Goal: Information Seeking & Learning: Learn about a topic

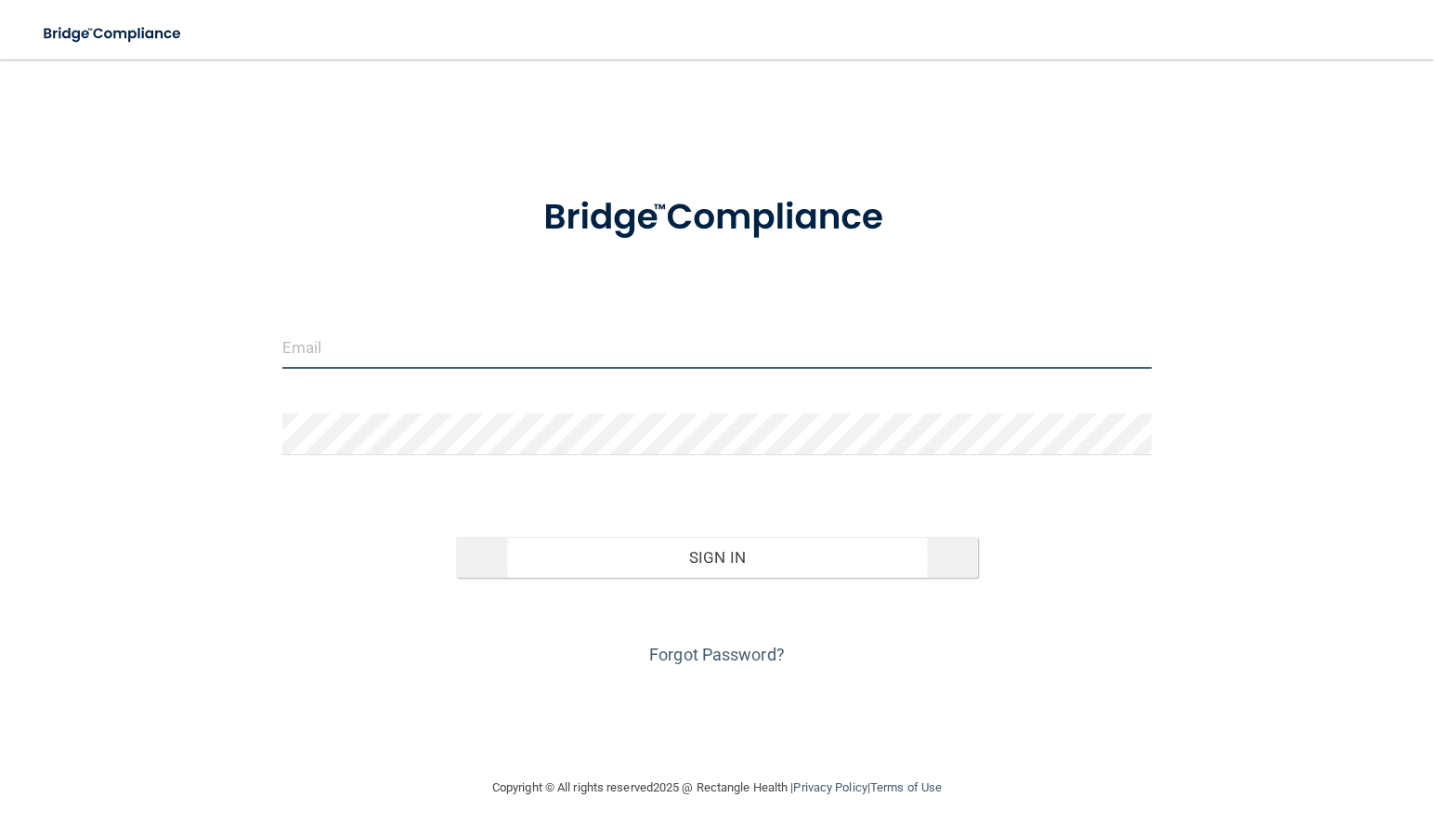
type input "[EMAIL_ADDRESS][DOMAIN_NAME]"
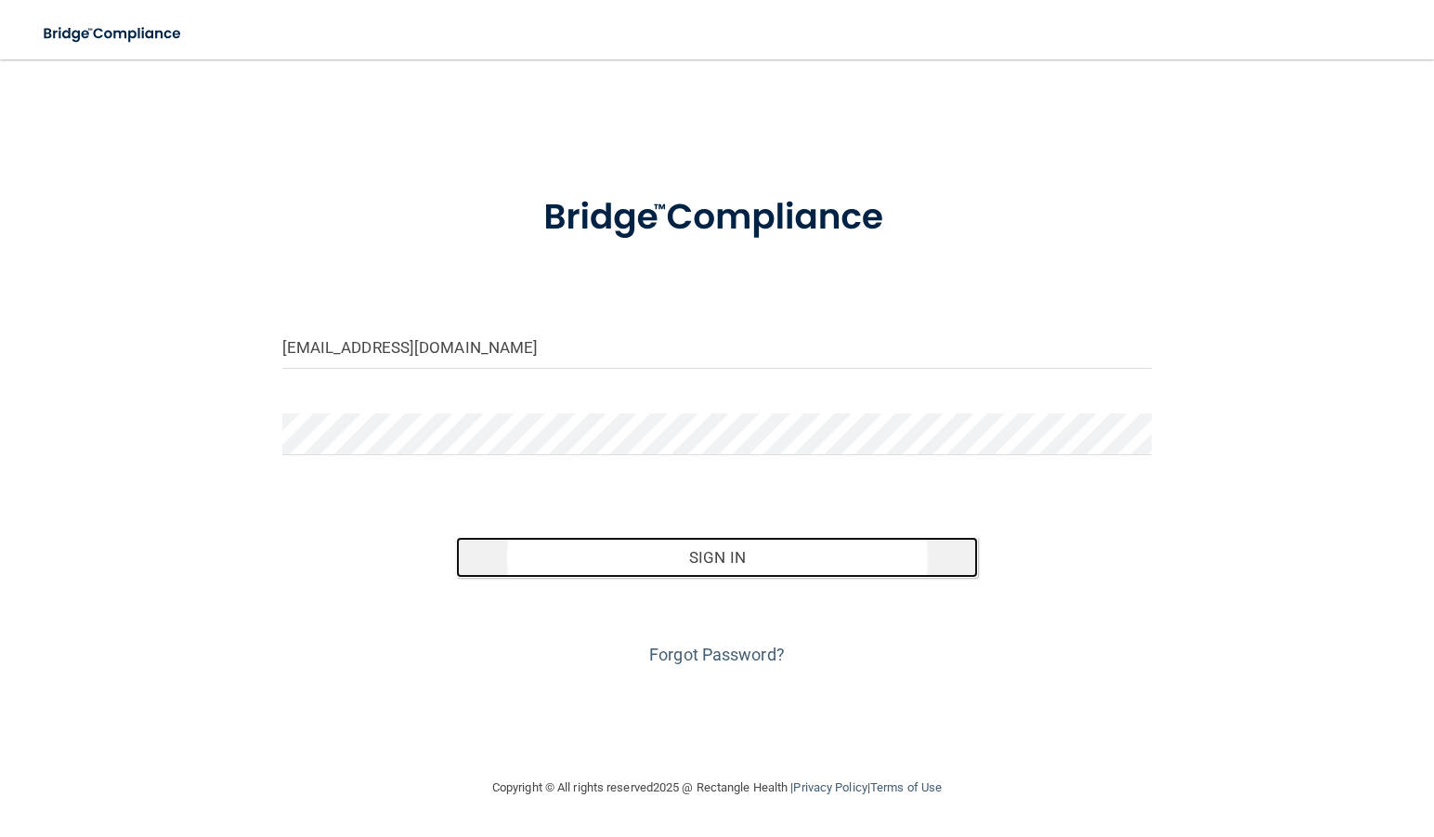
click at [745, 563] on button "Sign In" at bounding box center [717, 557] width 522 height 41
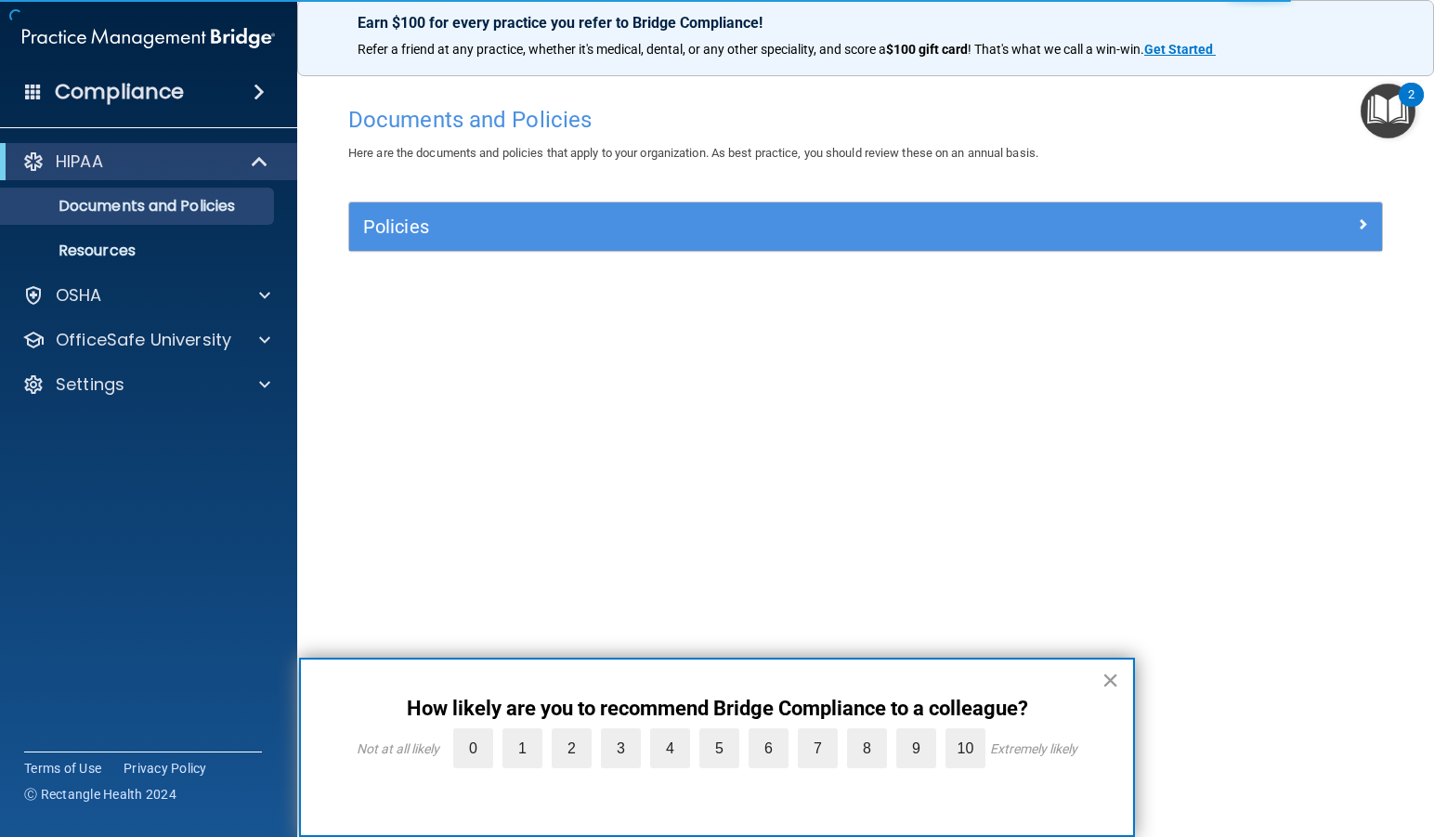
click at [1109, 684] on button "×" at bounding box center [1110, 680] width 18 height 30
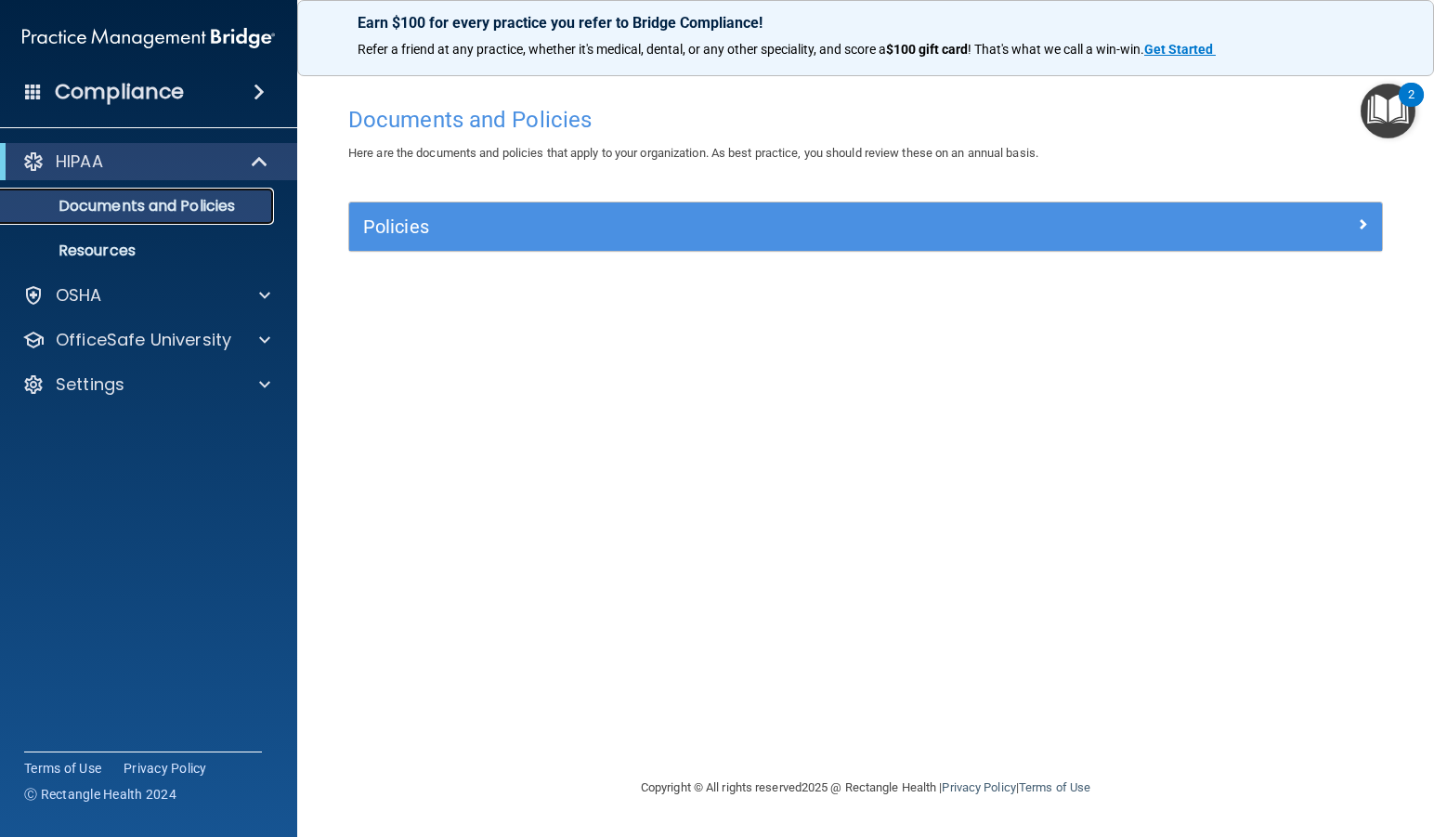
click at [179, 205] on p "Documents and Policies" at bounding box center [138, 206] width 253 height 19
click at [129, 243] on p "Resources" at bounding box center [138, 250] width 253 height 19
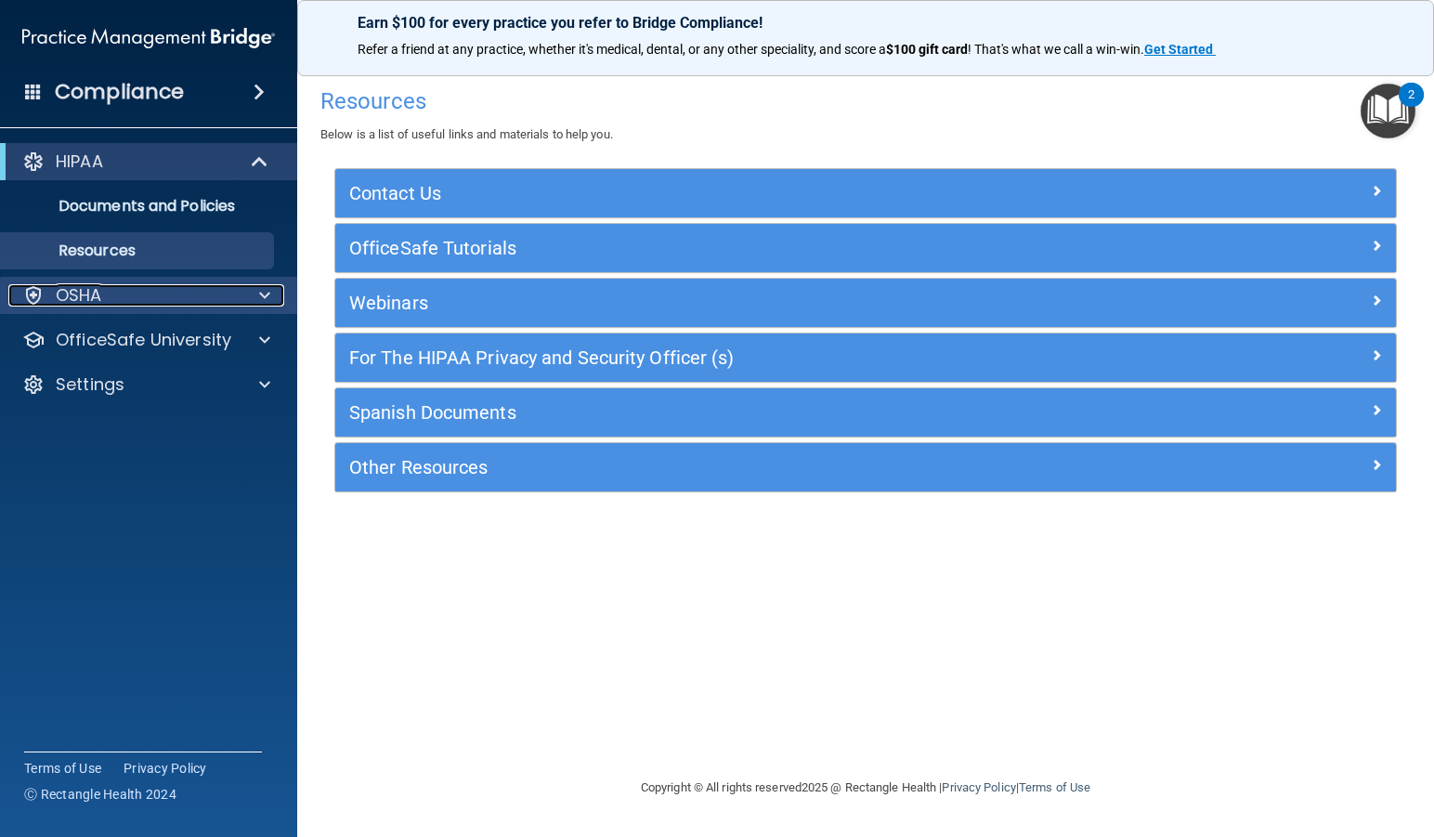
click at [110, 293] on div "OSHA" at bounding box center [123, 295] width 230 height 22
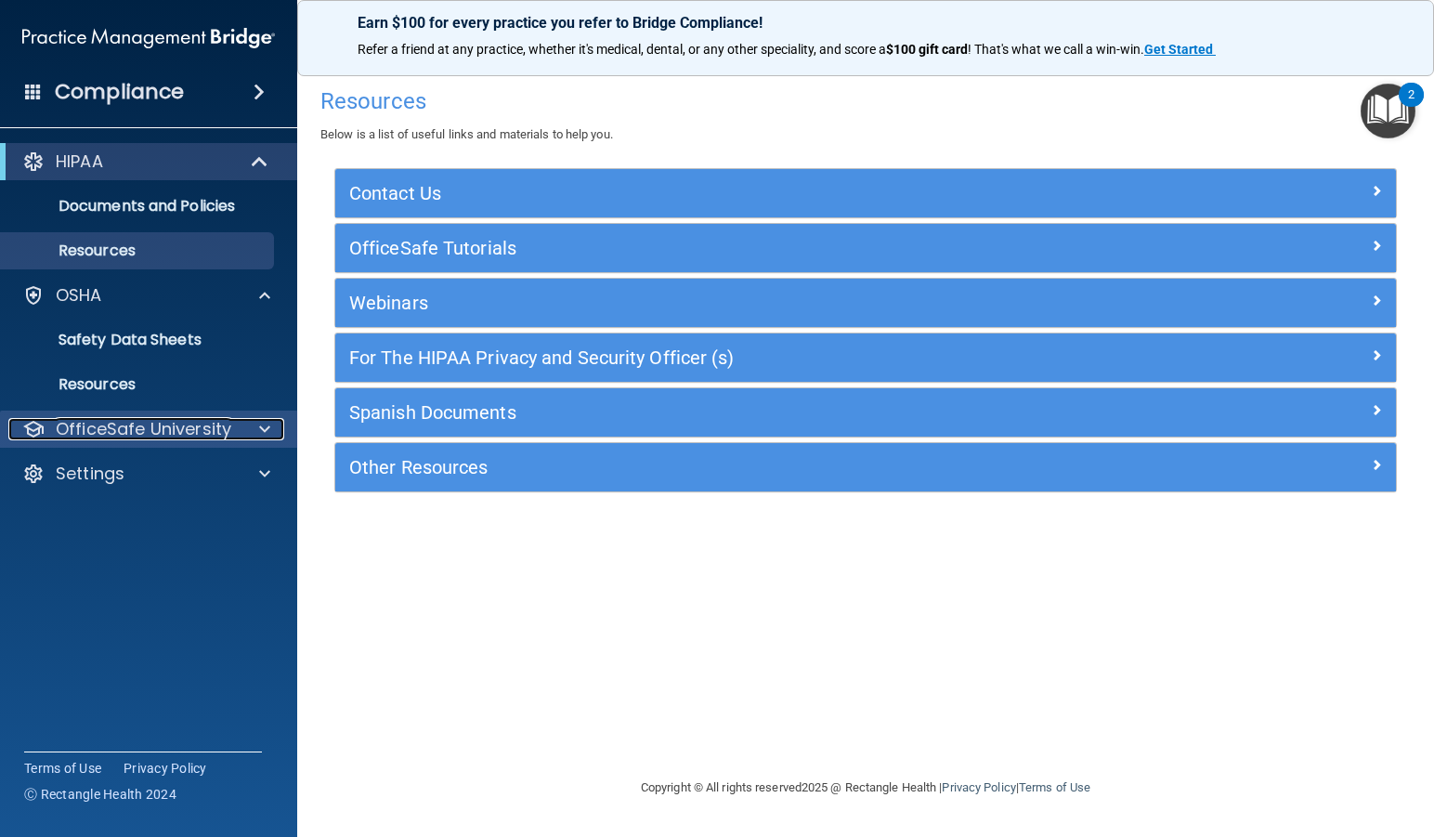
click at [175, 439] on p "OfficeSafe University" at bounding box center [143, 429] width 175 height 22
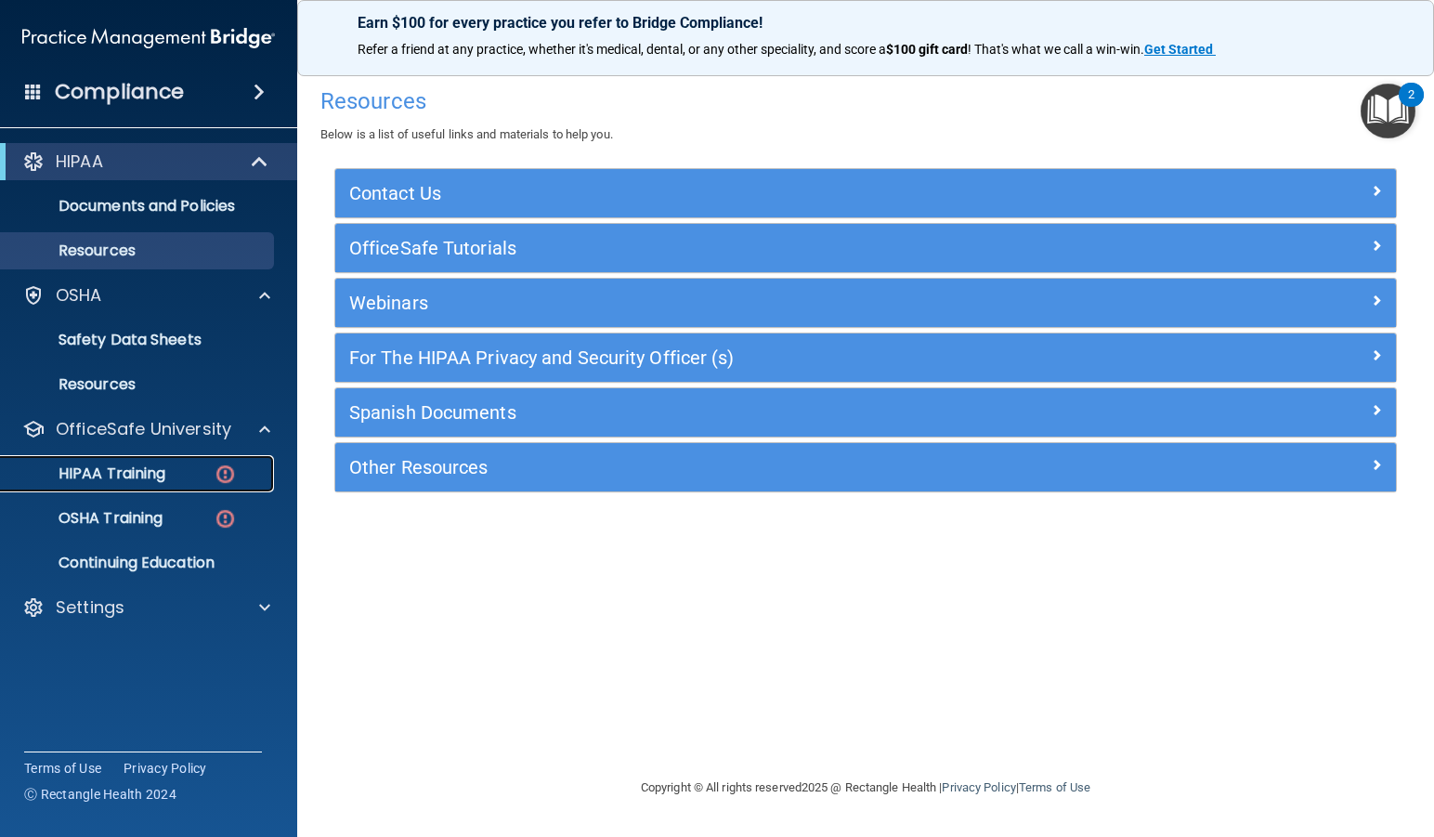
click at [140, 466] on p "HIPAA Training" at bounding box center [88, 473] width 153 height 19
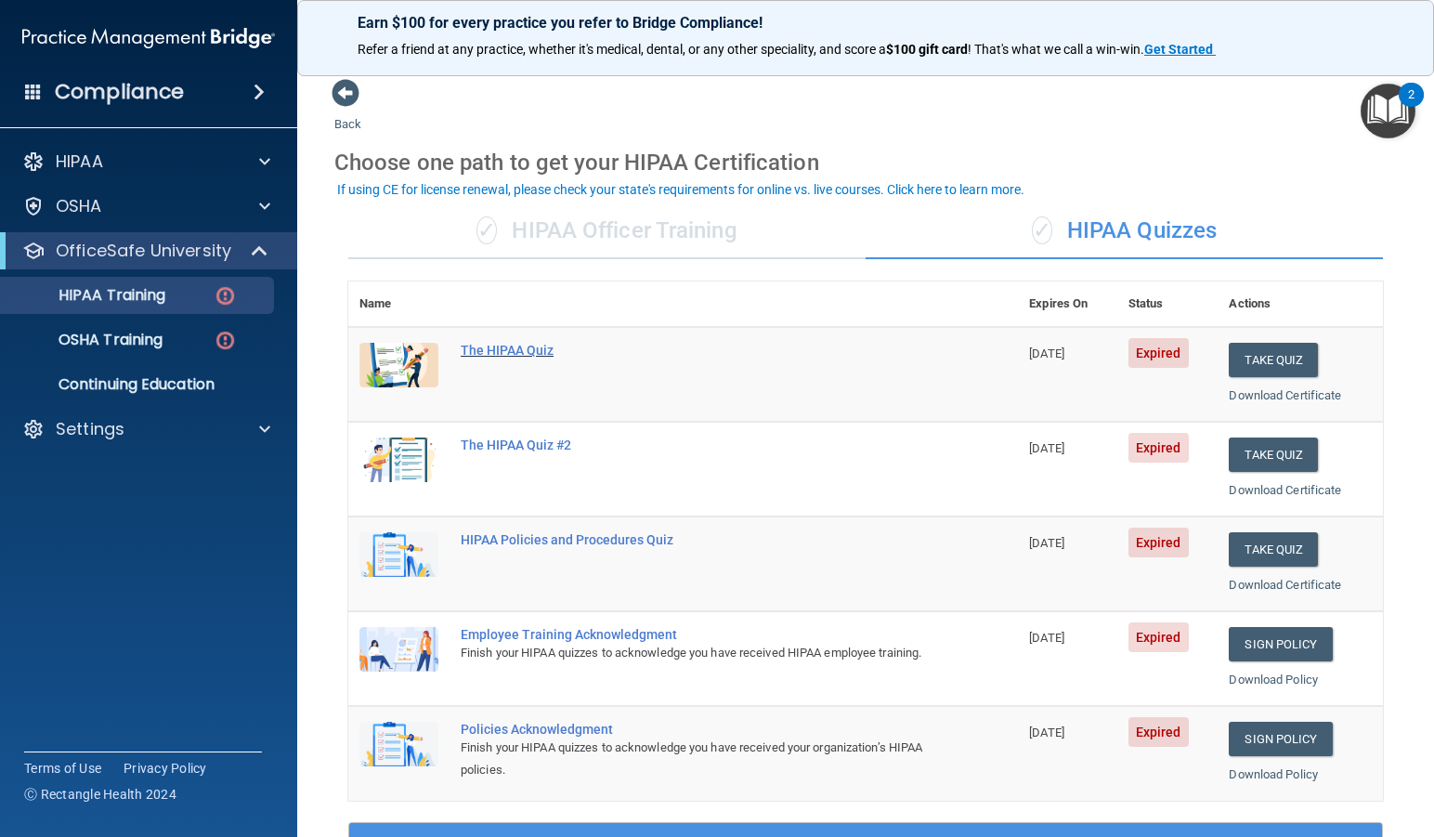
click at [498, 350] on div "The HIPAA Quiz" at bounding box center [693, 350] width 464 height 15
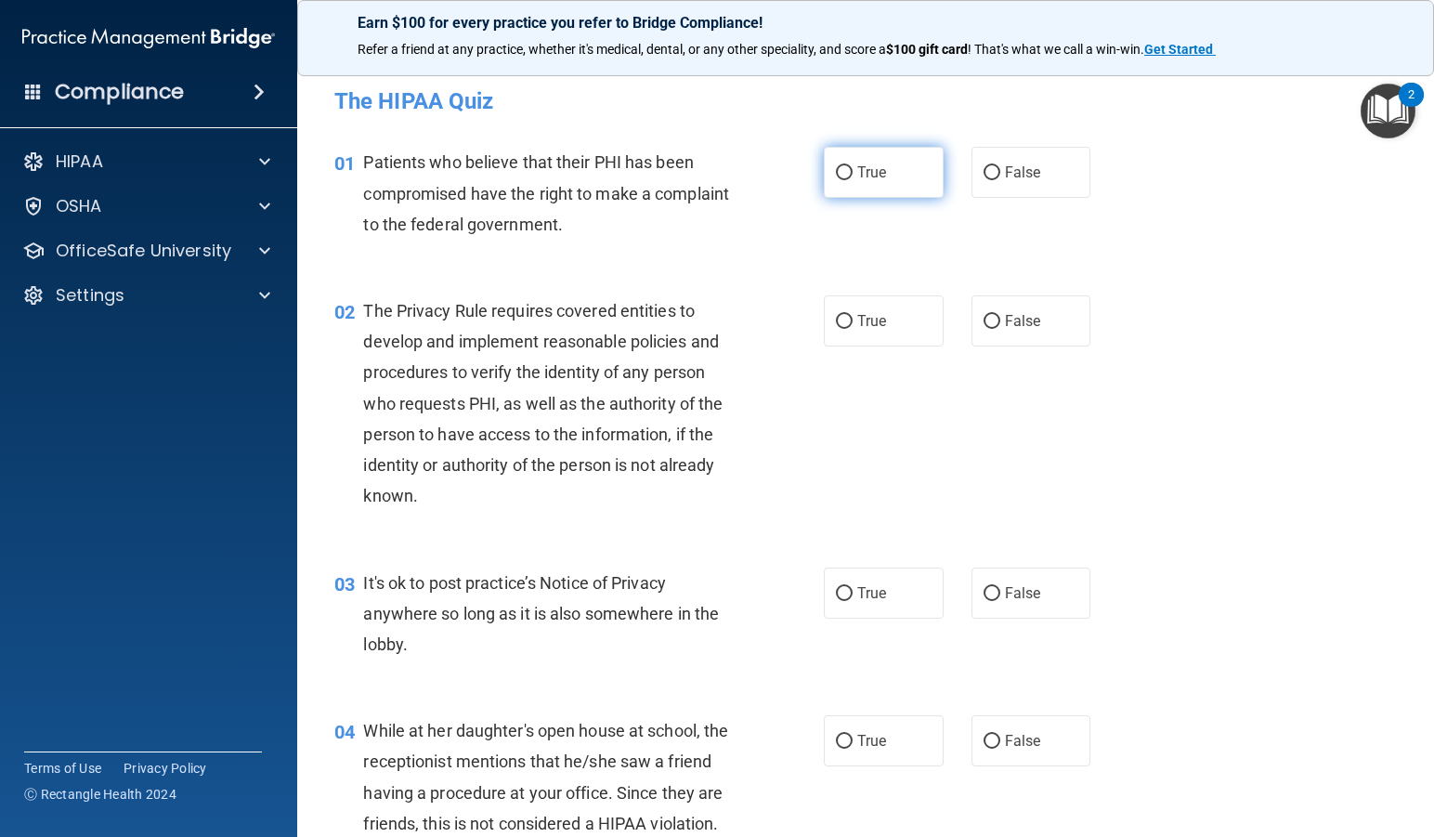
click at [827, 174] on label "True" at bounding box center [884, 172] width 120 height 51
click at [836, 174] on input "True" at bounding box center [844, 173] width 17 height 14
radio input "true"
click at [850, 304] on label "True" at bounding box center [884, 320] width 120 height 51
click at [850, 315] on input "True" at bounding box center [844, 322] width 17 height 14
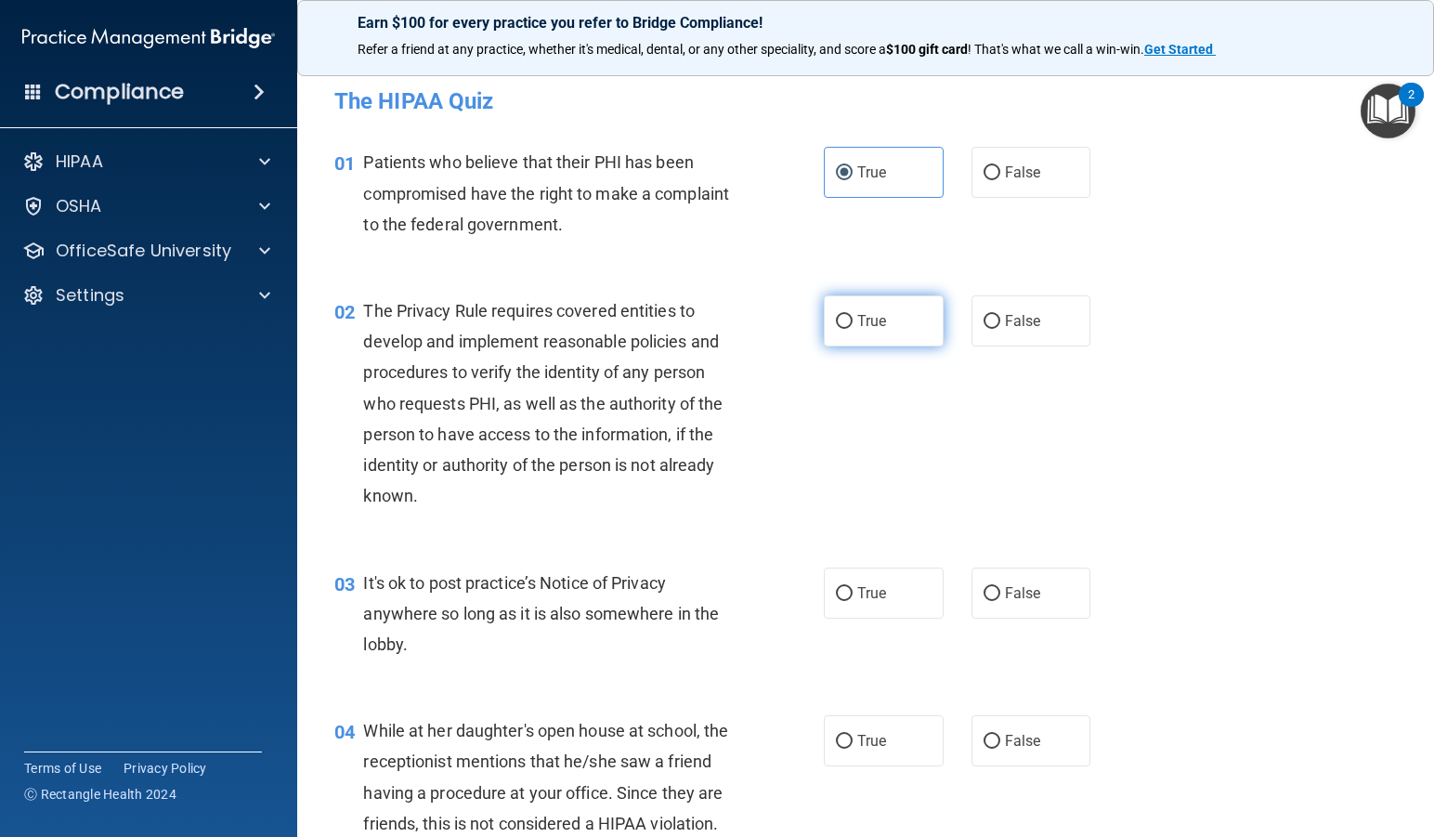
radio input "true"
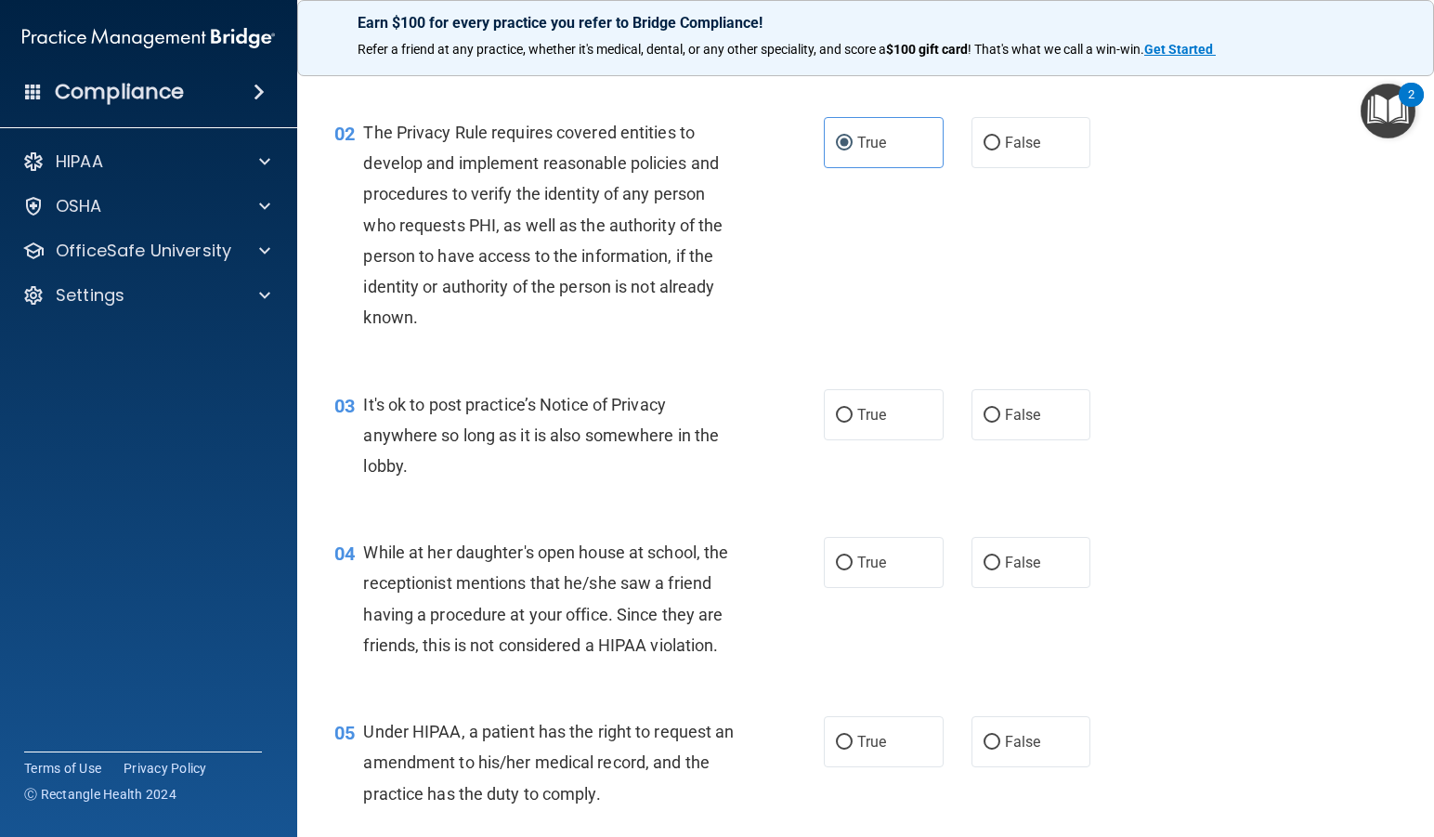
scroll to position [186, 0]
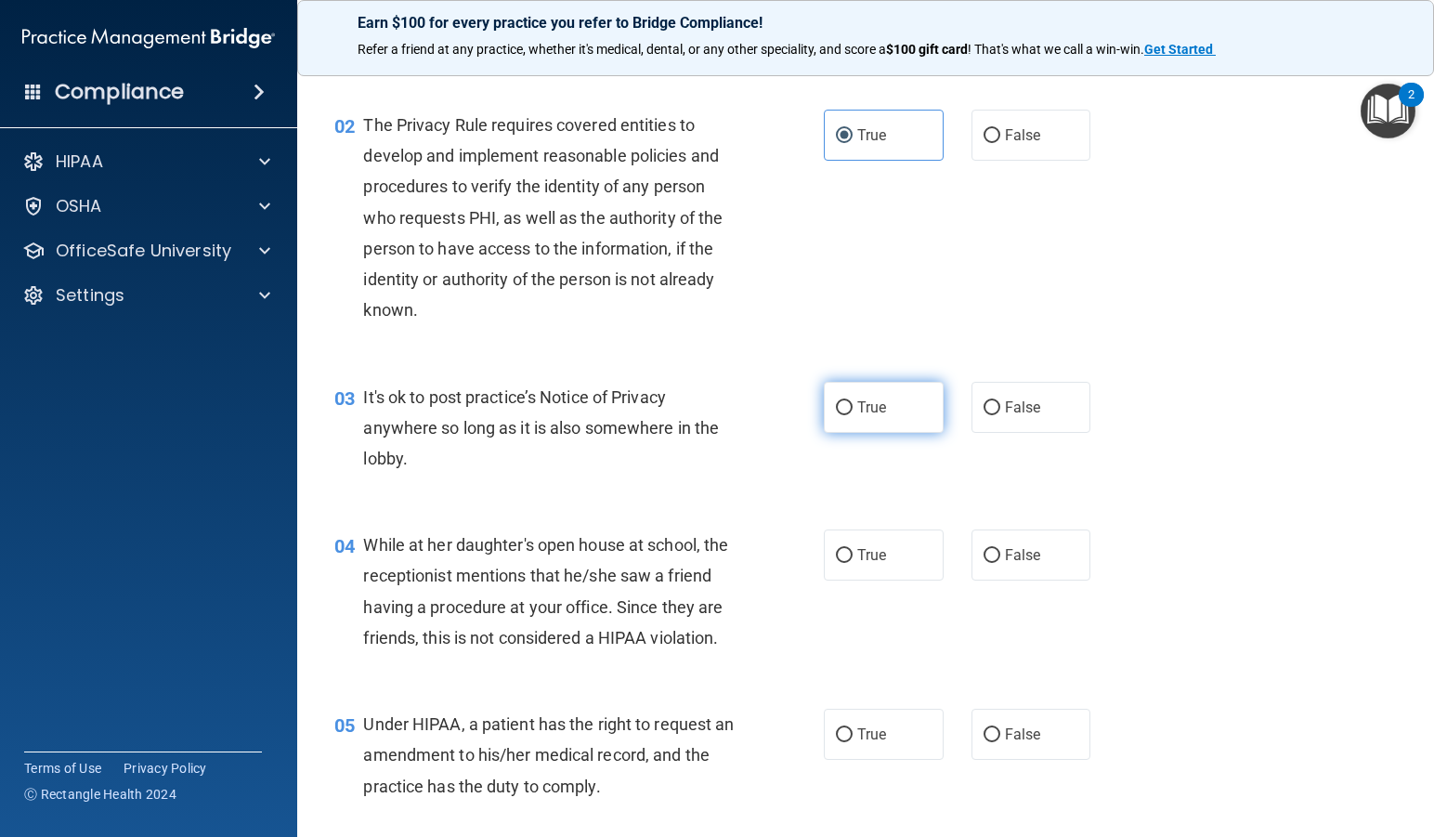
click at [836, 404] on input "True" at bounding box center [844, 408] width 17 height 14
radio input "true"
click at [983, 402] on input "False" at bounding box center [991, 408] width 17 height 14
radio input "true"
radio input "false"
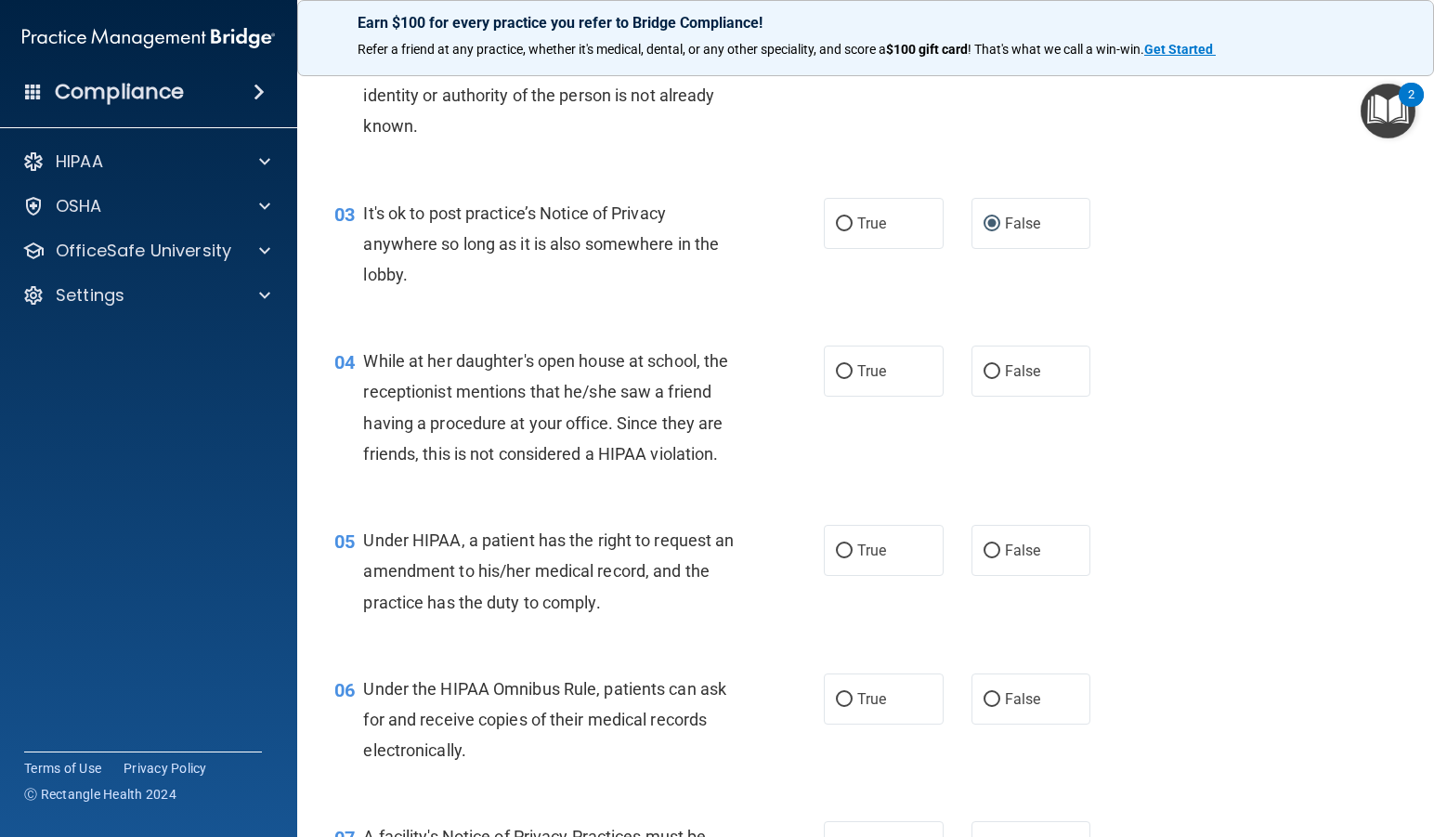
scroll to position [371, 0]
click at [987, 385] on label "False" at bounding box center [1031, 369] width 120 height 51
click at [987, 377] on input "False" at bounding box center [991, 370] width 17 height 14
radio input "true"
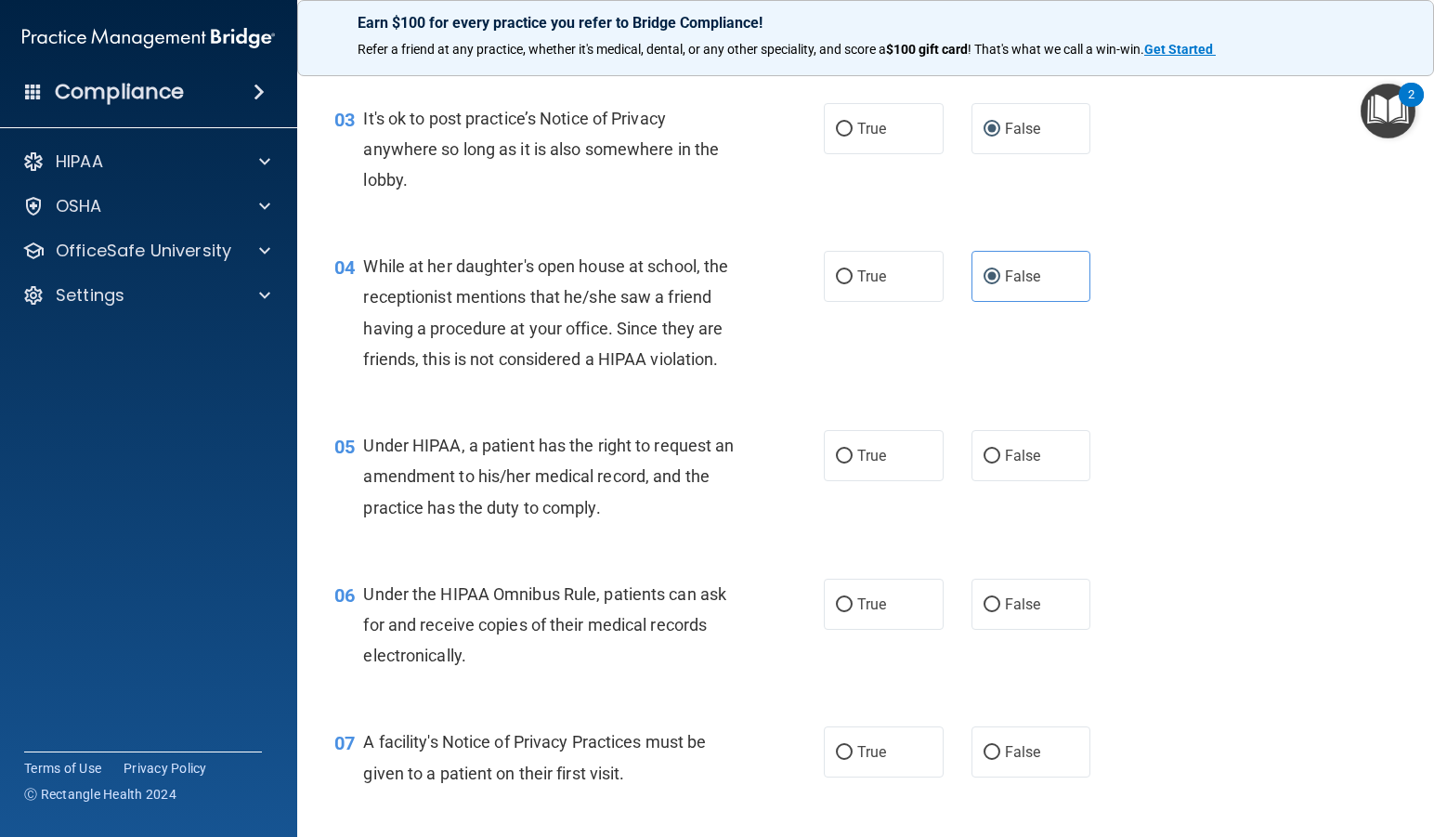
scroll to position [557, 0]
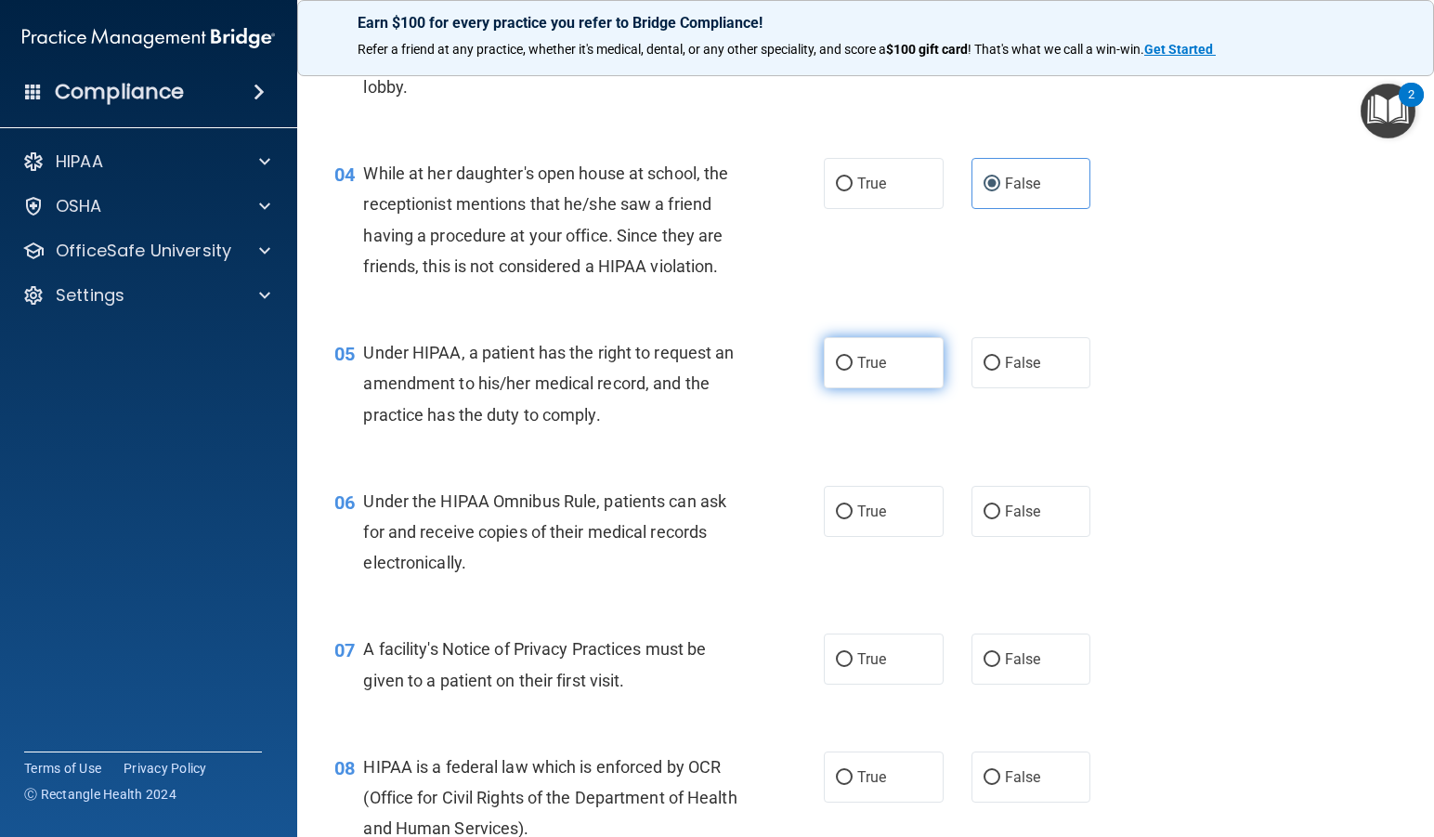
click at [847, 362] on label "True" at bounding box center [884, 362] width 120 height 51
click at [847, 362] on input "True" at bounding box center [844, 364] width 17 height 14
radio input "true"
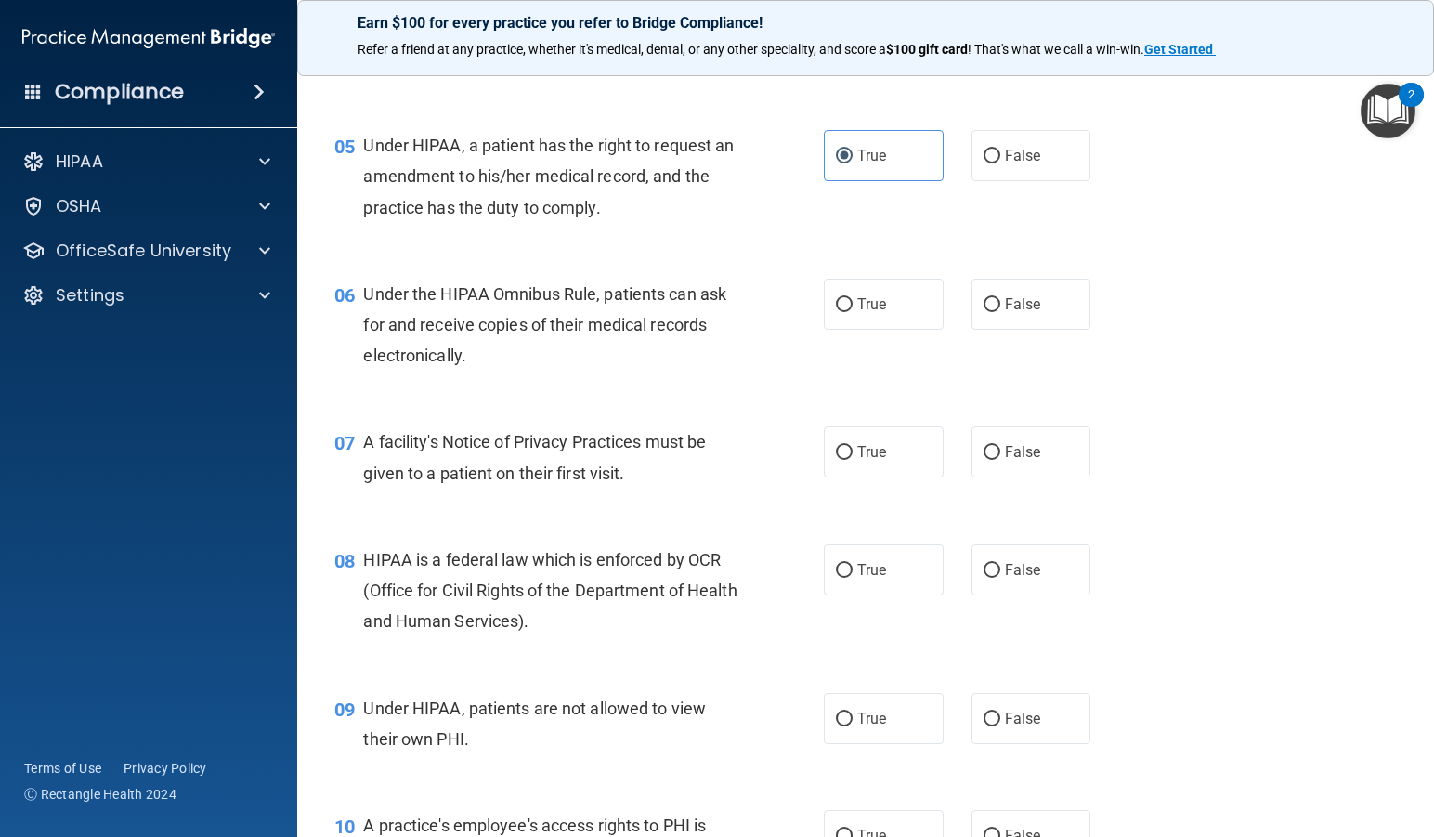
scroll to position [836, 0]
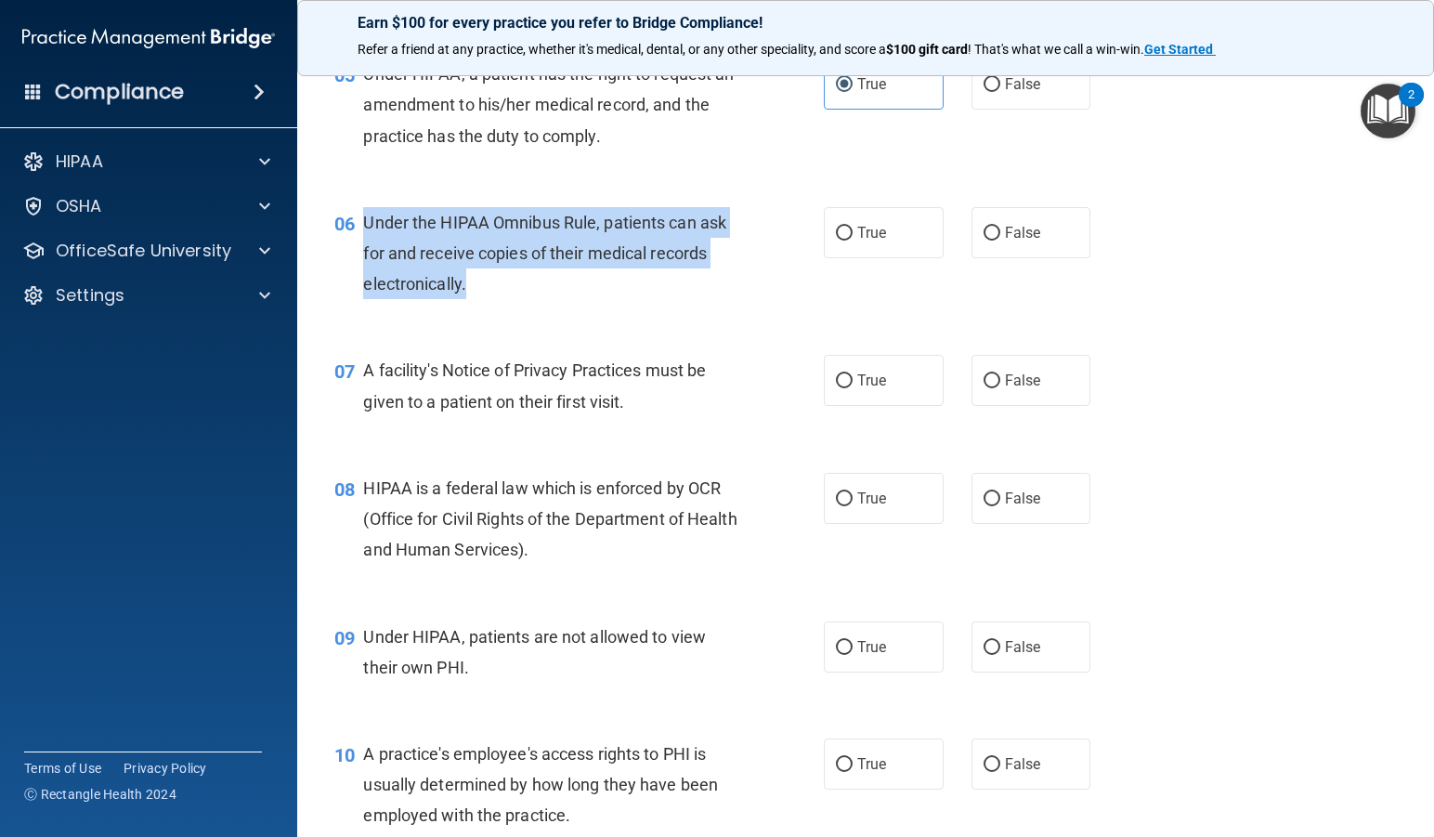
drag, startPoint x: 358, startPoint y: 214, endPoint x: 597, endPoint y: 291, distance: 250.5
click at [597, 291] on div "06 Under the HIPAA Omnibus Rule, patients can ask for and receive copies of the…" at bounding box center [578, 258] width 545 height 102
copy div "Under the HIPAA Omnibus Rule, patients can ask for and receive copies of their …"
click at [603, 300] on div "06 Under the HIPAA Omnibus Rule, patients can ask for and receive copies of the…" at bounding box center [578, 258] width 545 height 102
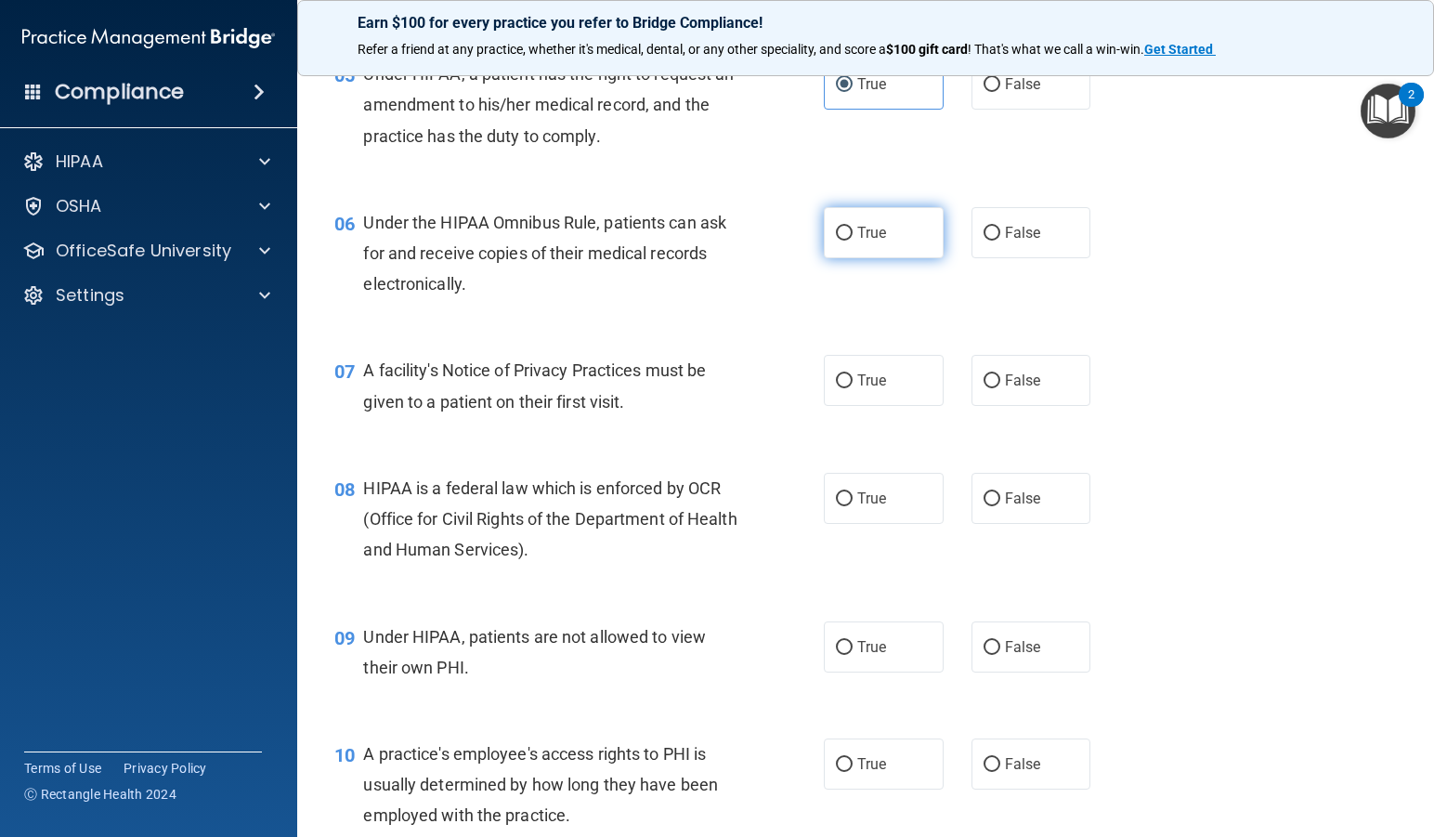
click at [920, 238] on label "True" at bounding box center [884, 232] width 120 height 51
click at [852, 238] on input "True" at bounding box center [844, 234] width 17 height 14
radio input "true"
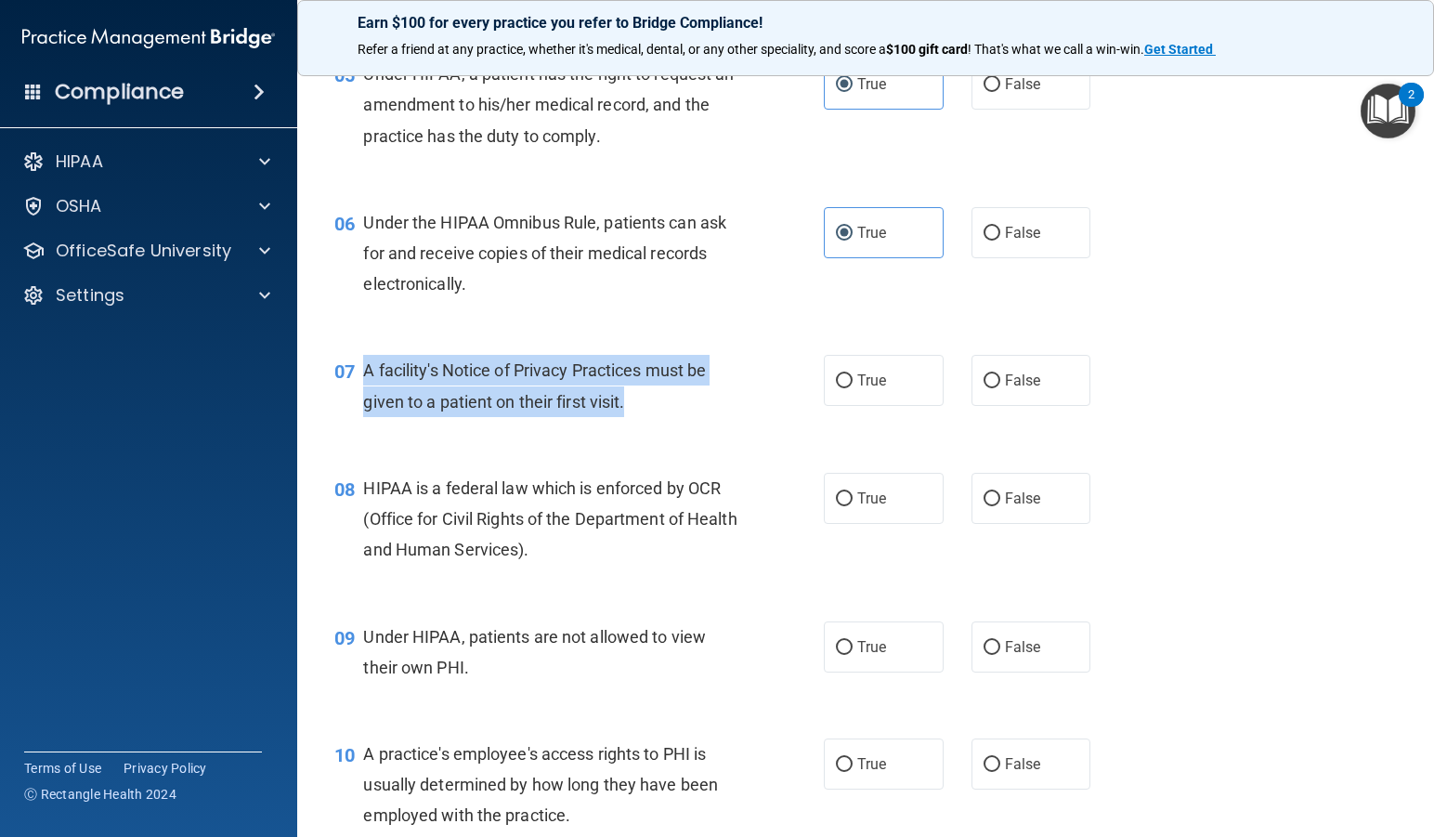
drag, startPoint x: 361, startPoint y: 363, endPoint x: 652, endPoint y: 420, distance: 296.1
click at [652, 420] on div "07 A facility's Notice of Privacy Practices must be given to a patient on their…" at bounding box center [578, 390] width 545 height 71
copy div "A facility's Notice of Privacy Practices must be given to a patient on their fi…"
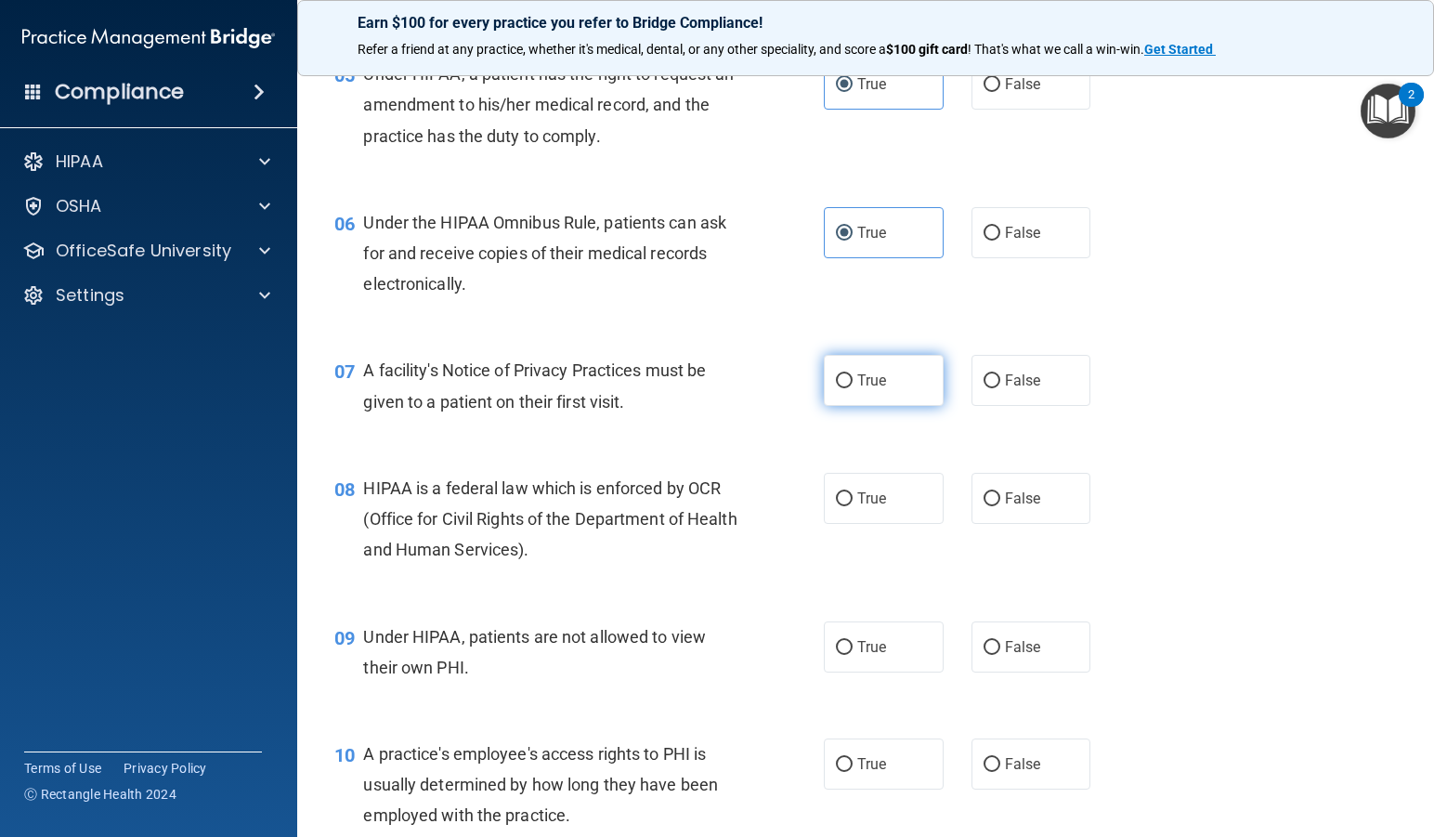
click at [857, 380] on span "True" at bounding box center [871, 380] width 29 height 18
click at [852, 380] on input "True" at bounding box center [844, 381] width 17 height 14
radio input "true"
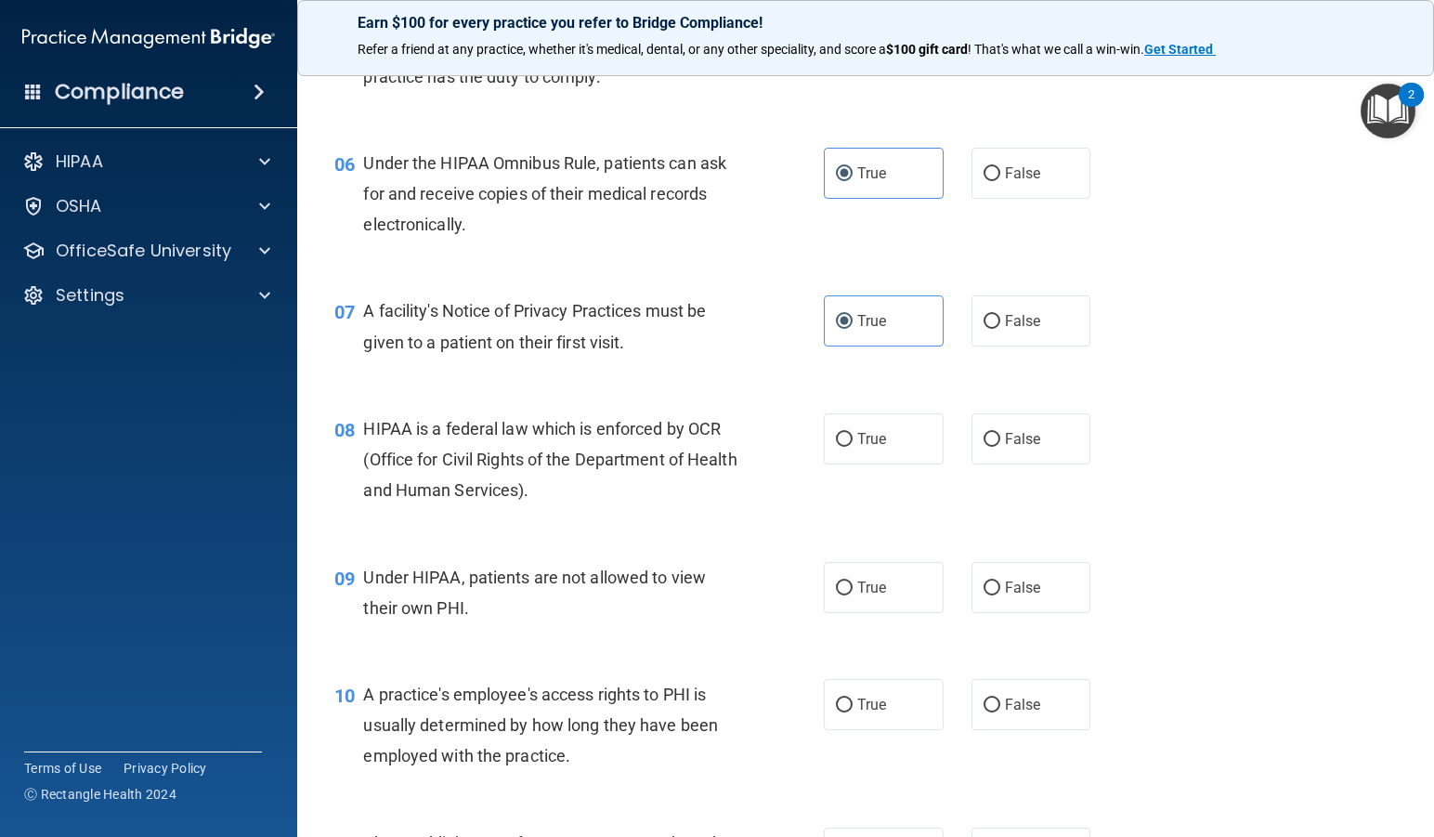
scroll to position [928, 0]
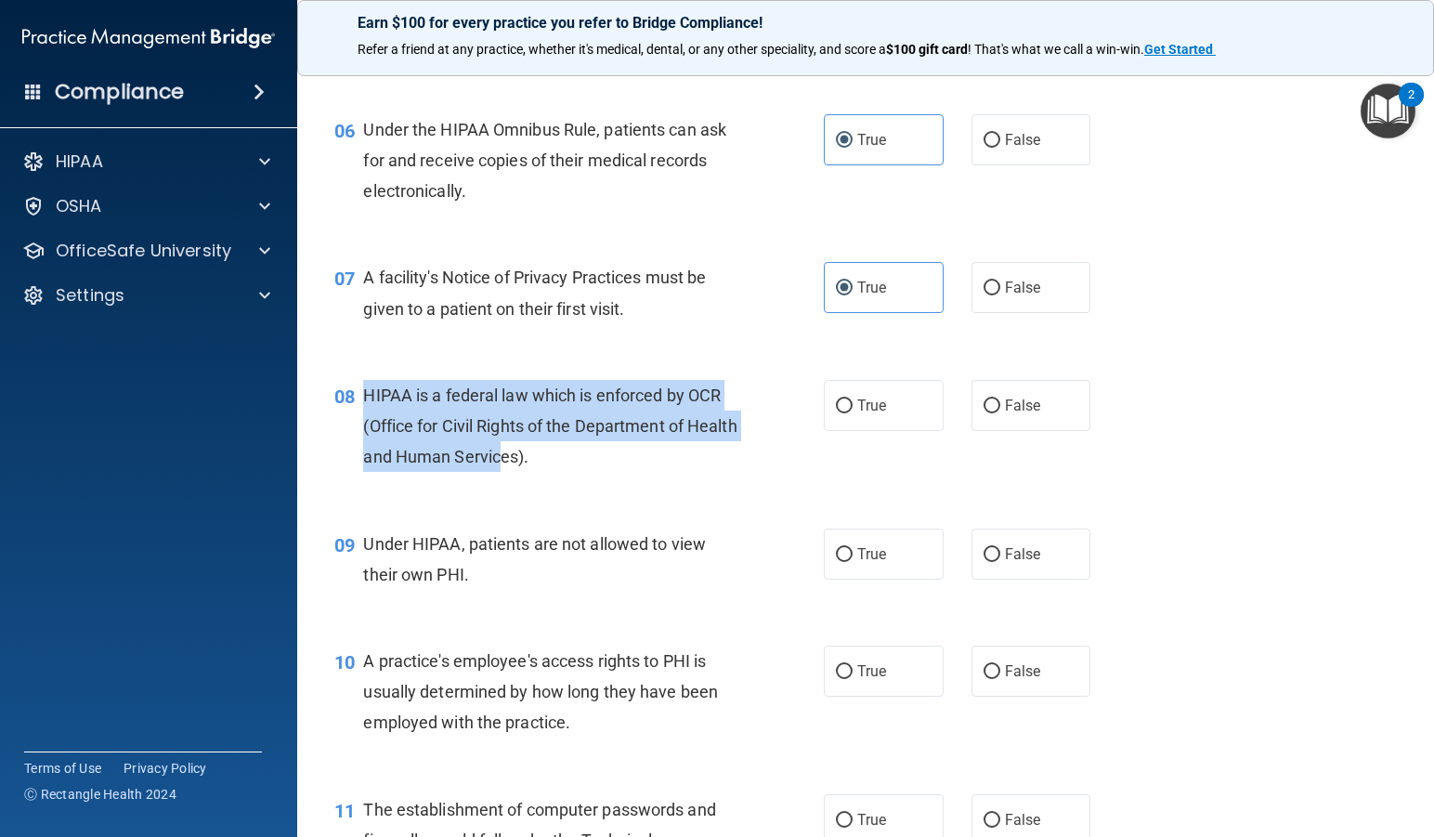
drag, startPoint x: 362, startPoint y: 388, endPoint x: 558, endPoint y: 473, distance: 213.3
click at [558, 473] on div "08 HIPAA is a federal law which is enforced by OCR (Office for Civil Rights of …" at bounding box center [578, 431] width 545 height 102
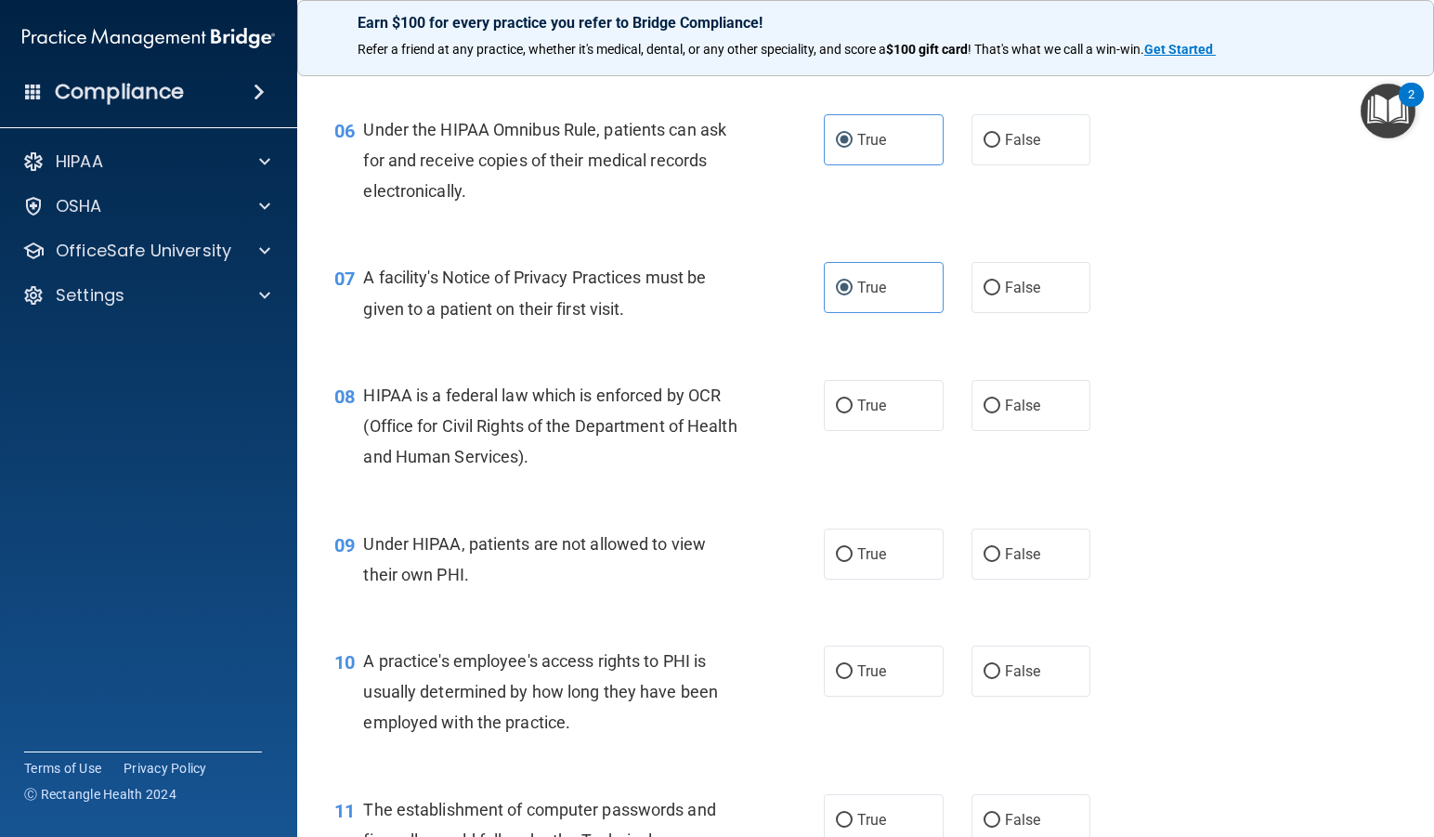
drag, startPoint x: 607, startPoint y: 474, endPoint x: 564, endPoint y: 461, distance: 45.5
click at [606, 474] on div "08 HIPAA is a federal law which is enforced by OCR (Office for Civil Rights of …" at bounding box center [578, 431] width 545 height 102
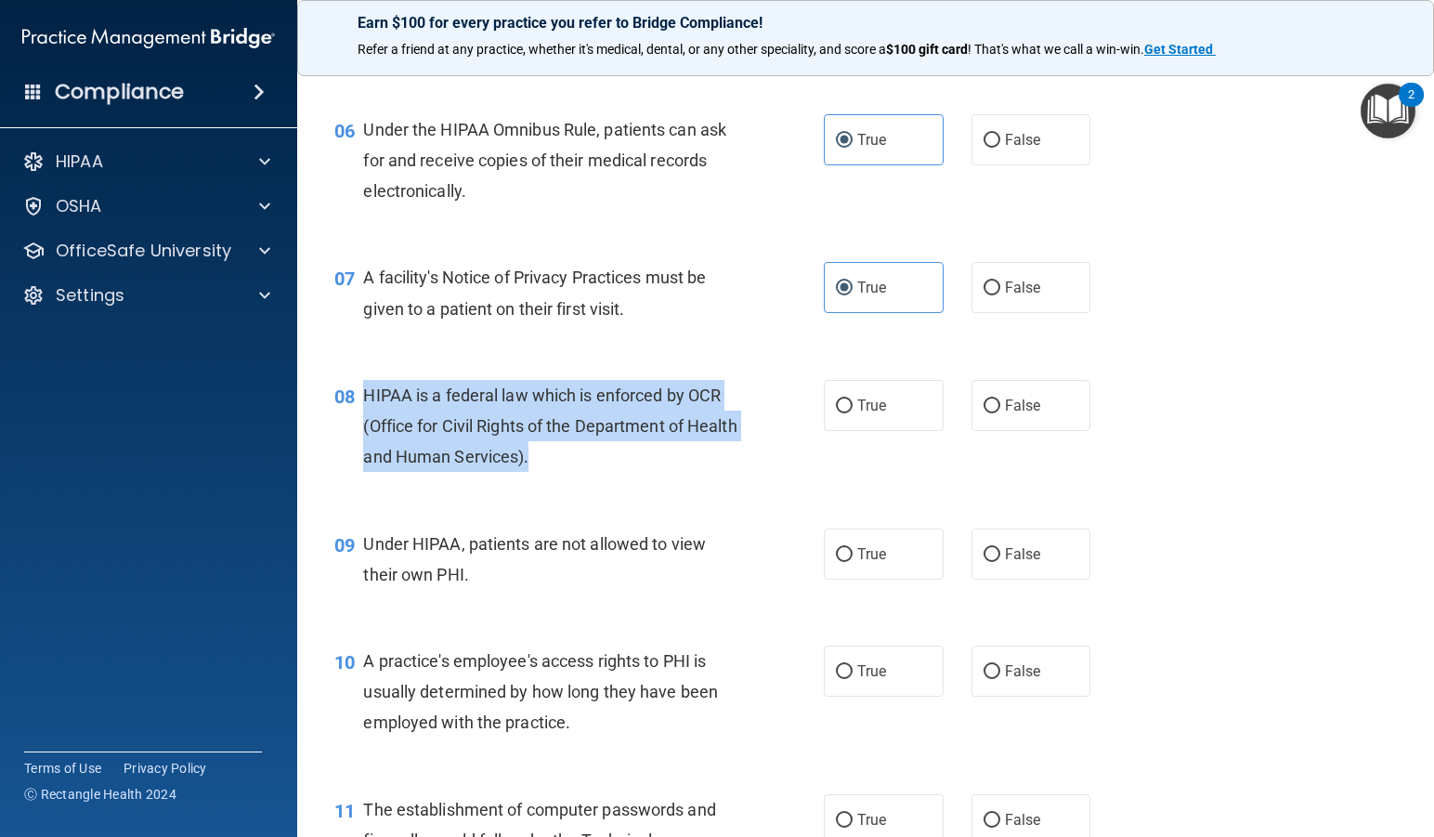
drag, startPoint x: 600, startPoint y: 458, endPoint x: 366, endPoint y: 386, distance: 244.7
click at [366, 386] on div "HIPAA is a federal law which is enforced by OCR (Office for Civil Rights of the…" at bounding box center [557, 426] width 388 height 93
copy span "HIPAA is a federal law which is enforced by OCR (Office for Civil Rights of the…"
click at [836, 402] on input "True" at bounding box center [844, 406] width 17 height 14
radio input "true"
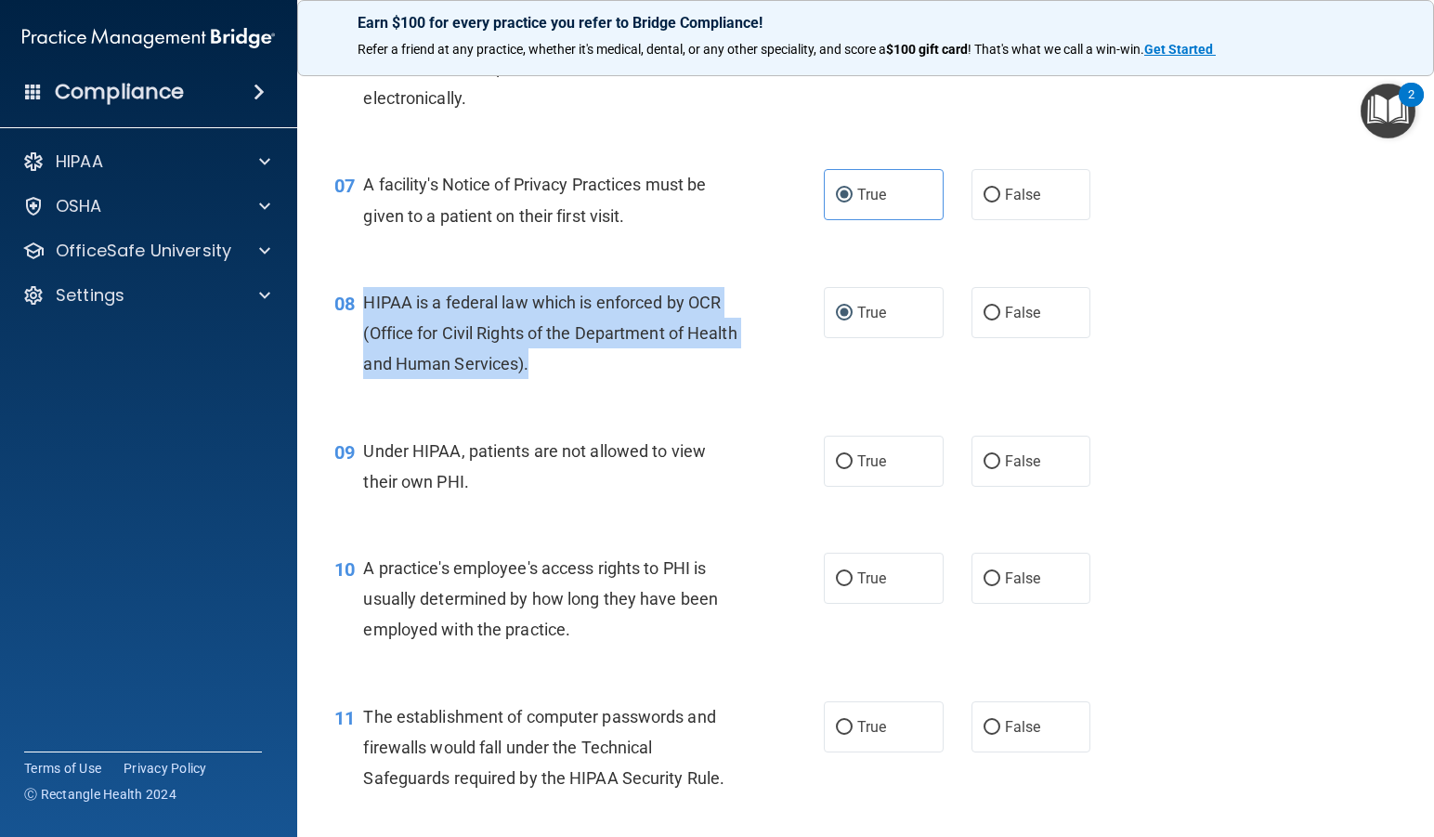
scroll to position [1114, 0]
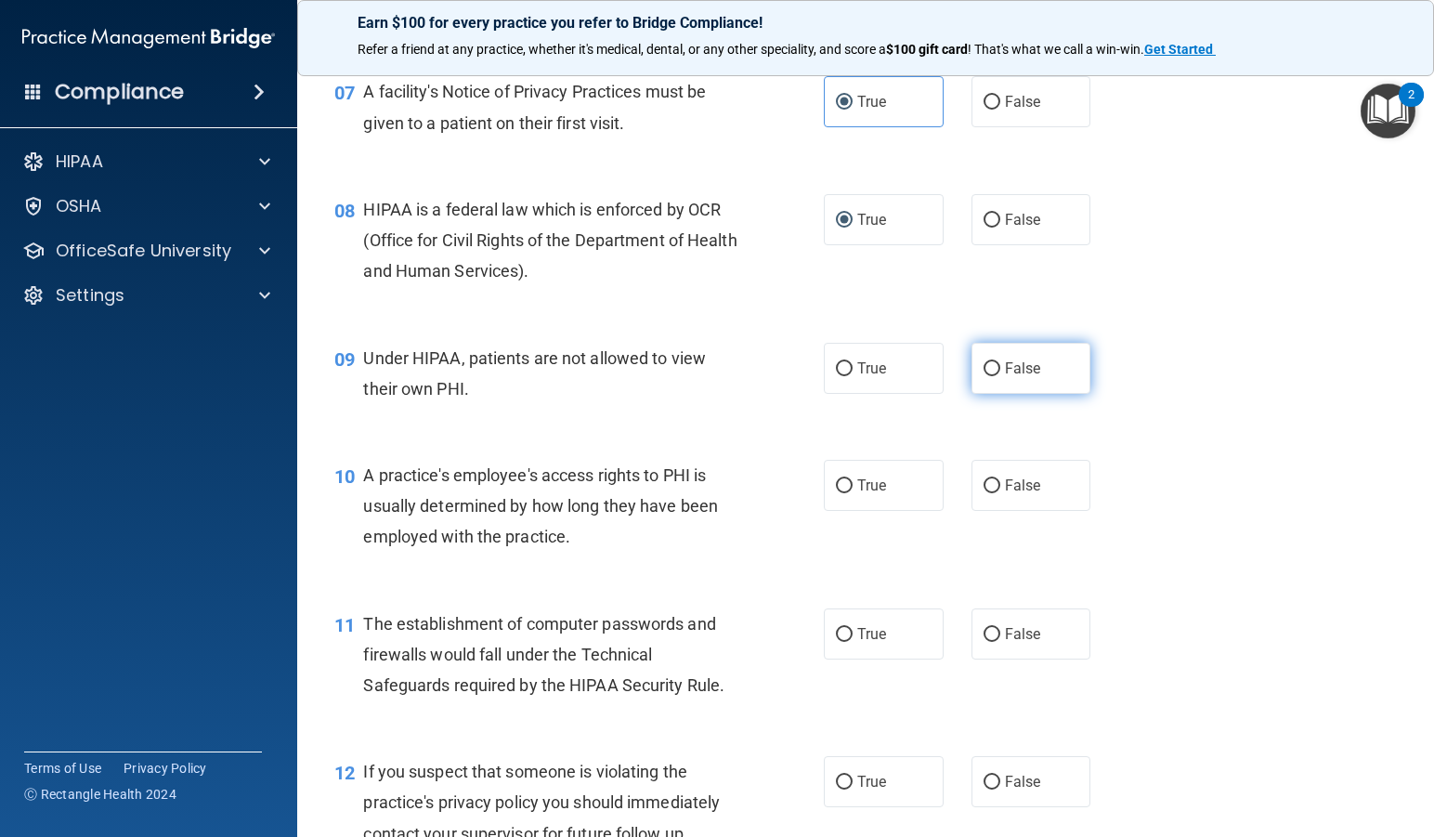
click at [1005, 362] on span "False" at bounding box center [1023, 368] width 36 height 18
click at [1000, 362] on input "False" at bounding box center [991, 369] width 17 height 14
radio input "true"
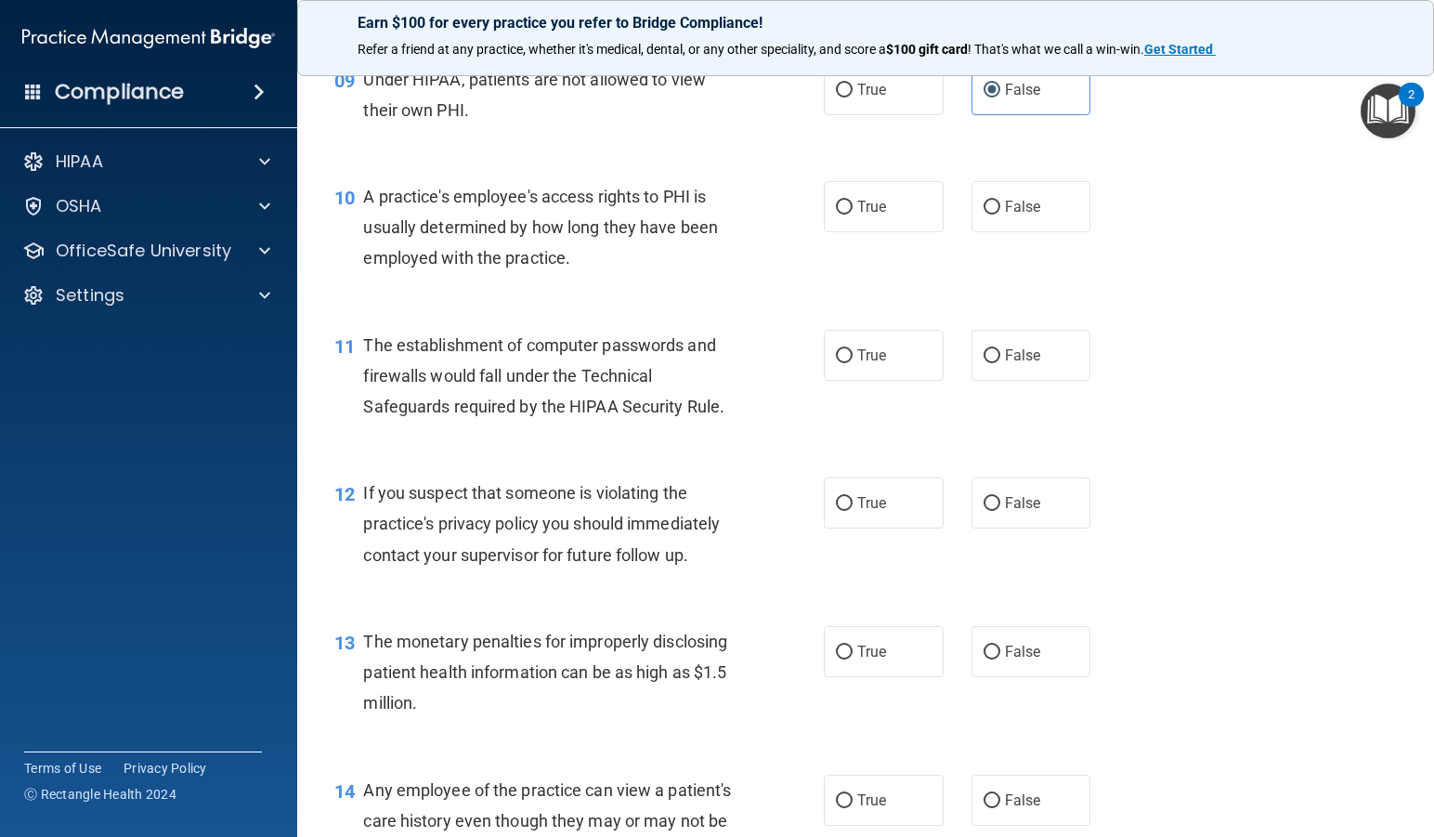
scroll to position [1300, 0]
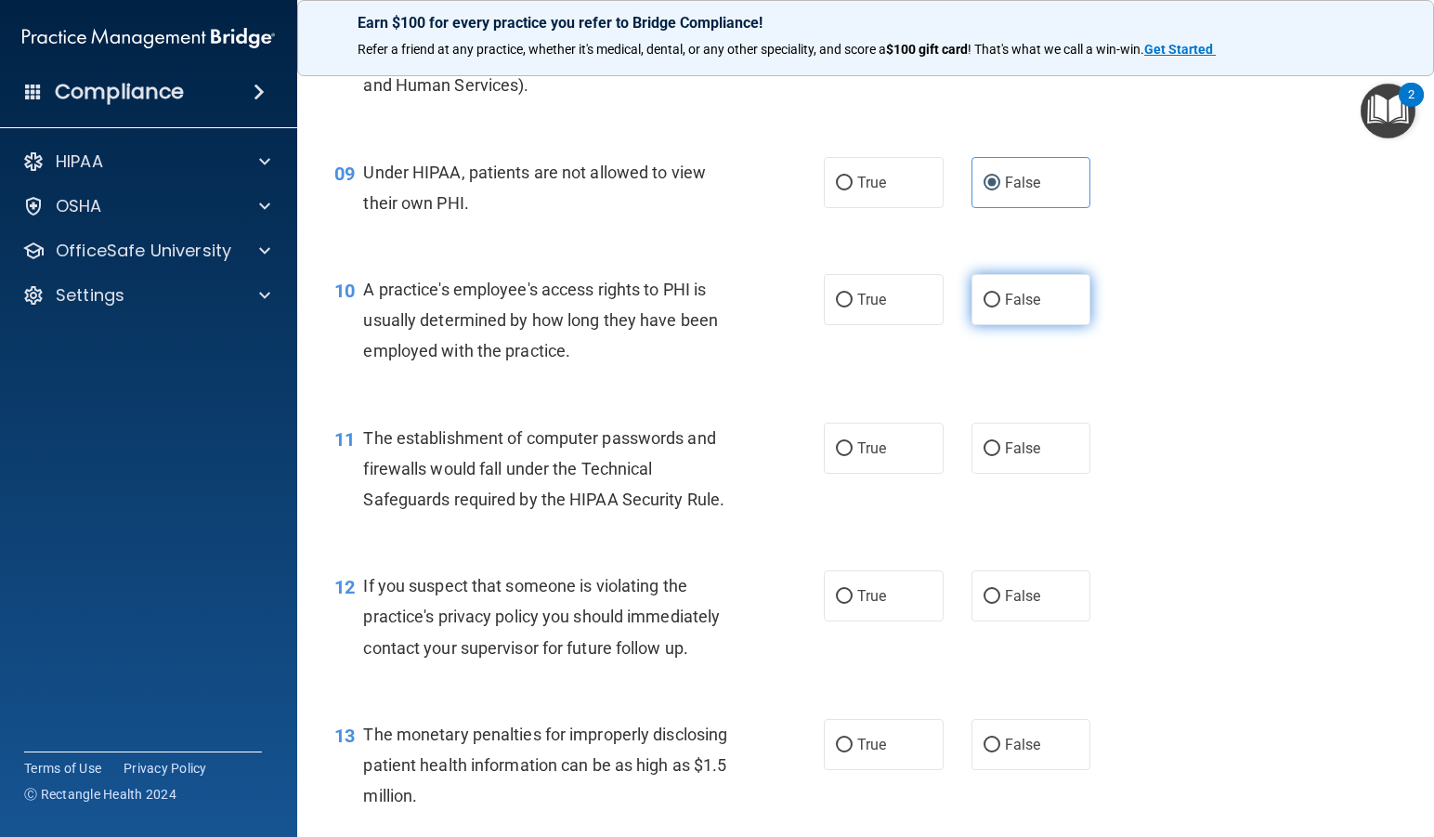
click at [1013, 299] on span "False" at bounding box center [1023, 300] width 36 height 18
click at [1000, 299] on input "False" at bounding box center [991, 300] width 17 height 14
radio input "true"
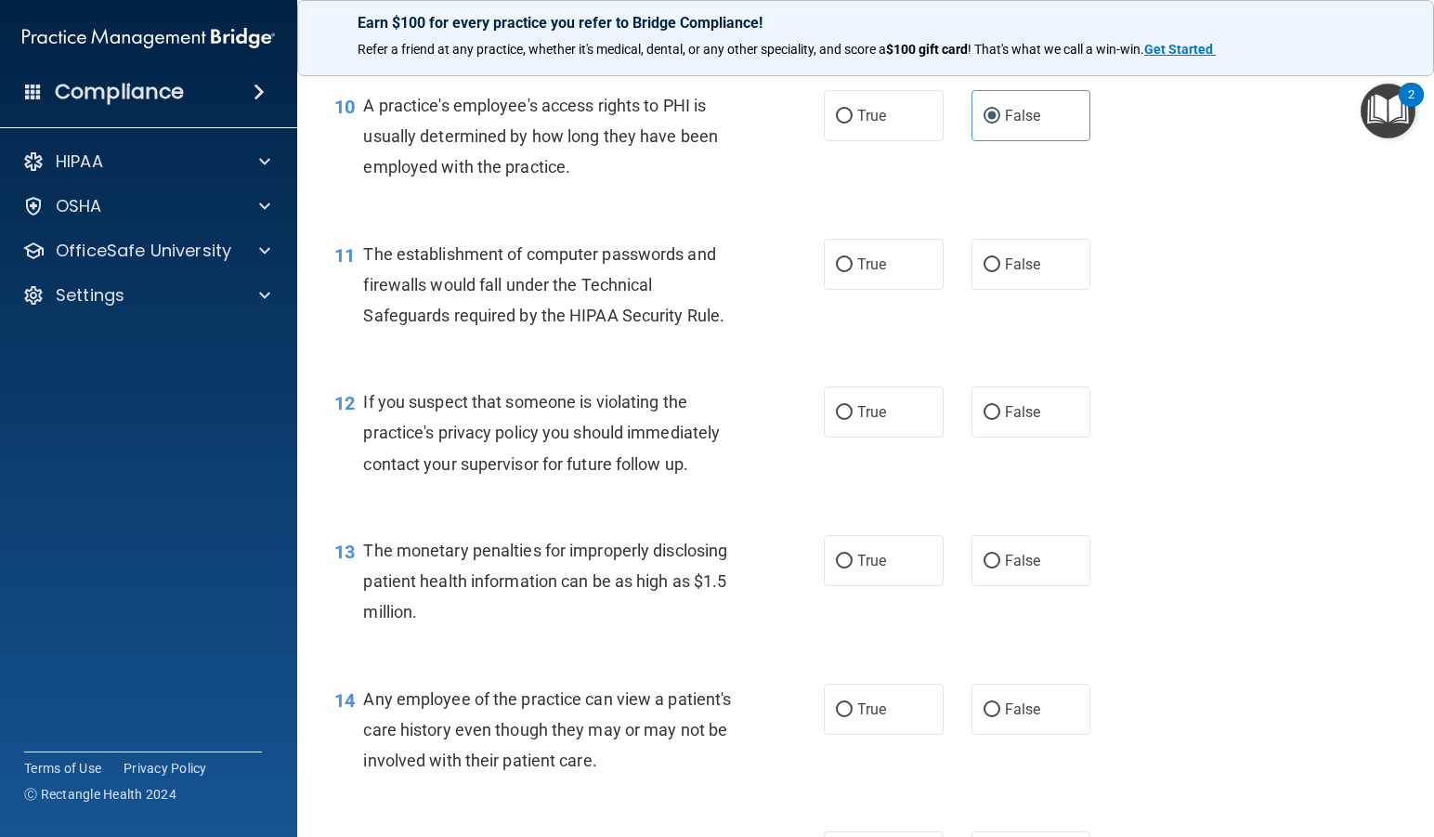
scroll to position [1486, 0]
click at [857, 273] on label "True" at bounding box center [884, 262] width 120 height 51
click at [852, 270] on input "True" at bounding box center [844, 263] width 17 height 14
radio input "true"
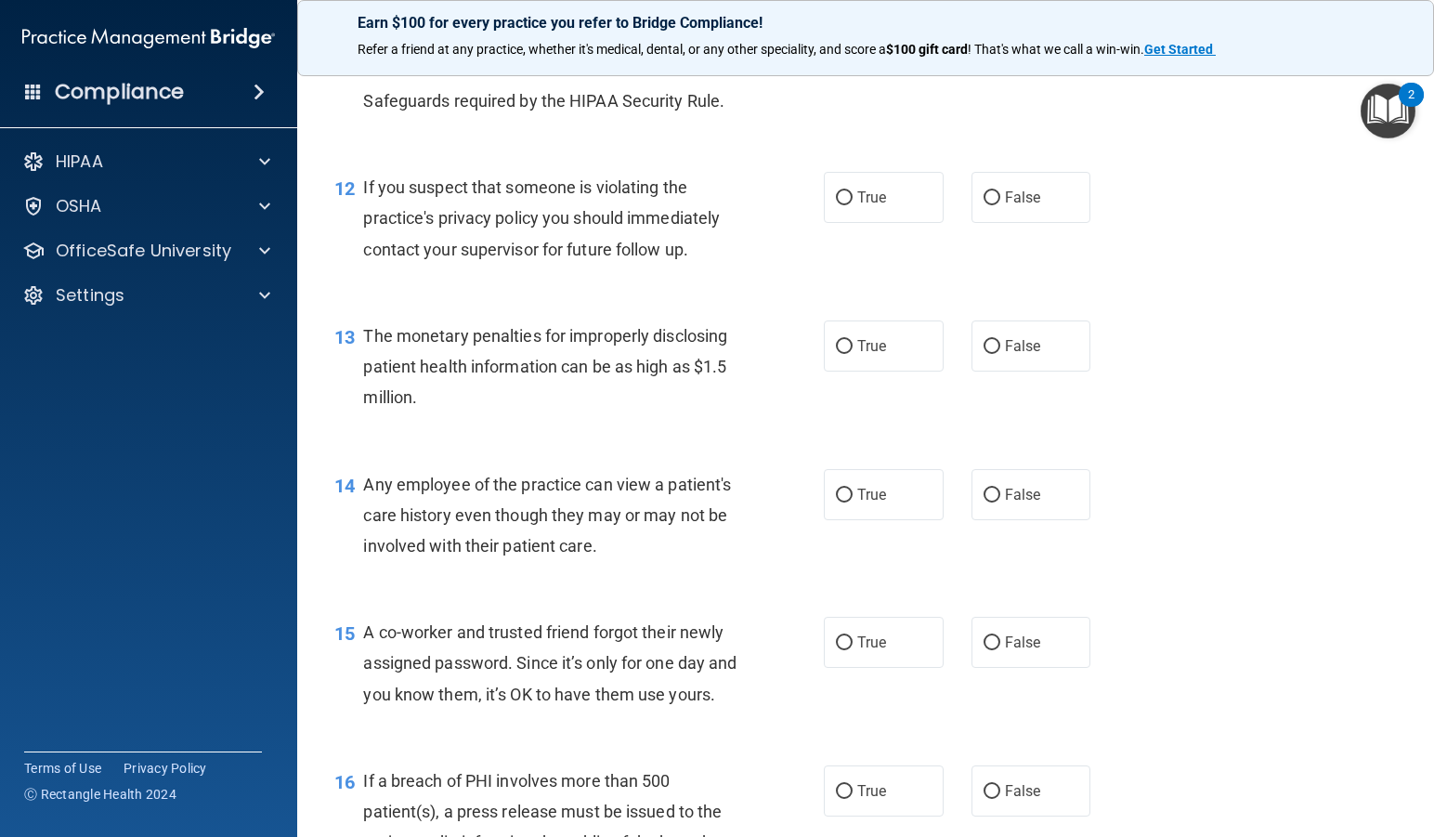
scroll to position [1764, 0]
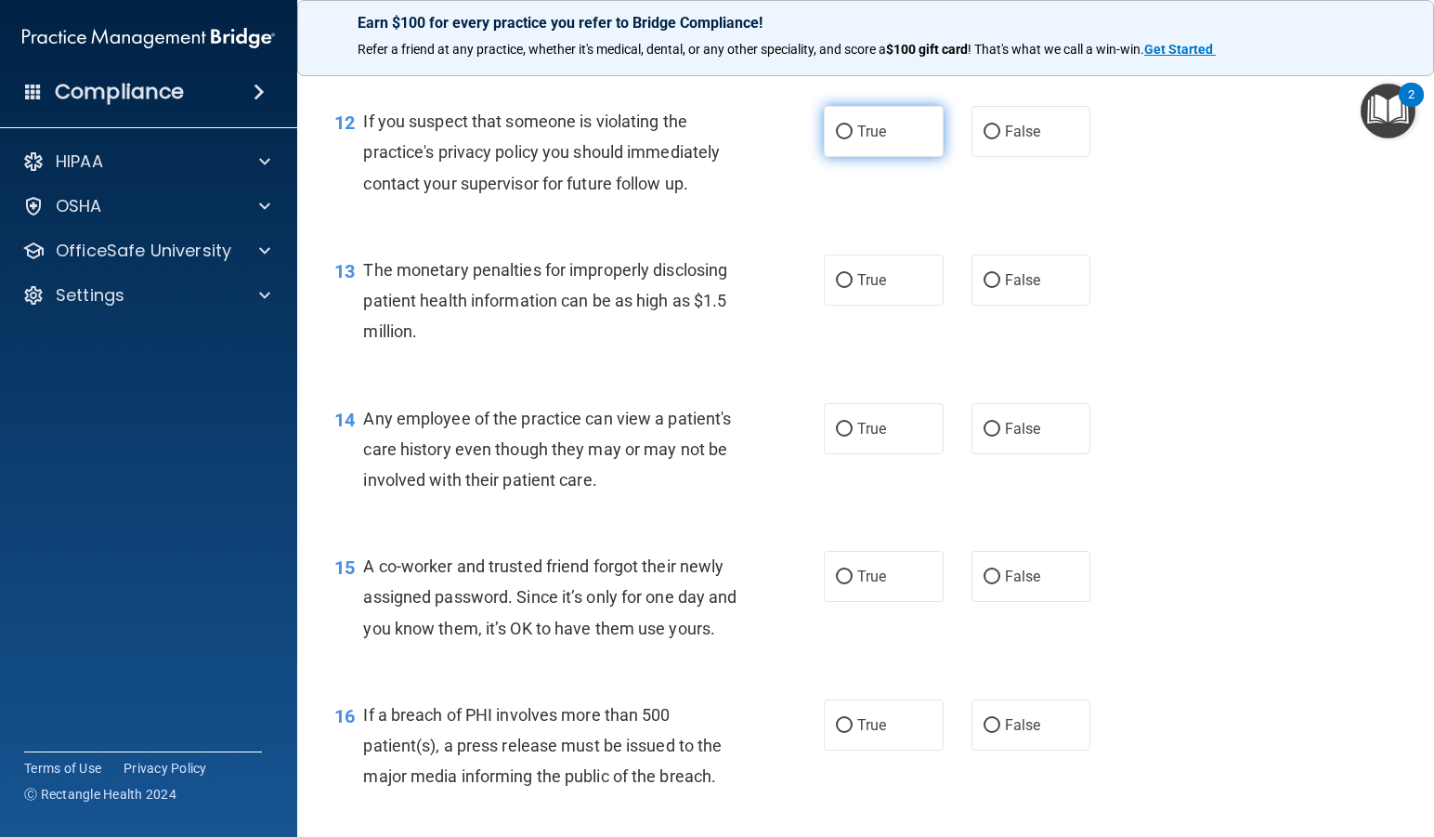
click at [863, 120] on label "True" at bounding box center [884, 131] width 120 height 51
click at [852, 125] on input "True" at bounding box center [844, 132] width 17 height 14
radio input "true"
click at [836, 267] on label "True" at bounding box center [884, 279] width 120 height 51
click at [836, 274] on input "True" at bounding box center [844, 281] width 17 height 14
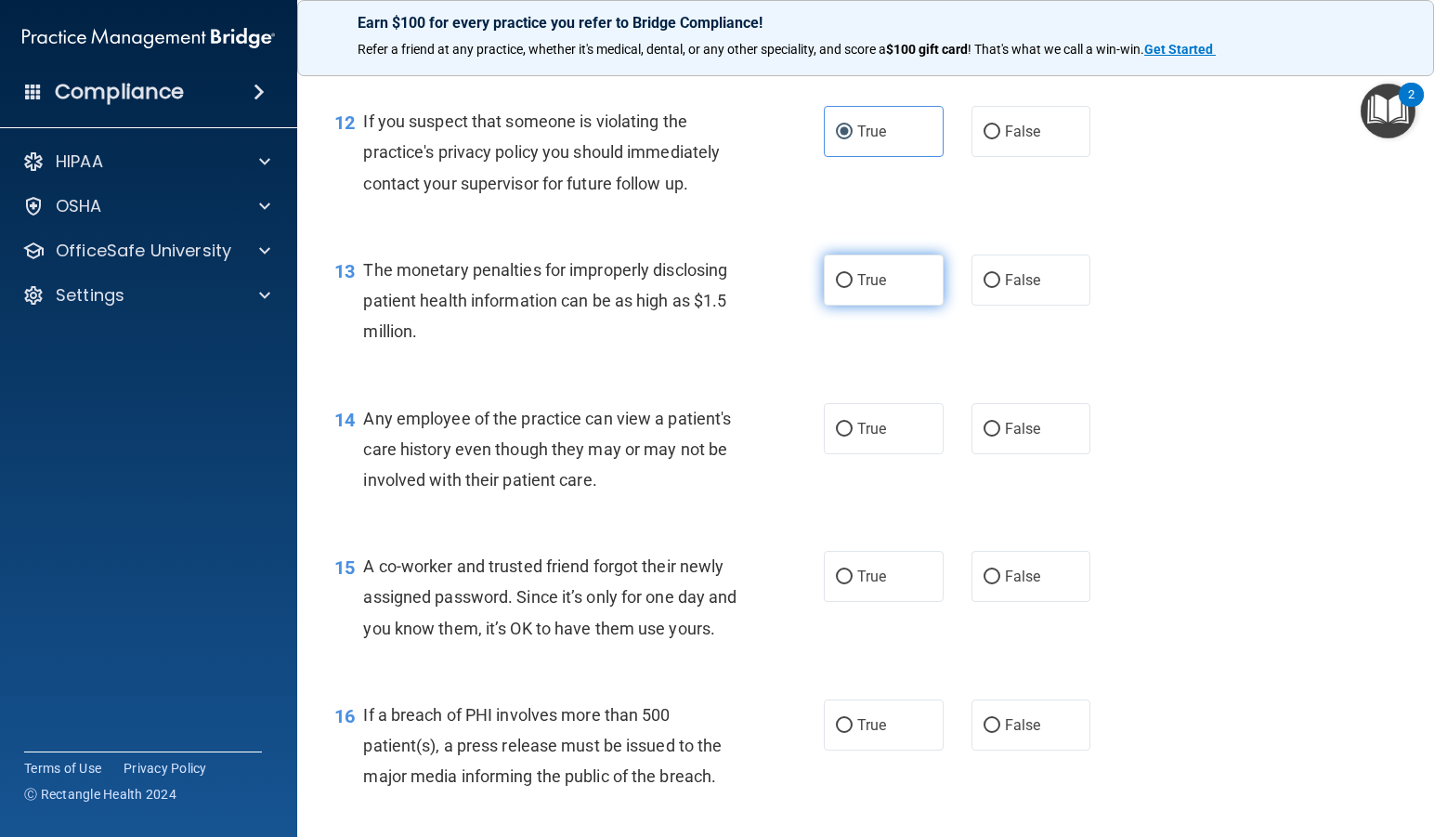
radio input "true"
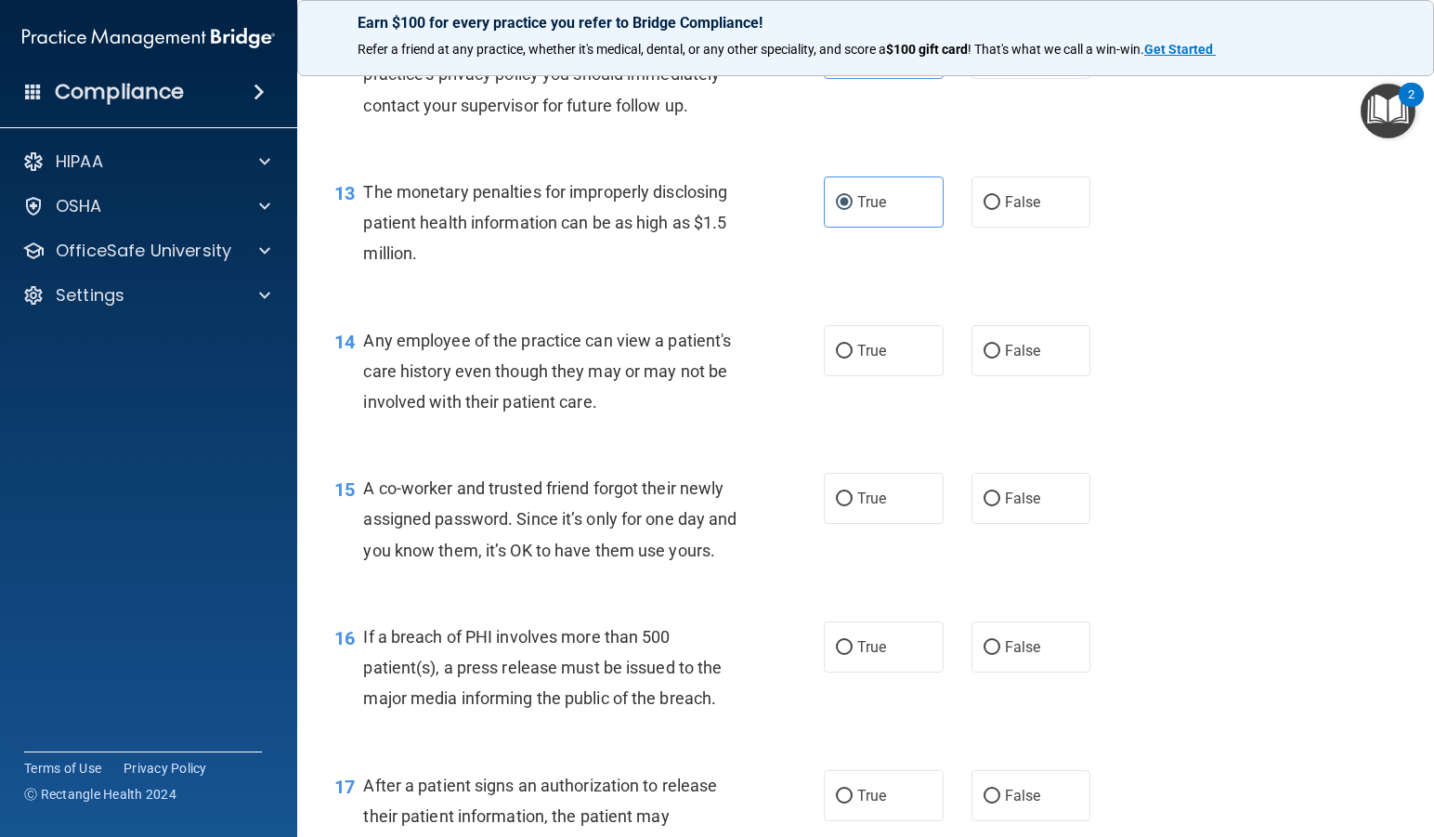
scroll to position [1950, 0]
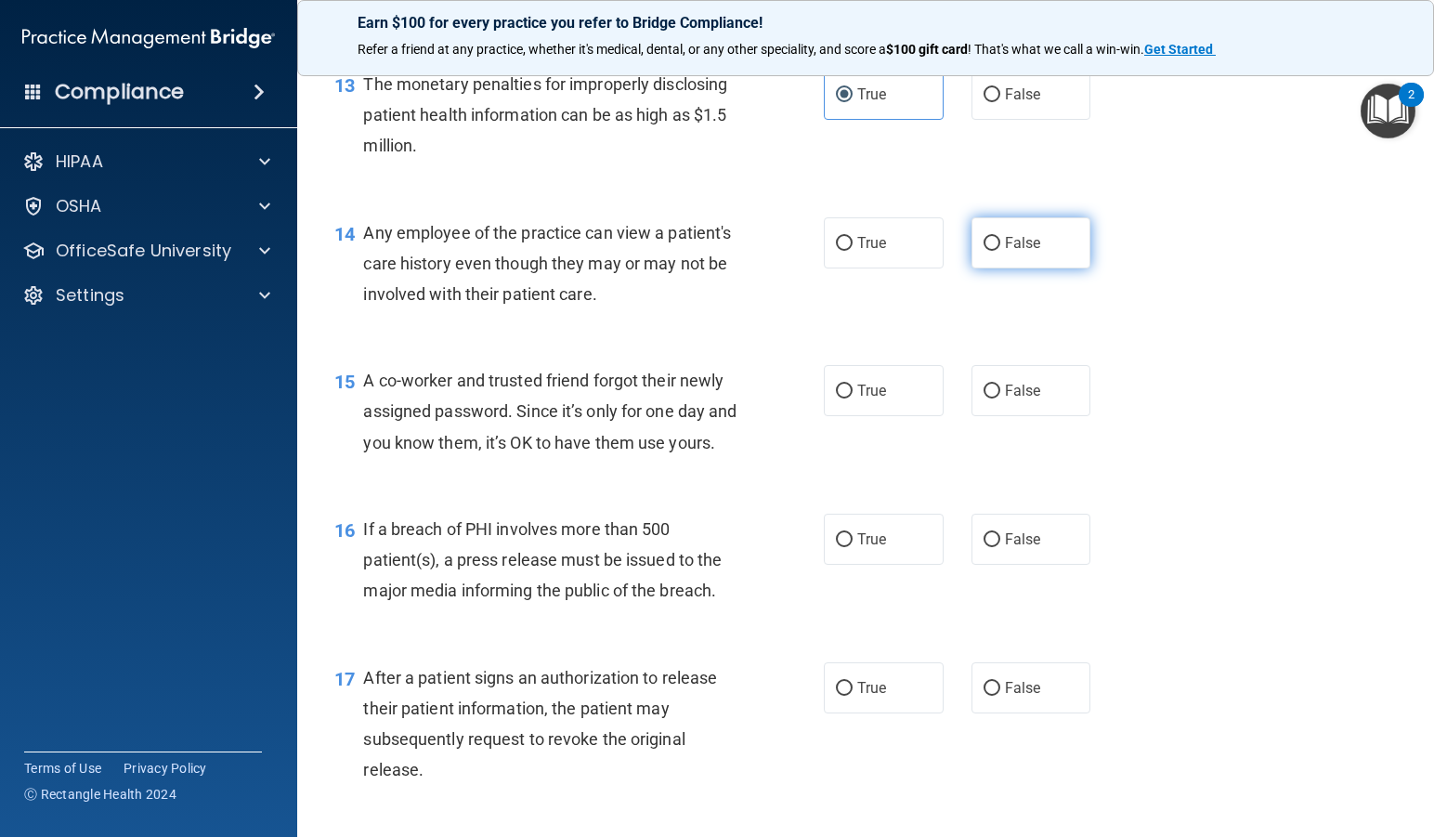
click at [1005, 241] on span "False" at bounding box center [1023, 243] width 36 height 18
click at [1000, 241] on input "False" at bounding box center [991, 244] width 17 height 14
radio input "true"
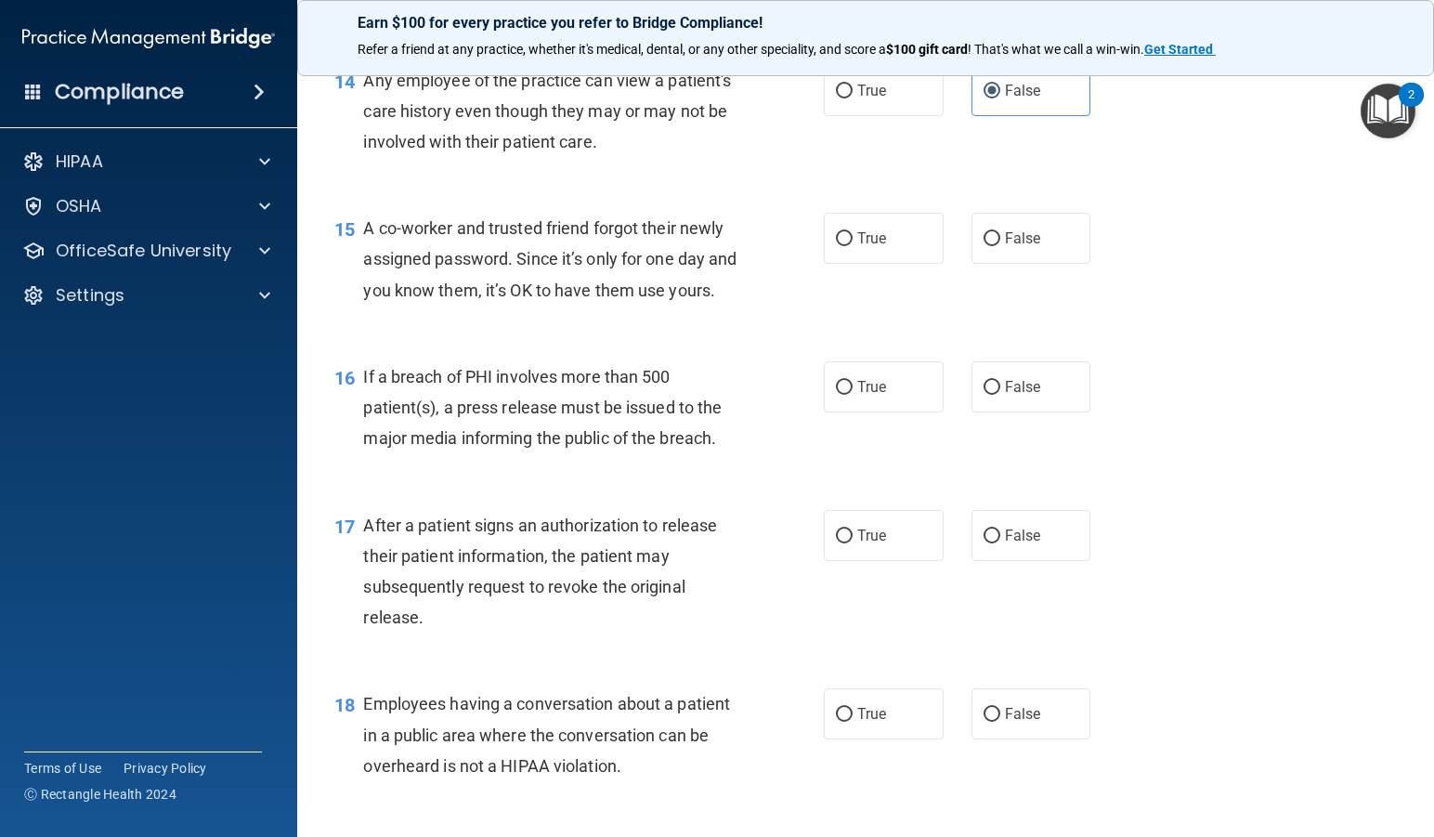
scroll to position [2135, 0]
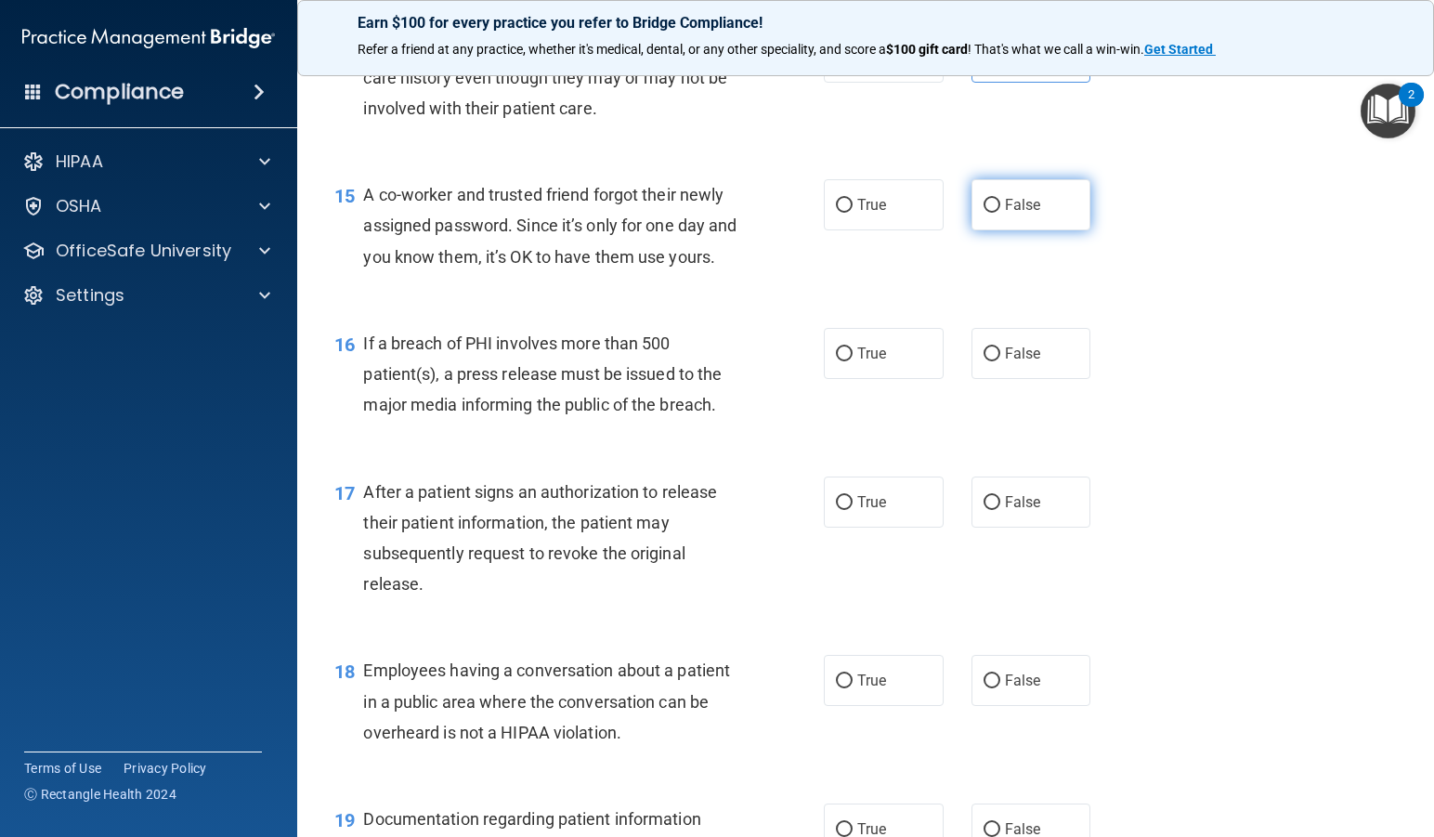
click at [1039, 199] on label "False" at bounding box center [1031, 204] width 120 height 51
click at [1000, 199] on input "False" at bounding box center [991, 206] width 17 height 14
radio input "true"
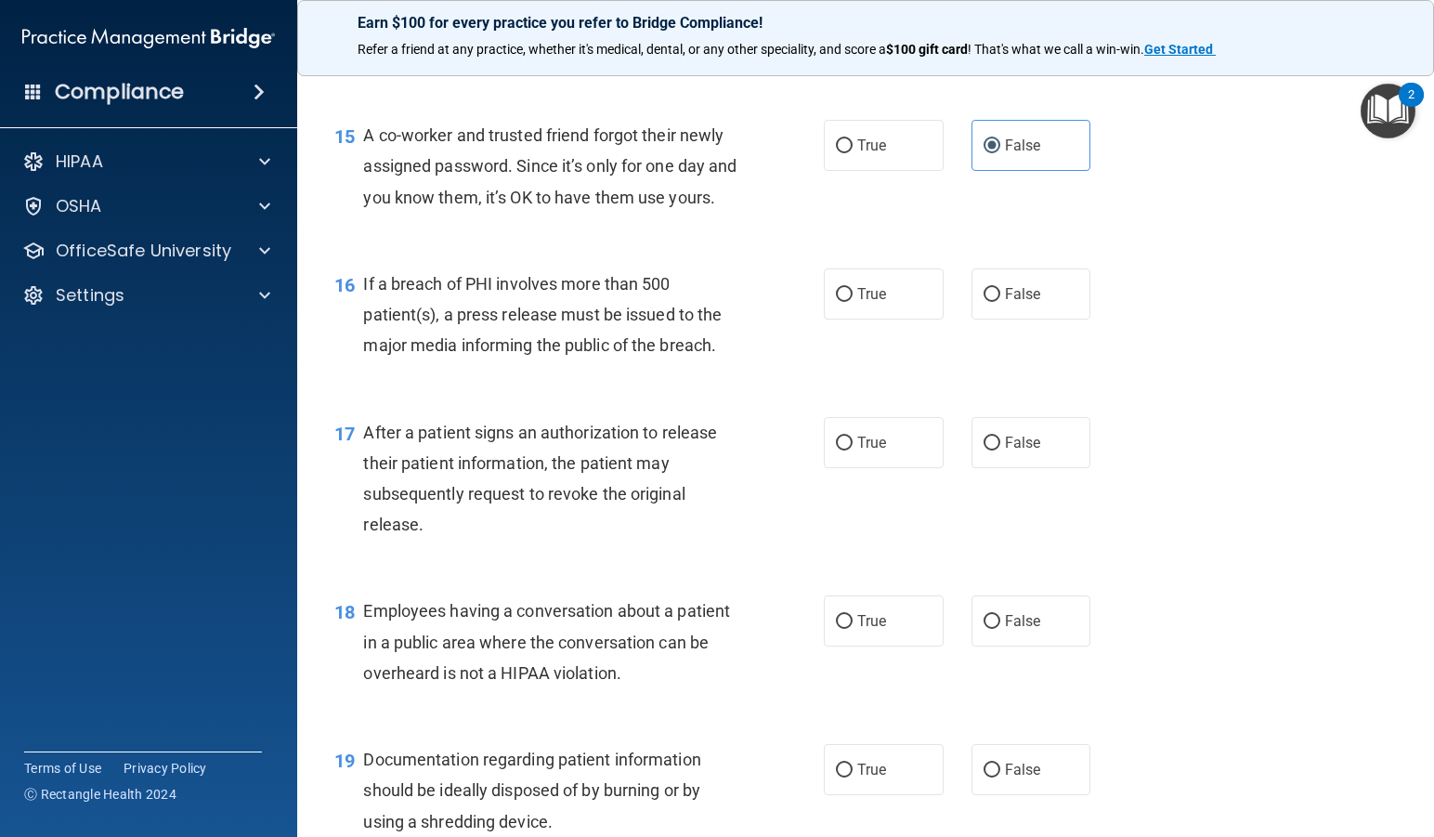
scroll to position [2228, 0]
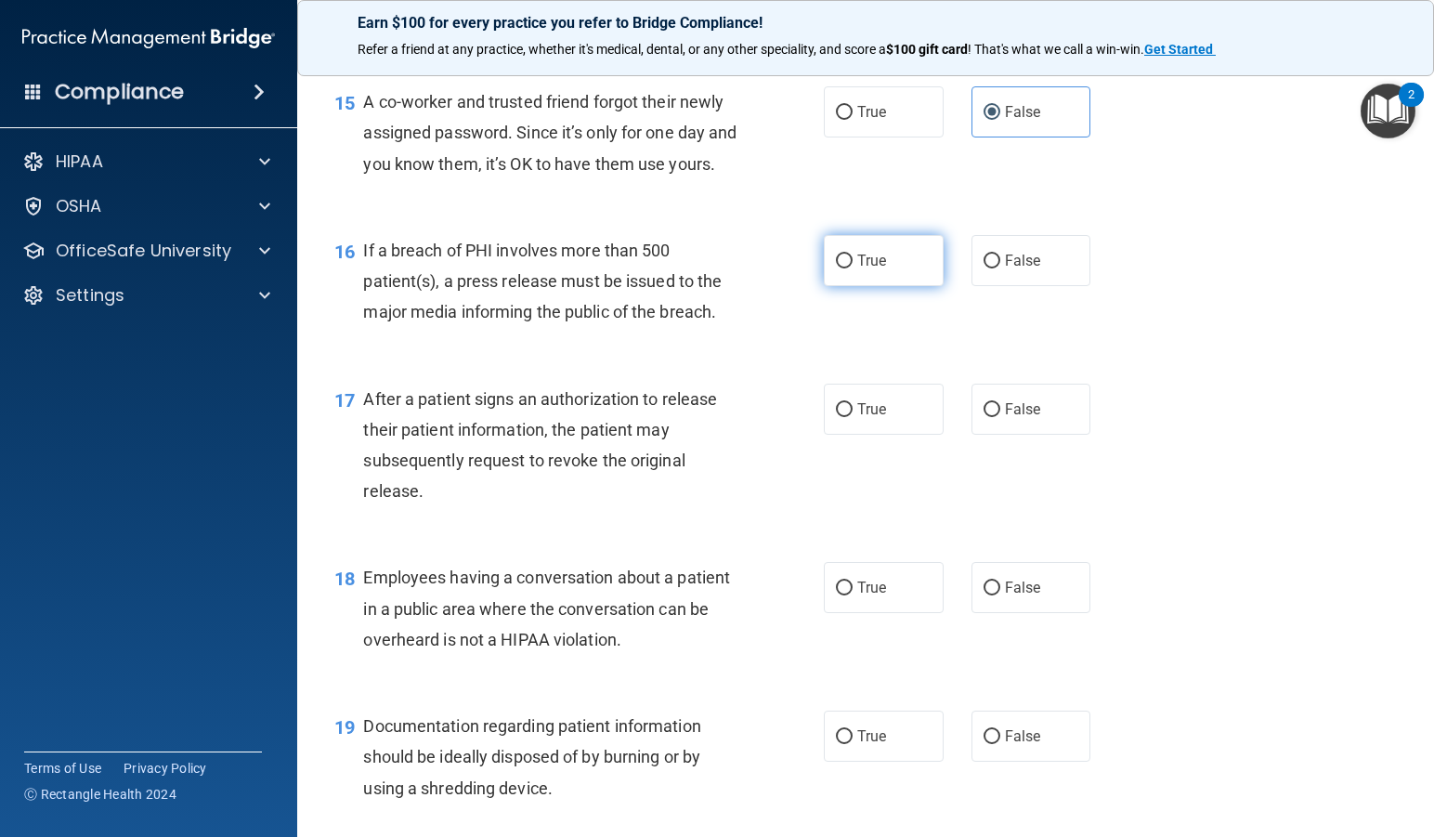
click at [884, 286] on label "True" at bounding box center [884, 260] width 120 height 51
click at [852, 268] on input "True" at bounding box center [844, 261] width 17 height 14
radio input "true"
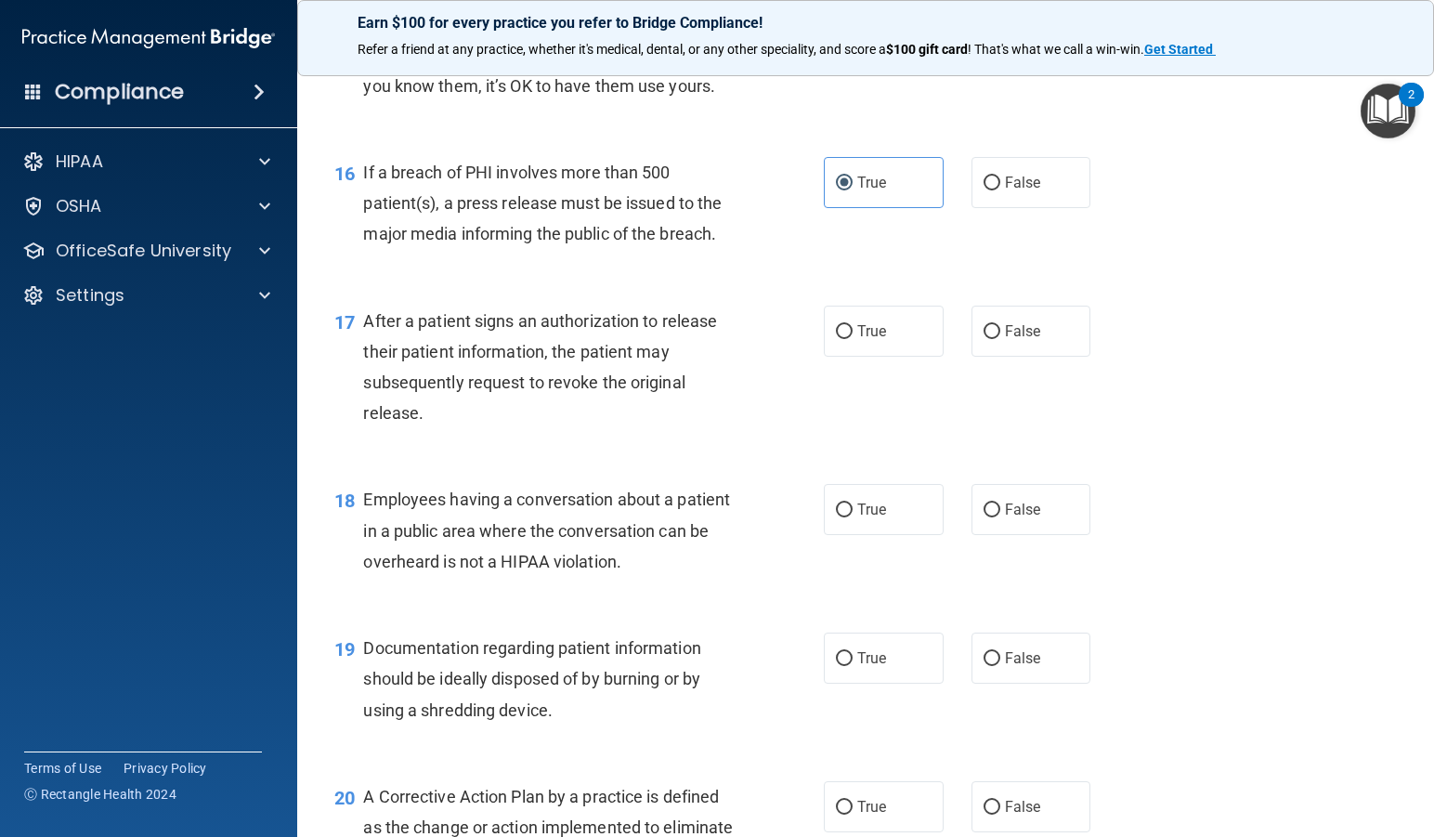
scroll to position [2414, 0]
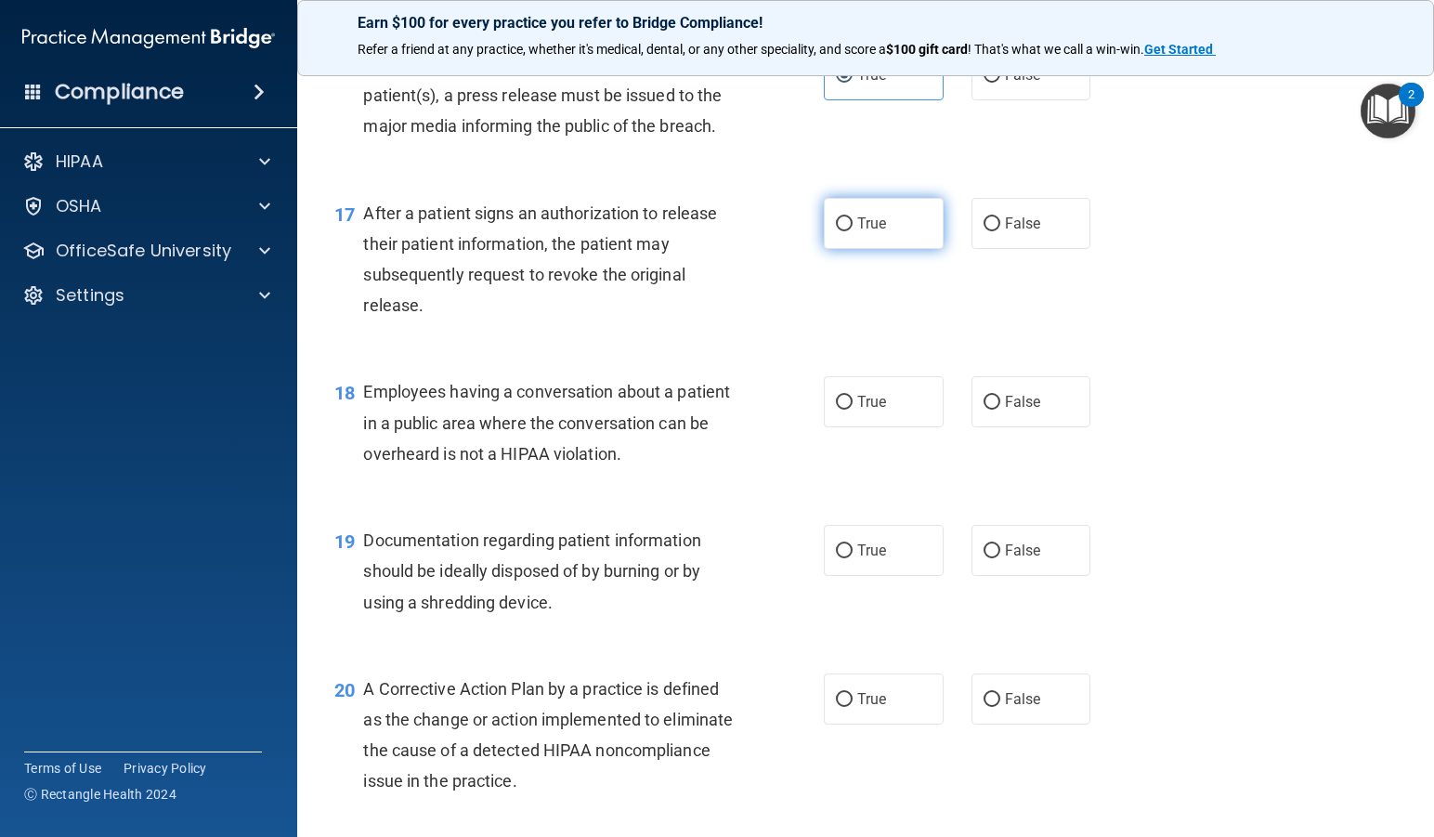
click at [881, 249] on label "True" at bounding box center [884, 223] width 120 height 51
click at [852, 231] on input "True" at bounding box center [844, 224] width 17 height 14
radio input "true"
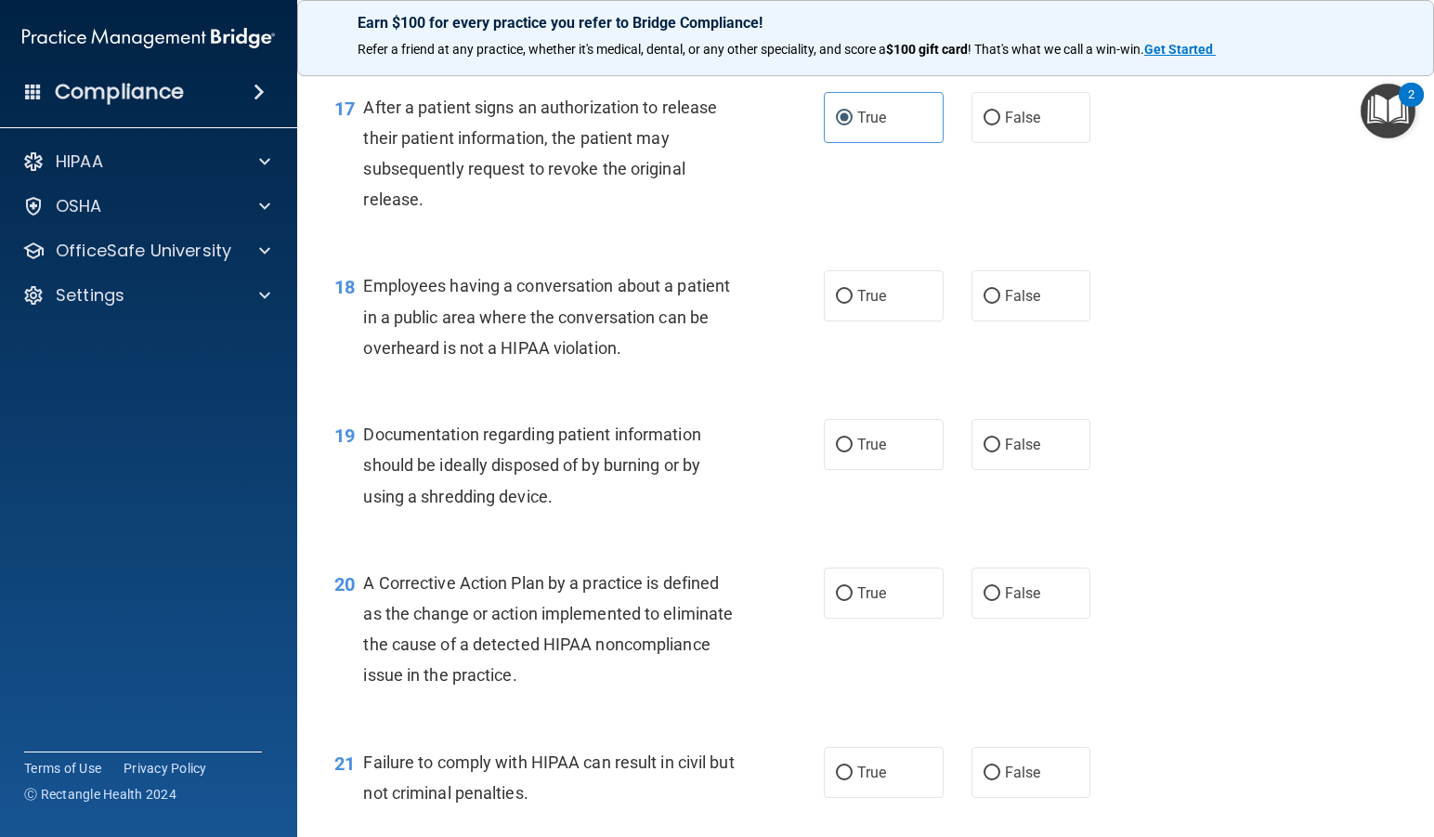
scroll to position [2600, 0]
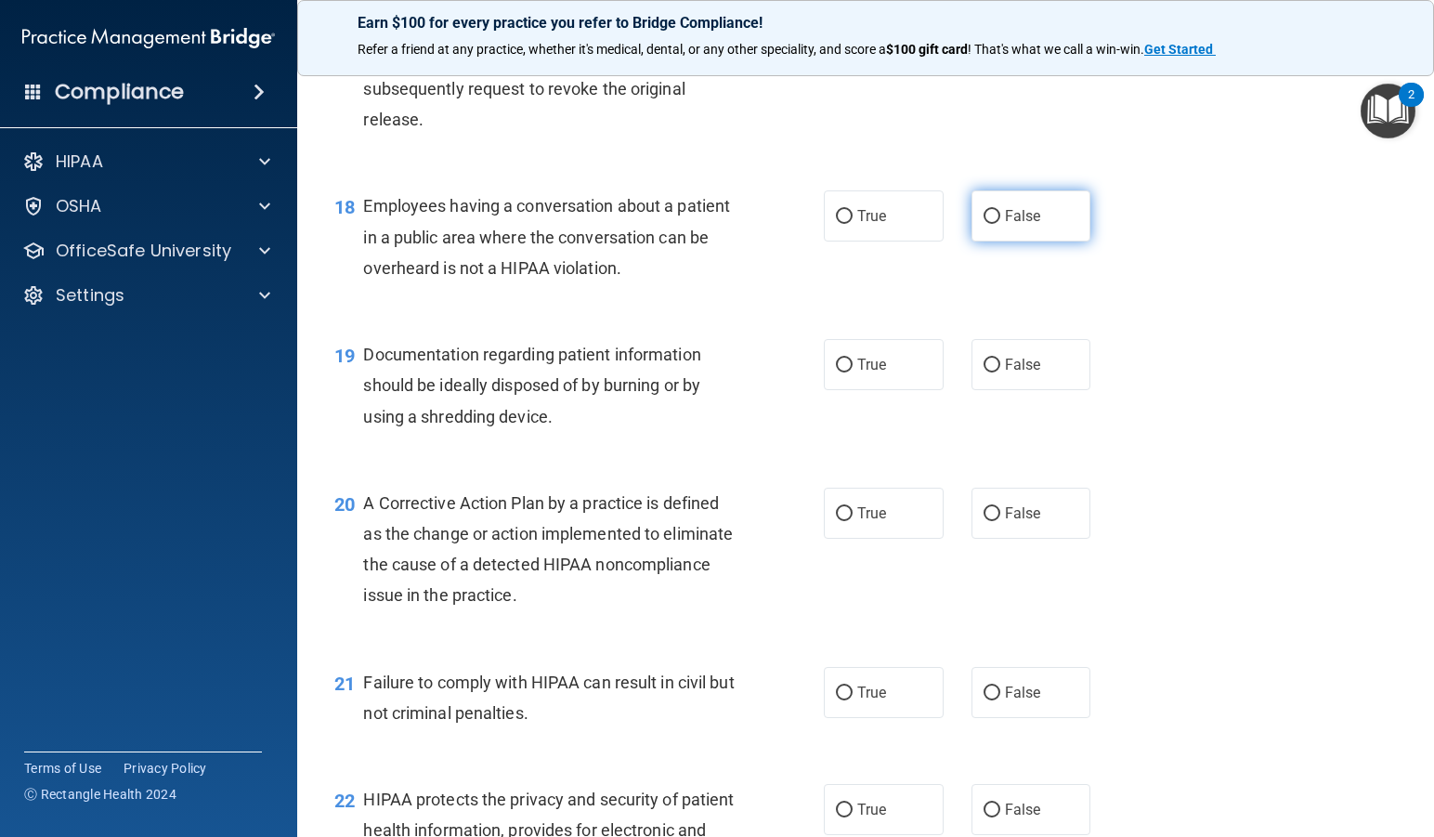
click at [971, 241] on label "False" at bounding box center [1031, 215] width 120 height 51
click at [983, 224] on input "False" at bounding box center [991, 217] width 17 height 14
radio input "true"
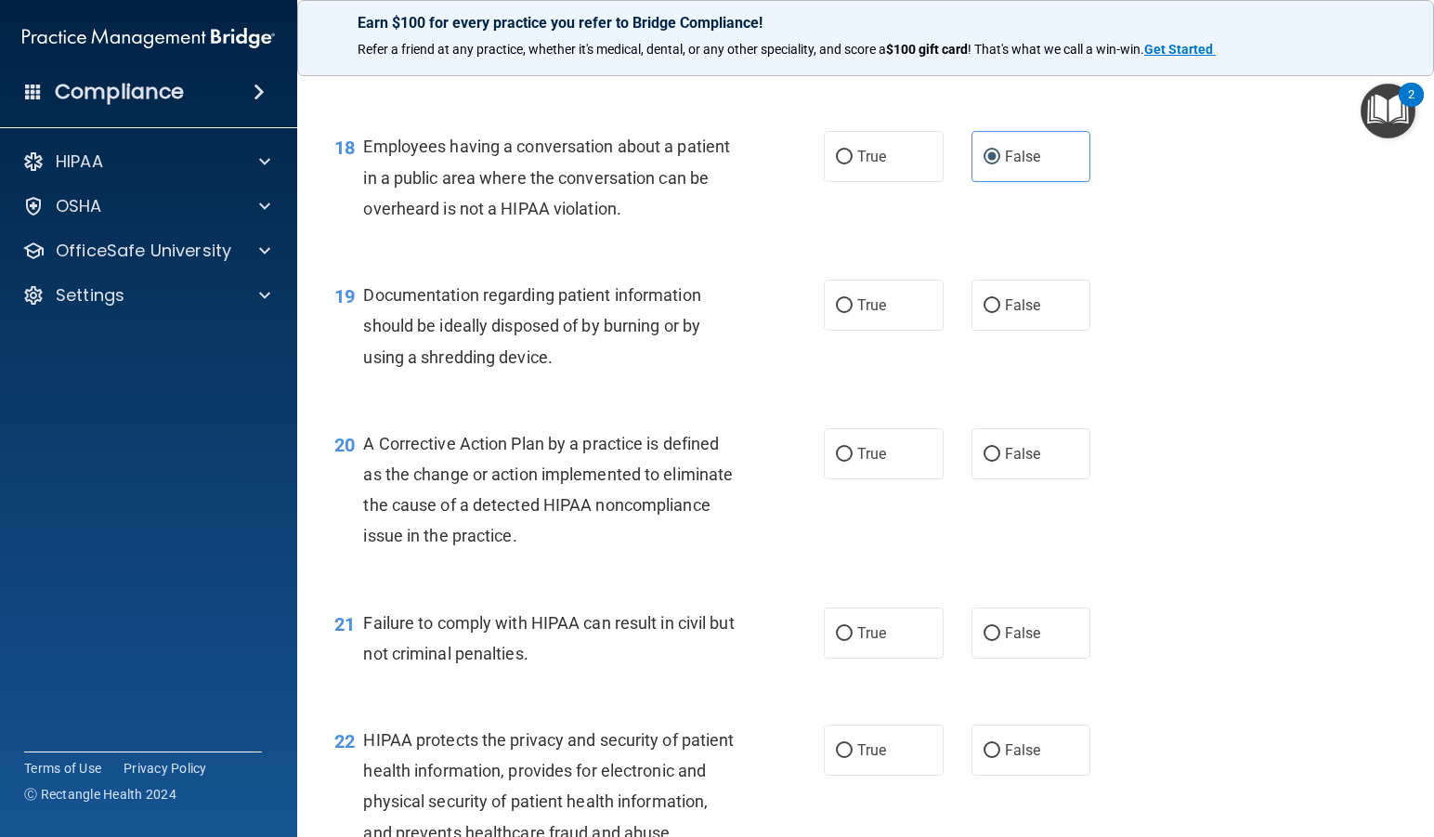
scroll to position [2693, 0]
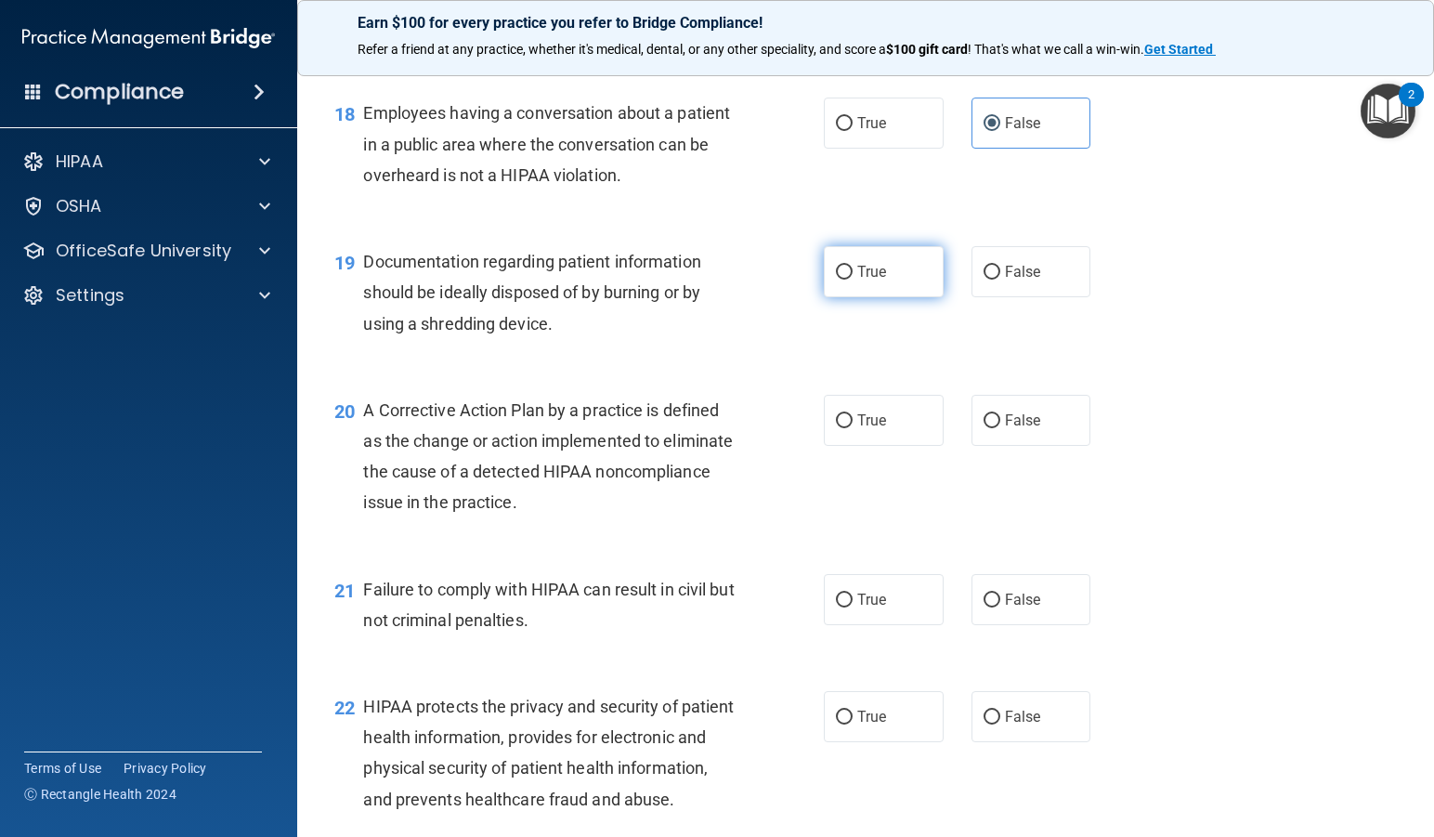
click at [883, 297] on label "True" at bounding box center [884, 271] width 120 height 51
click at [852, 279] on input "True" at bounding box center [844, 273] width 17 height 14
radio input "true"
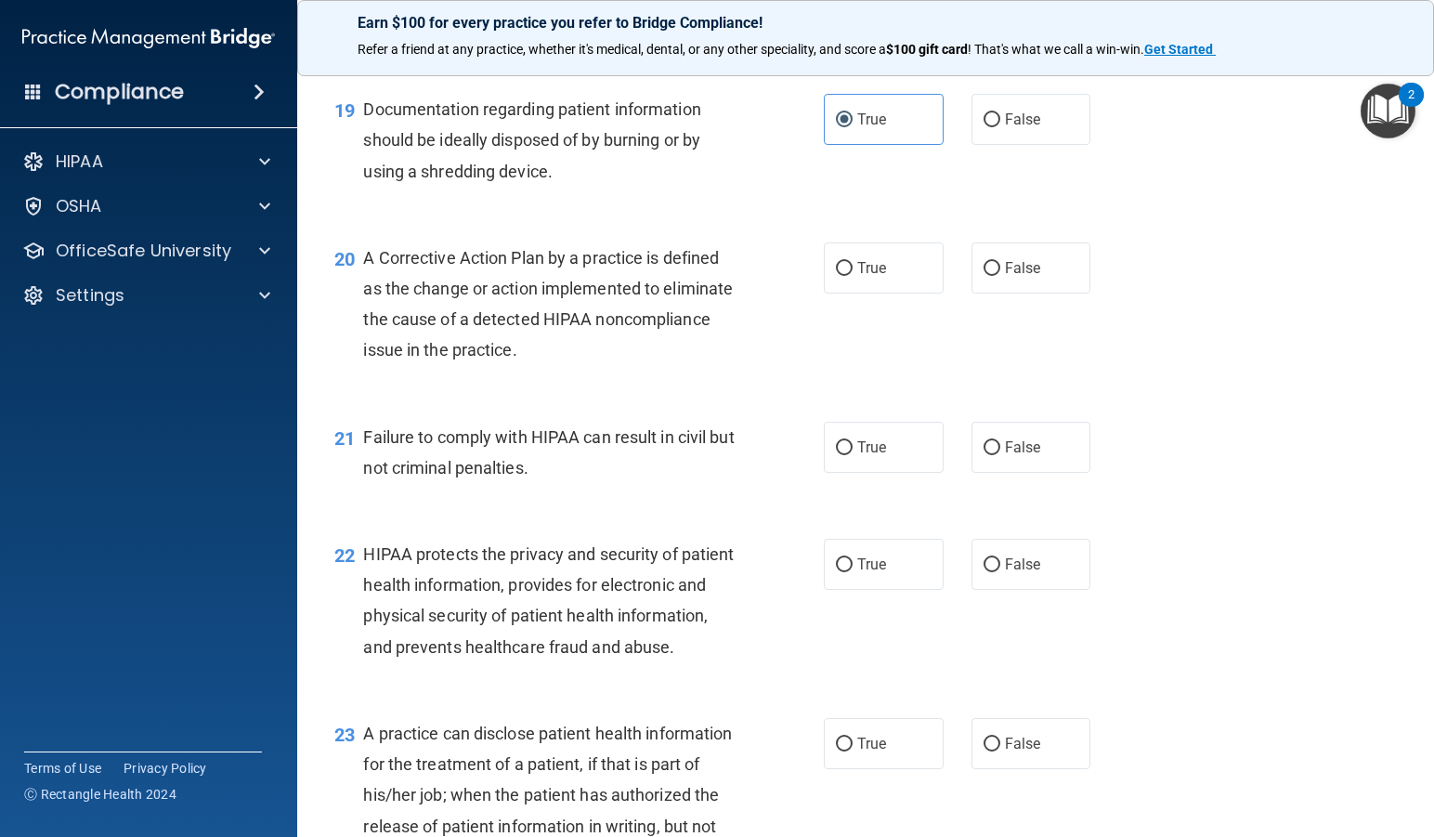
scroll to position [2878, 0]
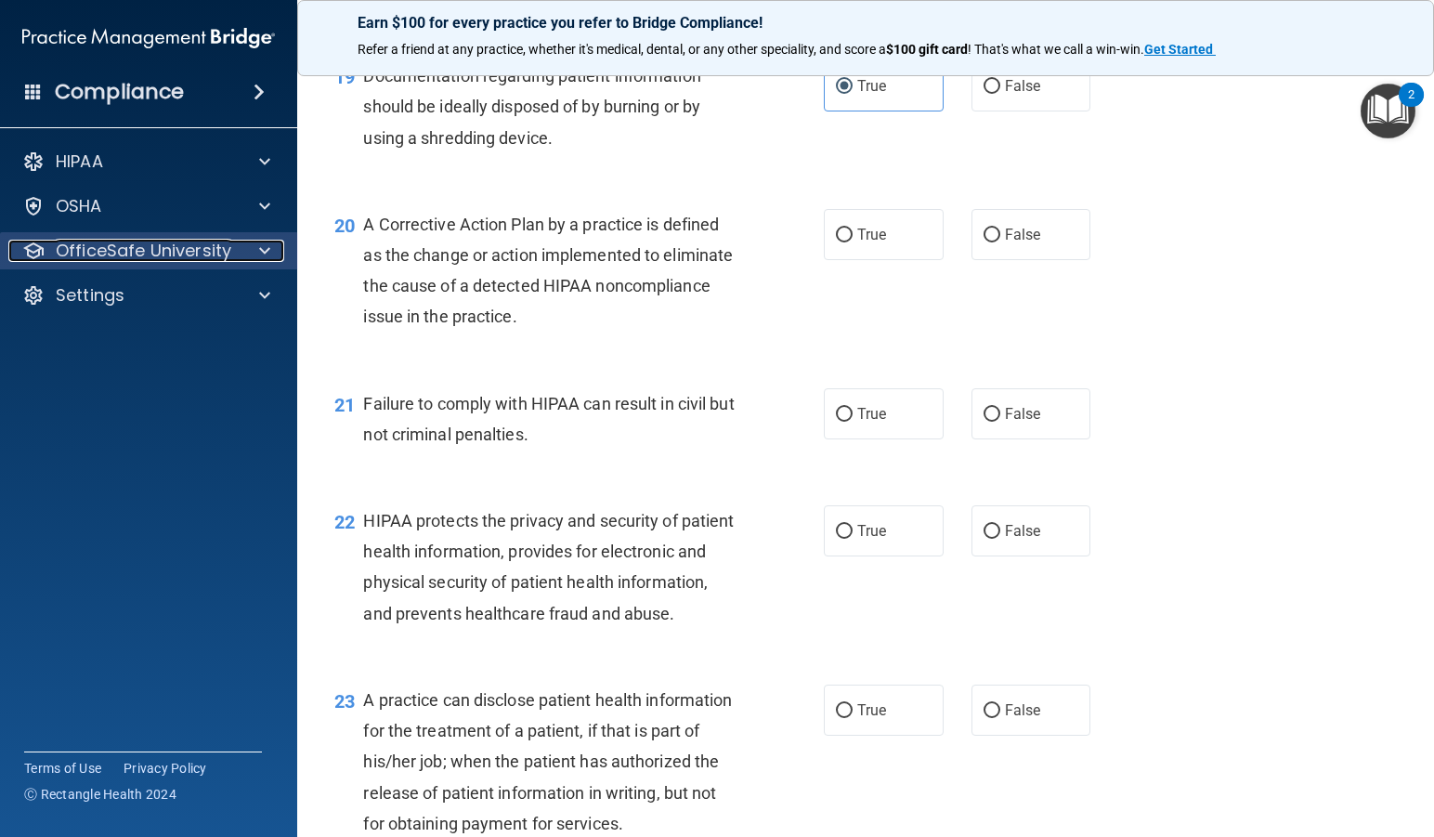
click at [226, 253] on p "OfficeSafe University" at bounding box center [143, 251] width 175 height 22
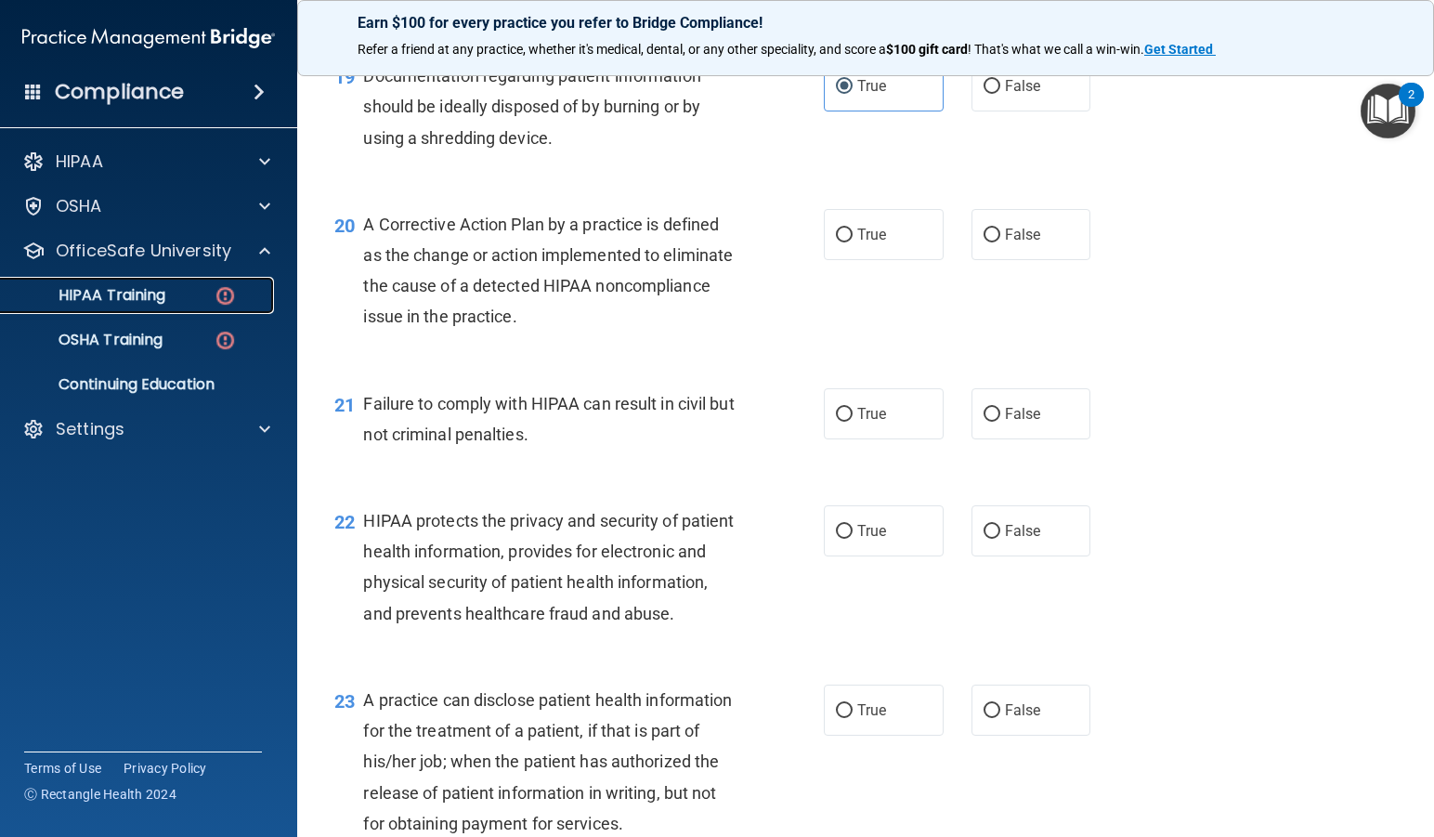
click at [160, 293] on p "HIPAA Training" at bounding box center [88, 295] width 153 height 19
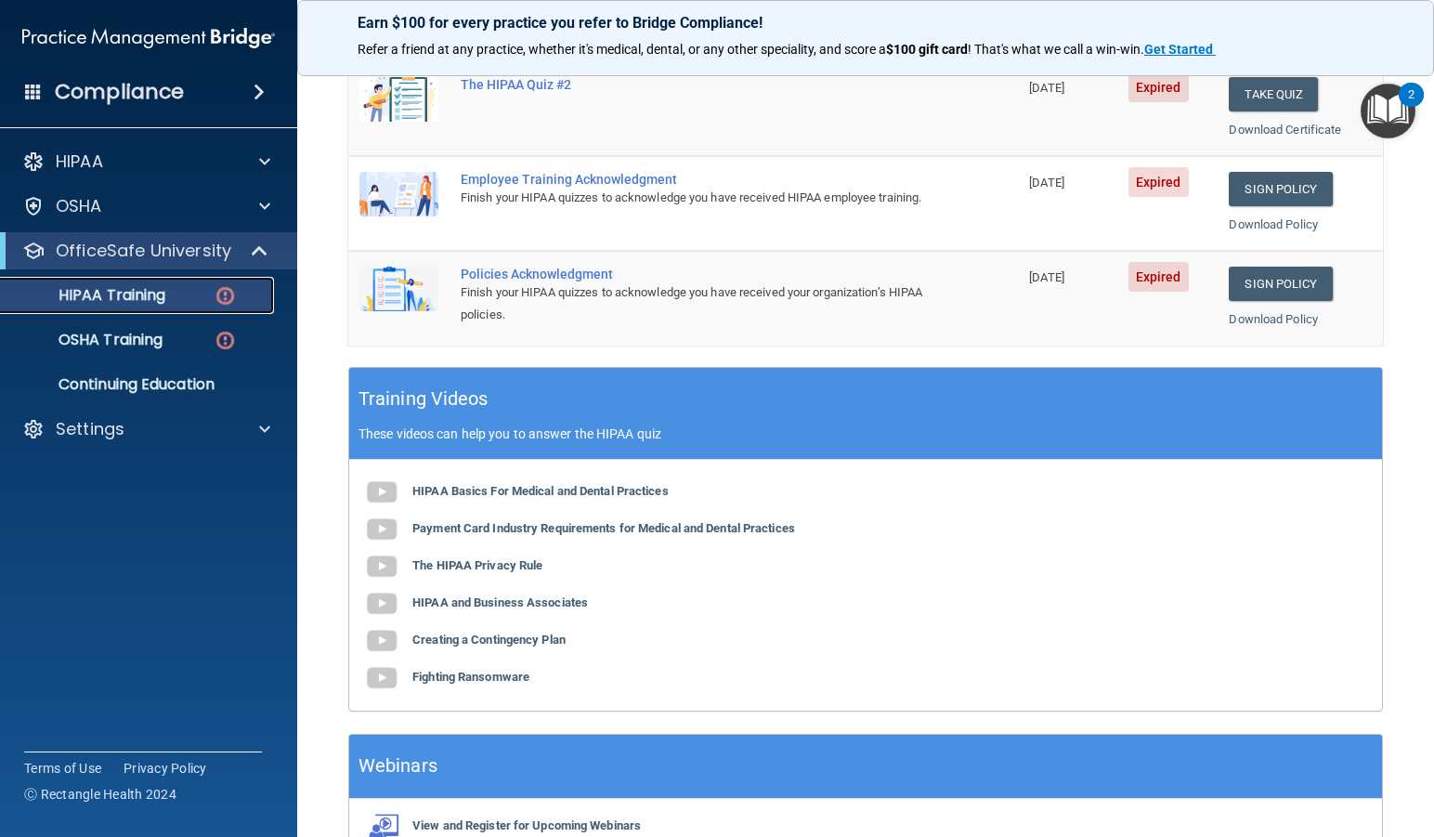
scroll to position [557, 0]
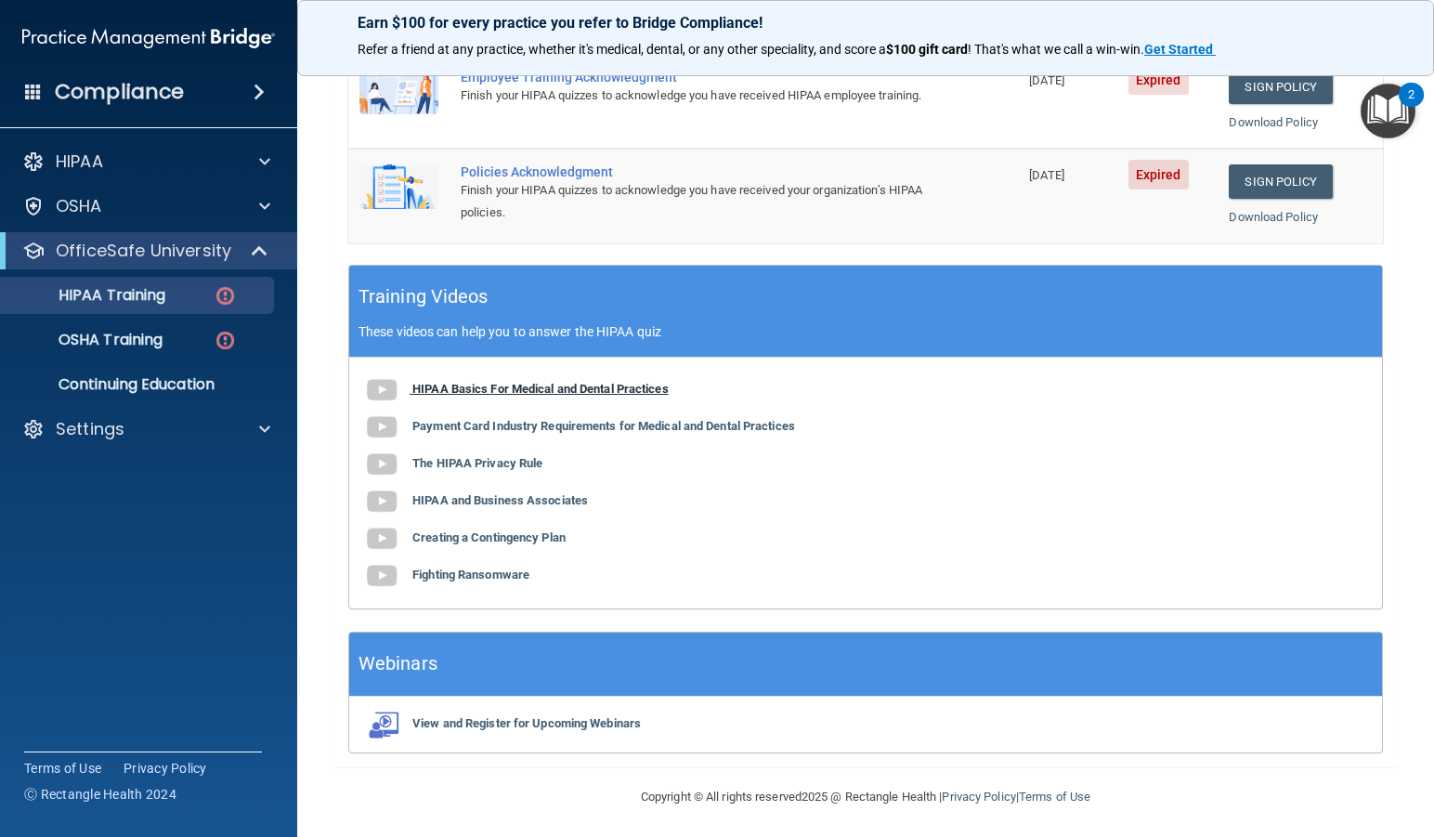
click at [495, 383] on b "HIPAA Basics For Medical and Dental Practices" at bounding box center [540, 389] width 256 height 14
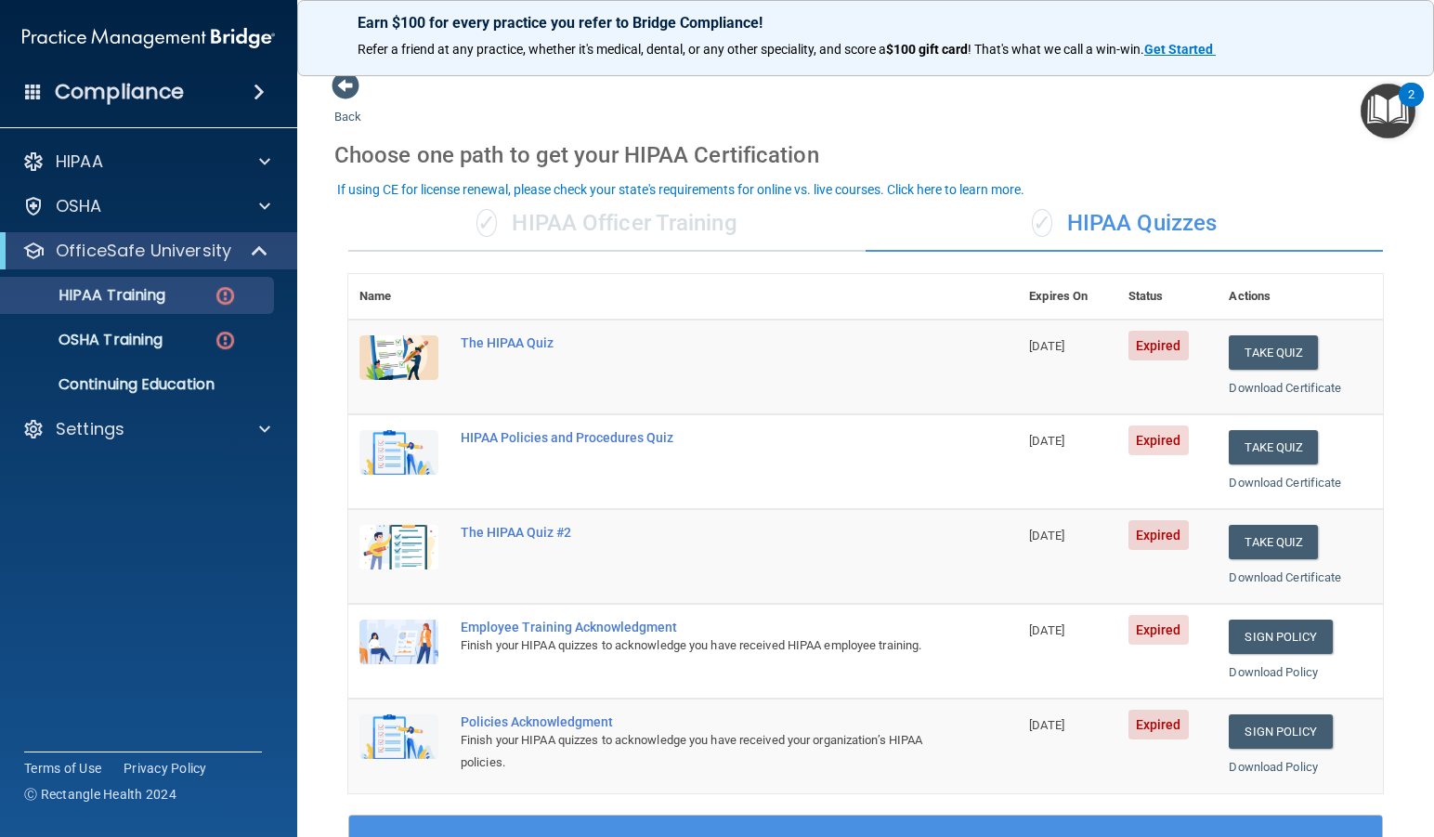
scroll to position [0, 0]
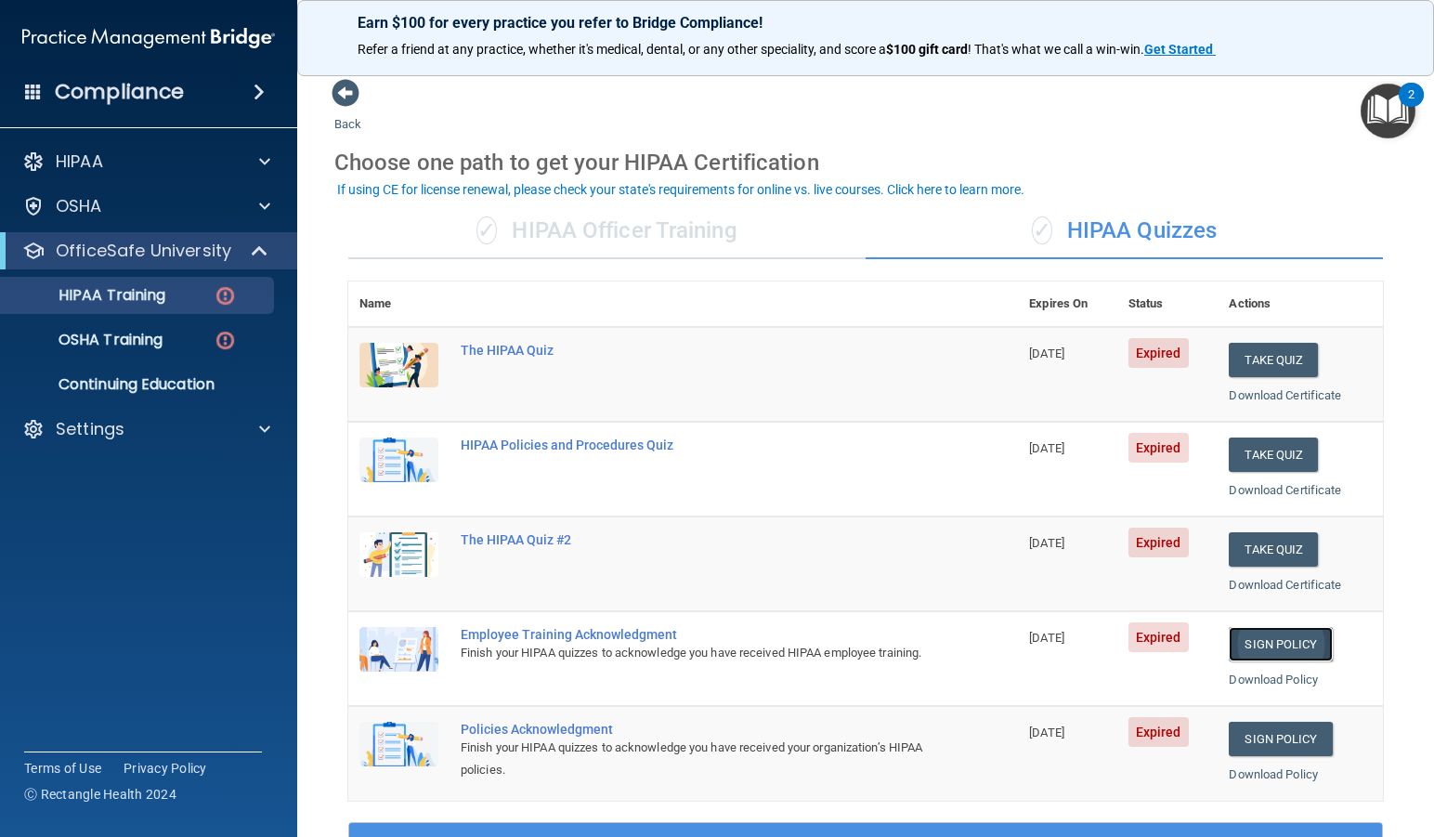
click at [1257, 639] on link "Sign Policy" at bounding box center [1279, 644] width 103 height 34
click at [1266, 731] on link "Sign Policy" at bounding box center [1279, 738] width 103 height 34
click at [565, 228] on div "✓ HIPAA Officer Training" at bounding box center [606, 231] width 517 height 56
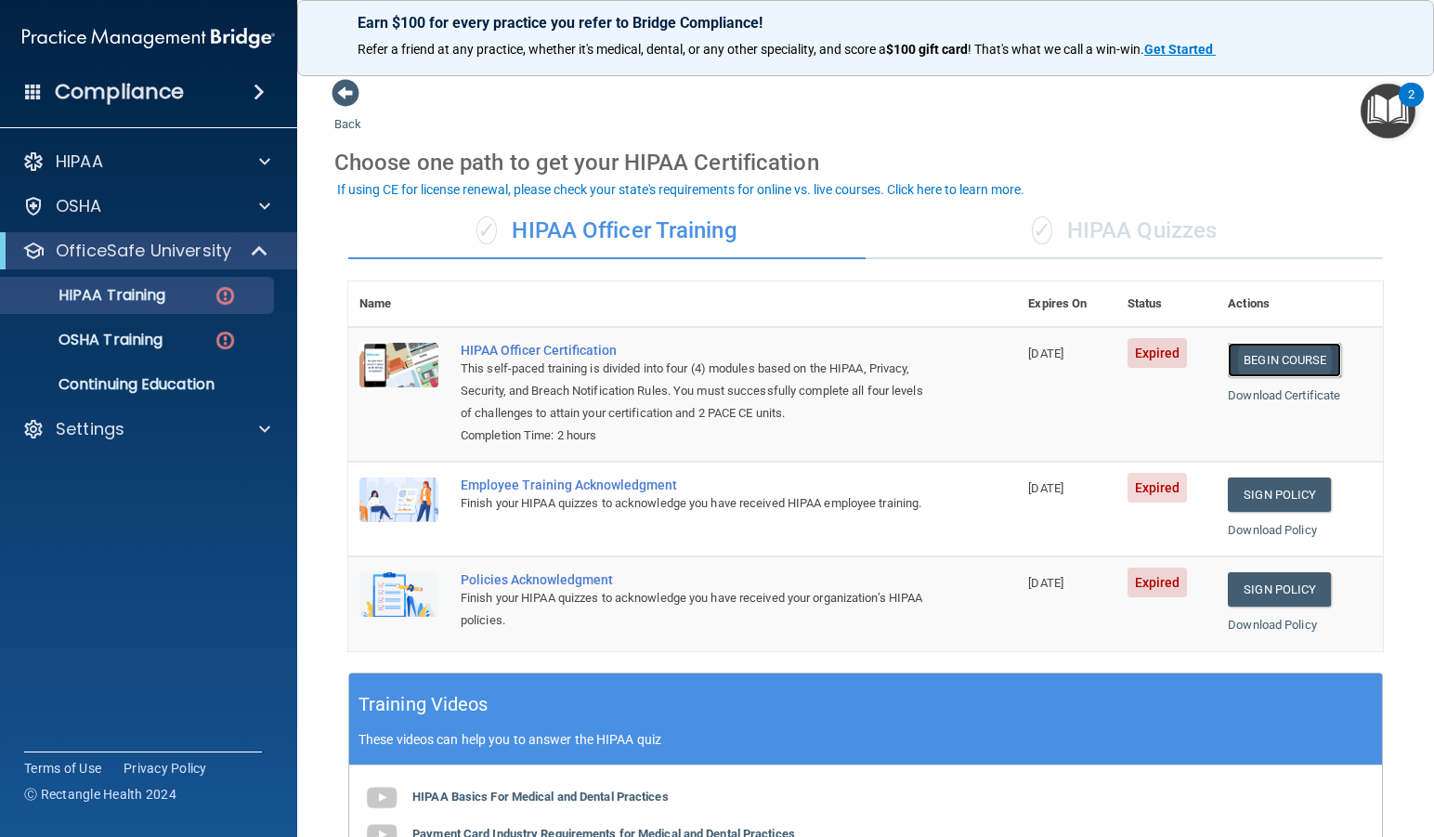
click at [1278, 359] on link "Begin Course" at bounding box center [1283, 360] width 113 height 34
click at [1285, 494] on link "Sign Policy" at bounding box center [1278, 494] width 103 height 34
click at [1283, 583] on link "Sign Policy" at bounding box center [1278, 589] width 103 height 34
click at [1290, 365] on link "Begin Course" at bounding box center [1283, 360] width 113 height 34
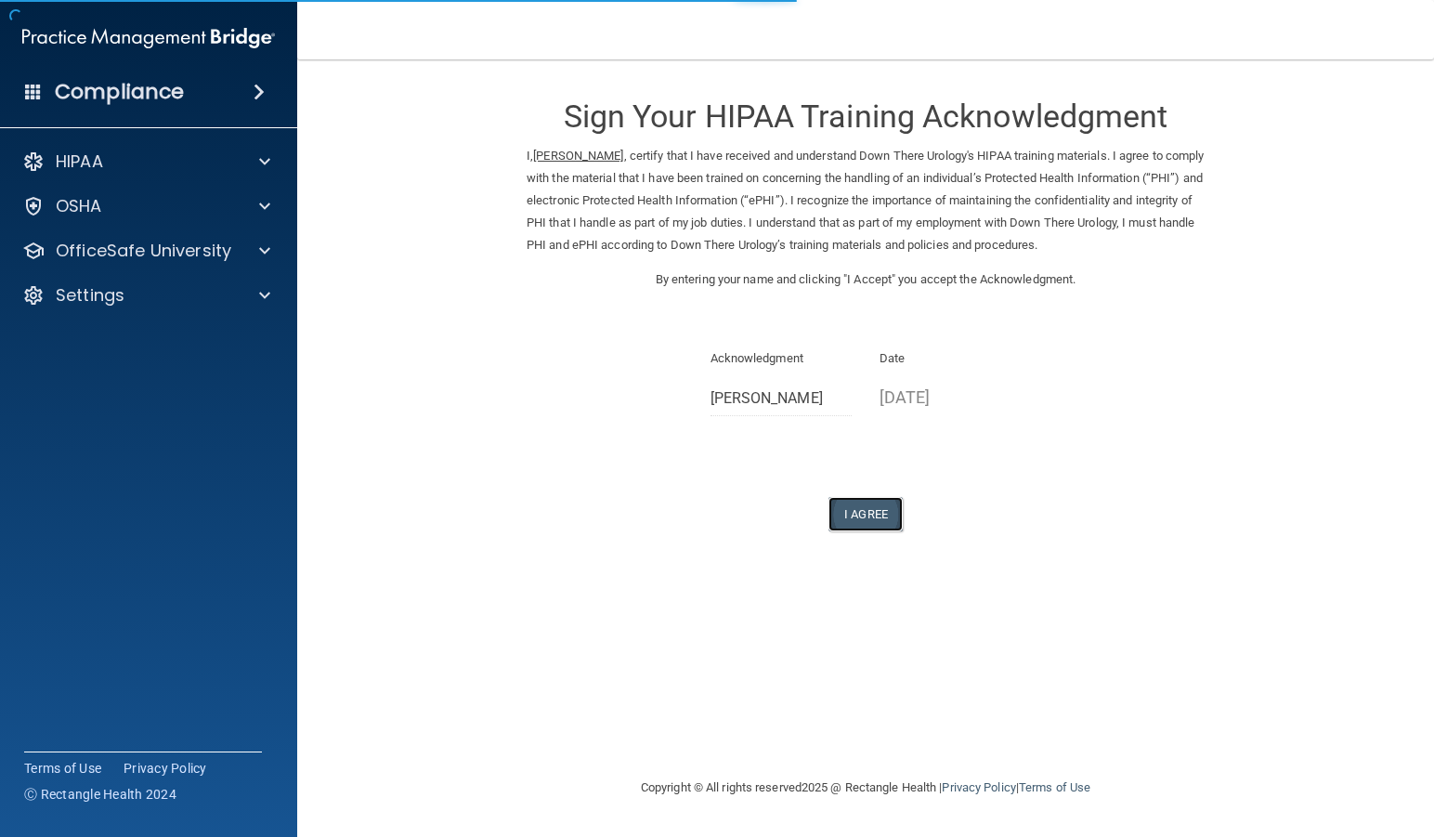
click at [867, 521] on button "I Agree" at bounding box center [865, 514] width 74 height 34
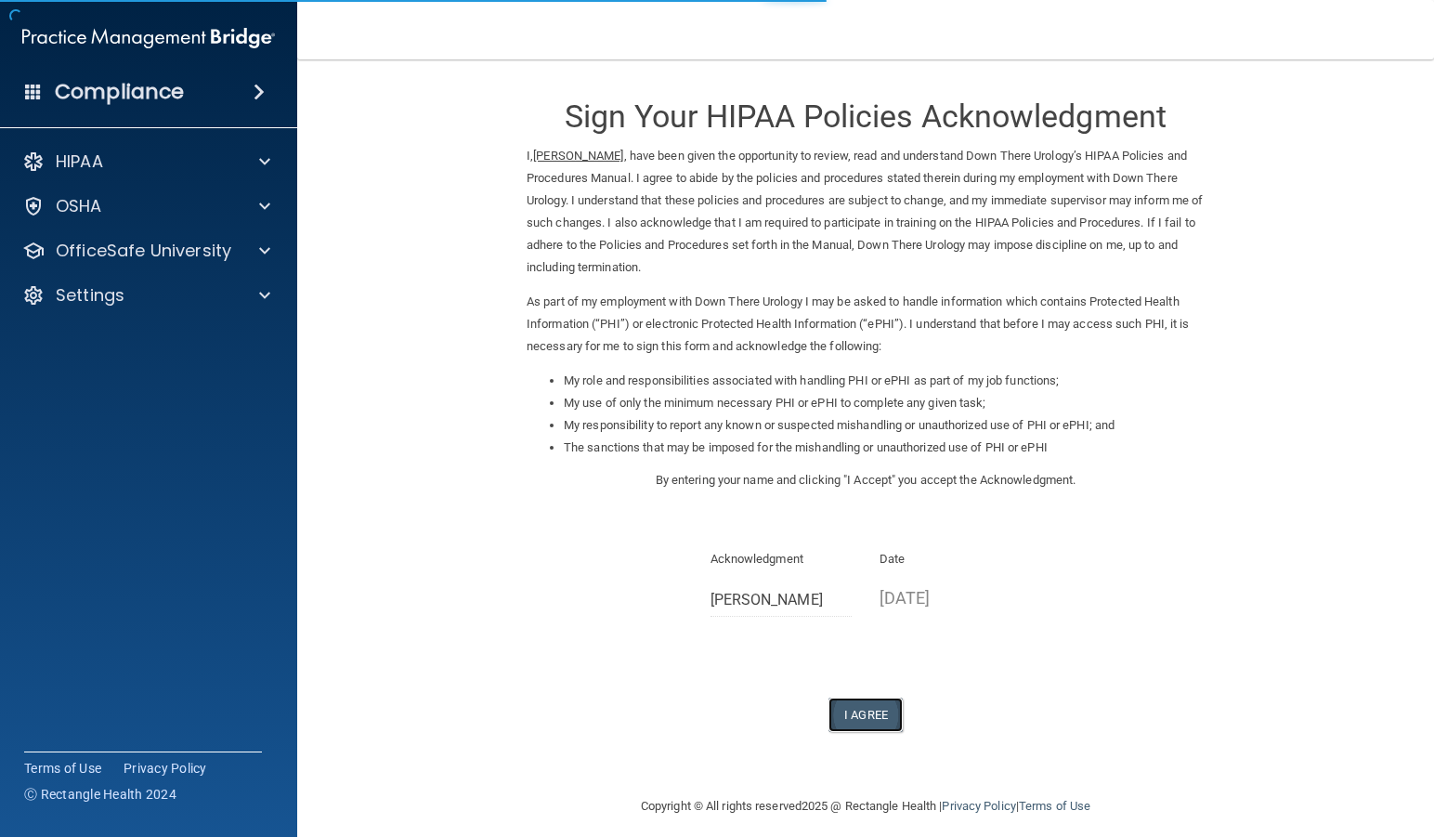
click at [837, 709] on button "I Agree" at bounding box center [865, 714] width 74 height 34
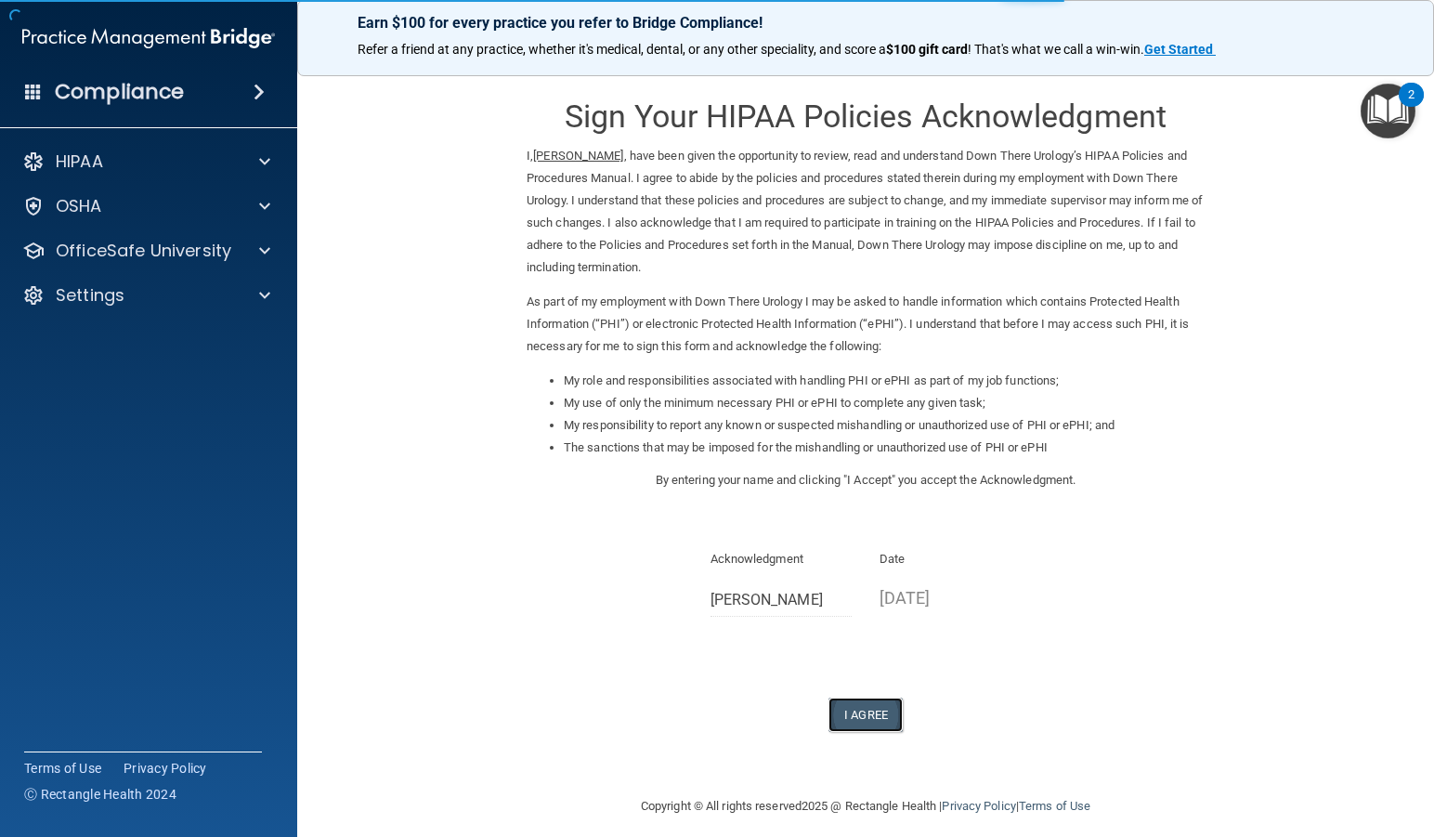
click at [876, 722] on button "I Agree" at bounding box center [865, 714] width 74 height 34
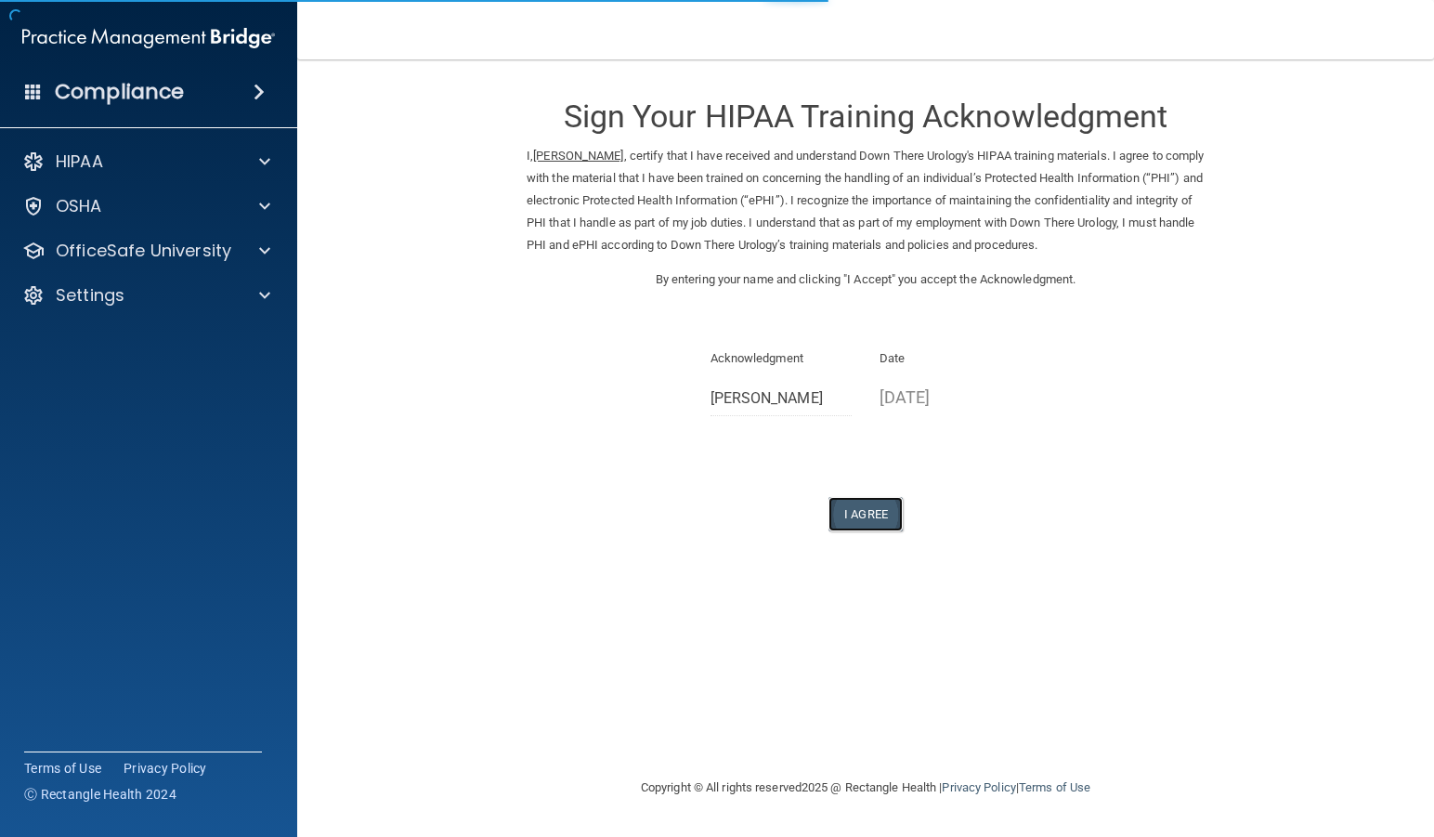
click at [863, 498] on button "I Agree" at bounding box center [865, 514] width 74 height 34
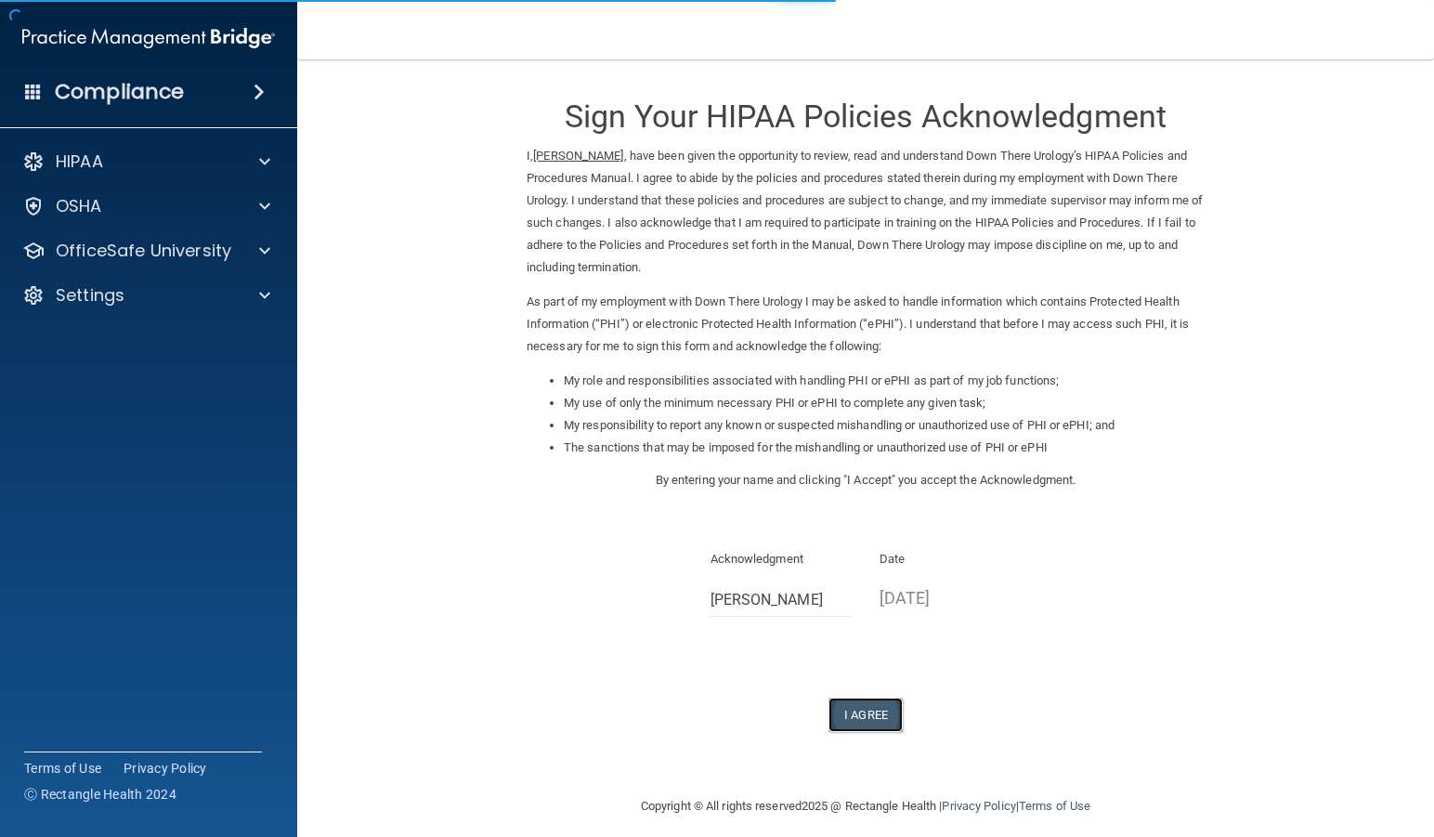
click at [834, 714] on button "I Agree" at bounding box center [865, 714] width 74 height 34
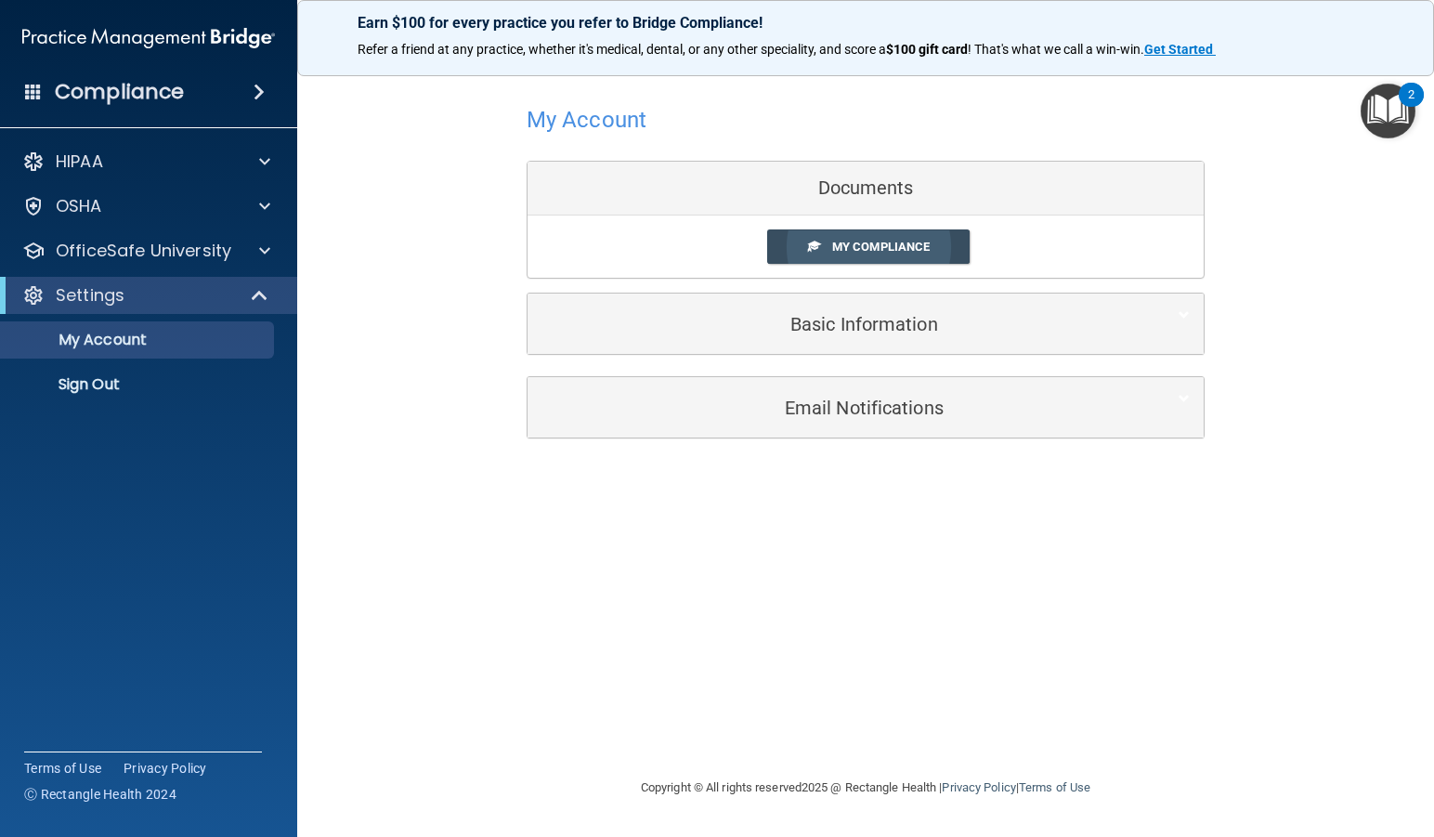
click at [899, 254] on link "My Compliance" at bounding box center [868, 246] width 203 height 34
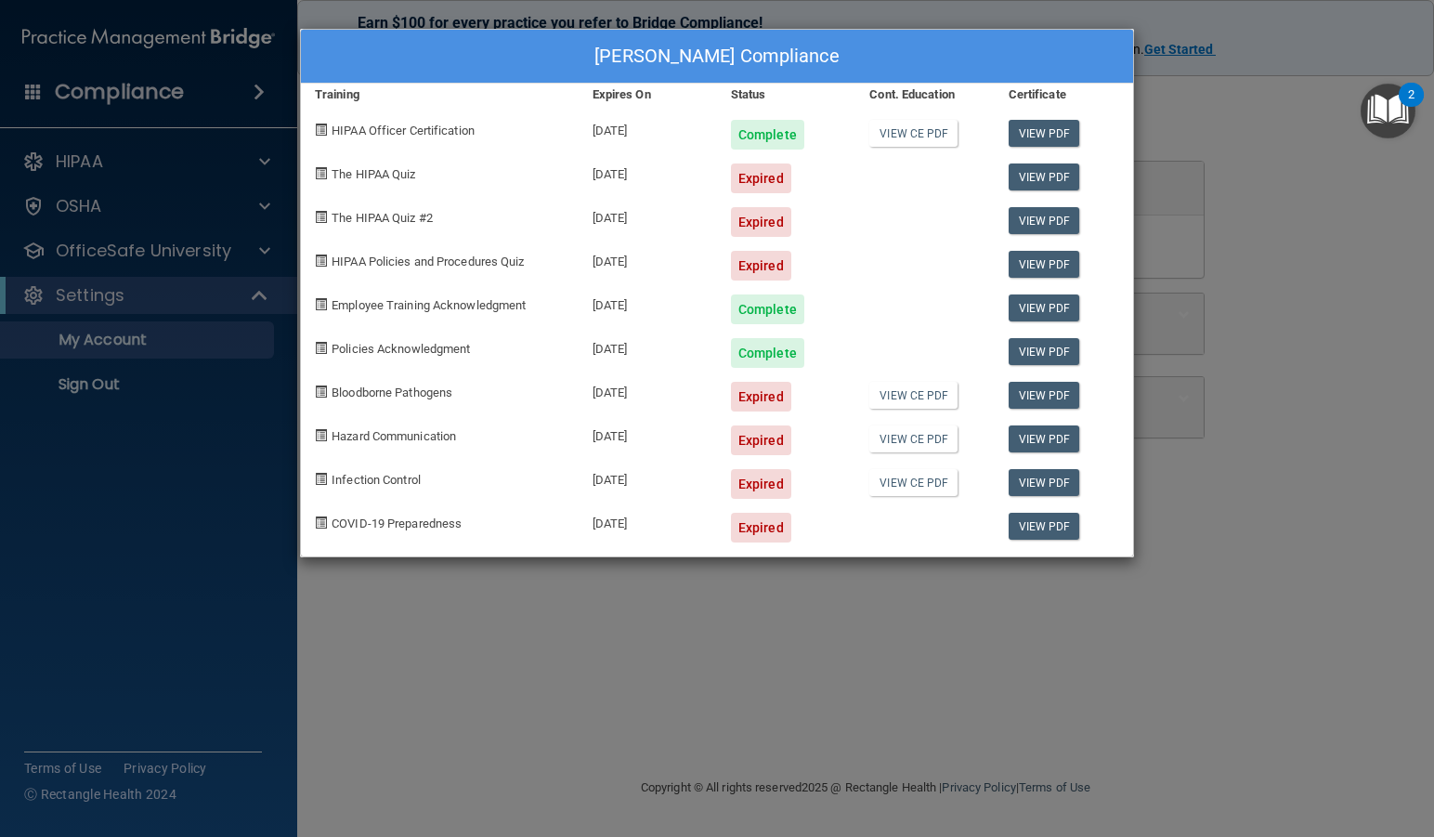
click at [578, 606] on div "[PERSON_NAME] Compliance Training Expires On Status Cont. Education Certificate…" at bounding box center [717, 418] width 1434 height 837
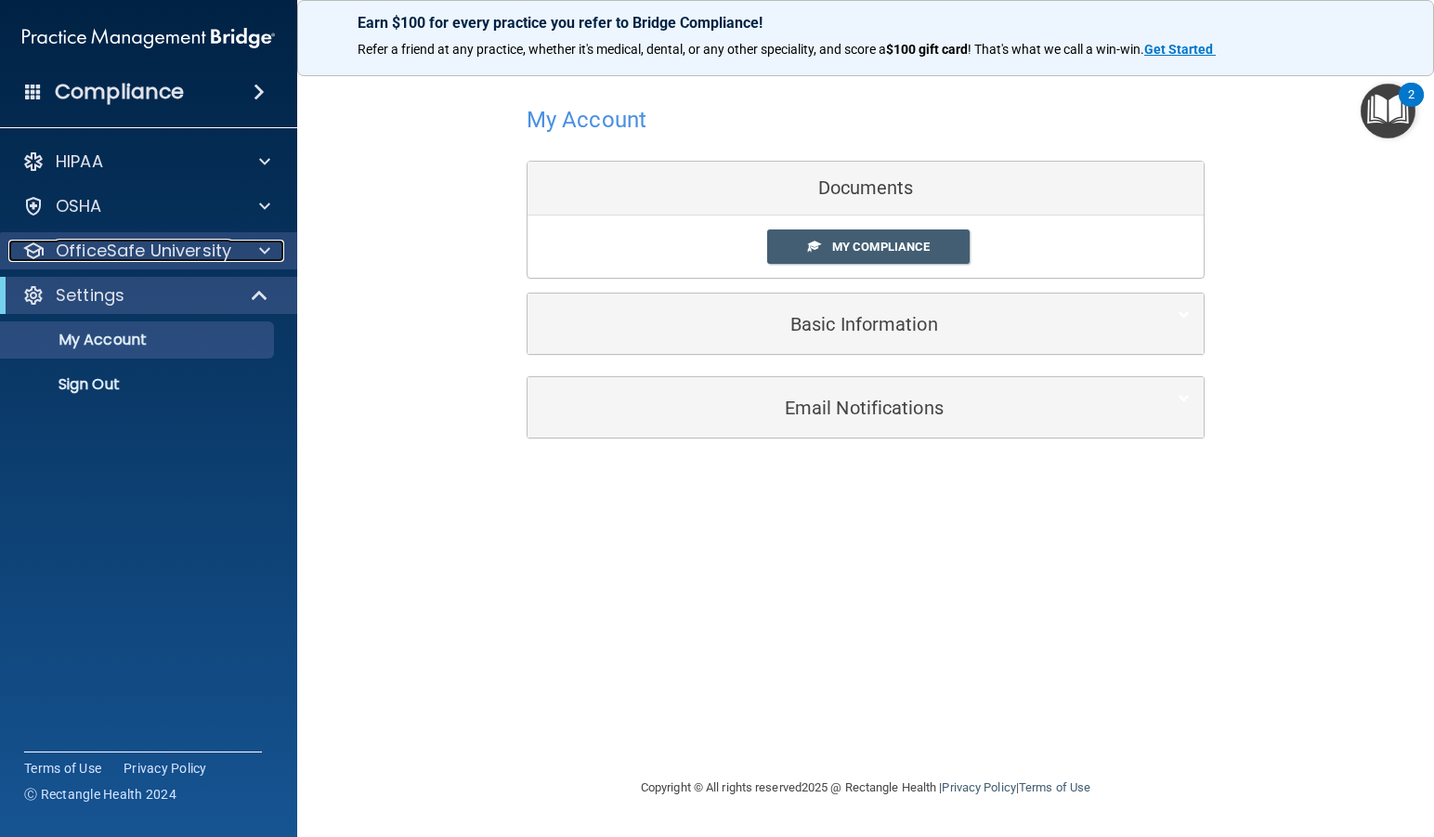
click at [158, 240] on p "OfficeSafe University" at bounding box center [143, 251] width 175 height 22
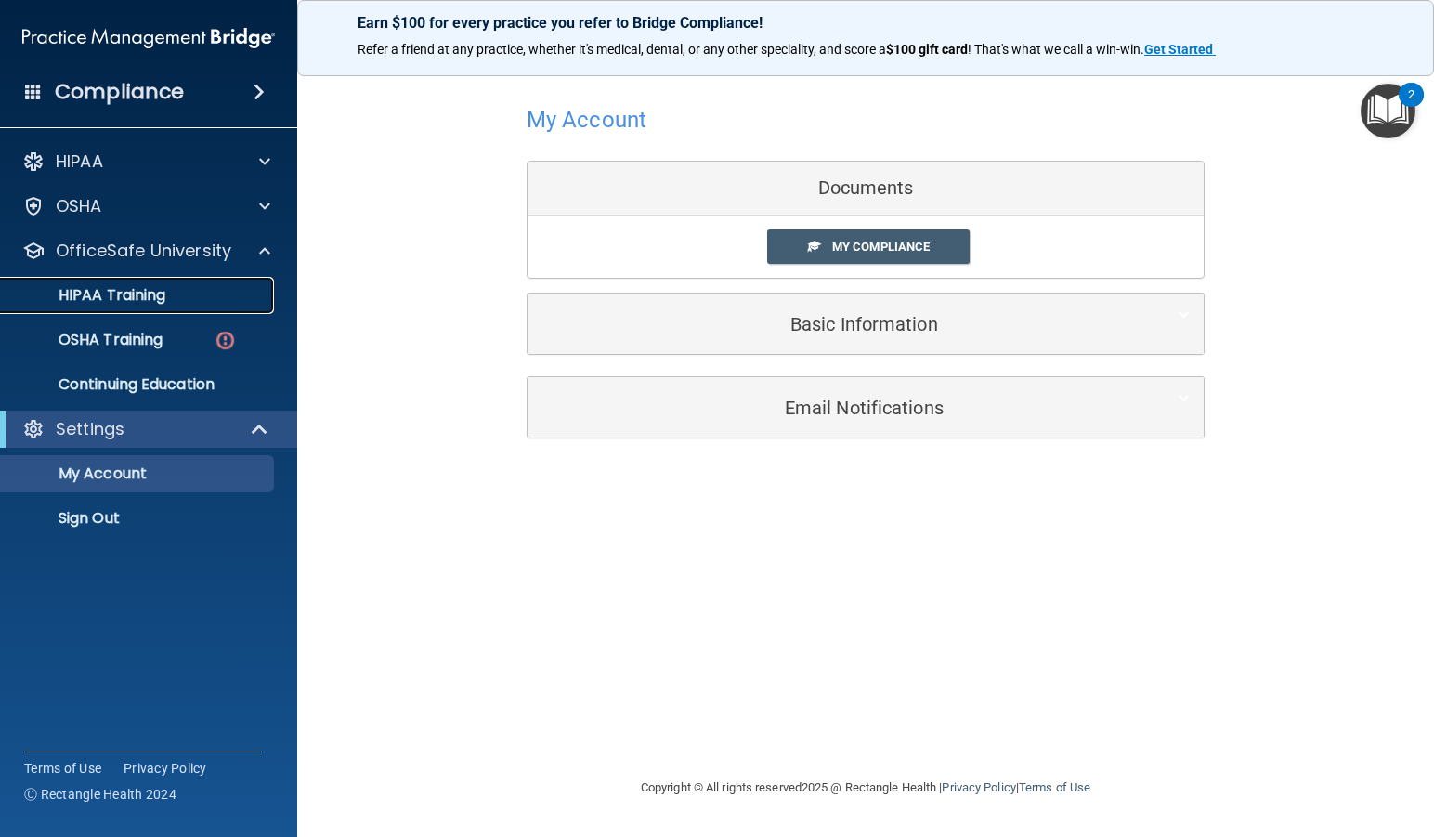
click at [149, 292] on p "HIPAA Training" at bounding box center [88, 295] width 153 height 19
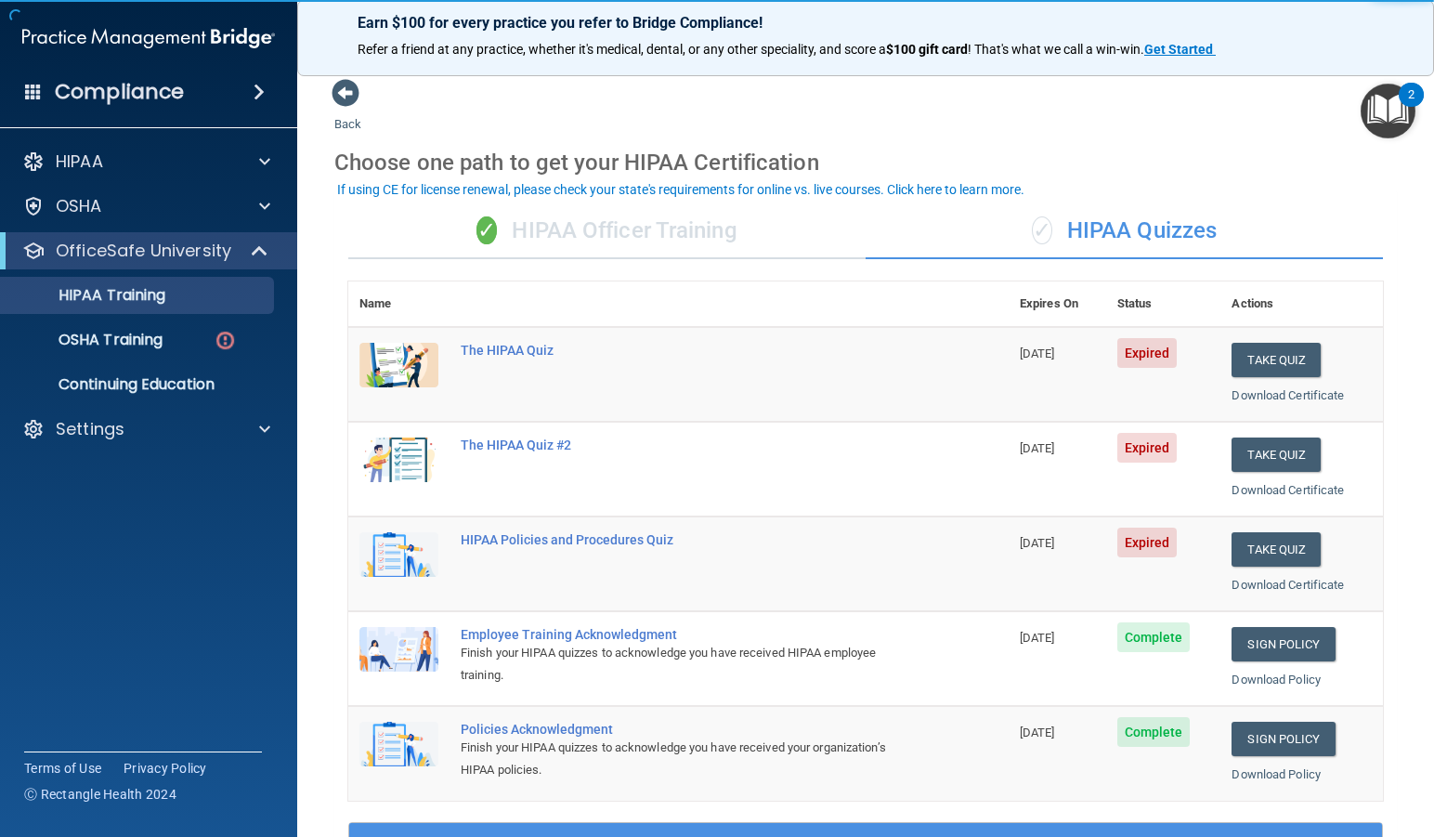
click at [558, 238] on div "✓ HIPAA Officer Training" at bounding box center [606, 231] width 517 height 56
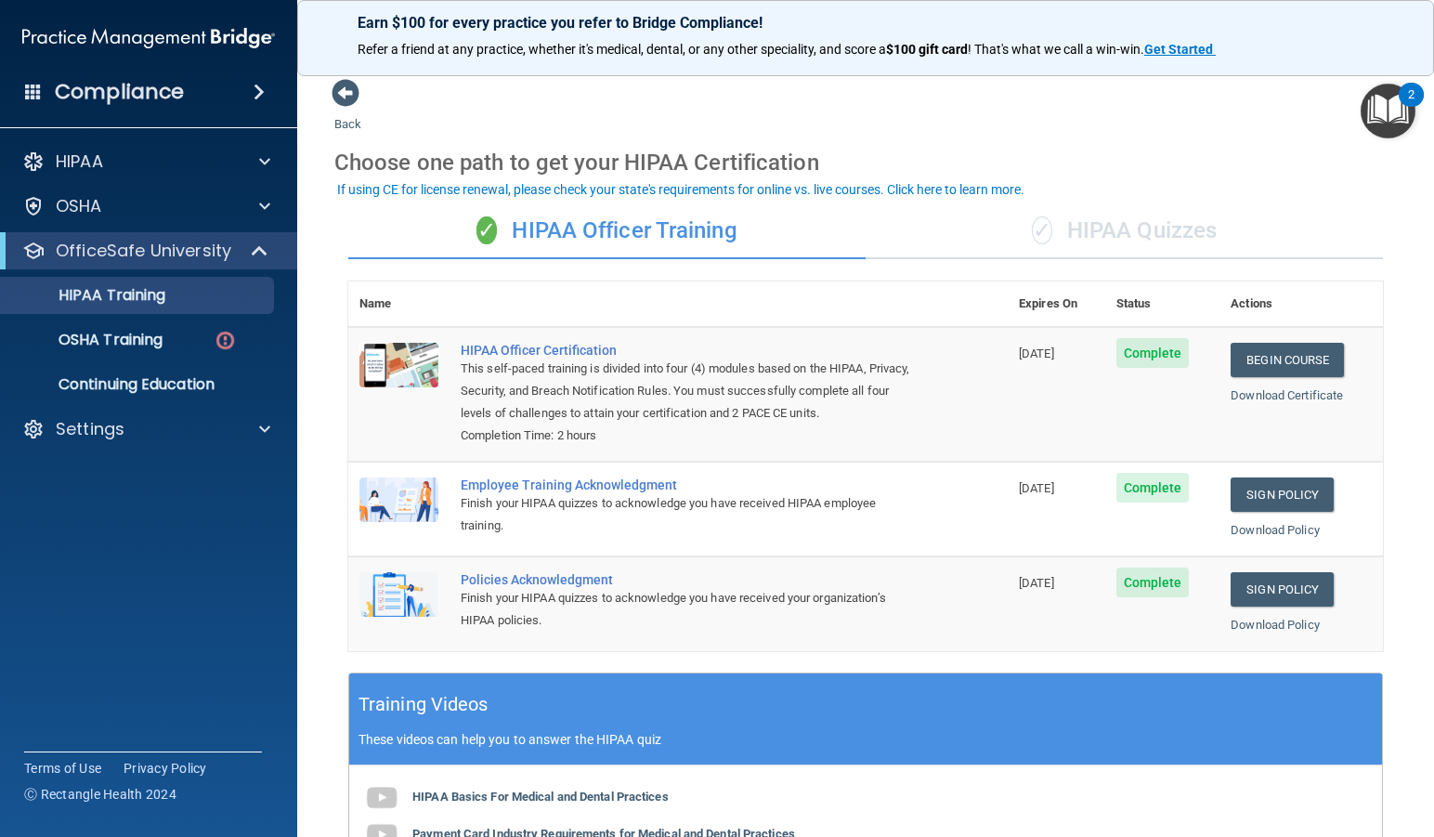
click at [1122, 241] on div "✓ HIPAA Quizzes" at bounding box center [1123, 231] width 517 height 56
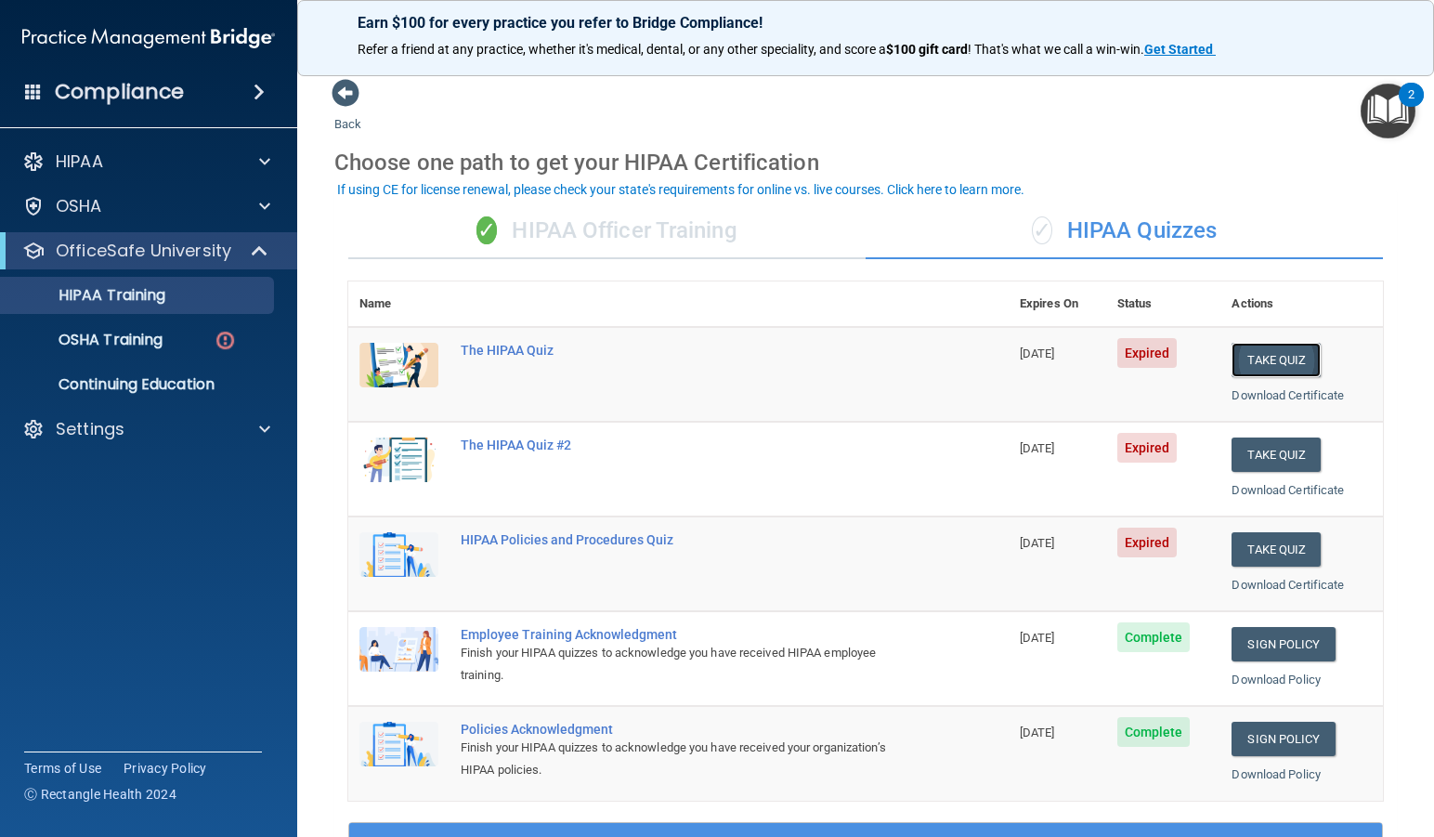
click at [1257, 360] on button "Take Quiz" at bounding box center [1275, 360] width 89 height 34
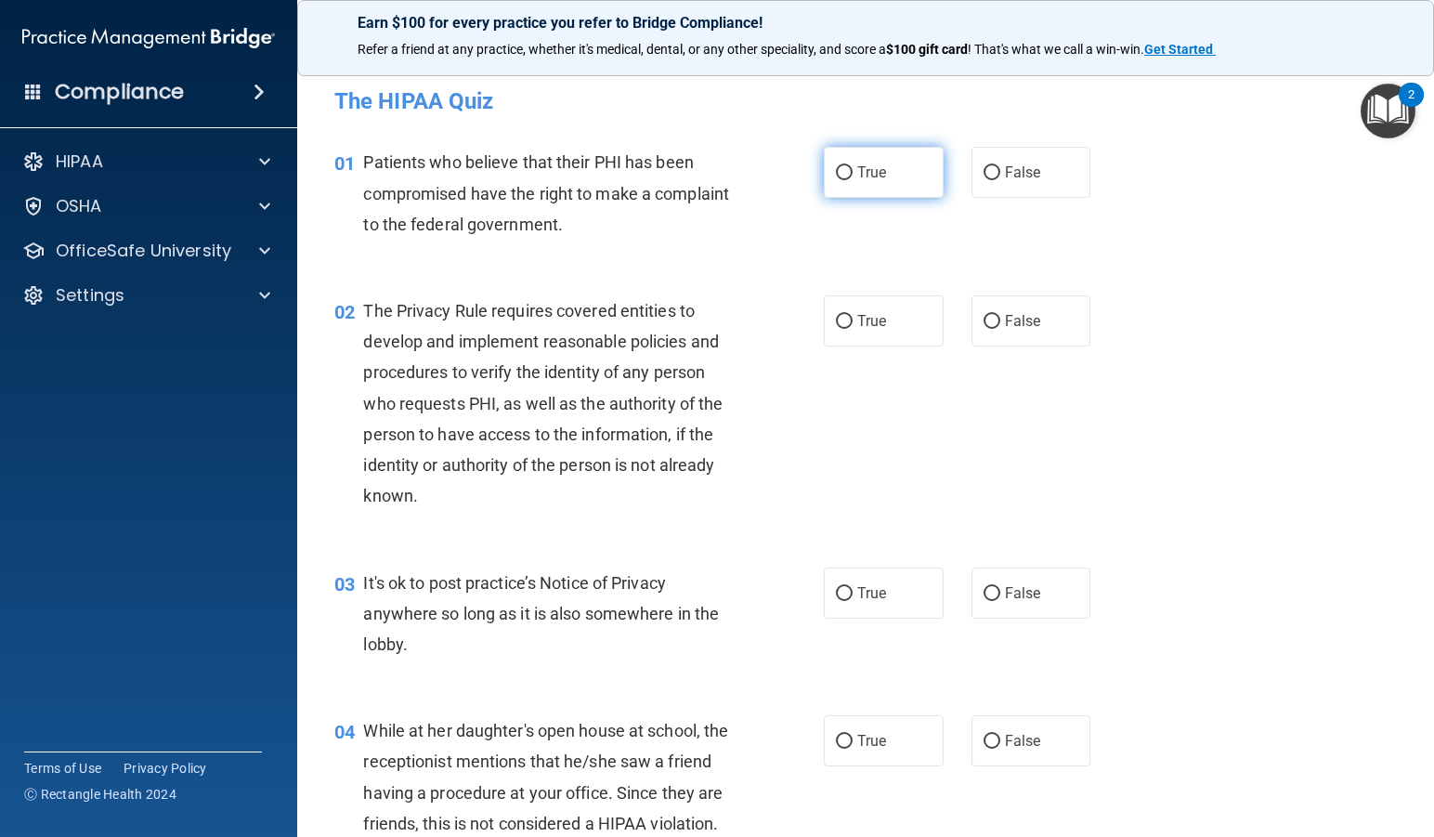
click at [841, 171] on input "True" at bounding box center [844, 173] width 17 height 14
radio input "true"
click at [857, 314] on span "True" at bounding box center [871, 321] width 29 height 18
click at [852, 315] on input "True" at bounding box center [844, 322] width 17 height 14
radio input "true"
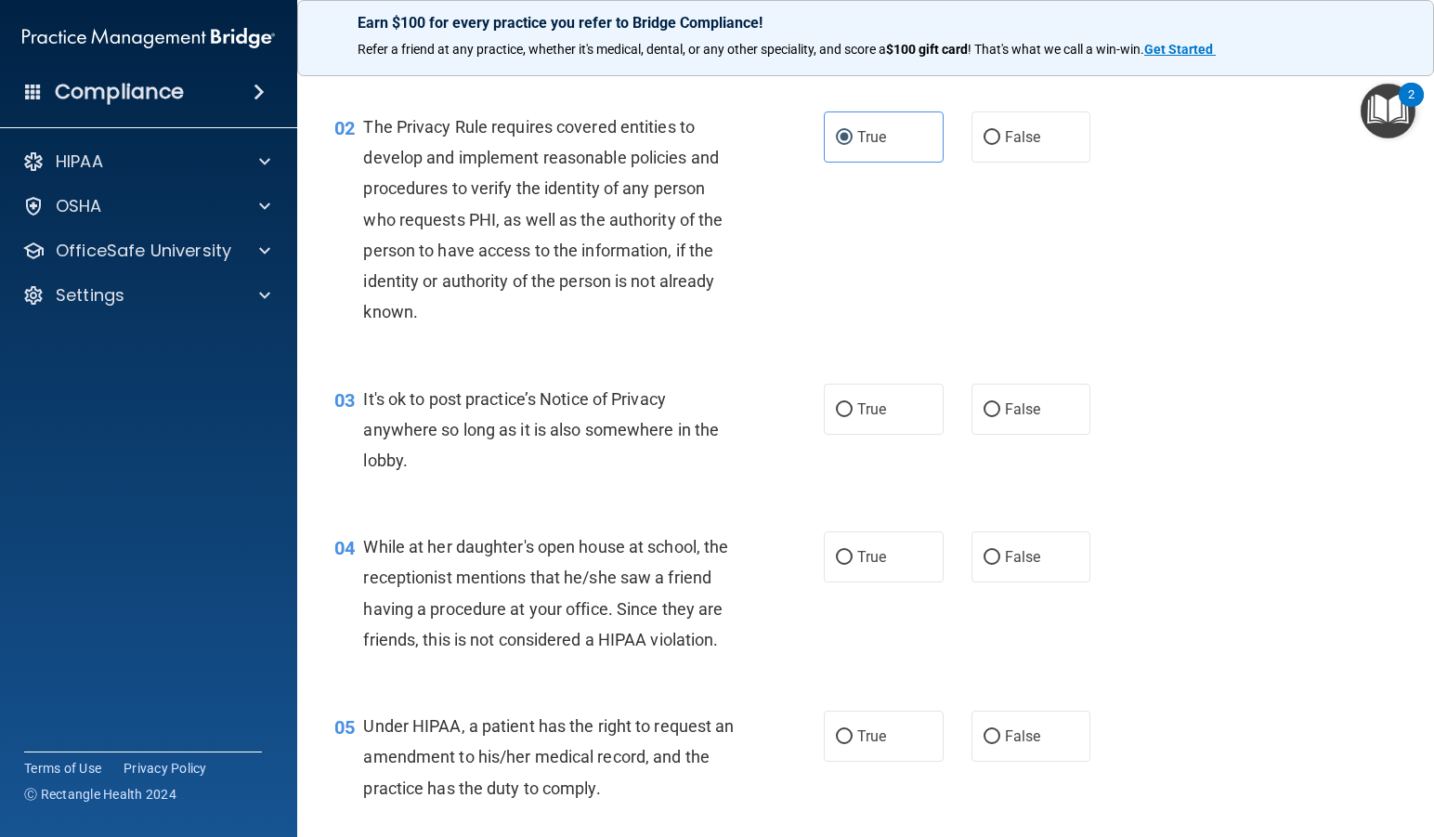
scroll to position [186, 0]
click at [1006, 403] on span "False" at bounding box center [1023, 407] width 36 height 18
click at [1000, 403] on input "False" at bounding box center [991, 408] width 17 height 14
radio input "true"
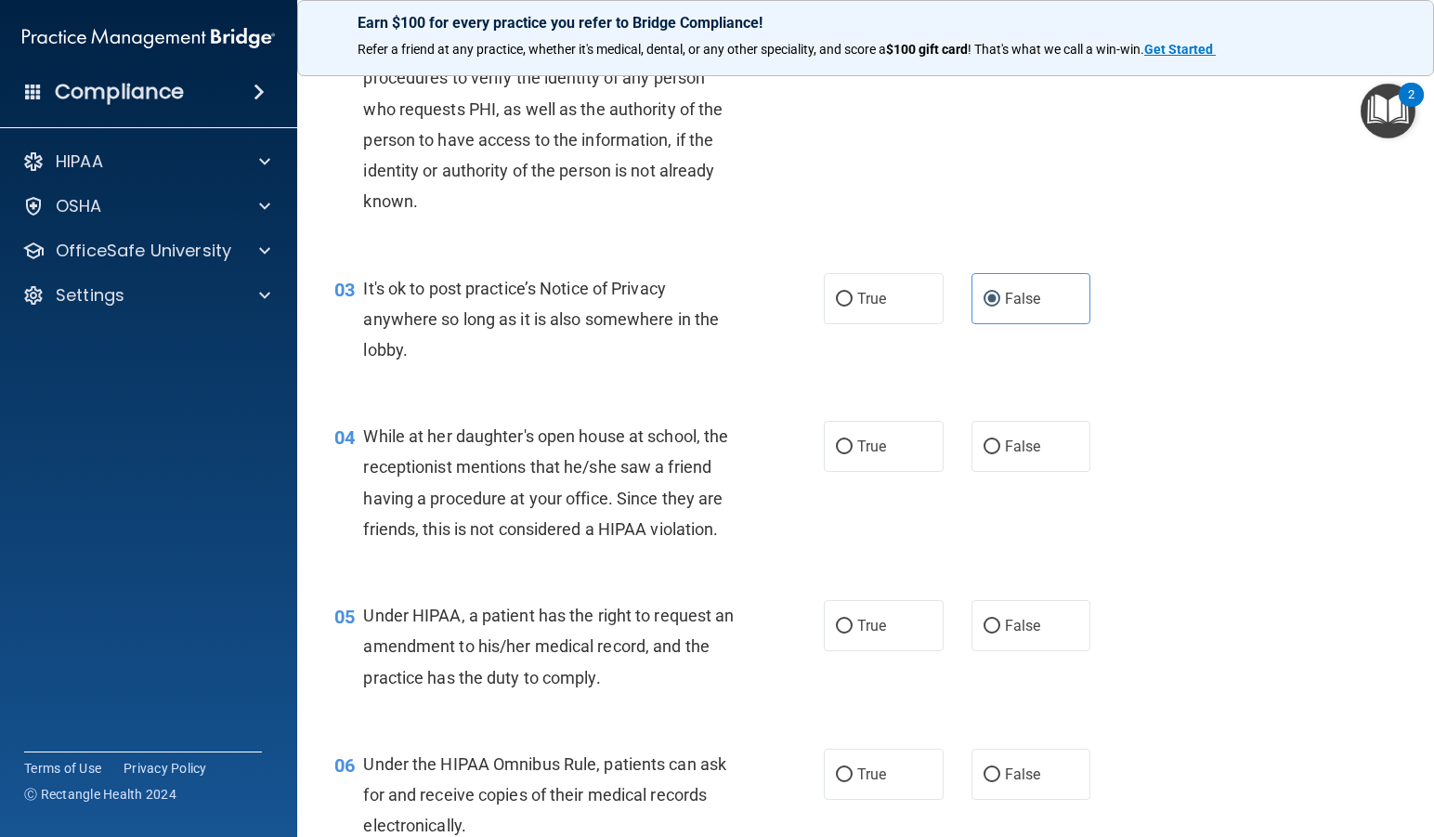
scroll to position [464, 0]
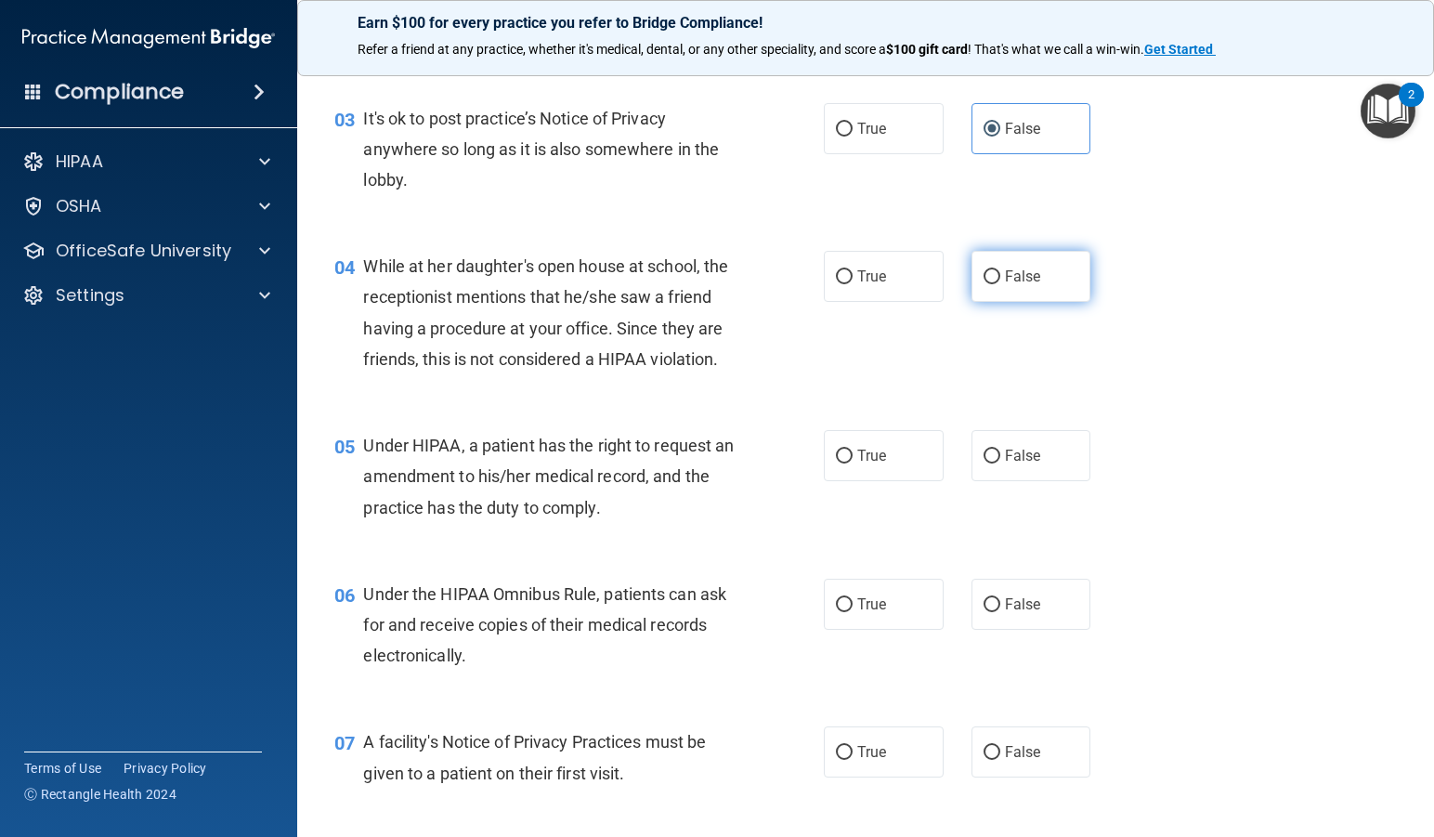
click at [1006, 273] on span "False" at bounding box center [1023, 276] width 36 height 18
click at [1000, 273] on input "False" at bounding box center [991, 277] width 17 height 14
radio input "true"
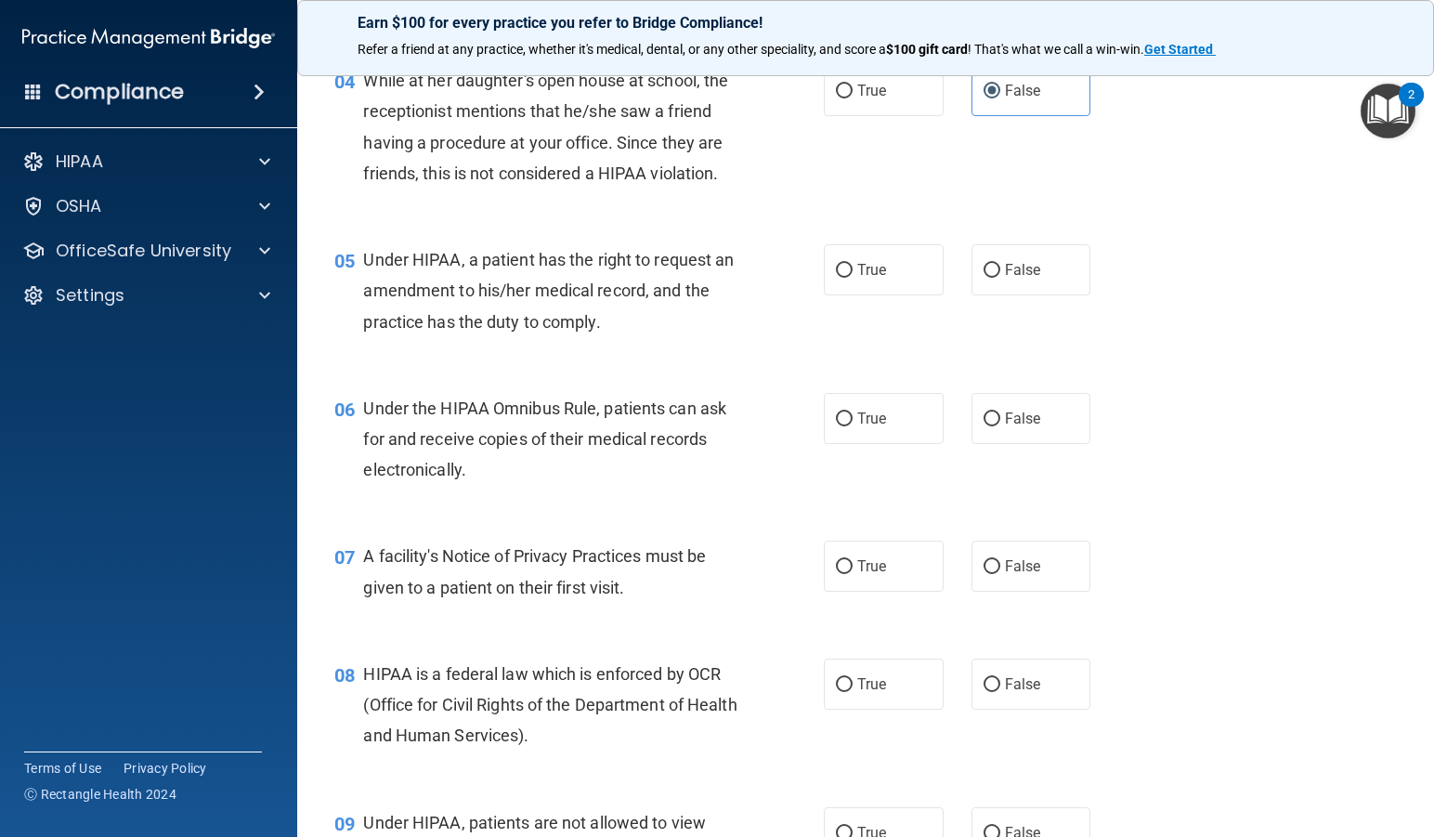
scroll to position [743, 0]
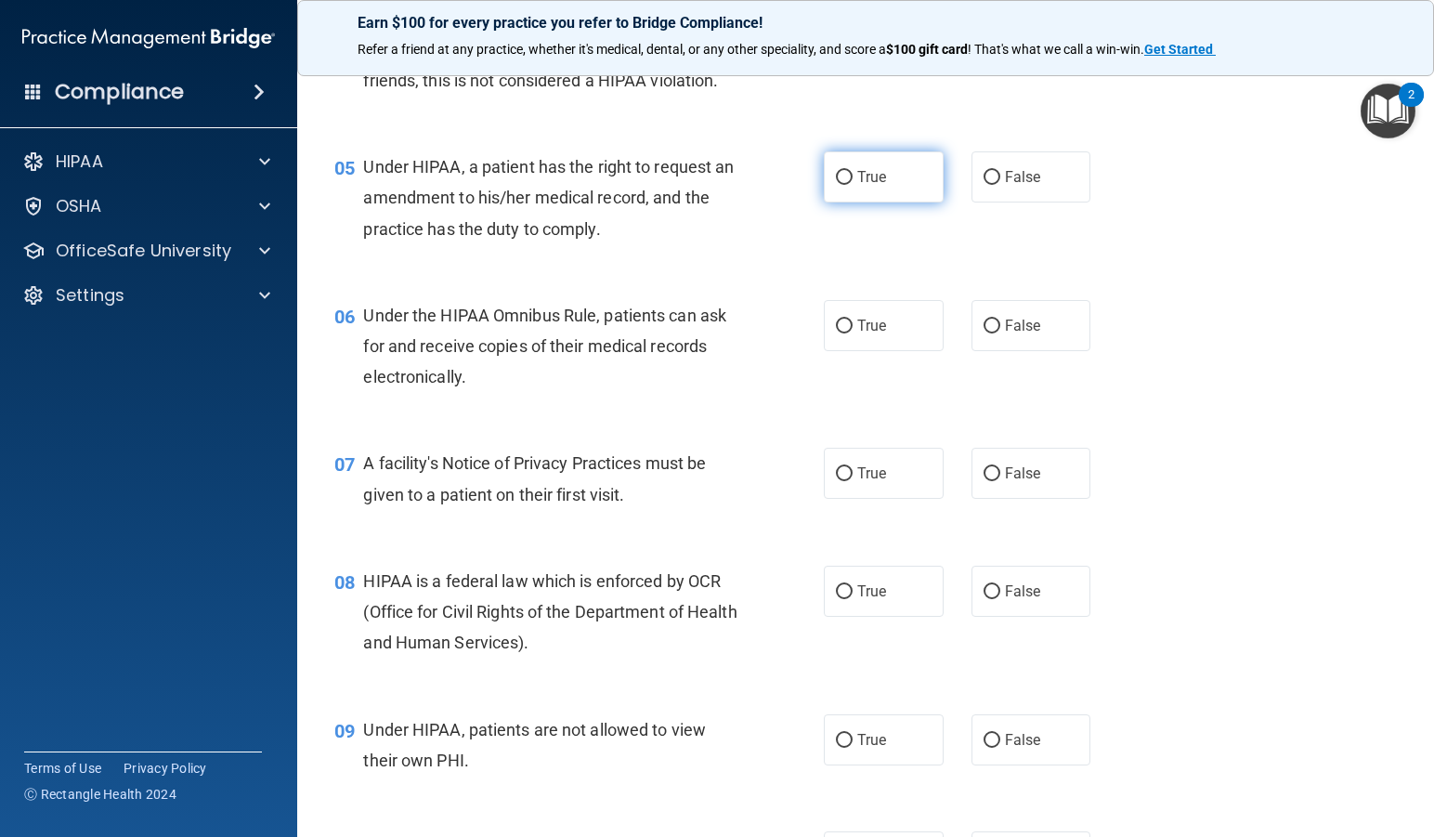
click at [872, 193] on label "True" at bounding box center [884, 176] width 120 height 51
click at [852, 185] on input "True" at bounding box center [844, 178] width 17 height 14
radio input "true"
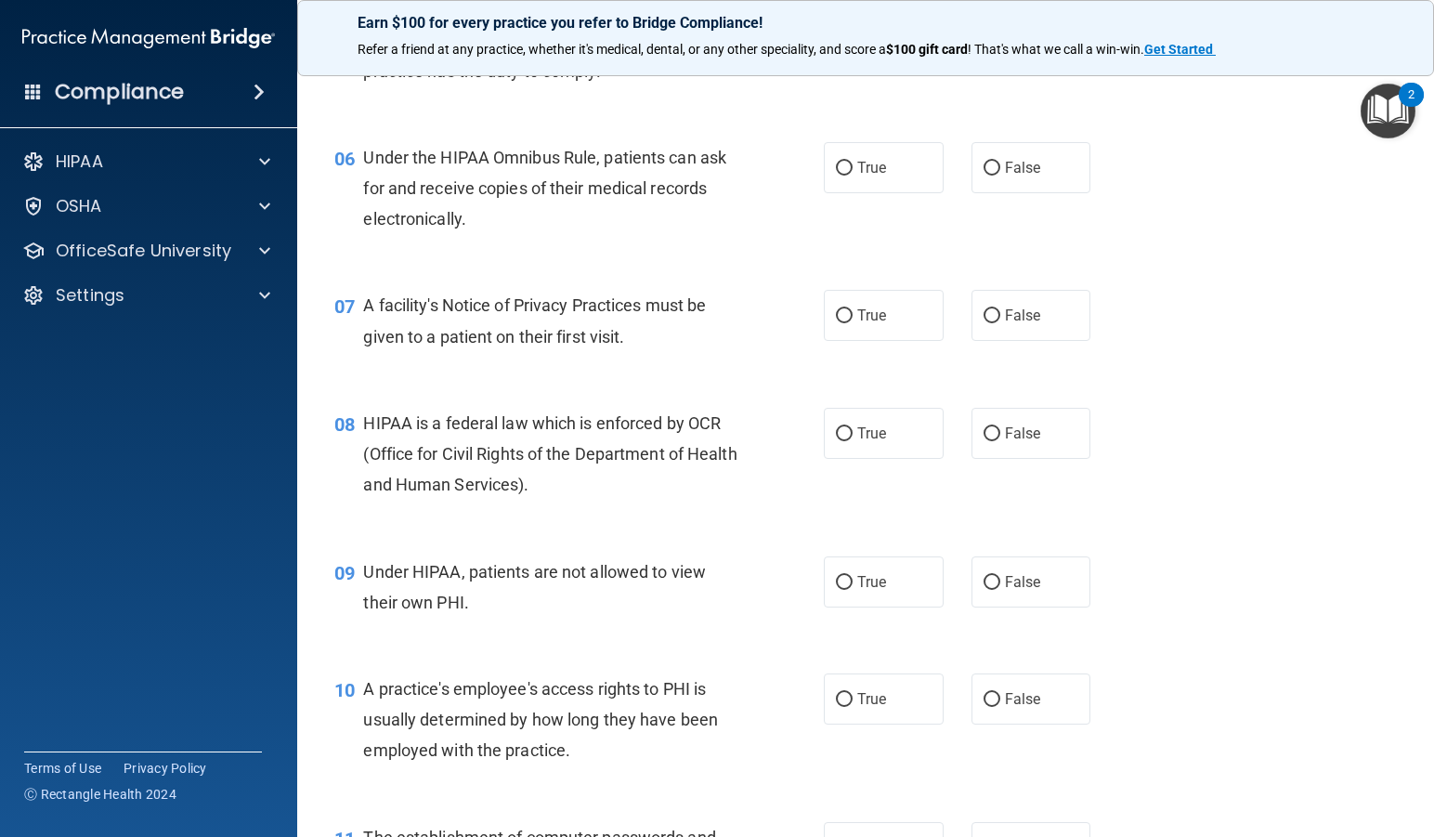
scroll to position [928, 0]
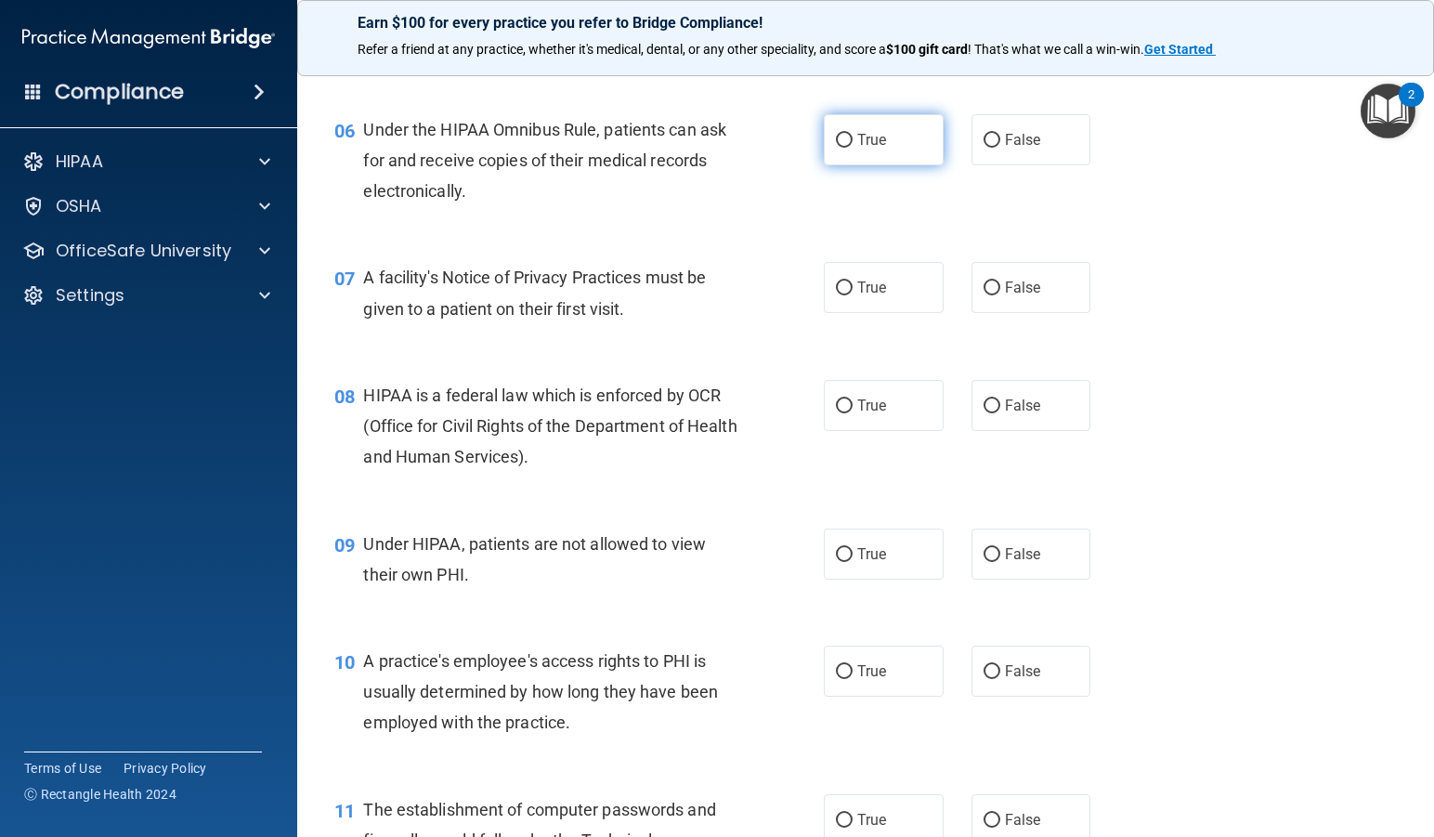
click at [867, 145] on span "True" at bounding box center [871, 140] width 29 height 18
click at [852, 145] on input "True" at bounding box center [844, 141] width 17 height 14
radio input "true"
click at [865, 289] on span "True" at bounding box center [871, 288] width 29 height 18
click at [852, 289] on input "True" at bounding box center [844, 288] width 17 height 14
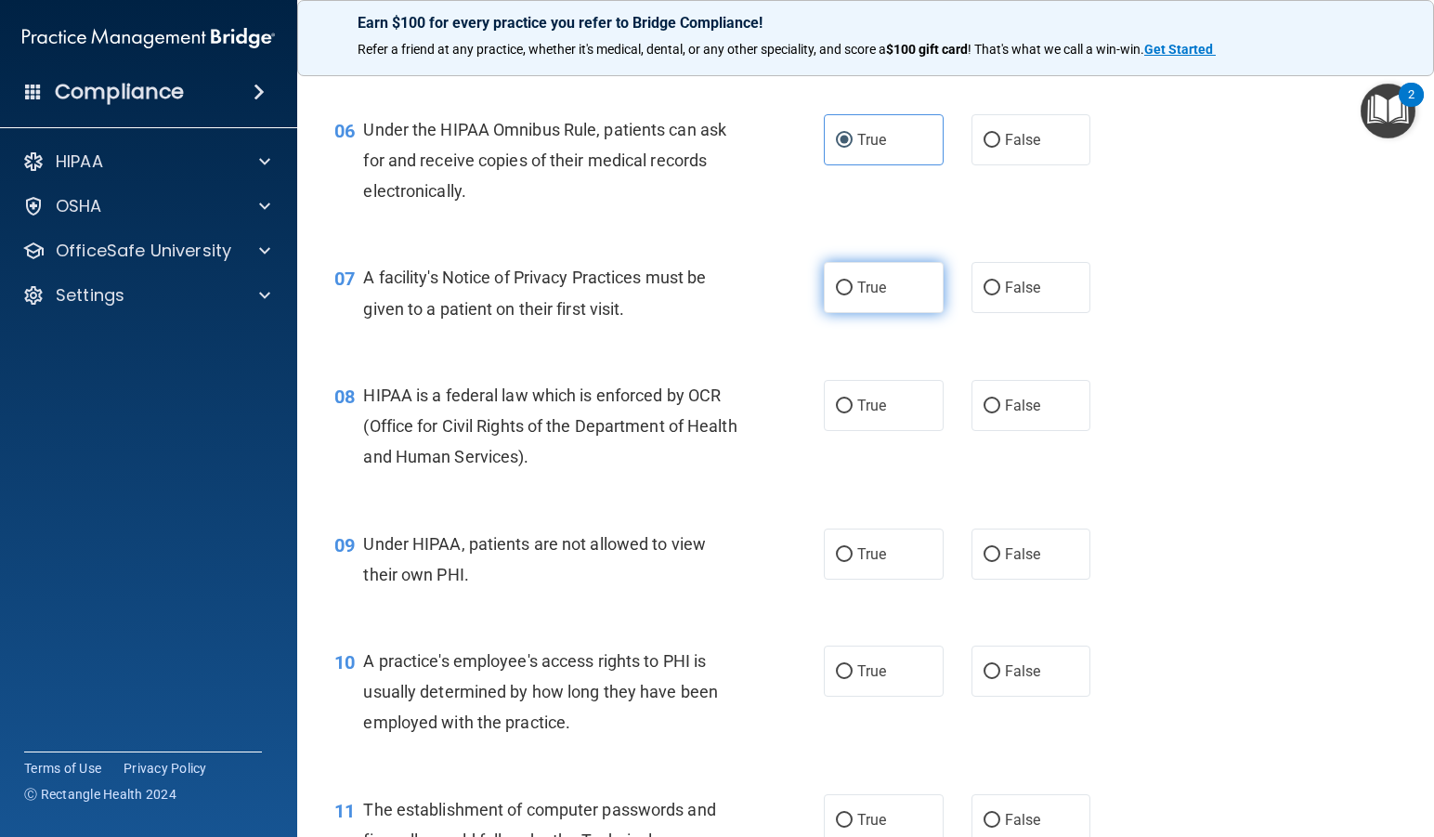
radio input "true"
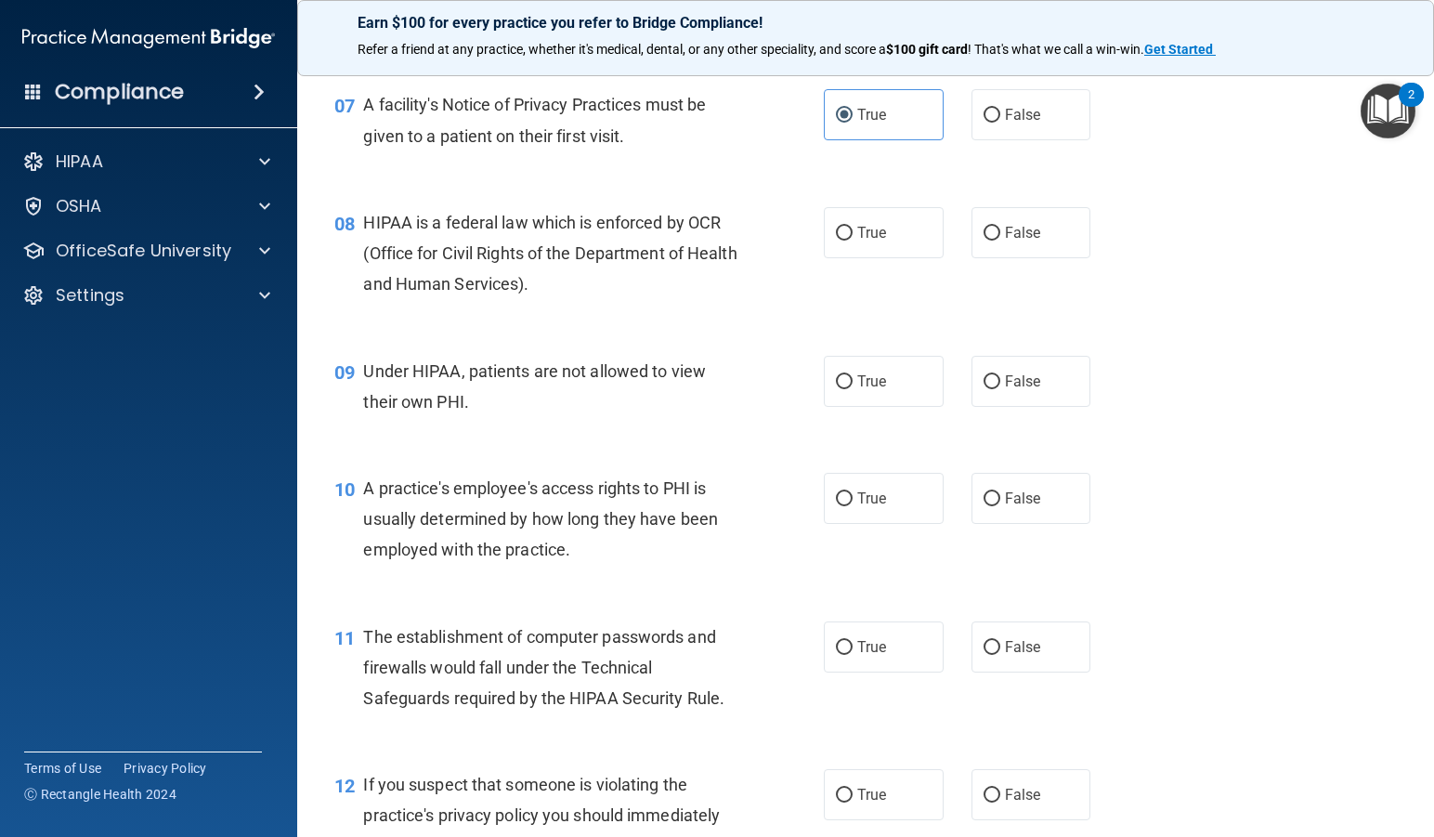
scroll to position [1114, 0]
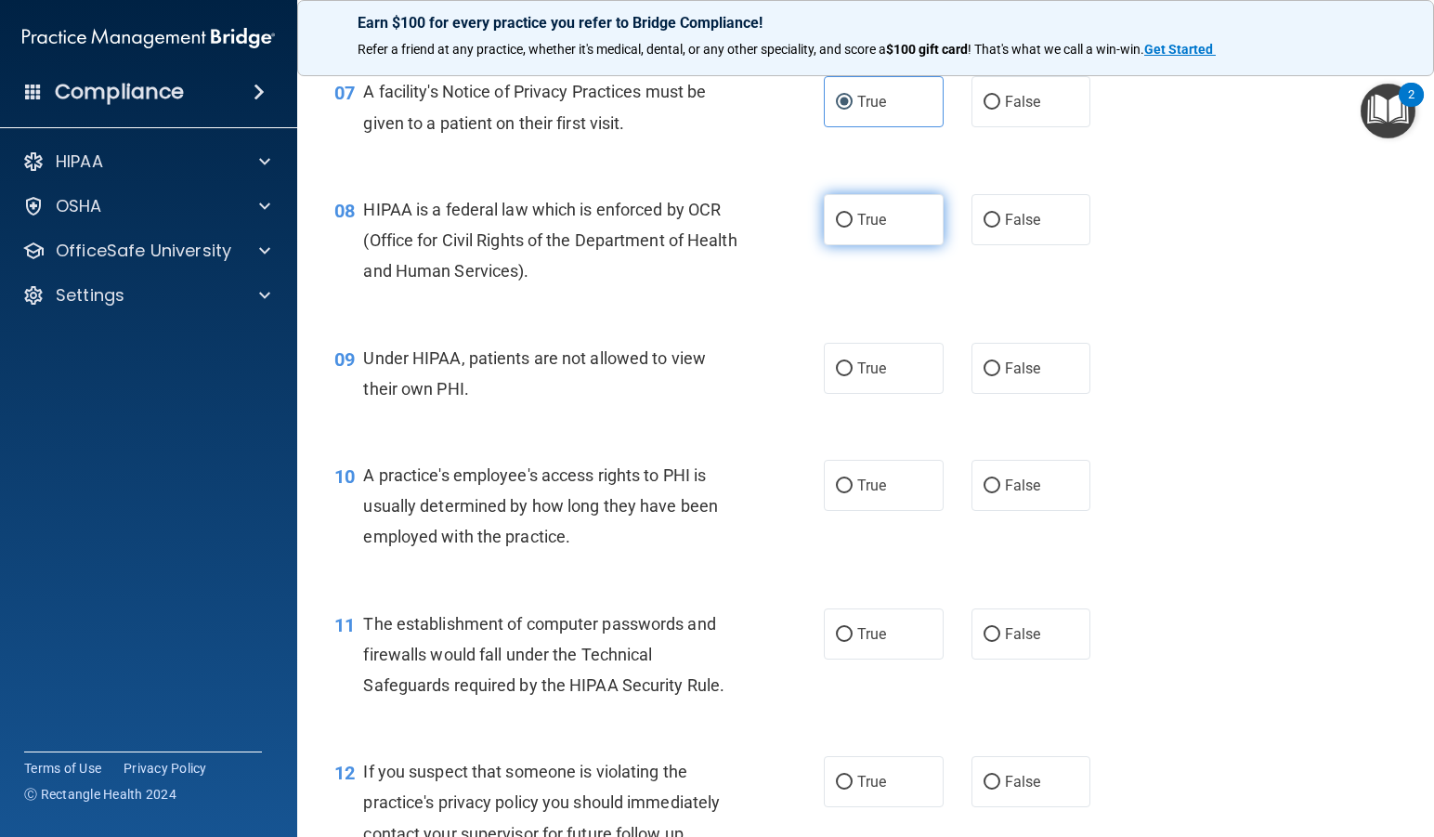
click at [839, 224] on input "True" at bounding box center [844, 221] width 17 height 14
radio input "true"
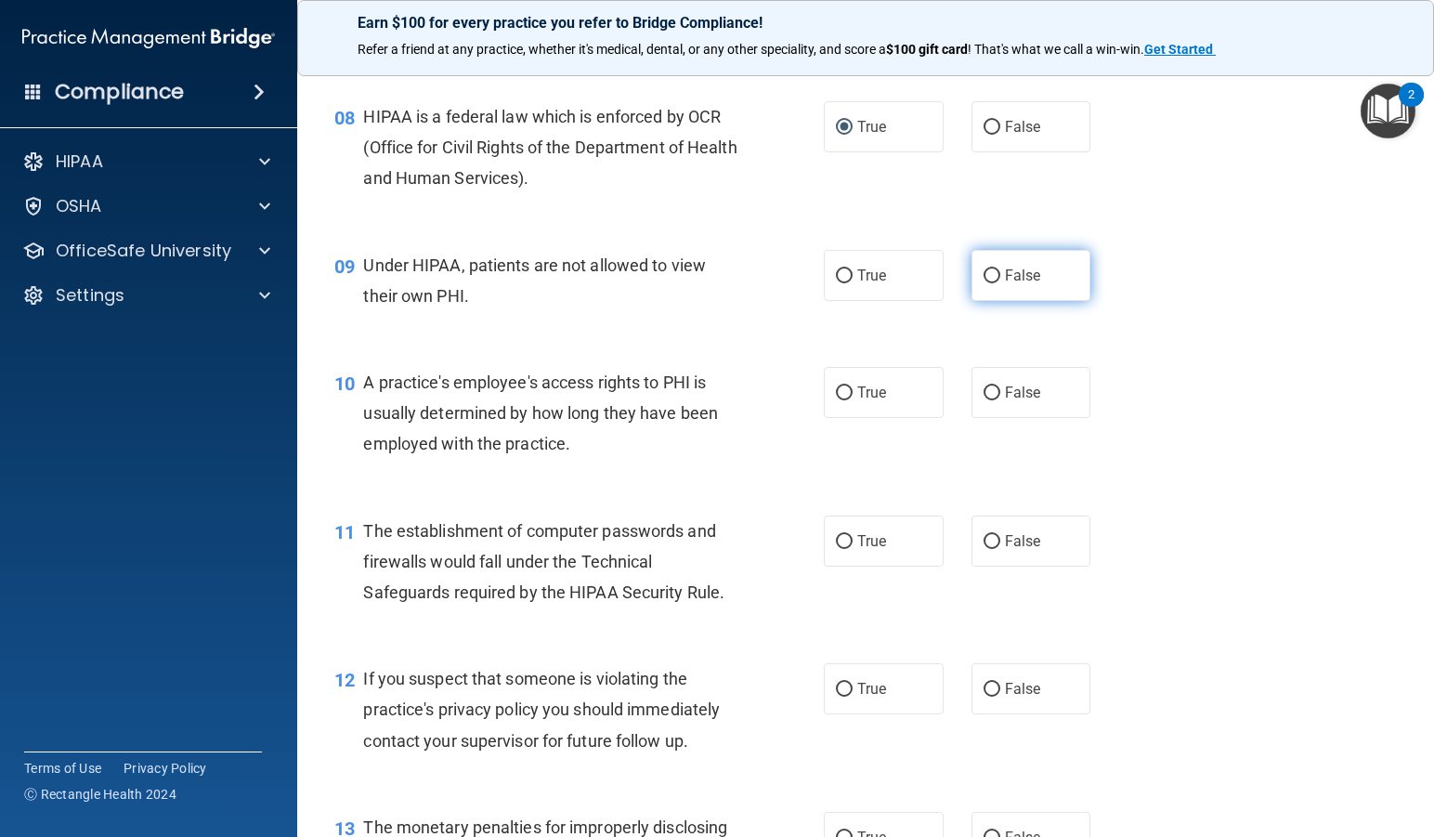
click at [1019, 266] on label "False" at bounding box center [1031, 275] width 120 height 51
click at [1000, 269] on input "False" at bounding box center [991, 276] width 17 height 14
radio input "true"
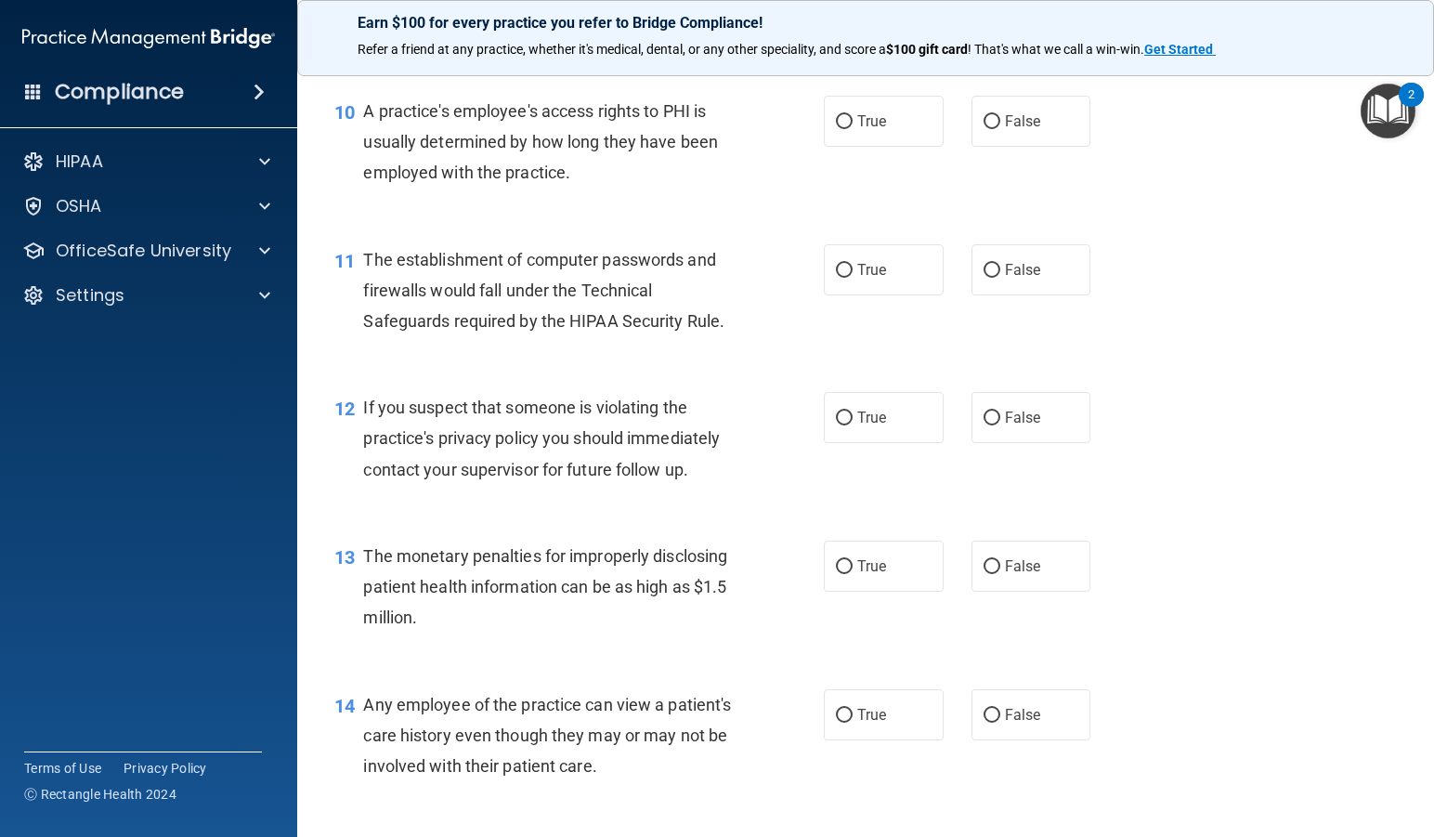
scroll to position [1486, 0]
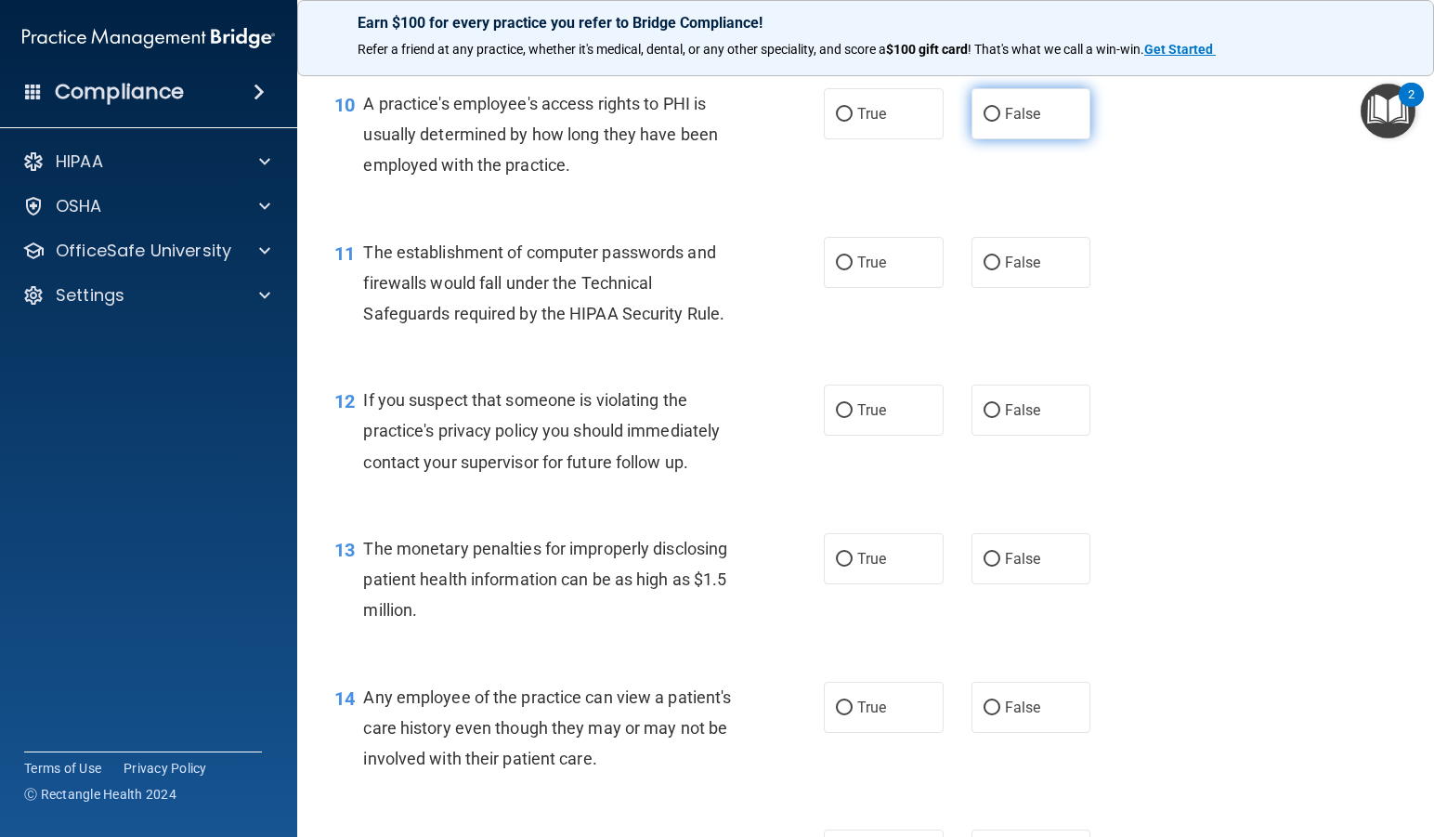
click at [1021, 130] on label "False" at bounding box center [1031, 113] width 120 height 51
click at [1000, 122] on input "False" at bounding box center [991, 115] width 17 height 14
radio input "true"
click at [857, 256] on span "True" at bounding box center [871, 262] width 29 height 18
click at [852, 256] on input "True" at bounding box center [844, 263] width 17 height 14
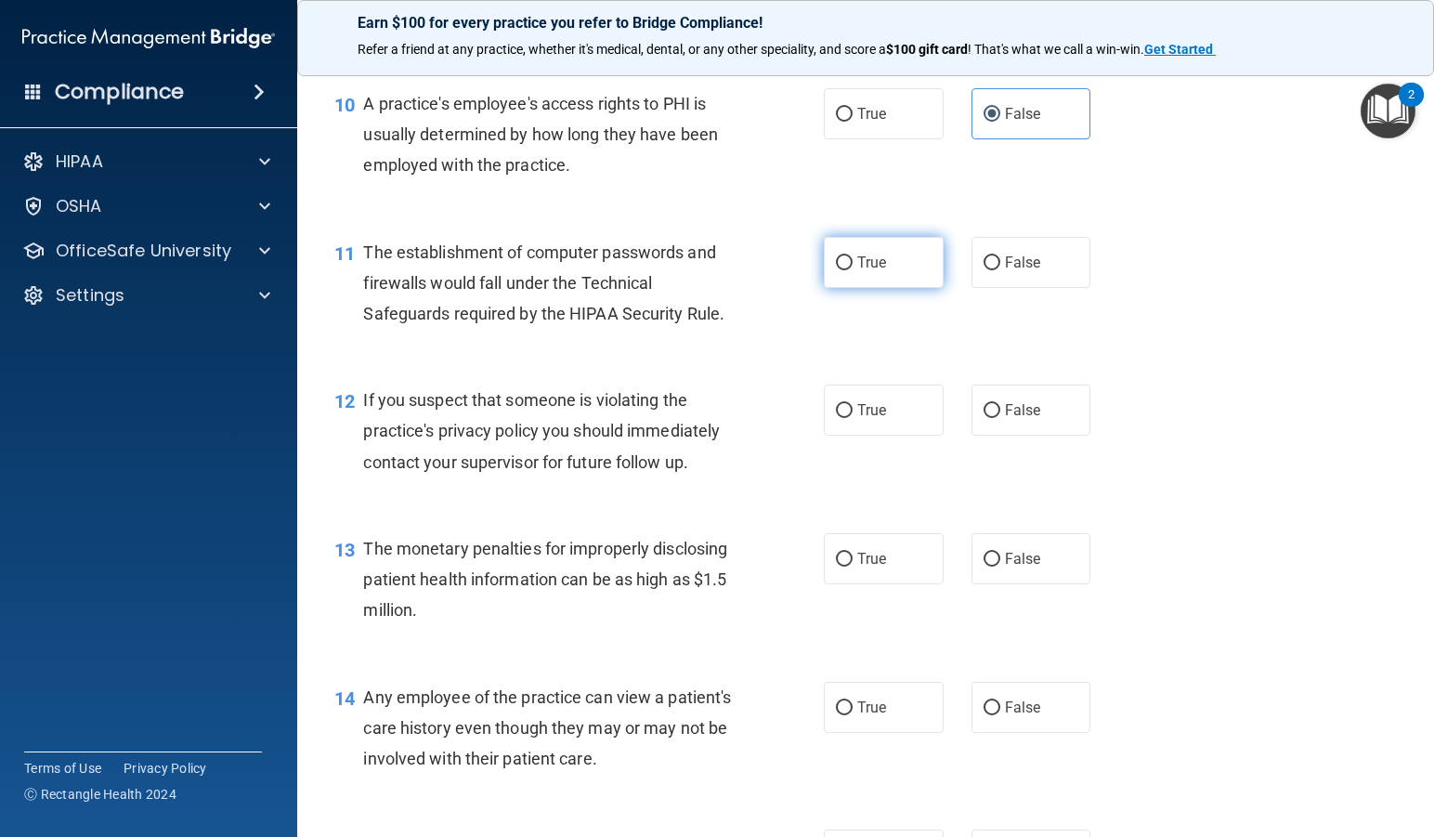
radio input "true"
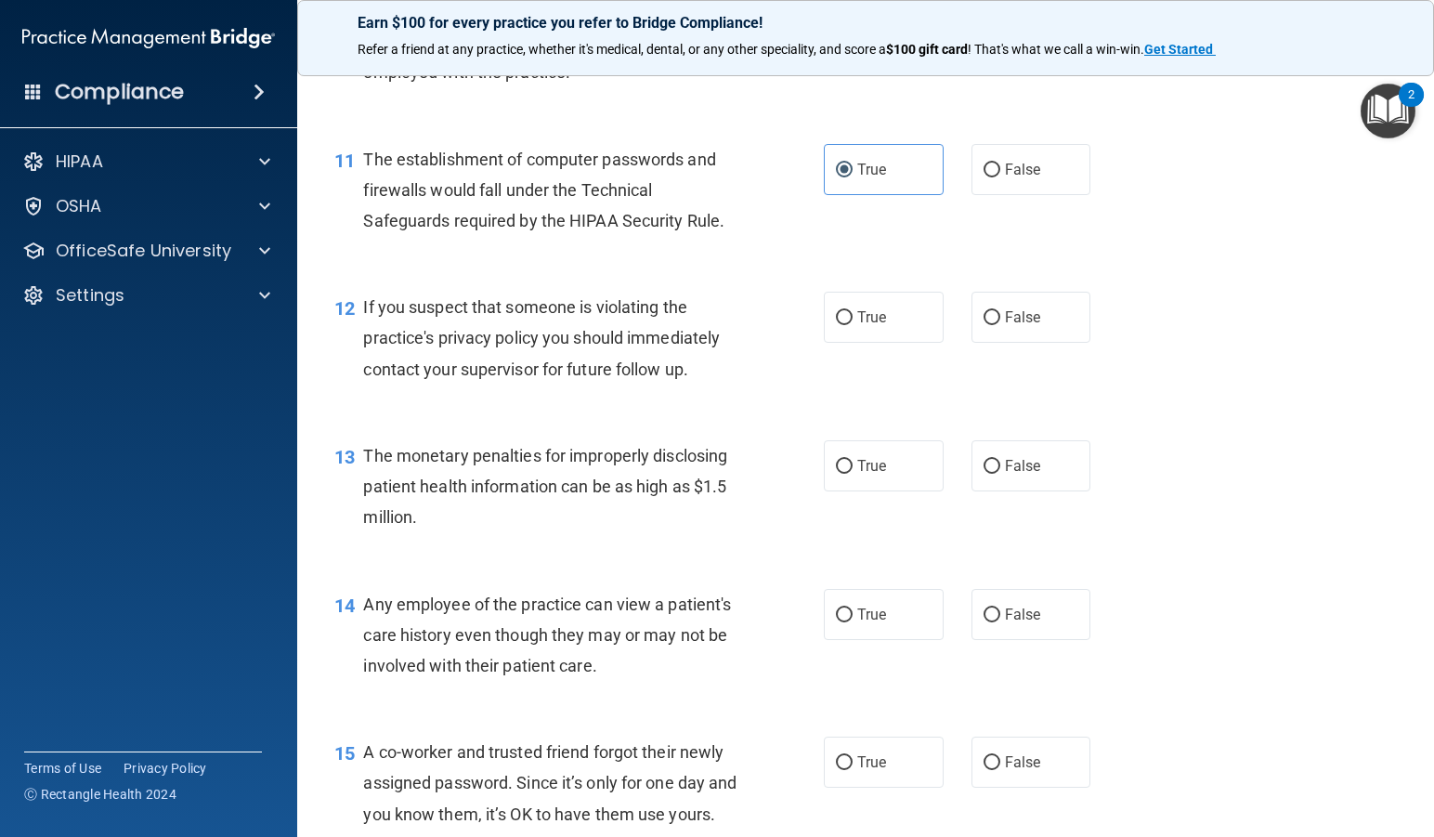
scroll to position [1671, 0]
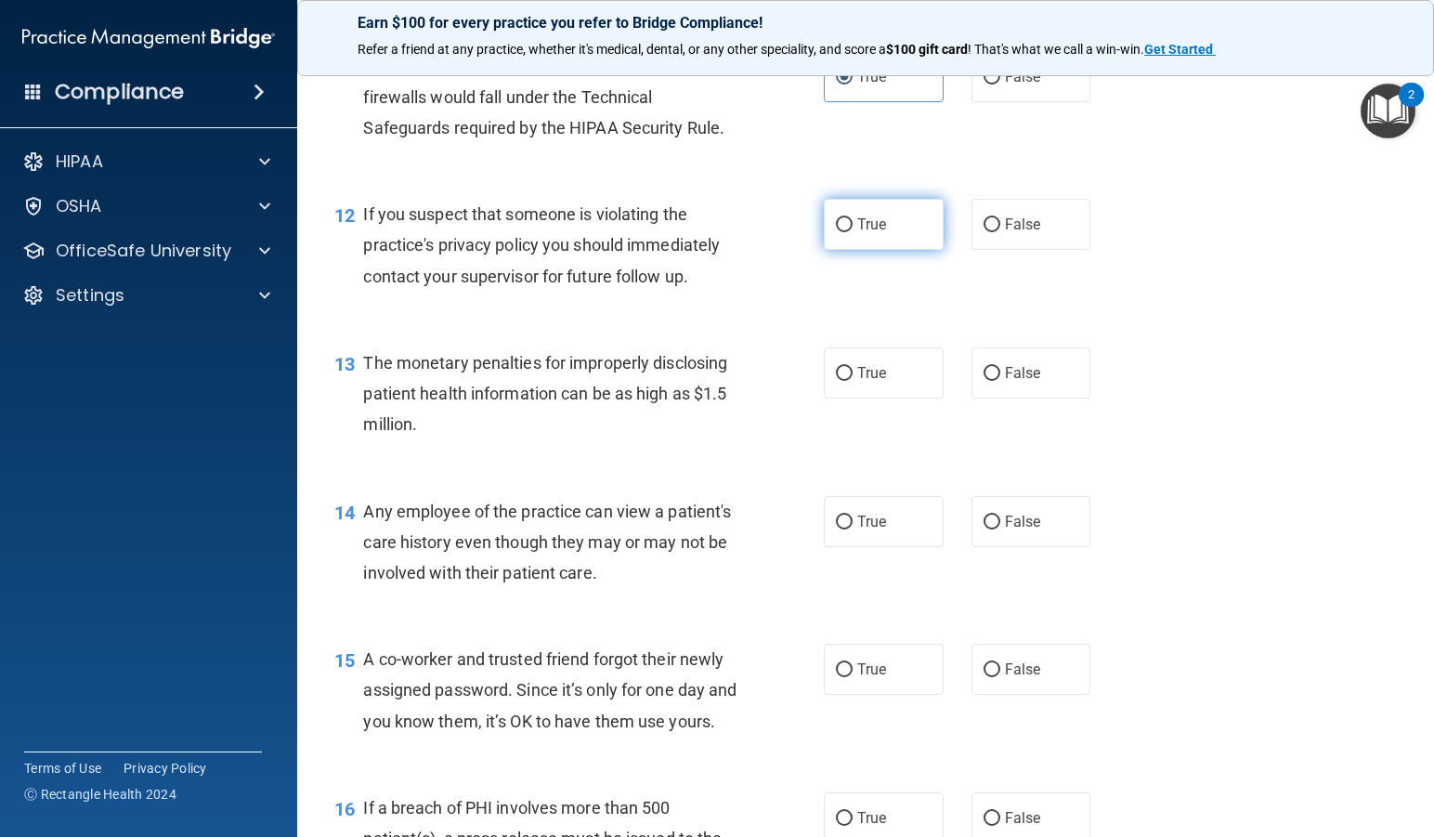
click at [857, 226] on span "True" at bounding box center [871, 224] width 29 height 18
click at [852, 226] on input "True" at bounding box center [844, 225] width 17 height 14
radio input "true"
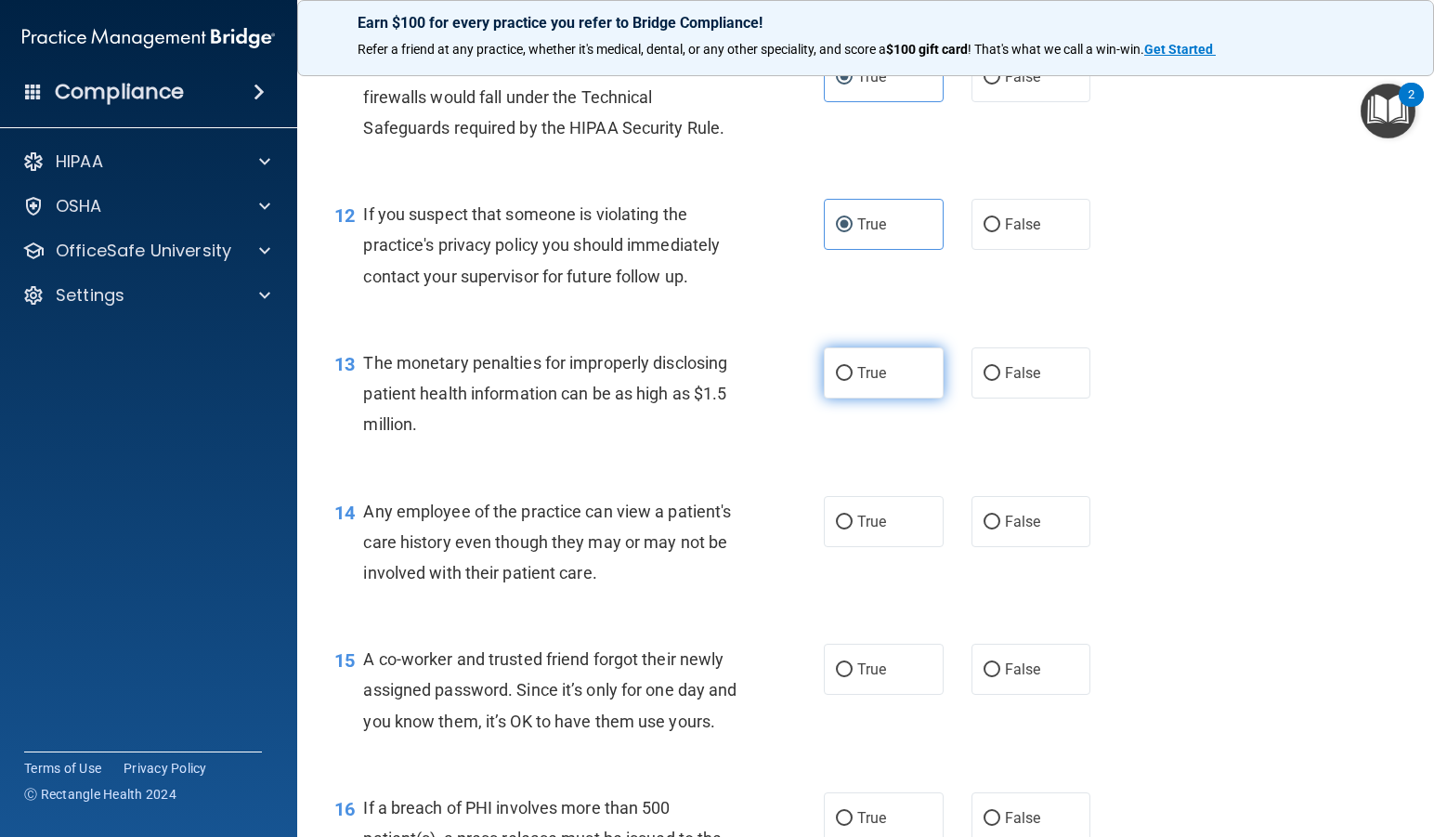
click at [836, 372] on input "True" at bounding box center [844, 374] width 17 height 14
radio input "true"
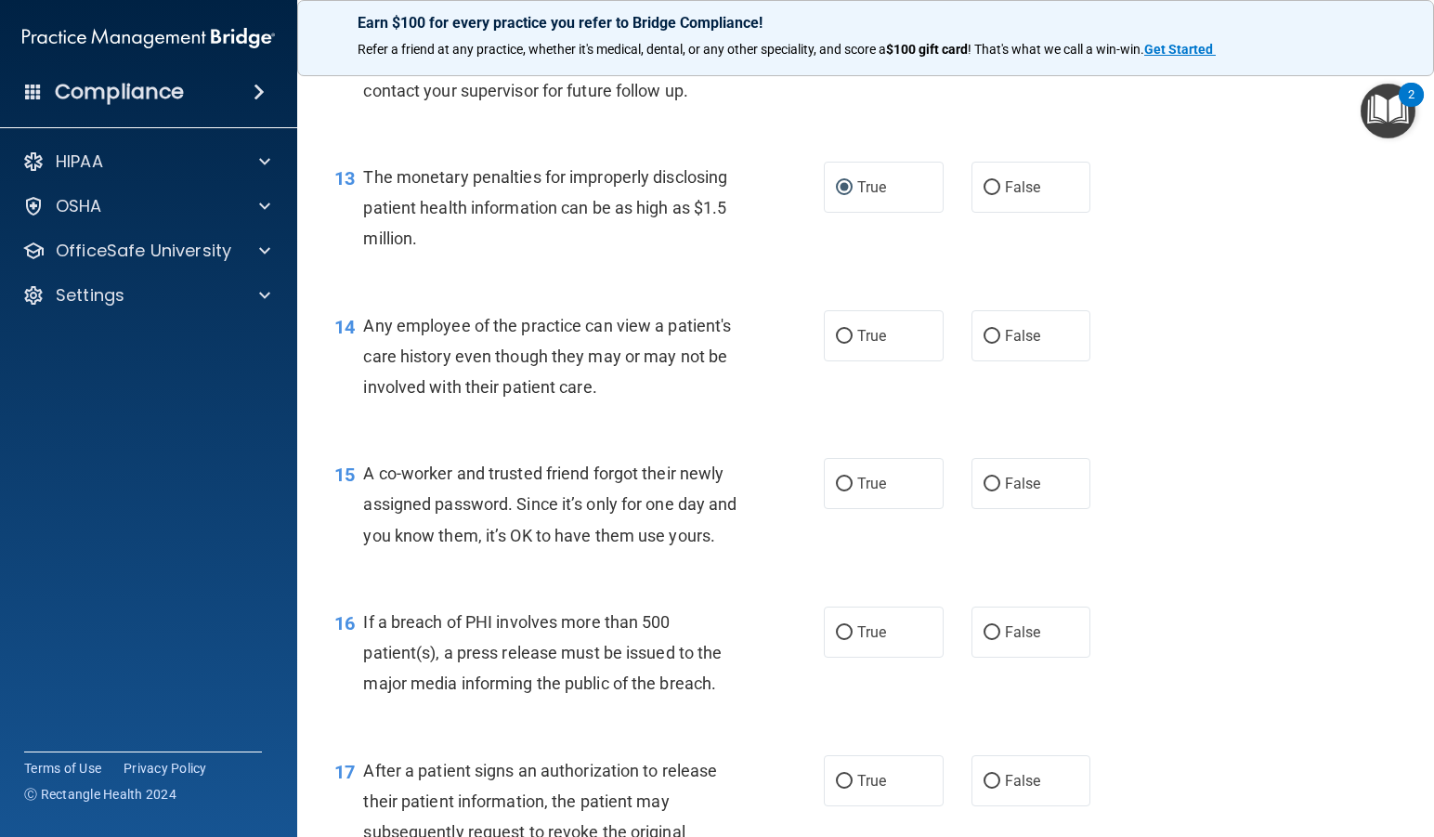
scroll to position [1950, 0]
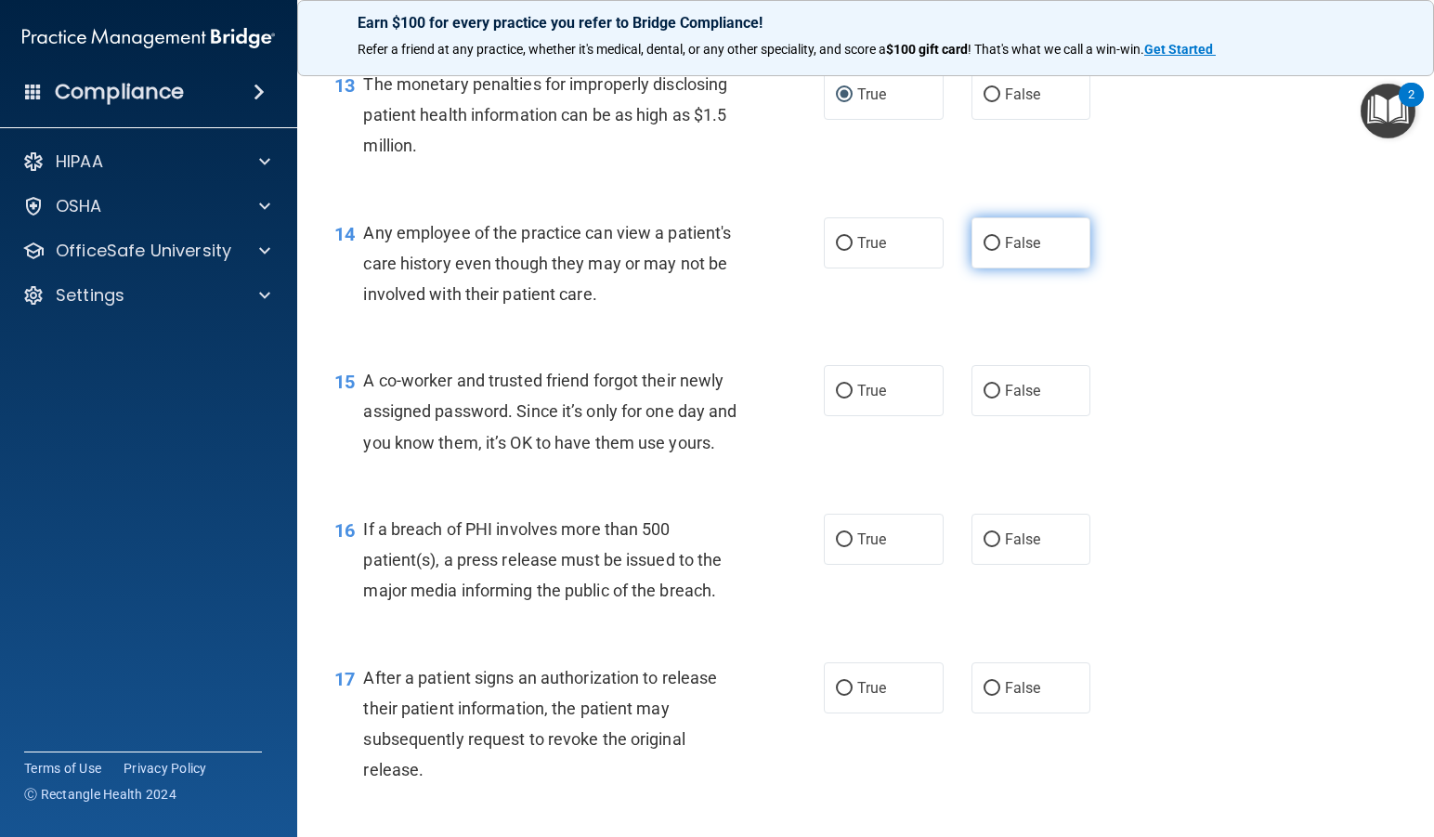
click at [1040, 247] on label "False" at bounding box center [1031, 242] width 120 height 51
click at [1000, 247] on input "False" at bounding box center [991, 244] width 17 height 14
radio input "true"
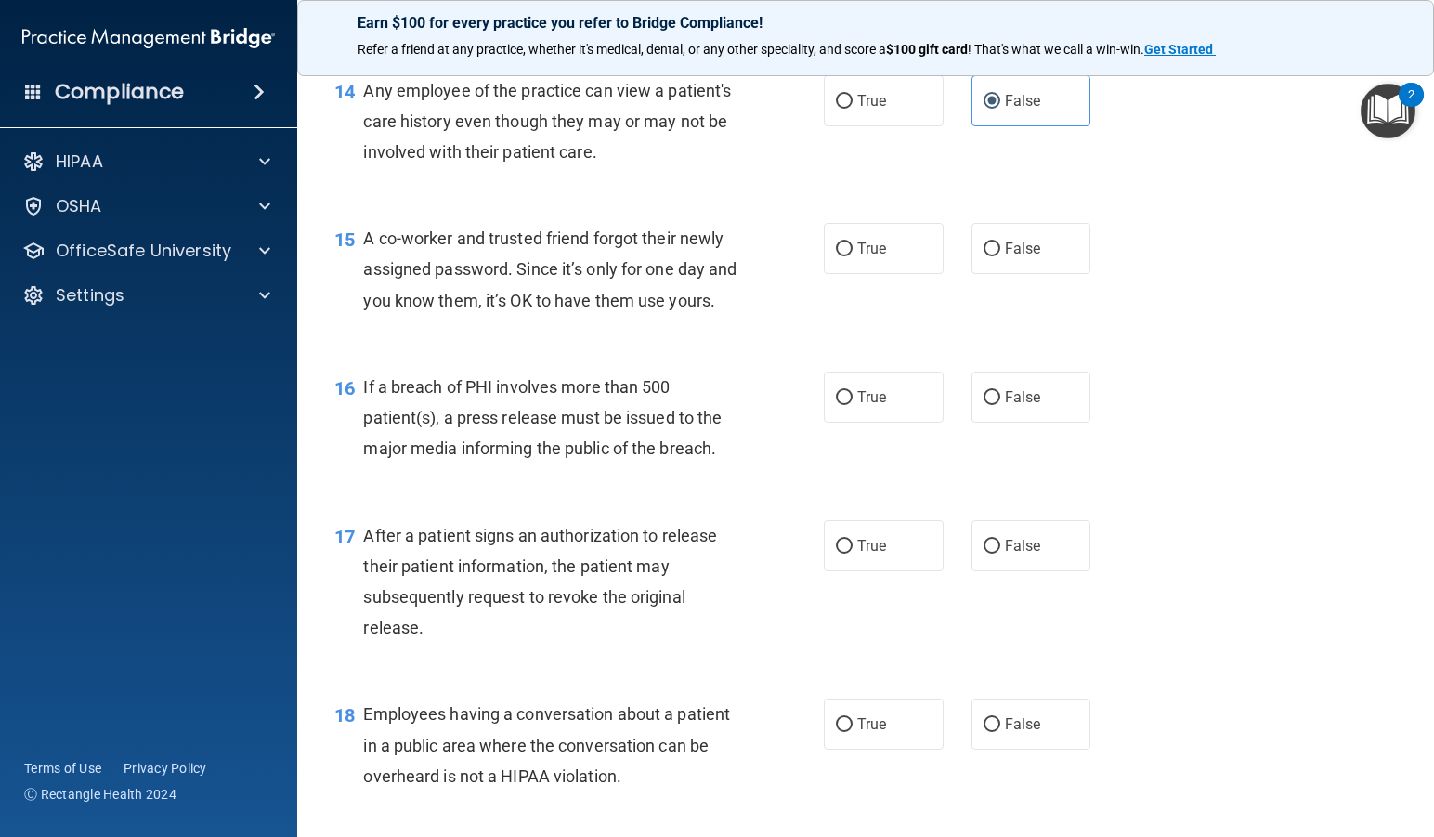
scroll to position [2135, 0]
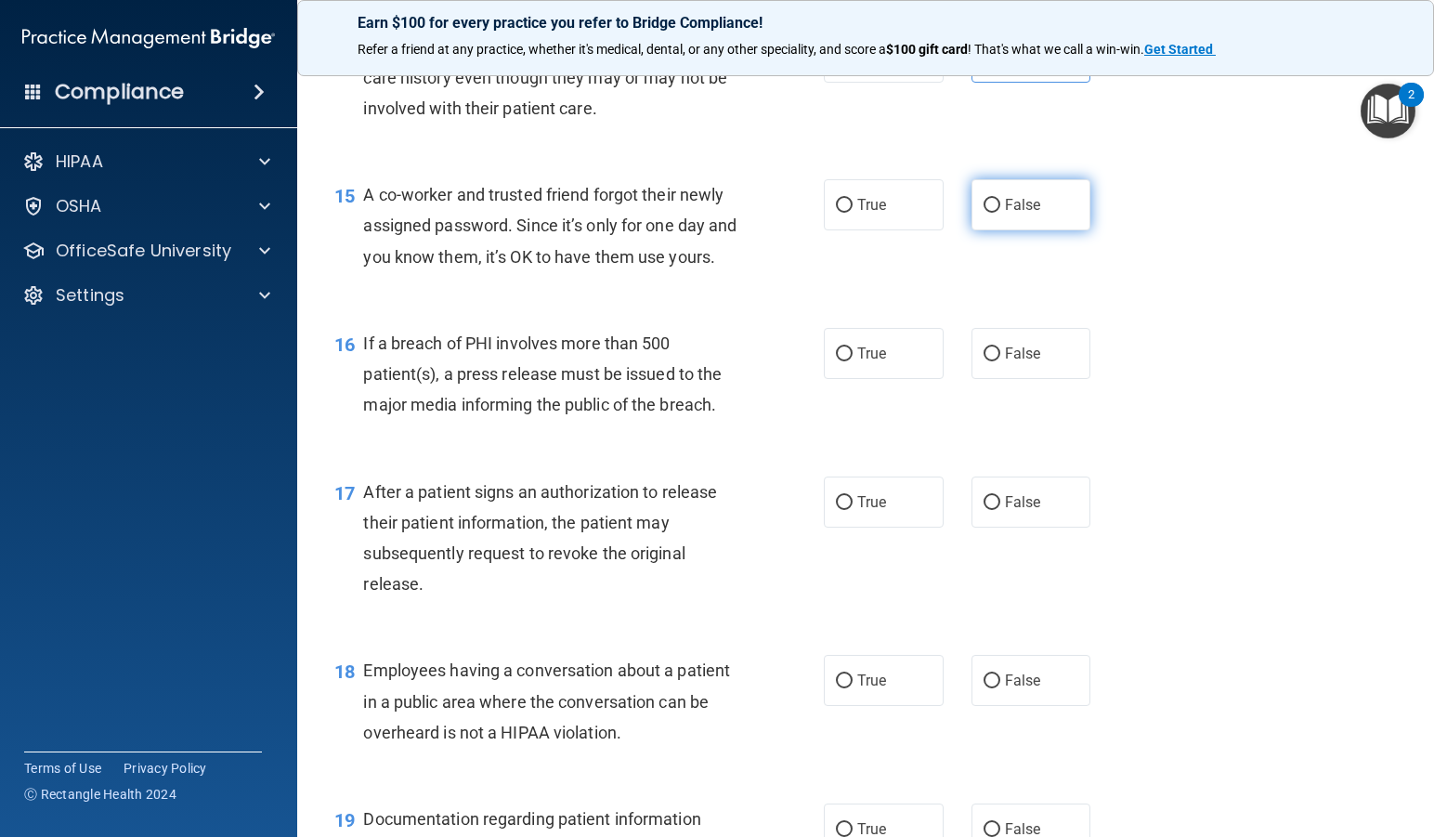
click at [1022, 210] on span "False" at bounding box center [1023, 205] width 36 height 18
click at [1000, 210] on input "False" at bounding box center [991, 206] width 17 height 14
radio input "true"
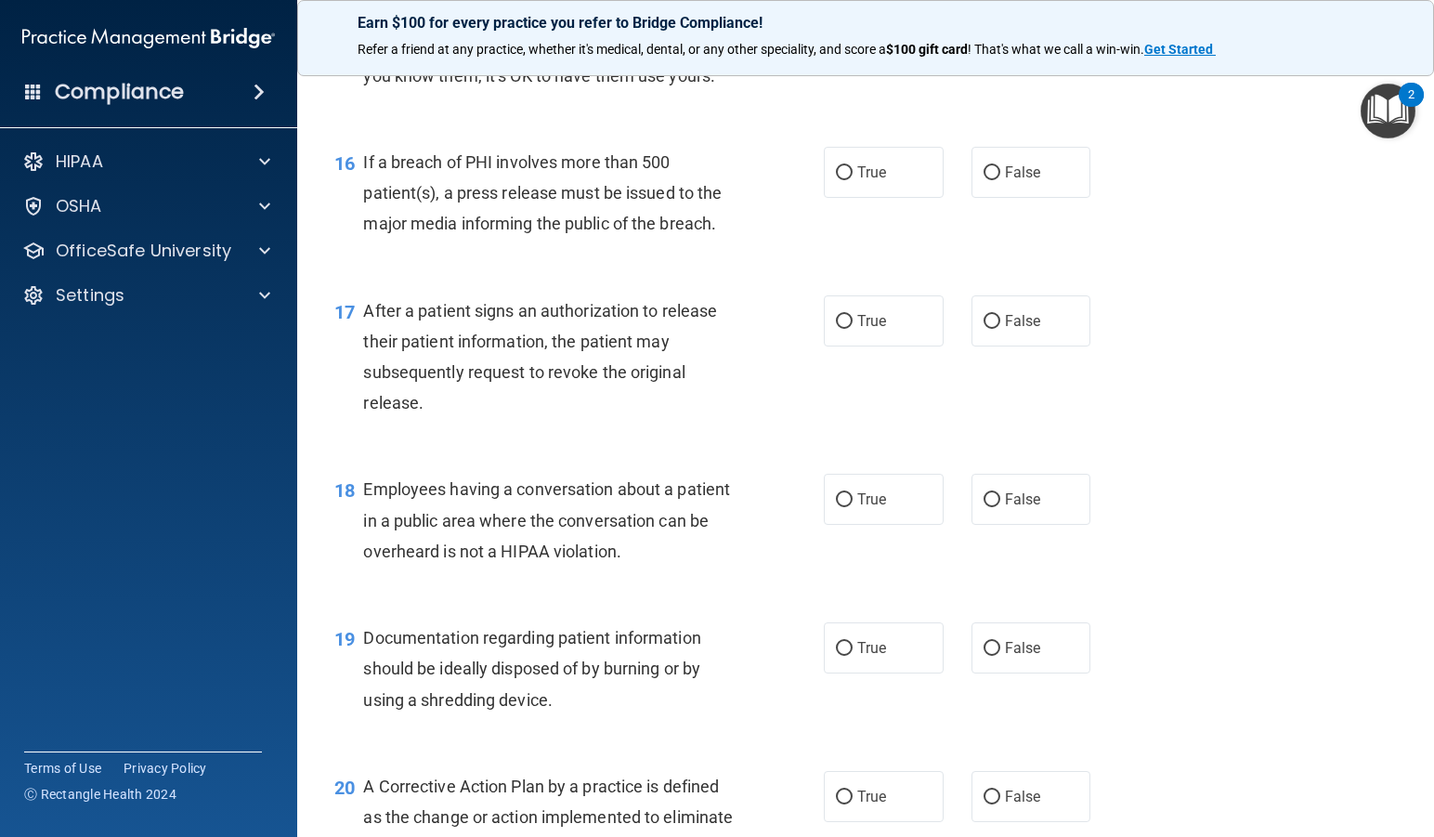
scroll to position [2321, 0]
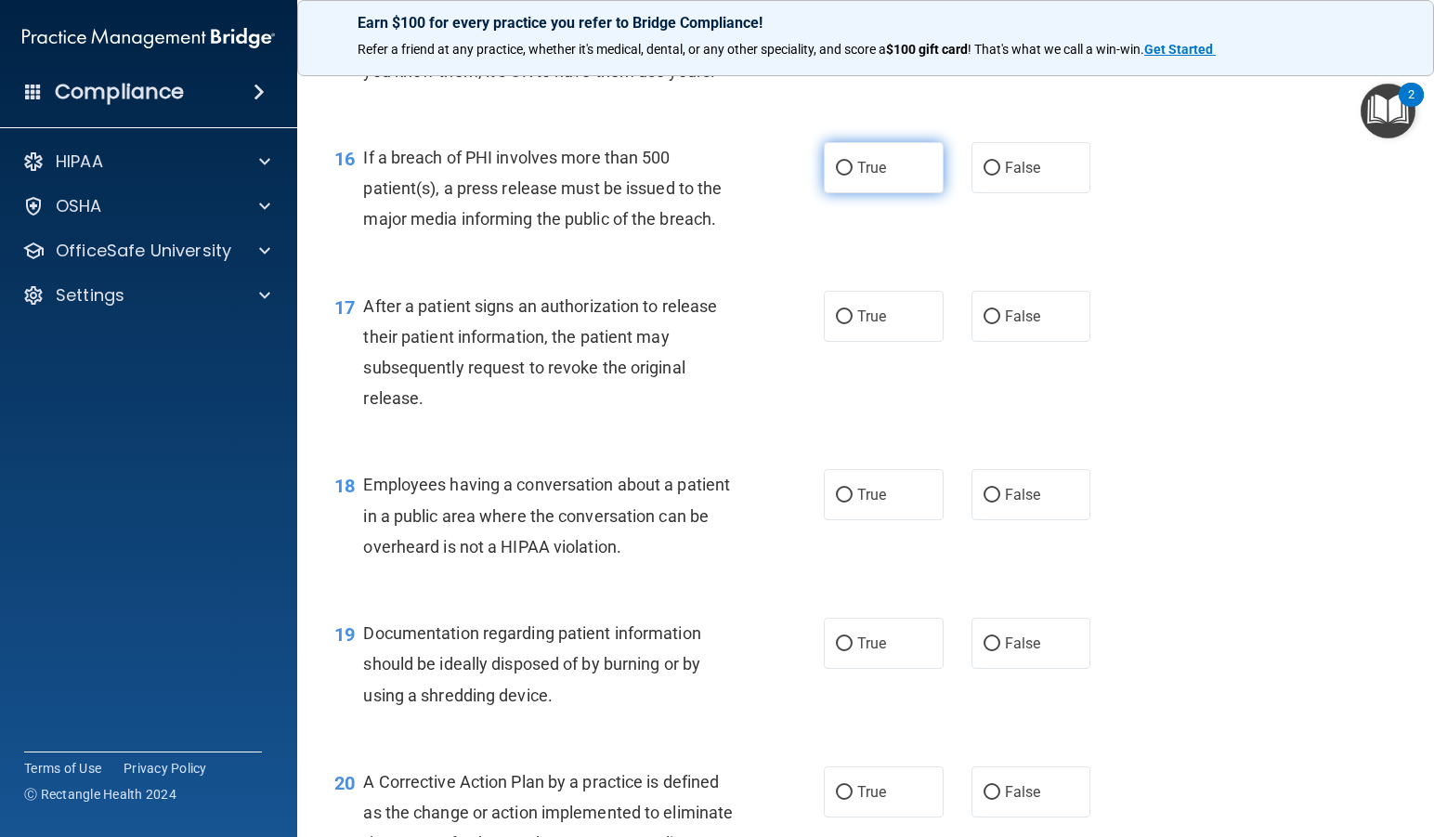
click at [867, 183] on label "True" at bounding box center [884, 167] width 120 height 51
click at [852, 175] on input "True" at bounding box center [844, 169] width 17 height 14
radio input "true"
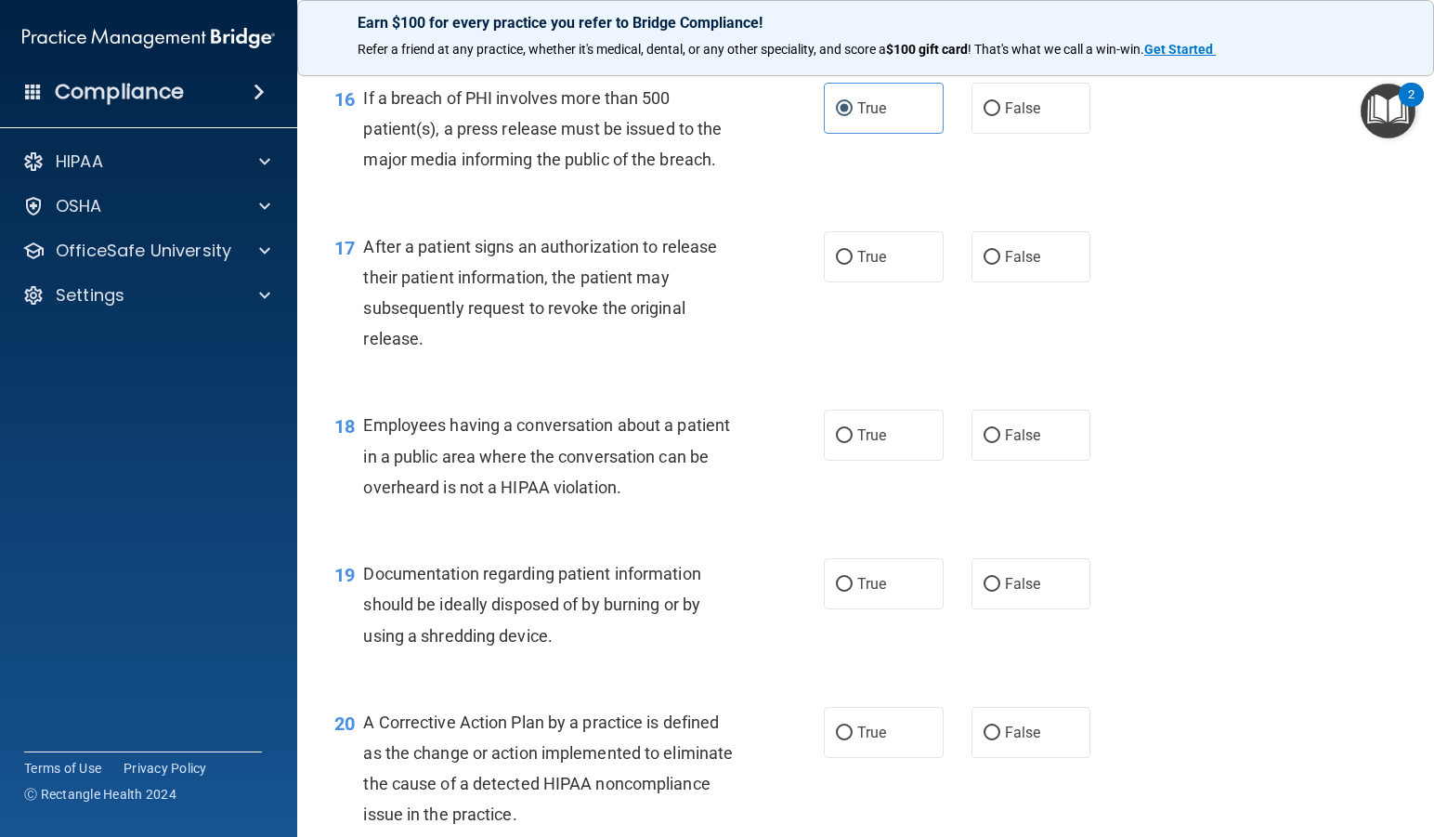
scroll to position [2414, 0]
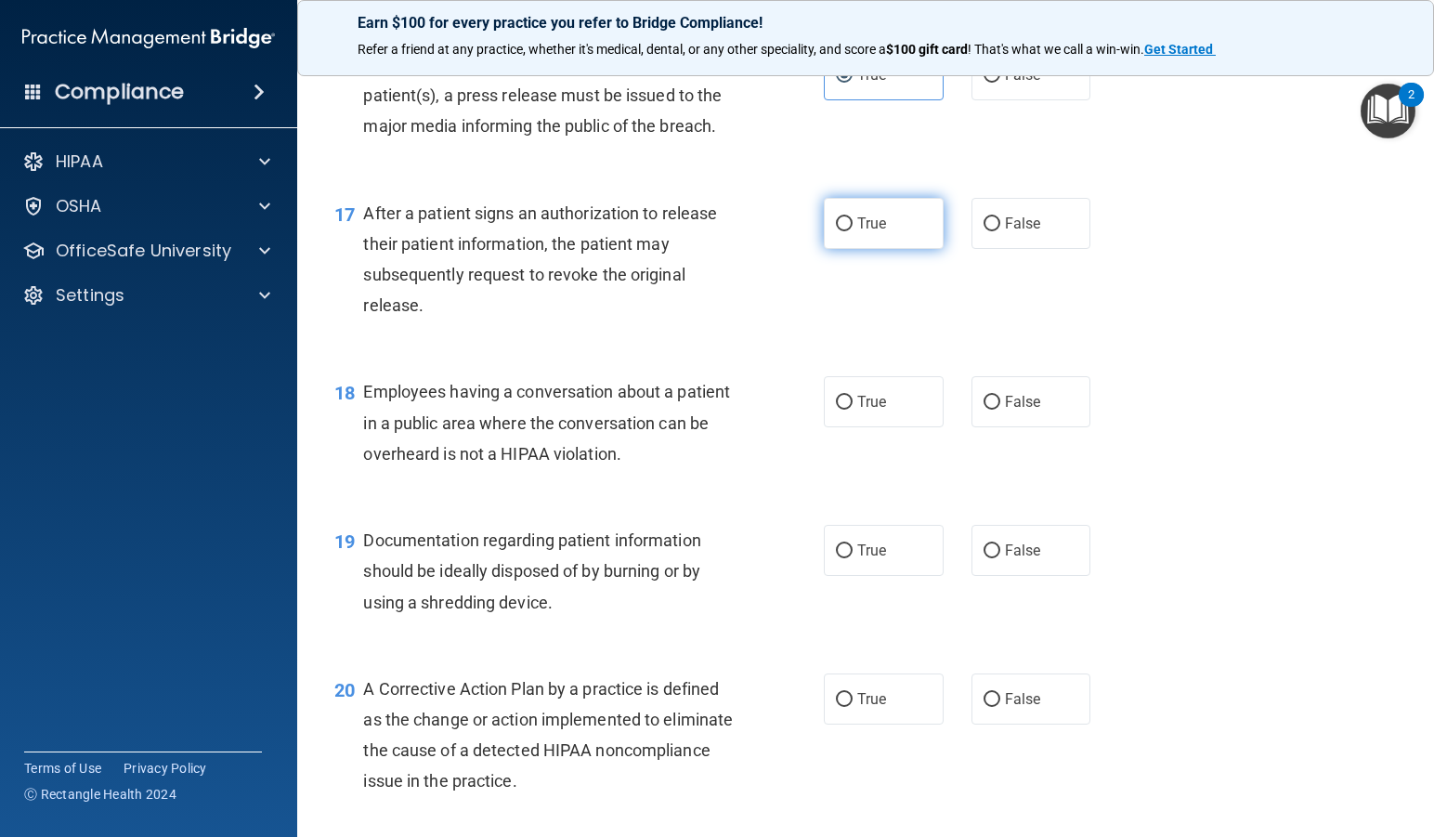
click at [843, 245] on label "True" at bounding box center [884, 223] width 120 height 51
click at [843, 231] on input "True" at bounding box center [844, 224] width 17 height 14
radio input "true"
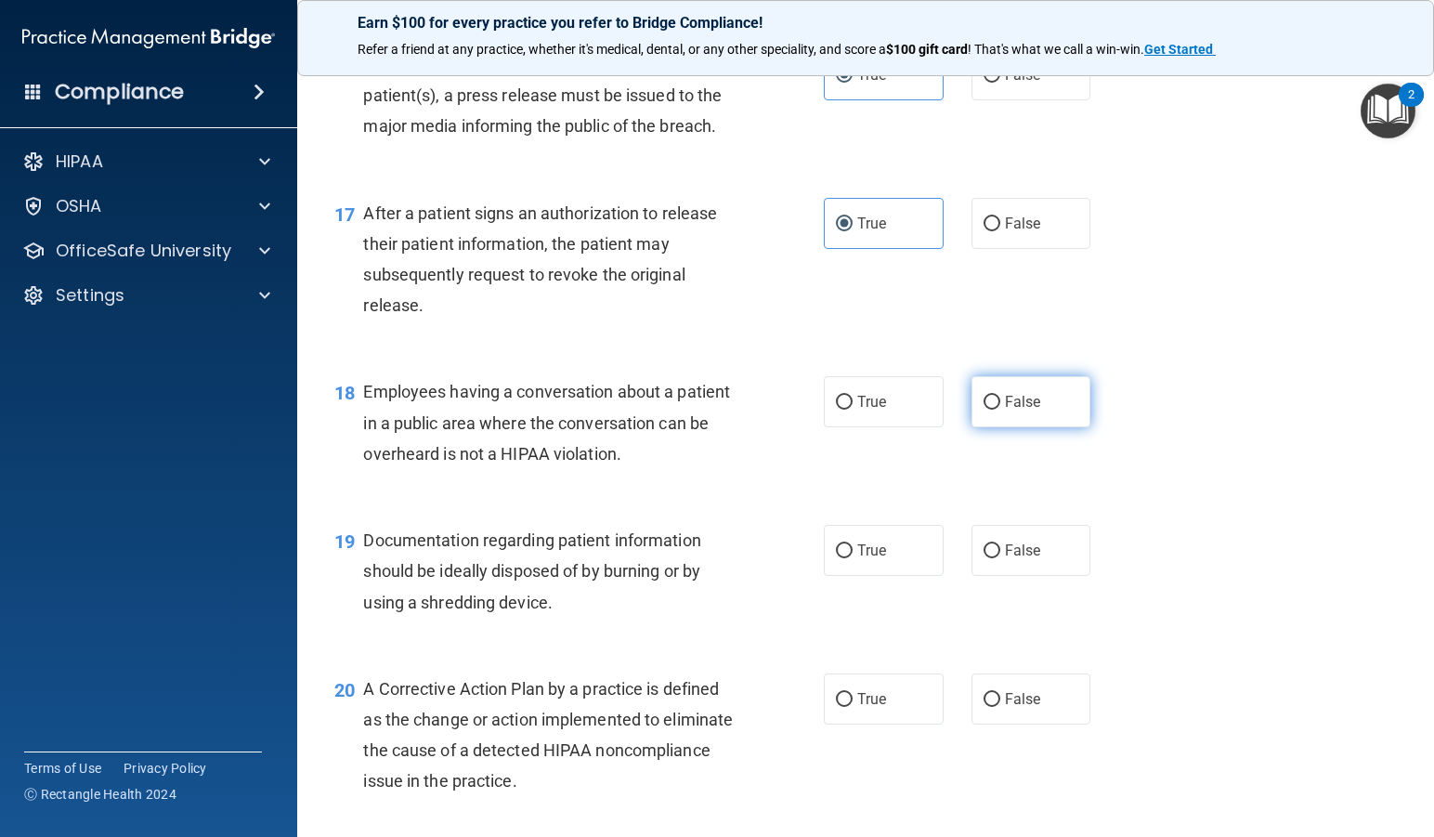
click at [1044, 427] on label "False" at bounding box center [1031, 401] width 120 height 51
click at [1000, 409] on input "False" at bounding box center [991, 403] width 17 height 14
radio input "true"
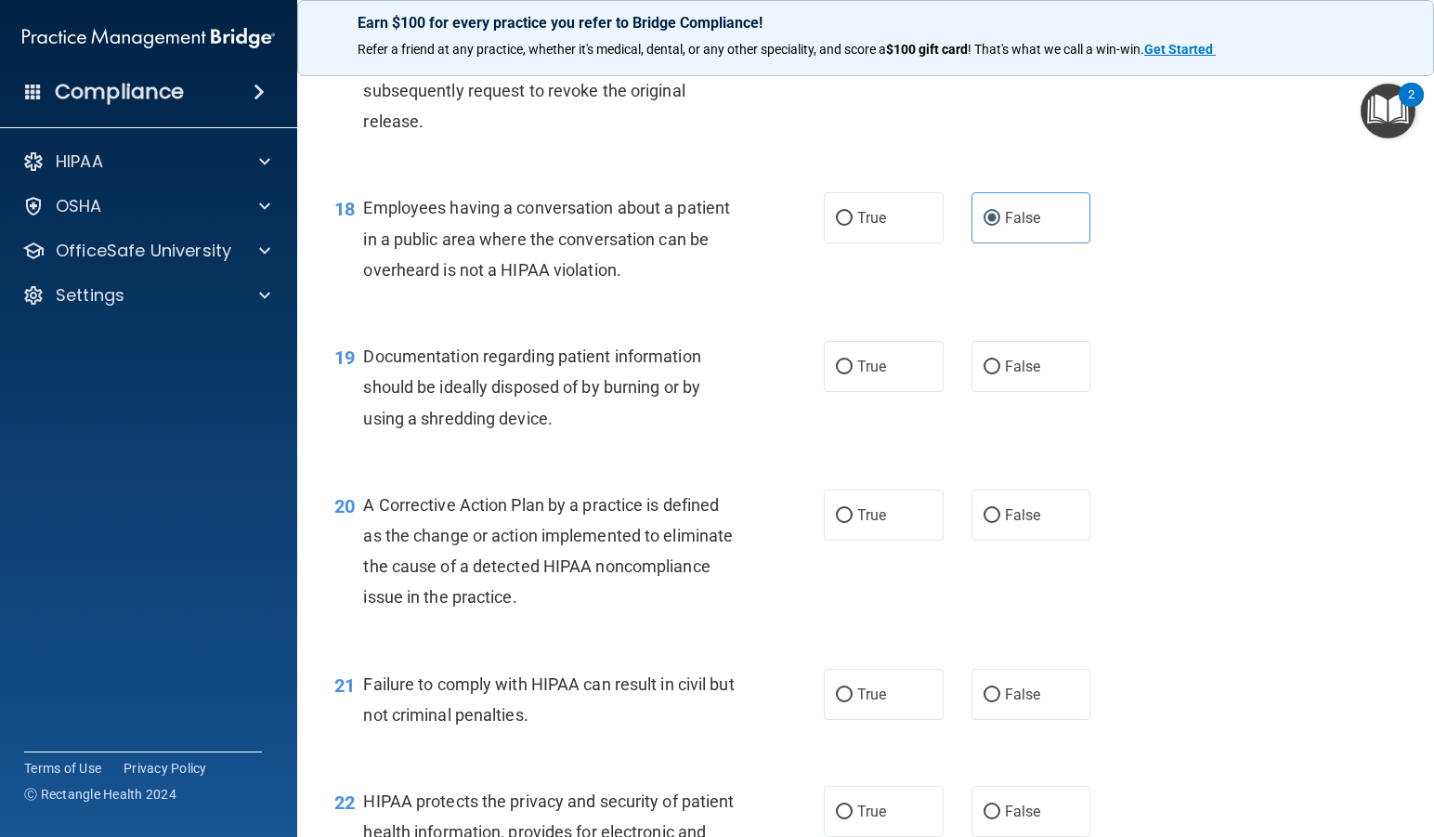
scroll to position [2693, 0]
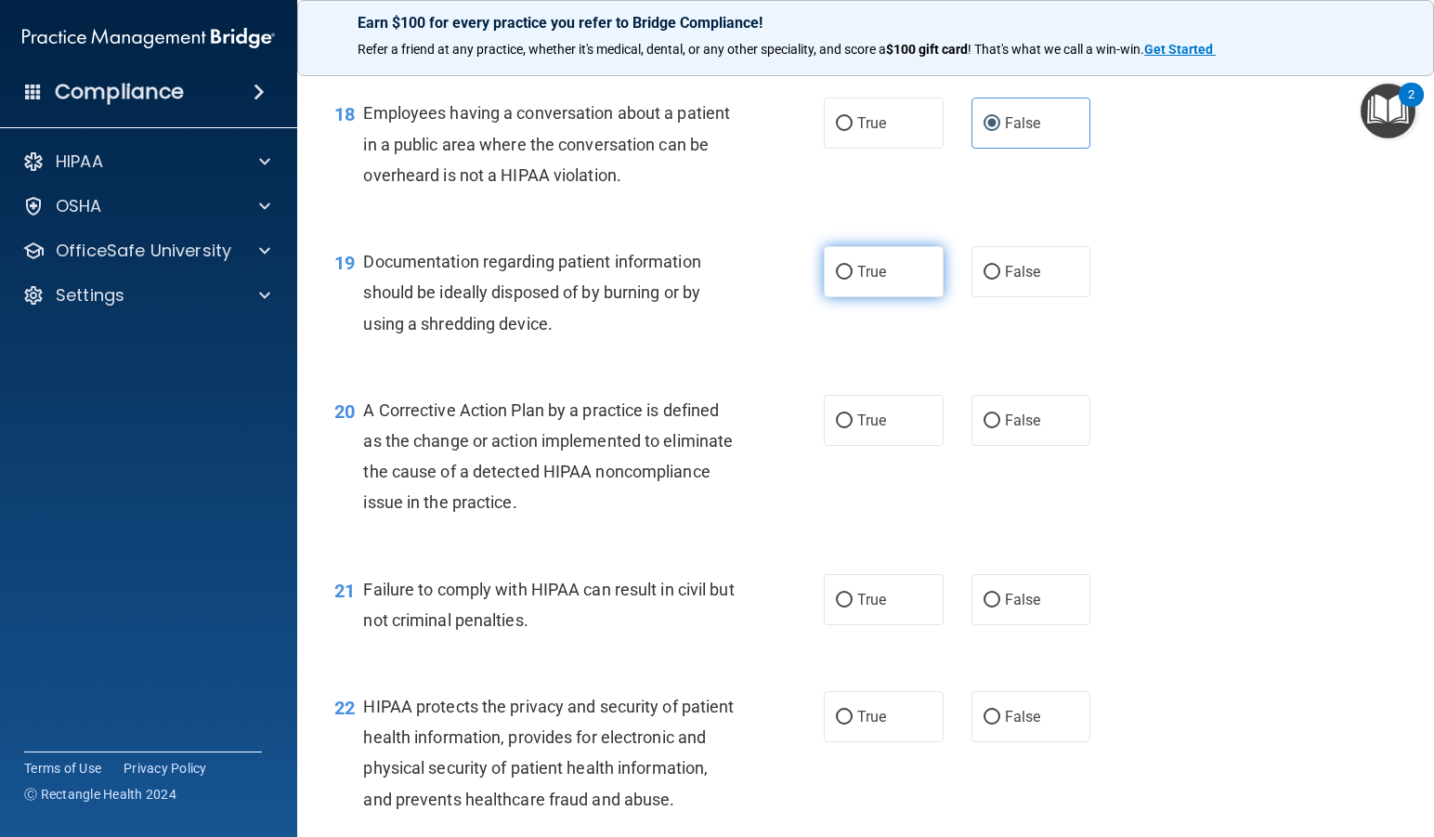
click at [837, 279] on input "True" at bounding box center [844, 273] width 17 height 14
radio input "true"
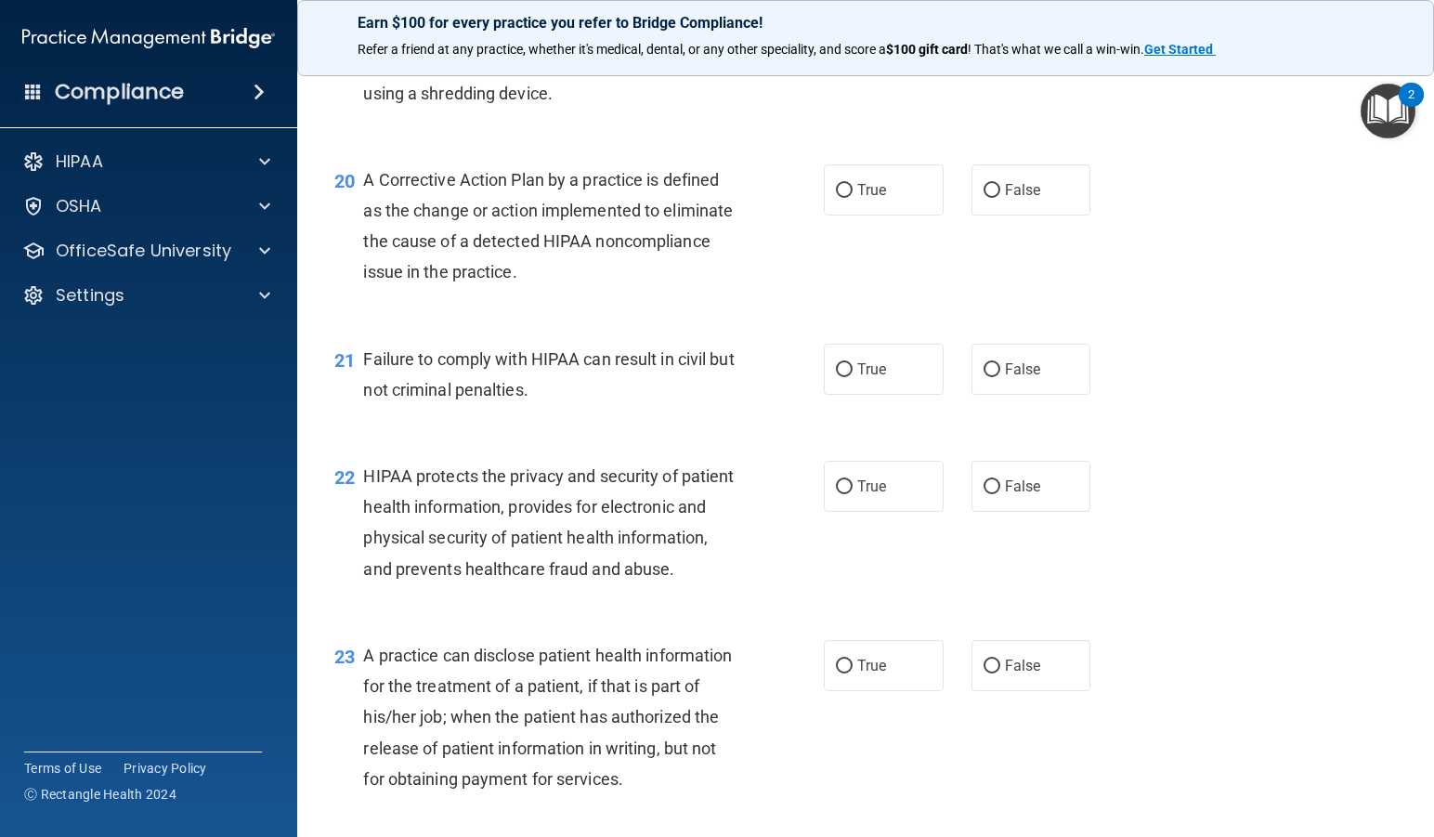
scroll to position [2956, 0]
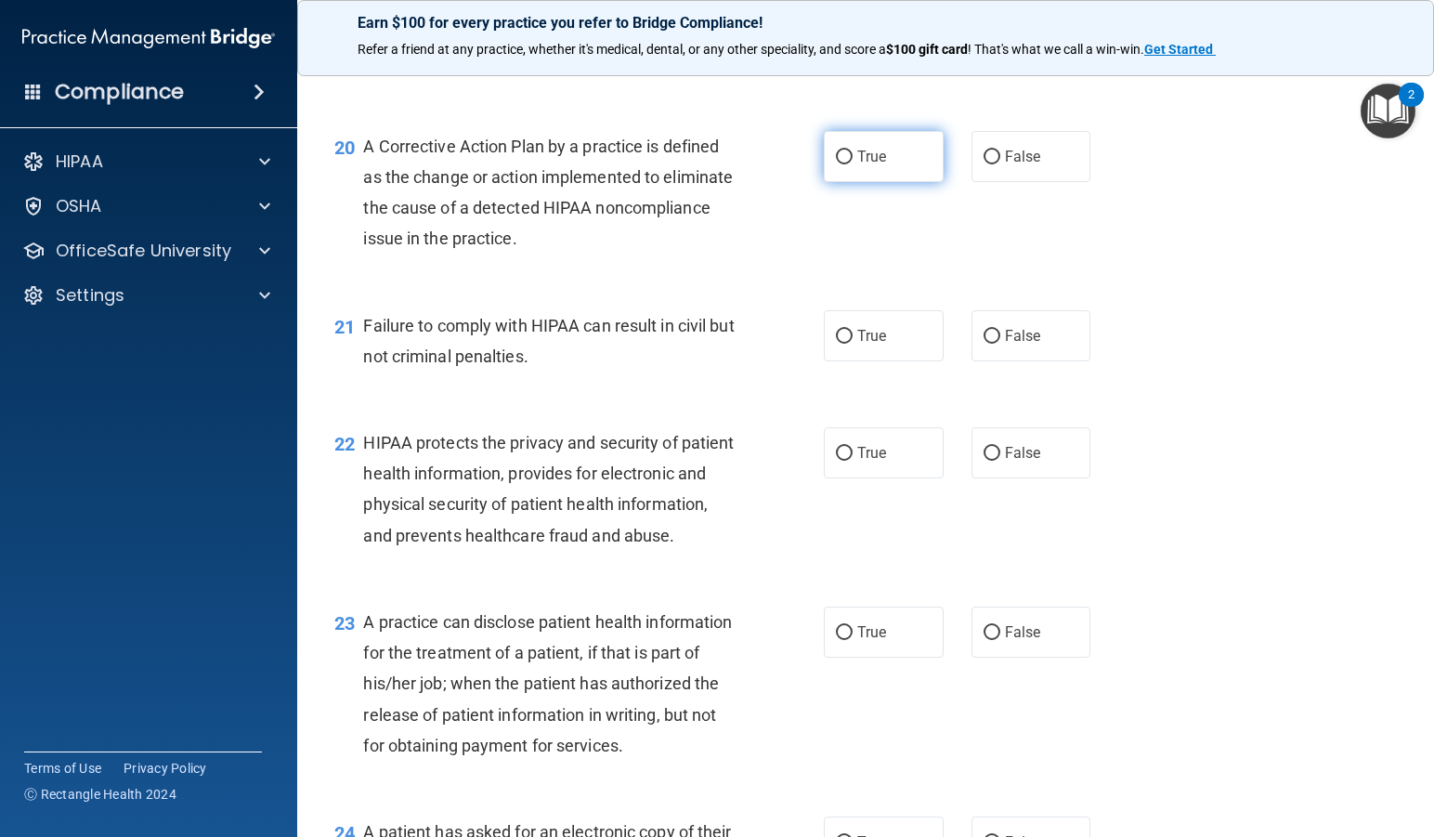
click at [868, 165] on span "True" at bounding box center [871, 157] width 29 height 18
click at [852, 164] on input "True" at bounding box center [844, 157] width 17 height 14
radio input "true"
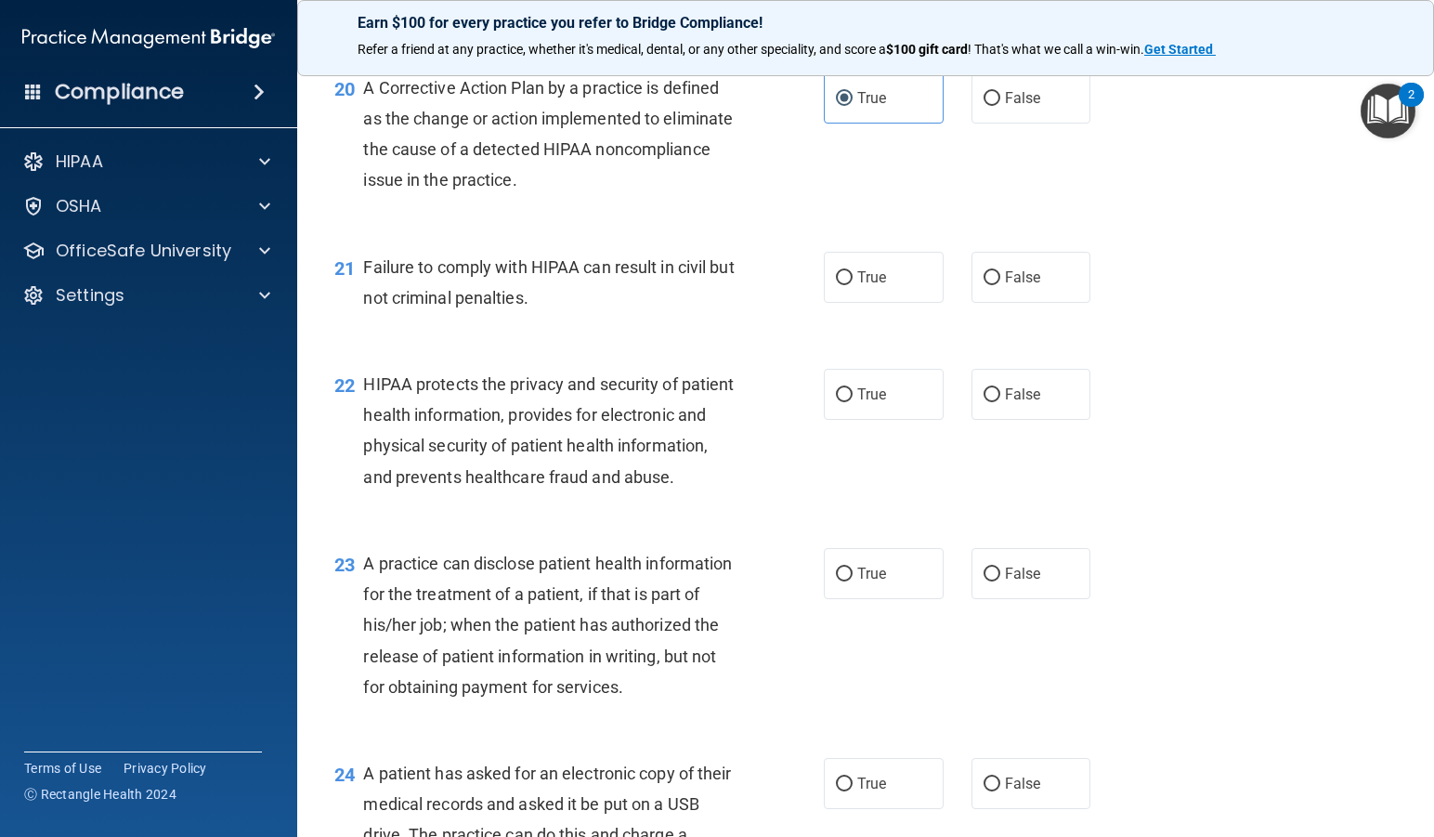
scroll to position [3142, 0]
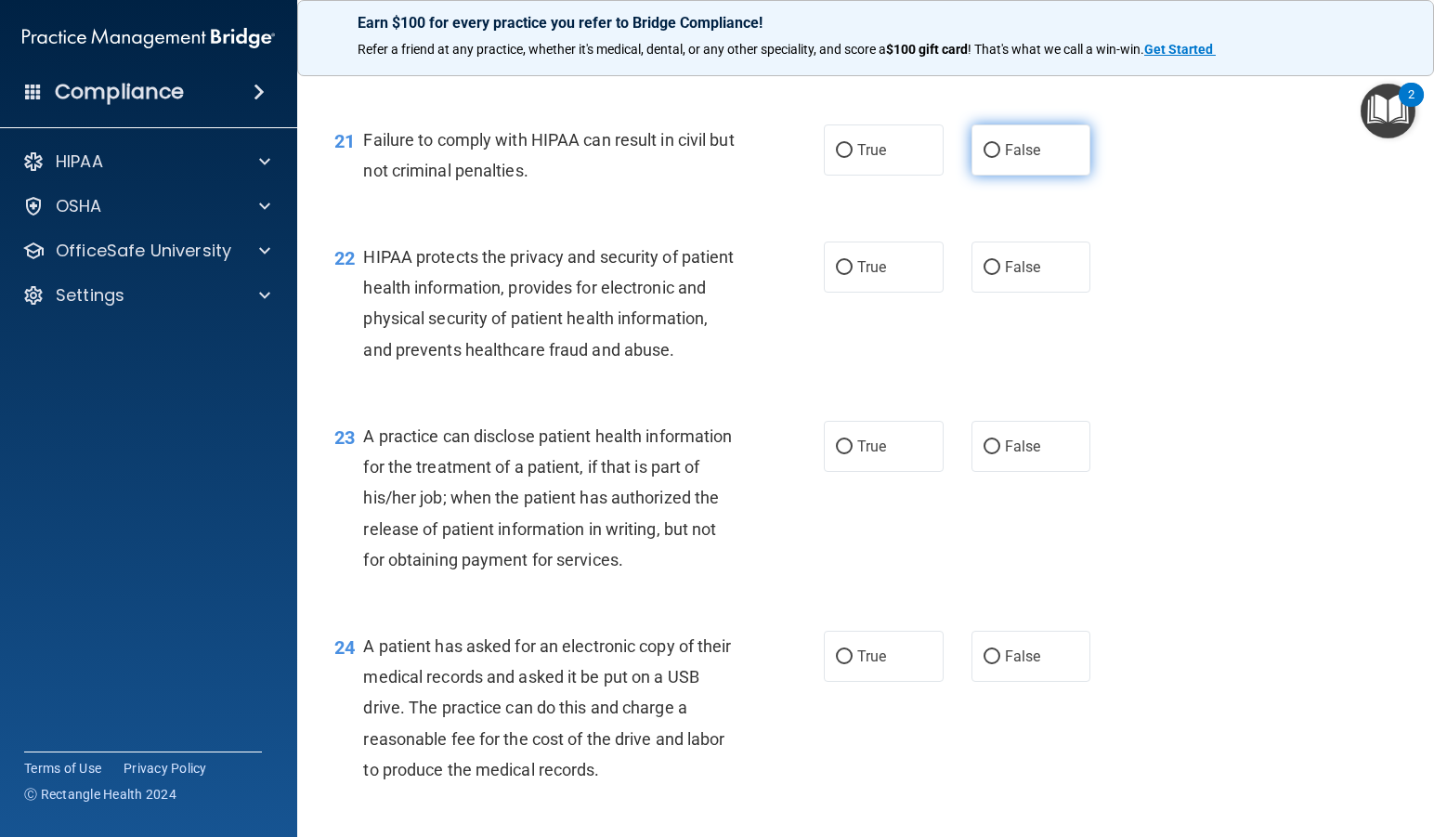
click at [1017, 159] on span "False" at bounding box center [1023, 150] width 36 height 18
click at [1000, 158] on input "False" at bounding box center [991, 151] width 17 height 14
radio input "true"
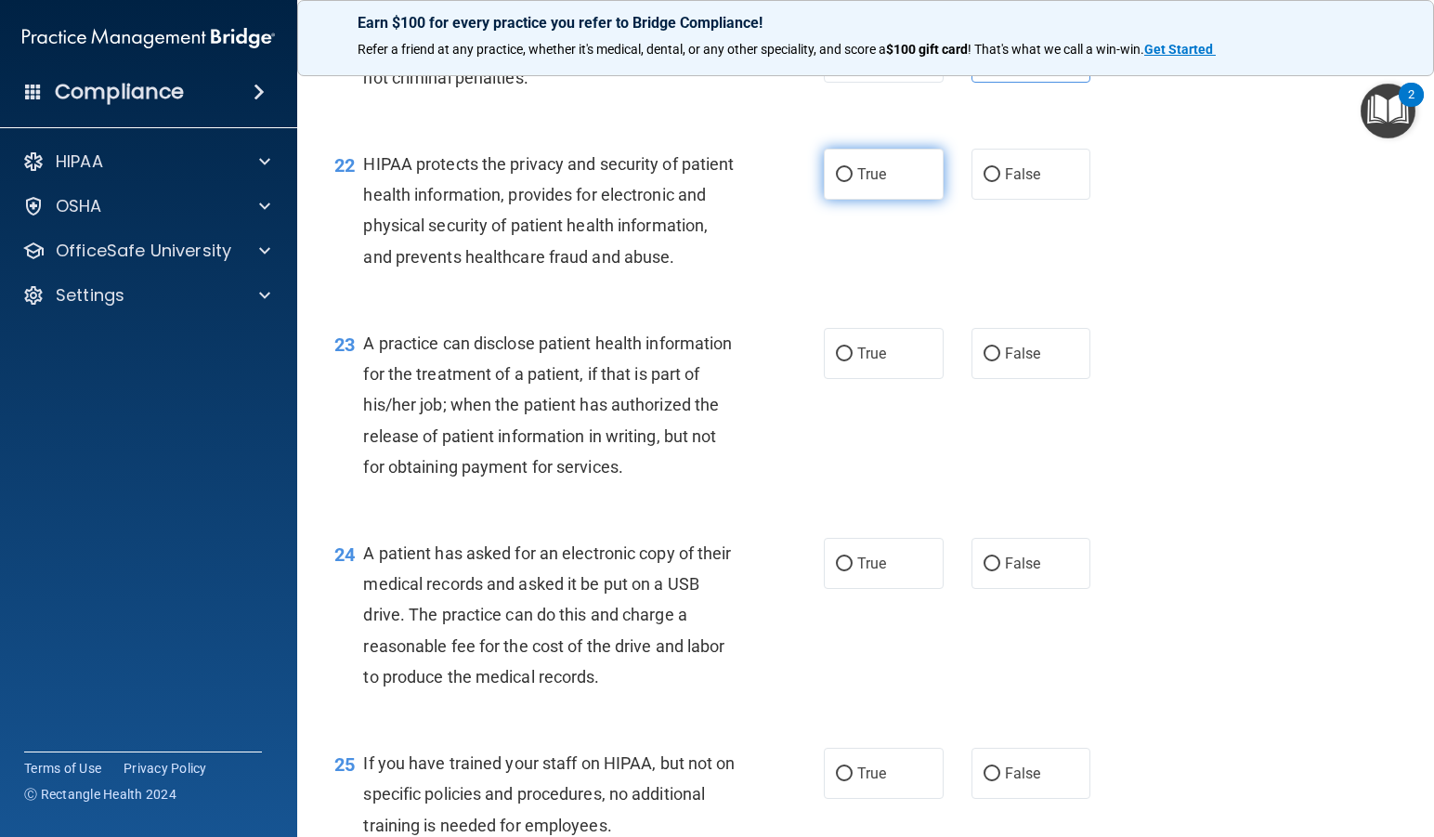
click at [857, 183] on span "True" at bounding box center [871, 174] width 29 height 18
click at [850, 182] on input "True" at bounding box center [844, 175] width 17 height 14
radio input "true"
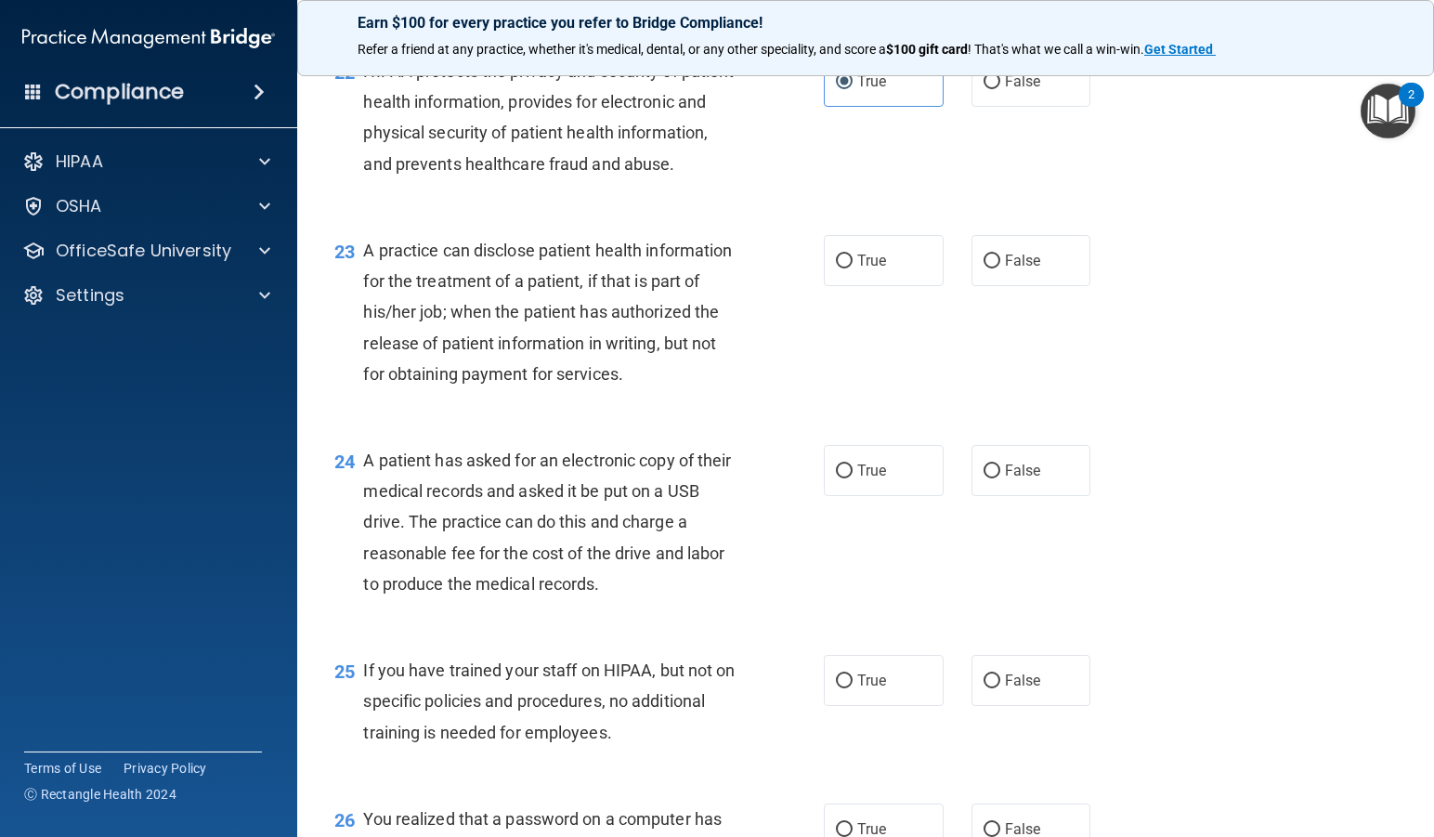
scroll to position [3420, 0]
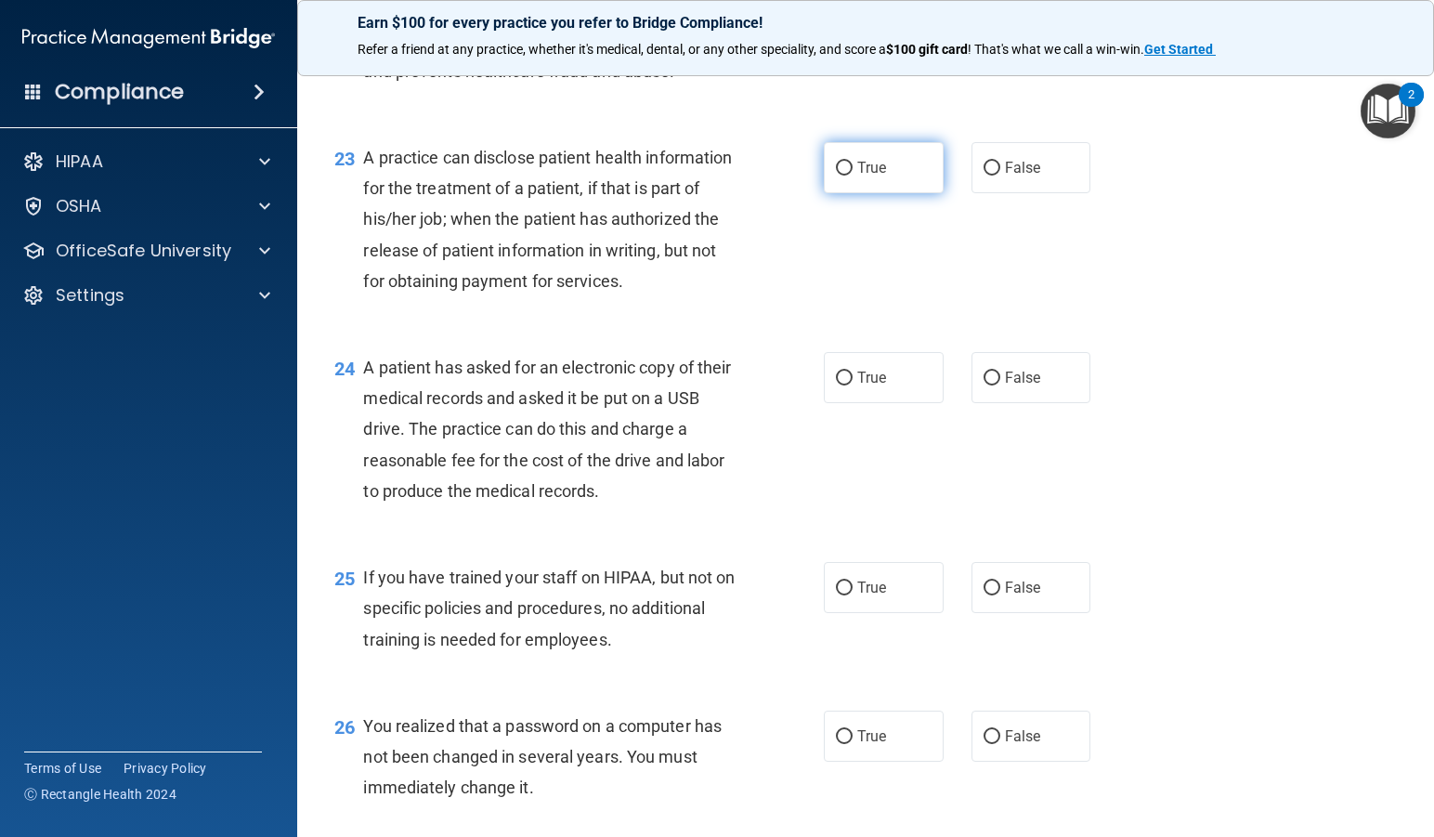
click at [860, 176] on span "True" at bounding box center [871, 168] width 29 height 18
click at [852, 175] on input "True" at bounding box center [844, 169] width 17 height 14
radio input "true"
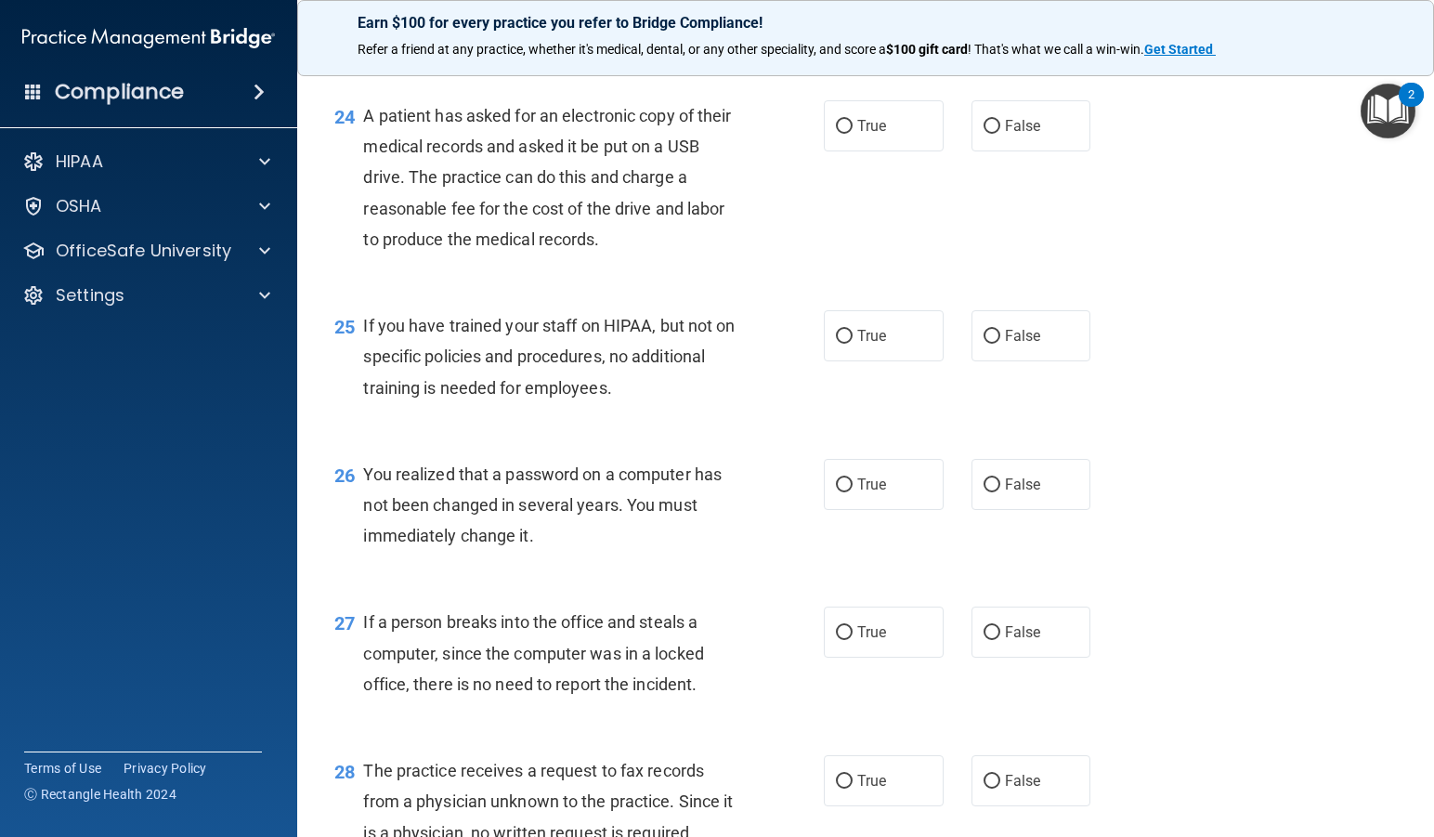
scroll to position [3699, 0]
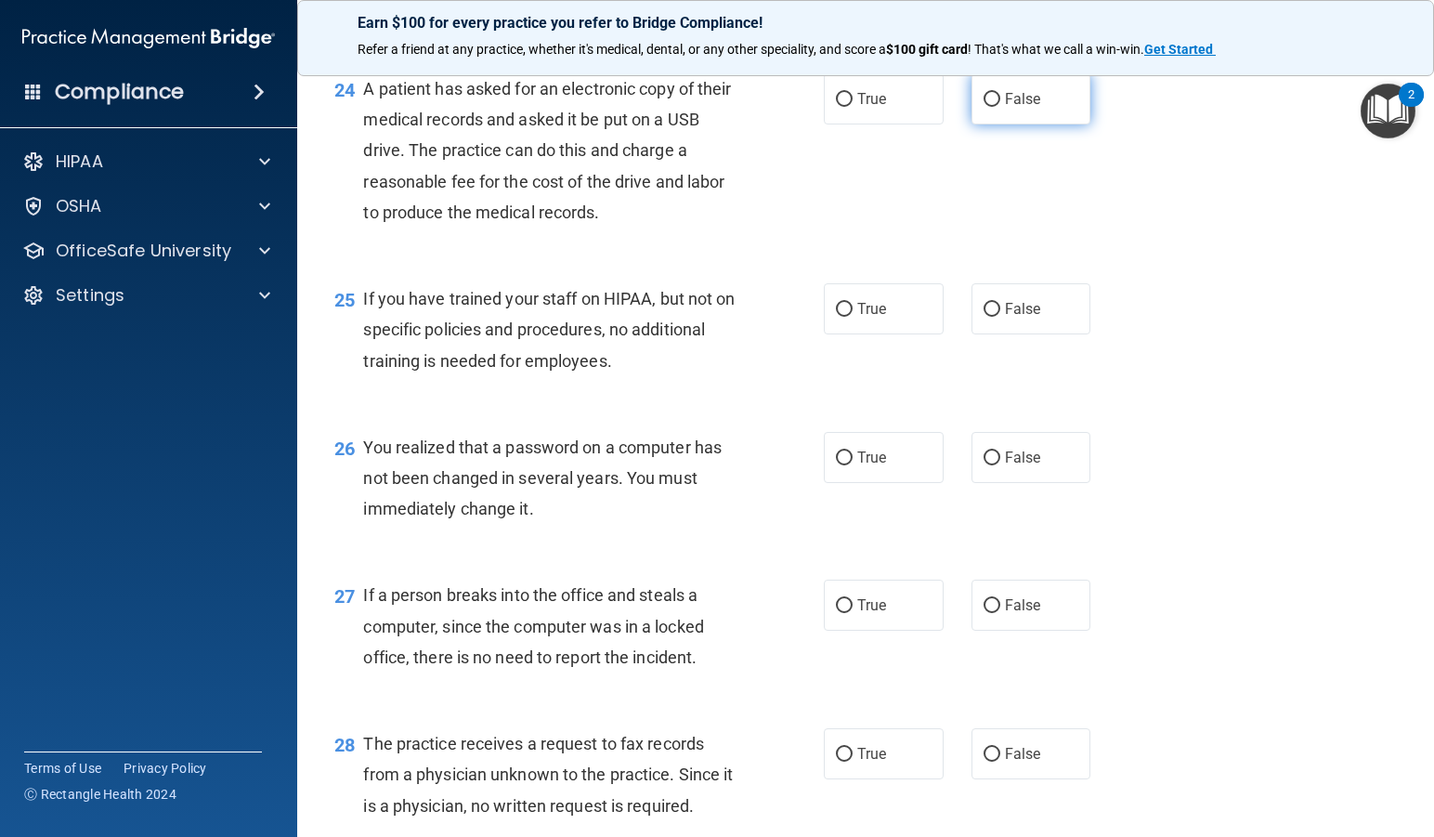
click at [1061, 124] on label "False" at bounding box center [1031, 98] width 120 height 51
click at [1000, 107] on input "False" at bounding box center [991, 100] width 17 height 14
radio input "true"
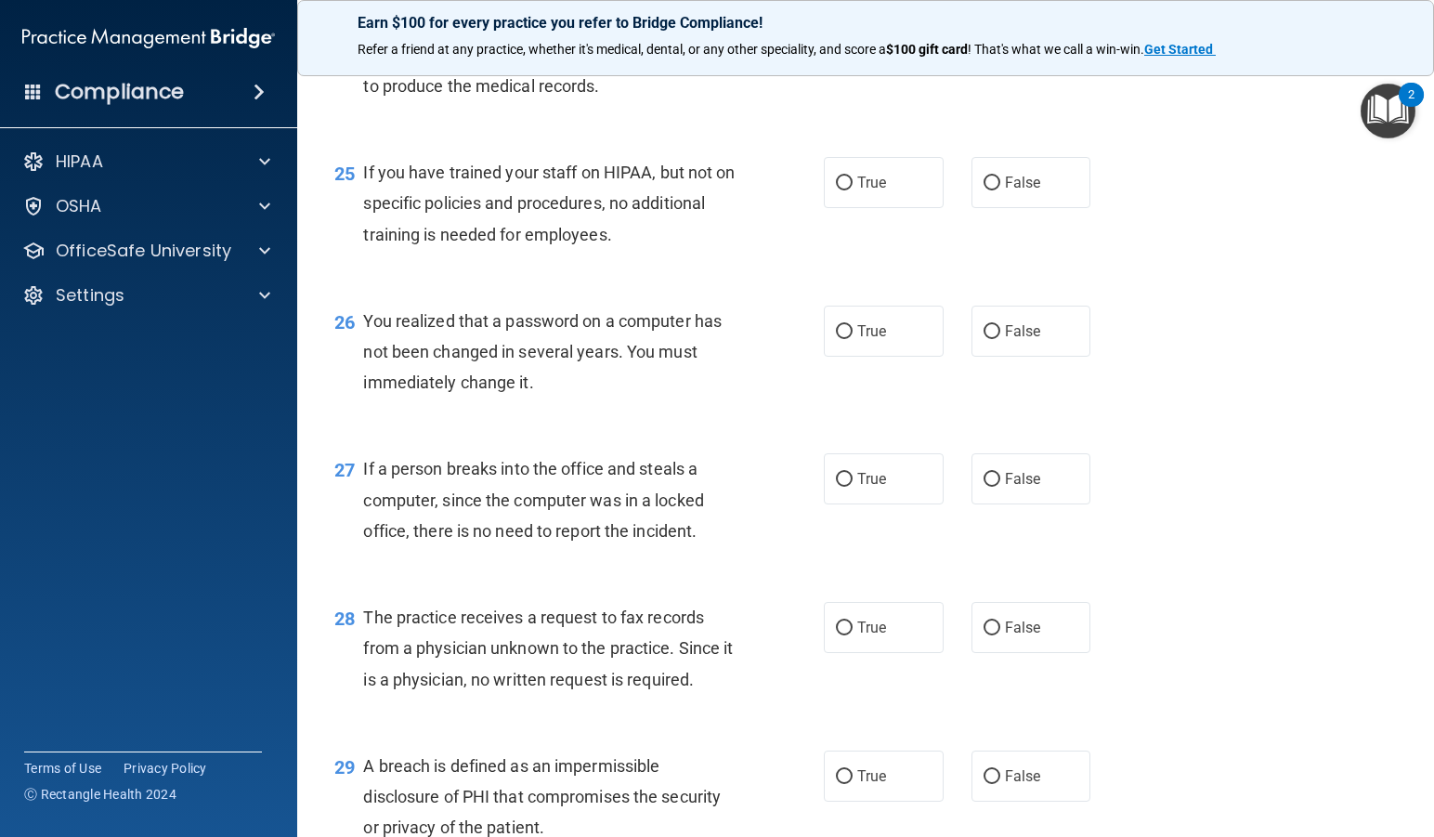
scroll to position [3792, 0]
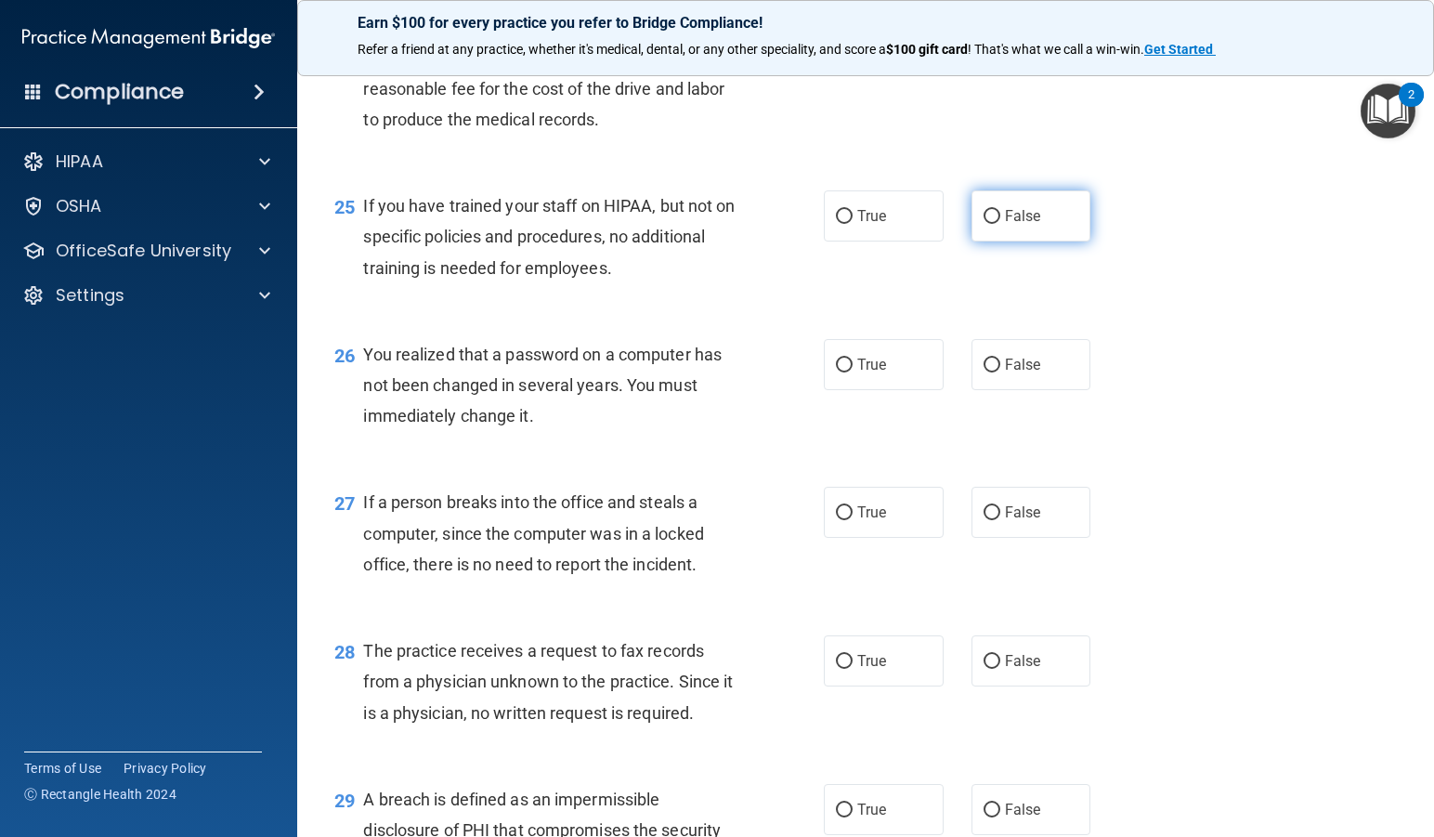
click at [1054, 241] on label "False" at bounding box center [1031, 215] width 120 height 51
click at [1000, 224] on input "False" at bounding box center [991, 217] width 17 height 14
radio input "true"
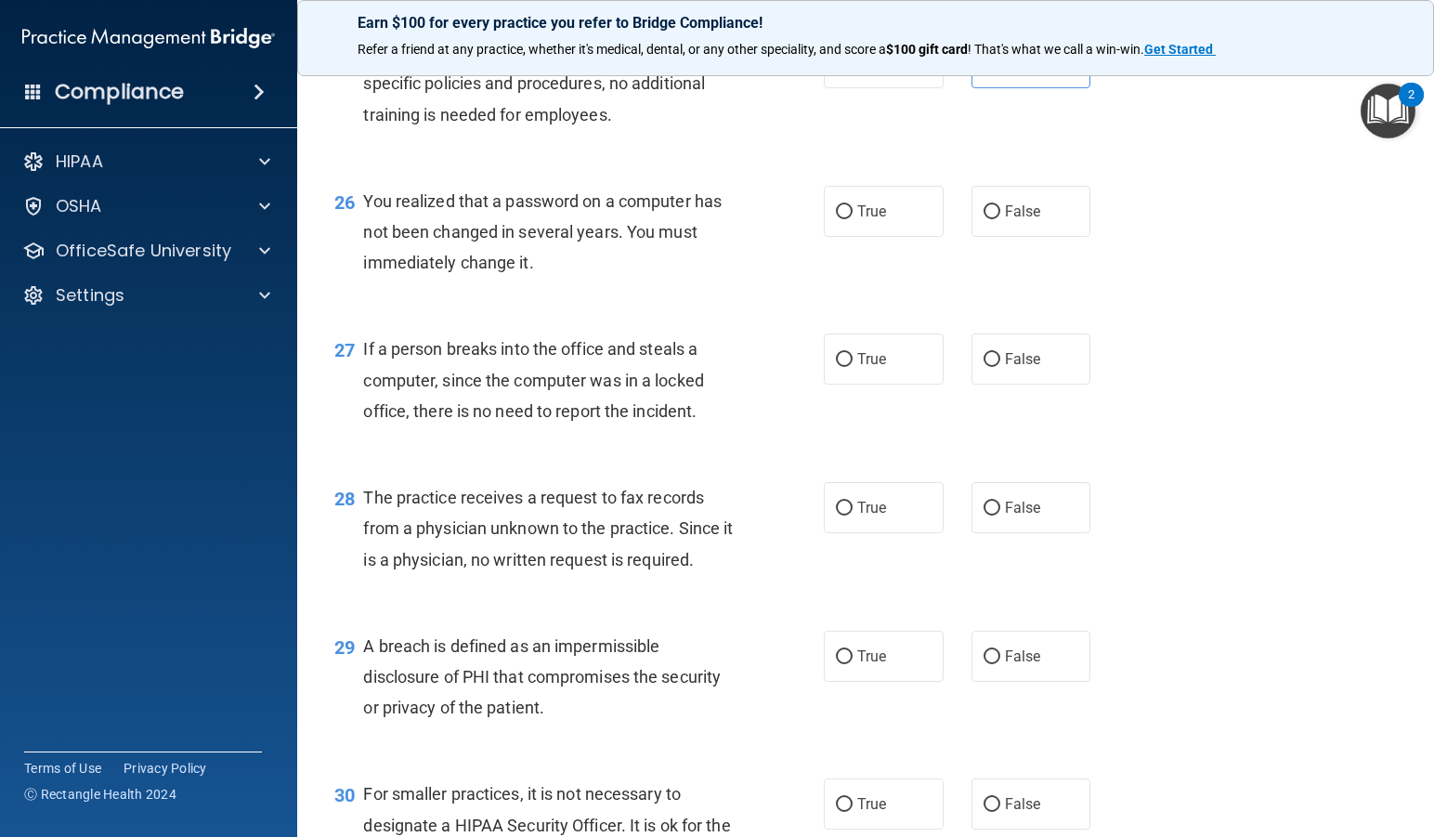
scroll to position [3978, 0]
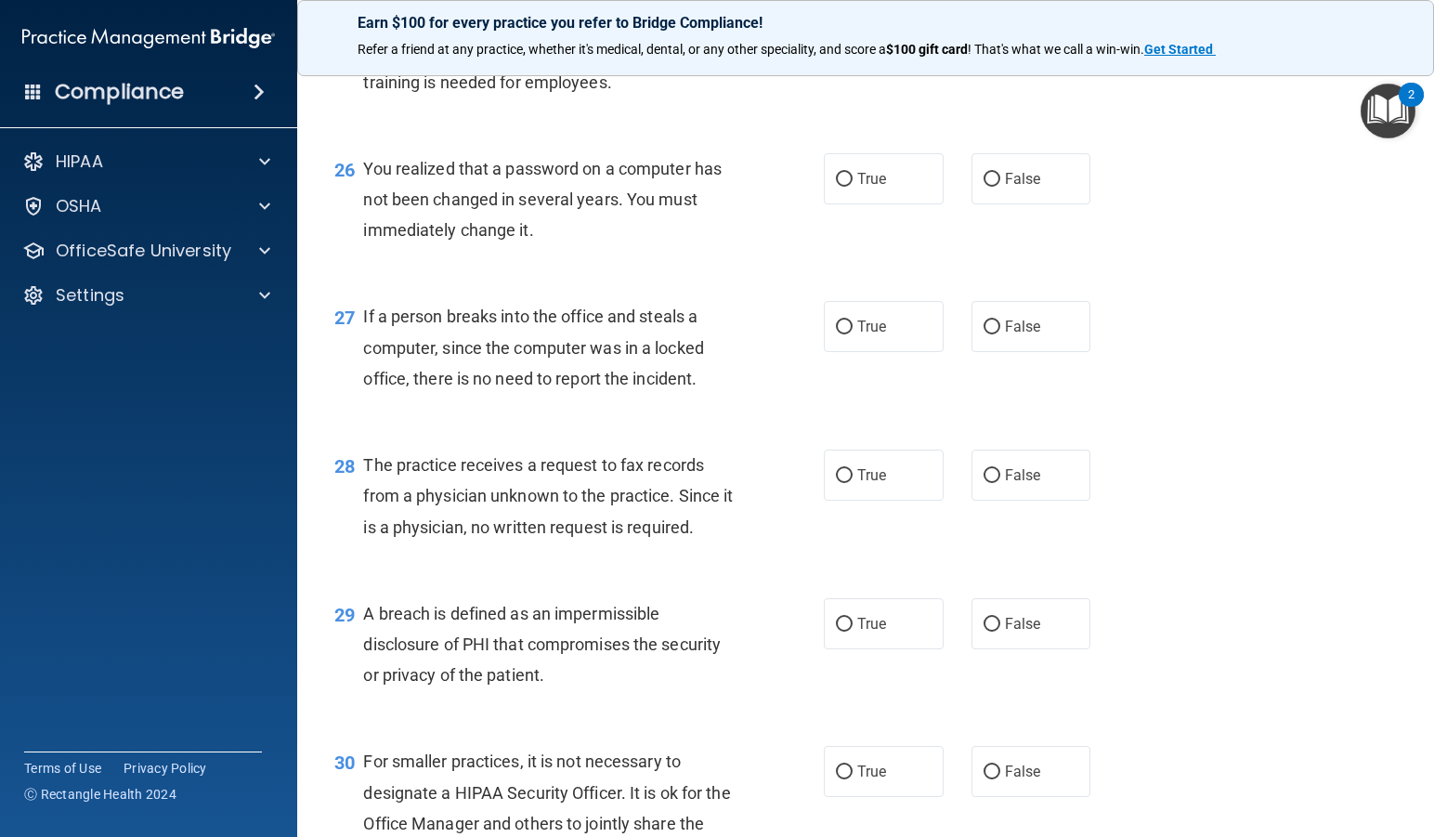
drag, startPoint x: 852, startPoint y: 266, endPoint x: 1070, endPoint y: 637, distance: 429.5
click at [857, 188] on span "True" at bounding box center [871, 179] width 29 height 18
click at [852, 187] on input "True" at bounding box center [844, 180] width 17 height 14
radio input "true"
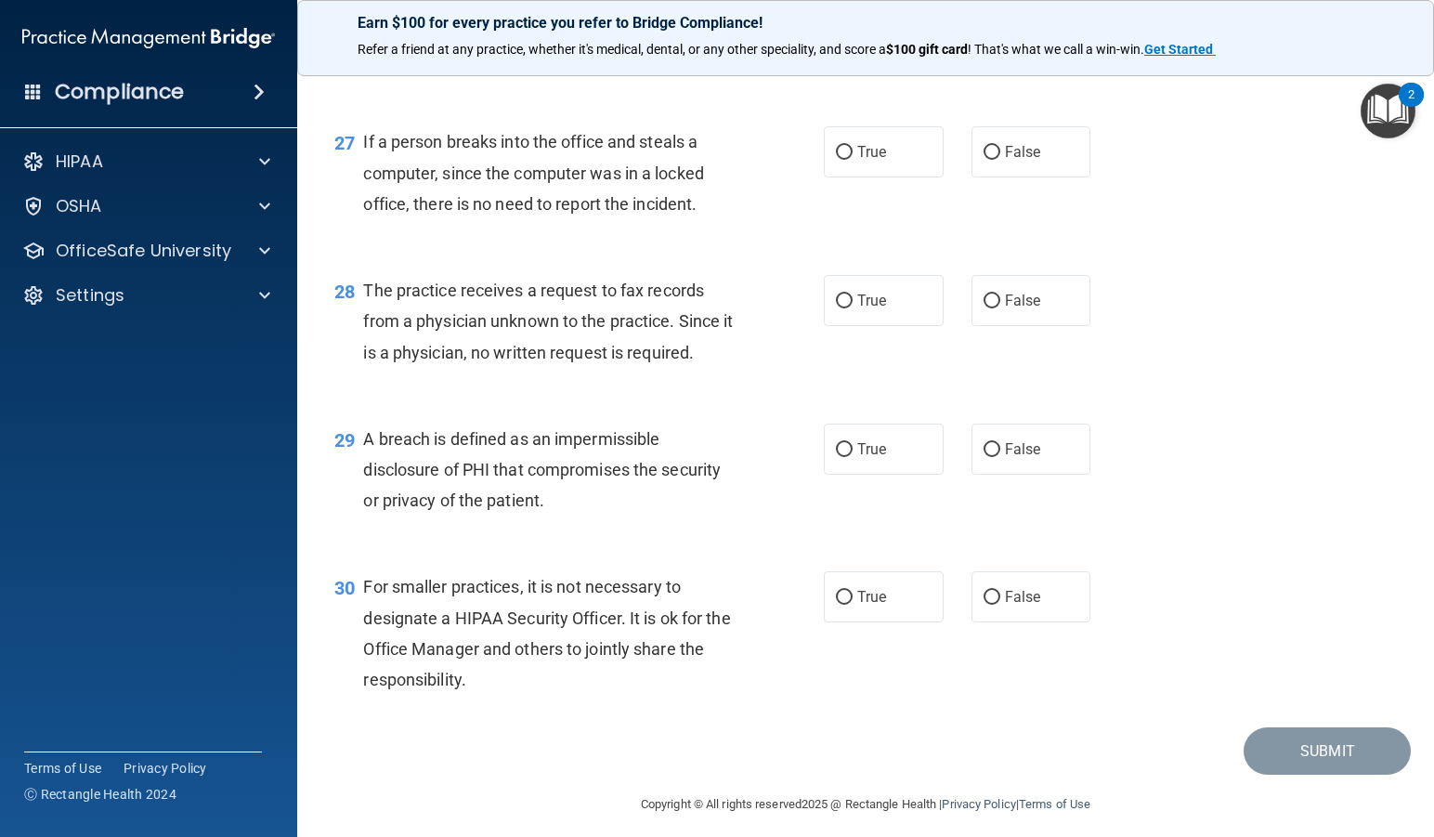
scroll to position [4163, 0]
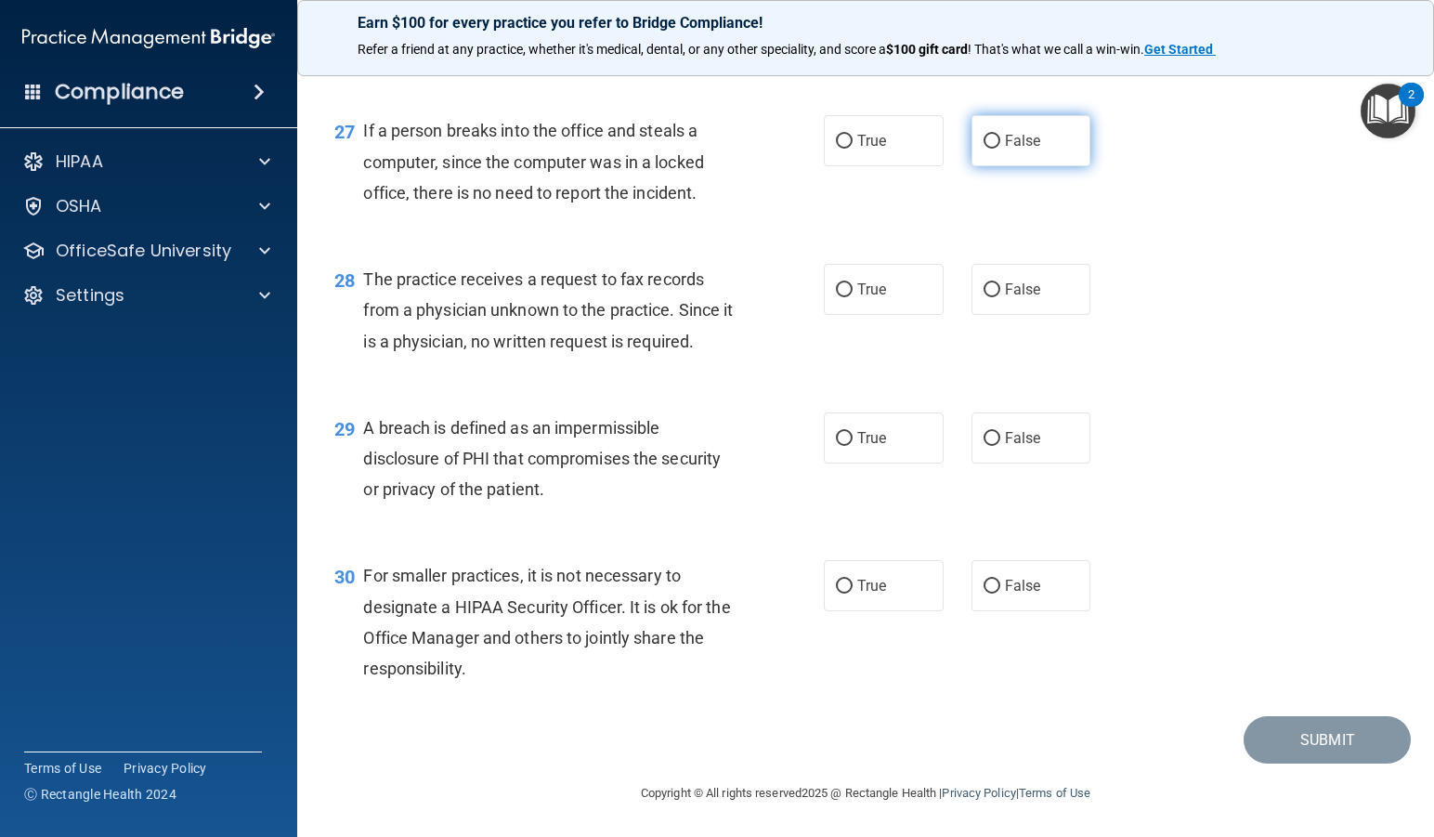
click at [1030, 149] on span "False" at bounding box center [1023, 141] width 36 height 18
click at [1000, 149] on input "False" at bounding box center [991, 142] width 17 height 14
radio input "true"
click at [1033, 304] on label "False" at bounding box center [1031, 288] width 120 height 51
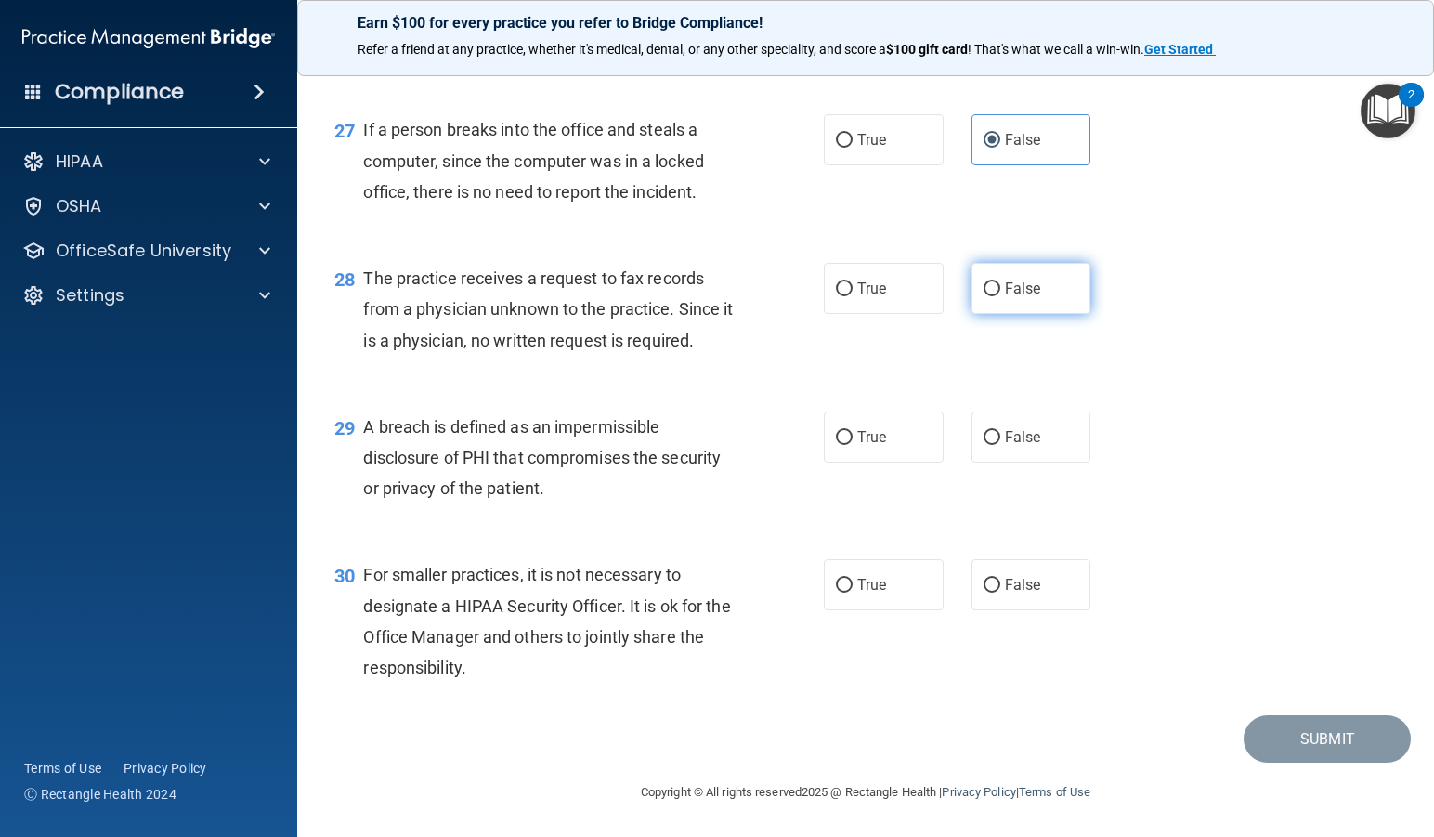
click at [1000, 296] on input "False" at bounding box center [991, 289] width 17 height 14
radio input "true"
click at [836, 435] on input "True" at bounding box center [844, 438] width 17 height 14
radio input "true"
click at [1023, 593] on span "False" at bounding box center [1023, 585] width 36 height 18
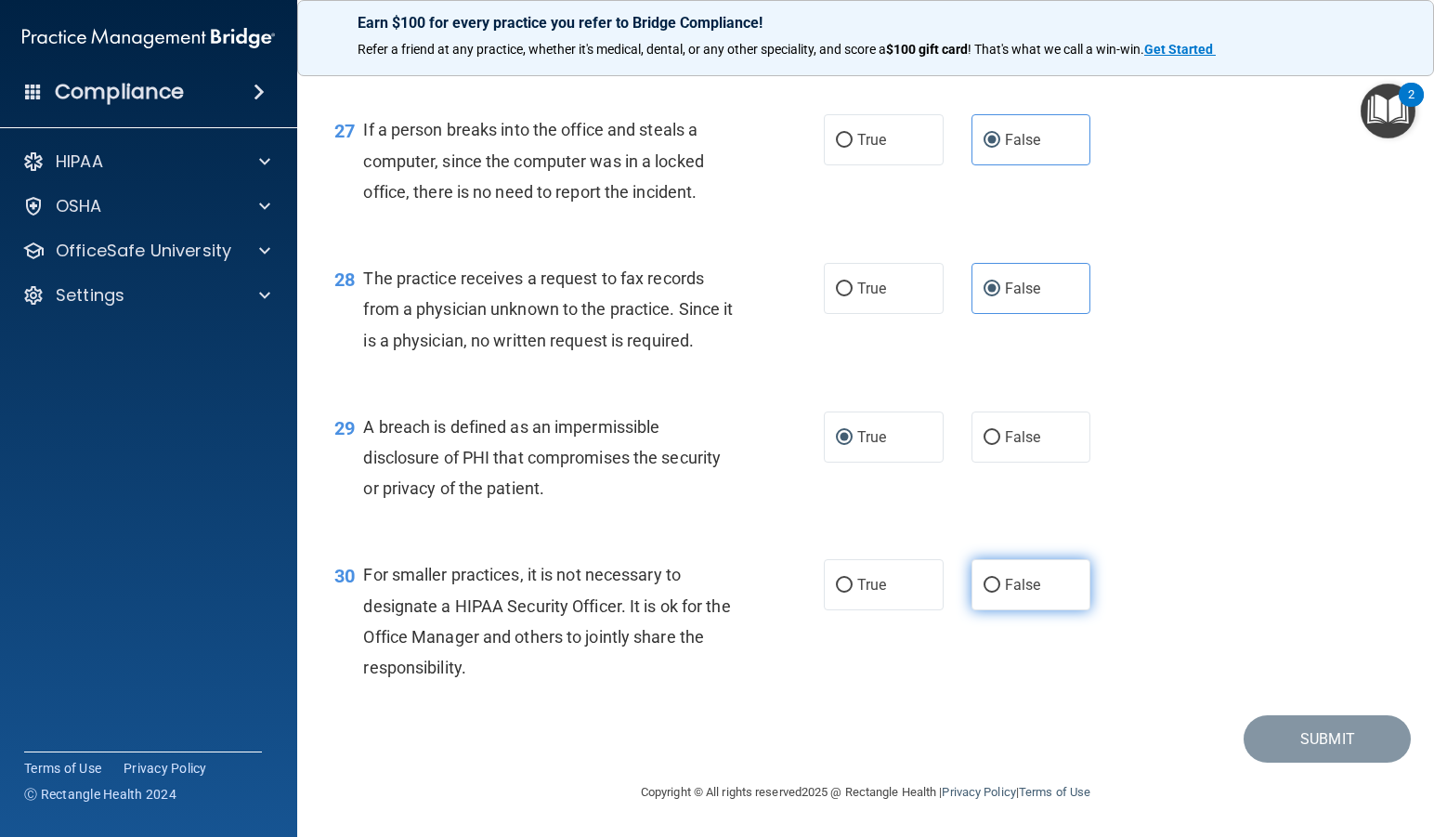
click at [1000, 592] on input "False" at bounding box center [991, 585] width 17 height 14
radio input "true"
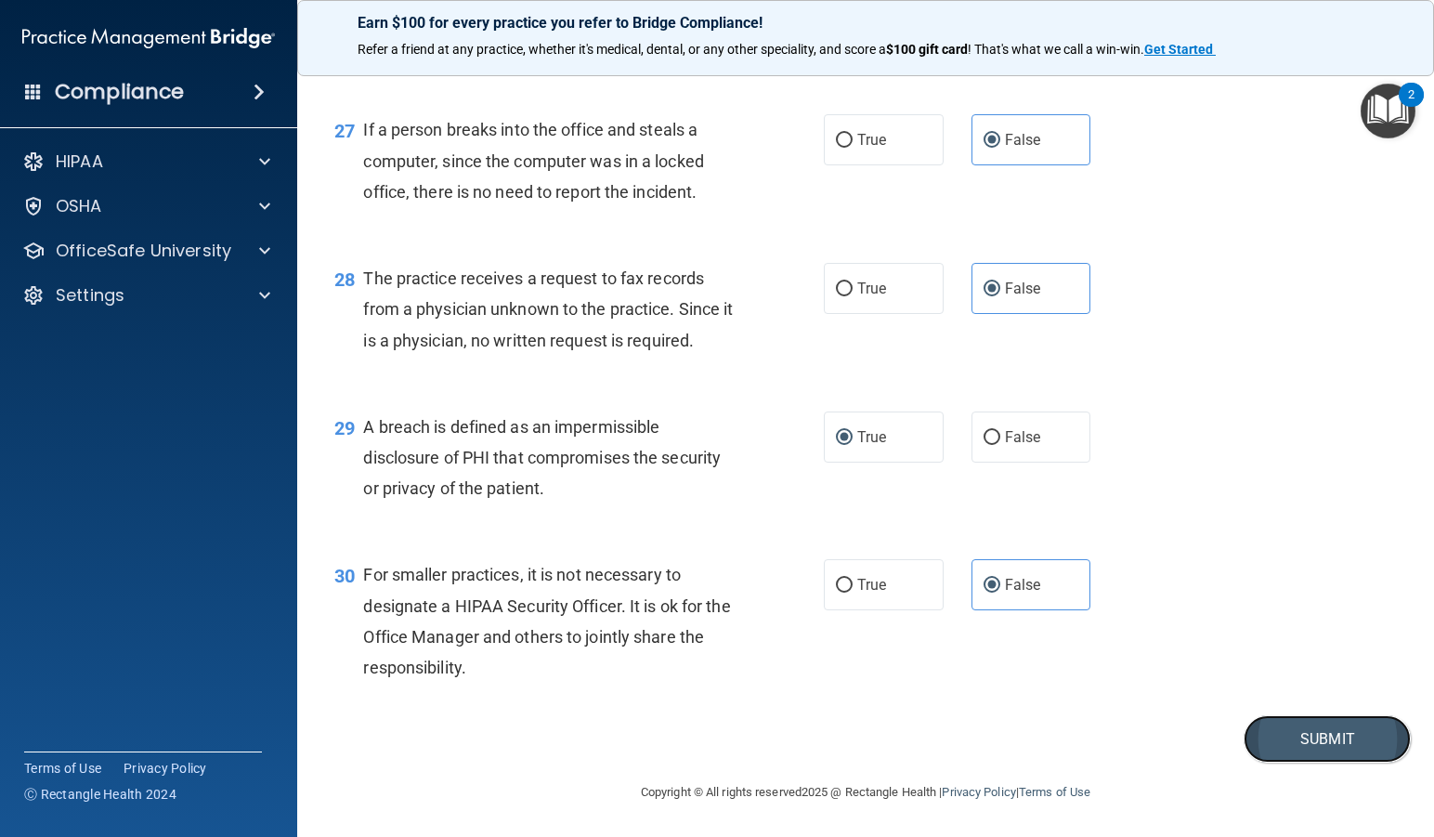
click at [1342, 732] on button "Submit" at bounding box center [1326, 738] width 167 height 47
click at [1314, 745] on button "Submit" at bounding box center [1326, 738] width 167 height 47
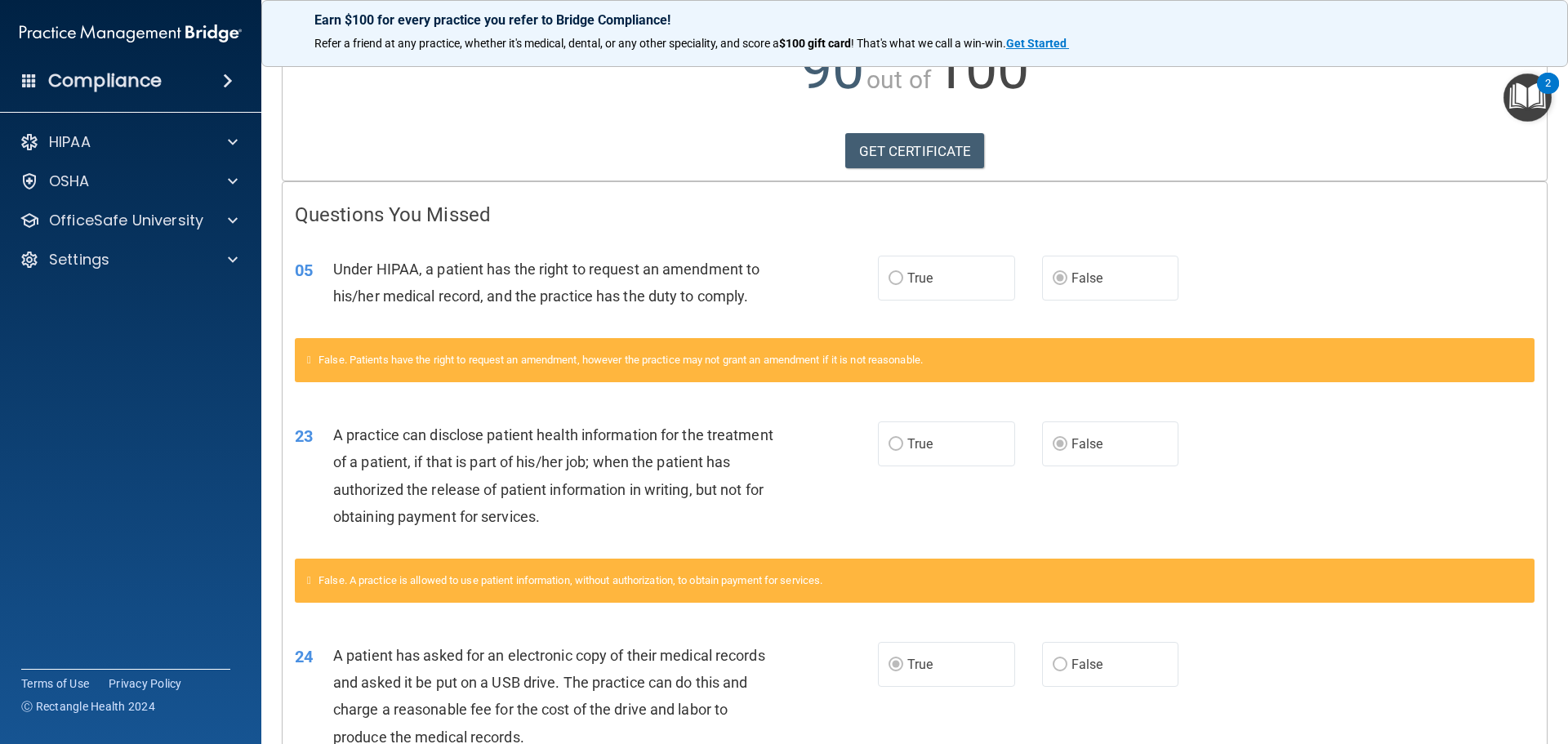
scroll to position [53, 0]
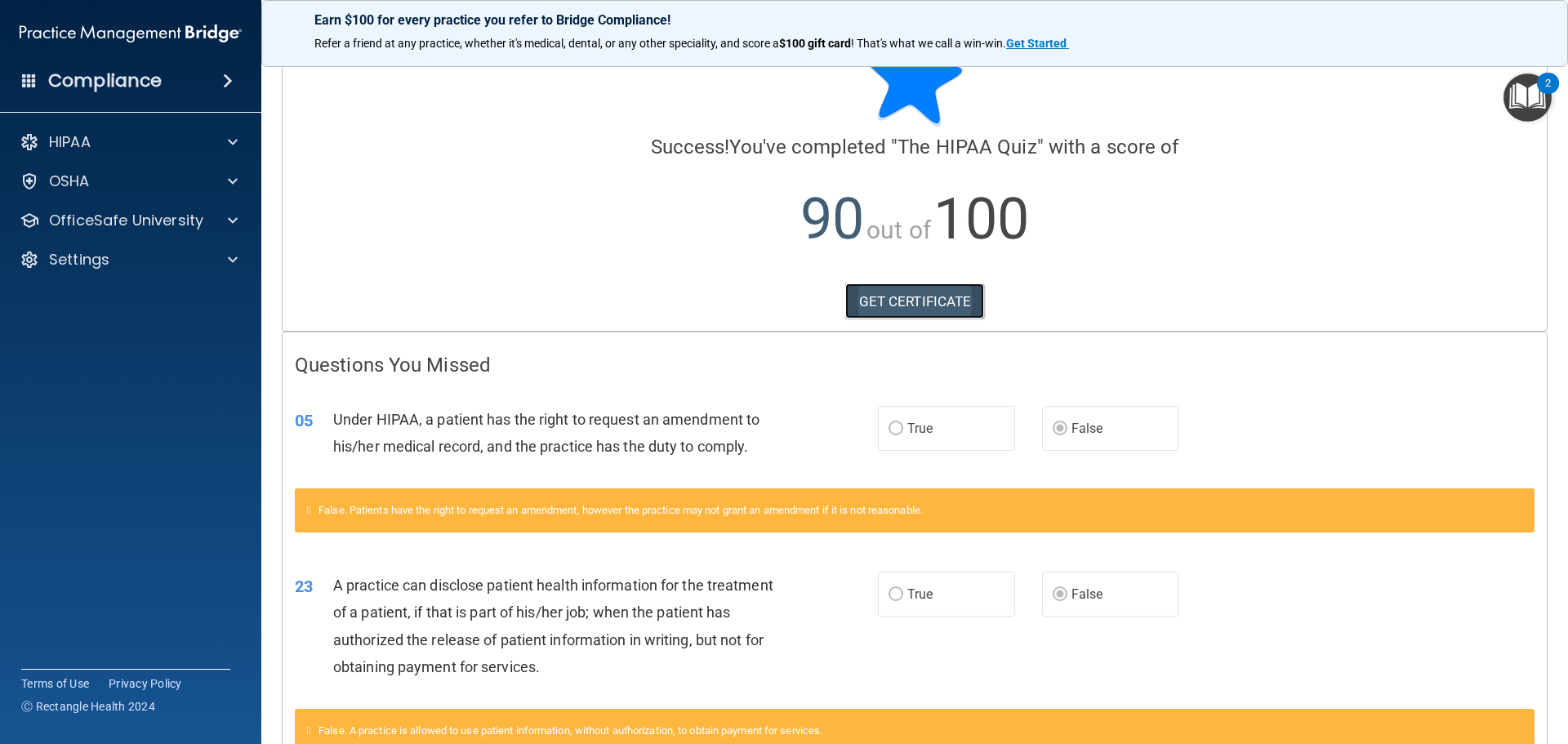
click at [894, 313] on link "GET CERTIFICATE" at bounding box center [915, 301] width 140 height 36
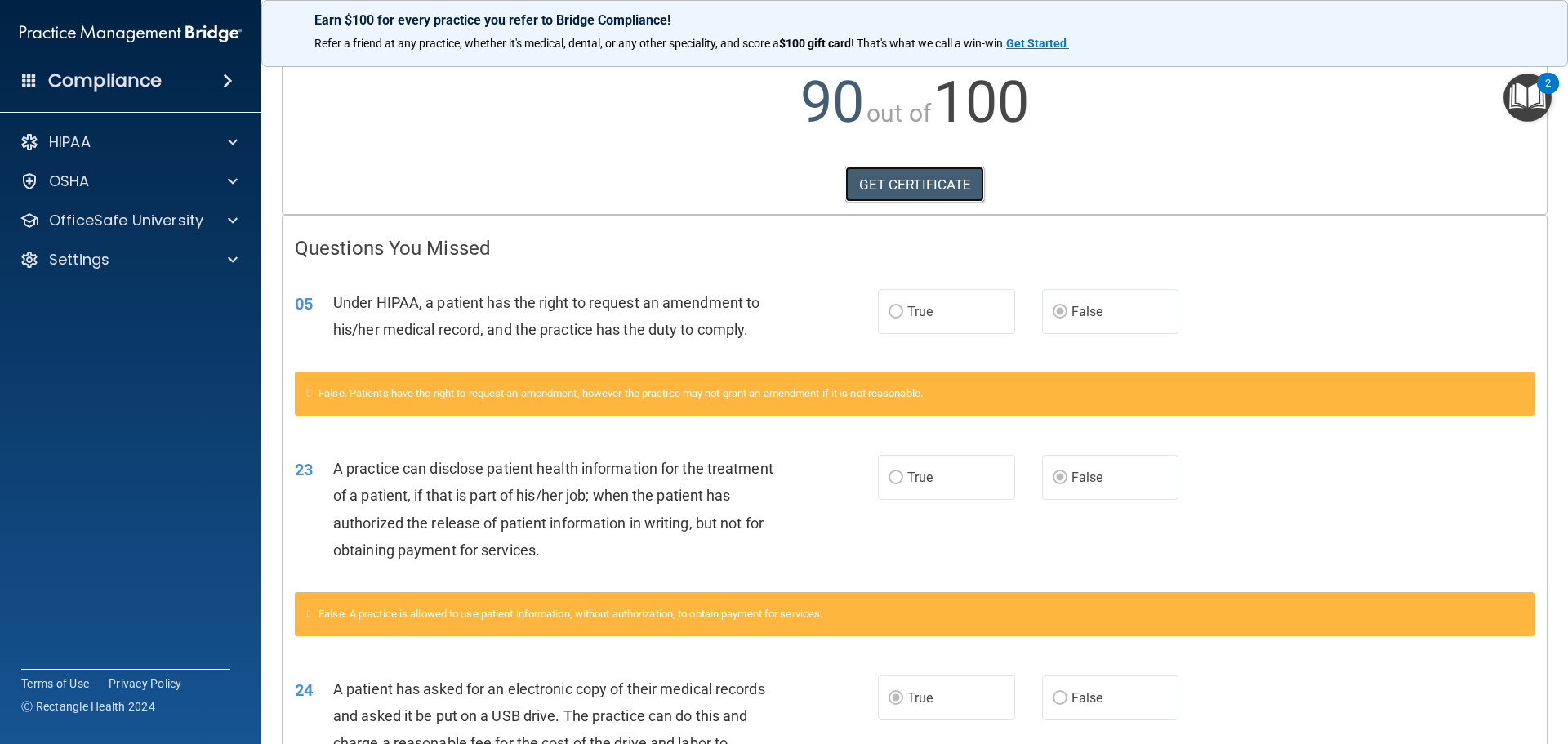
scroll to position [0, 0]
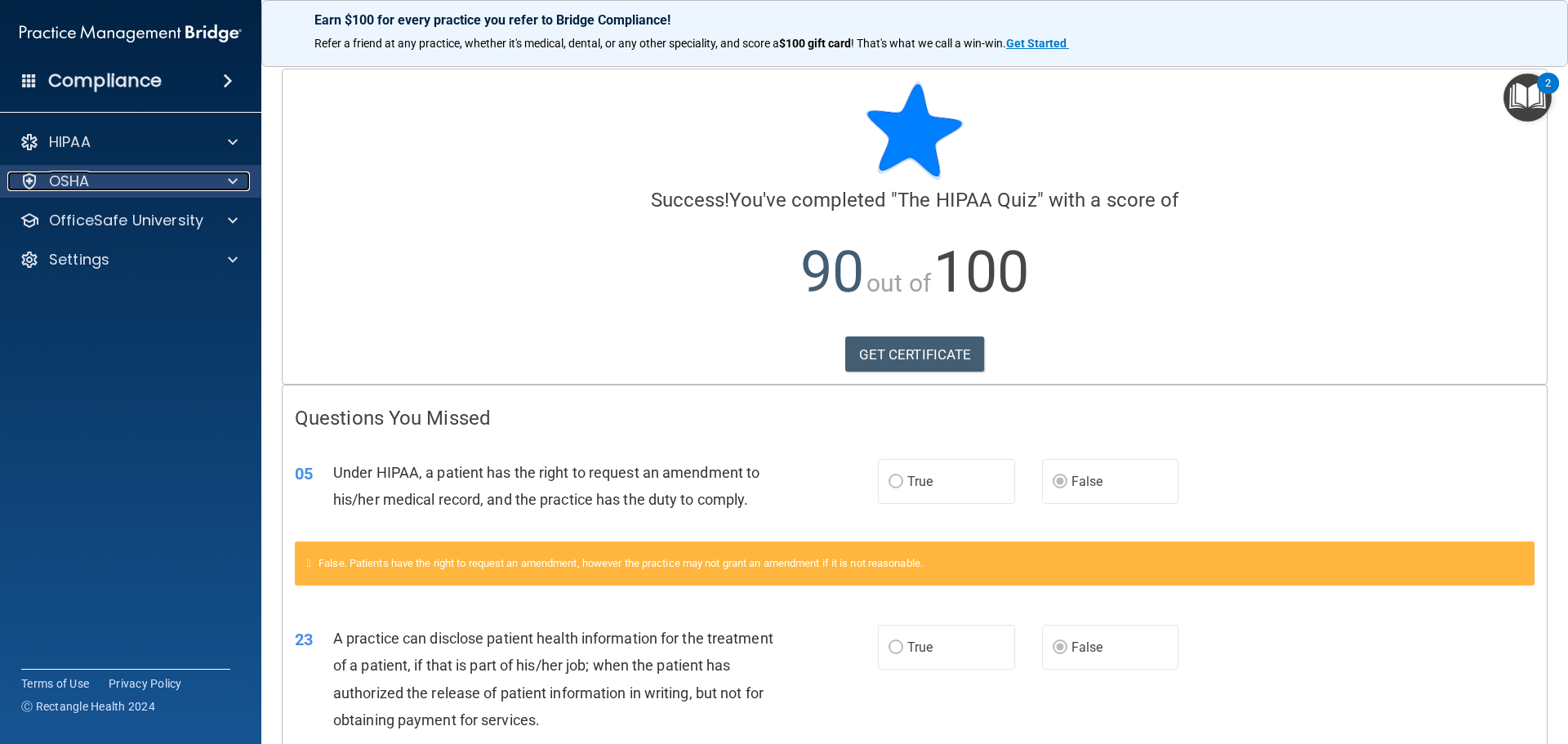
click at [223, 173] on div at bounding box center [230, 181] width 40 height 19
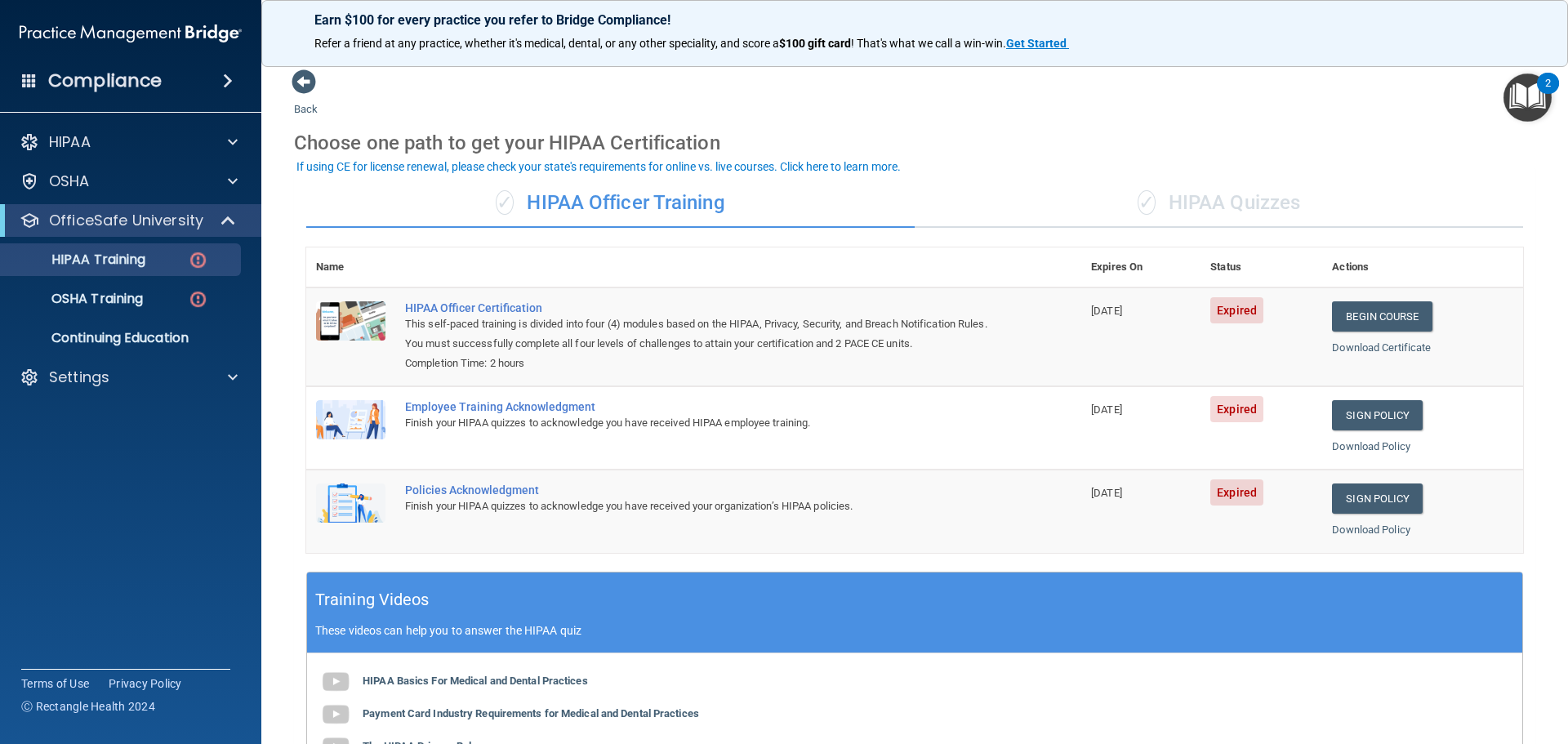
click at [1257, 200] on div "✓ HIPAA Quizzes" at bounding box center [1219, 203] width 609 height 49
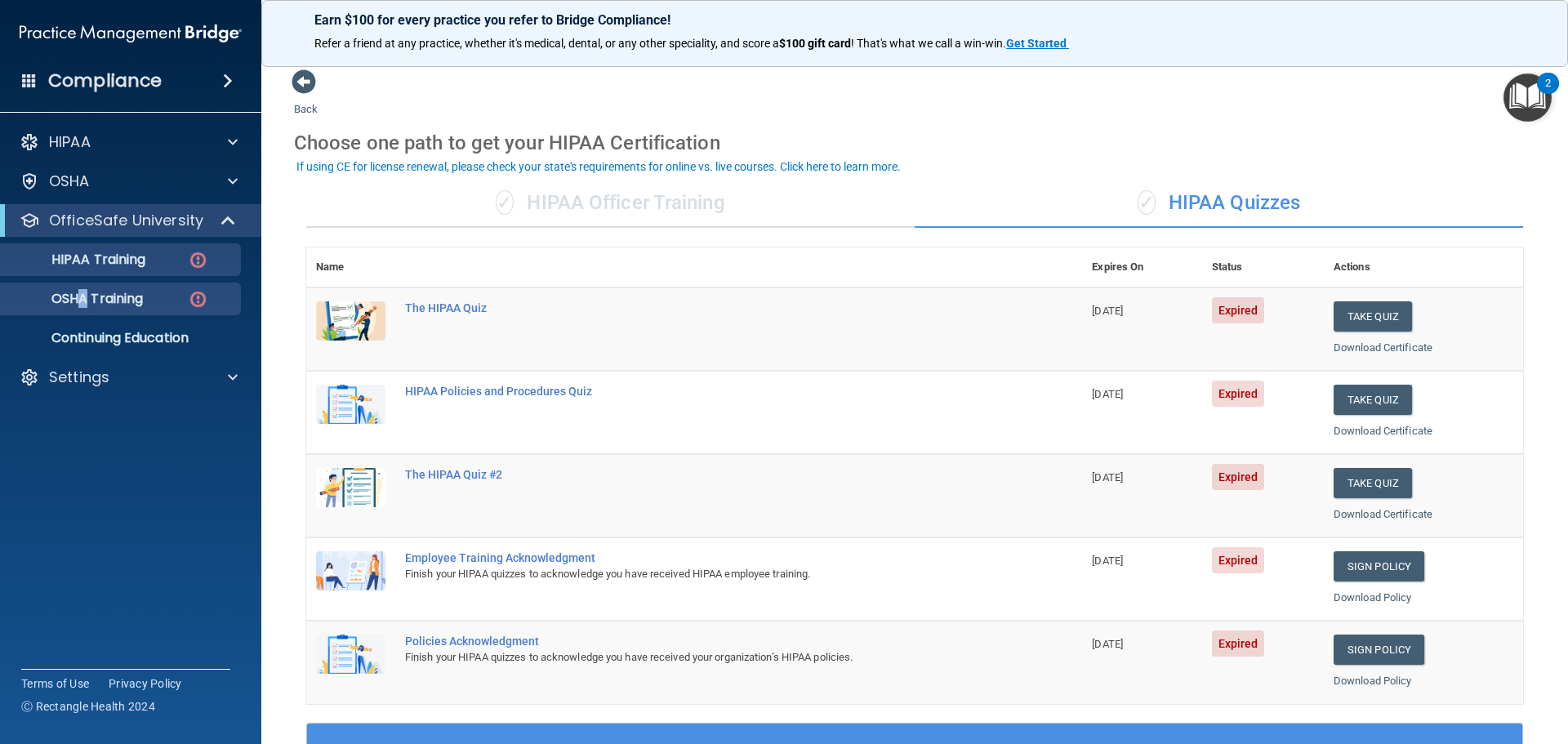
drag, startPoint x: 83, startPoint y: 281, endPoint x: 82, endPoint y: 295, distance: 14.0
click at [84, 287] on ul "HIPAA Training OSHA Training Continuing Education" at bounding box center [131, 295] width 295 height 118
click at [82, 295] on p "OSHA Training" at bounding box center [77, 299] width 132 height 17
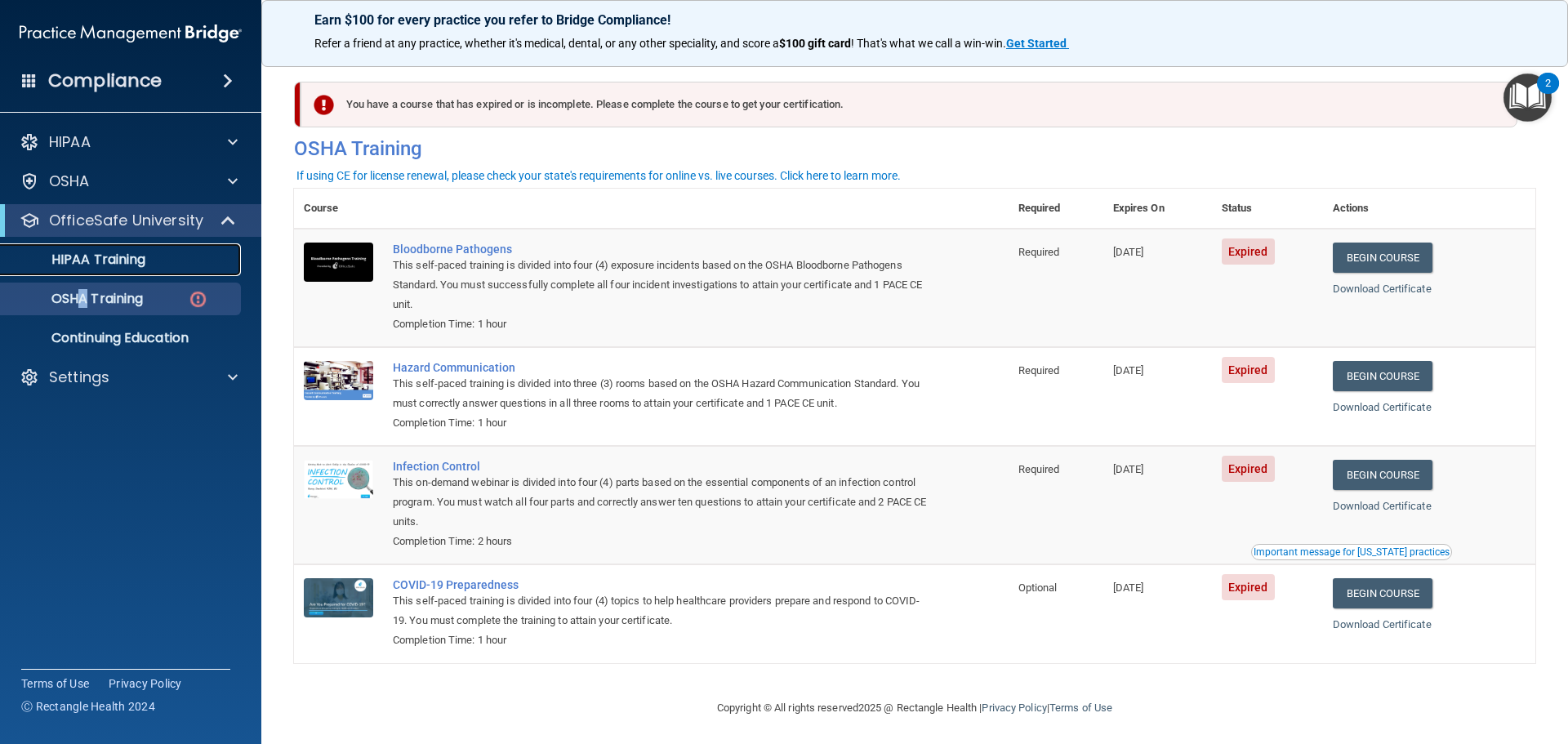
click at [109, 262] on p "HIPAA Training" at bounding box center [77, 259] width 135 height 17
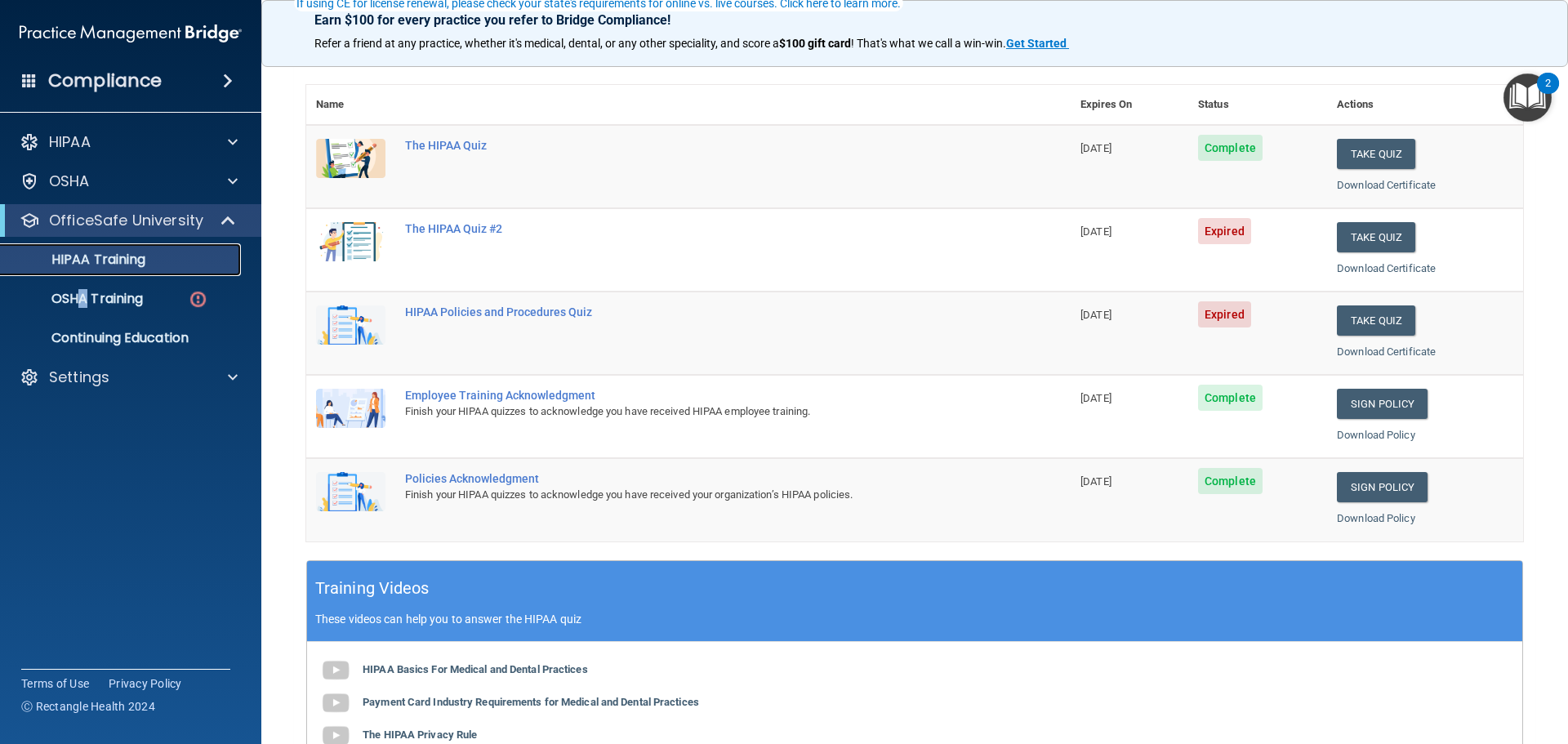
scroll to position [164, 0]
click at [1365, 228] on button "Take Quiz" at bounding box center [1375, 237] width 78 height 30
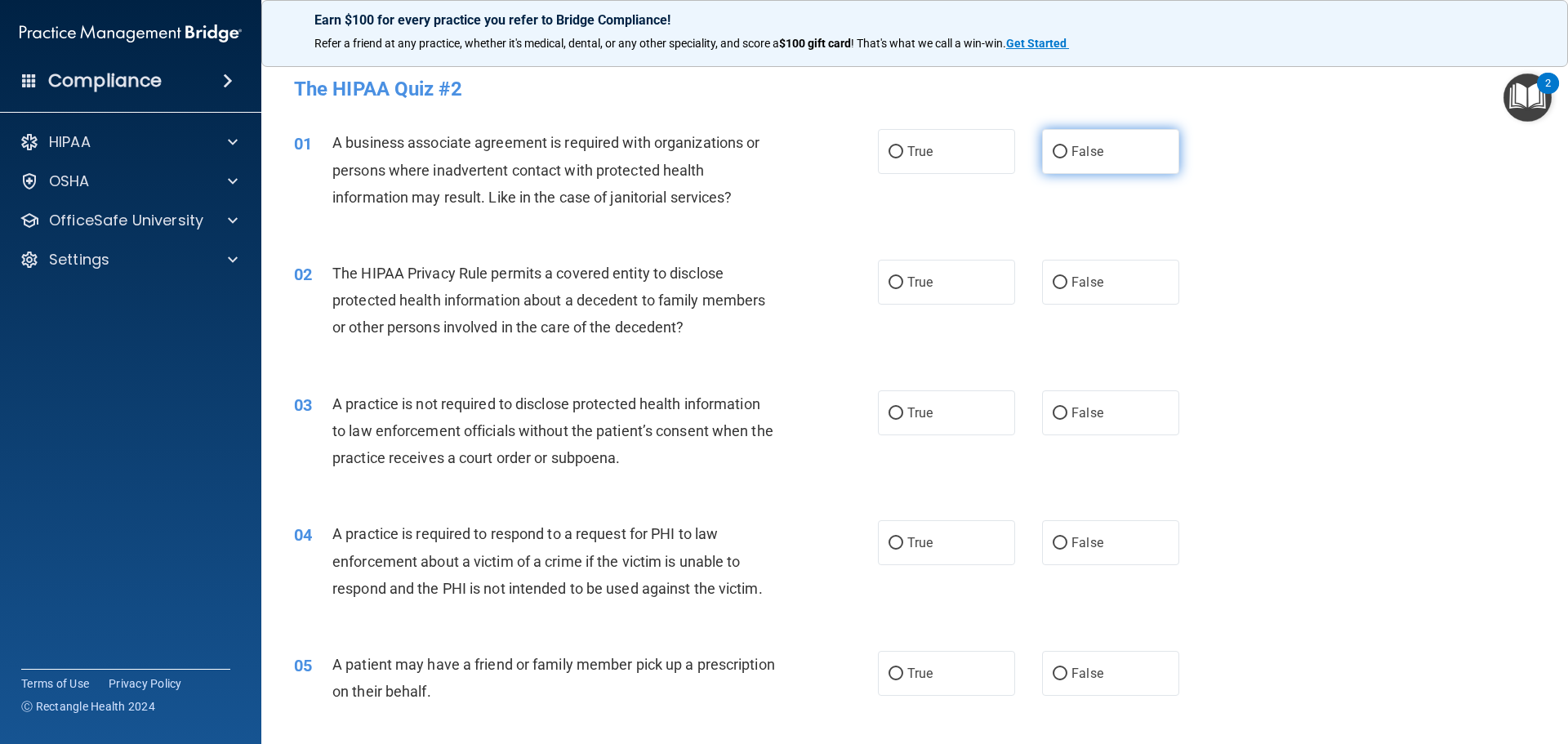
click at [1076, 150] on span "False" at bounding box center [1087, 151] width 32 height 16
click at [1068, 150] on input "False" at bounding box center [1060, 152] width 15 height 12
radio input "true"
click at [935, 273] on label "True" at bounding box center [946, 281] width 137 height 45
click at [903, 277] on input "True" at bounding box center [895, 283] width 15 height 12
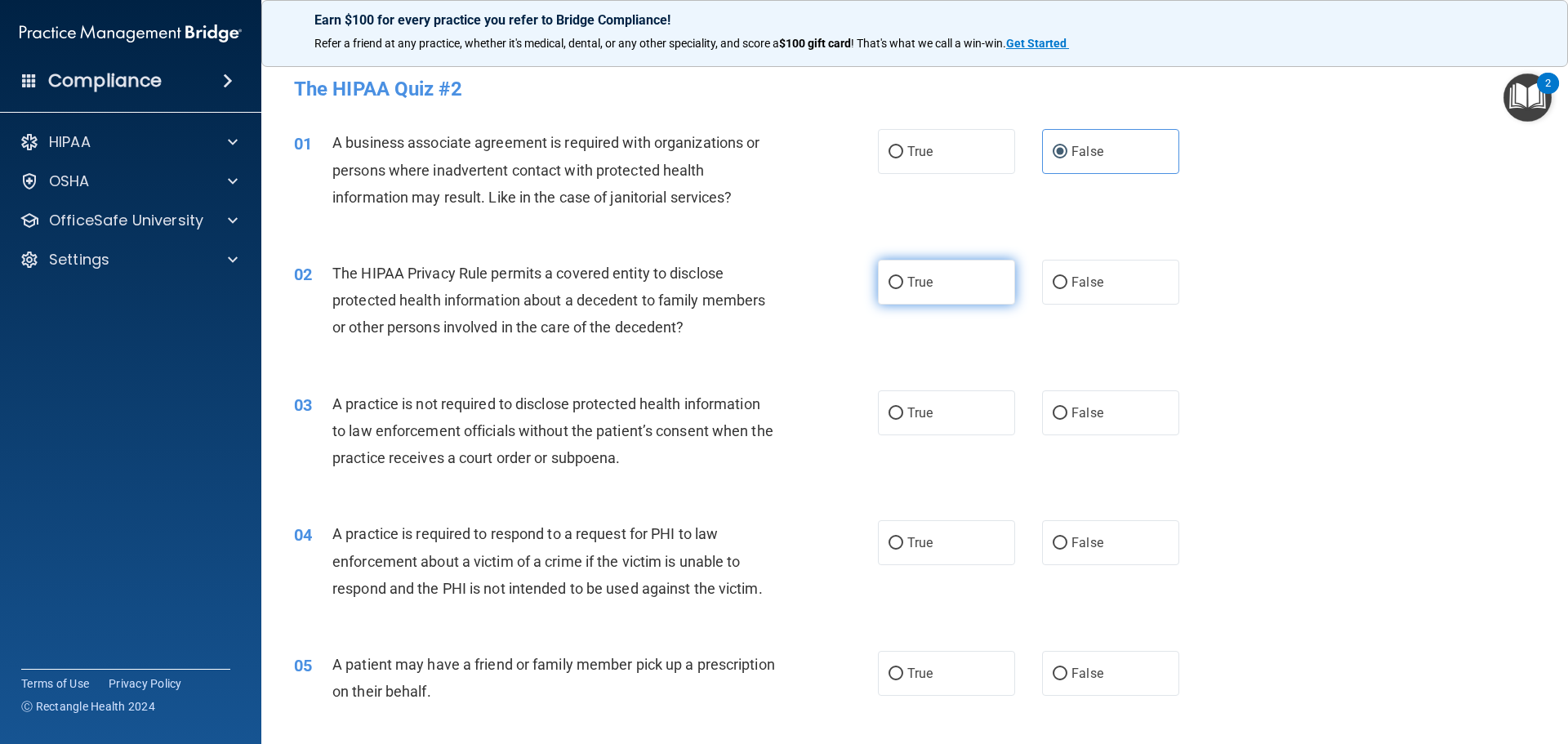
radio input "true"
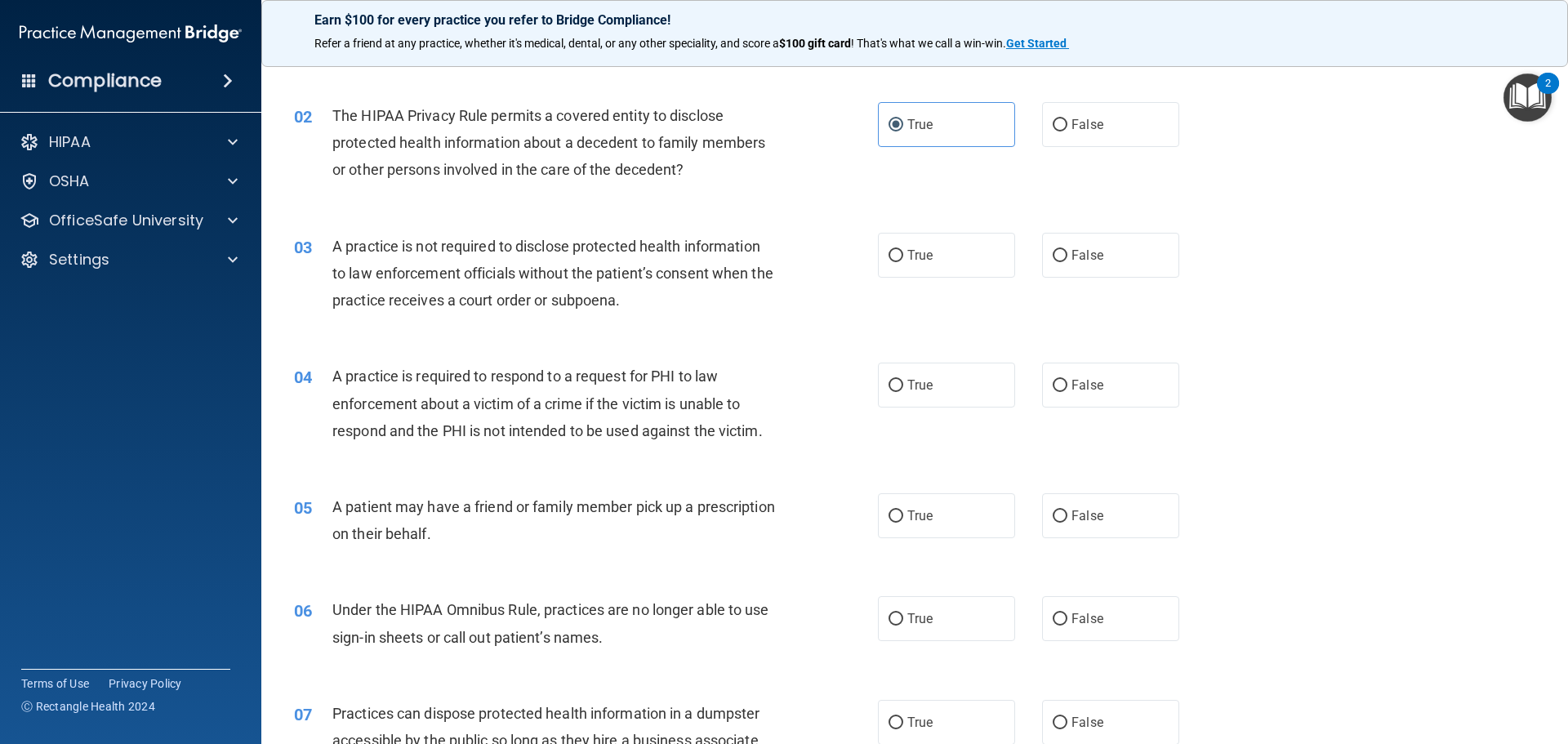
scroll to position [164, 0]
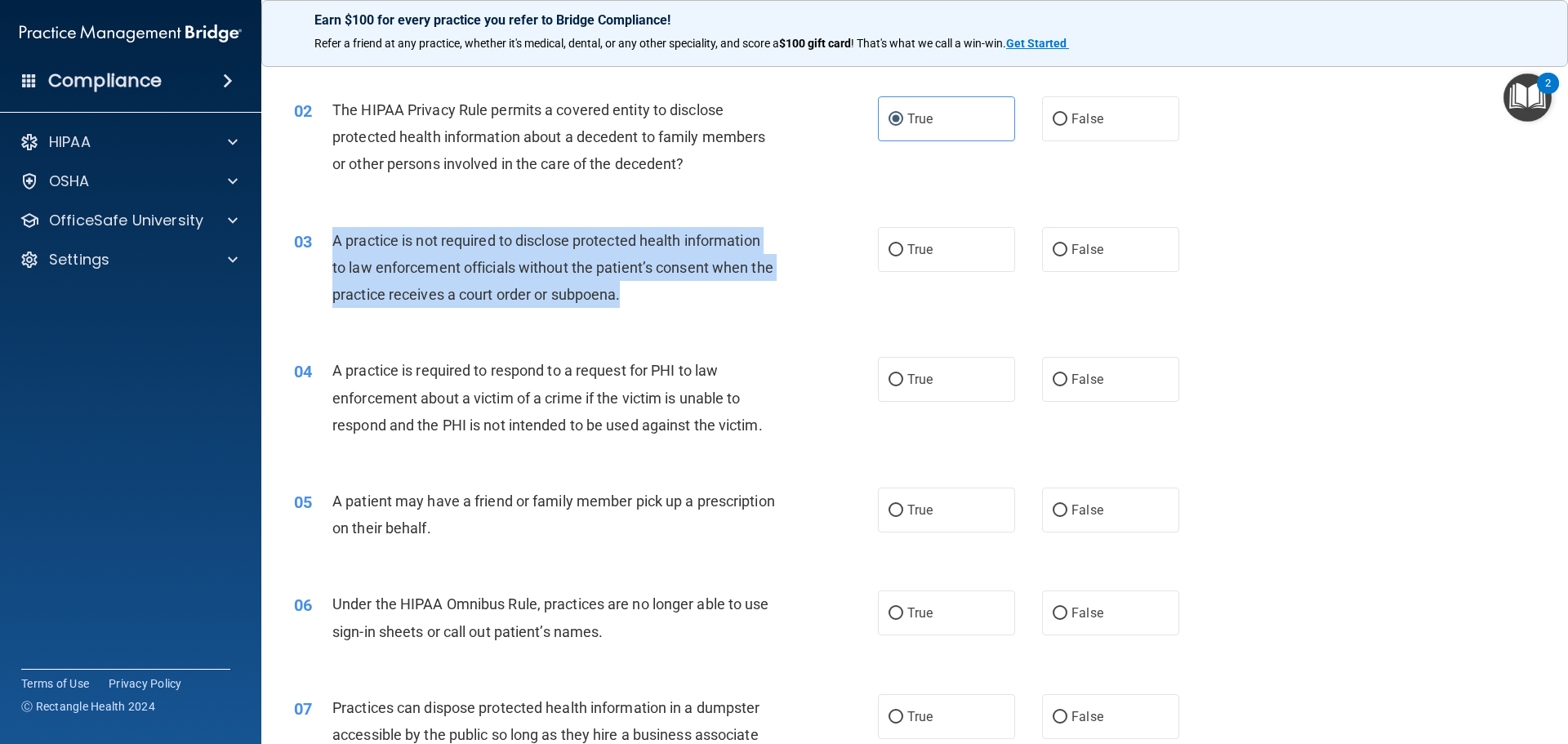
drag, startPoint x: 327, startPoint y: 237, endPoint x: 675, endPoint y: 295, distance: 352.8
click at [675, 295] on div "03 A practice is not required to disclose protected health information to law e…" at bounding box center [586, 272] width 633 height 90
copy div "A practice is not required to disclose protected health information to law enfo…"
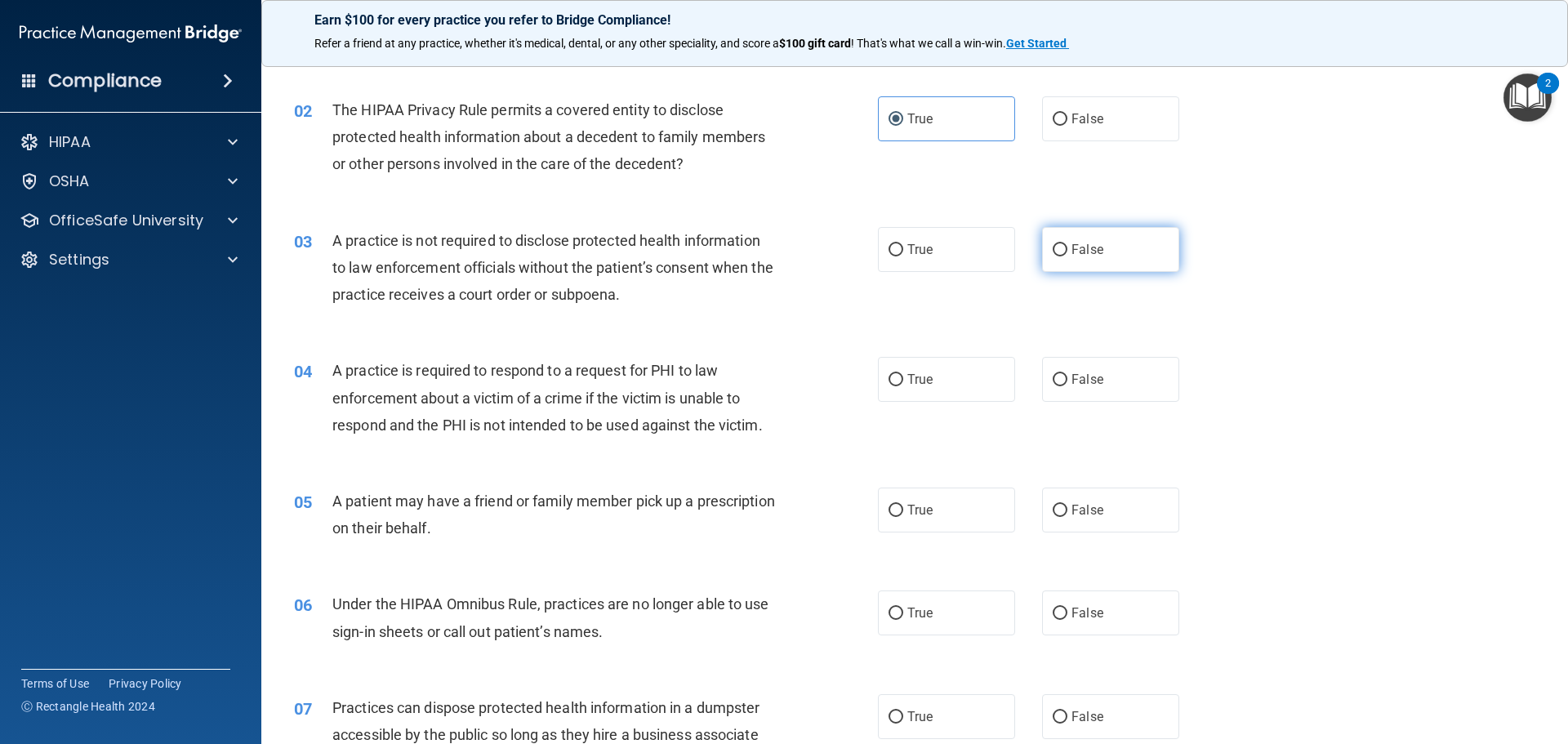
click at [1136, 256] on label "False" at bounding box center [1111, 249] width 137 height 45
click at [1068, 256] on input "False" at bounding box center [1060, 251] width 15 height 12
radio input "true"
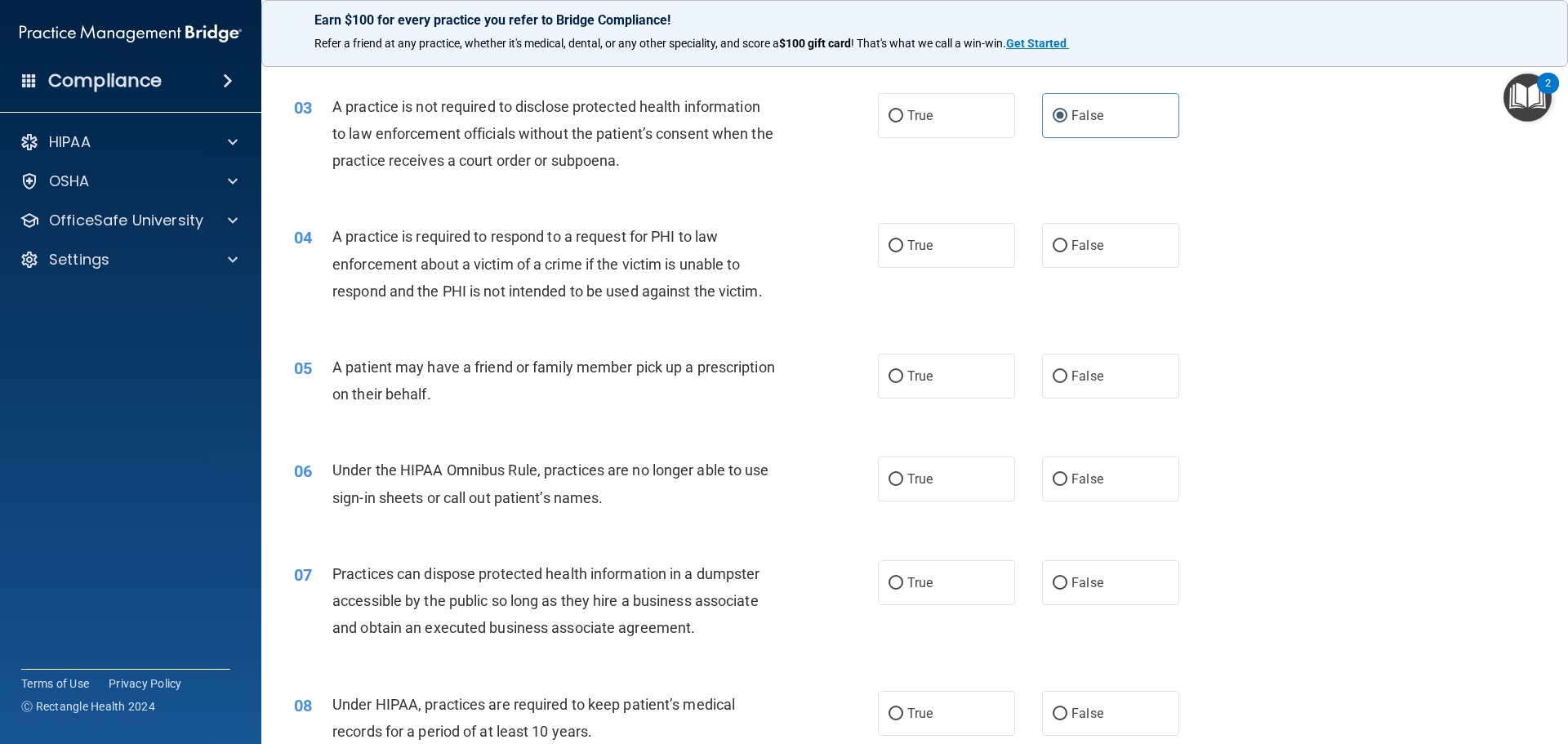
scroll to position [326, 0]
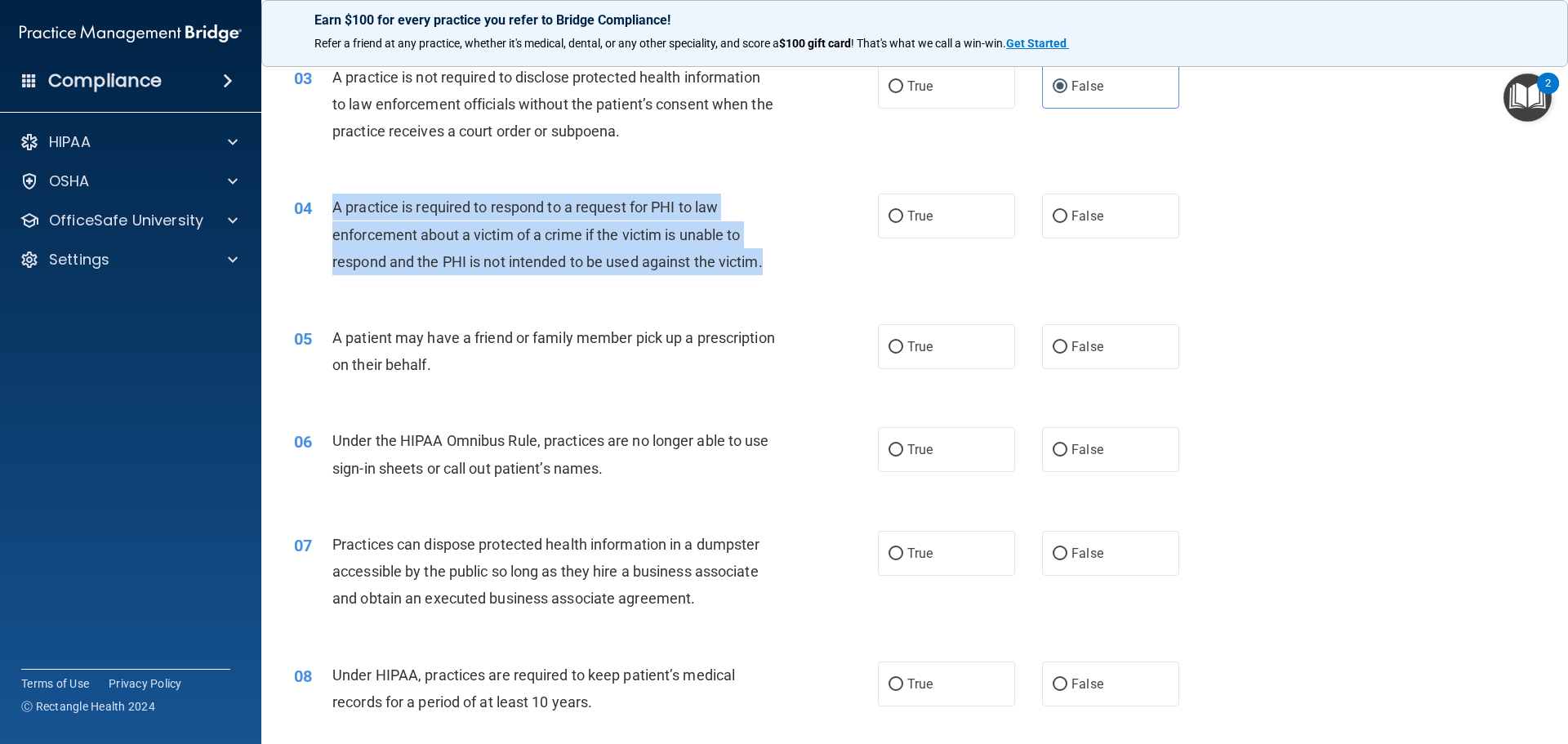
drag, startPoint x: 330, startPoint y: 204, endPoint x: 770, endPoint y: 258, distance: 443.3
click at [770, 258] on div "04 A practice is required to respond to a request for PHI to law enforcement ab…" at bounding box center [586, 238] width 633 height 90
copy div "A practice is required to respond to a request for PHI to law enforcement about…"
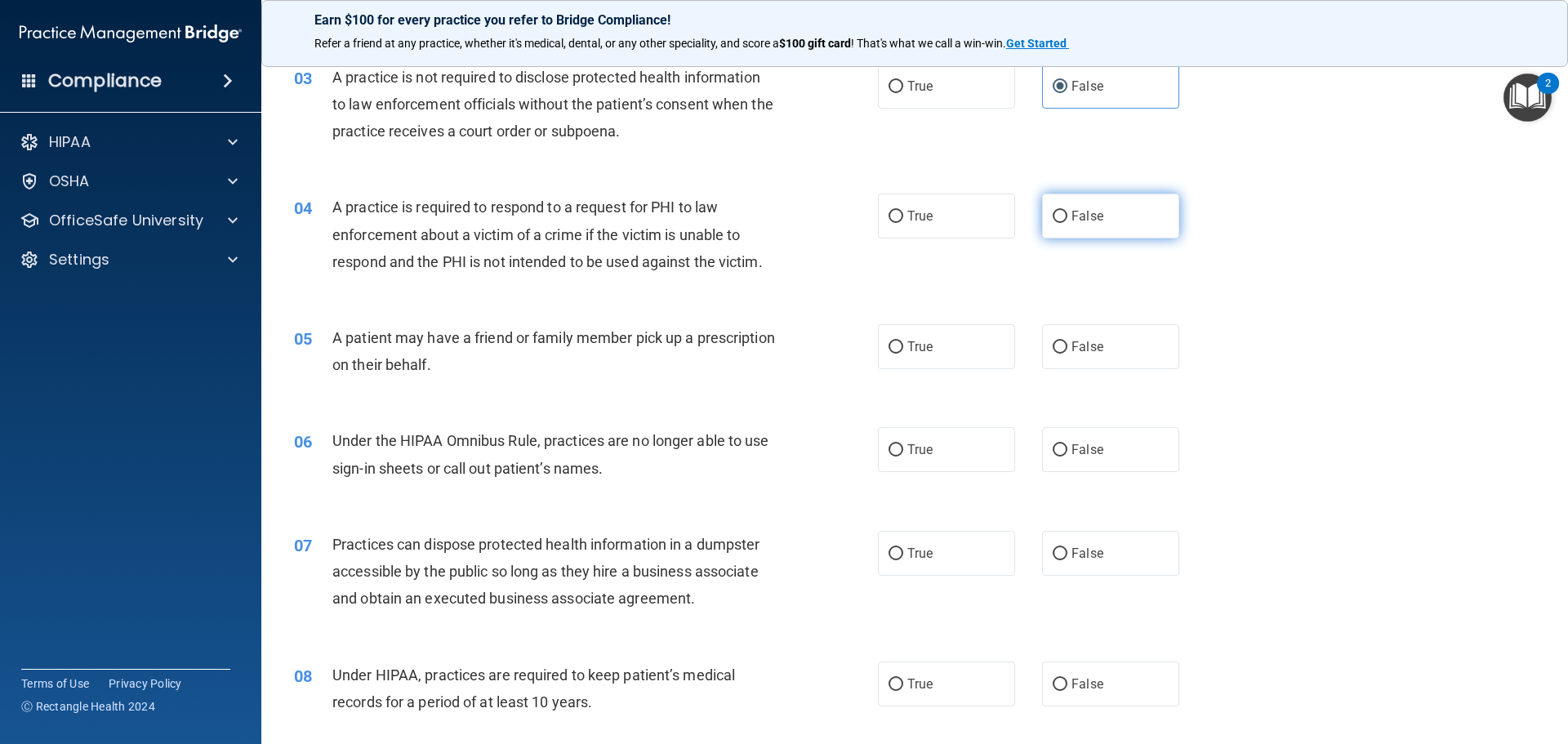
click at [1112, 205] on label "False" at bounding box center [1111, 215] width 137 height 45
click at [1068, 211] on input "False" at bounding box center [1060, 217] width 15 height 12
radio input "true"
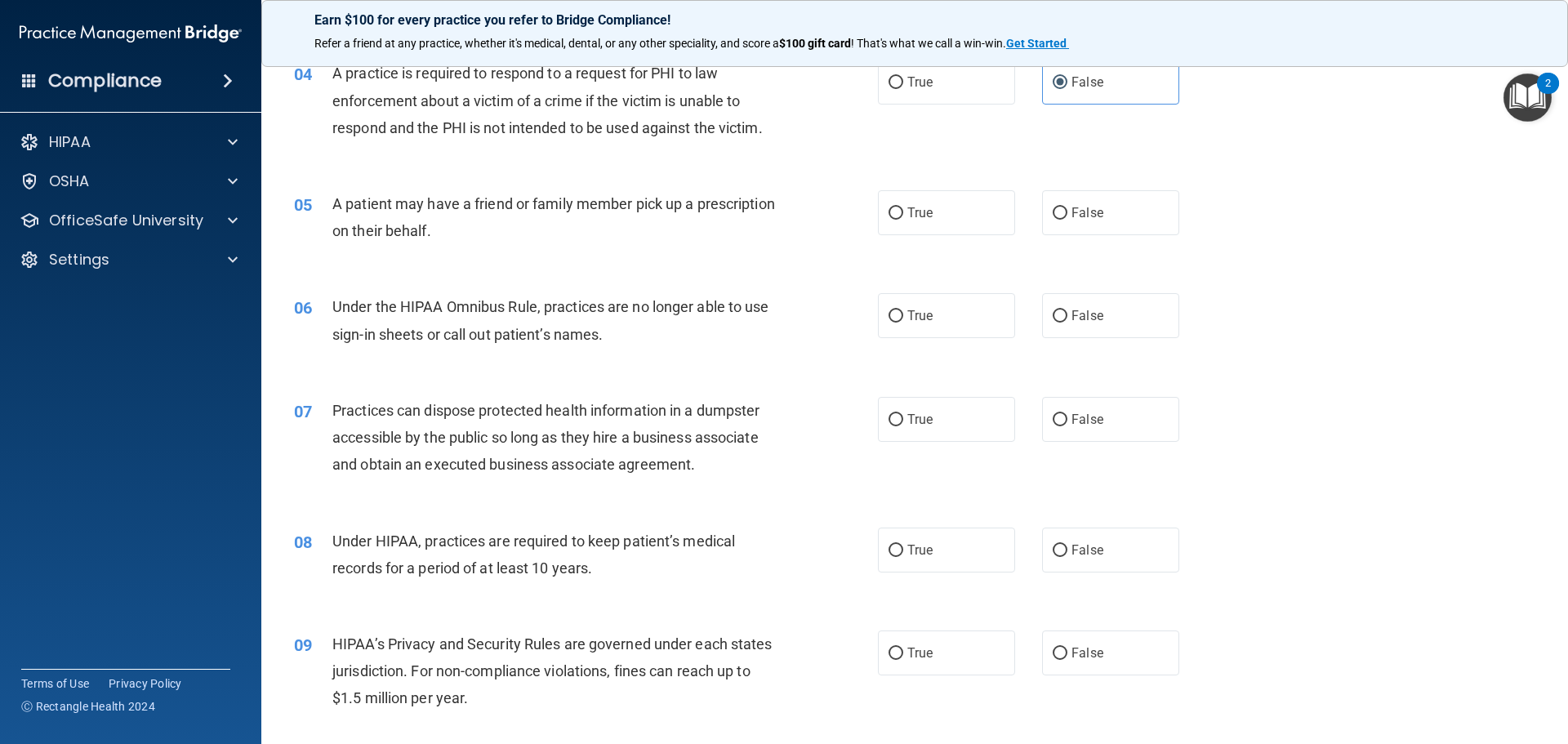
scroll to position [490, 0]
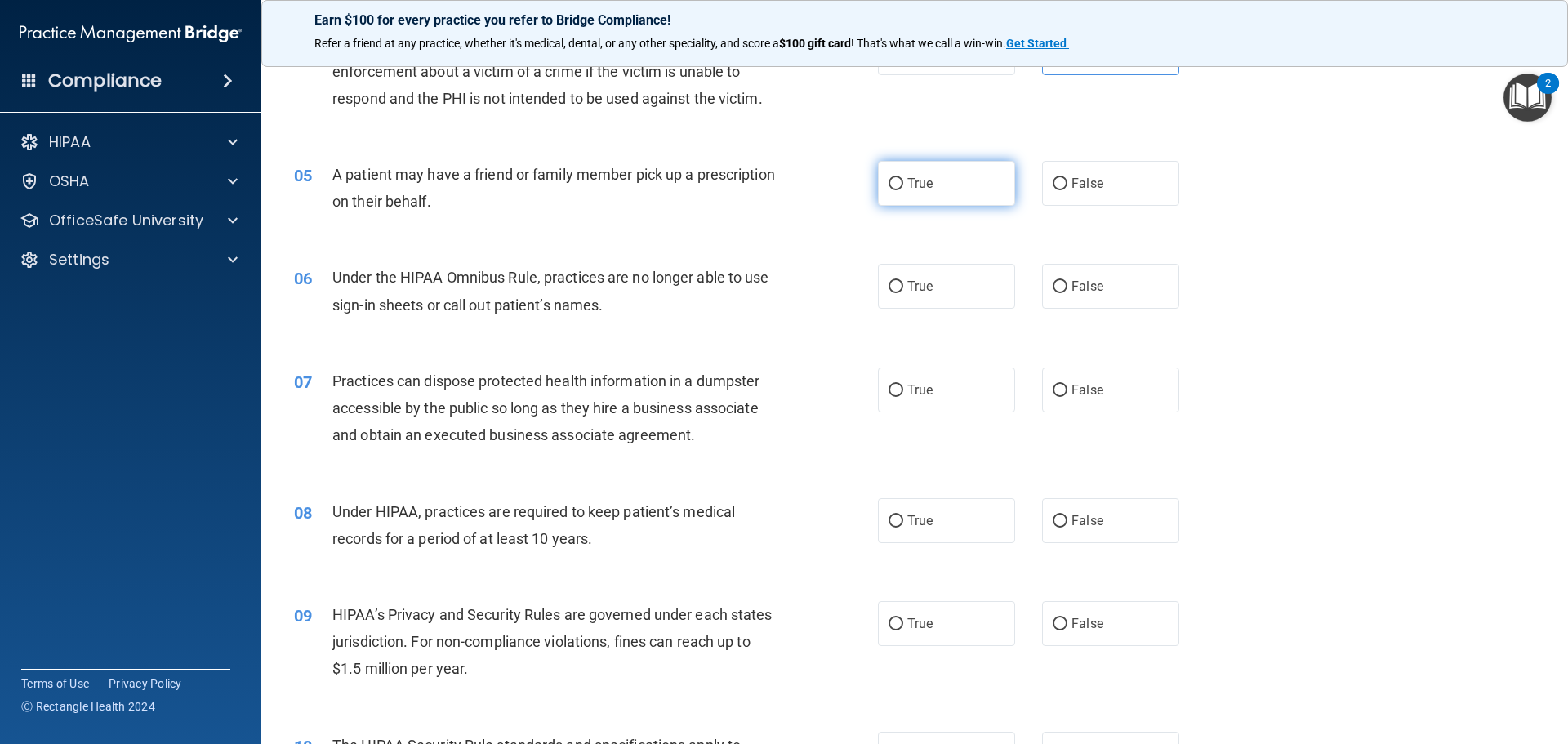
click at [908, 177] on span "True" at bounding box center [920, 184] width 26 height 16
click at [903, 178] on input "True" at bounding box center [895, 184] width 15 height 12
radio input "true"
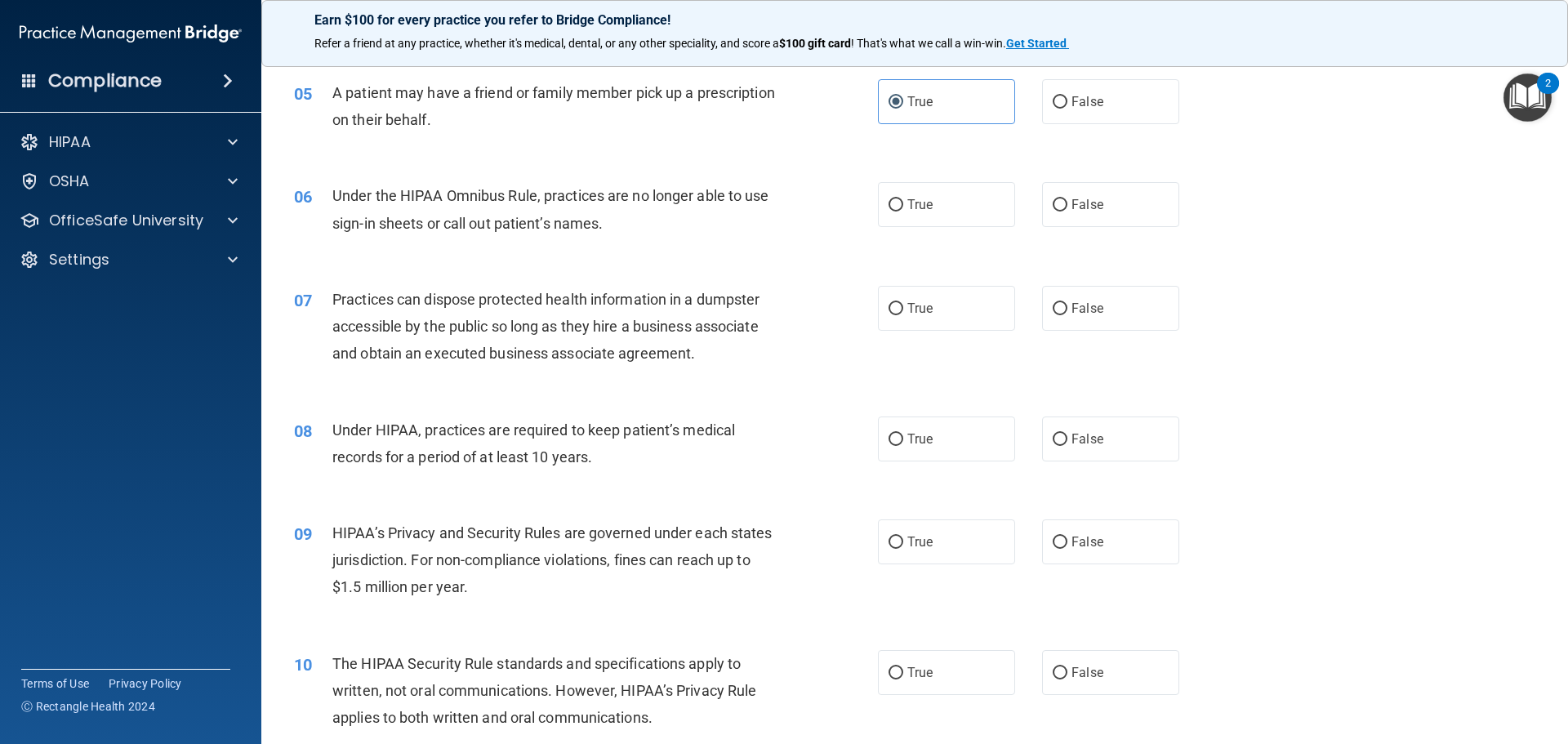
scroll to position [653, 0]
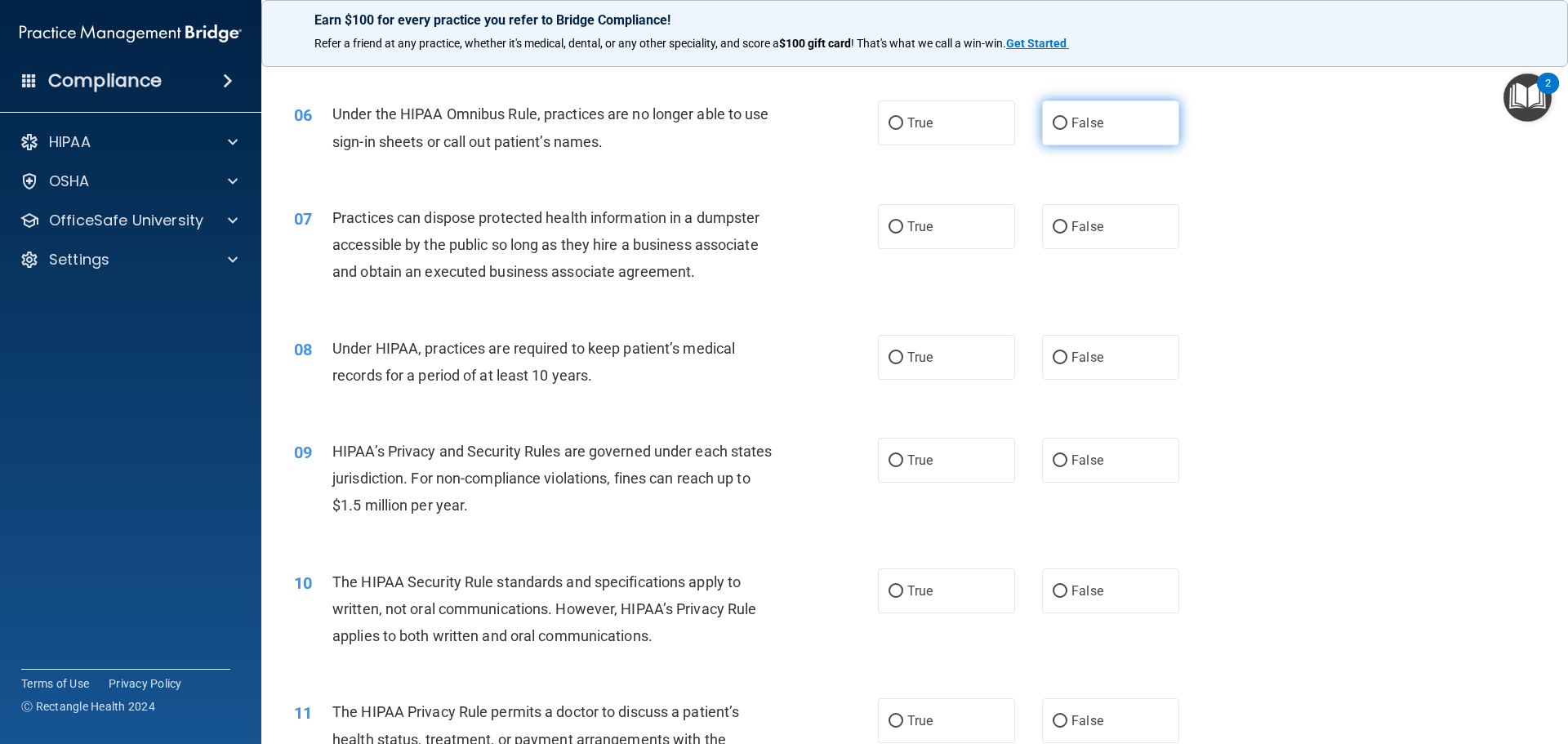
click at [1084, 118] on span "False" at bounding box center [1087, 123] width 32 height 16
click at [1068, 118] on input "False" at bounding box center [1060, 124] width 15 height 12
radio input "true"
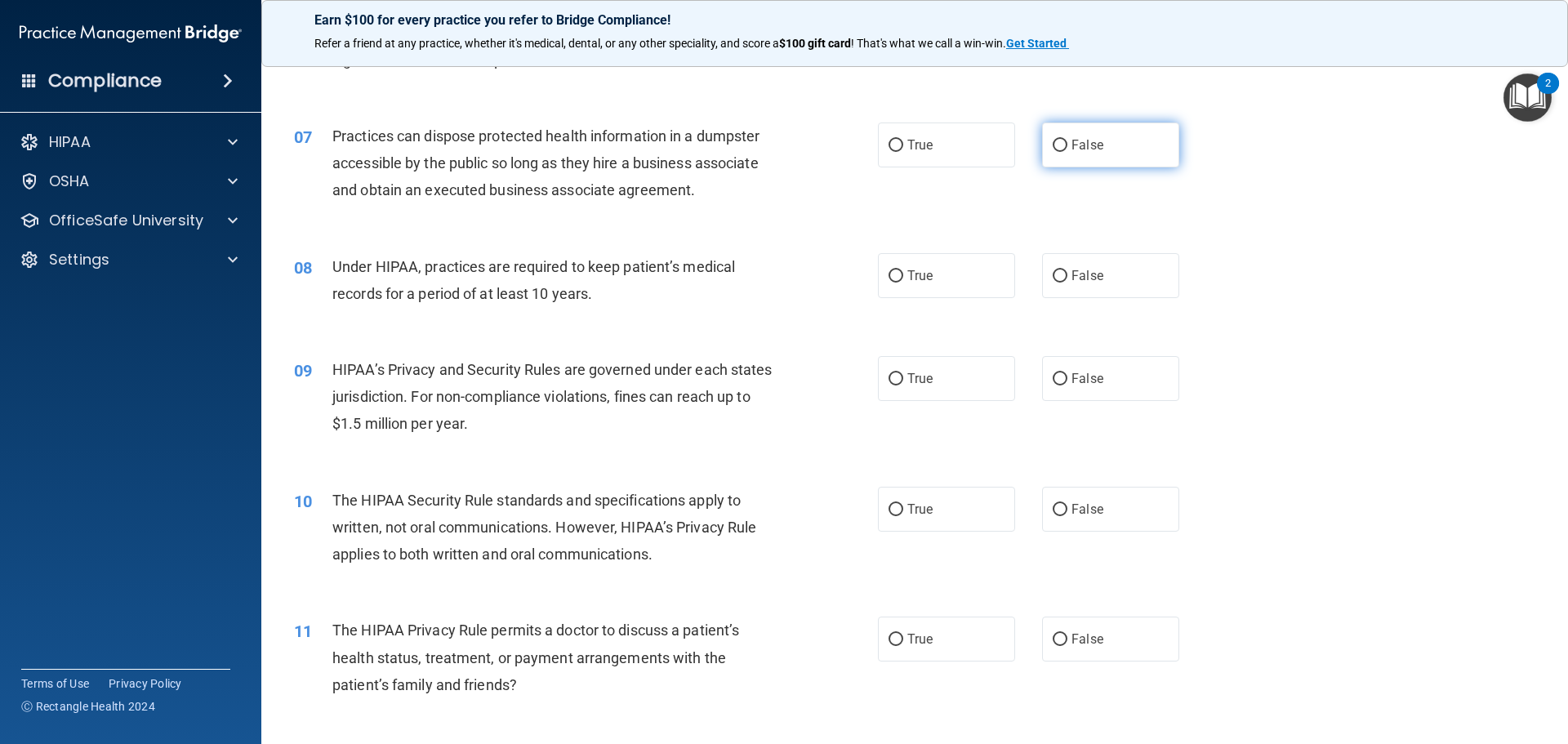
click at [1112, 144] on label "False" at bounding box center [1111, 144] width 137 height 45
click at [1068, 144] on input "False" at bounding box center [1060, 146] width 15 height 12
radio input "true"
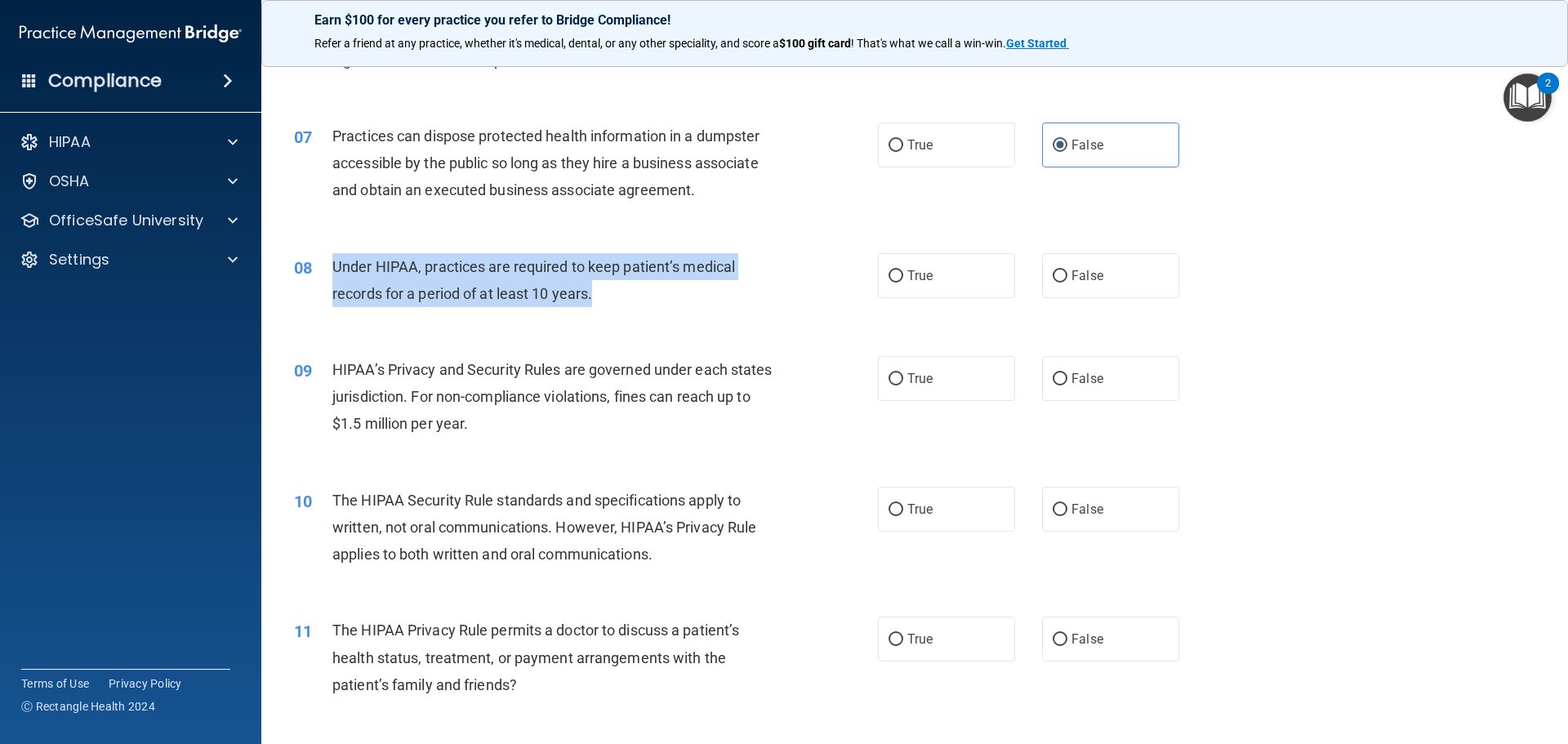
drag, startPoint x: 332, startPoint y: 257, endPoint x: 625, endPoint y: 300, distance: 296.1
click at [625, 300] on div "Under HIPAA, practices are required to keep patient’s medical records for a per…" at bounding box center [560, 280] width 456 height 54
copy span "Under HIPAA, practices are required to keep patient’s medical records for a per…"
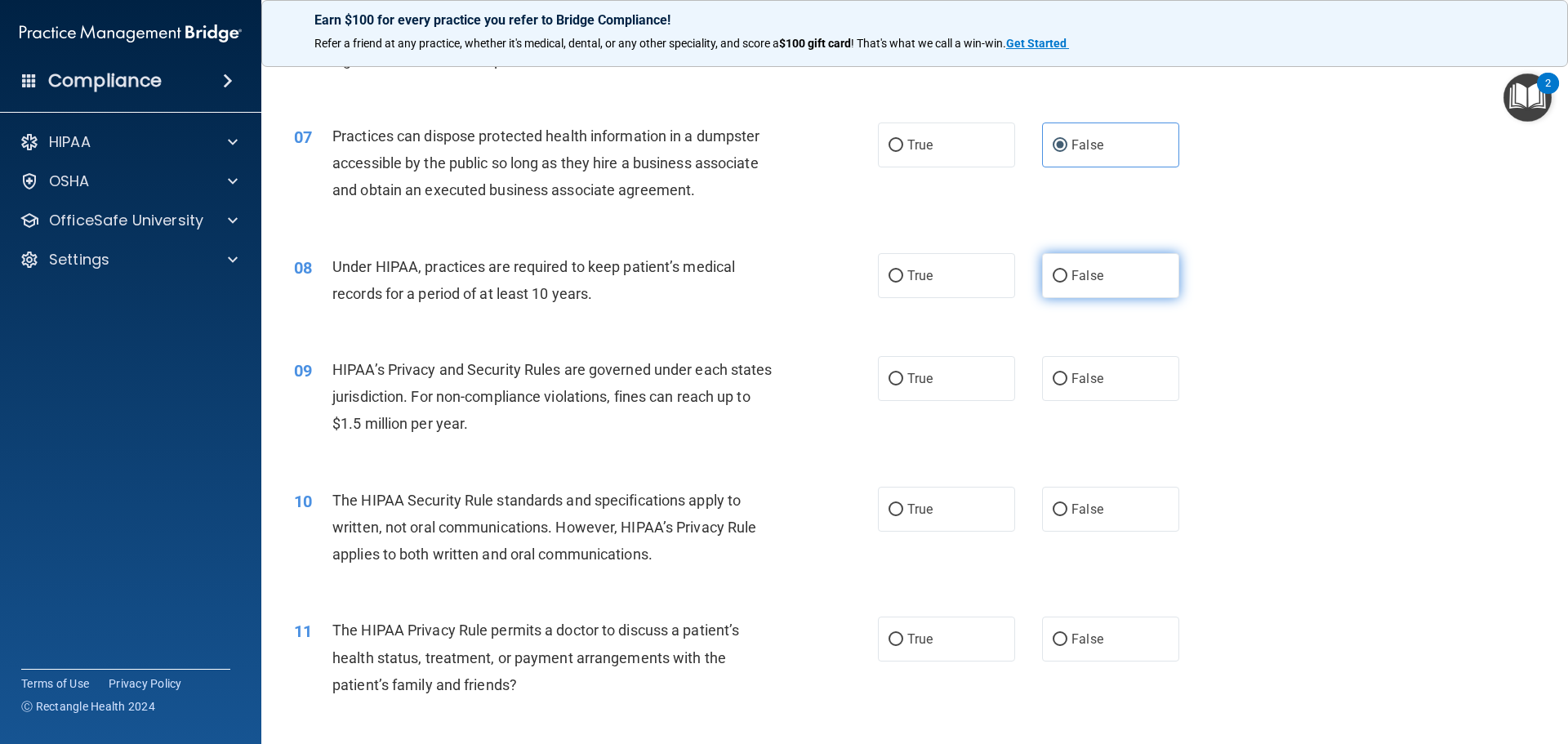
click at [1083, 281] on span "False" at bounding box center [1087, 276] width 32 height 16
click at [1068, 281] on input "False" at bounding box center [1060, 276] width 15 height 12
radio input "true"
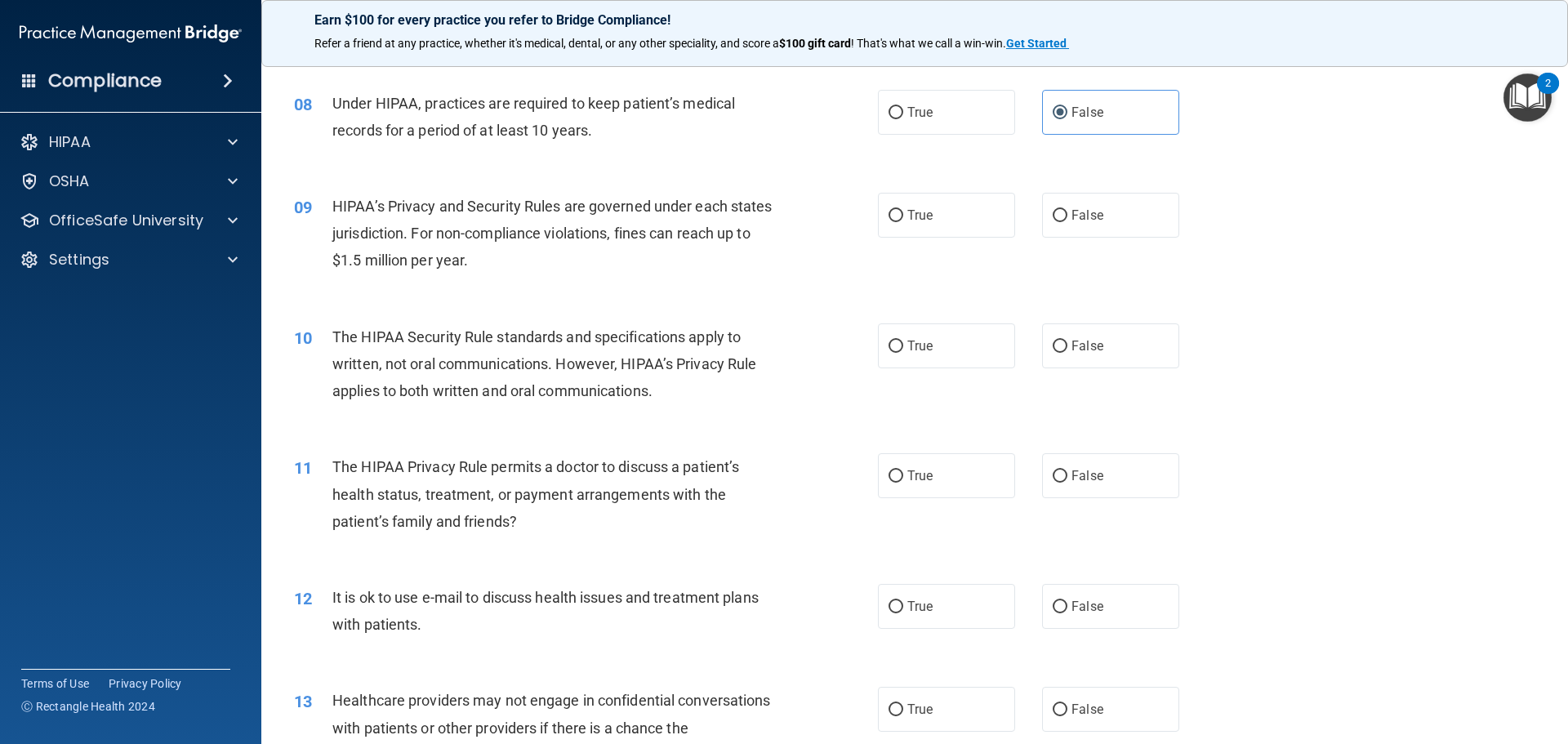
scroll to position [980, 0]
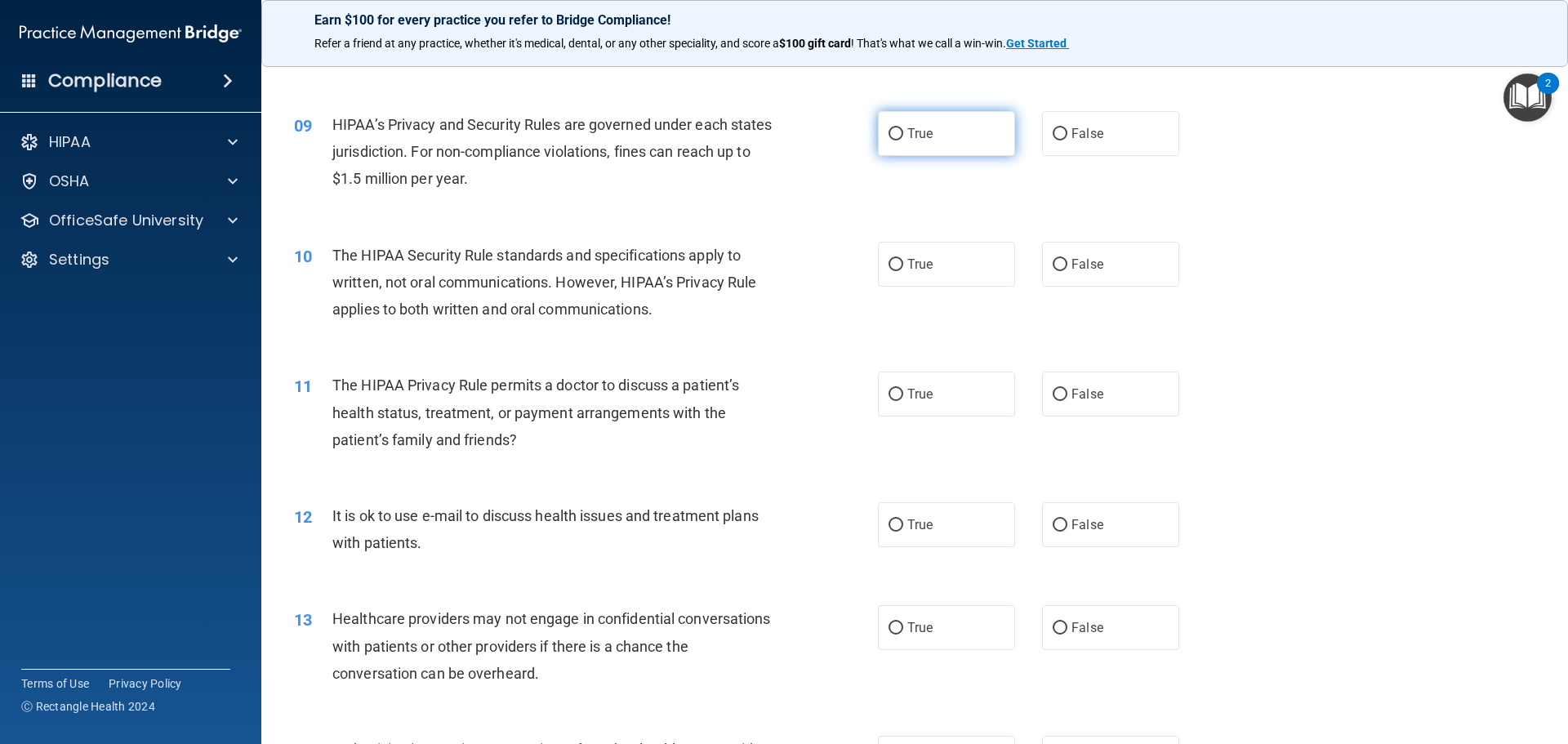
click at [925, 135] on span "True" at bounding box center [920, 134] width 26 height 16
click at [903, 135] on input "True" at bounding box center [895, 135] width 15 height 12
radio input "true"
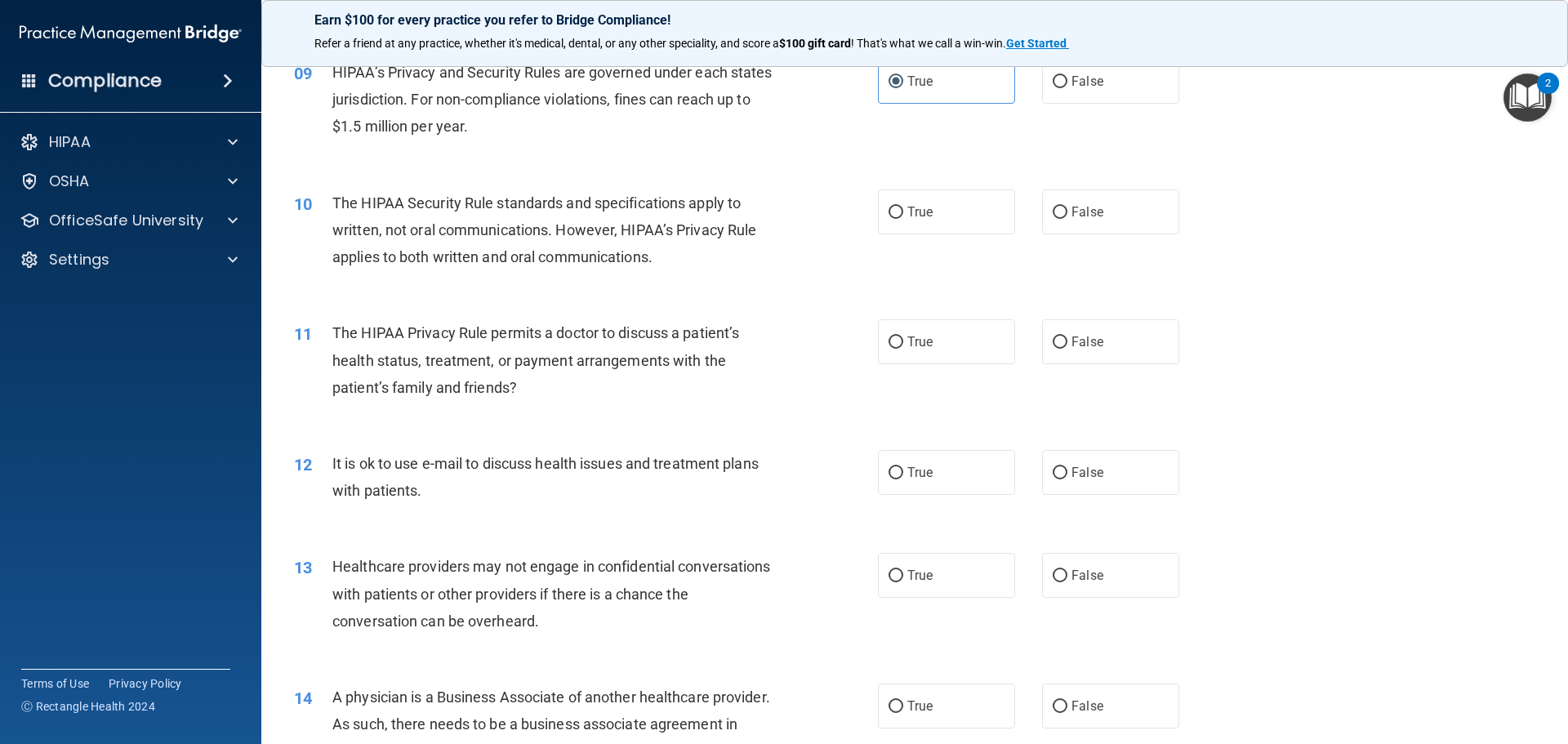
scroll to position [1061, 0]
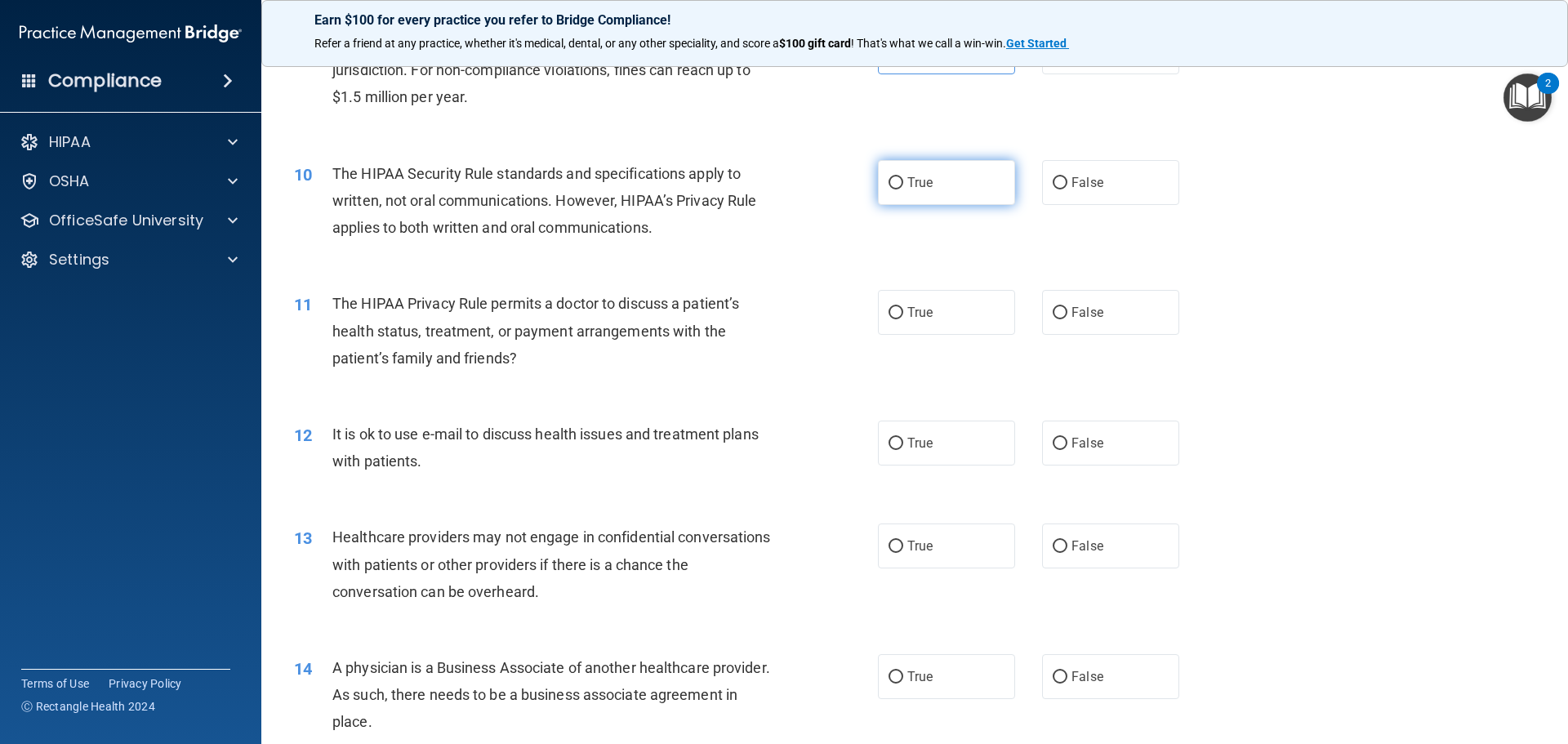
click at [928, 188] on label "True" at bounding box center [946, 182] width 137 height 45
click at [903, 188] on input "True" at bounding box center [895, 183] width 15 height 12
radio input "true"
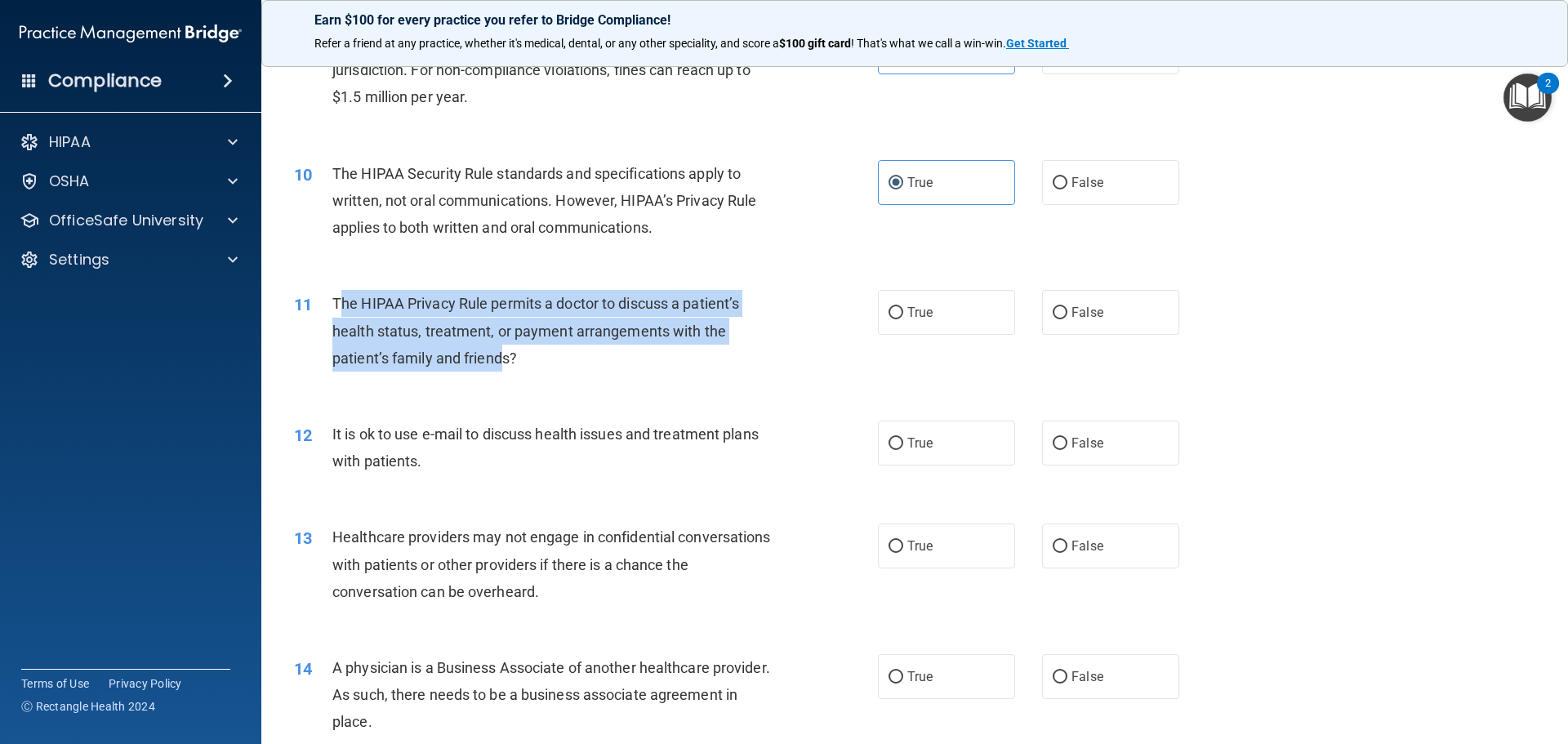
drag, startPoint x: 337, startPoint y: 295, endPoint x: 500, endPoint y: 374, distance: 181.1
click at [500, 374] on div "11 The HIPAA Privacy Rule permits a doctor to discuss a patient’s health status…" at bounding box center [586, 335] width 633 height 90
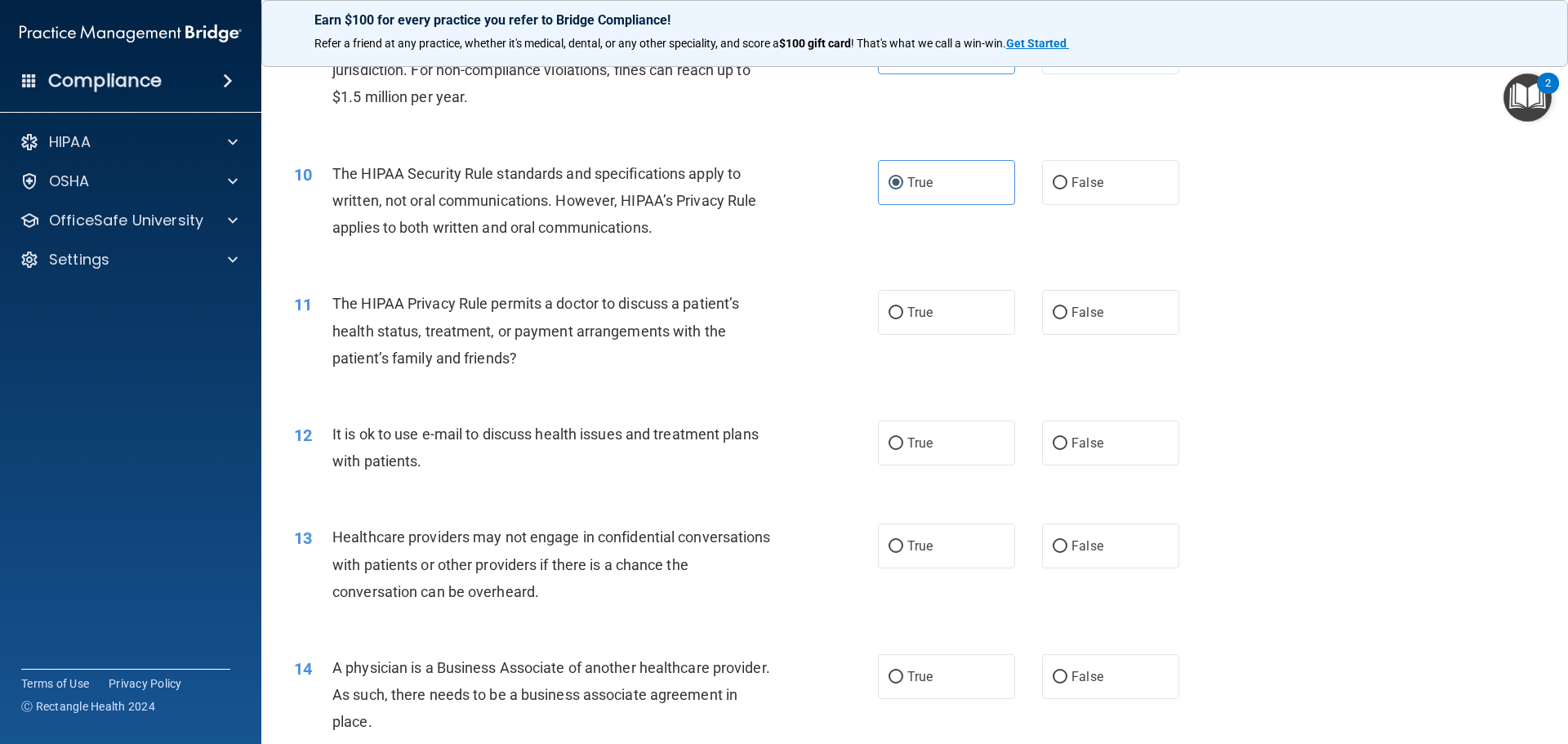
click at [540, 349] on div "The HIPAA Privacy Rule permits a doctor to discuss a patient’s health status, t…" at bounding box center [560, 331] width 456 height 82
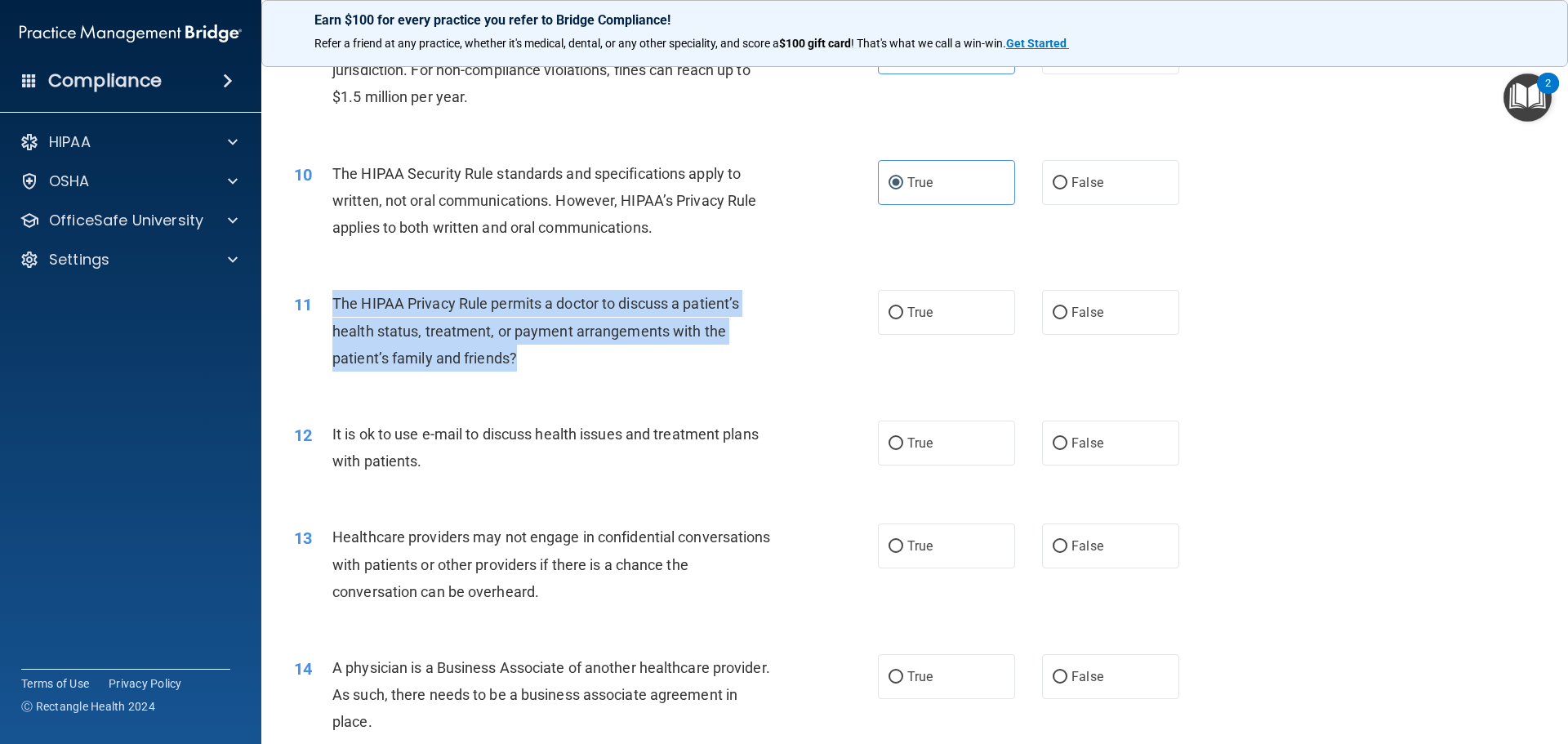
drag, startPoint x: 532, startPoint y: 356, endPoint x: 330, endPoint y: 298, distance: 210.2
click at [330, 298] on div "11 The HIPAA Privacy Rule permits a doctor to discuss a patient’s health status…" at bounding box center [586, 335] width 633 height 90
copy div "The HIPAA Privacy Rule permits a doctor to discuss a patient’s health status, t…"
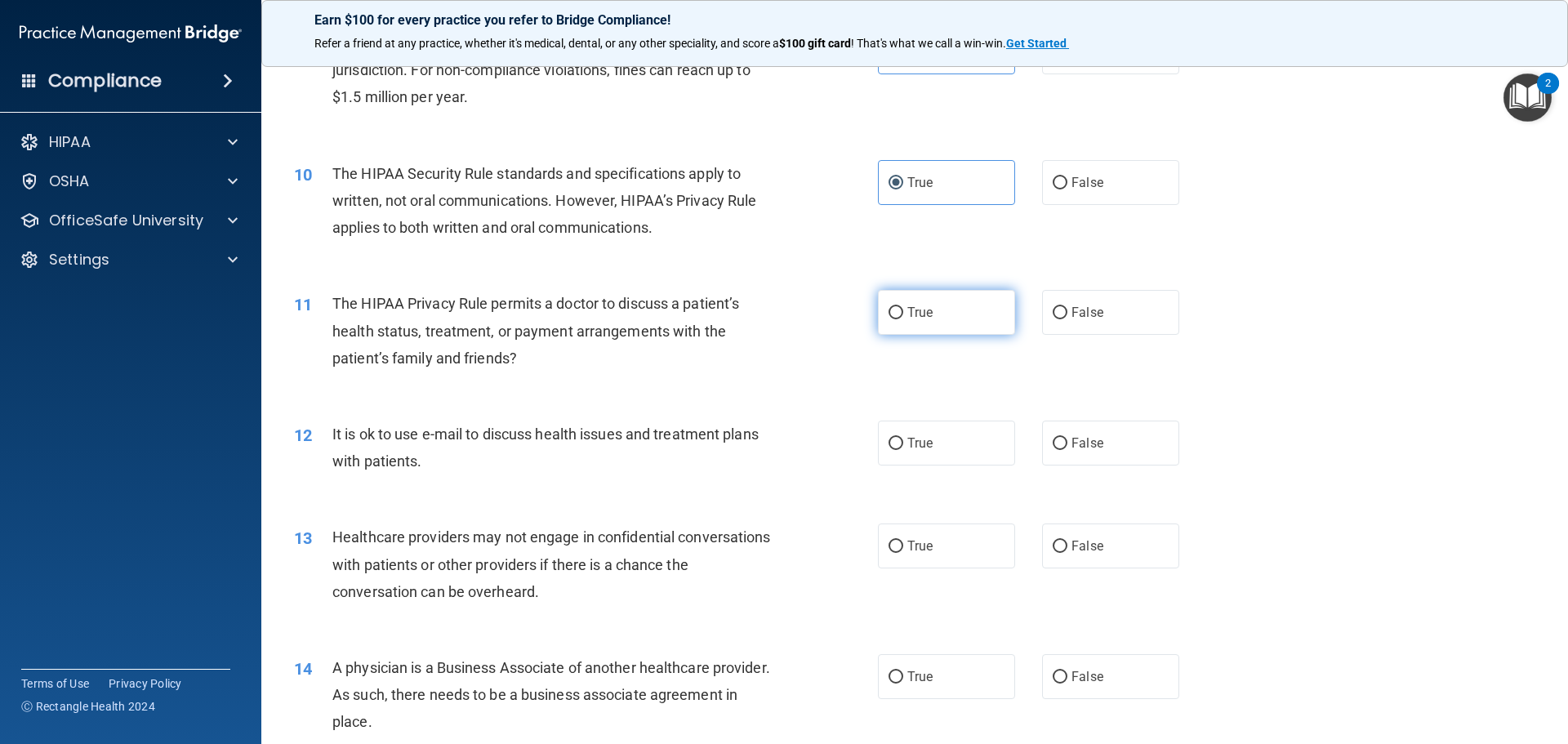
click at [919, 303] on label "True" at bounding box center [946, 312] width 137 height 45
click at [903, 307] on input "True" at bounding box center [895, 313] width 15 height 12
radio input "true"
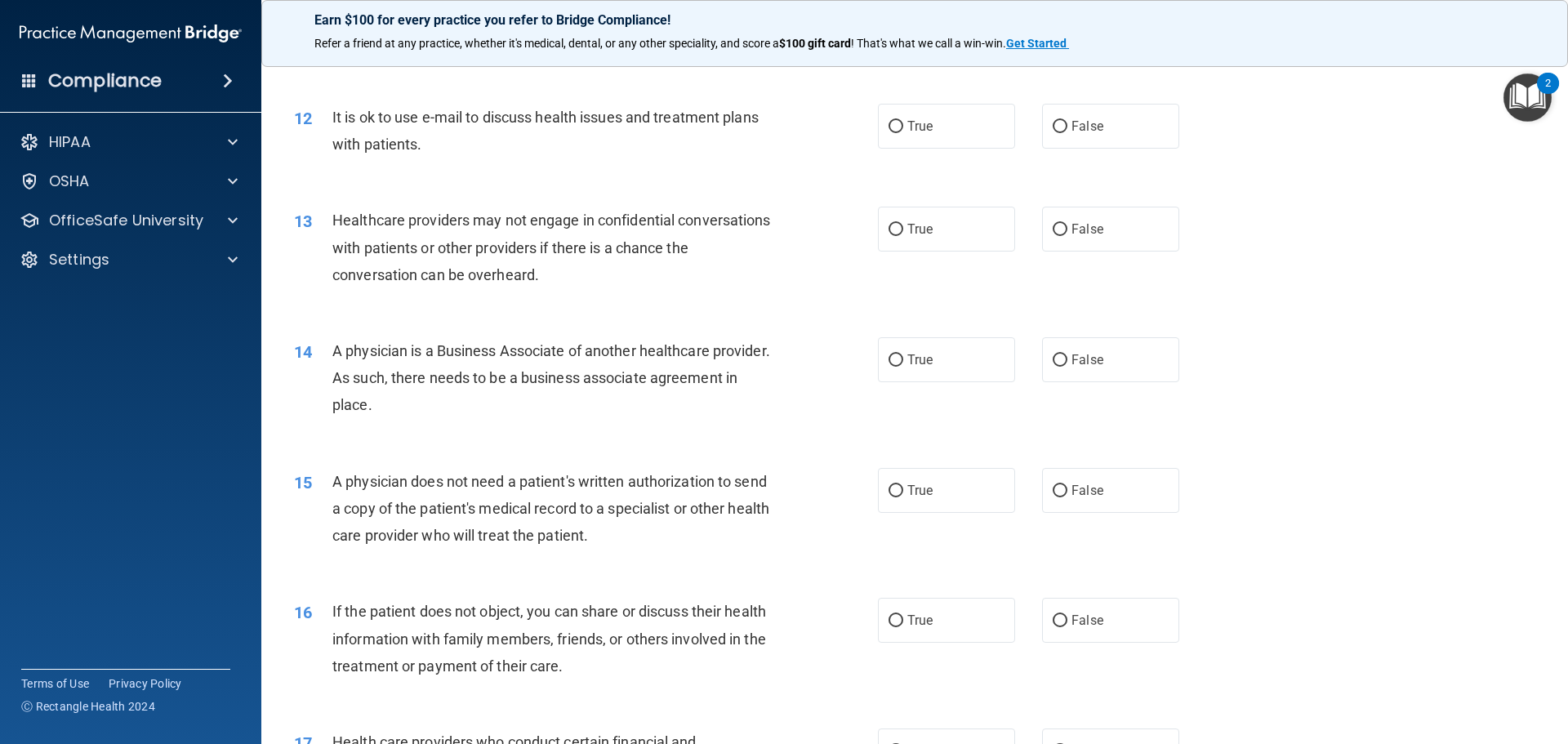
scroll to position [1388, 0]
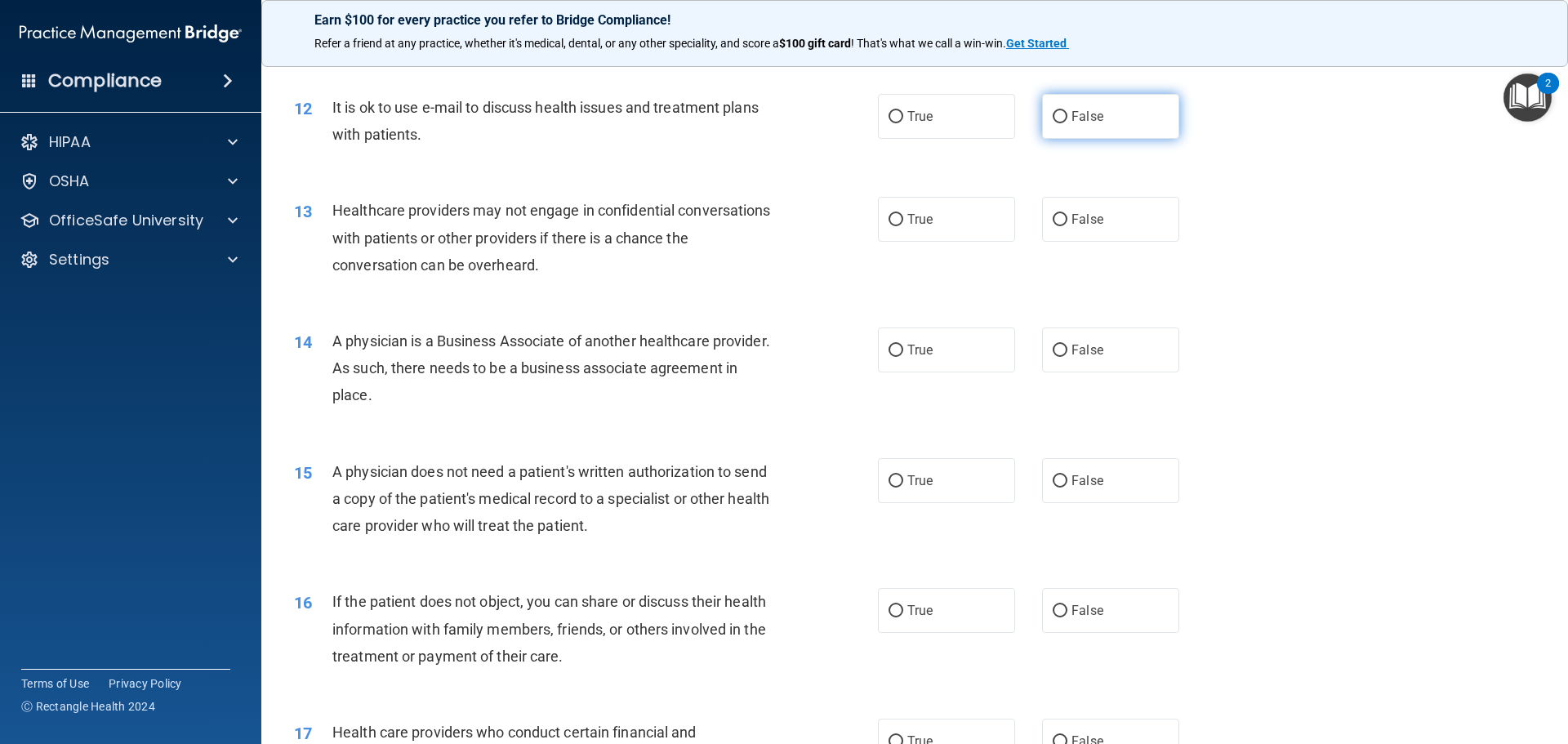
click at [1122, 124] on label "False" at bounding box center [1111, 116] width 137 height 45
click at [1068, 123] on input "False" at bounding box center [1060, 117] width 15 height 12
radio input "true"
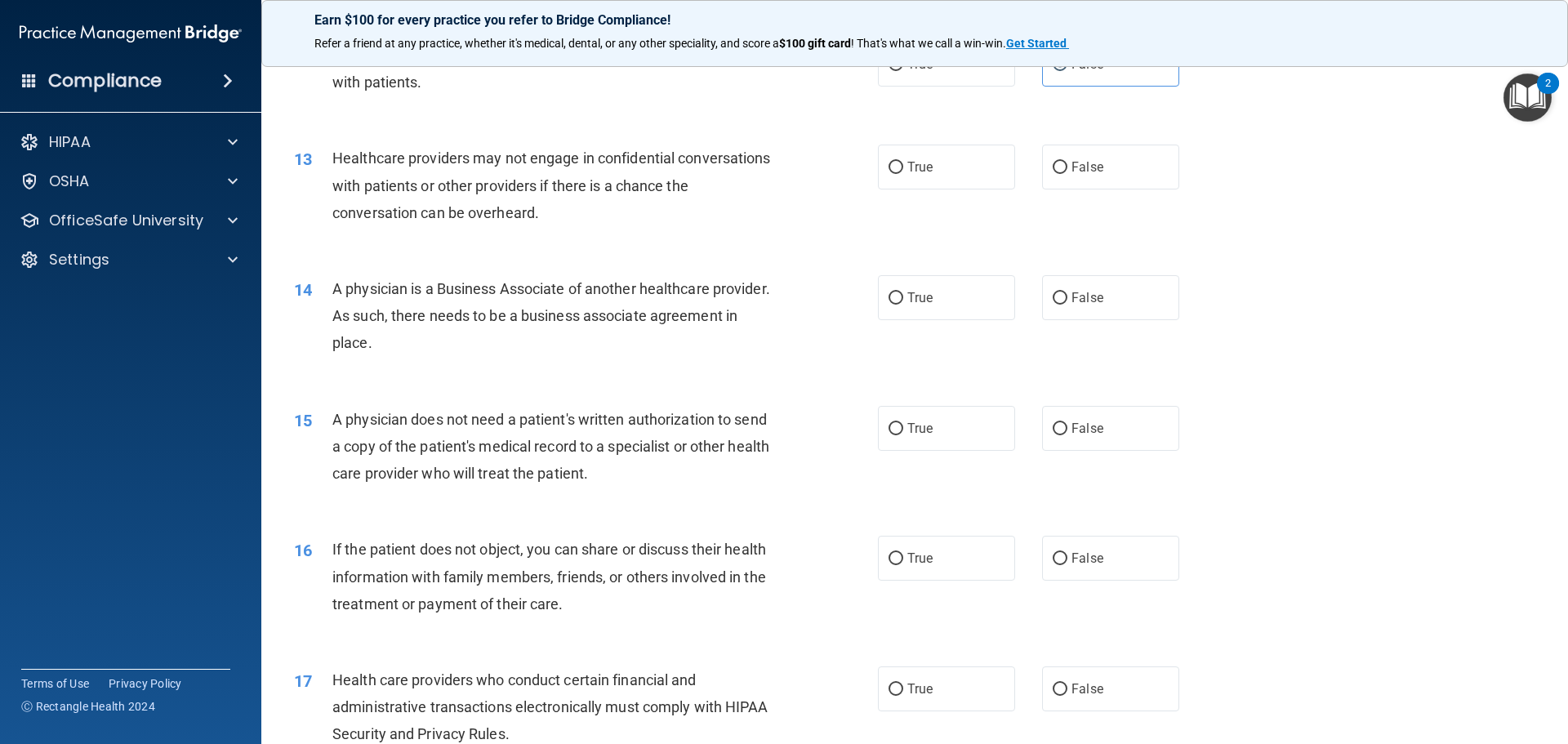
scroll to position [1470, 0]
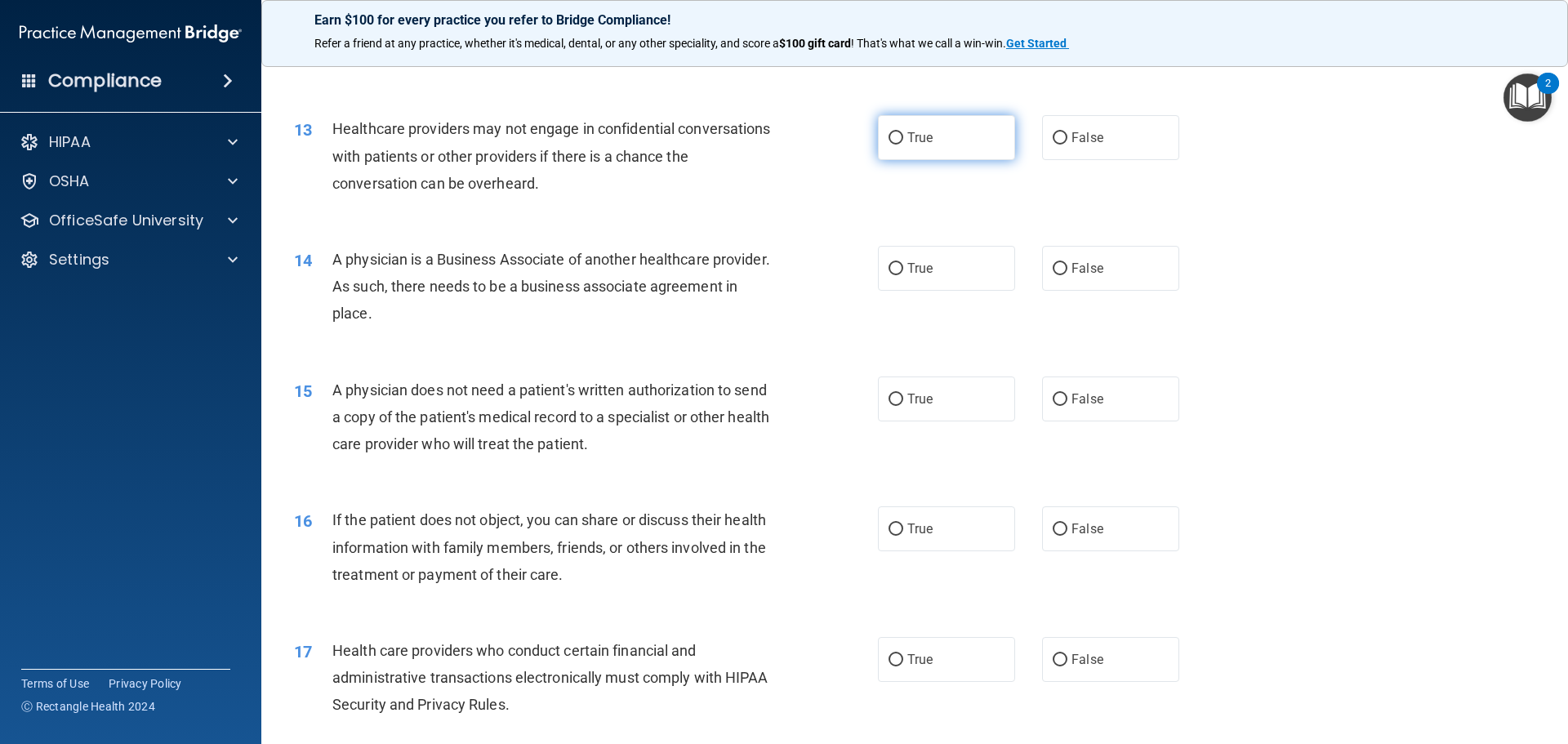
click at [946, 131] on label "True" at bounding box center [946, 137] width 137 height 45
click at [903, 132] on input "True" at bounding box center [895, 138] width 15 height 12
radio input "true"
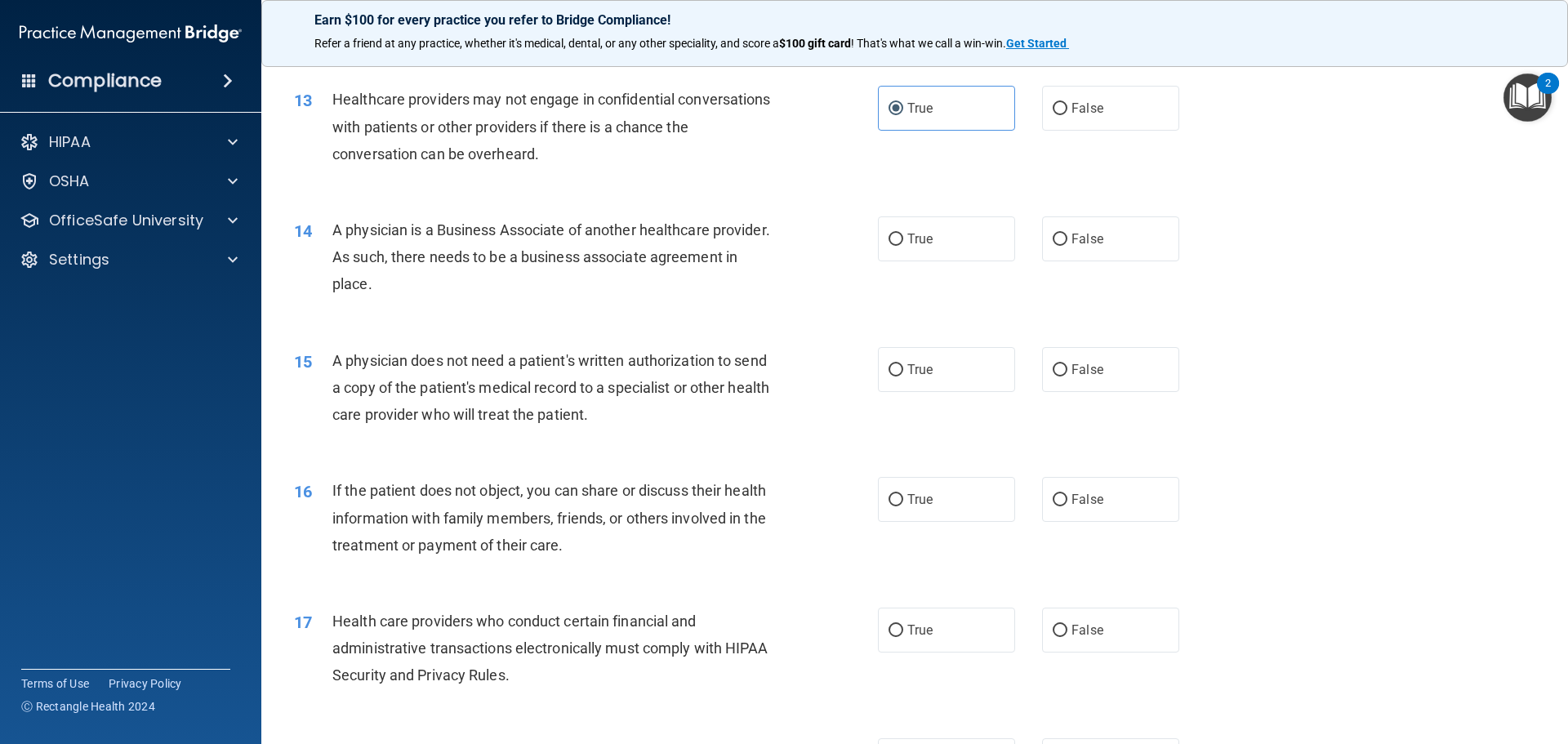
scroll to position [1551, 0]
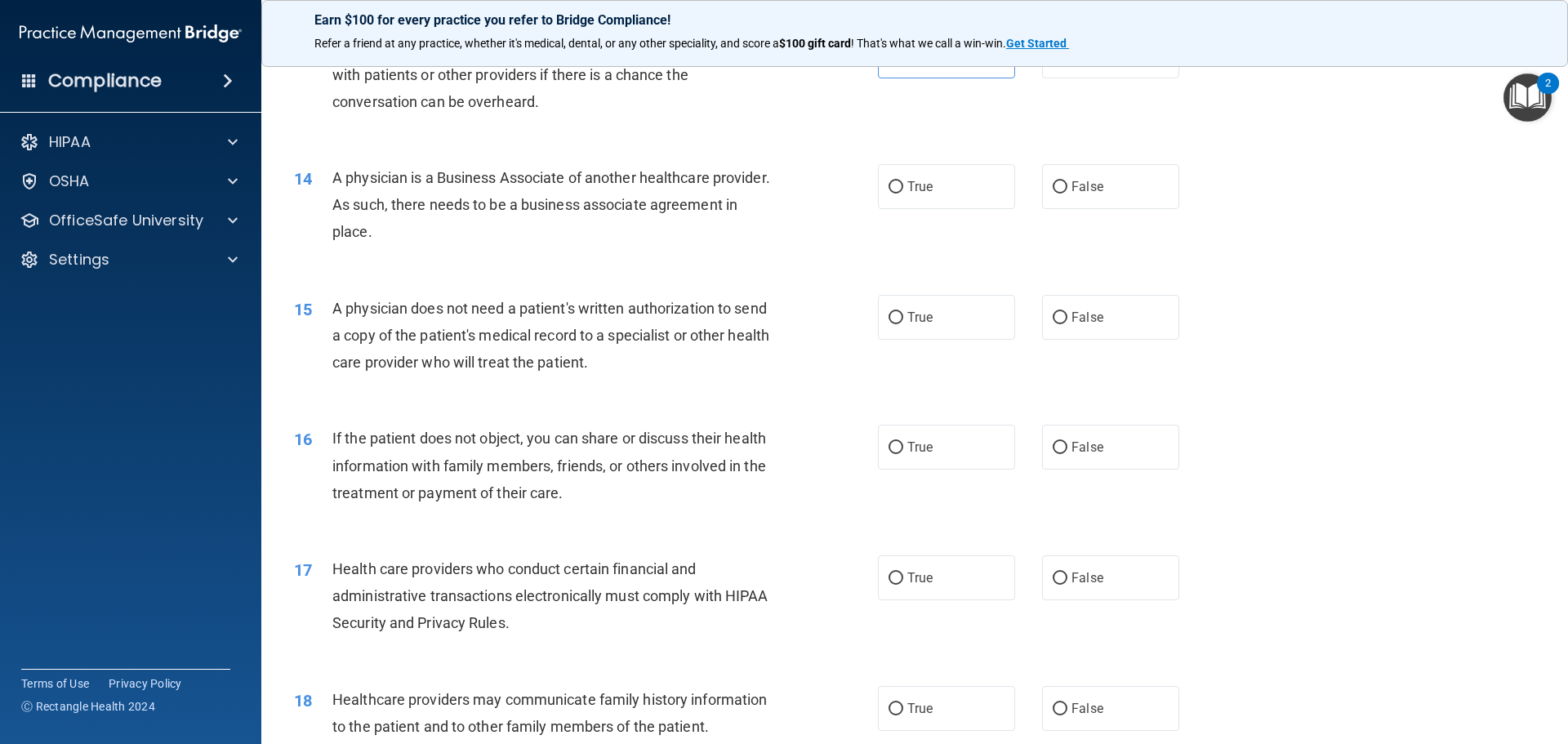
drag, startPoint x: 1135, startPoint y: 205, endPoint x: 1125, endPoint y: 213, distance: 12.8
click at [1133, 207] on label "False" at bounding box center [1111, 186] width 137 height 45
click at [1068, 193] on input "False" at bounding box center [1060, 187] width 15 height 12
radio input "true"
drag, startPoint x: 330, startPoint y: 171, endPoint x: 557, endPoint y: 241, distance: 237.5
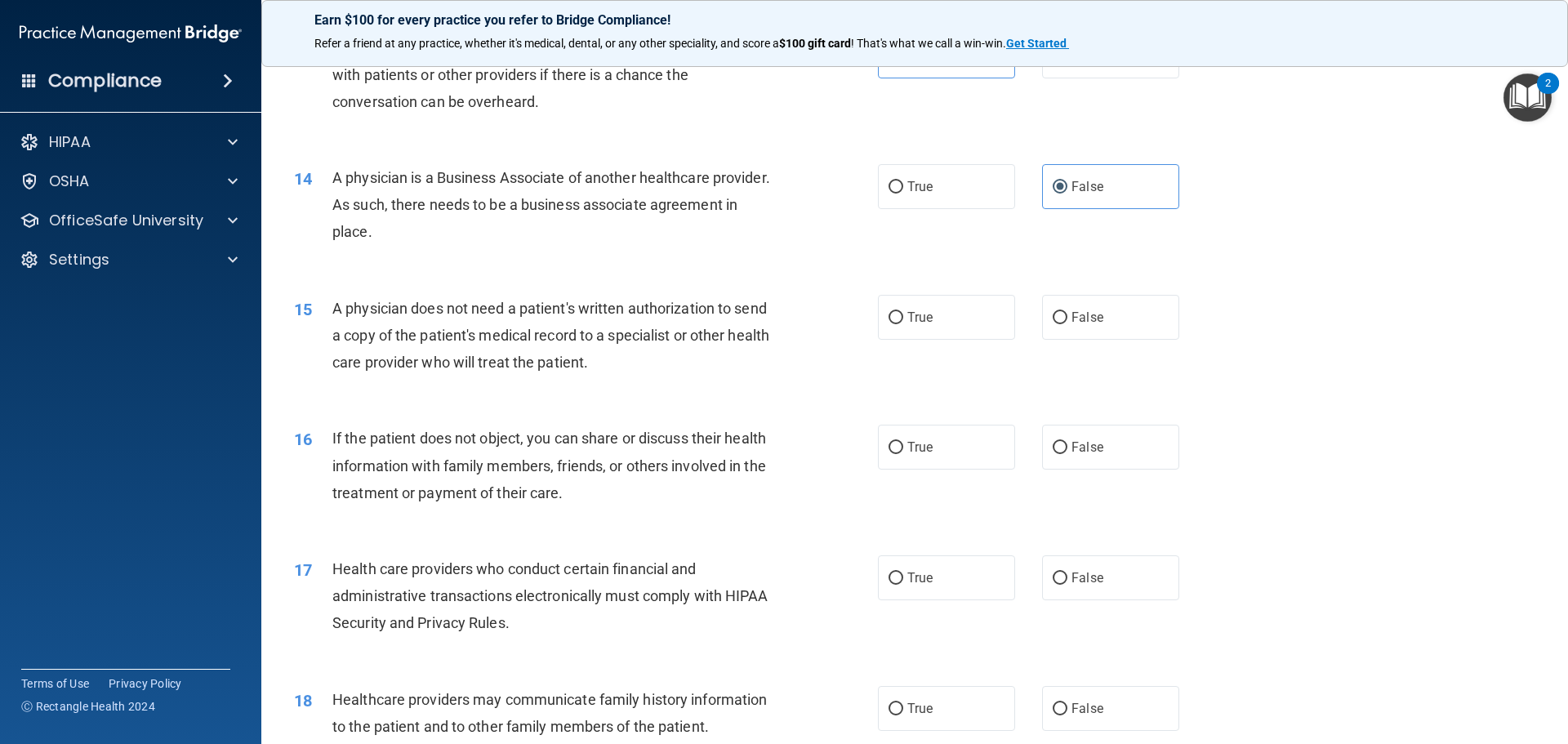
click at [557, 241] on div "14 A physician is a Business Associate of another healthcare provider. As such,…" at bounding box center [586, 209] width 633 height 90
copy div "A physician is a Business Associate of another healthcare provider. As such, th…"
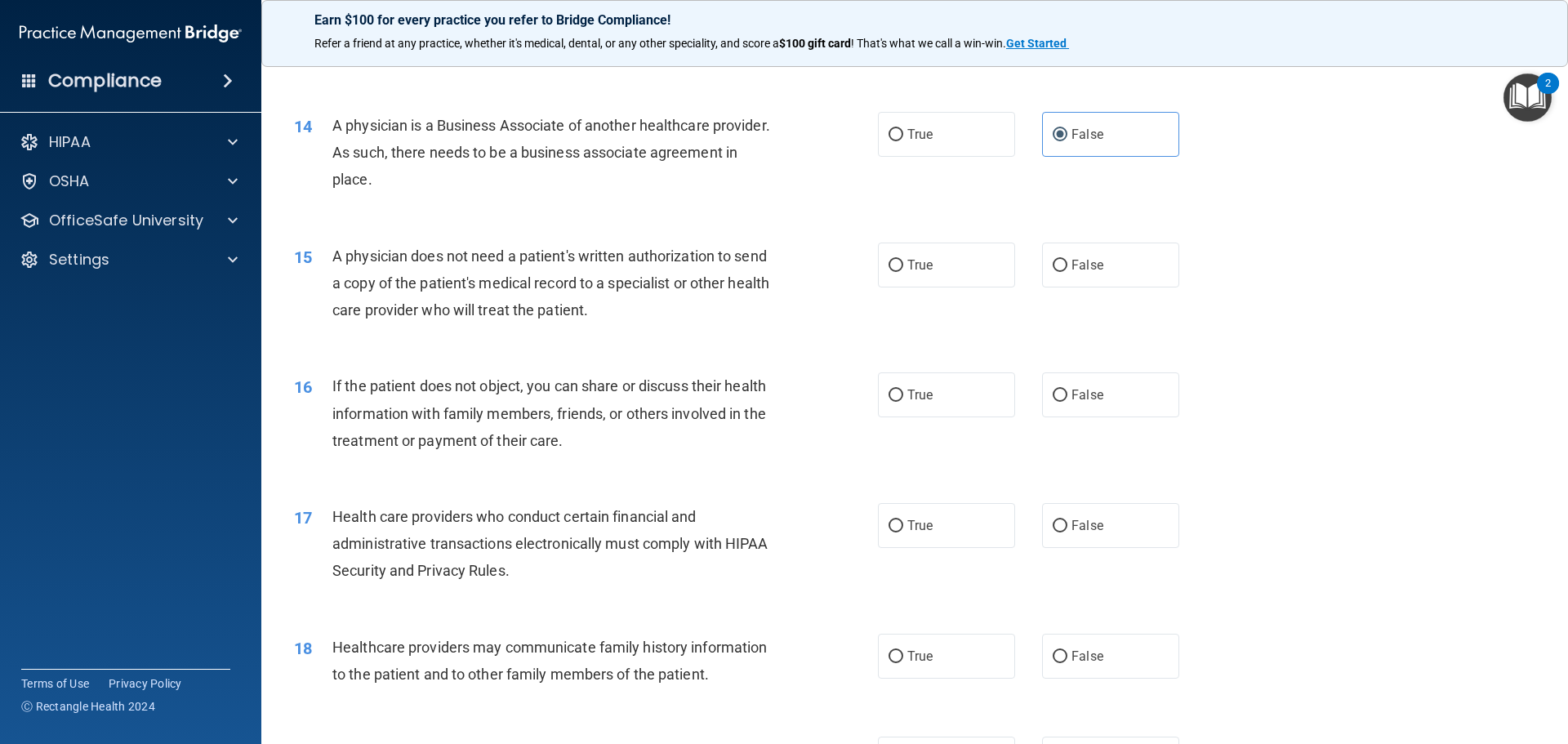
scroll to position [1633, 0]
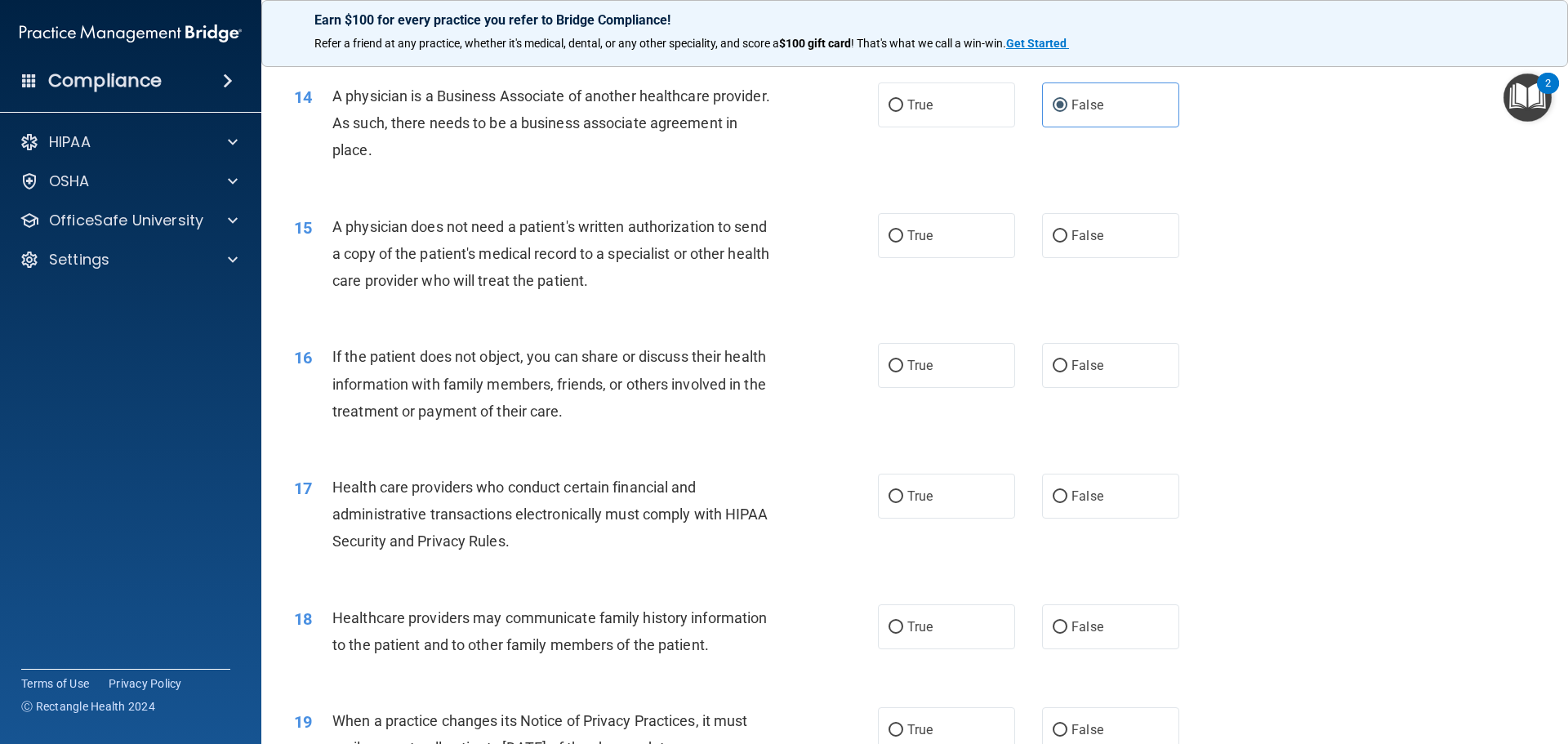
click at [535, 260] on span "A physician does not need a patient's written authorization to send a copy of t…" at bounding box center [551, 253] width 437 height 71
click at [899, 234] on label "True" at bounding box center [946, 235] width 137 height 45
click at [899, 234] on input "True" at bounding box center [895, 237] width 15 height 12
radio input "true"
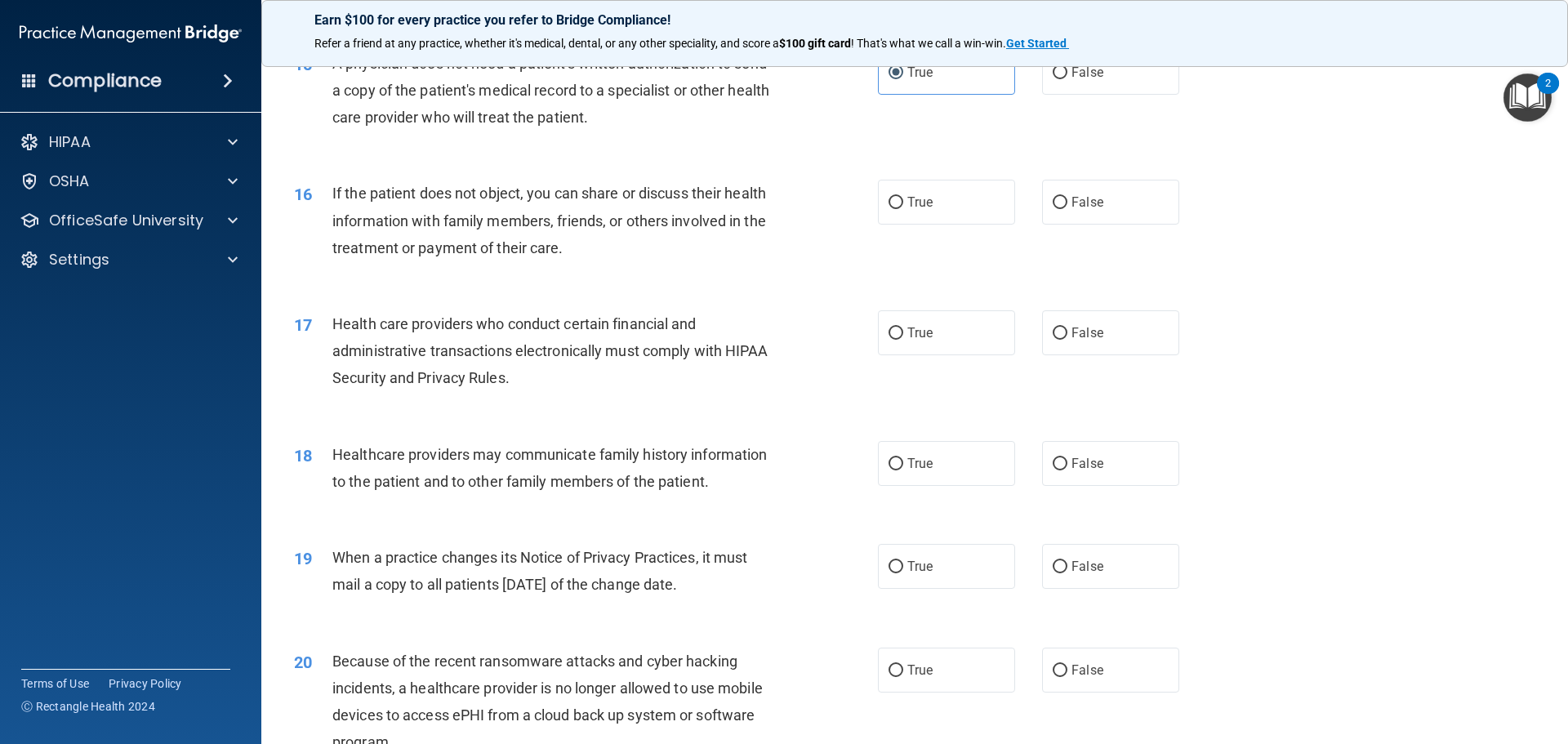
scroll to position [1878, 0]
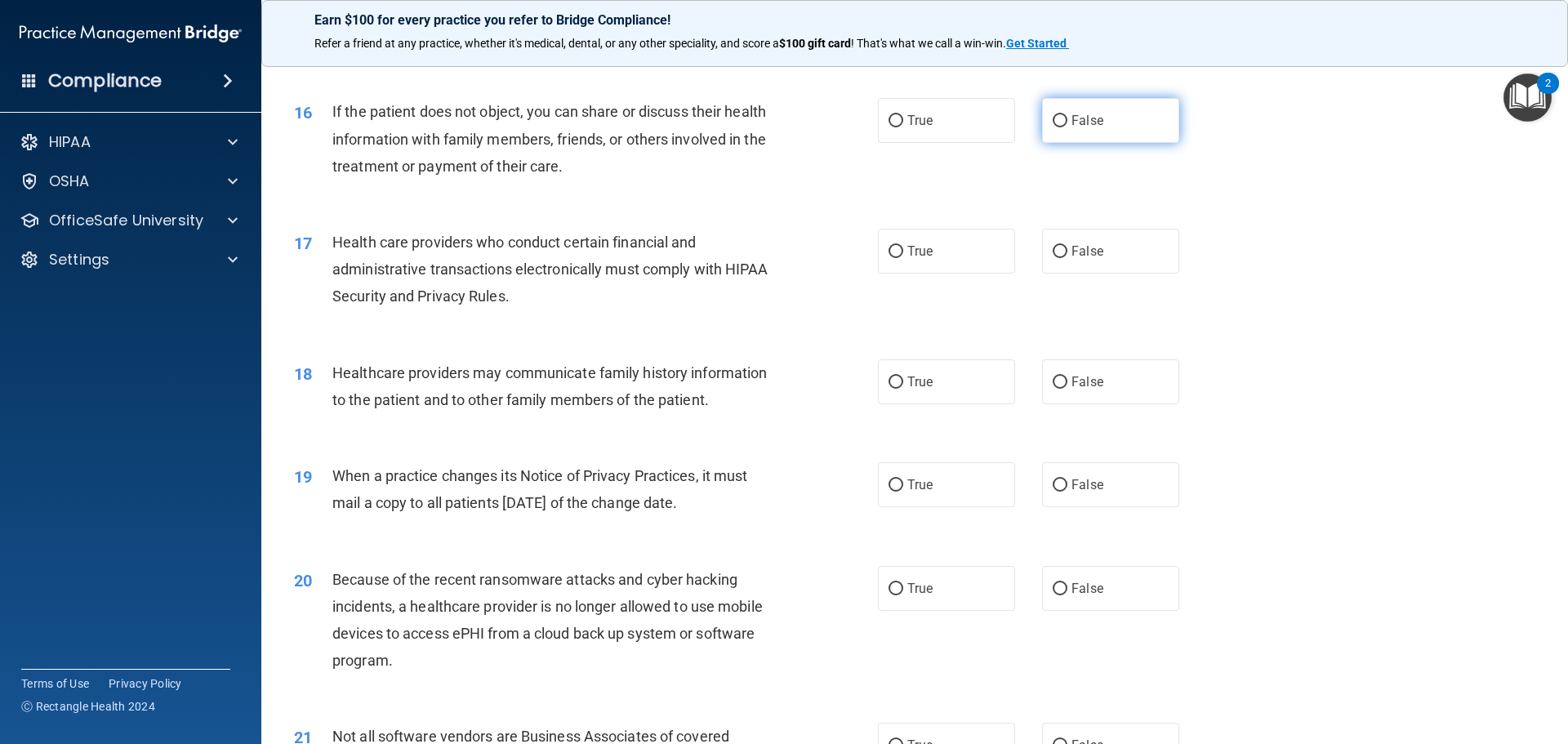
click at [1082, 120] on span "False" at bounding box center [1087, 120] width 32 height 16
click at [1068, 120] on input "False" at bounding box center [1060, 121] width 15 height 12
radio input "true"
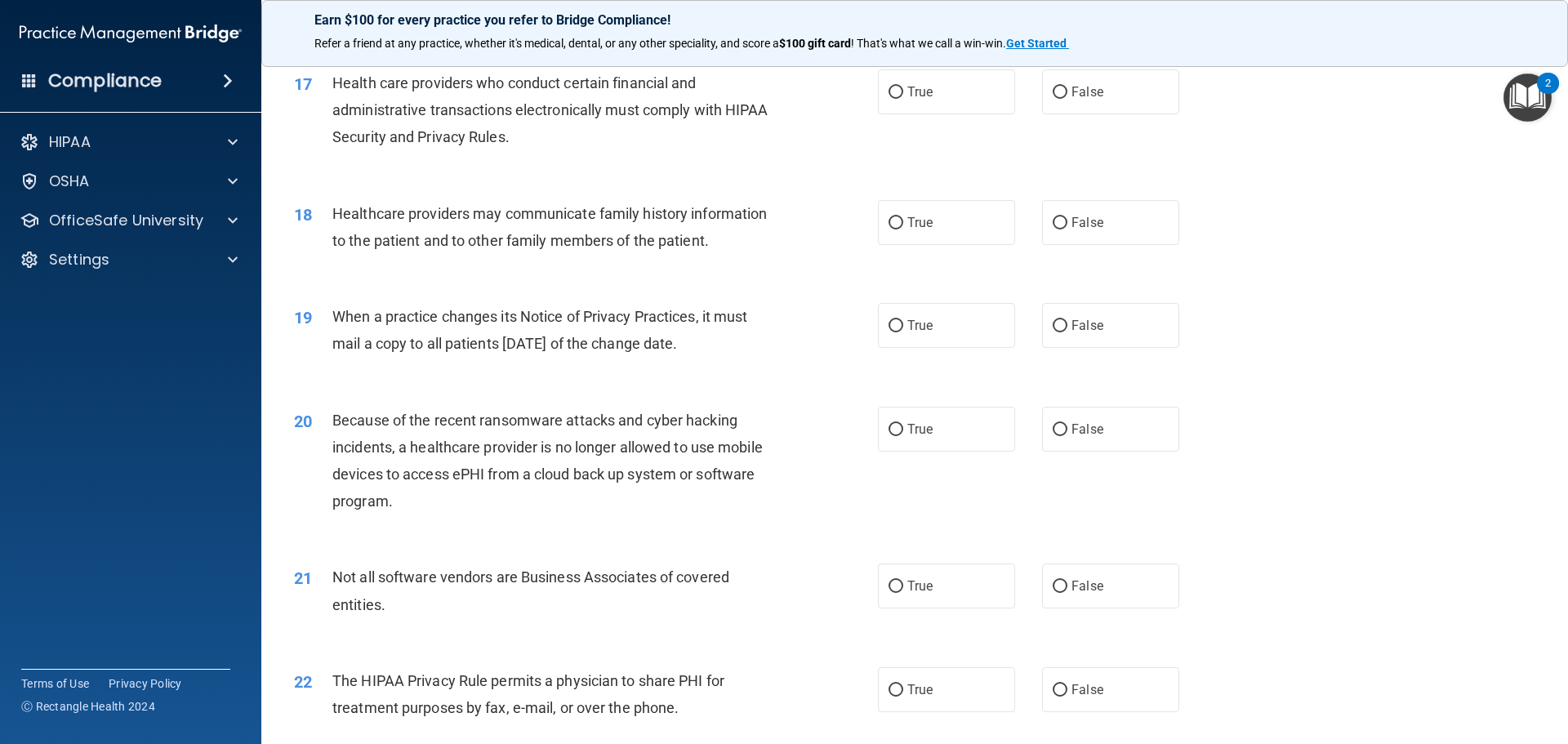
scroll to position [2041, 0]
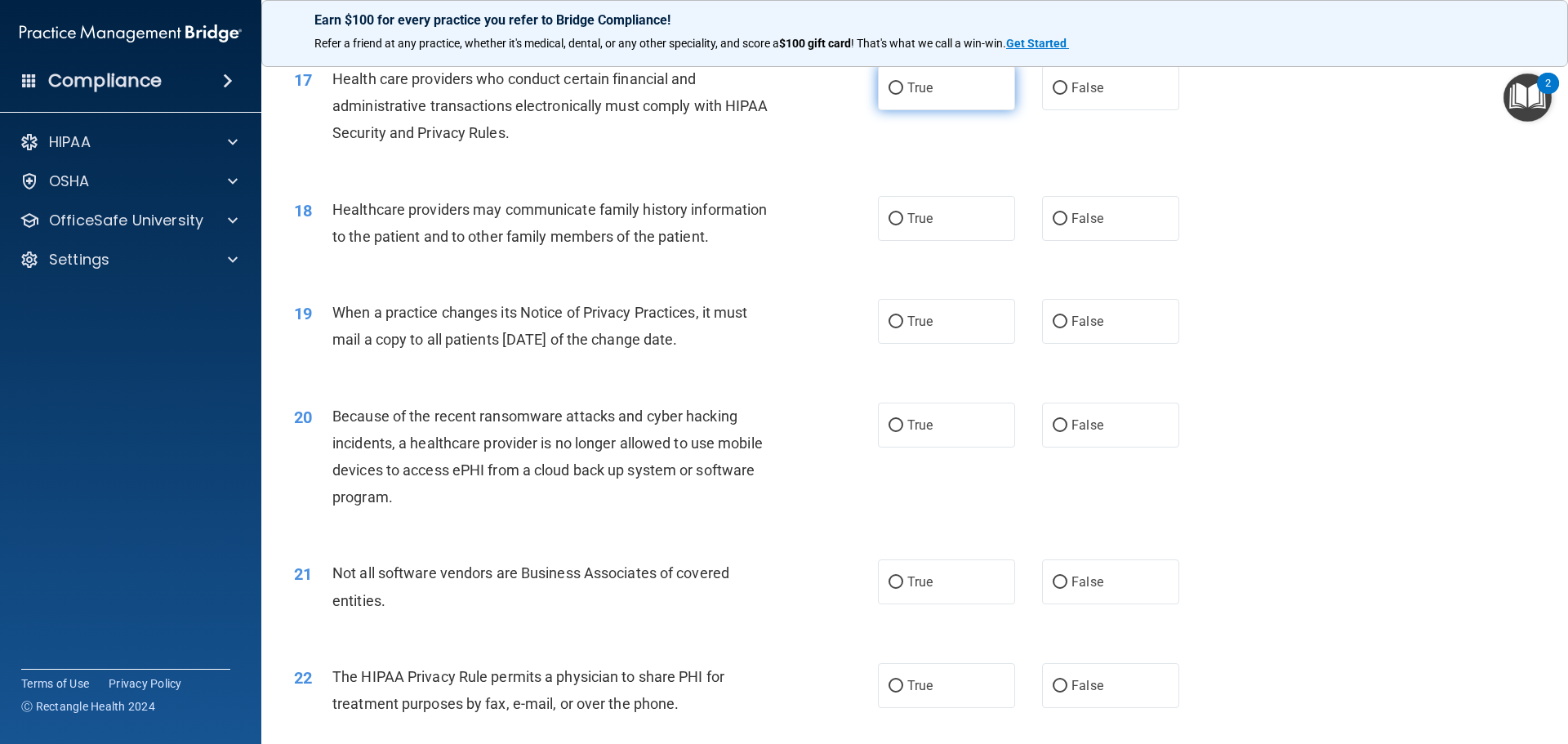
click at [957, 74] on label "True" at bounding box center [946, 87] width 137 height 45
click at [903, 83] on input "True" at bounding box center [895, 89] width 15 height 12
radio input "true"
click at [1087, 215] on span "False" at bounding box center [1087, 219] width 32 height 16
click at [1068, 215] on input "False" at bounding box center [1060, 219] width 15 height 12
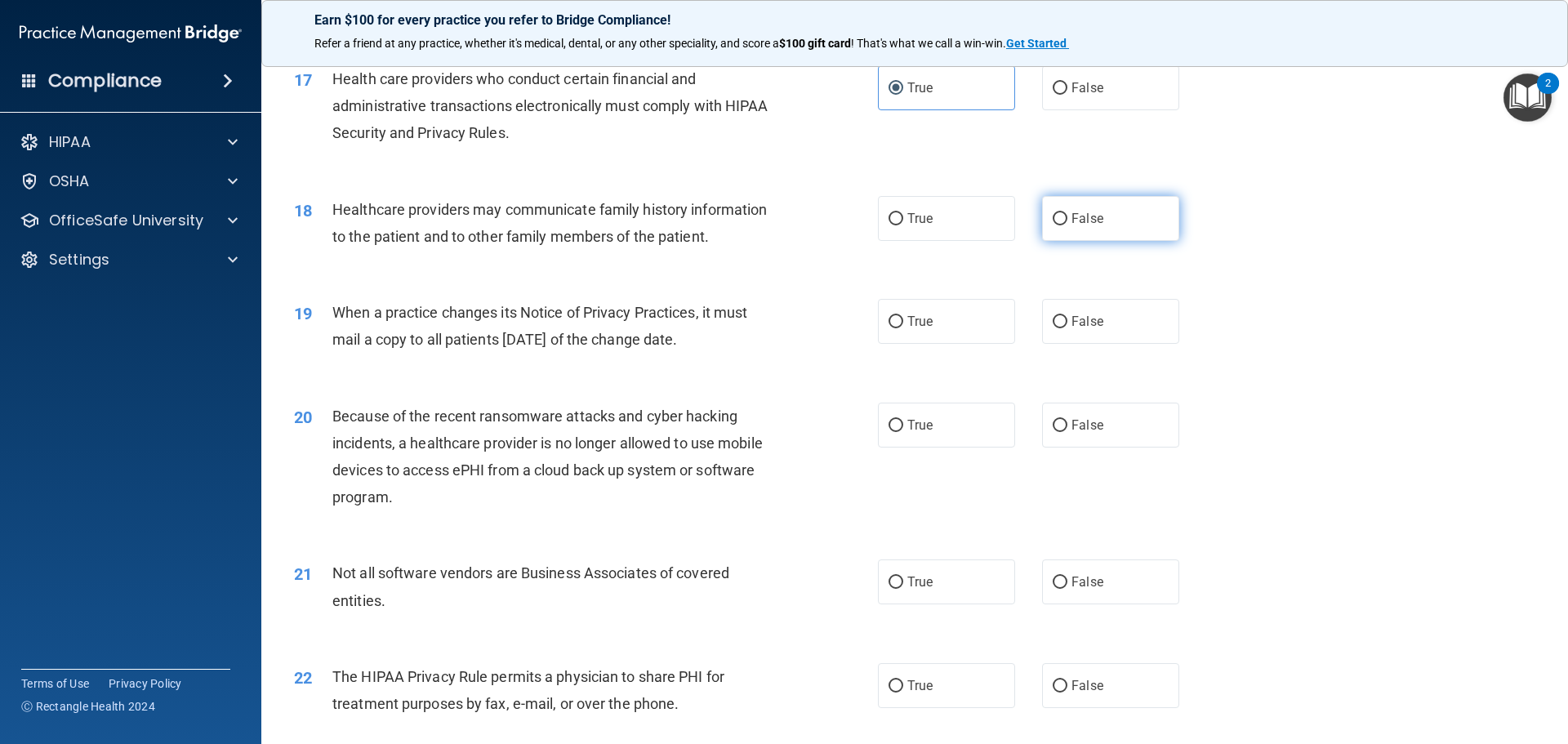
radio input "true"
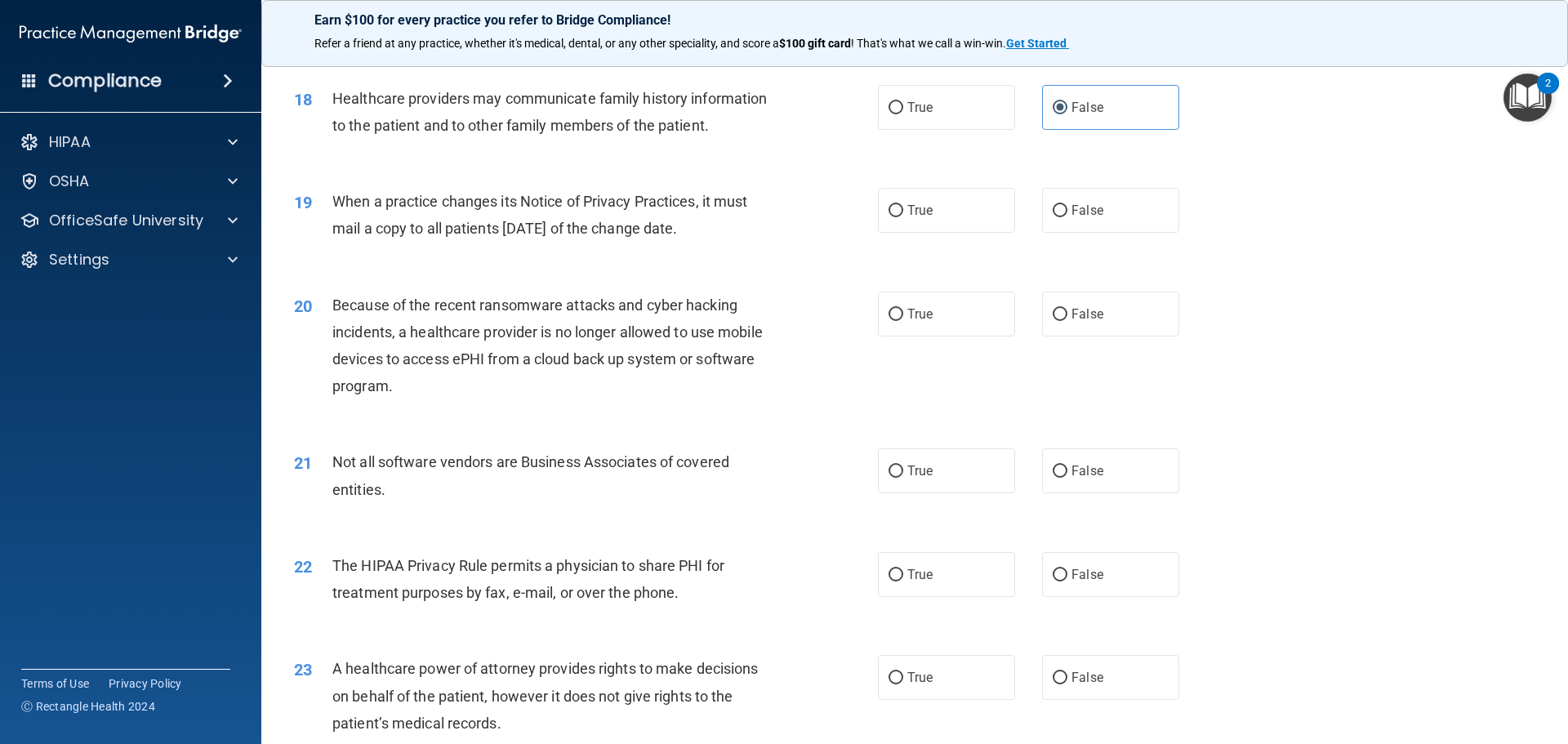
scroll to position [2123, 0]
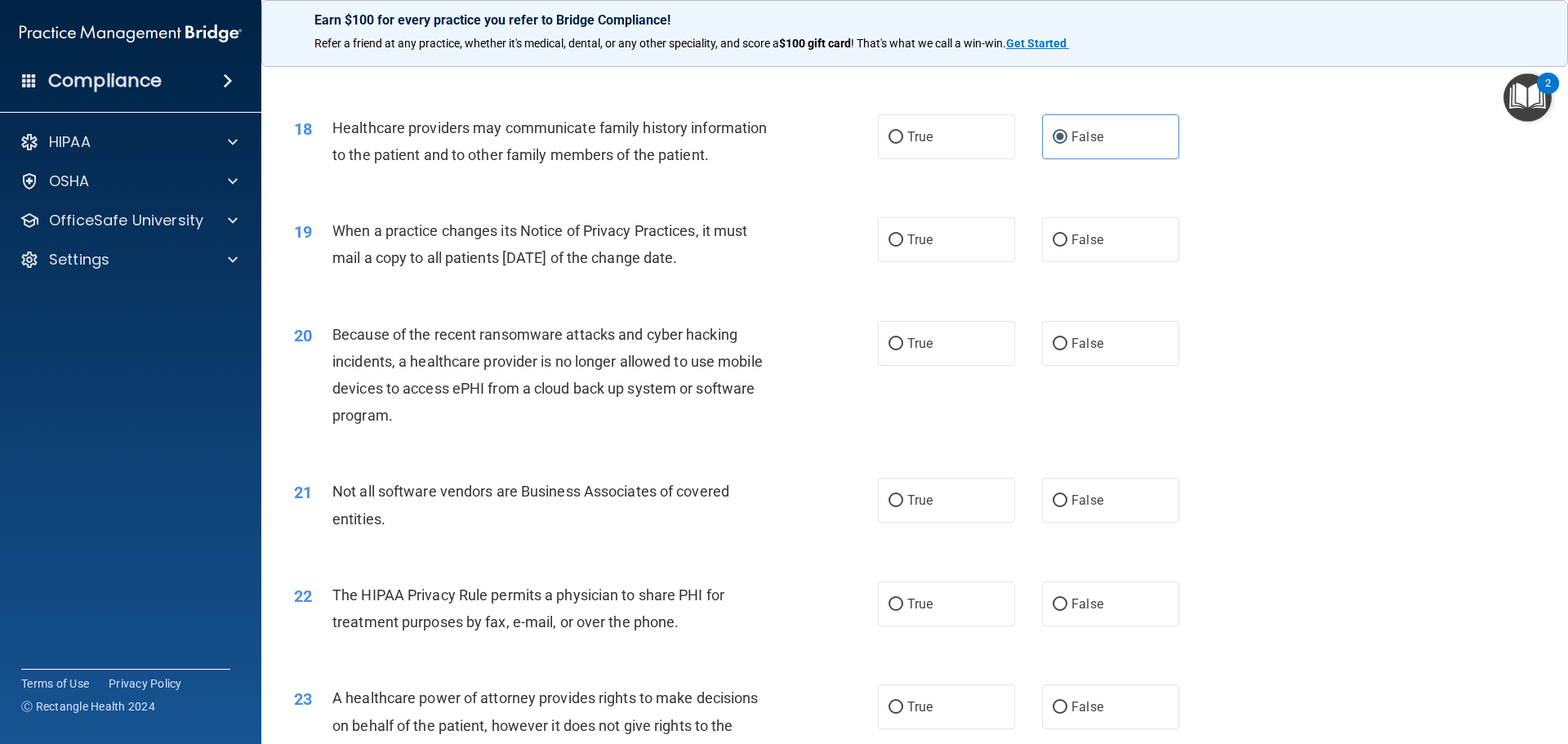
drag, startPoint x: 329, startPoint y: 222, endPoint x: 759, endPoint y: 266, distance: 432.2
click at [776, 266] on div "19 When a practice changes its Notice of Privacy Practices, it must mail a copy…" at bounding box center [586, 248] width 633 height 62
copy div "When a practice changes its Notice of Privacy Practices, it must mail a copy to…"
click at [1079, 268] on div "19 When a practice changes its Notice of Privacy Practices, it must mail a copy…" at bounding box center [914, 248] width 1265 height 103
drag, startPoint x: 1084, startPoint y: 243, endPoint x: 1106, endPoint y: 280, distance: 43.0
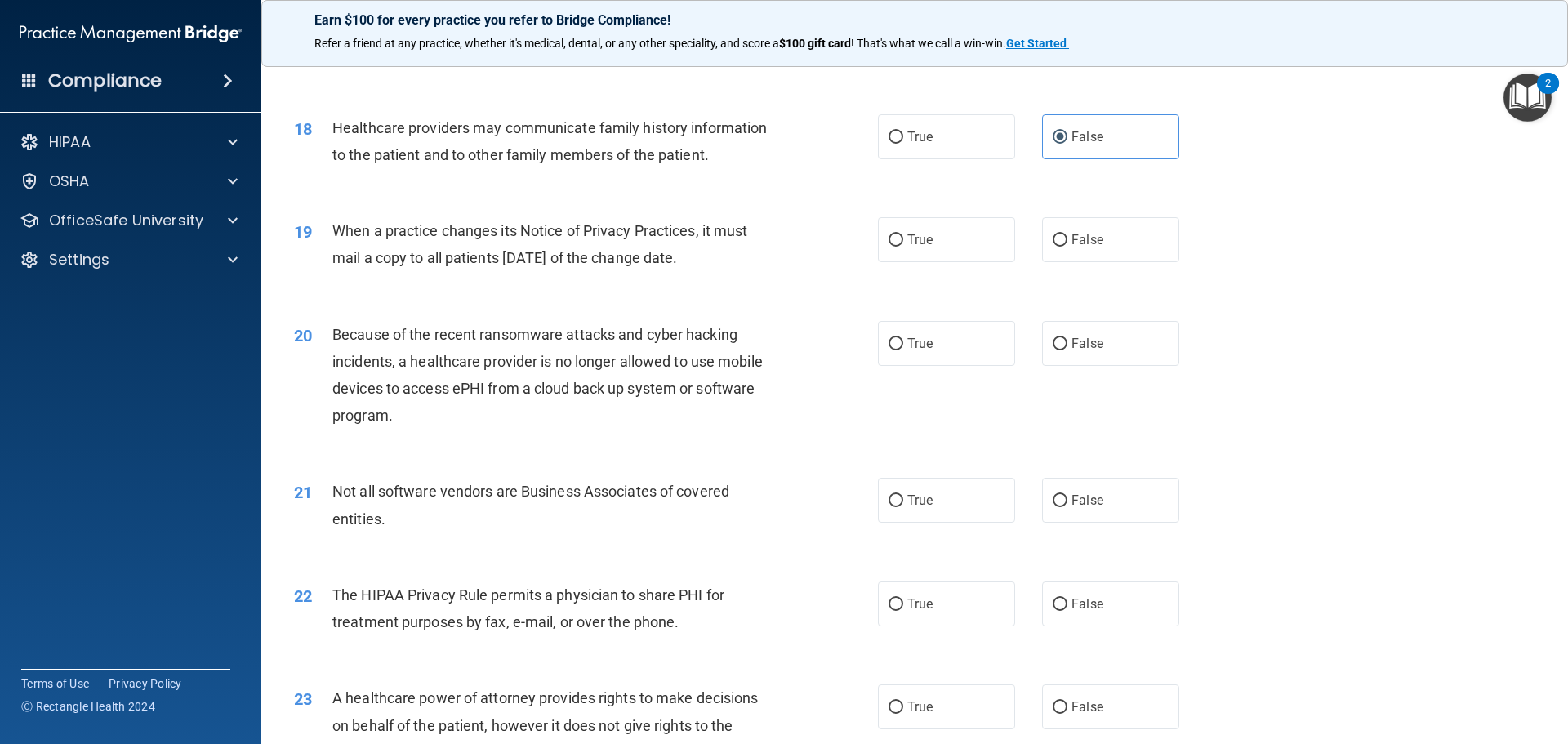
click at [1084, 242] on span "False" at bounding box center [1087, 240] width 32 height 16
click at [1068, 242] on input "False" at bounding box center [1060, 240] width 15 height 12
radio input "true"
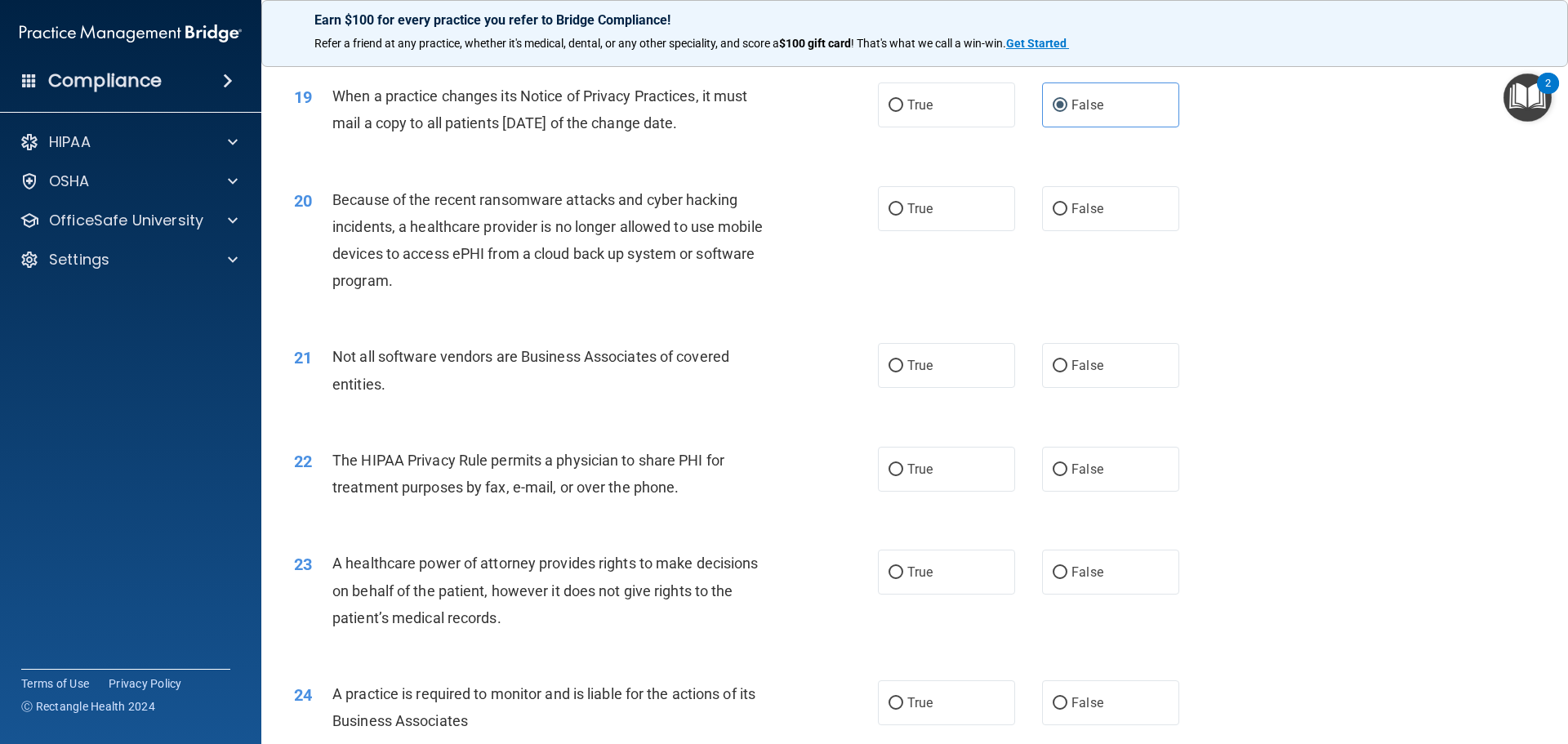
scroll to position [2287, 0]
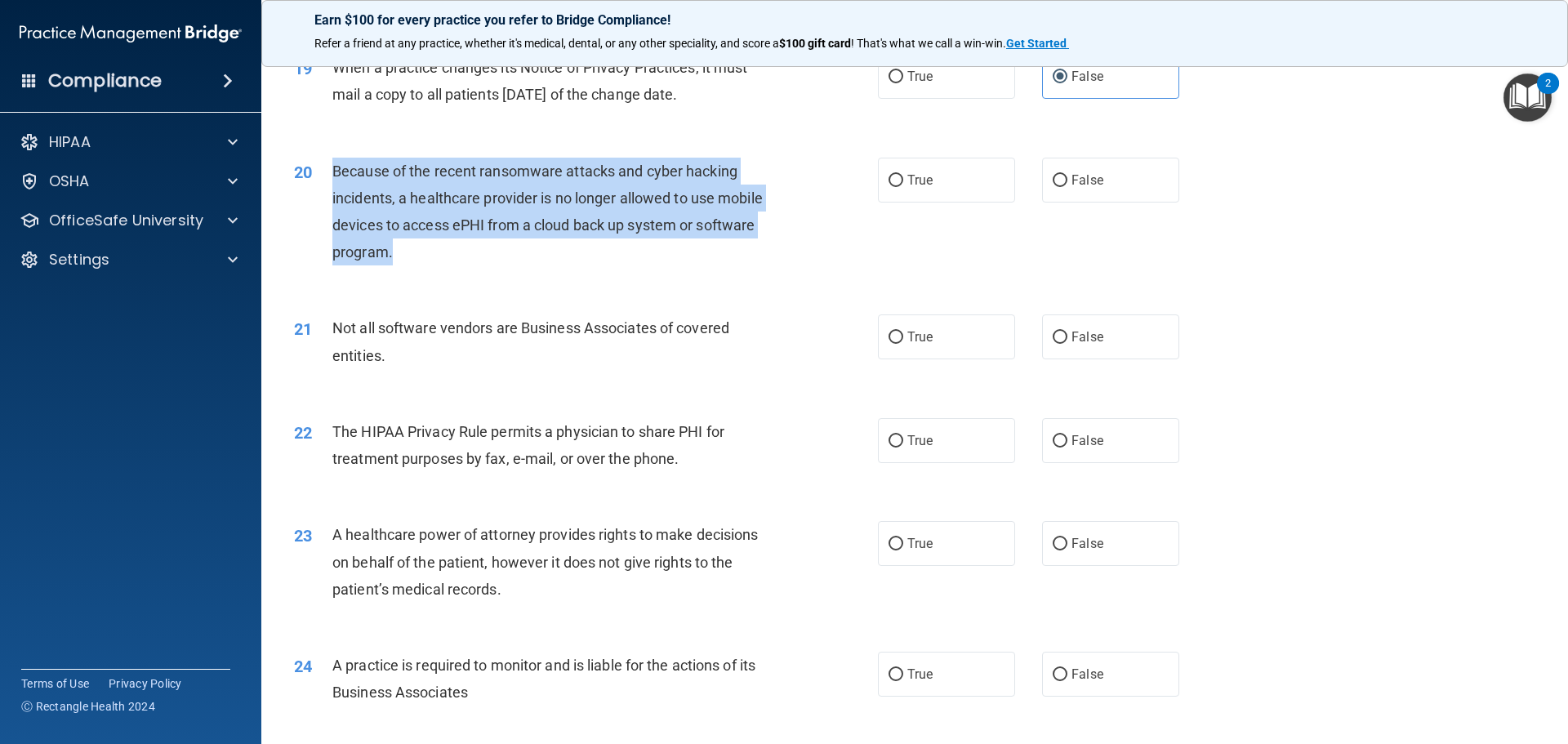
drag, startPoint x: 337, startPoint y: 164, endPoint x: 436, endPoint y: 262, distance: 139.3
click at [436, 262] on div "Because of the recent ransomware attacks and cyber hacking incidents, a healthc…" at bounding box center [560, 211] width 456 height 108
copy span "Because of the recent ransomware attacks and cyber hacking incidents, a healthc…"
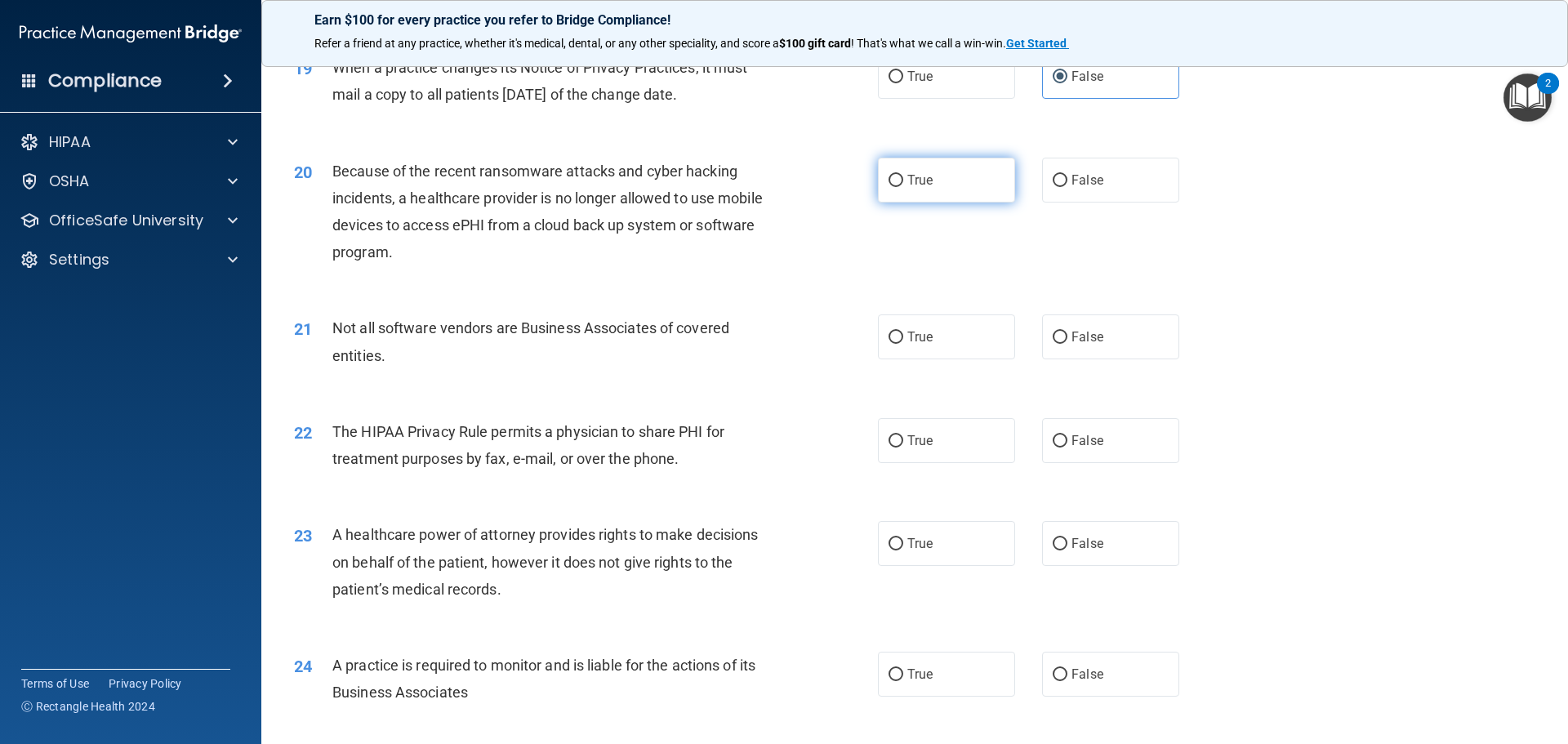
click at [939, 179] on label "True" at bounding box center [946, 179] width 137 height 45
click at [903, 179] on input "True" at bounding box center [895, 181] width 15 height 12
radio input "true"
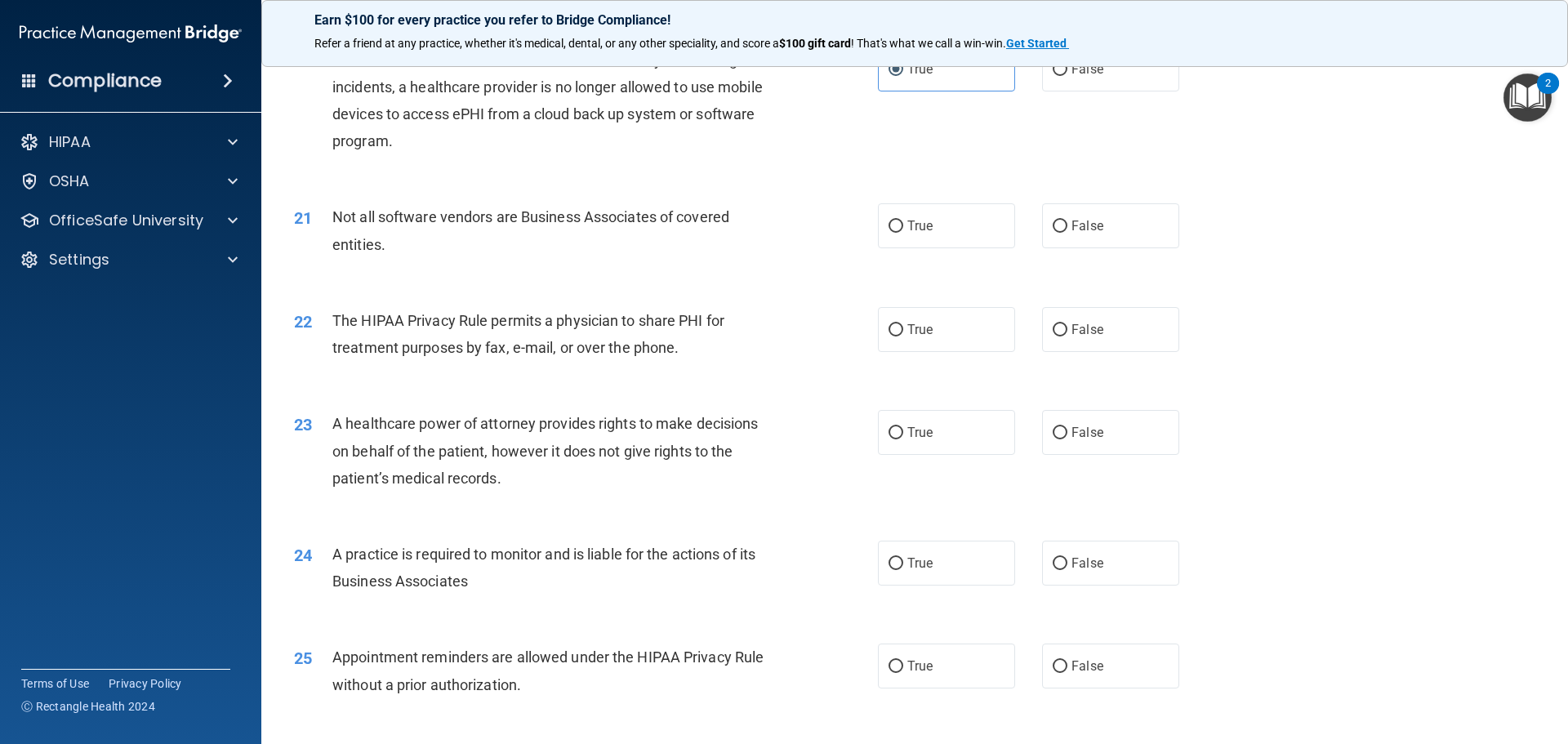
scroll to position [2368, 0]
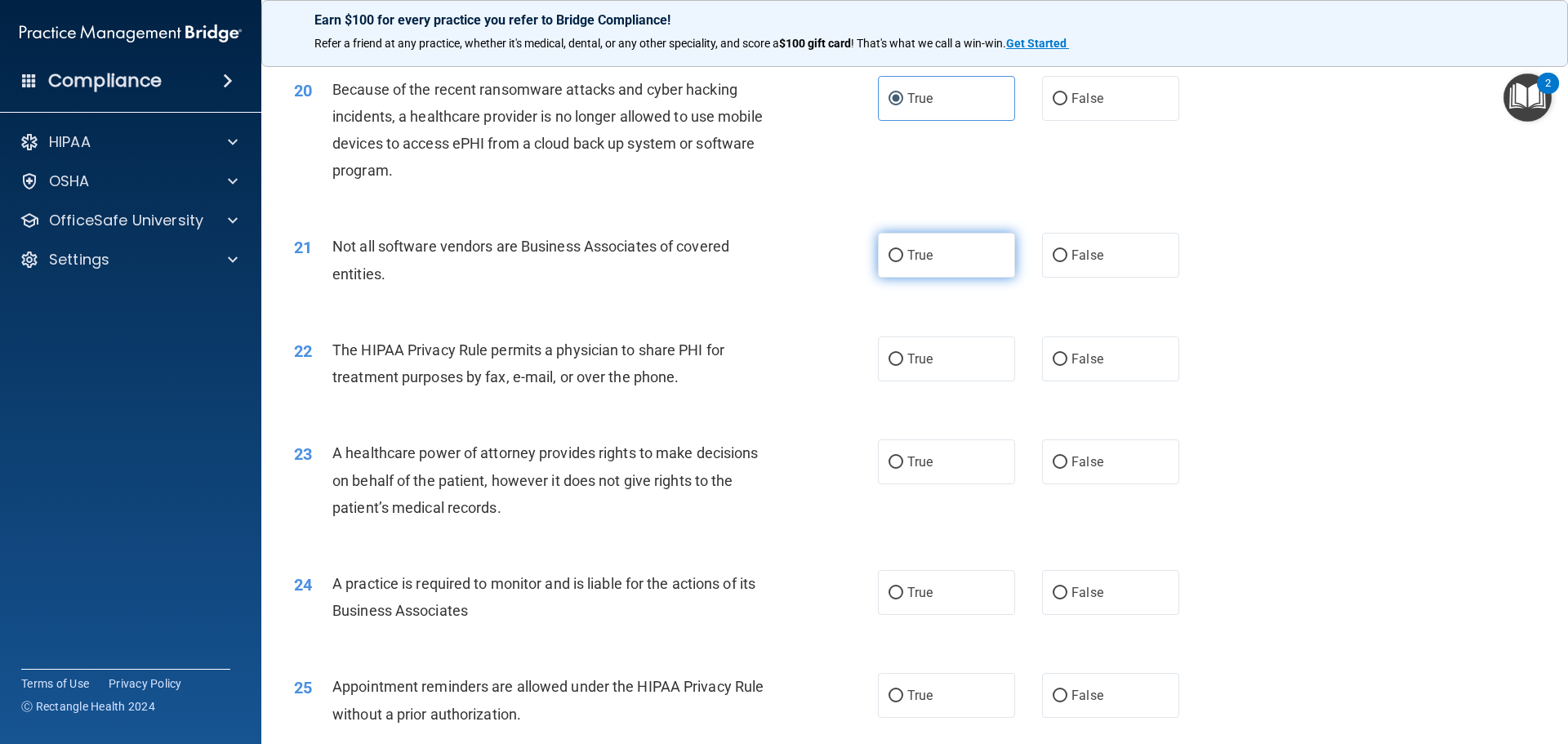
click at [958, 242] on label "True" at bounding box center [946, 255] width 137 height 45
click at [903, 250] on input "True" at bounding box center [895, 256] width 15 height 12
radio input "true"
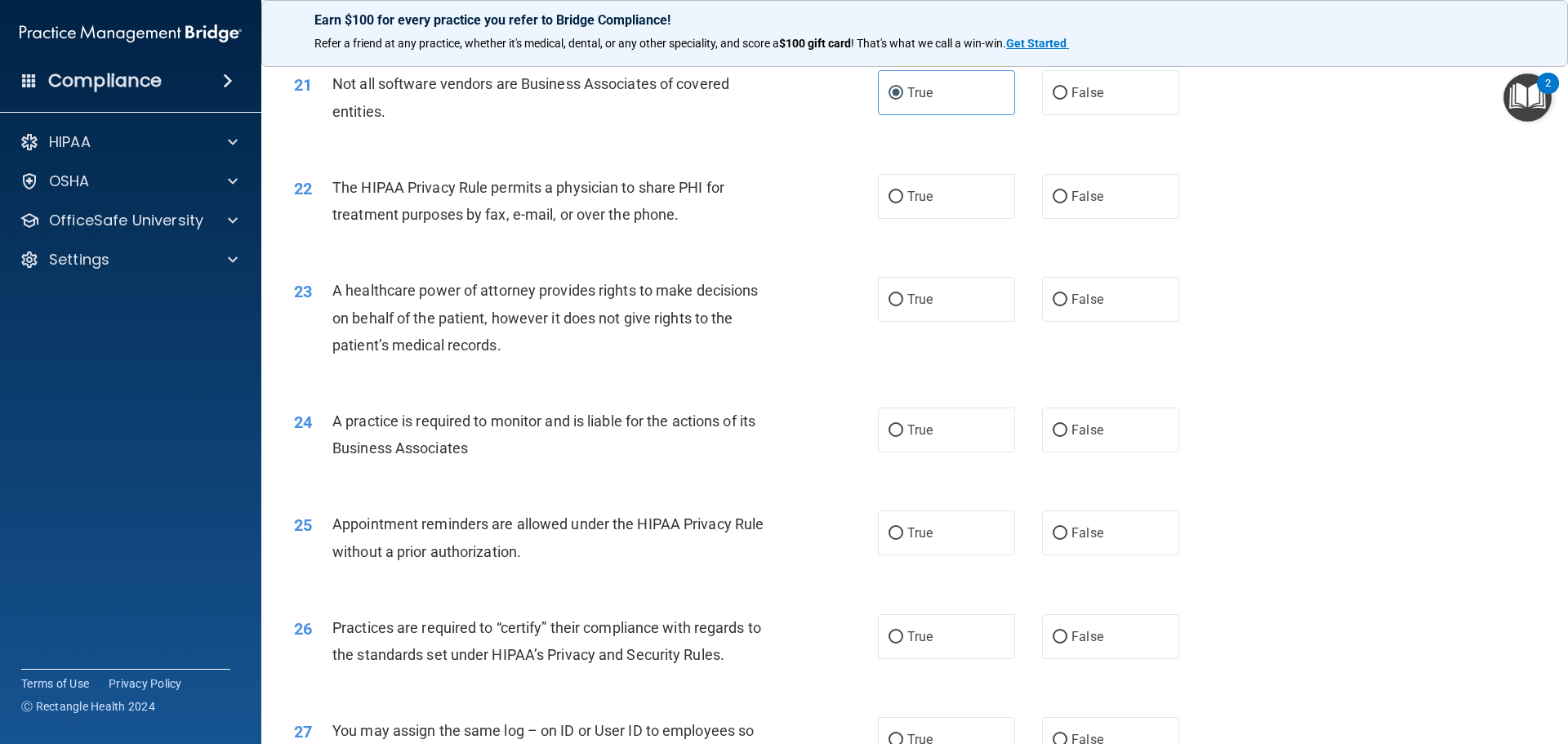
scroll to position [2531, 0]
click at [949, 191] on label "True" at bounding box center [946, 195] width 137 height 45
click at [903, 191] on input "True" at bounding box center [895, 196] width 15 height 12
radio input "true"
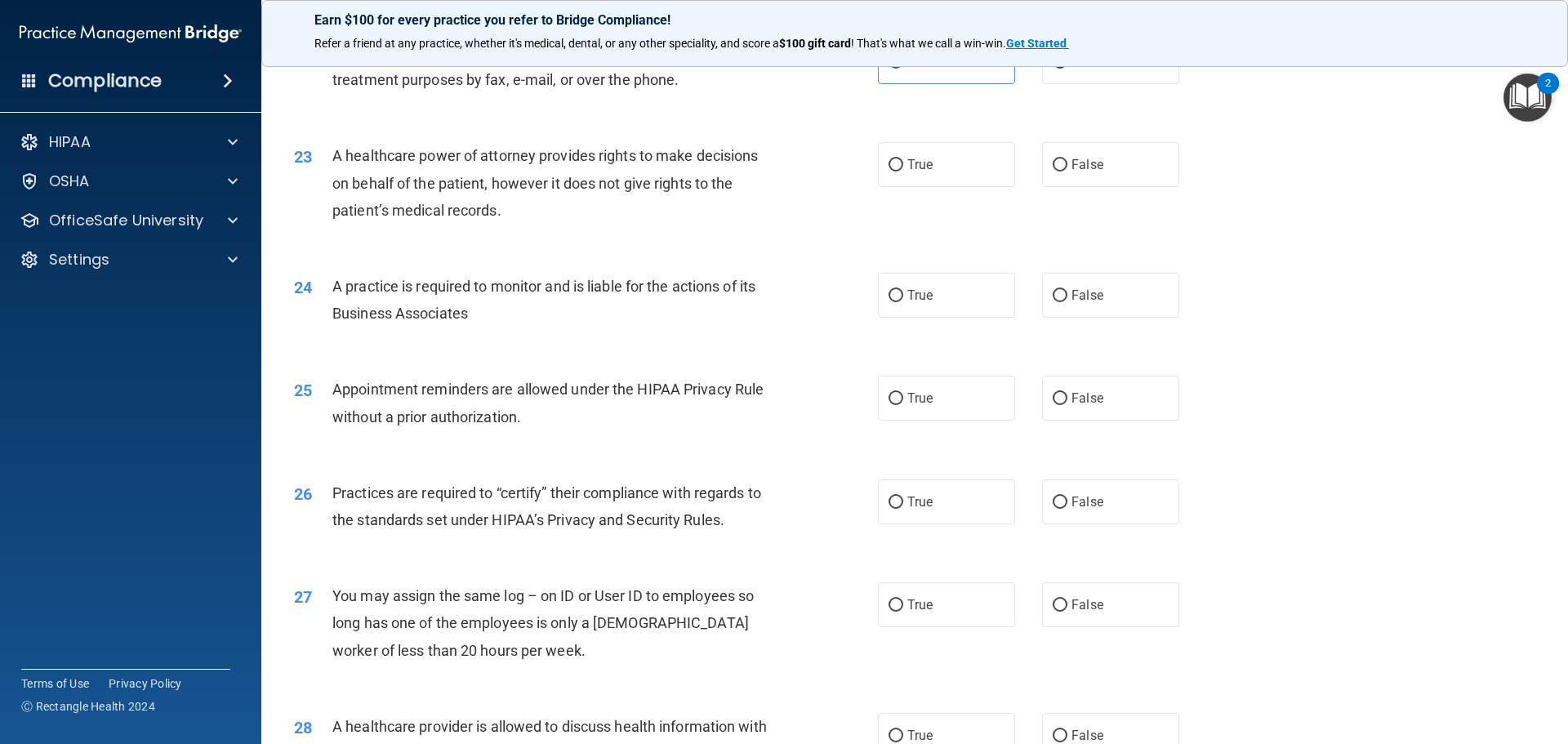
scroll to position [2695, 0]
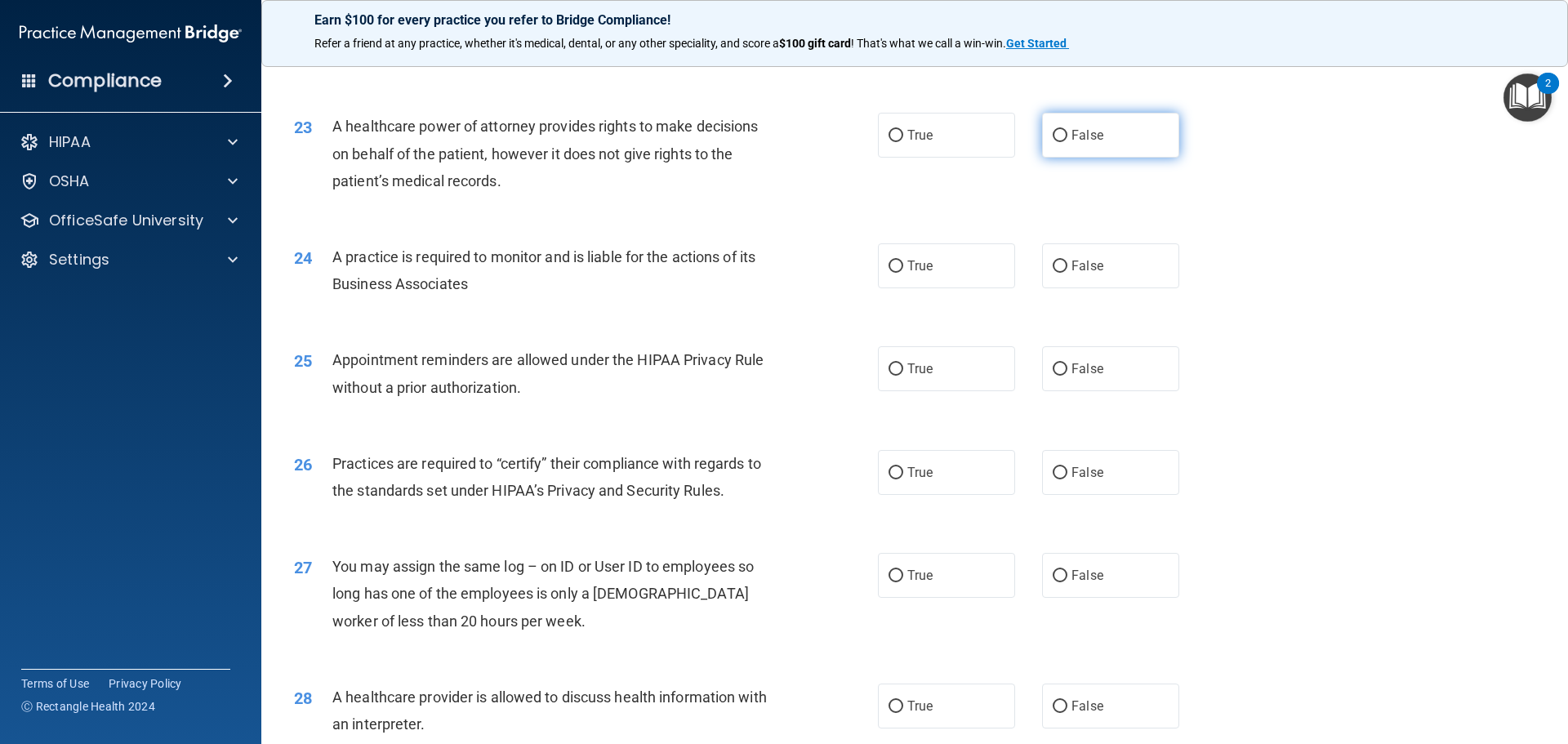
click at [1071, 130] on span "False" at bounding box center [1087, 135] width 32 height 16
click at [1068, 130] on input "False" at bounding box center [1060, 136] width 15 height 12
radio input "true"
click at [972, 138] on label "True" at bounding box center [946, 135] width 137 height 45
click at [903, 138] on input "True" at bounding box center [895, 136] width 15 height 12
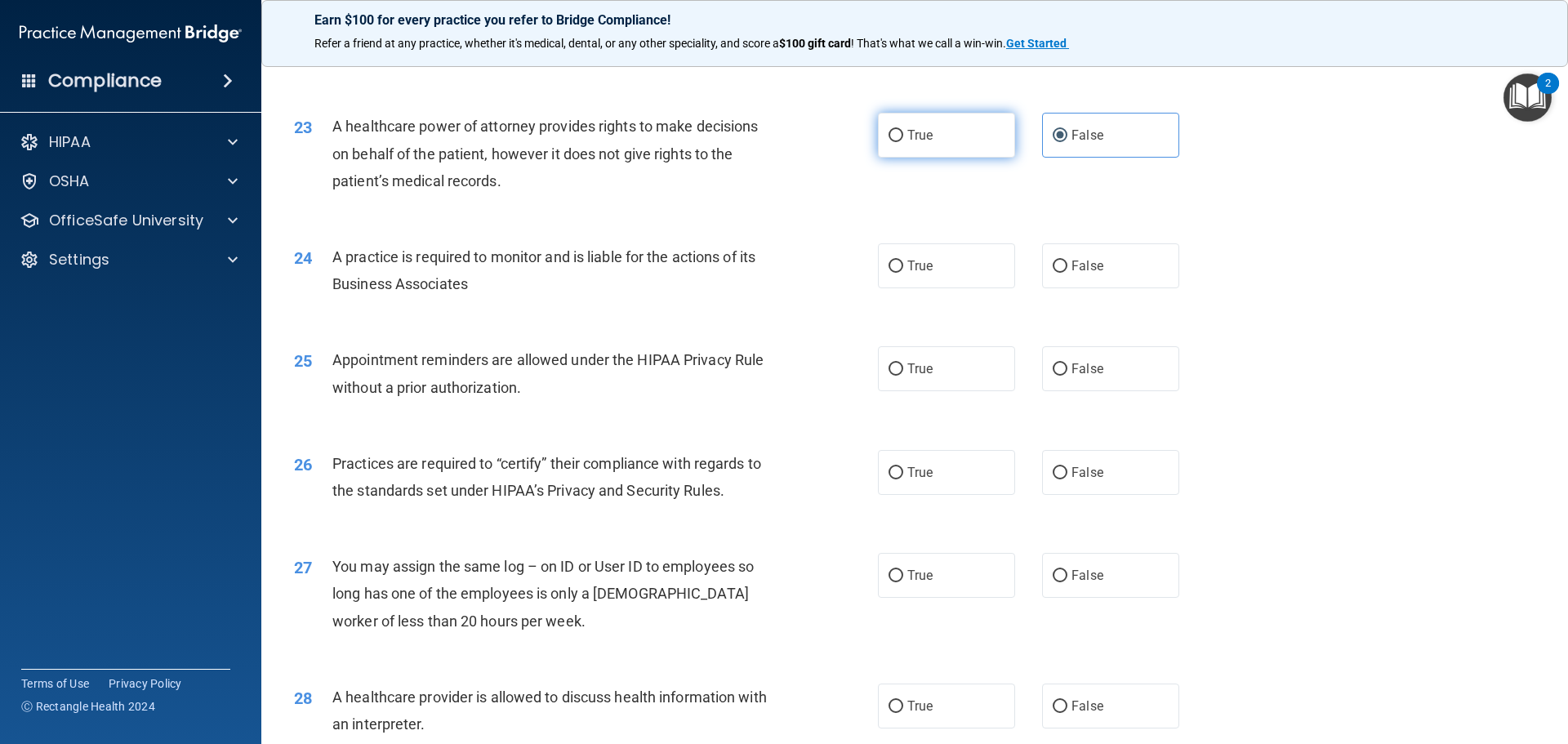
radio input "true"
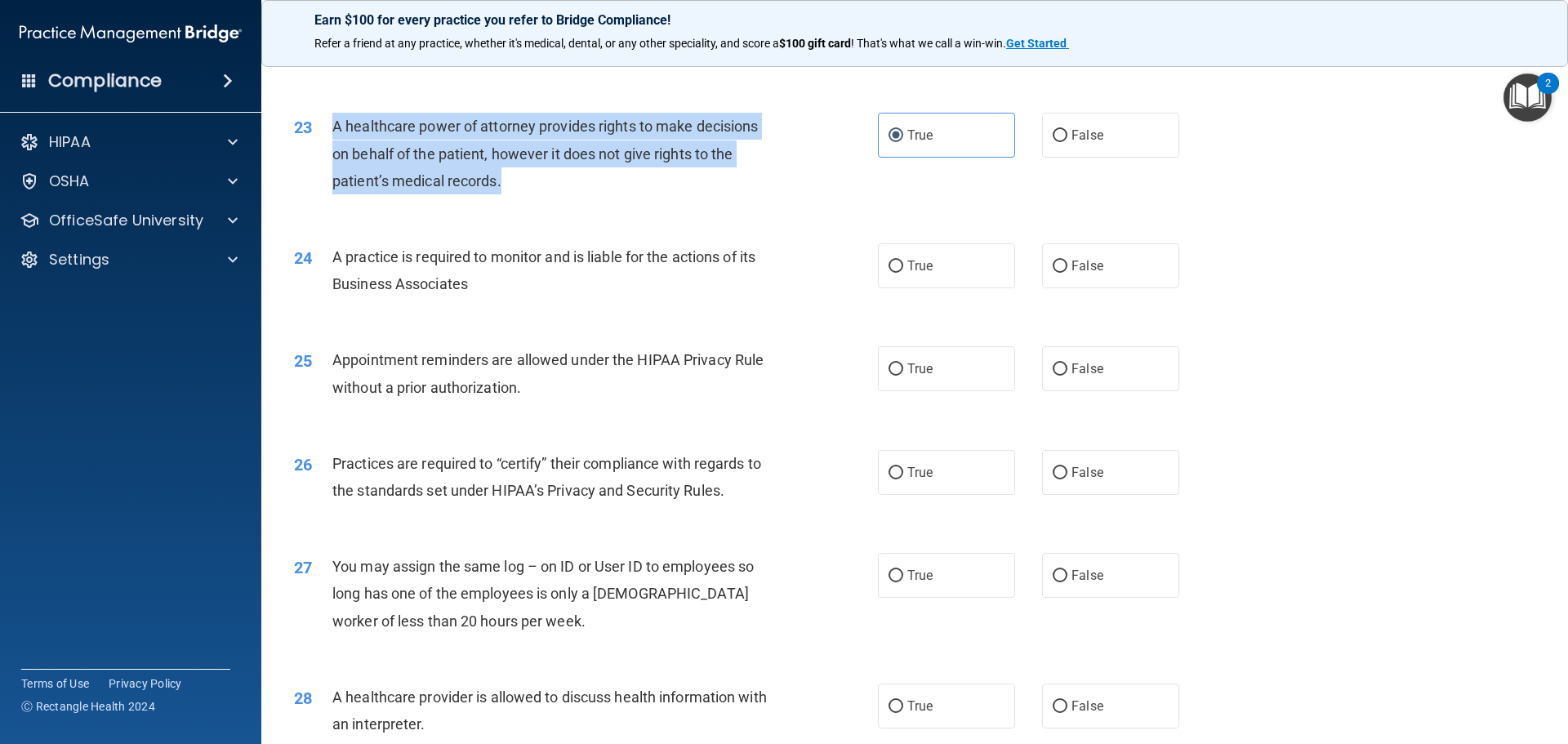
drag, startPoint x: 332, startPoint y: 122, endPoint x: 536, endPoint y: 197, distance: 217.3
click at [536, 197] on div "23 A healthcare power of attorney provides rights to make decisions on behalf o…" at bounding box center [586, 157] width 633 height 90
copy span "A healthcare power of attorney provides rights to make decisions on behalf of t…"
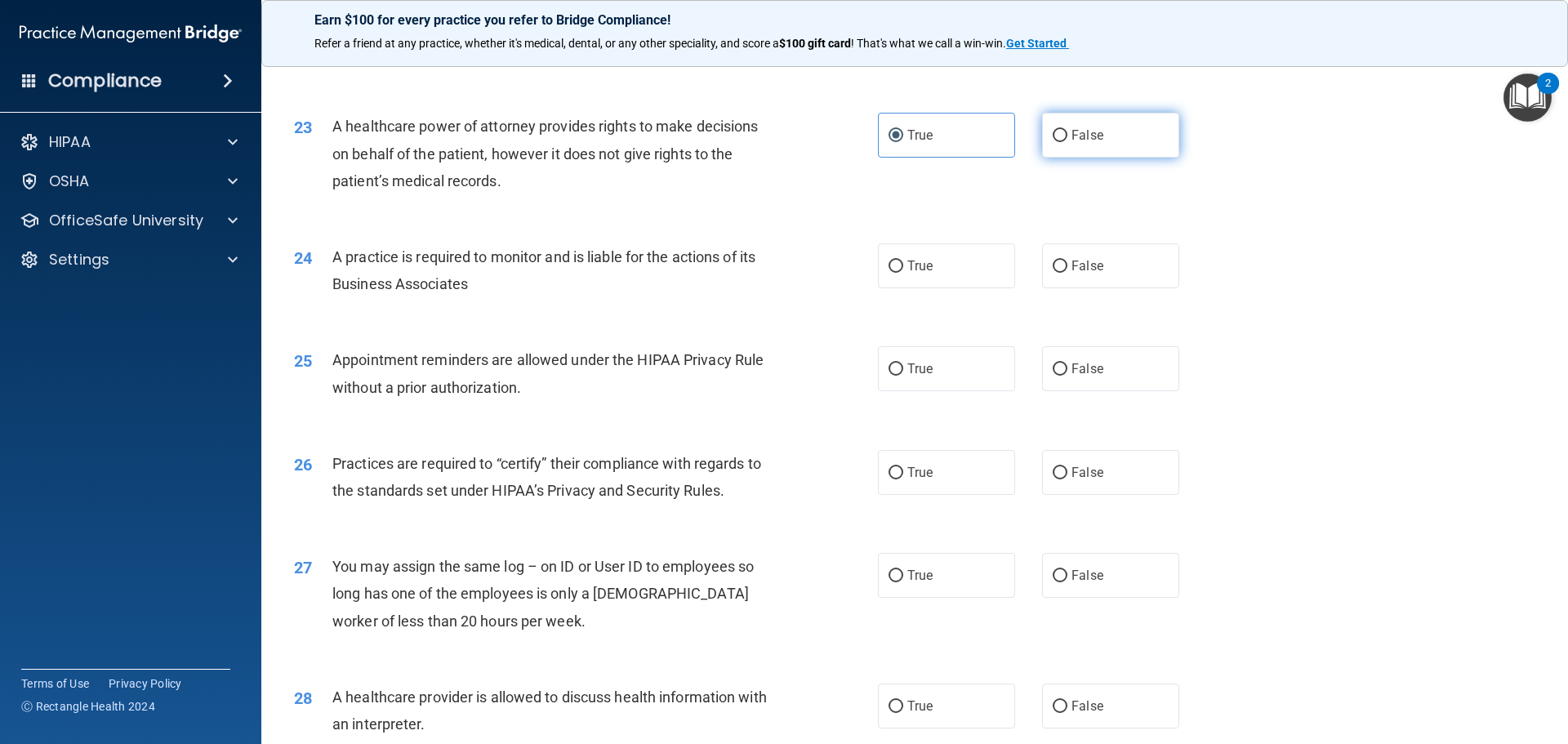
click at [1042, 141] on label "False" at bounding box center [1111, 135] width 137 height 45
click at [1053, 141] on input "False" at bounding box center [1060, 136] width 15 height 12
radio input "true"
radio input "false"
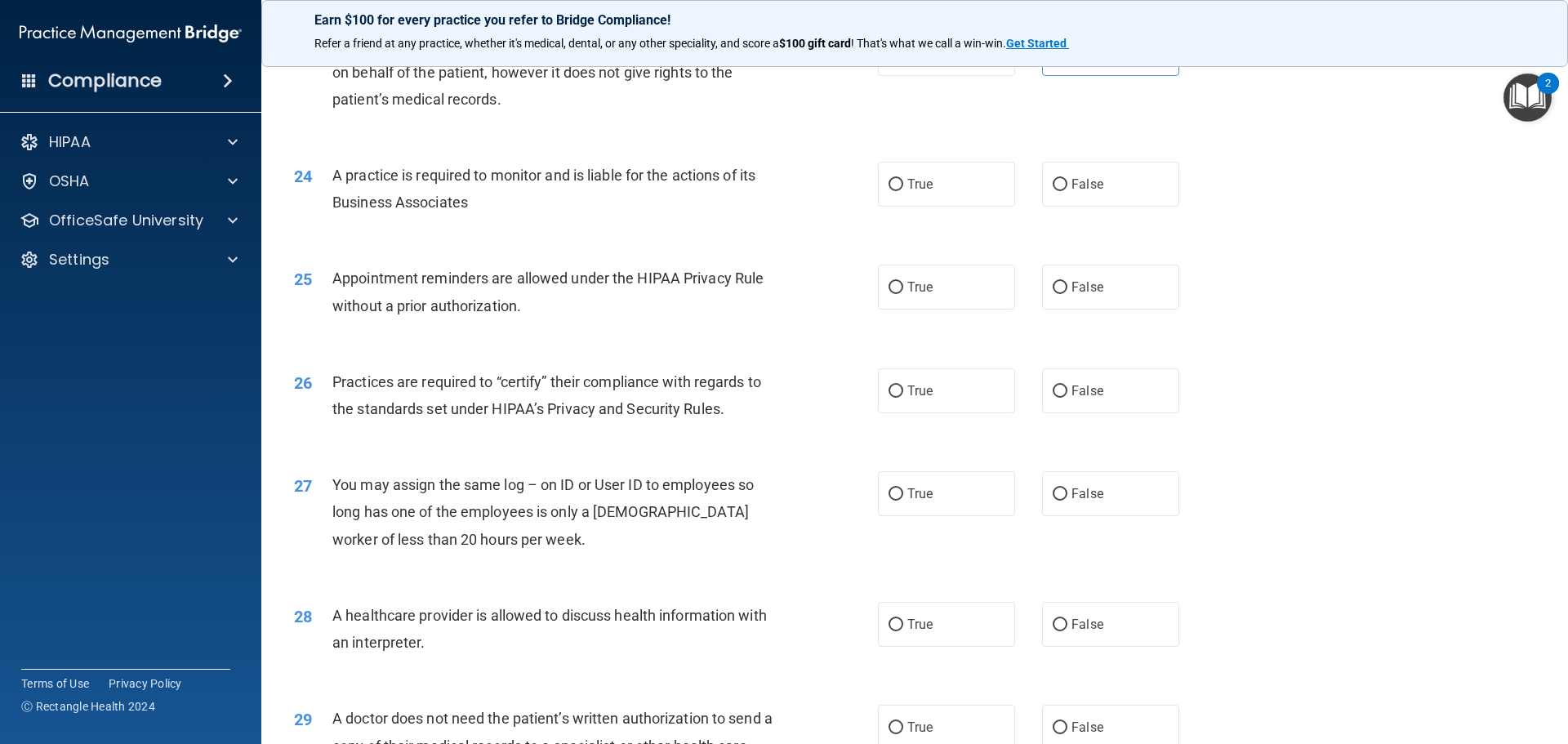
scroll to position [2858, 0]
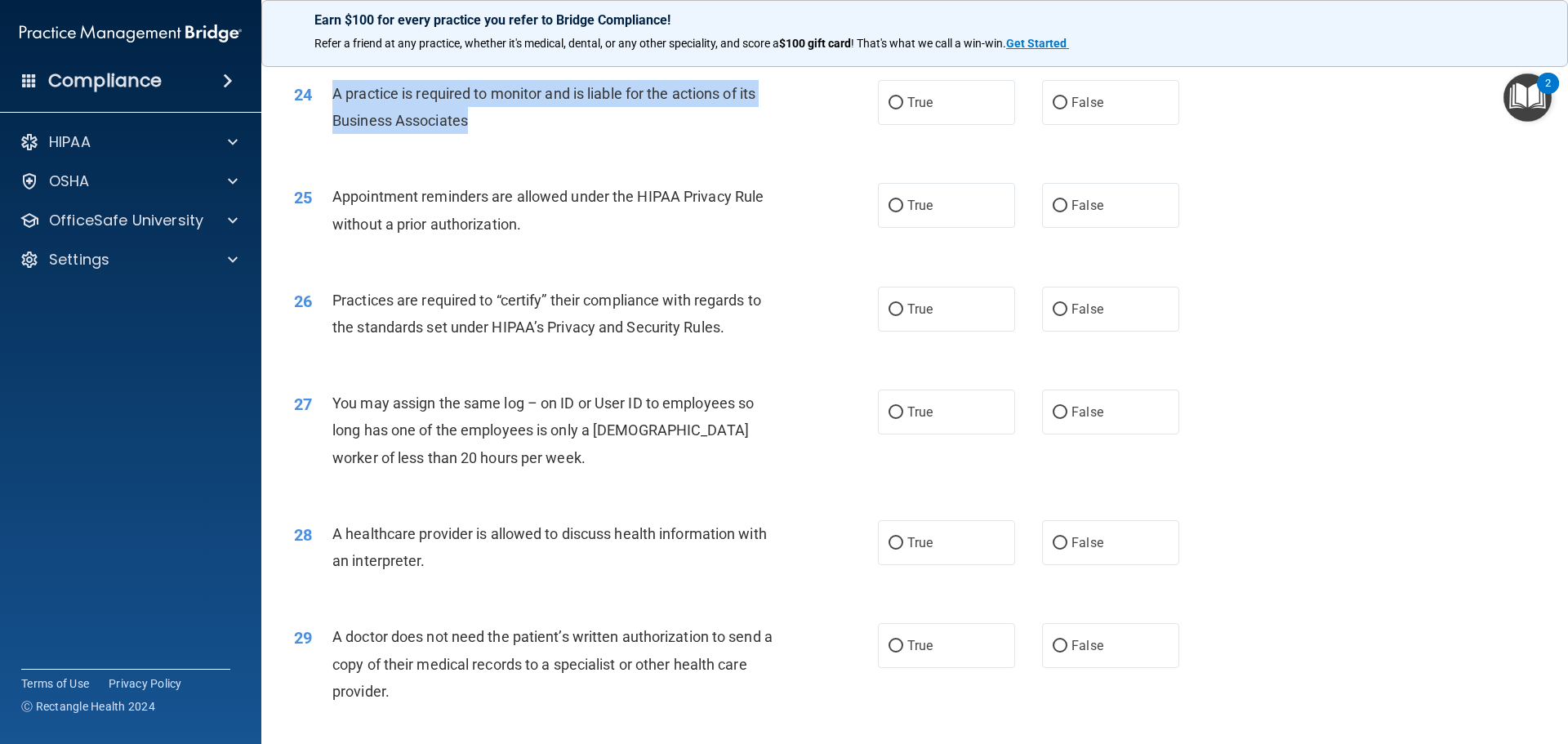
drag, startPoint x: 331, startPoint y: 89, endPoint x: 514, endPoint y: 132, distance: 188.0
click at [514, 132] on div "24 A practice is required to monitor and is liable for the actions of its Busin…" at bounding box center [586, 111] width 633 height 62
copy div "A practice is required to monitor and is liable for the actions of its Business…"
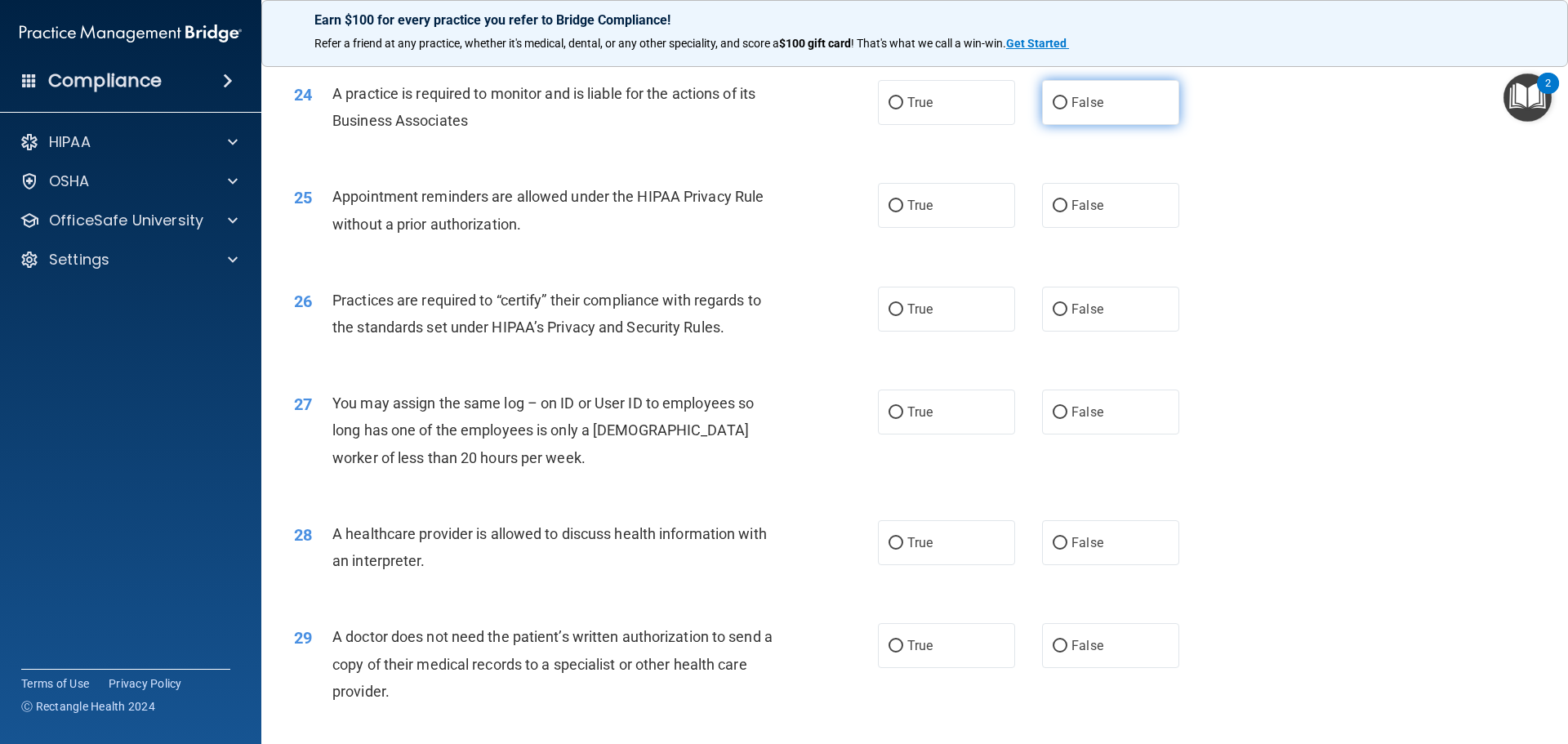
click at [1099, 113] on label "False" at bounding box center [1111, 102] width 137 height 45
click at [1068, 109] on input "False" at bounding box center [1060, 103] width 15 height 12
radio input "true"
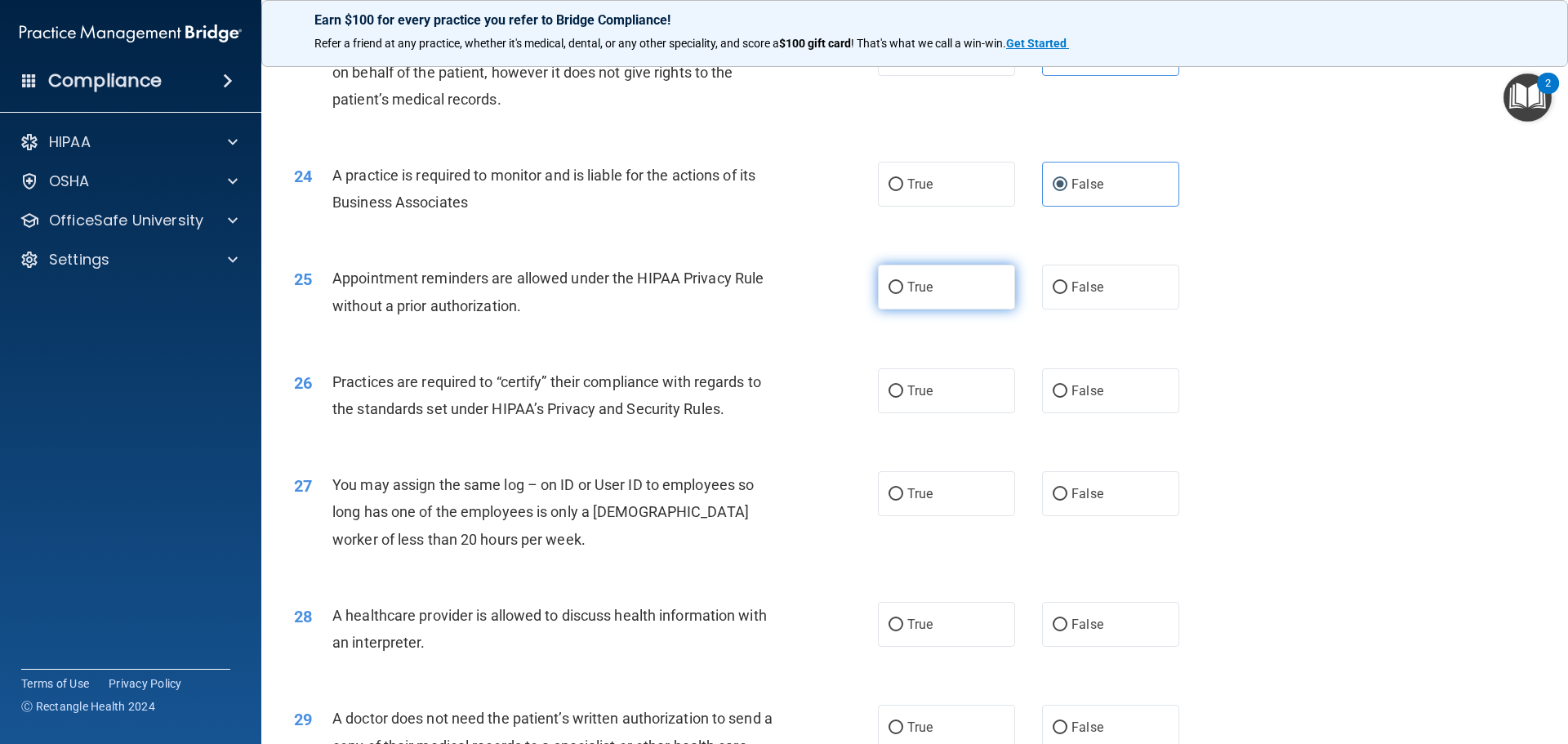
drag, startPoint x: 880, startPoint y: 285, endPoint x: 872, endPoint y: 287, distance: 8.2
click at [880, 285] on label "True" at bounding box center [946, 287] width 137 height 45
click at [888, 285] on input "True" at bounding box center [895, 288] width 15 height 12
radio input "true"
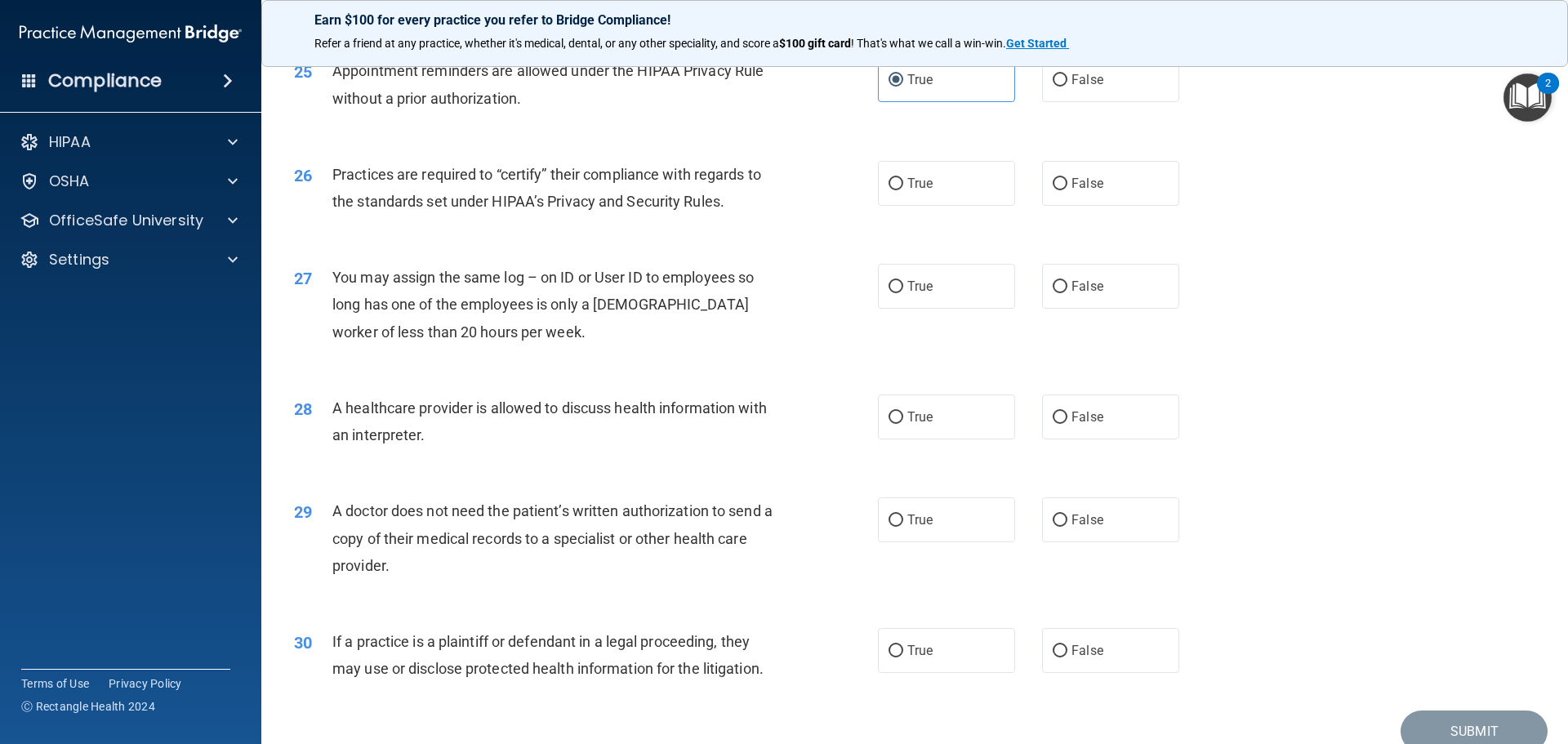
scroll to position [3021, 0]
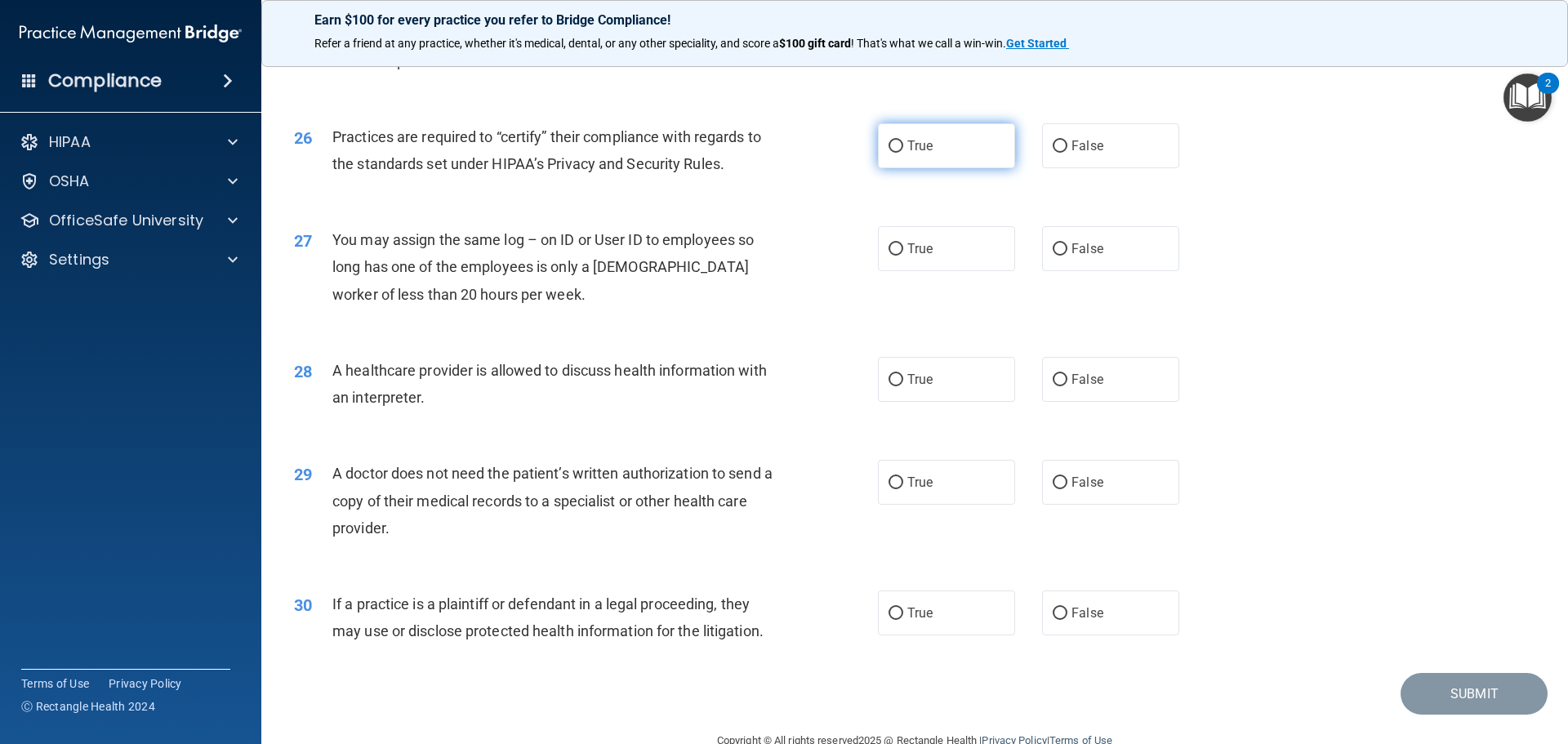
click at [942, 144] on label "True" at bounding box center [946, 145] width 137 height 45
click at [903, 144] on input "True" at bounding box center [895, 147] width 15 height 12
radio input "true"
click at [1089, 254] on span "False" at bounding box center [1087, 249] width 32 height 16
click at [1068, 254] on input "False" at bounding box center [1060, 250] width 15 height 12
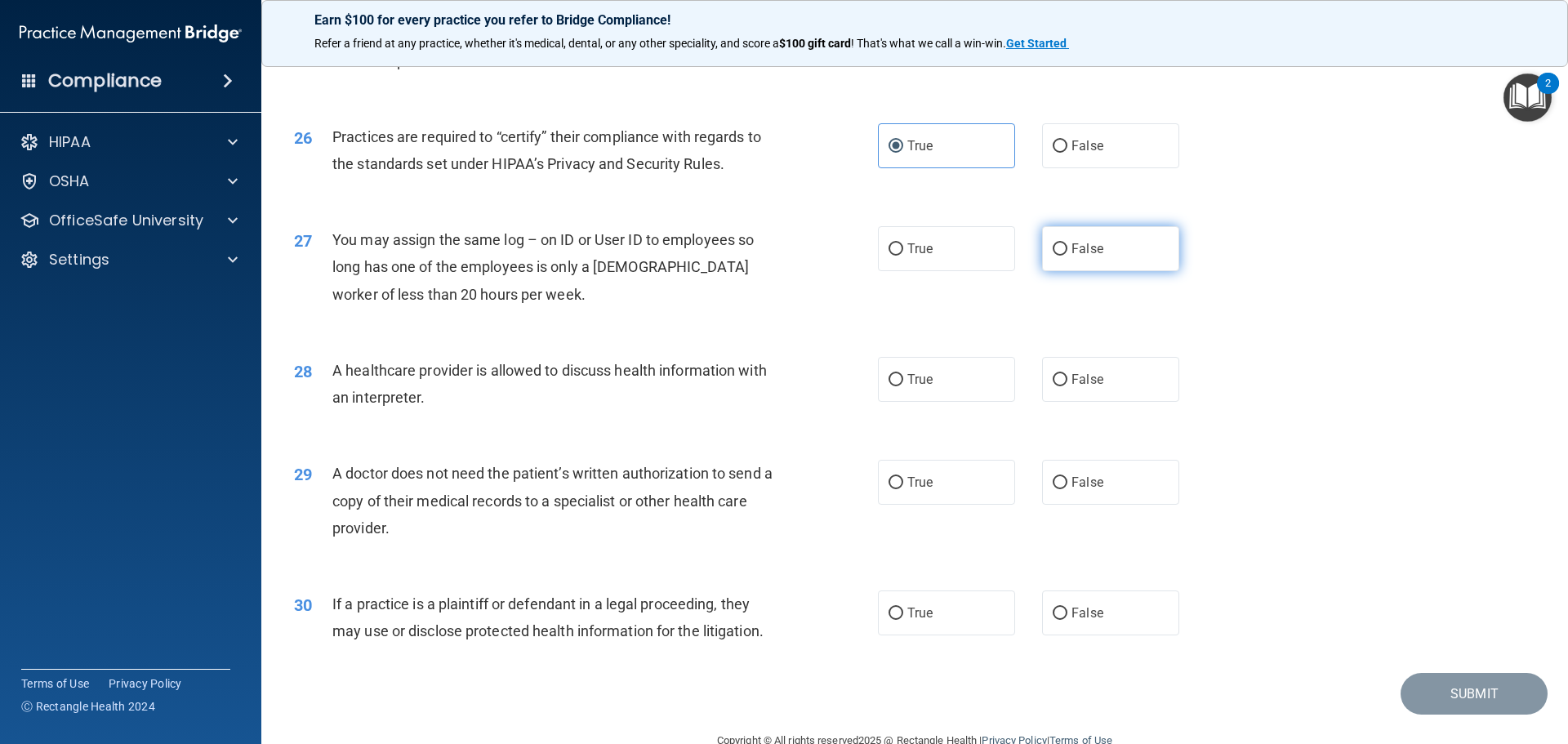
radio input "true"
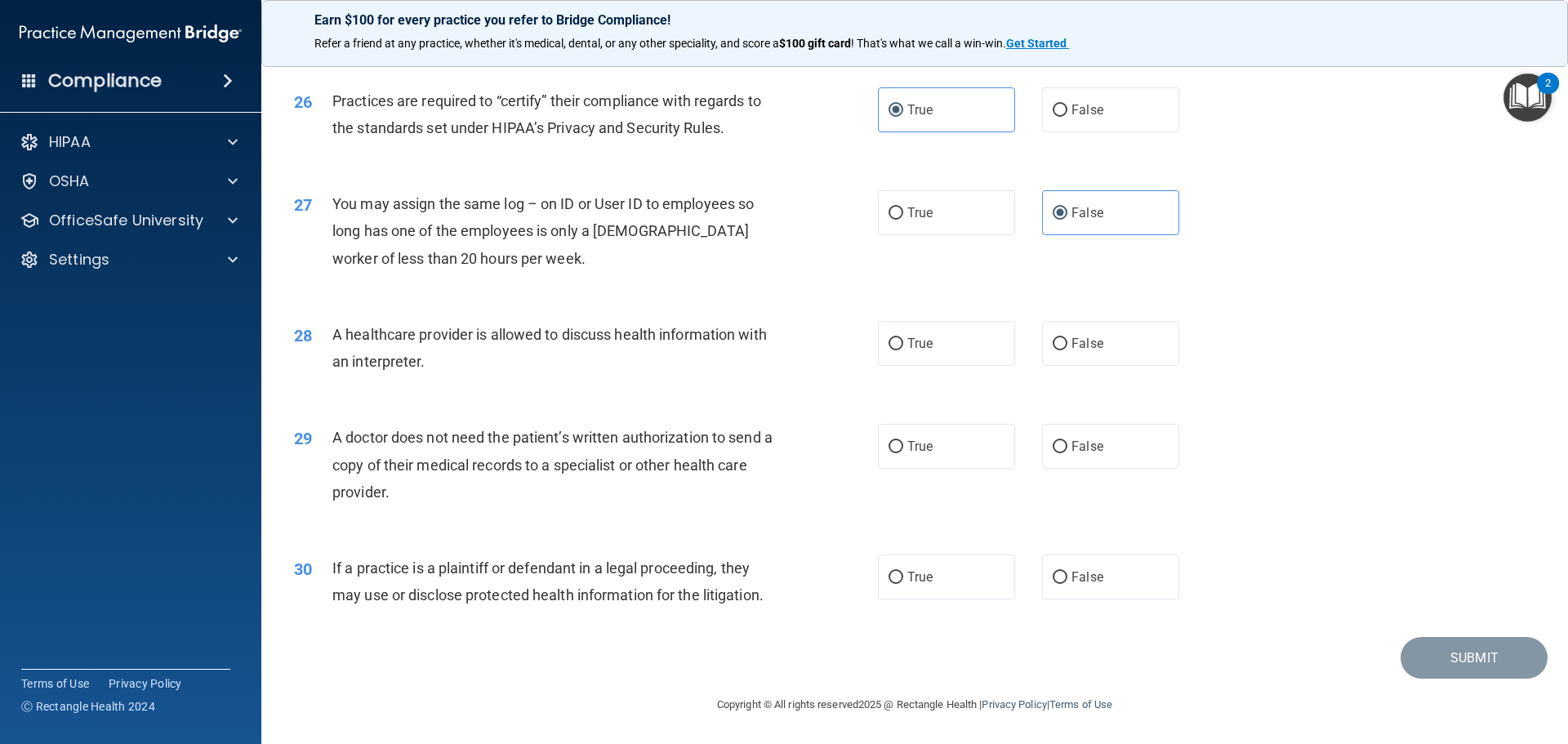
click at [449, 353] on div "A healthcare provider is allowed to discuss health information with an interpre…" at bounding box center [560, 347] width 456 height 54
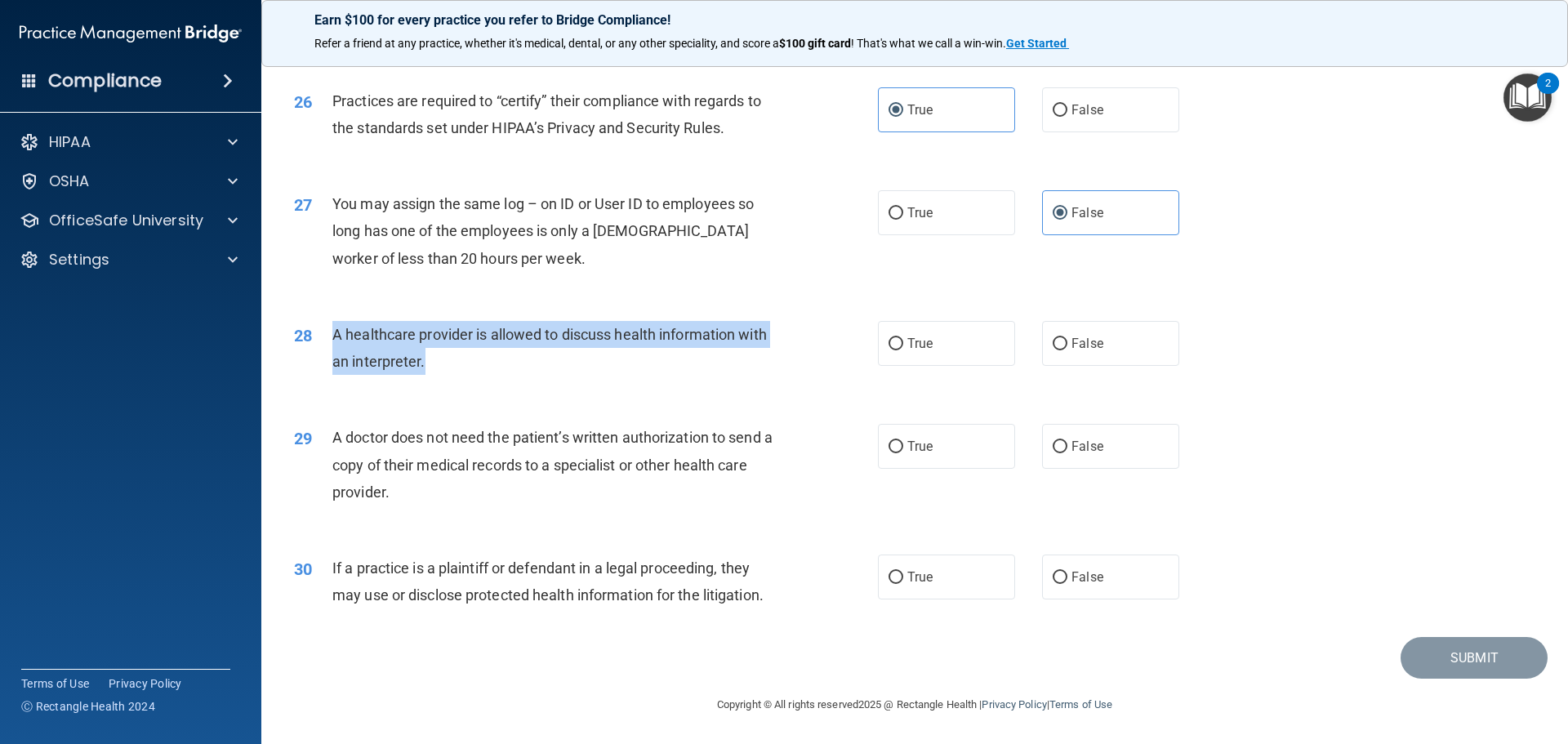
drag, startPoint x: 332, startPoint y: 335, endPoint x: 492, endPoint y: 375, distance: 164.9
click at [492, 375] on div "A healthcare provider is allowed to discuss health information with an interpre…" at bounding box center [560, 347] width 456 height 54
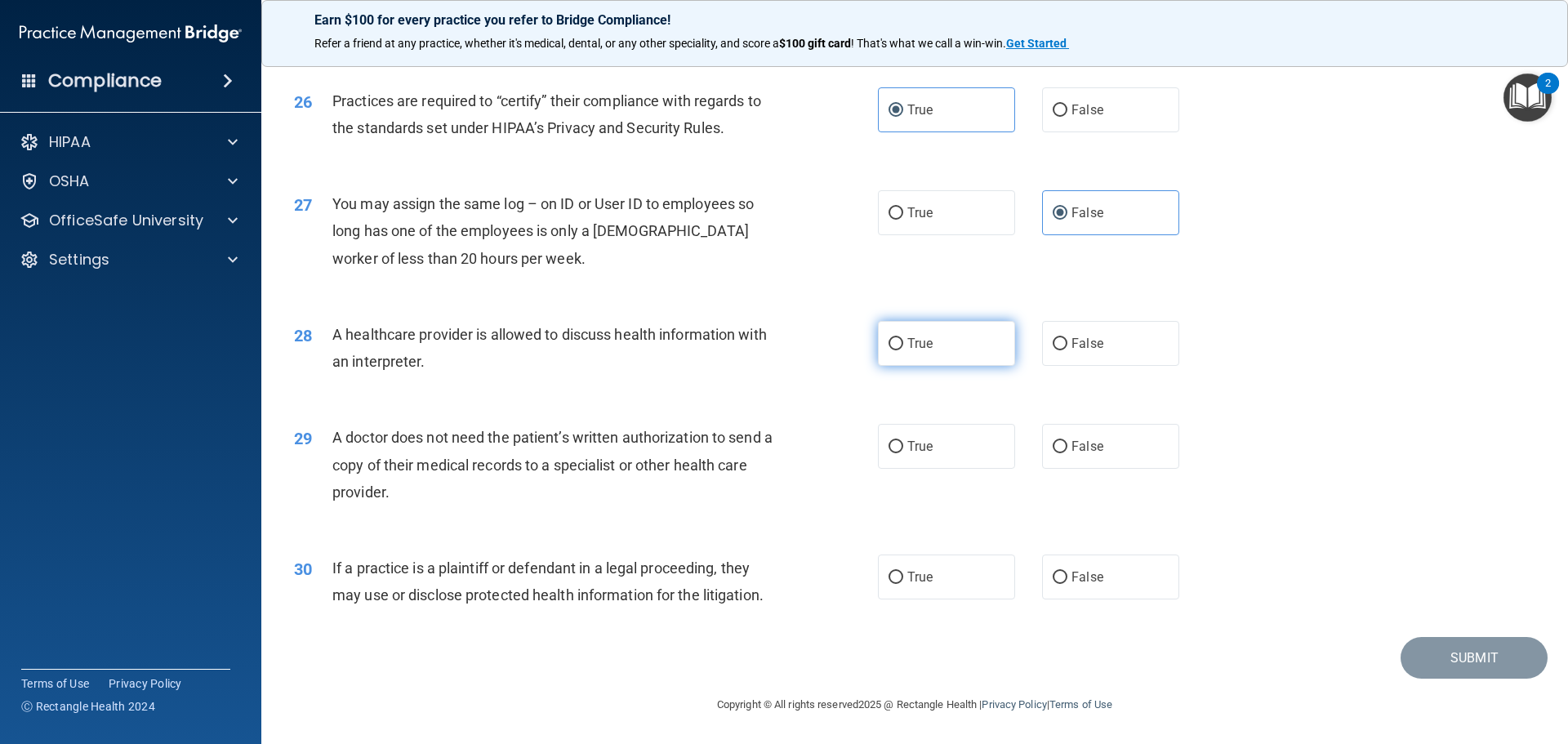
click at [940, 341] on label "True" at bounding box center [946, 343] width 137 height 45
click at [903, 341] on input "True" at bounding box center [895, 344] width 15 height 12
radio input "true"
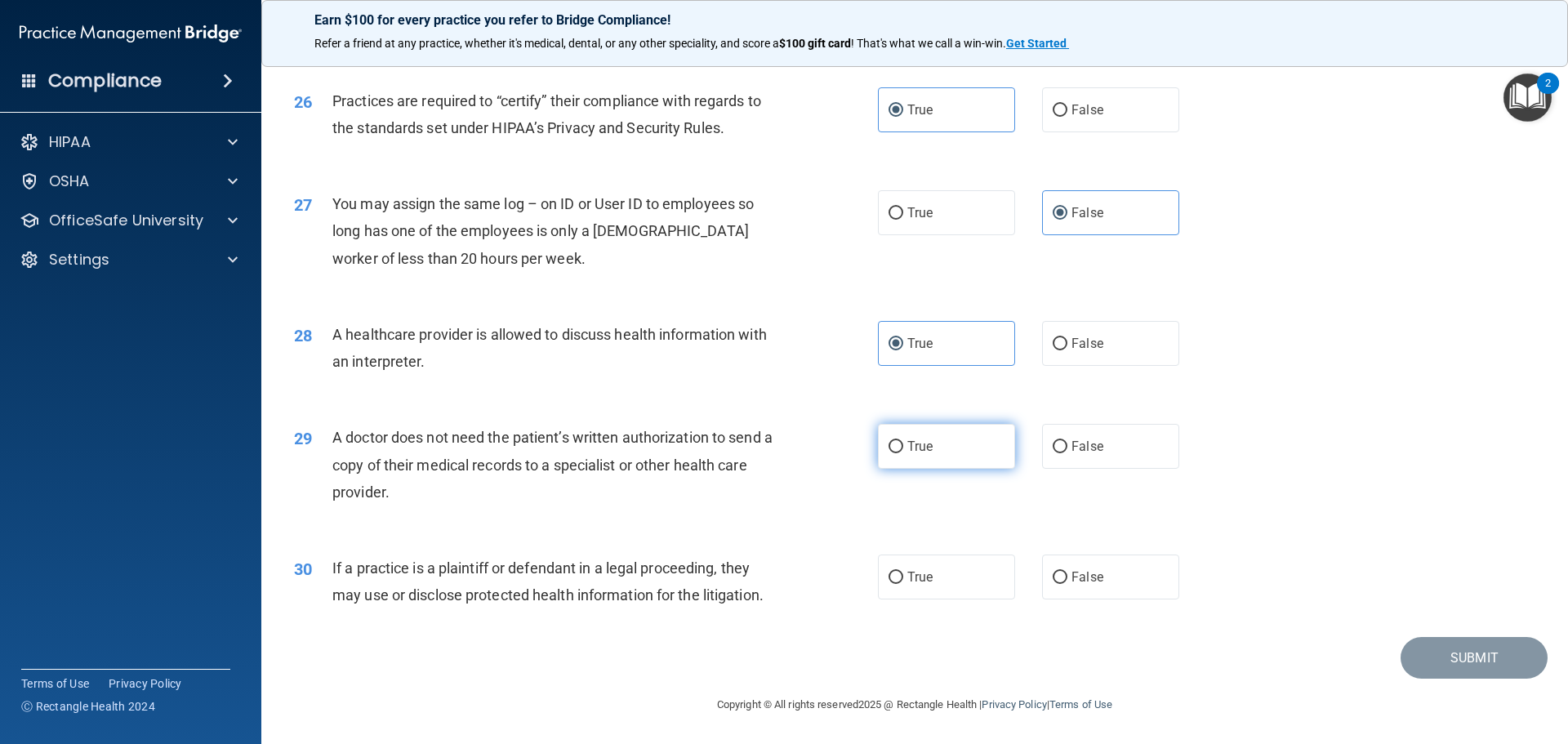
click at [926, 440] on span "True" at bounding box center [920, 447] width 26 height 16
click at [903, 441] on input "True" at bounding box center [895, 447] width 15 height 12
radio input "true"
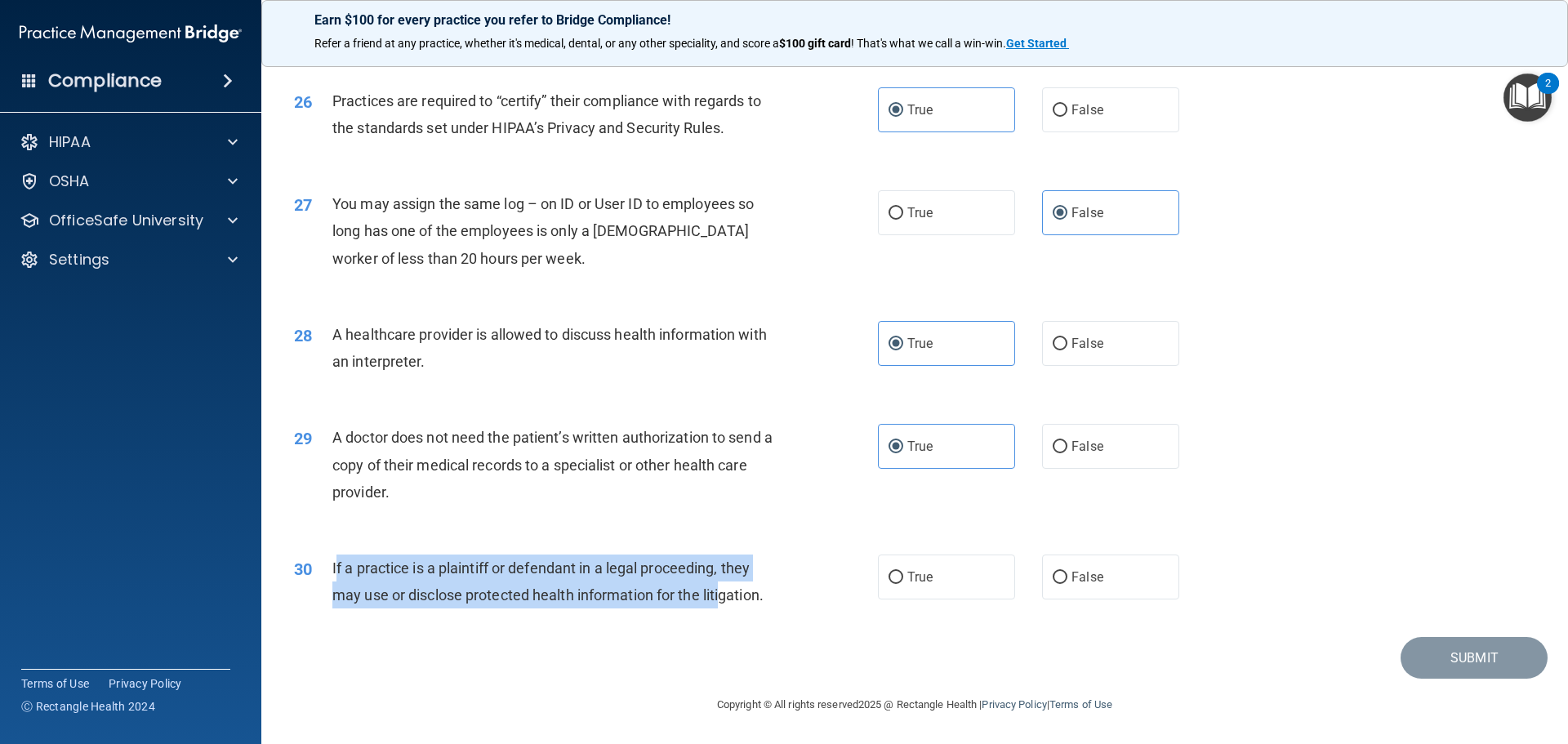
drag, startPoint x: 336, startPoint y: 563, endPoint x: 722, endPoint y: 611, distance: 389.0
click at [722, 611] on div "30 If a practice is a plaintiff or defendant in a legal proceeding, they may us…" at bounding box center [586, 585] width 633 height 62
click at [427, 604] on div "If a practice is a plaintiff or defendant in a legal proceeding, they may use o…" at bounding box center [560, 580] width 456 height 54
drag, startPoint x: 328, startPoint y: 564, endPoint x: 768, endPoint y: 601, distance: 441.6
click at [768, 601] on div "30 If a practice is a plaintiff or defendant in a legal proceeding, they may us…" at bounding box center [586, 585] width 633 height 62
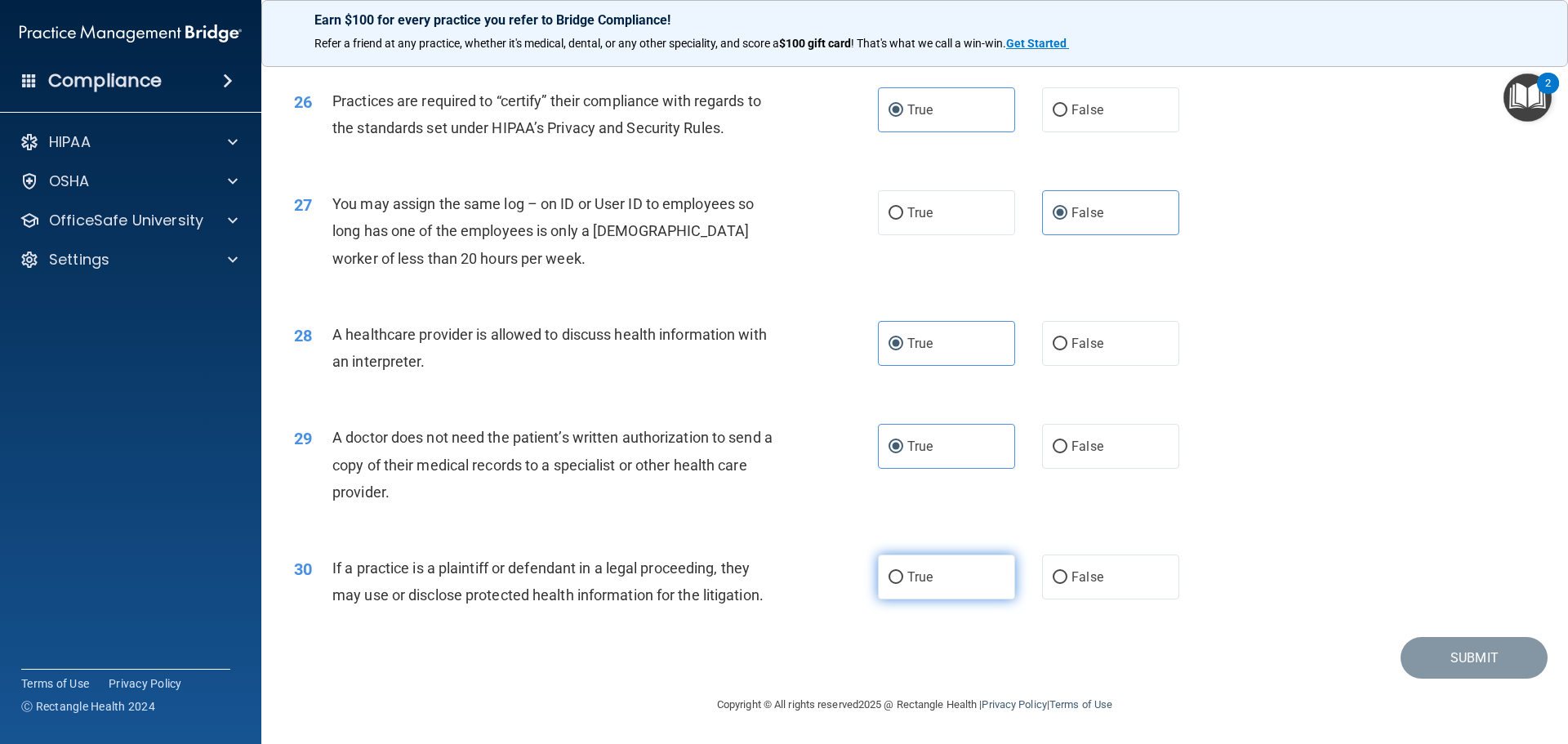
click at [930, 567] on label "True" at bounding box center [946, 576] width 137 height 45
click at [903, 572] on input "True" at bounding box center [895, 578] width 15 height 12
radio input "true"
click at [1476, 651] on button "Submit" at bounding box center [1473, 657] width 147 height 41
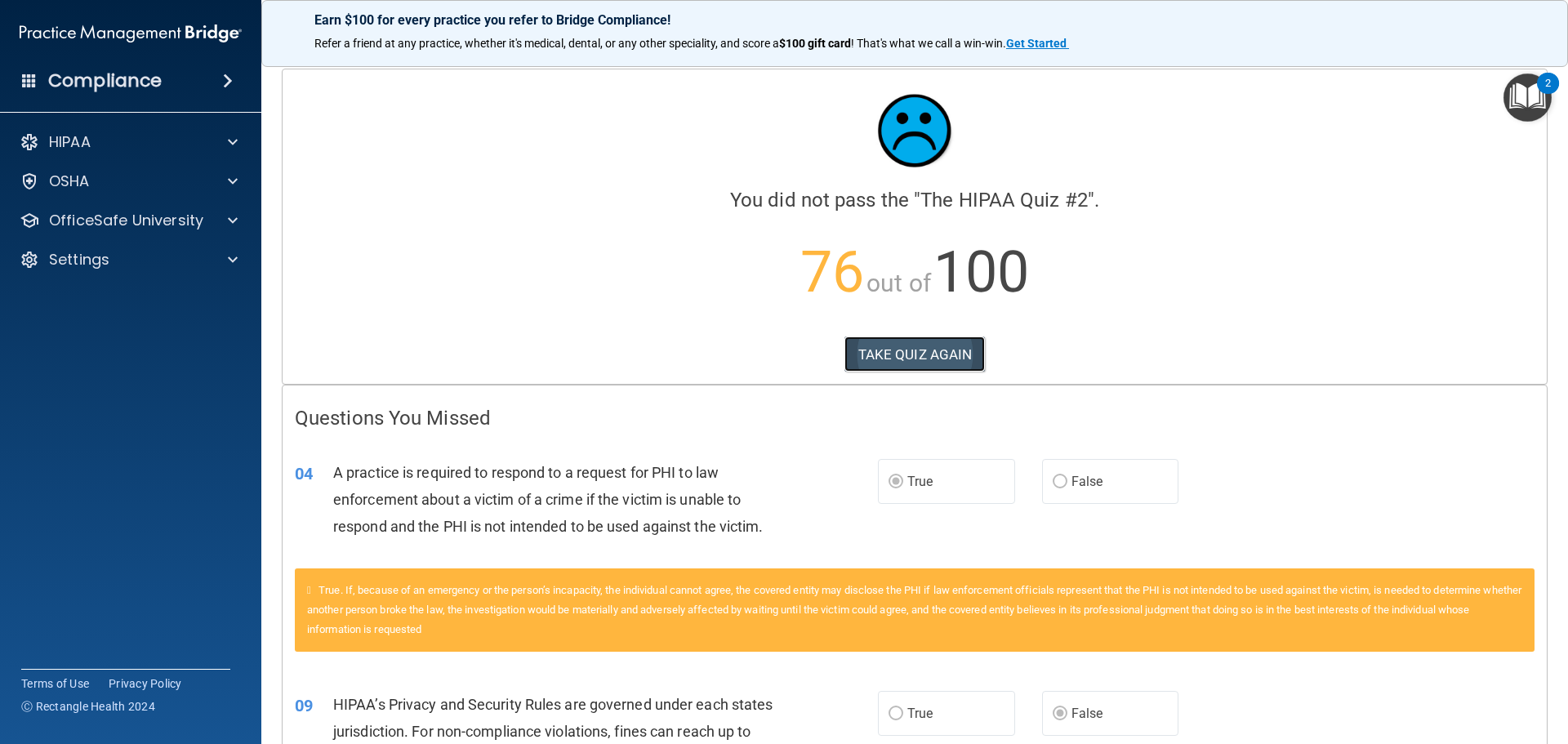
click at [898, 346] on button "TAKE QUIZ AGAIN" at bounding box center [915, 354] width 142 height 36
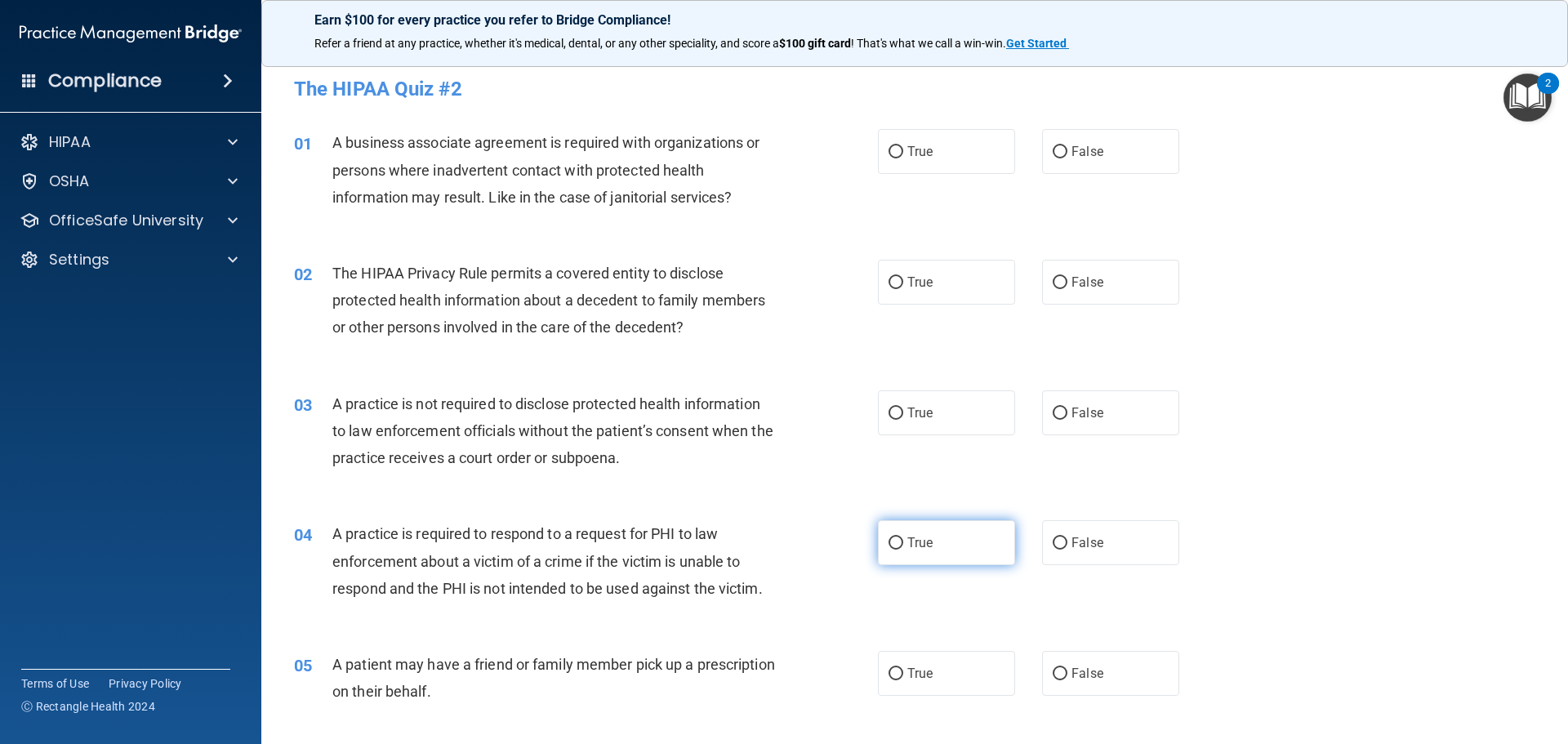
click at [929, 542] on label "True" at bounding box center [946, 542] width 137 height 45
click at [903, 542] on input "True" at bounding box center [895, 543] width 15 height 12
radio input "true"
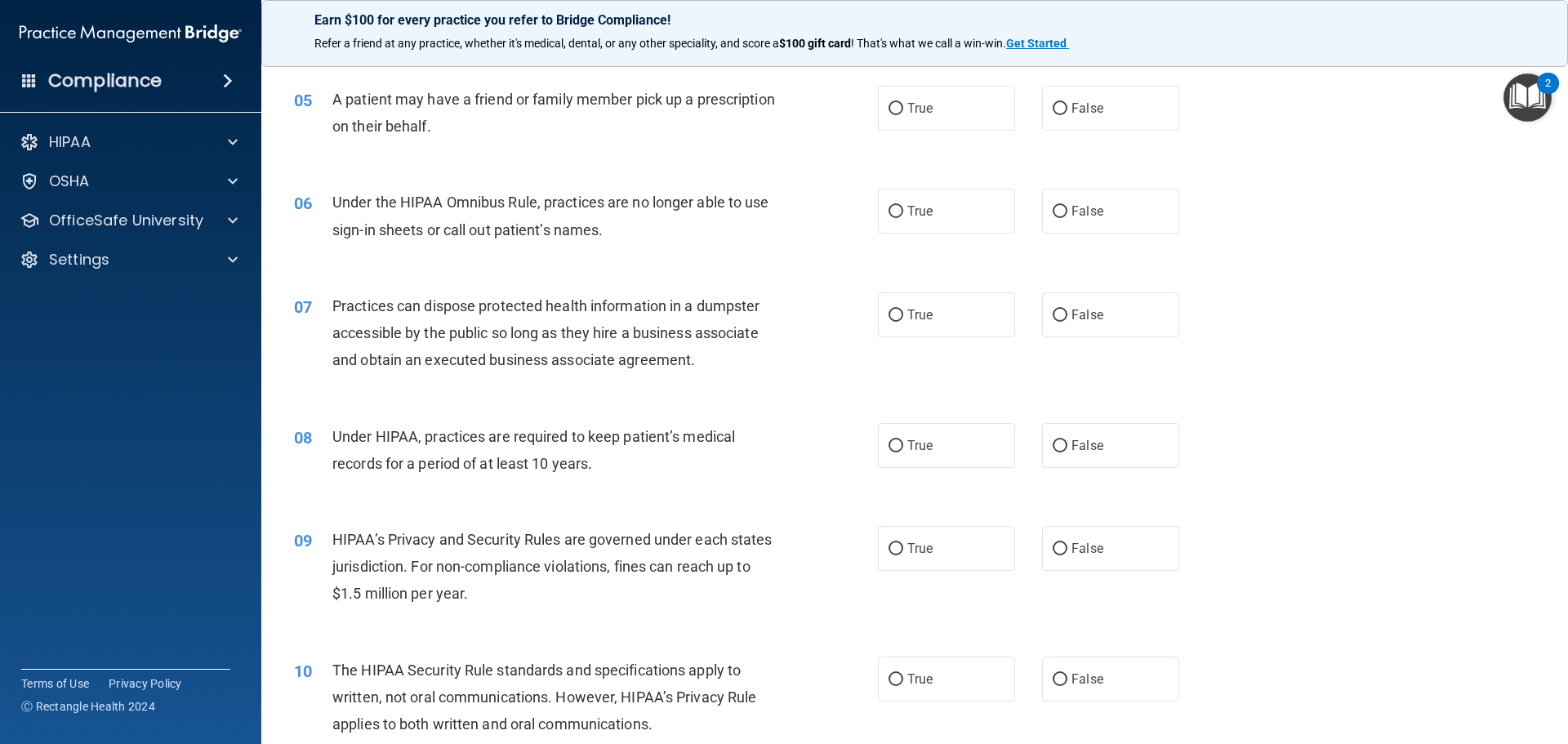
scroll to position [653, 0]
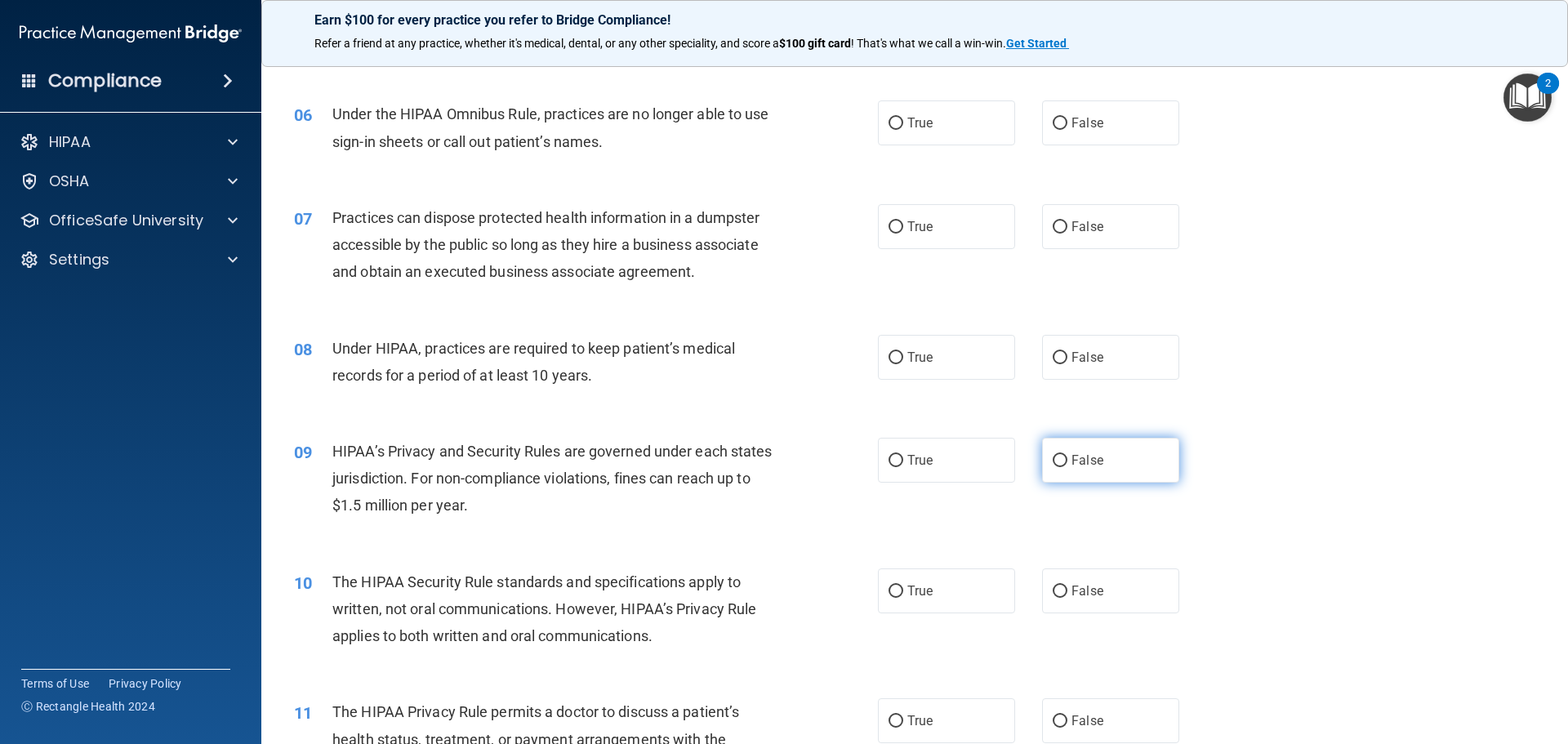
click at [1101, 467] on label "False" at bounding box center [1111, 460] width 137 height 45
click at [1068, 467] on input "False" at bounding box center [1060, 461] width 15 height 12
radio input "true"
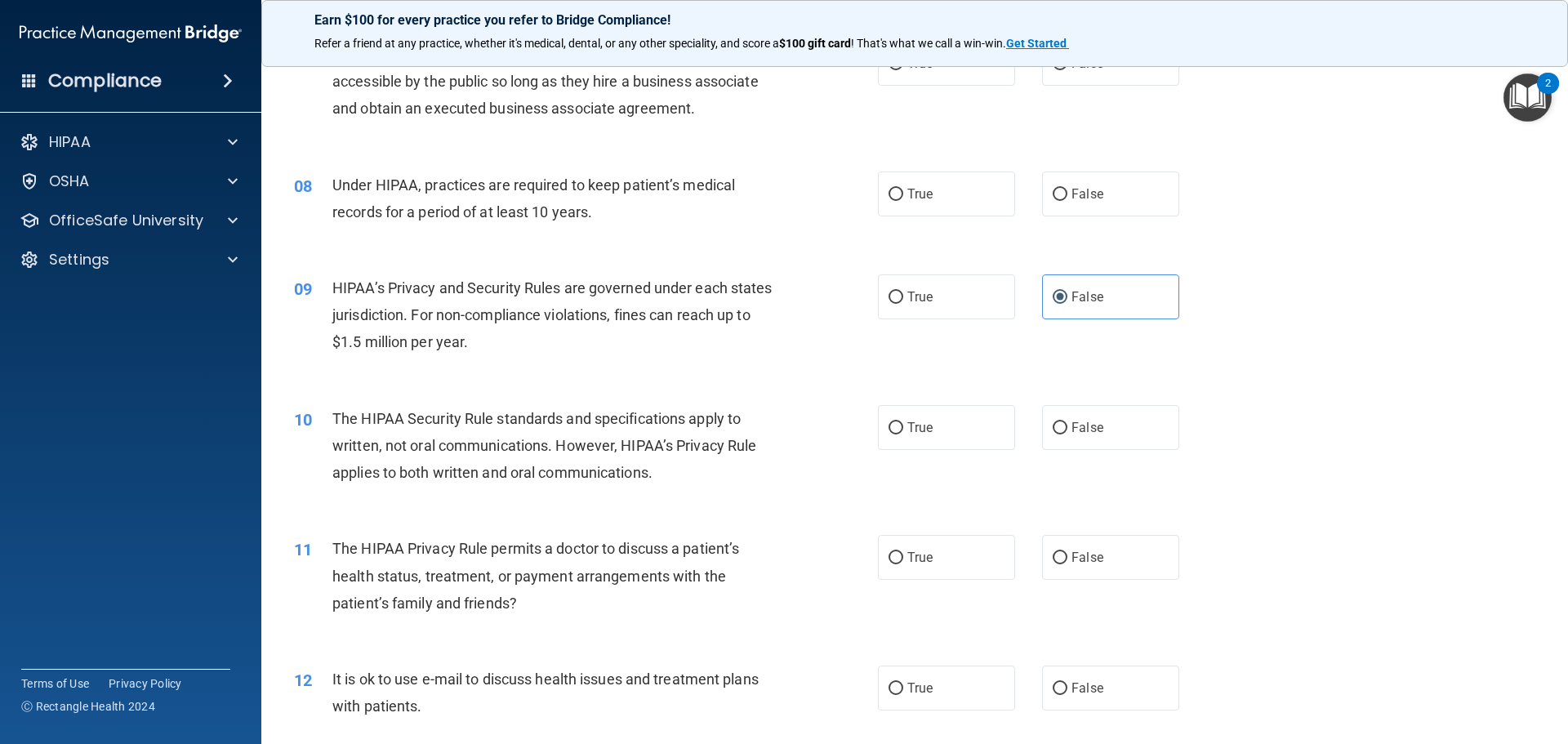
scroll to position [980, 0]
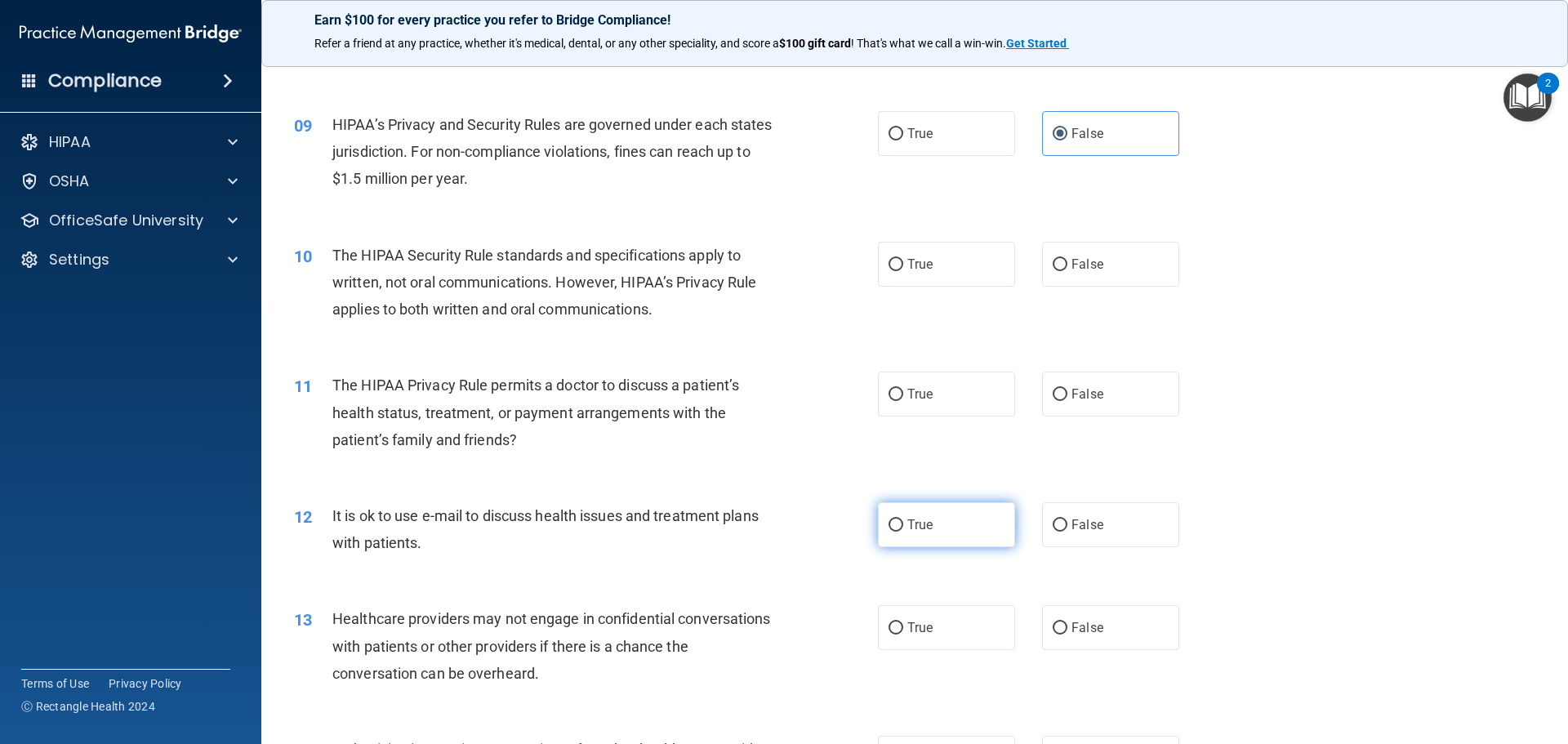
click at [894, 522] on input "True" at bounding box center [895, 526] width 15 height 12
radio input "true"
click at [1130, 626] on label "False" at bounding box center [1111, 627] width 137 height 45
click at [1068, 626] on input "False" at bounding box center [1060, 628] width 15 height 12
radio input "true"
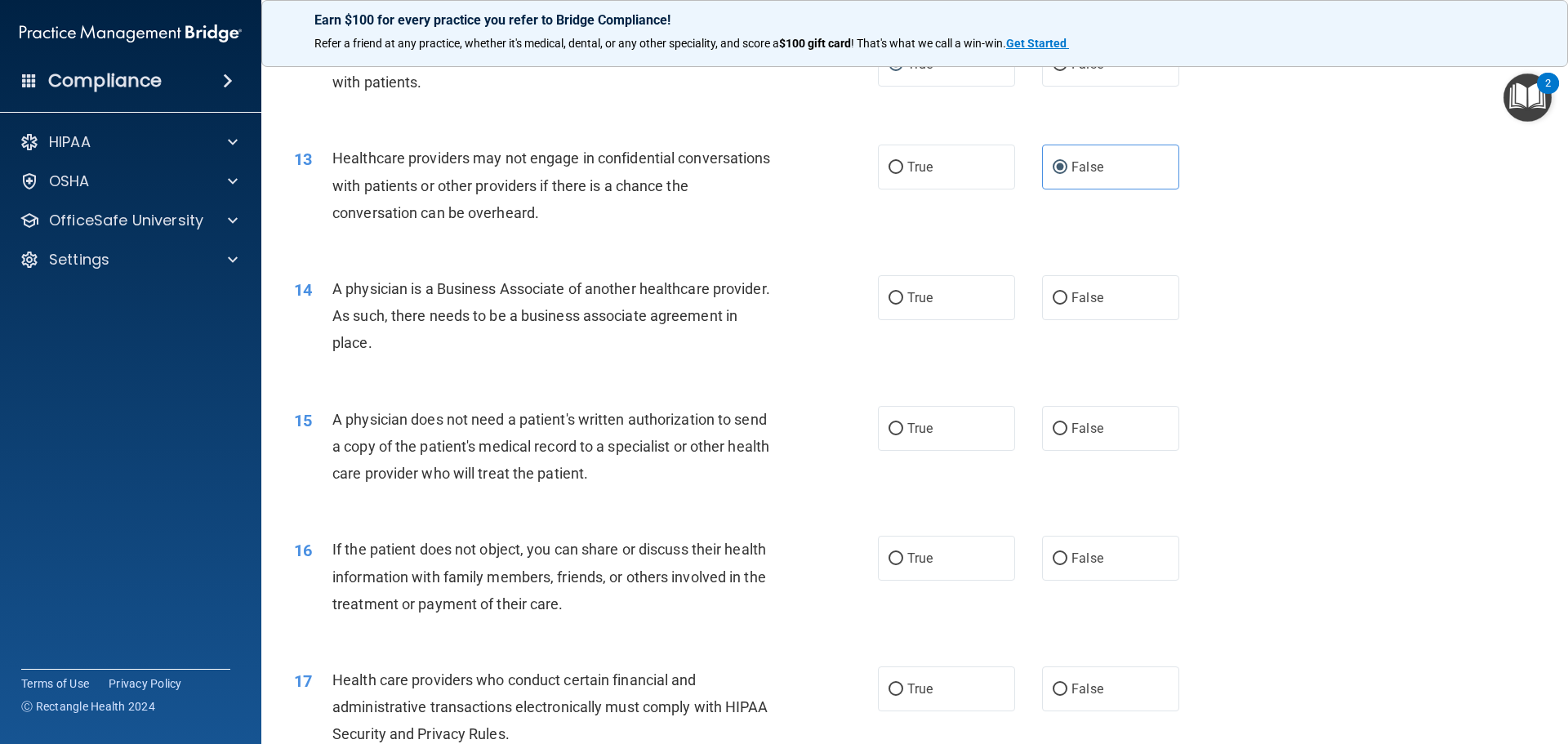
scroll to position [1470, 0]
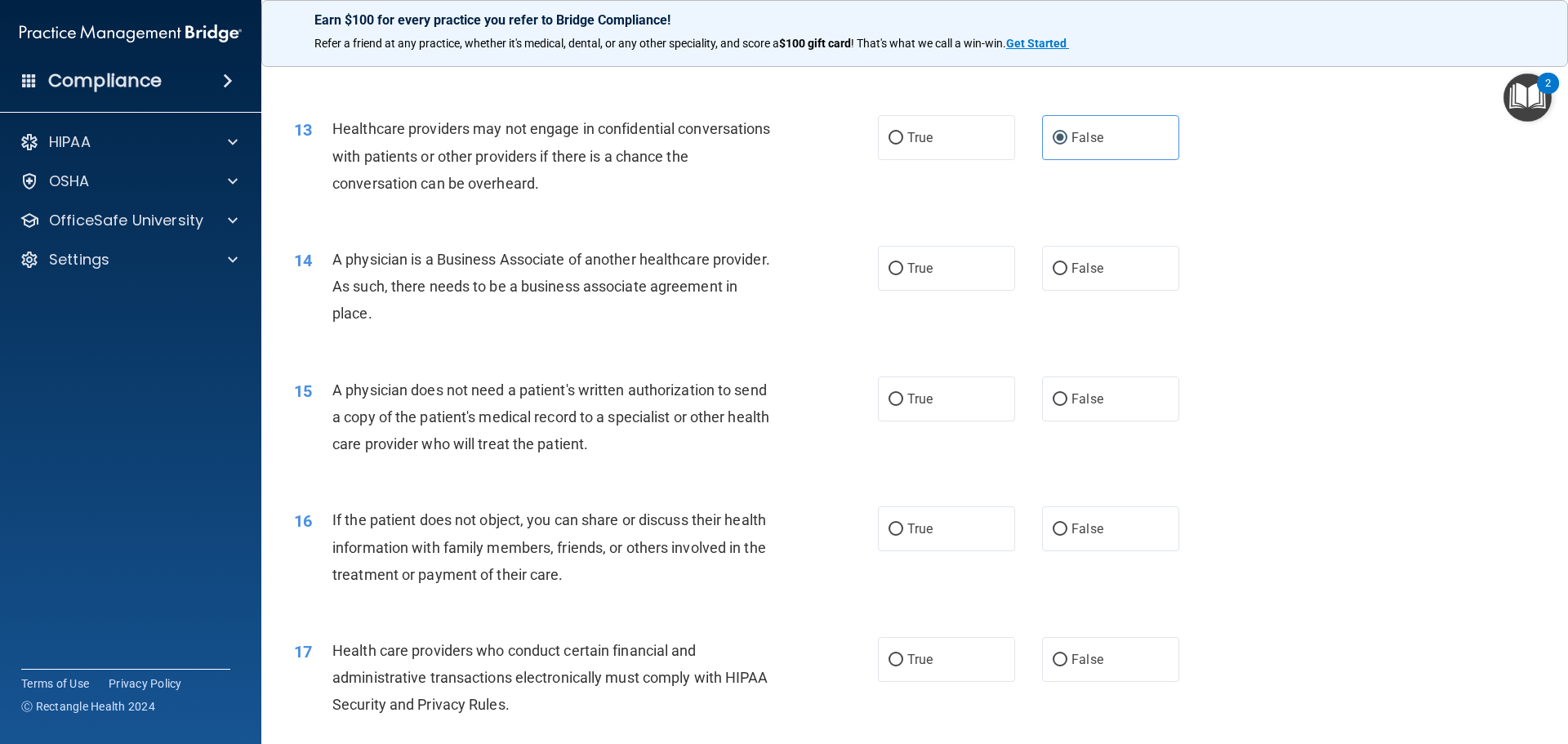
drag, startPoint x: 923, startPoint y: 517, endPoint x: 817, endPoint y: 546, distance: 109.9
click at [923, 516] on label "True" at bounding box center [946, 529] width 137 height 45
click at [903, 523] on input "True" at bounding box center [895, 529] width 15 height 12
radio input "true"
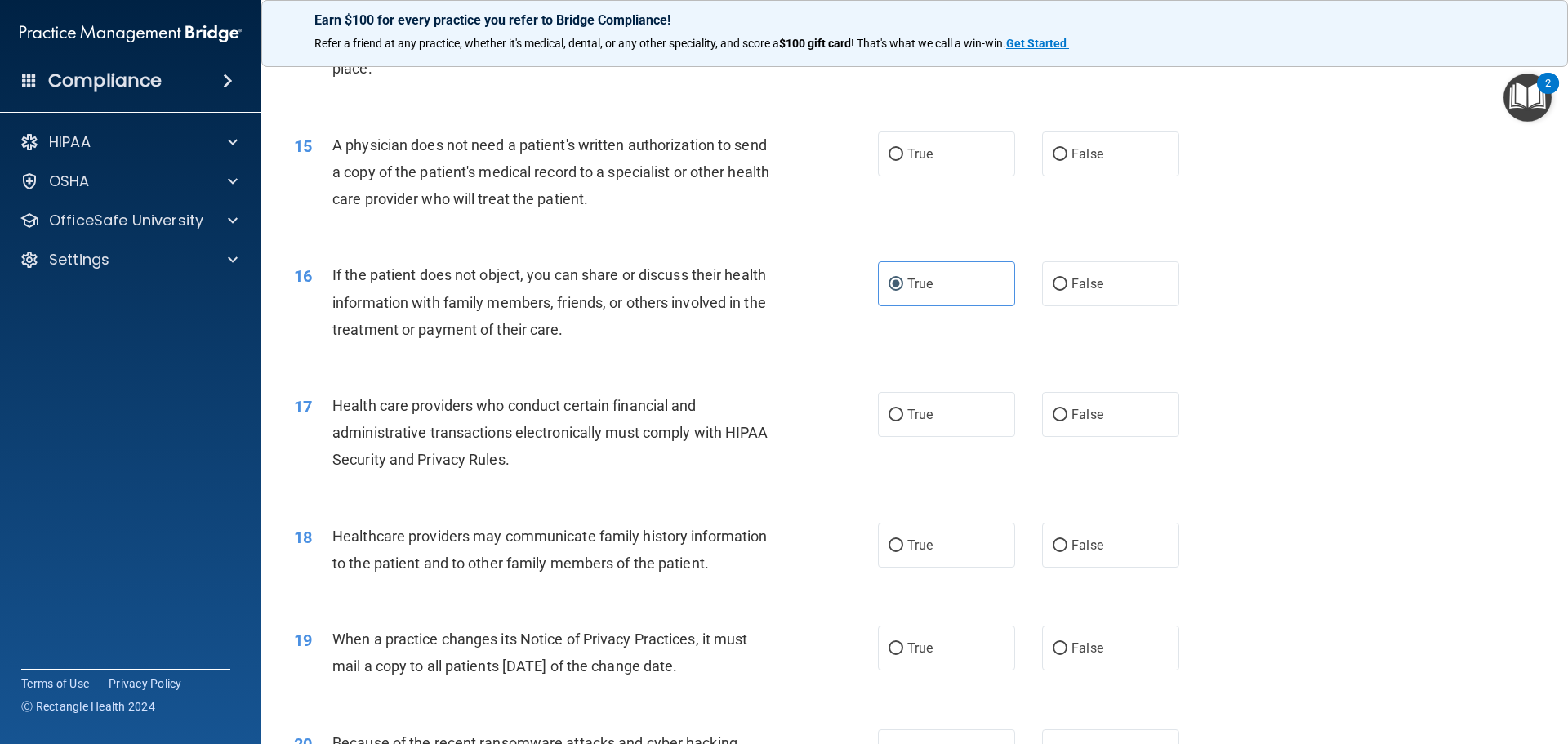
scroll to position [1878, 0]
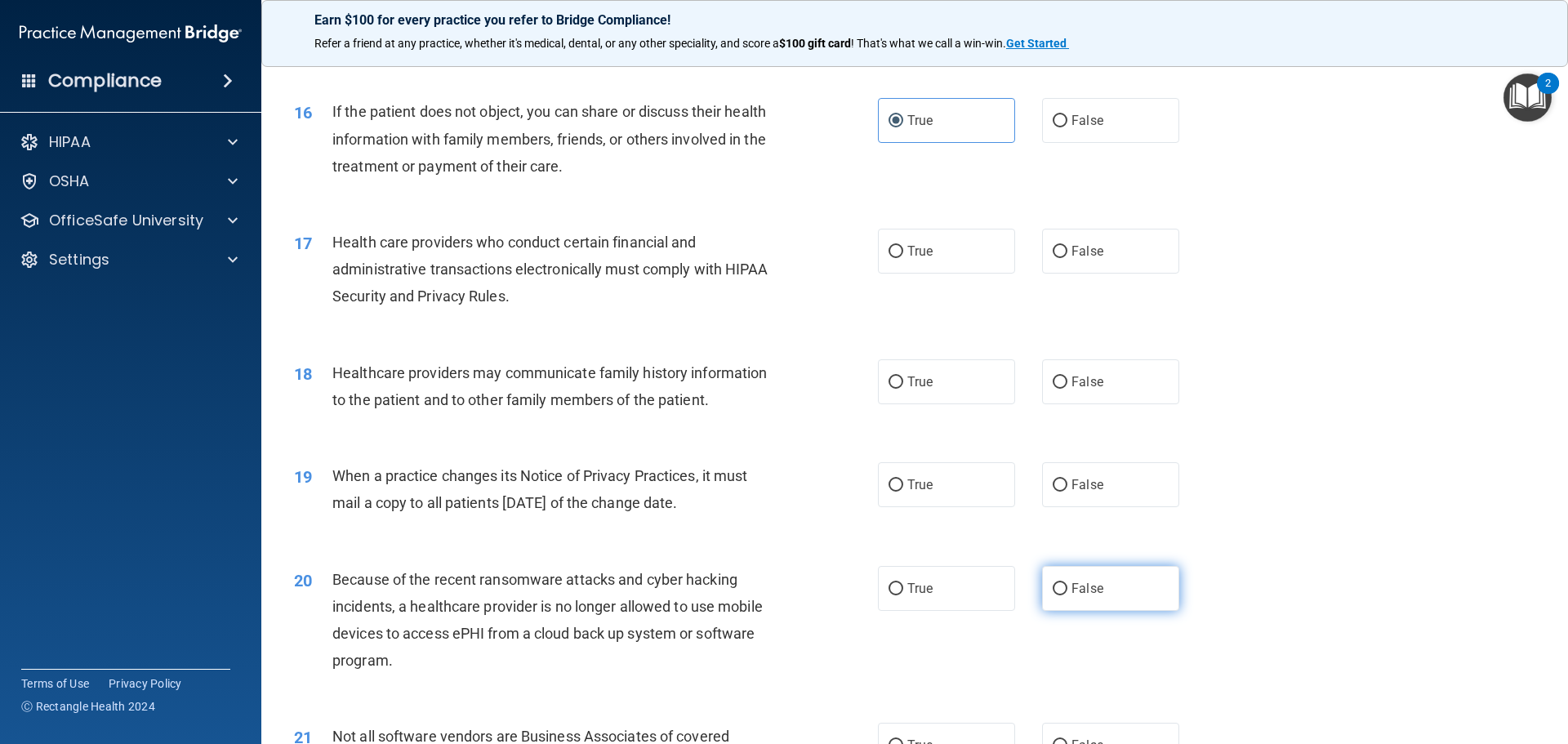
click at [1090, 594] on span "False" at bounding box center [1087, 588] width 32 height 16
click at [1068, 594] on input "False" at bounding box center [1060, 589] width 15 height 12
radio input "true"
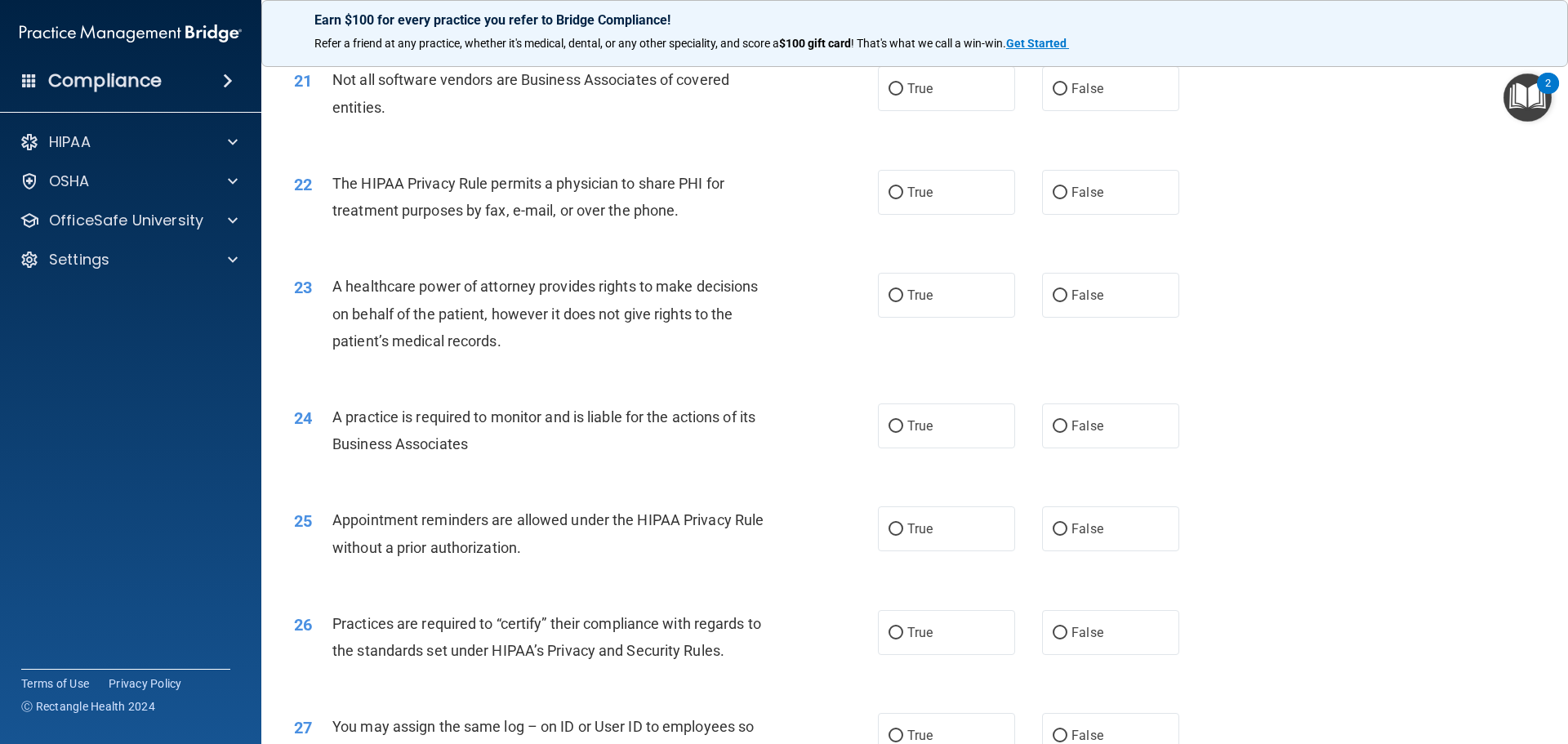
scroll to position [2695, 0]
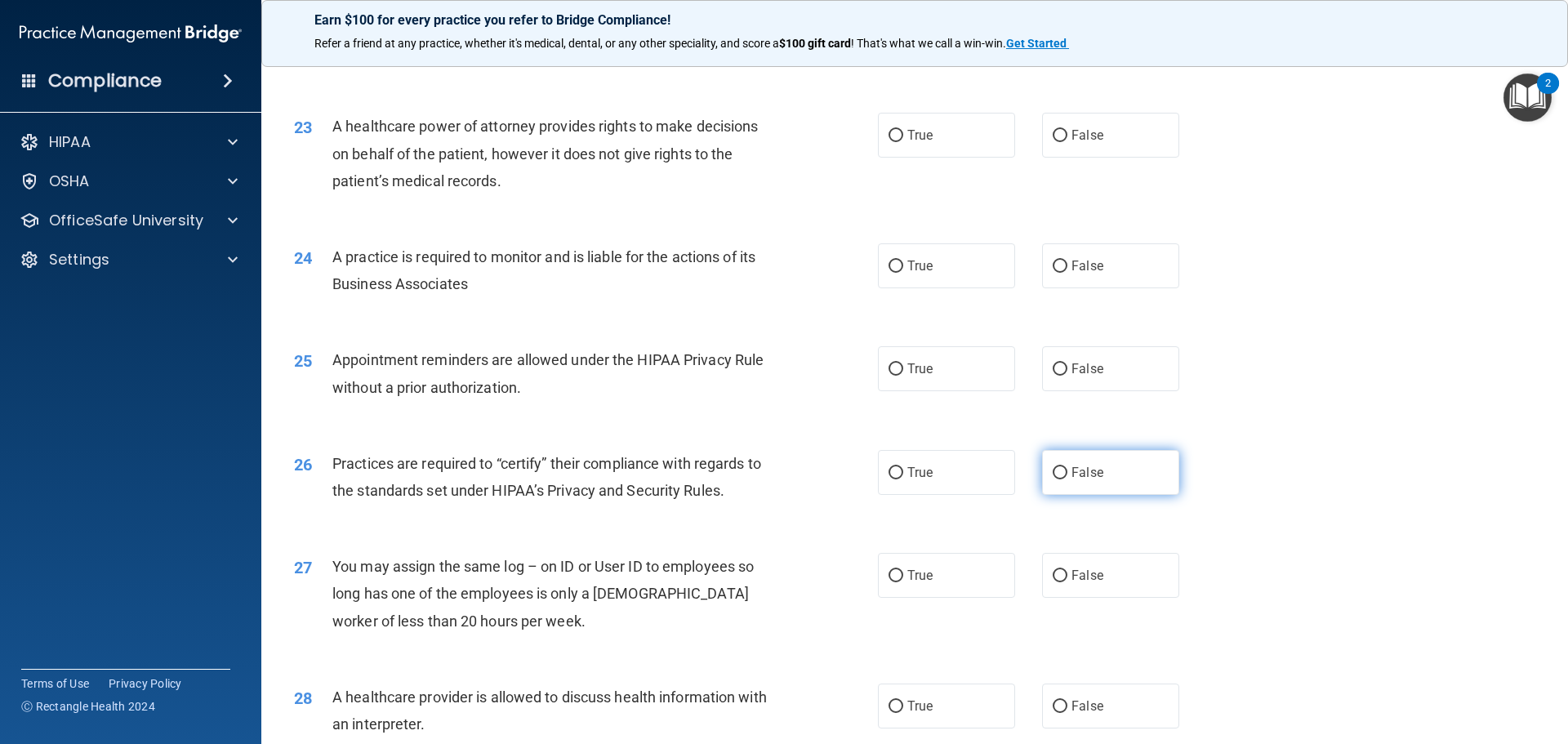
click at [1071, 479] on span "False" at bounding box center [1087, 472] width 32 height 16
click at [1068, 479] on input "False" at bounding box center [1060, 473] width 15 height 12
radio input "true"
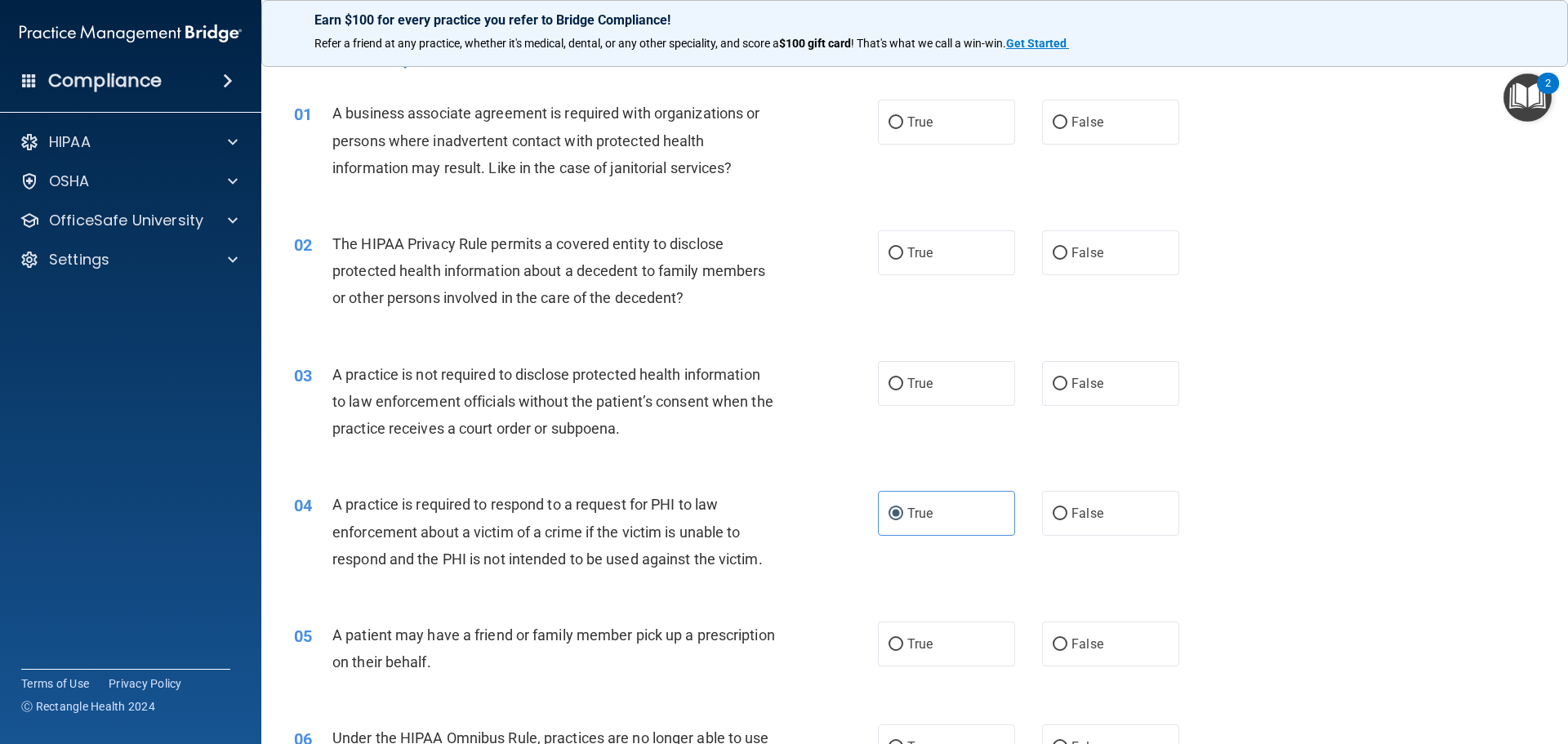
scroll to position [0, 0]
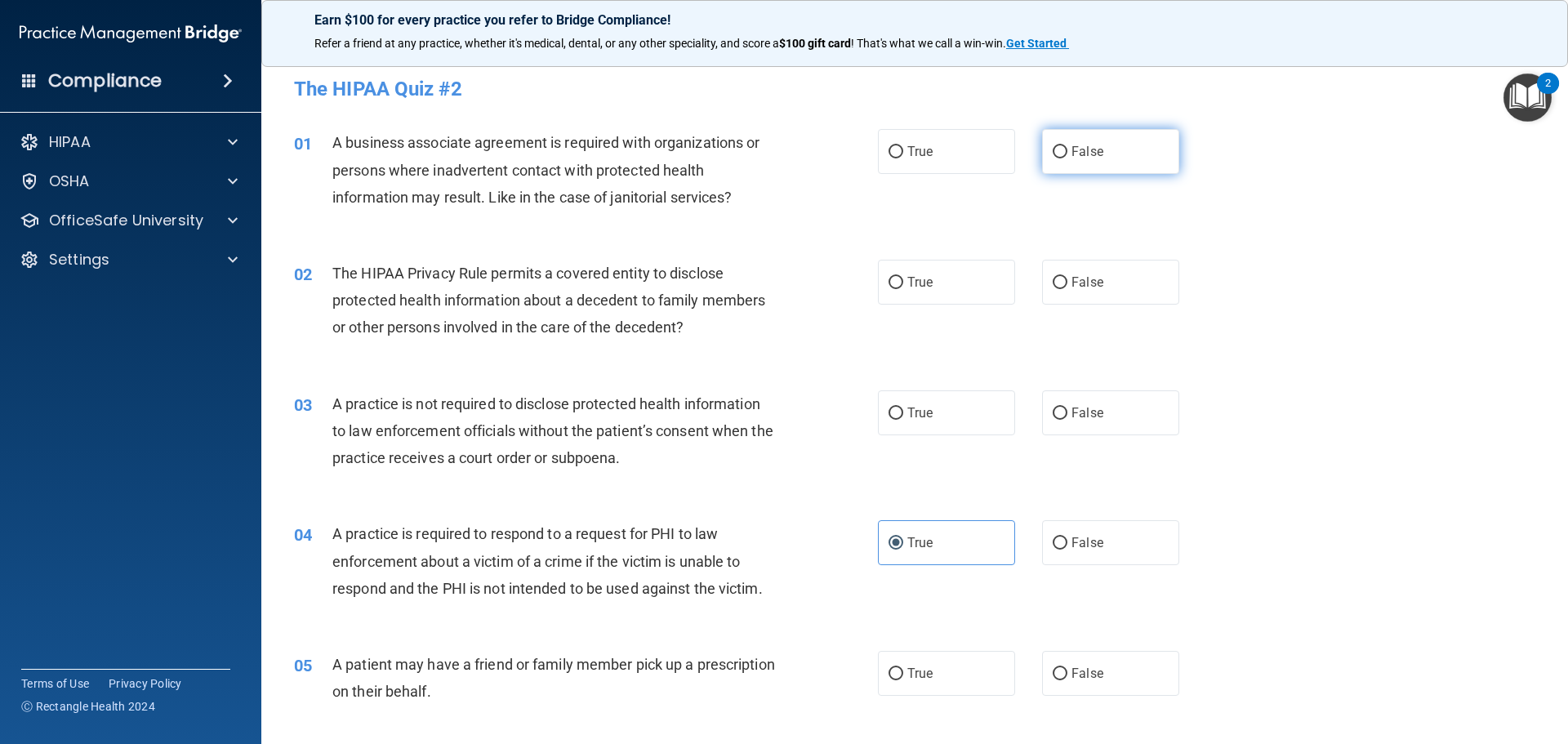
click at [1112, 147] on label "False" at bounding box center [1111, 151] width 137 height 45
click at [1068, 147] on input "False" at bounding box center [1060, 152] width 15 height 12
radio input "true"
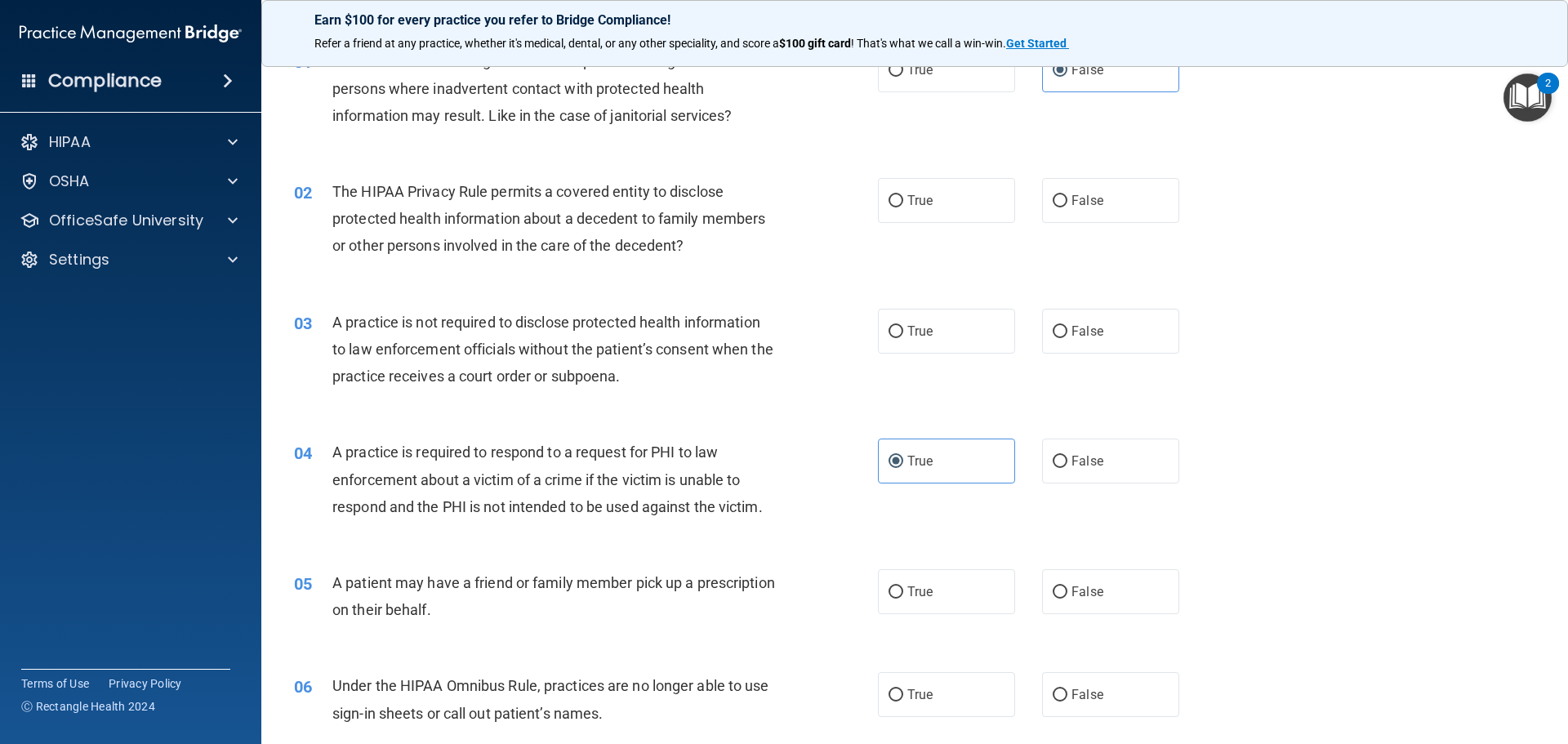
scroll to position [164, 0]
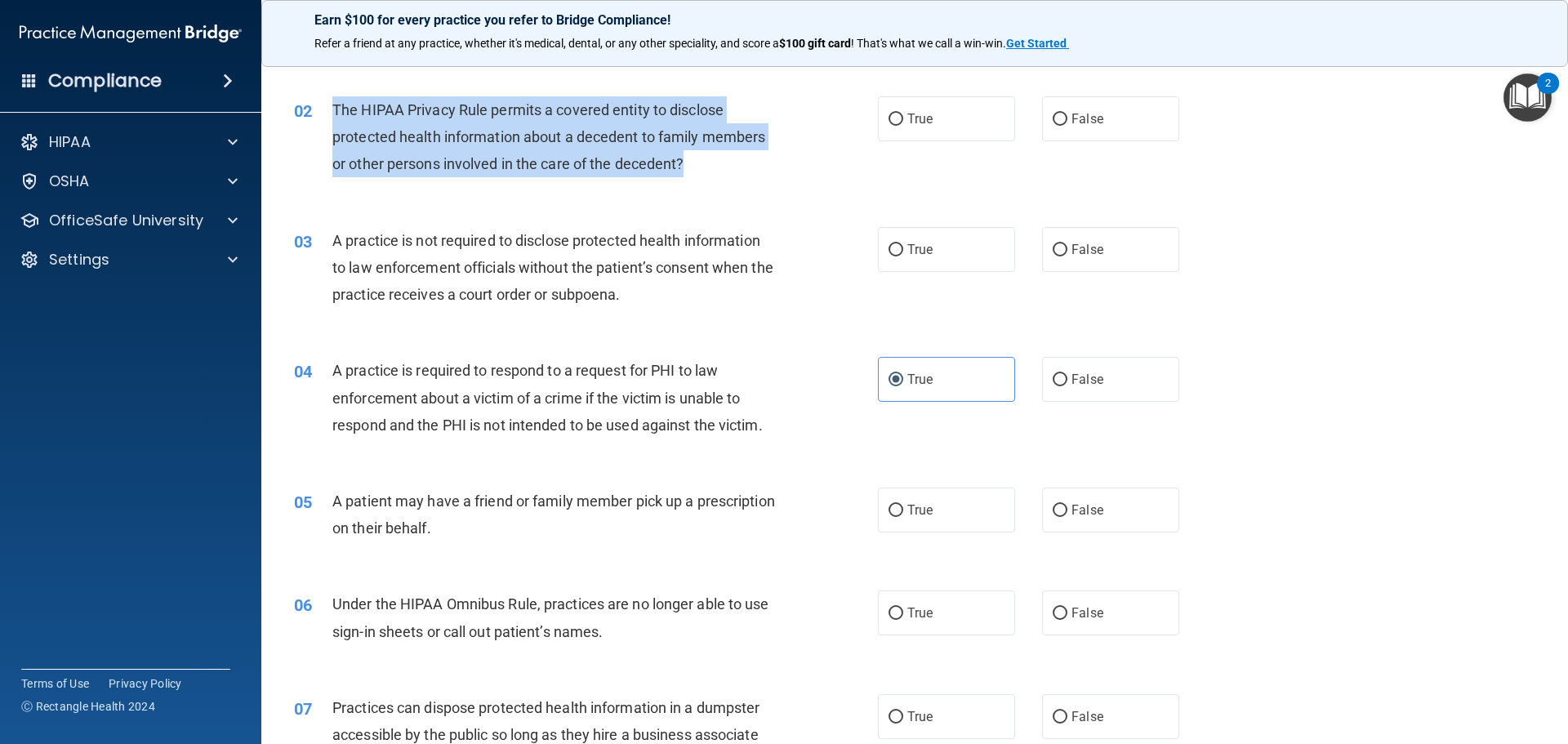
drag, startPoint x: 334, startPoint y: 107, endPoint x: 801, endPoint y: 157, distance: 469.7
click at [801, 157] on div "02 The HIPAA Privacy Rule permits a covered entity to disclose protected health…" at bounding box center [586, 142] width 633 height 90
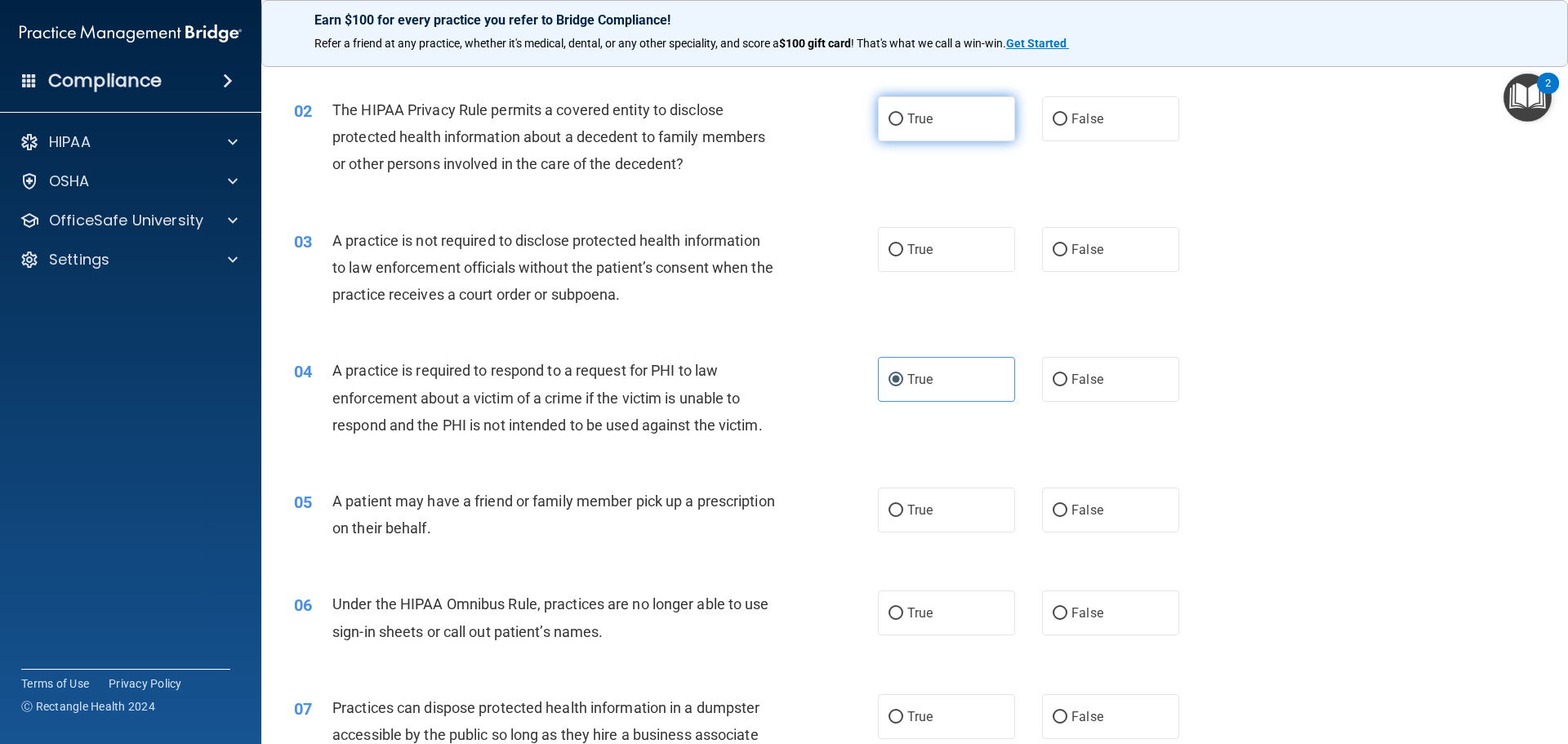
click at [919, 126] on span "True" at bounding box center [920, 119] width 26 height 16
click at [903, 126] on input "True" at bounding box center [895, 120] width 15 height 12
radio input "true"
click at [1099, 245] on label "False" at bounding box center [1111, 249] width 137 height 45
click at [1068, 245] on input "False" at bounding box center [1060, 251] width 15 height 12
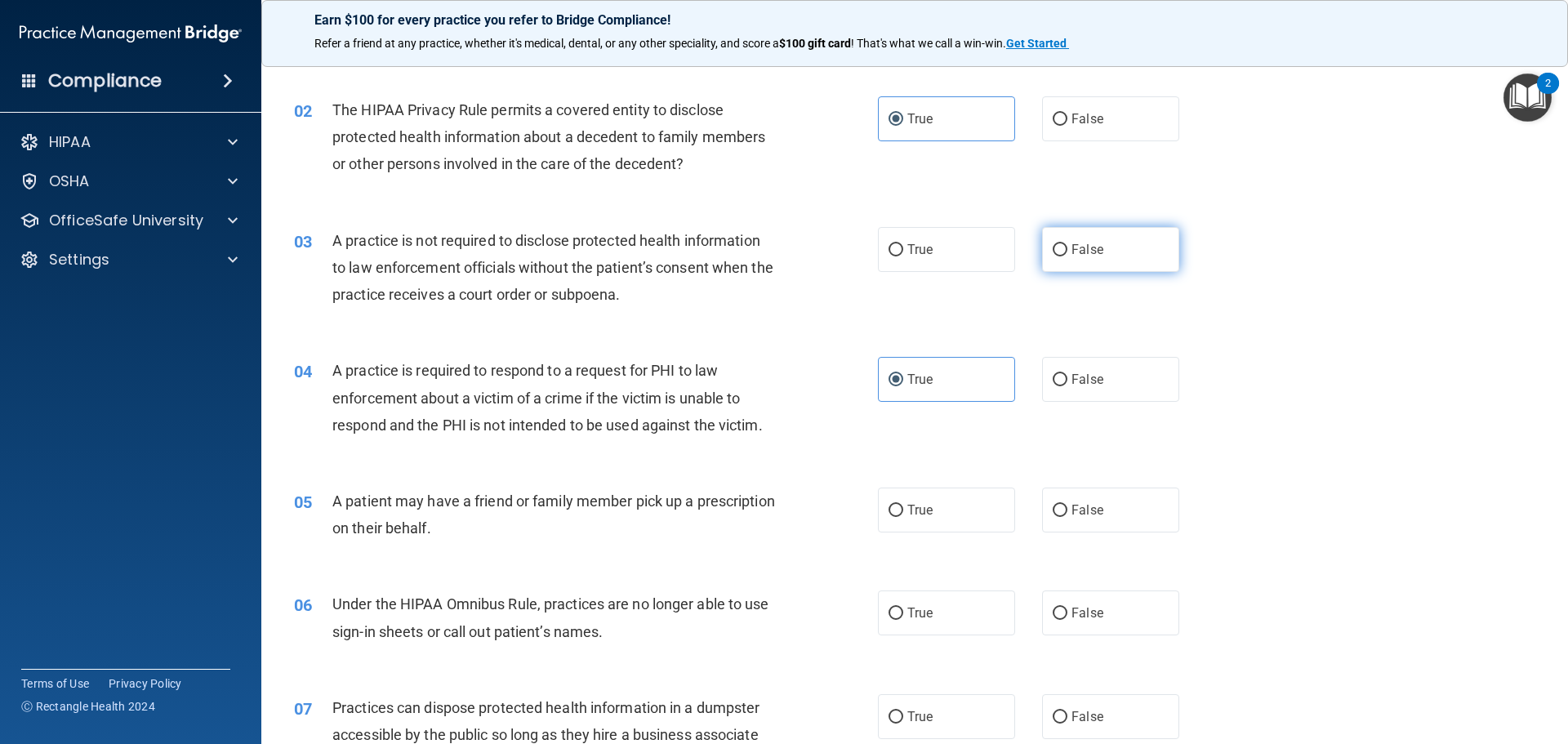
radio input "true"
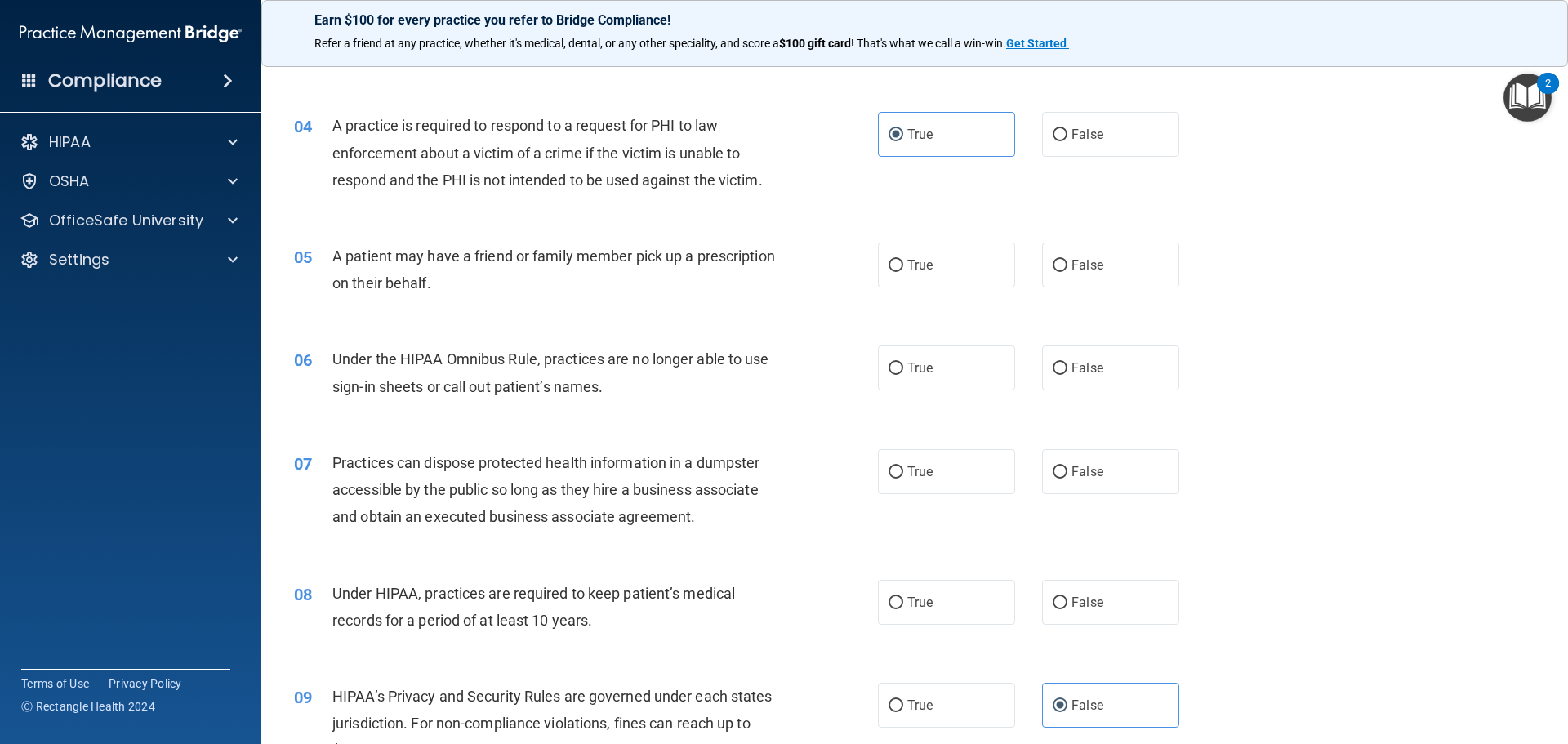
scroll to position [490, 0]
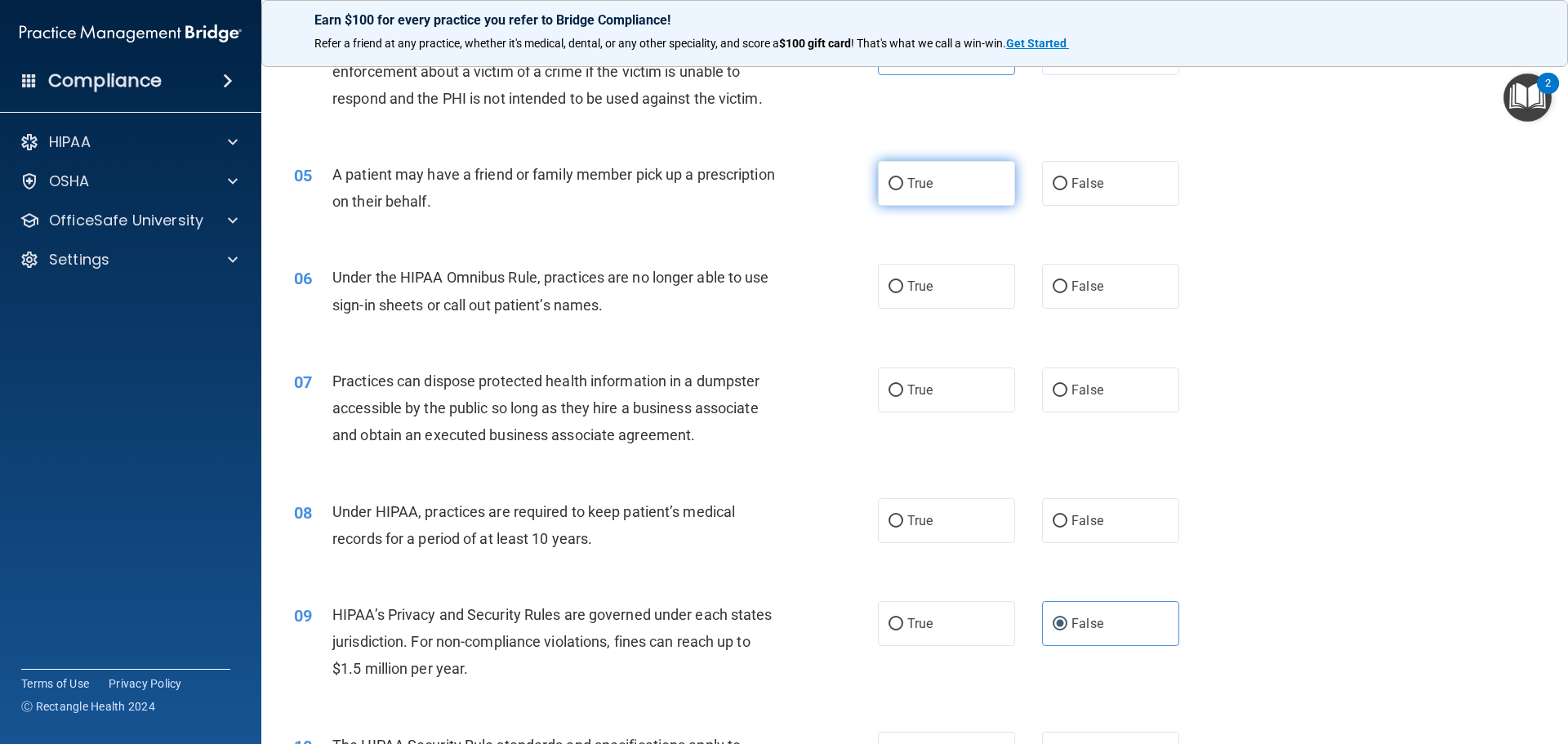
click at [926, 178] on span "True" at bounding box center [920, 184] width 26 height 16
click at [903, 178] on input "True" at bounding box center [895, 184] width 15 height 12
radio input "true"
click at [1112, 282] on label "False" at bounding box center [1111, 286] width 137 height 45
click at [1068, 282] on input "False" at bounding box center [1060, 287] width 15 height 12
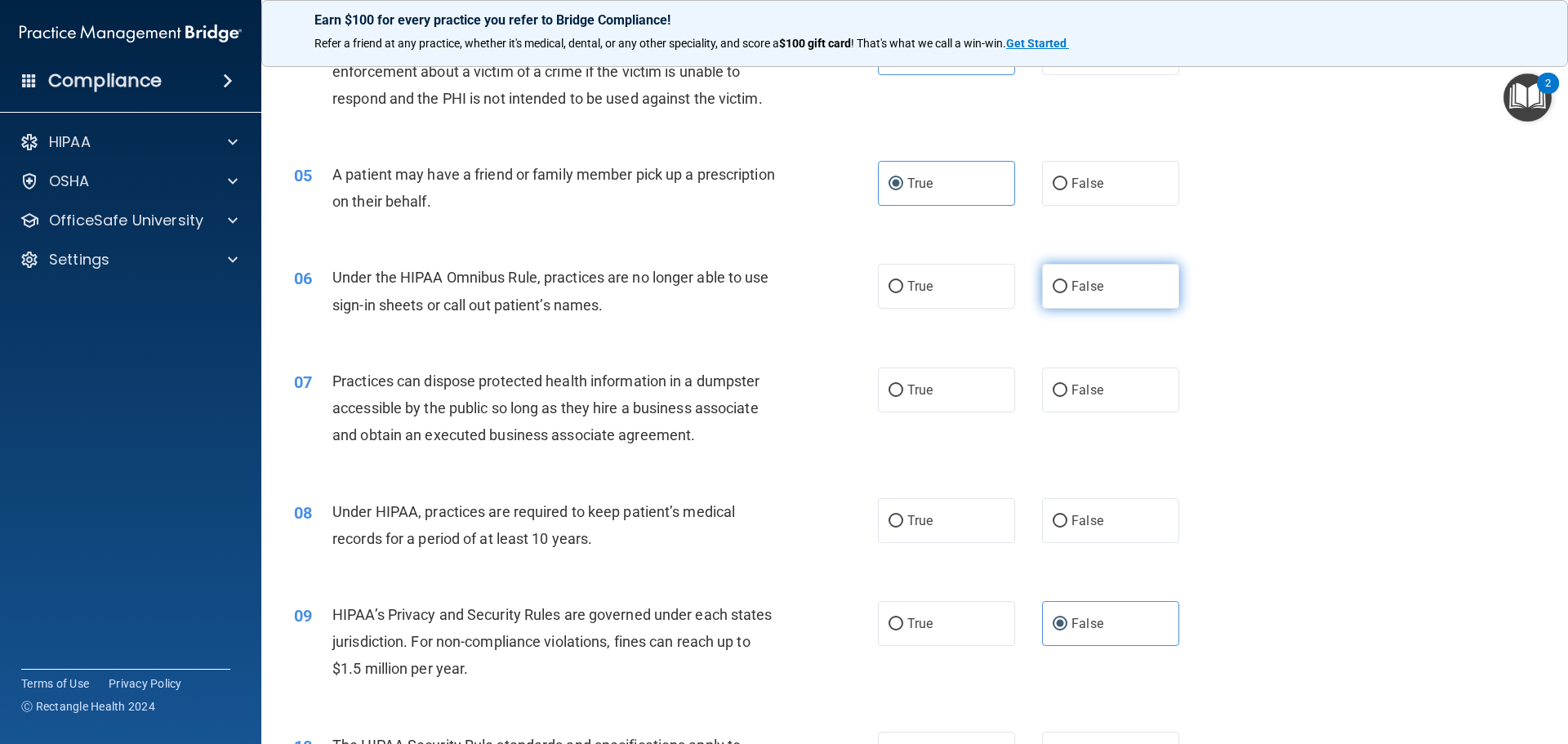
radio input "true"
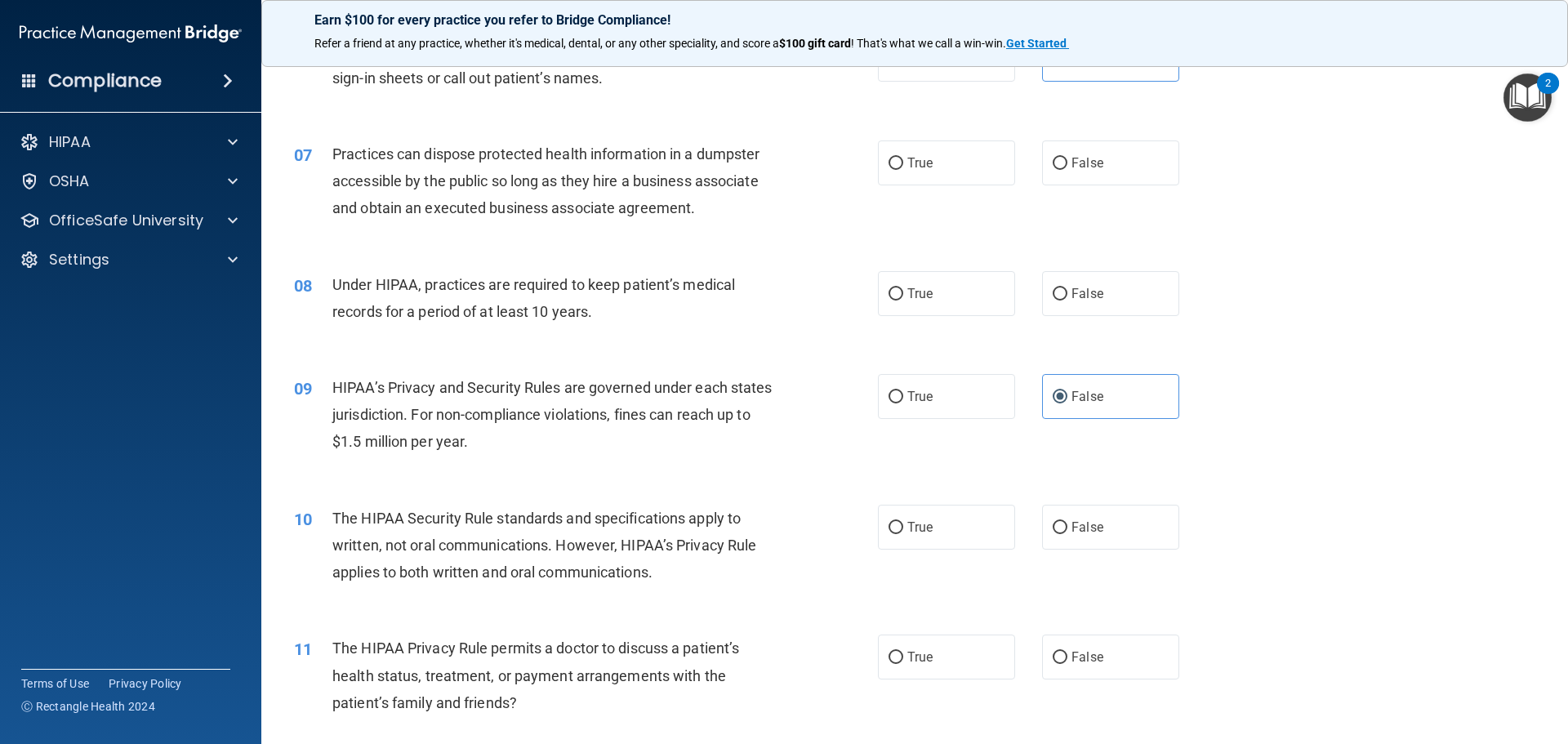
scroll to position [735, 0]
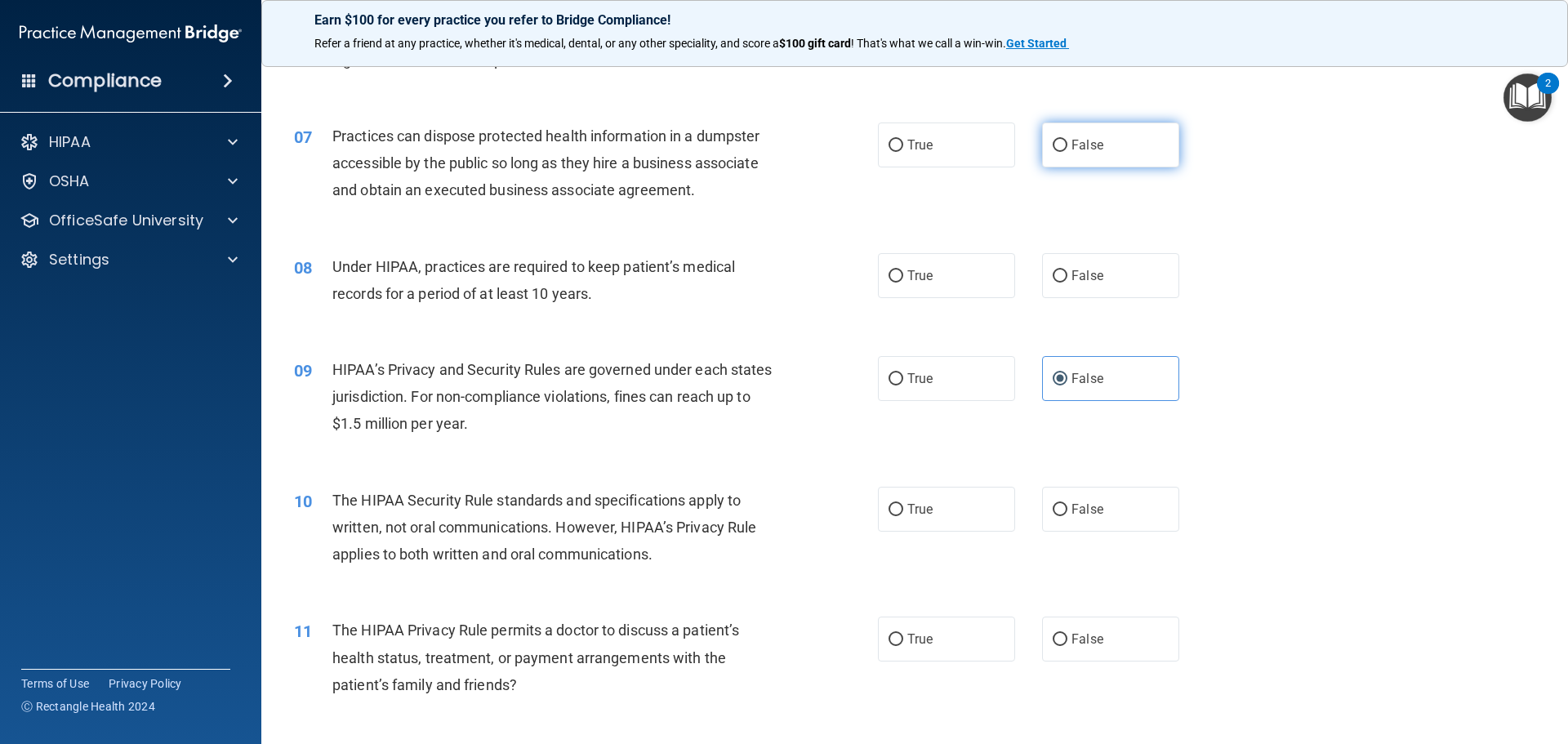
click at [1076, 141] on span "False" at bounding box center [1087, 145] width 32 height 16
click at [1068, 141] on input "False" at bounding box center [1060, 146] width 15 height 12
radio input "true"
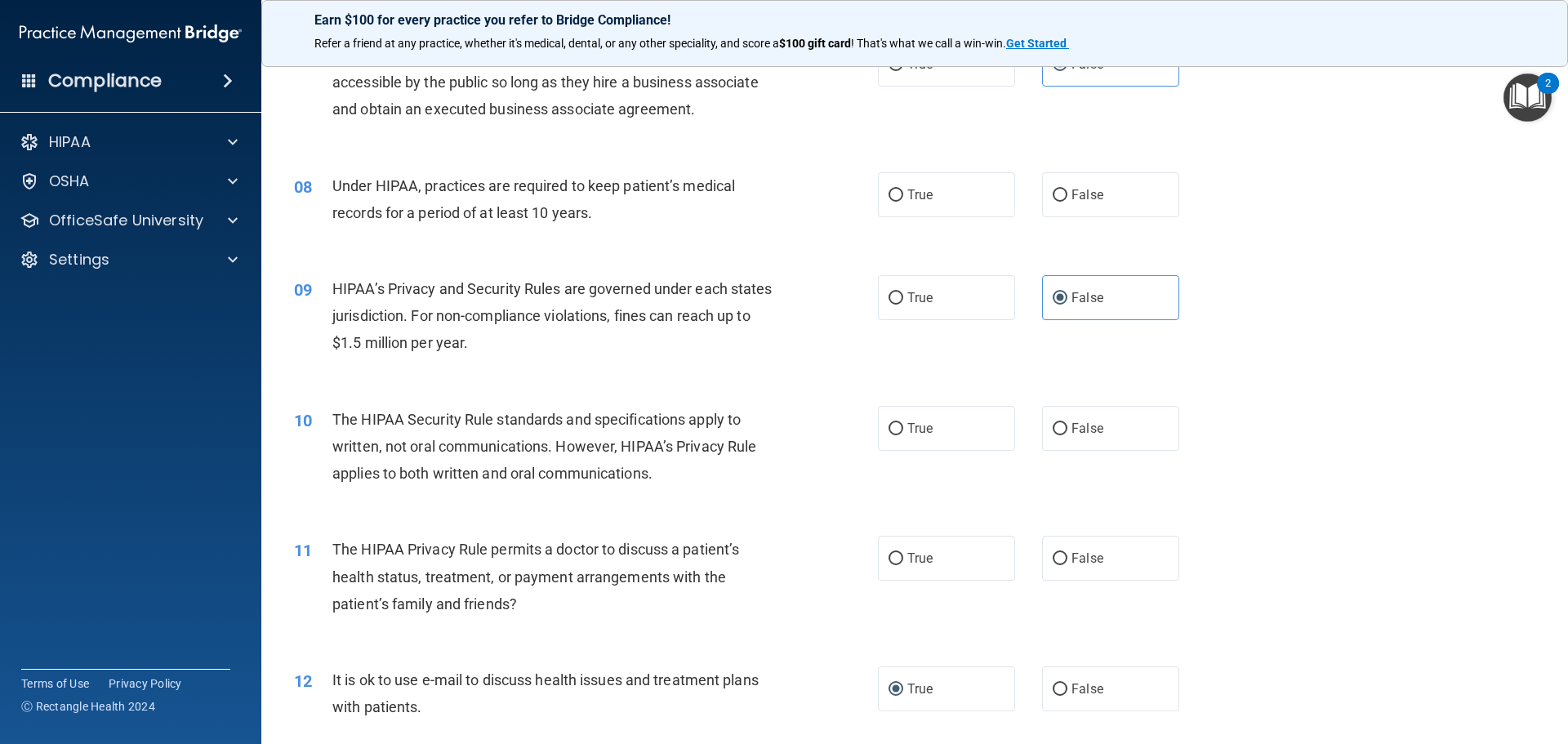
scroll to position [816, 0]
click at [1153, 206] on label "False" at bounding box center [1111, 193] width 137 height 45
click at [1068, 201] on input "False" at bounding box center [1060, 194] width 15 height 12
radio input "true"
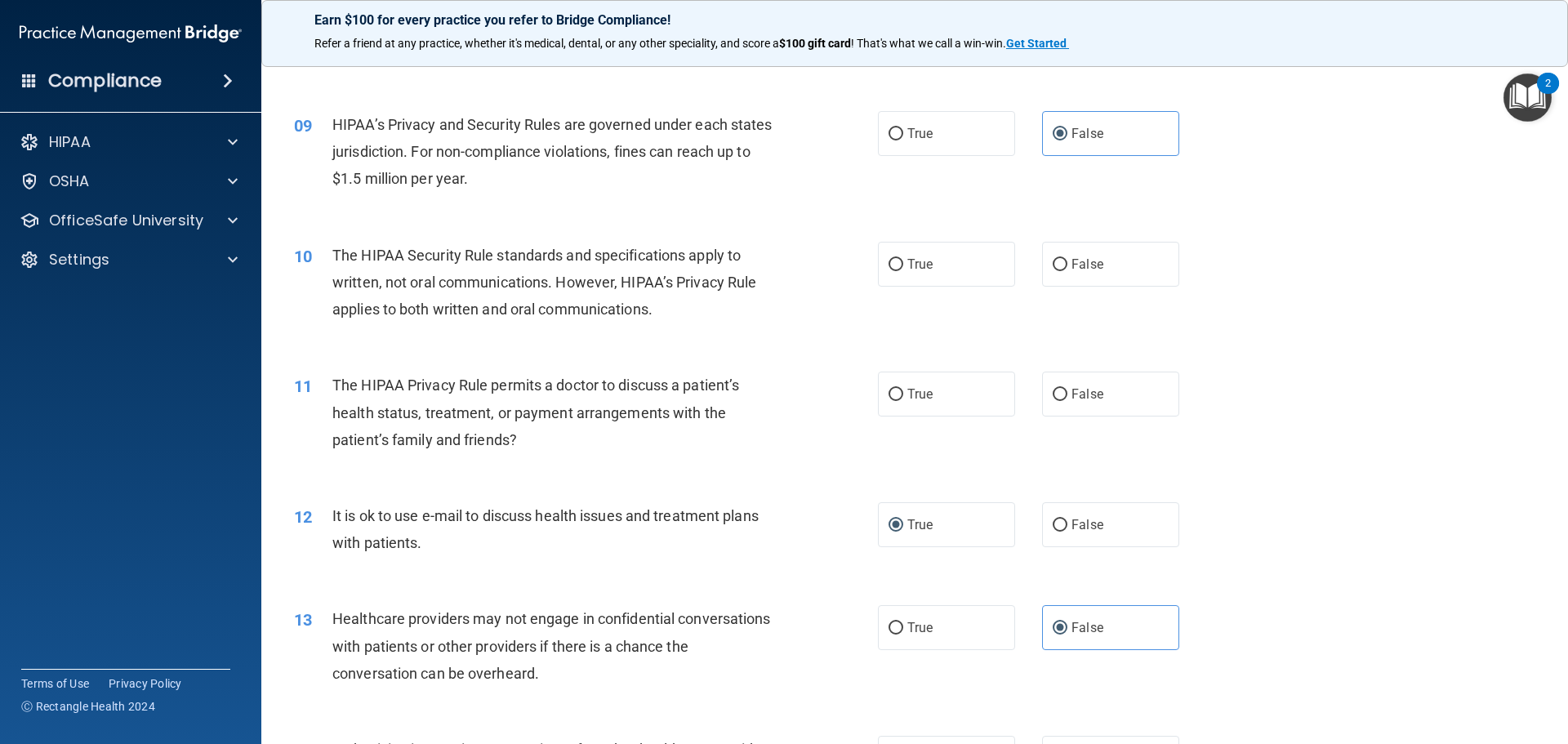
scroll to position [1061, 0]
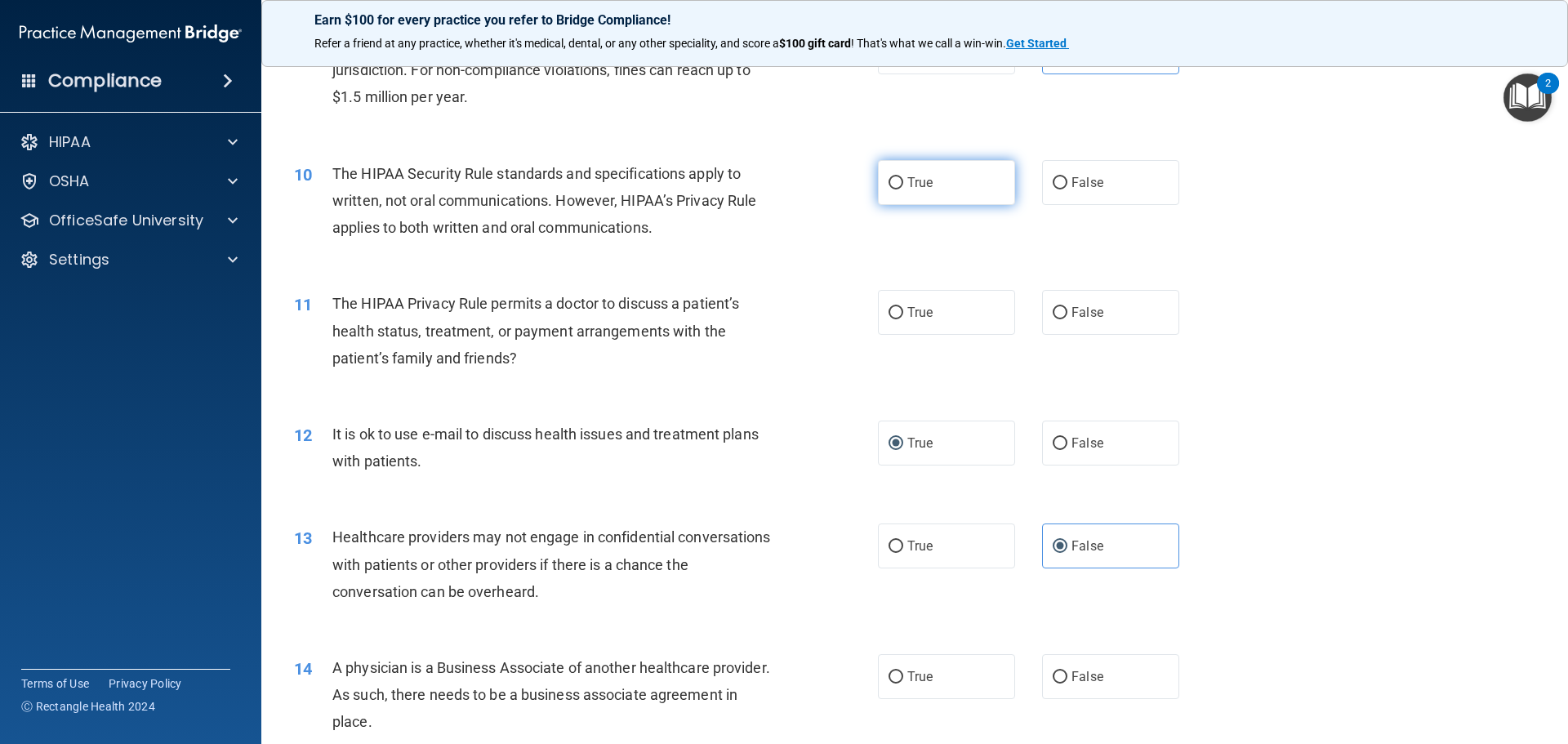
click at [909, 188] on span "True" at bounding box center [920, 183] width 26 height 16
click at [903, 188] on input "True" at bounding box center [895, 183] width 15 height 12
radio input "true"
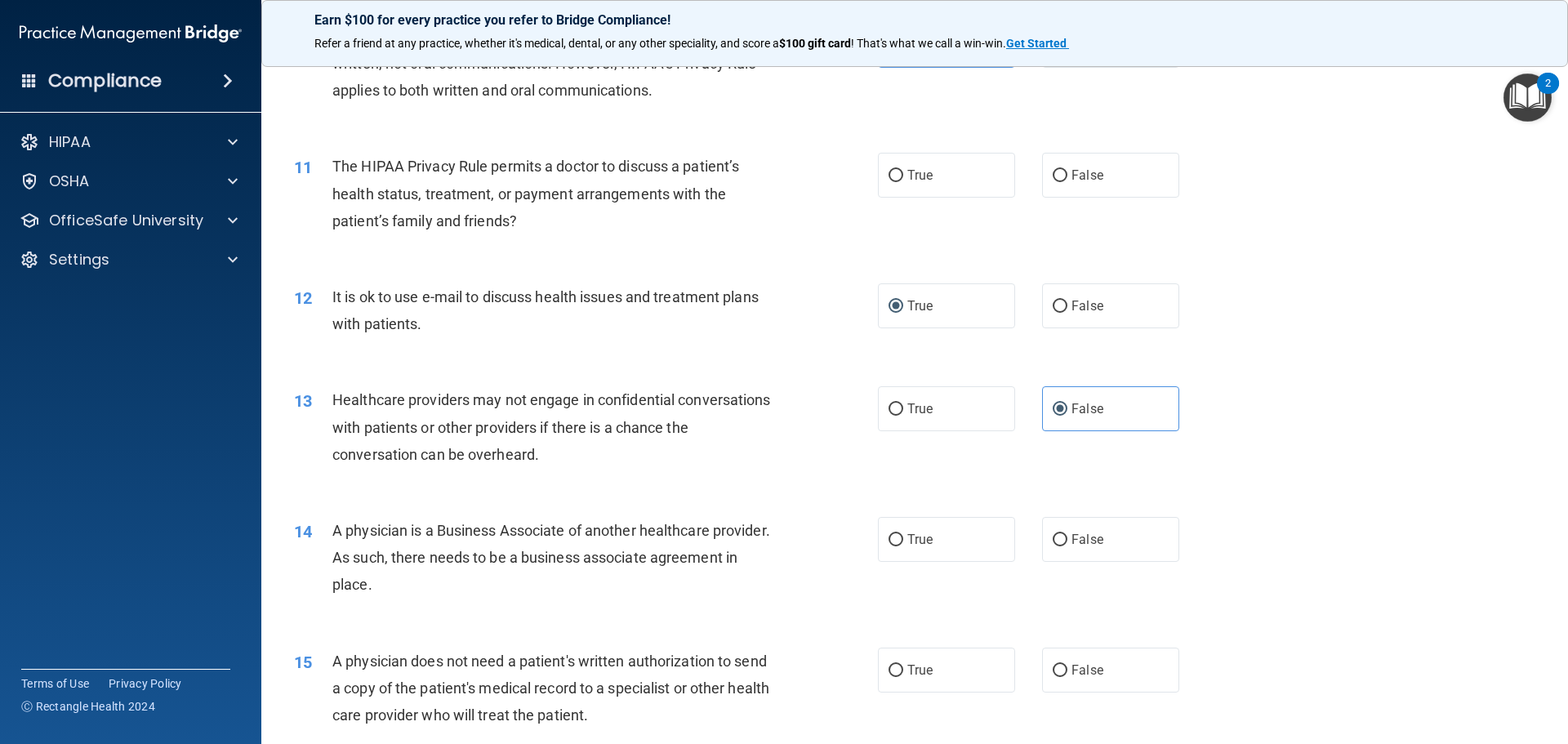
scroll to position [1225, 0]
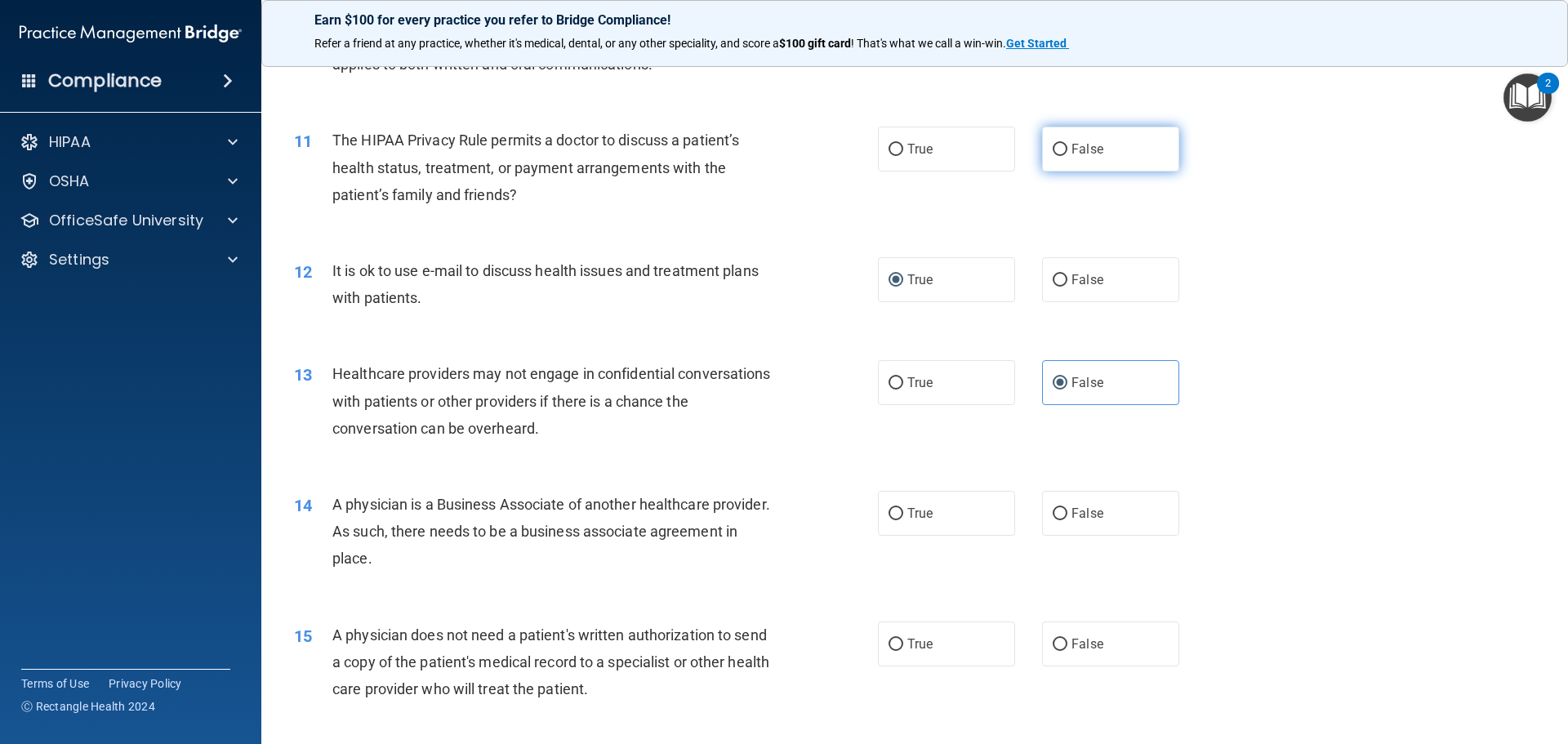
click at [1086, 150] on span "False" at bounding box center [1087, 150] width 32 height 16
click at [1068, 150] on input "False" at bounding box center [1060, 150] width 15 height 12
radio input "true"
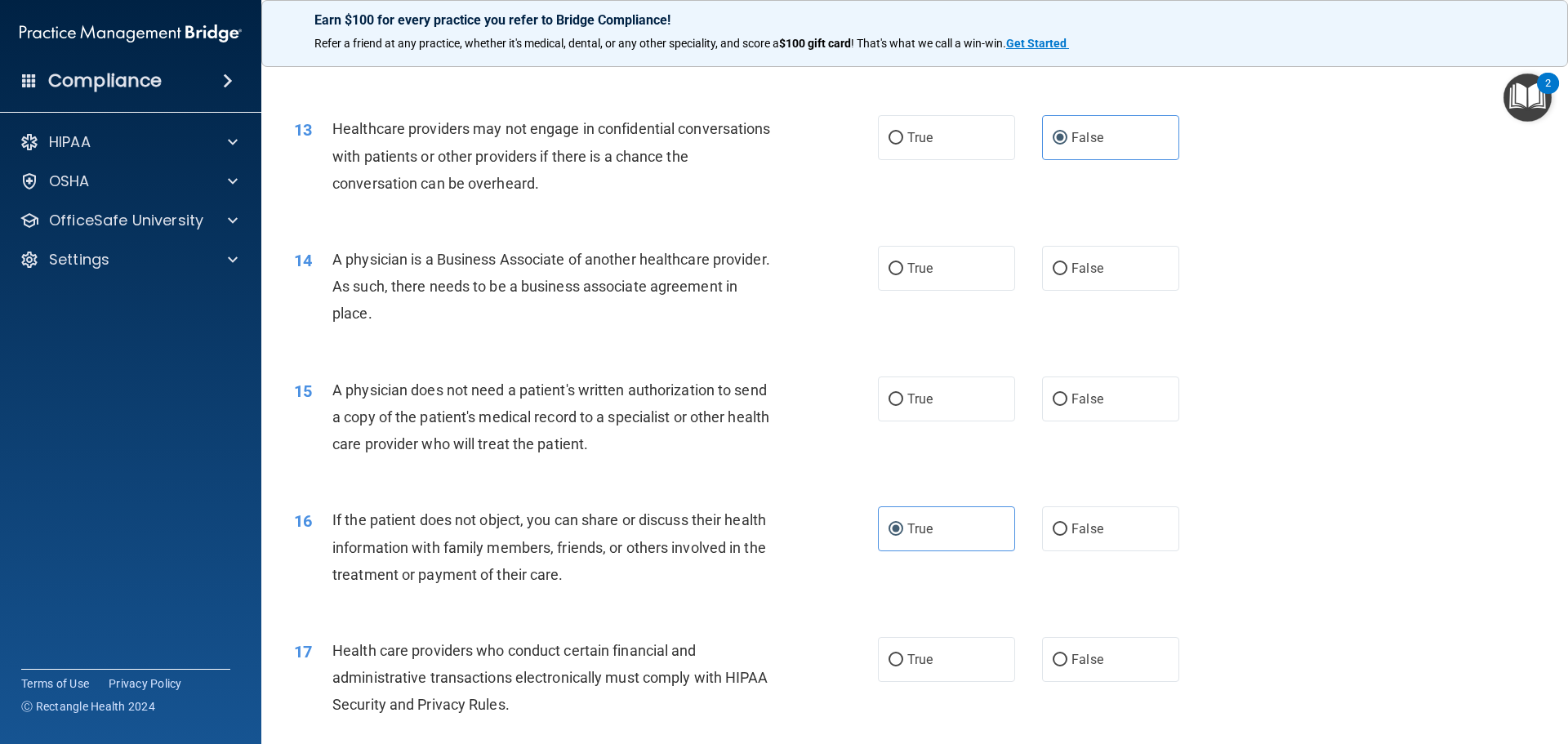
scroll to position [1551, 0]
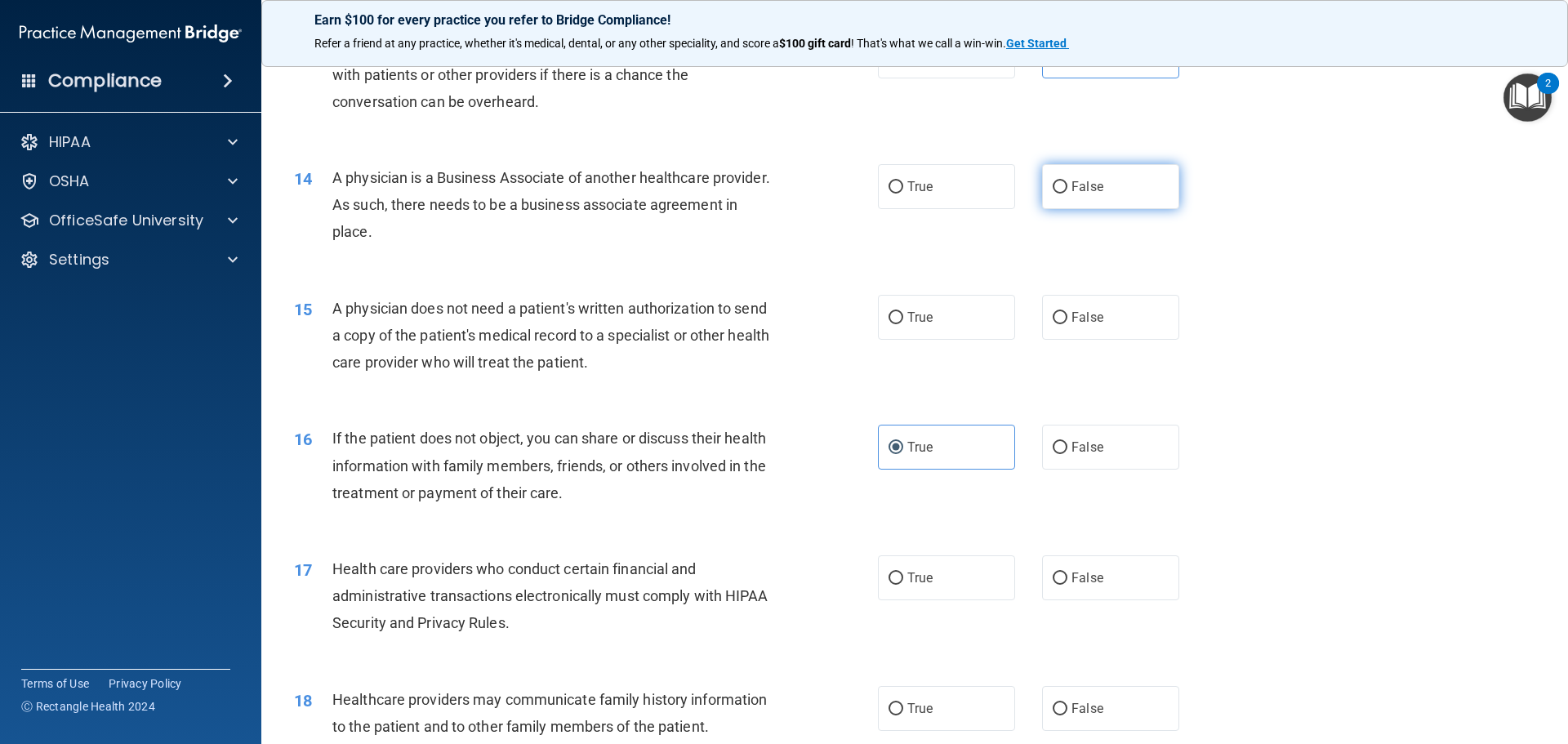
click at [1104, 179] on label "False" at bounding box center [1111, 186] width 137 height 45
click at [1068, 181] on input "False" at bounding box center [1060, 187] width 15 height 12
radio input "true"
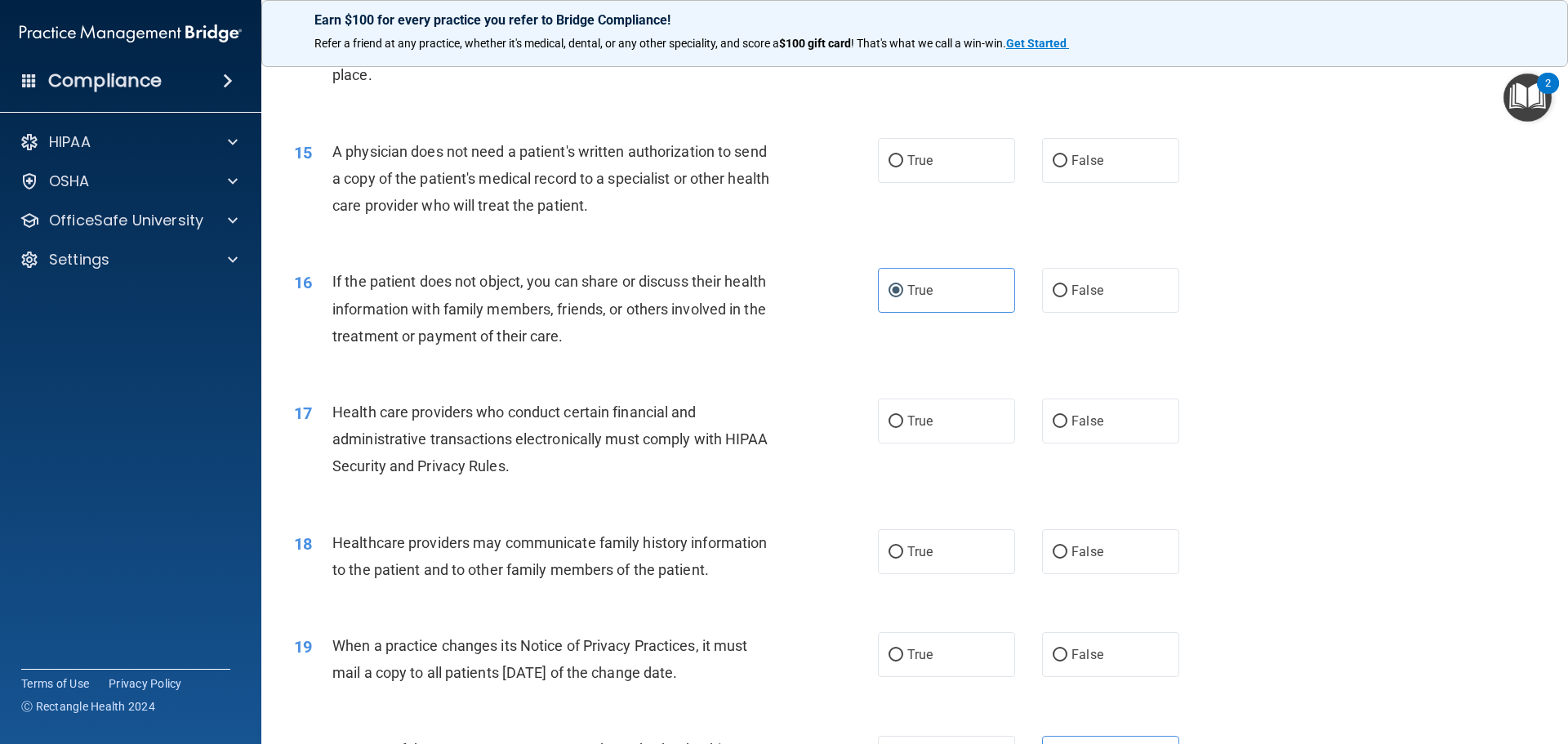
scroll to position [1715, 0]
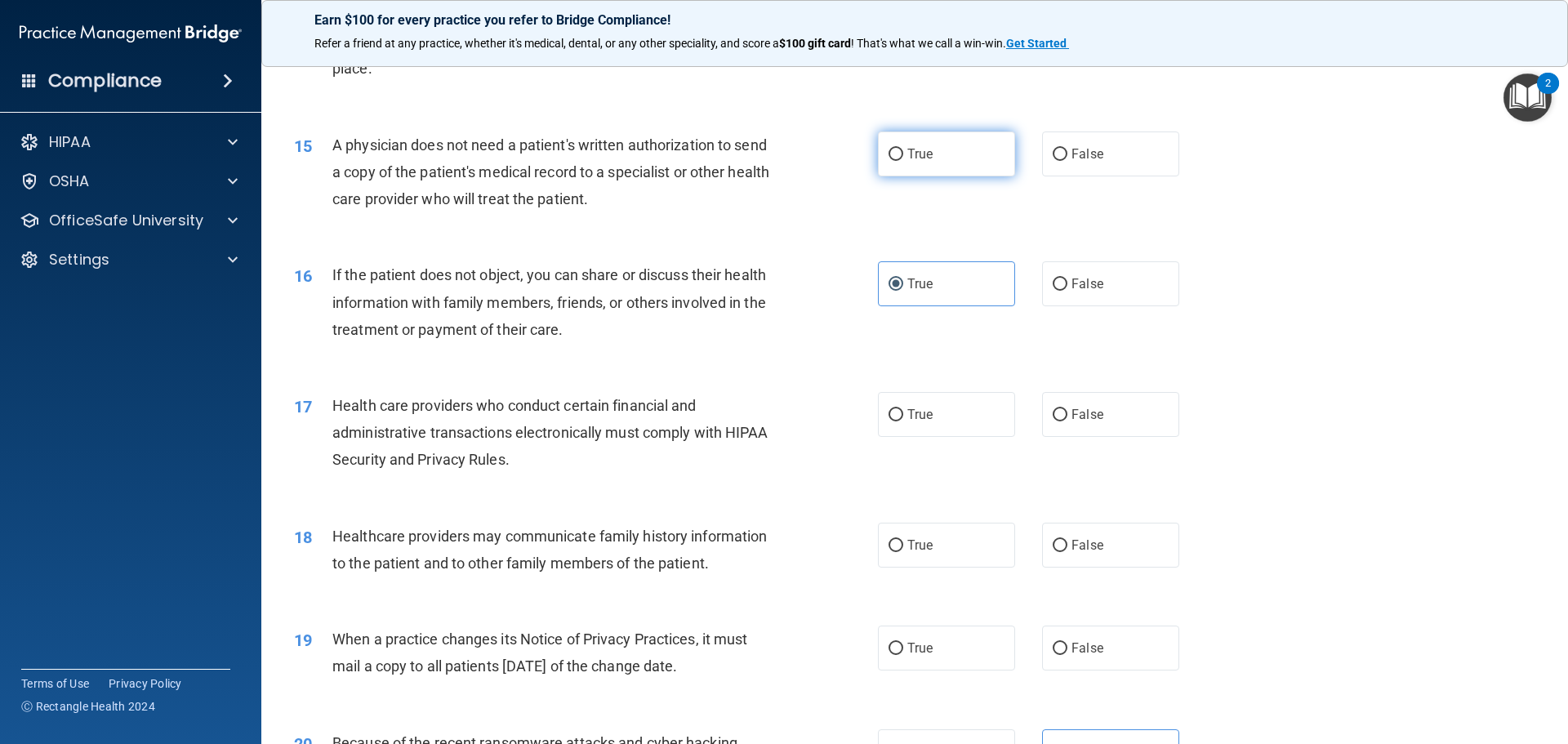
click at [904, 163] on label "True" at bounding box center [946, 153] width 137 height 45
click at [903, 161] on input "True" at bounding box center [895, 155] width 15 height 12
radio input "true"
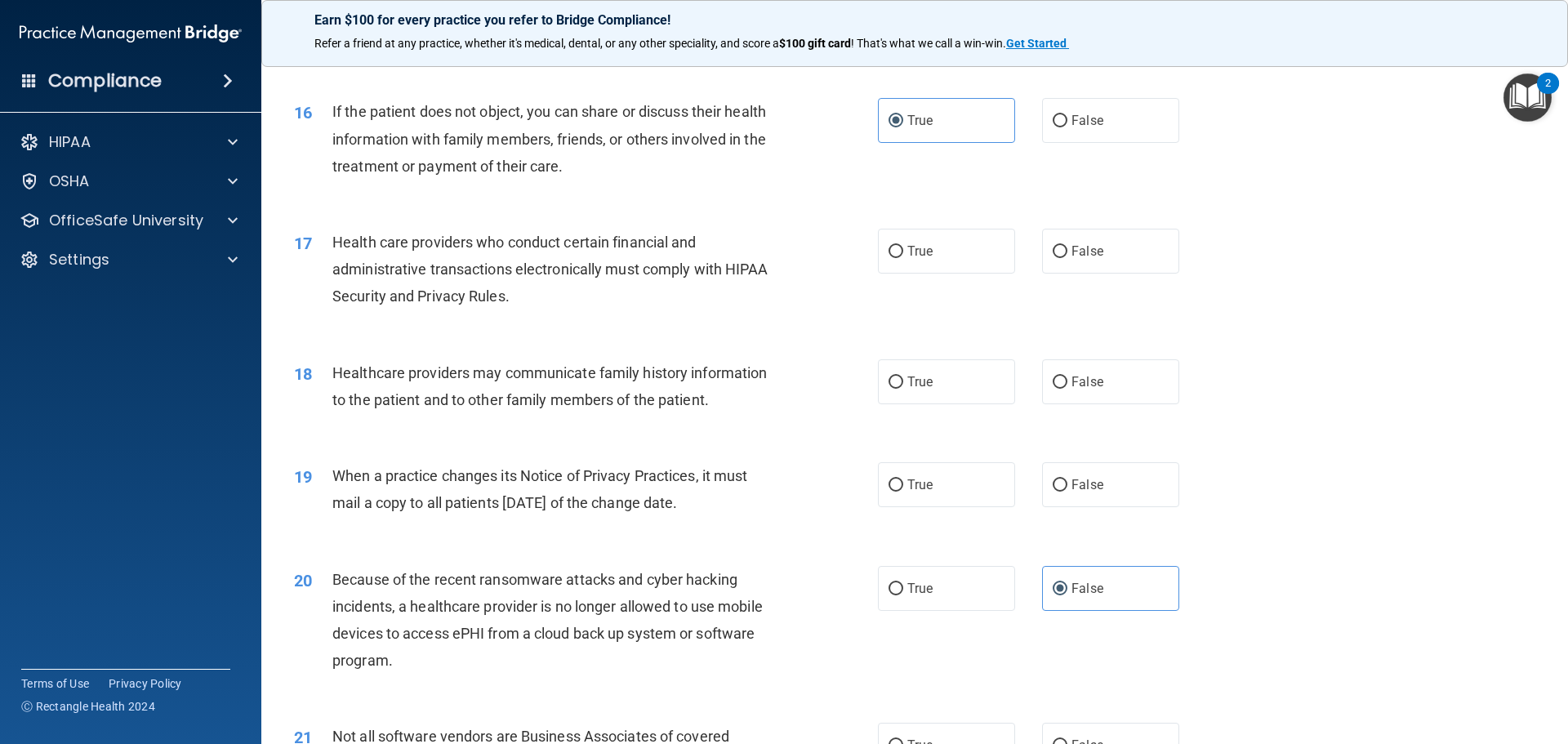
scroll to position [1959, 0]
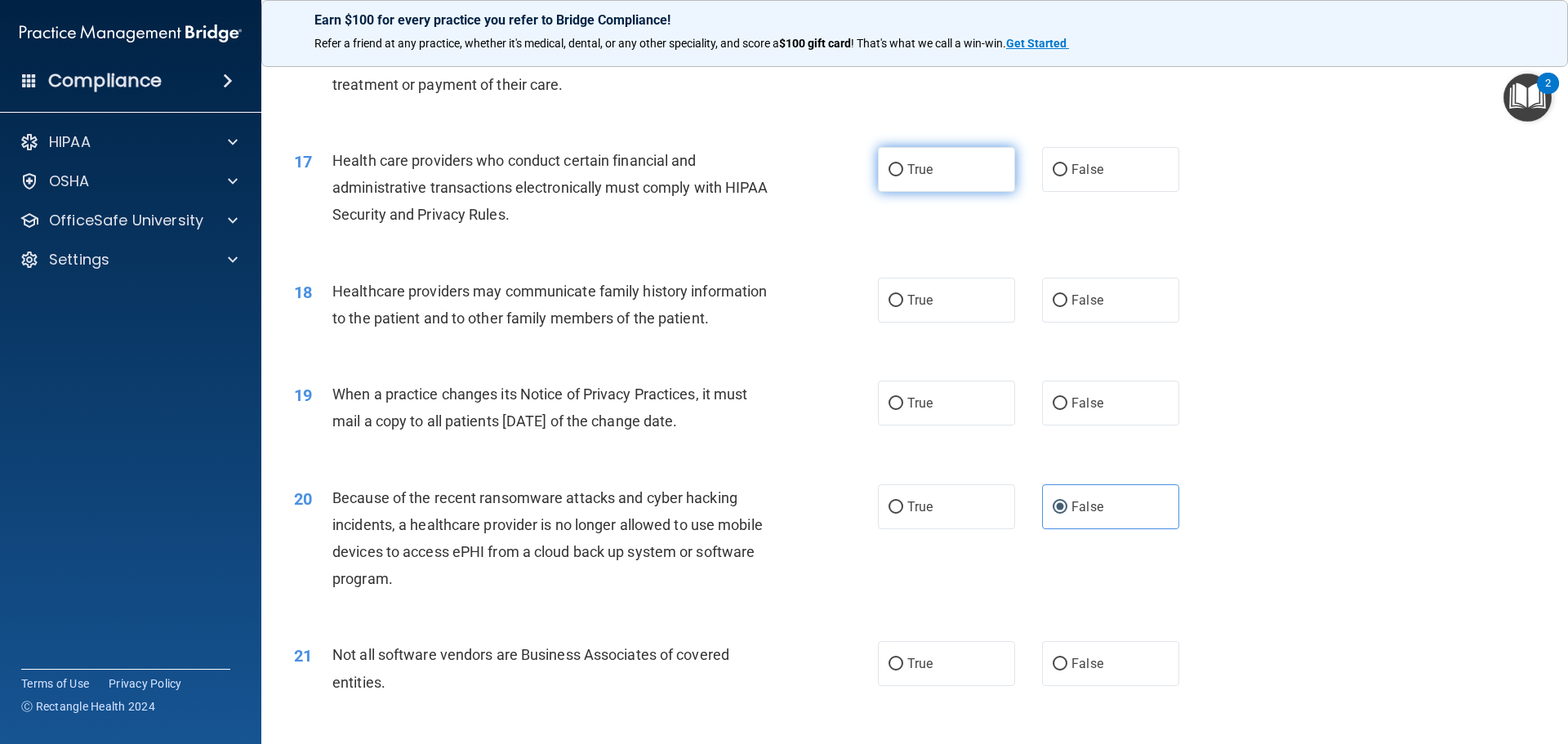
click at [910, 175] on span "True" at bounding box center [920, 170] width 26 height 16
click at [903, 175] on input "True" at bounding box center [895, 171] width 15 height 12
radio input "true"
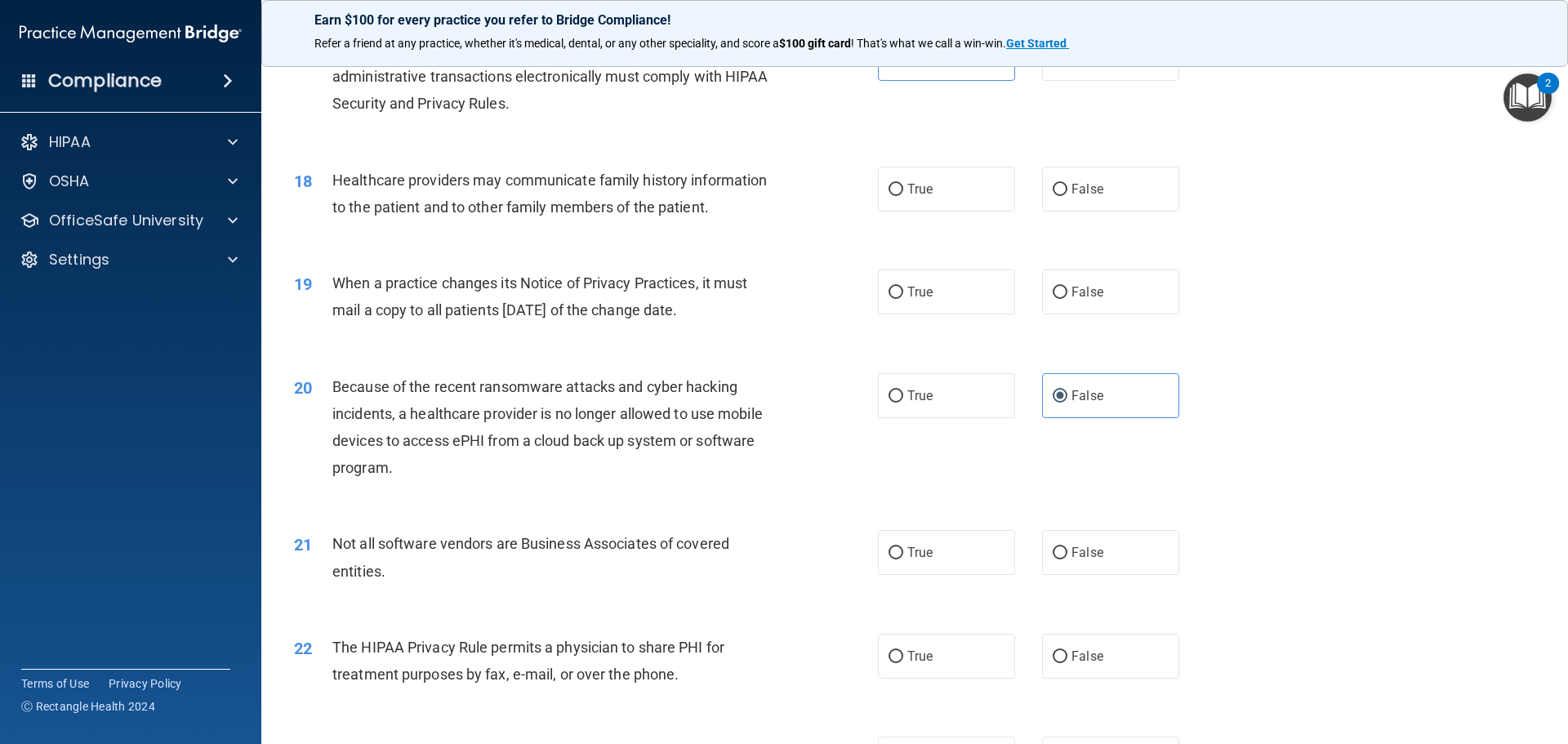
scroll to position [2041, 0]
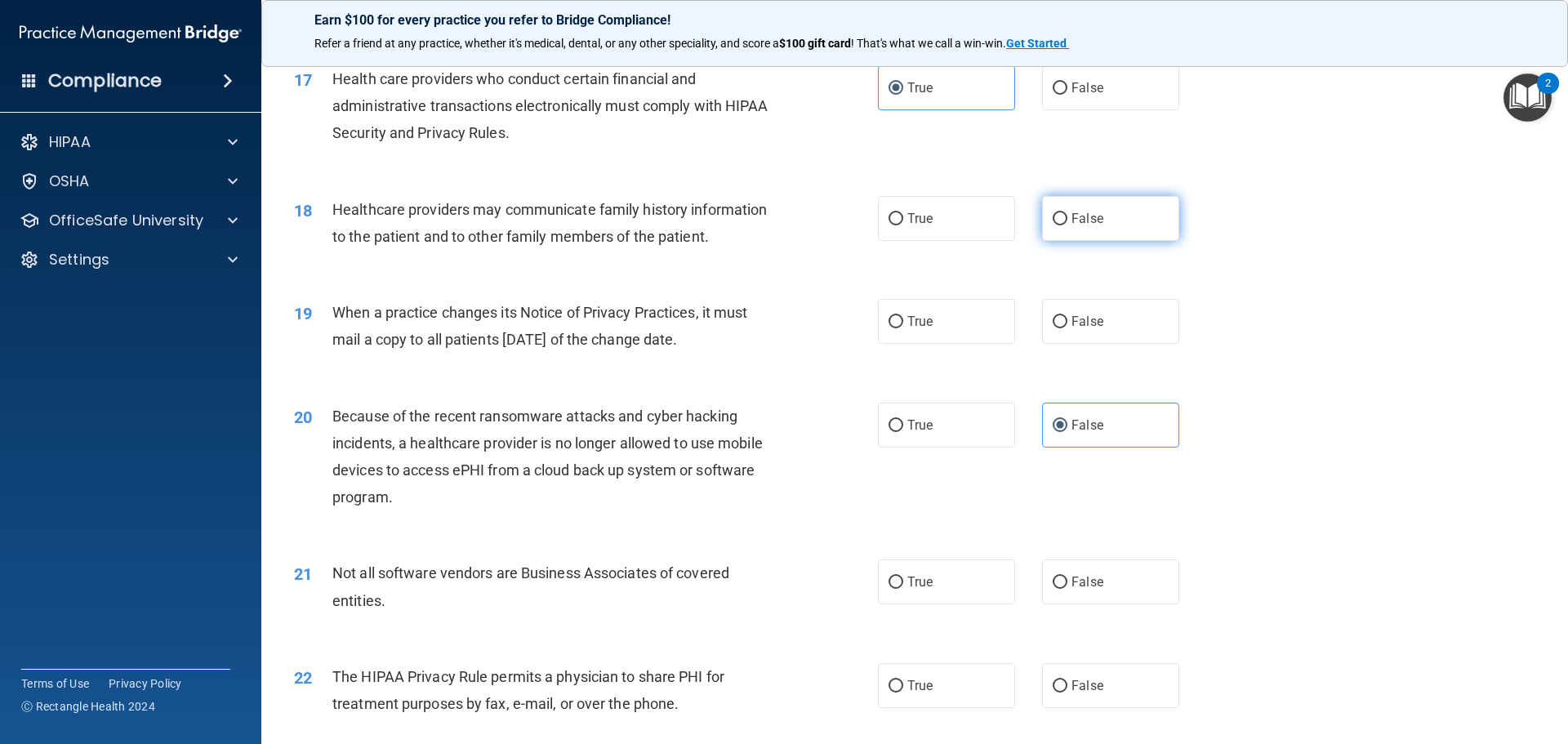
click at [1142, 219] on label "False" at bounding box center [1111, 218] width 137 height 45
click at [1068, 219] on input "False" at bounding box center [1060, 219] width 15 height 12
radio input "true"
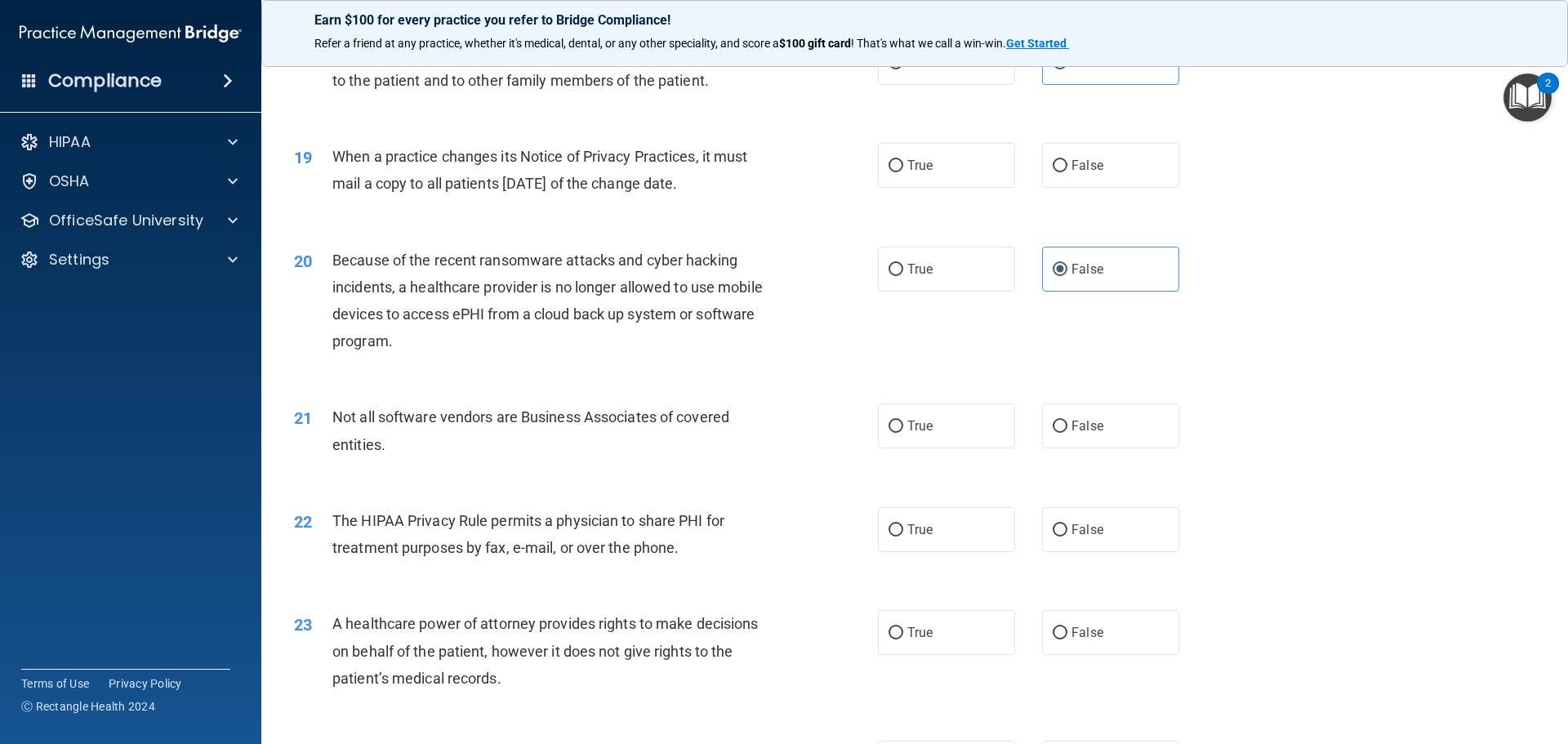
scroll to position [2205, 0]
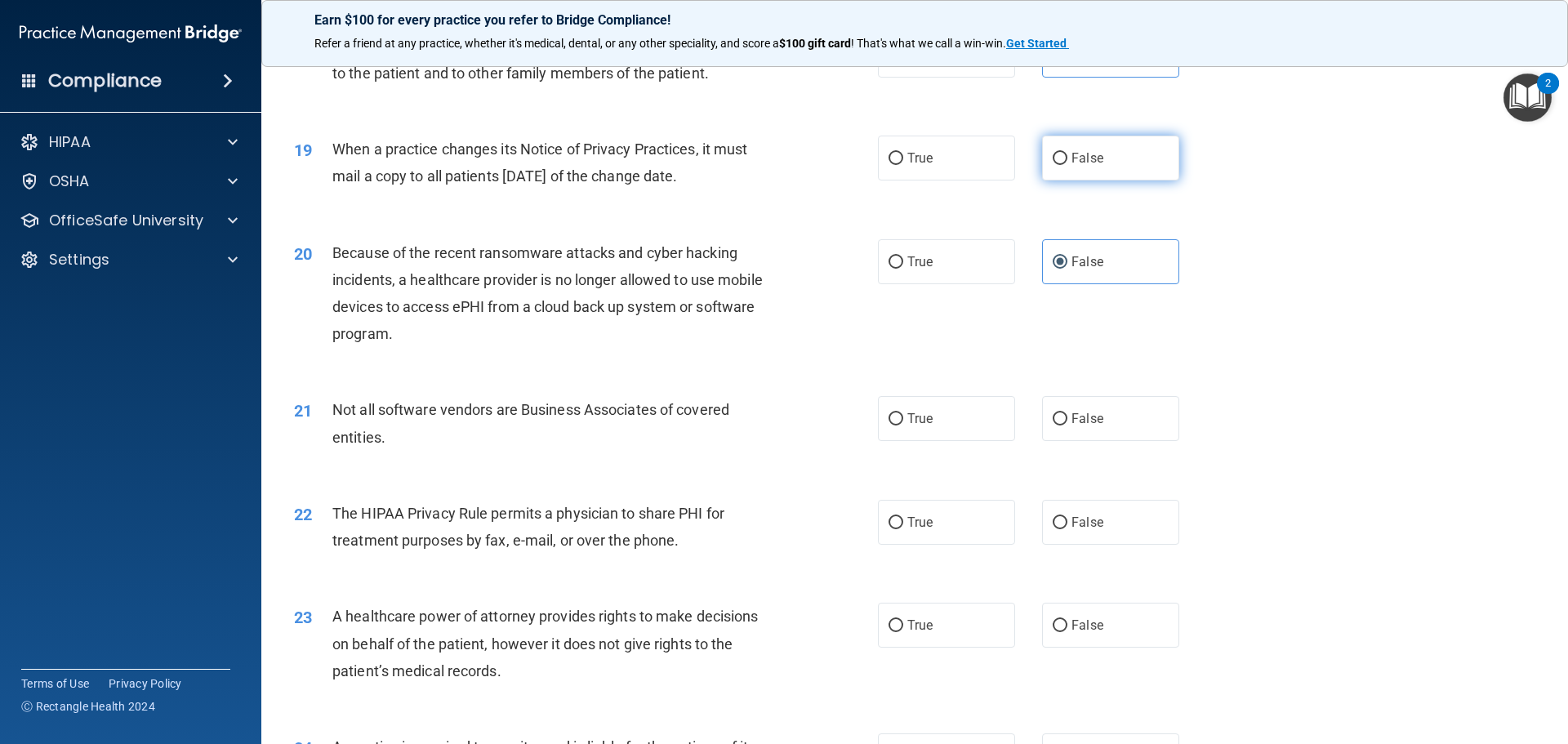
click at [1056, 165] on input "False" at bounding box center [1060, 159] width 15 height 12
radio input "true"
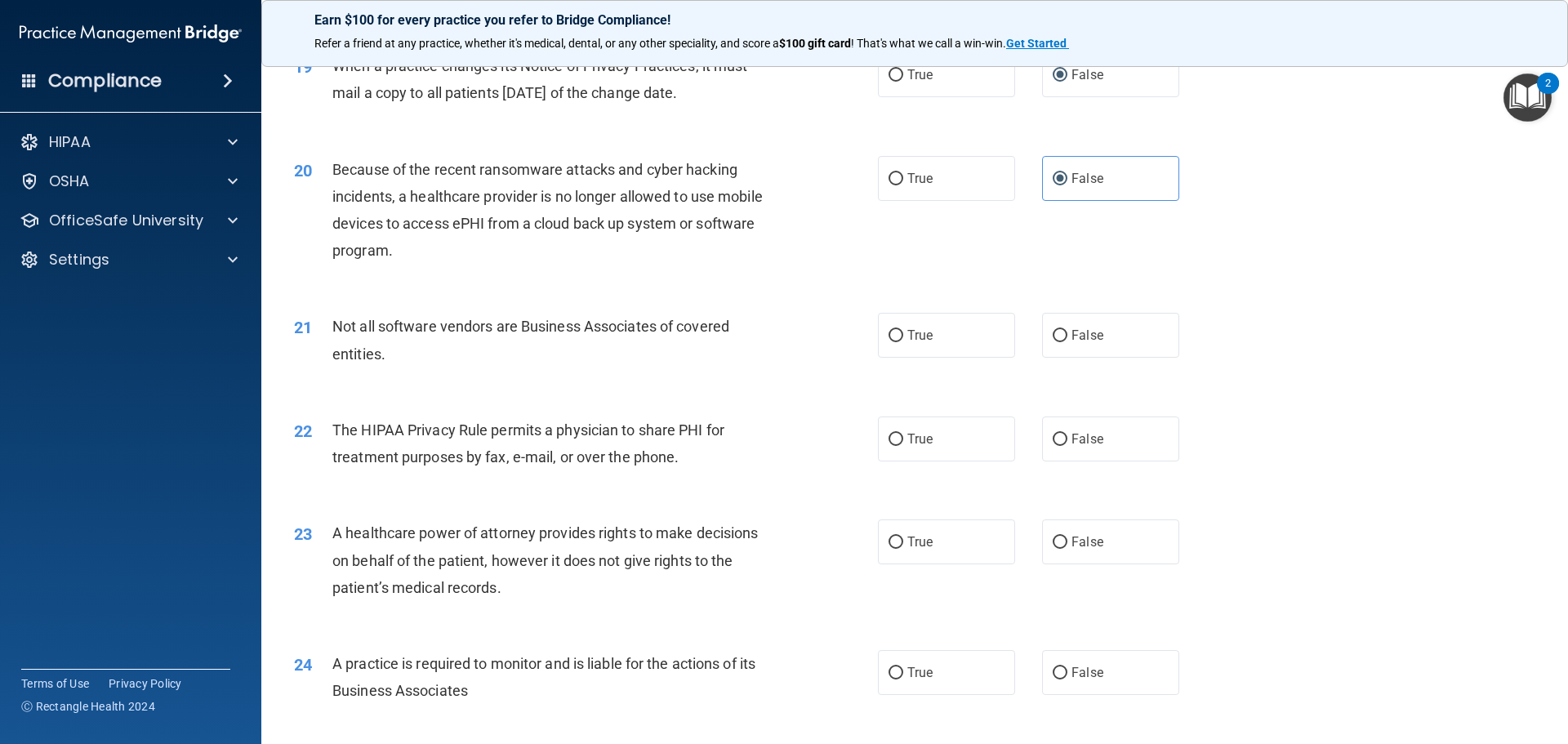
scroll to position [2449, 0]
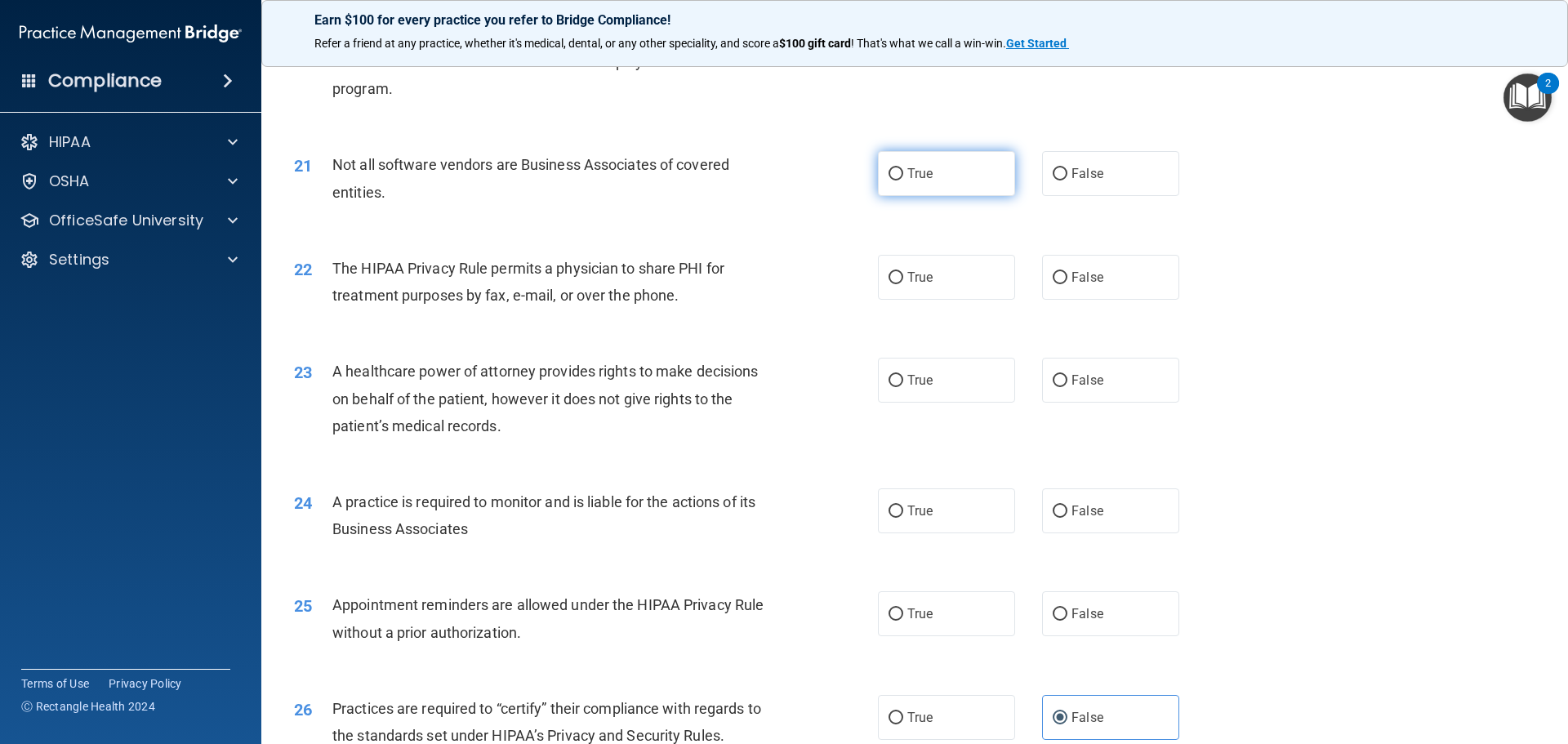
click at [928, 186] on label "True" at bounding box center [946, 173] width 137 height 45
click at [903, 180] on input "True" at bounding box center [895, 174] width 15 height 12
radio input "true"
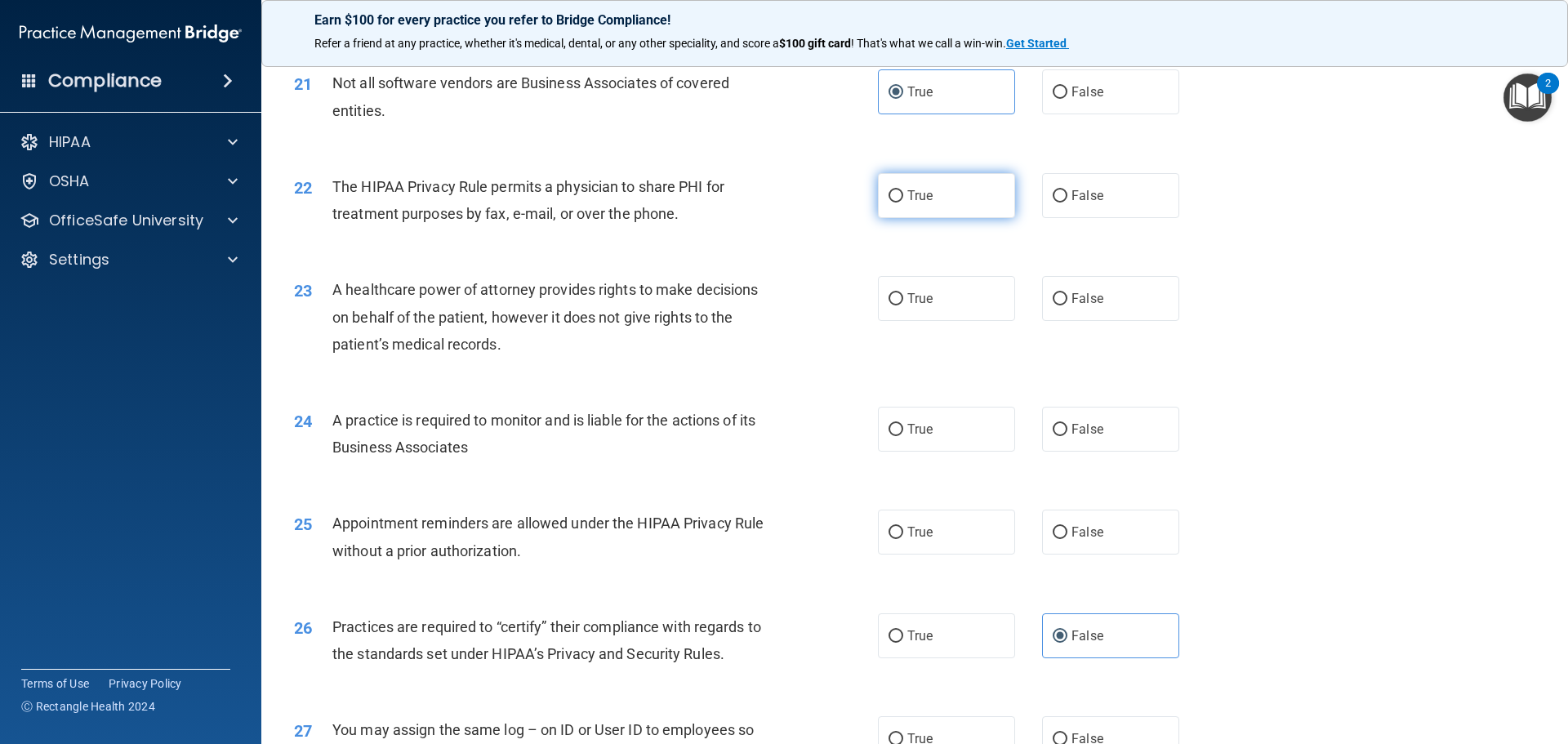
click at [916, 196] on span "True" at bounding box center [920, 196] width 26 height 16
click at [903, 196] on input "True" at bounding box center [895, 196] width 15 height 12
radio input "true"
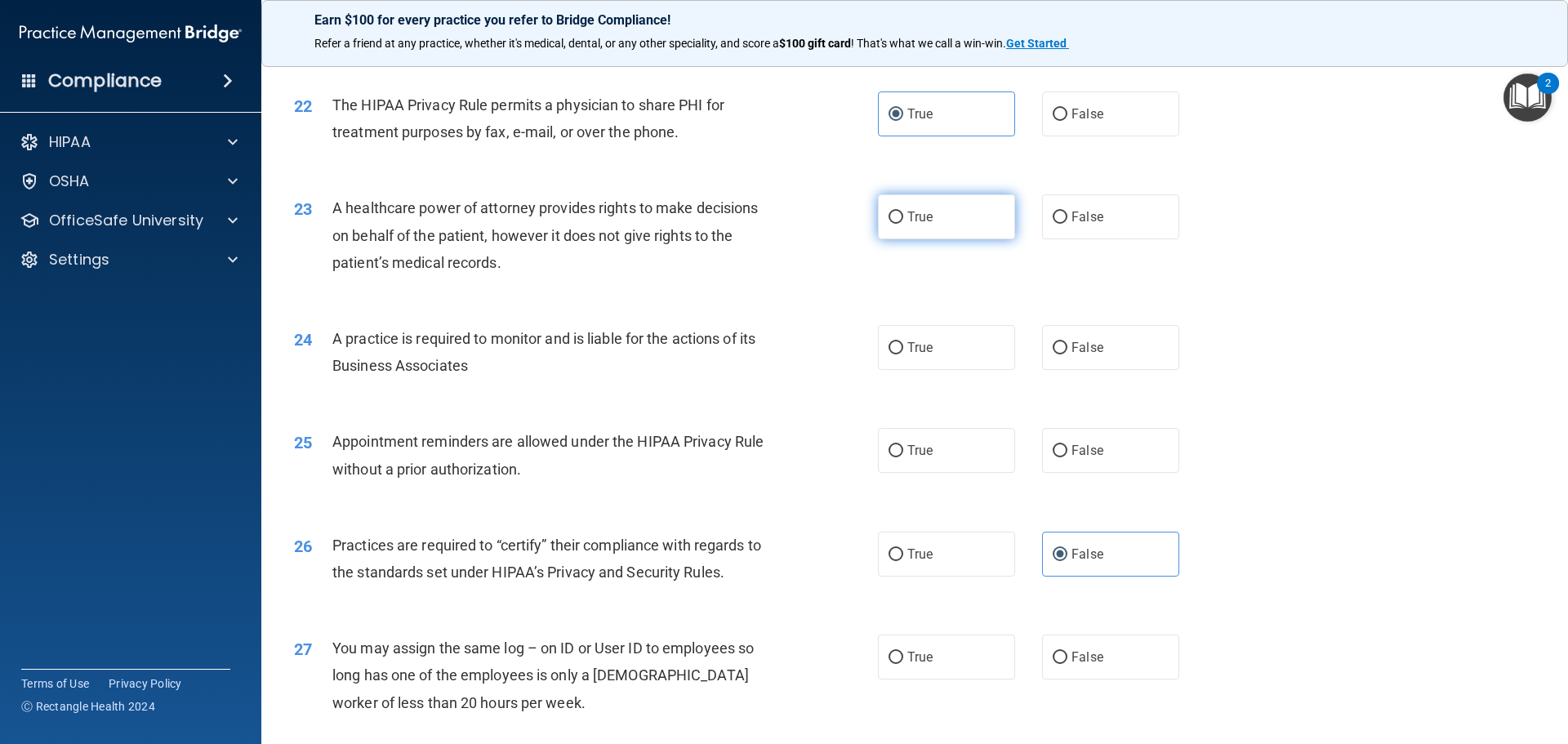
click at [896, 215] on input "True" at bounding box center [895, 217] width 15 height 12
radio input "true"
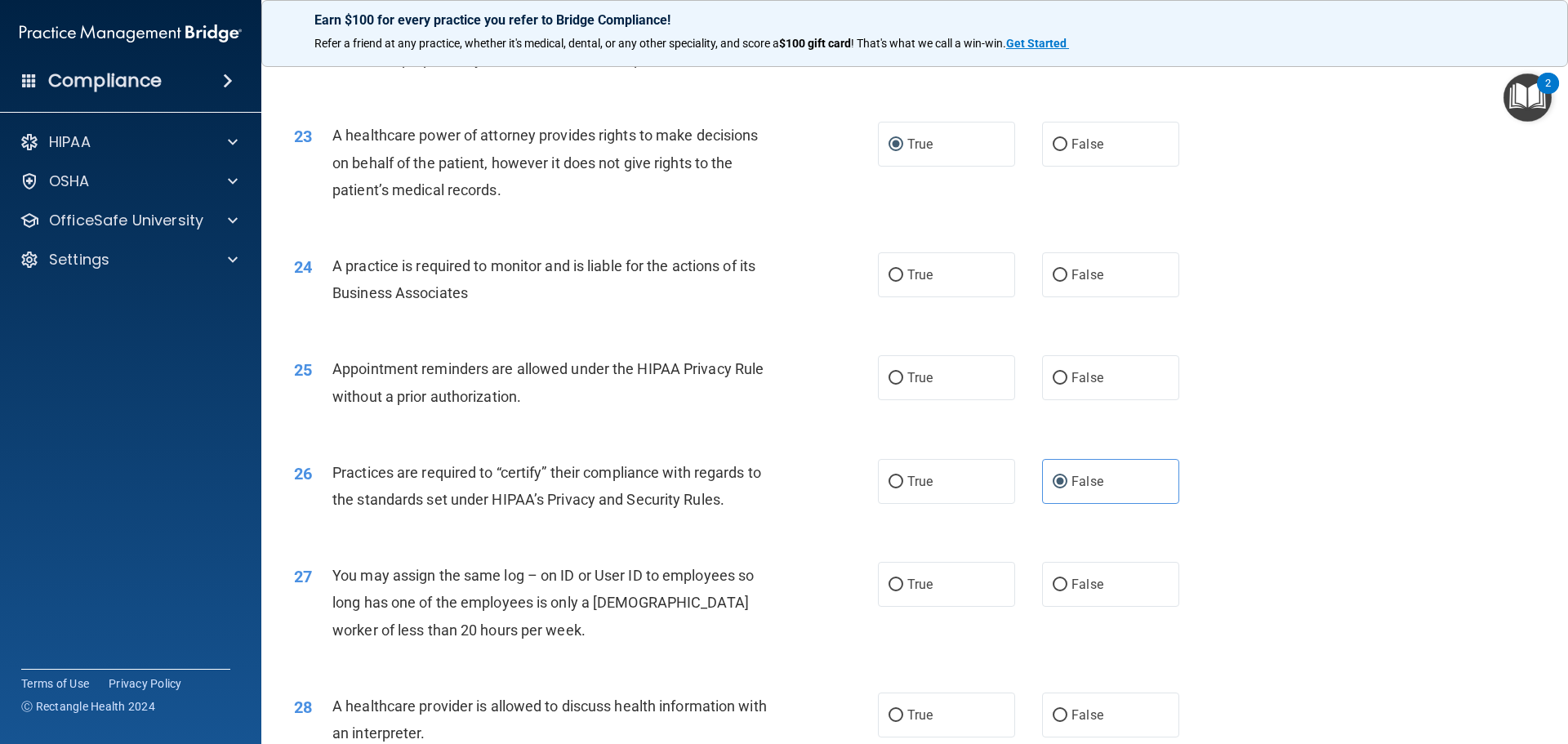
scroll to position [2776, 0]
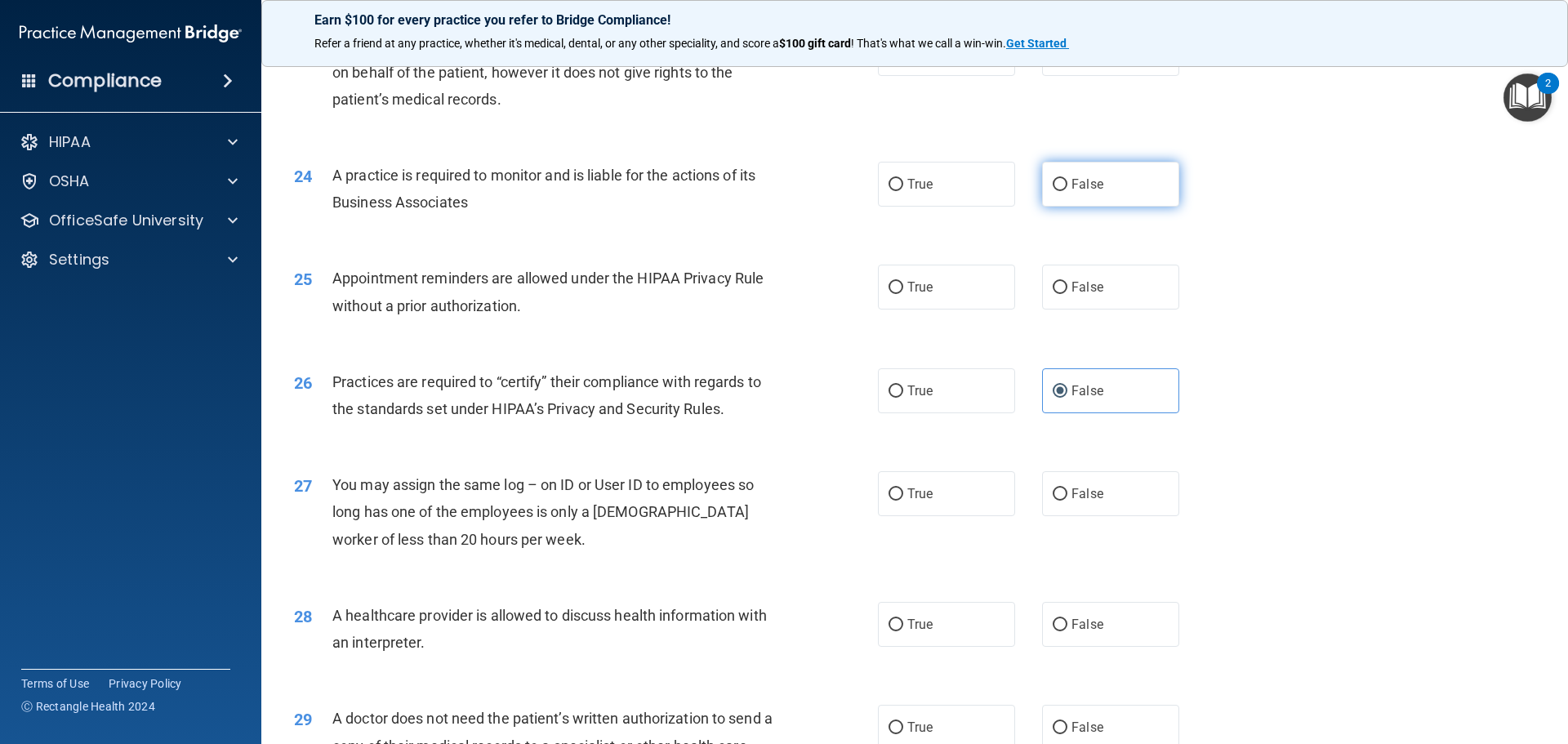
click at [1045, 193] on label "False" at bounding box center [1111, 184] width 137 height 45
click at [1053, 191] on input "False" at bounding box center [1060, 185] width 15 height 12
radio input "true"
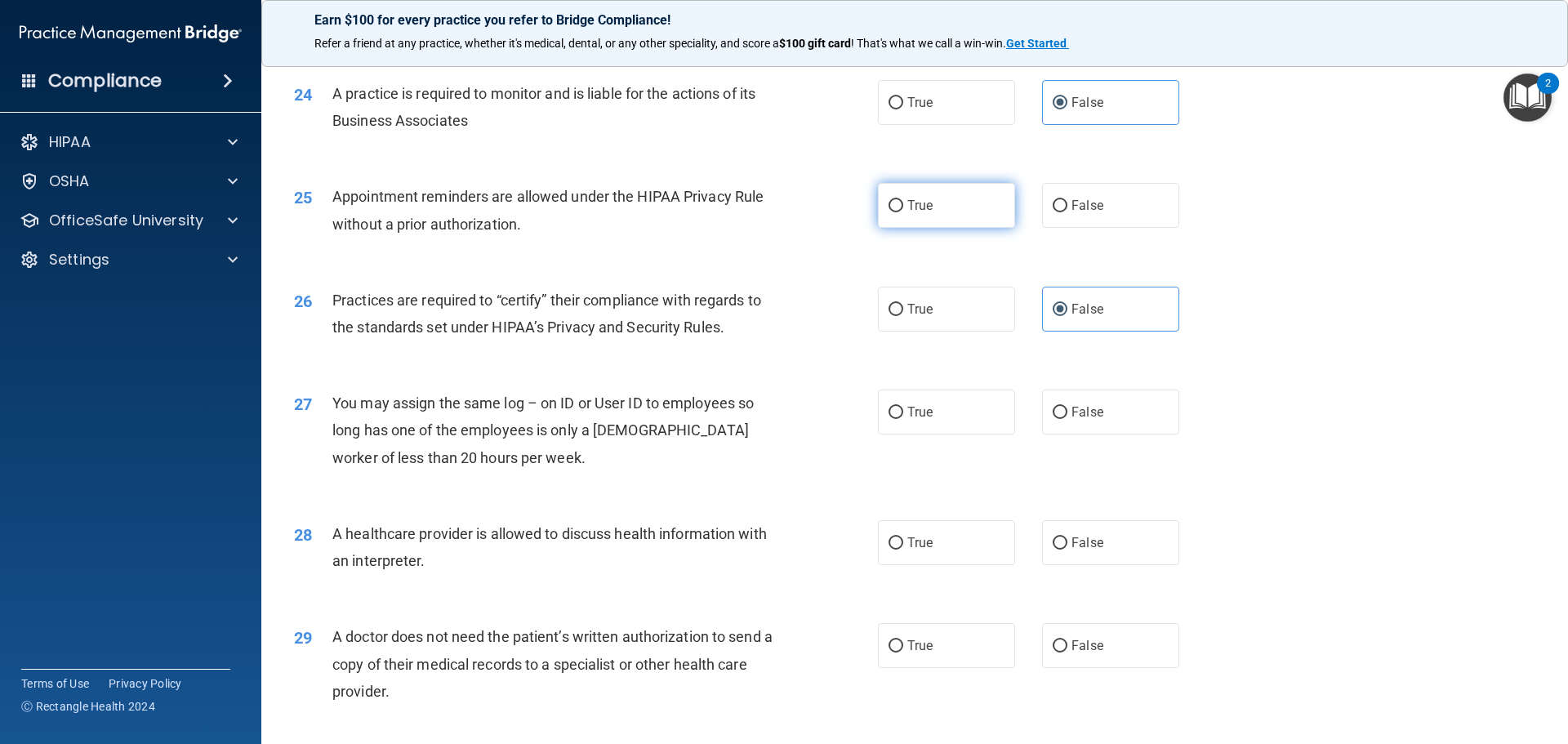
click at [964, 197] on label "True" at bounding box center [946, 205] width 137 height 45
click at [903, 200] on input "True" at bounding box center [895, 206] width 15 height 12
radio input "true"
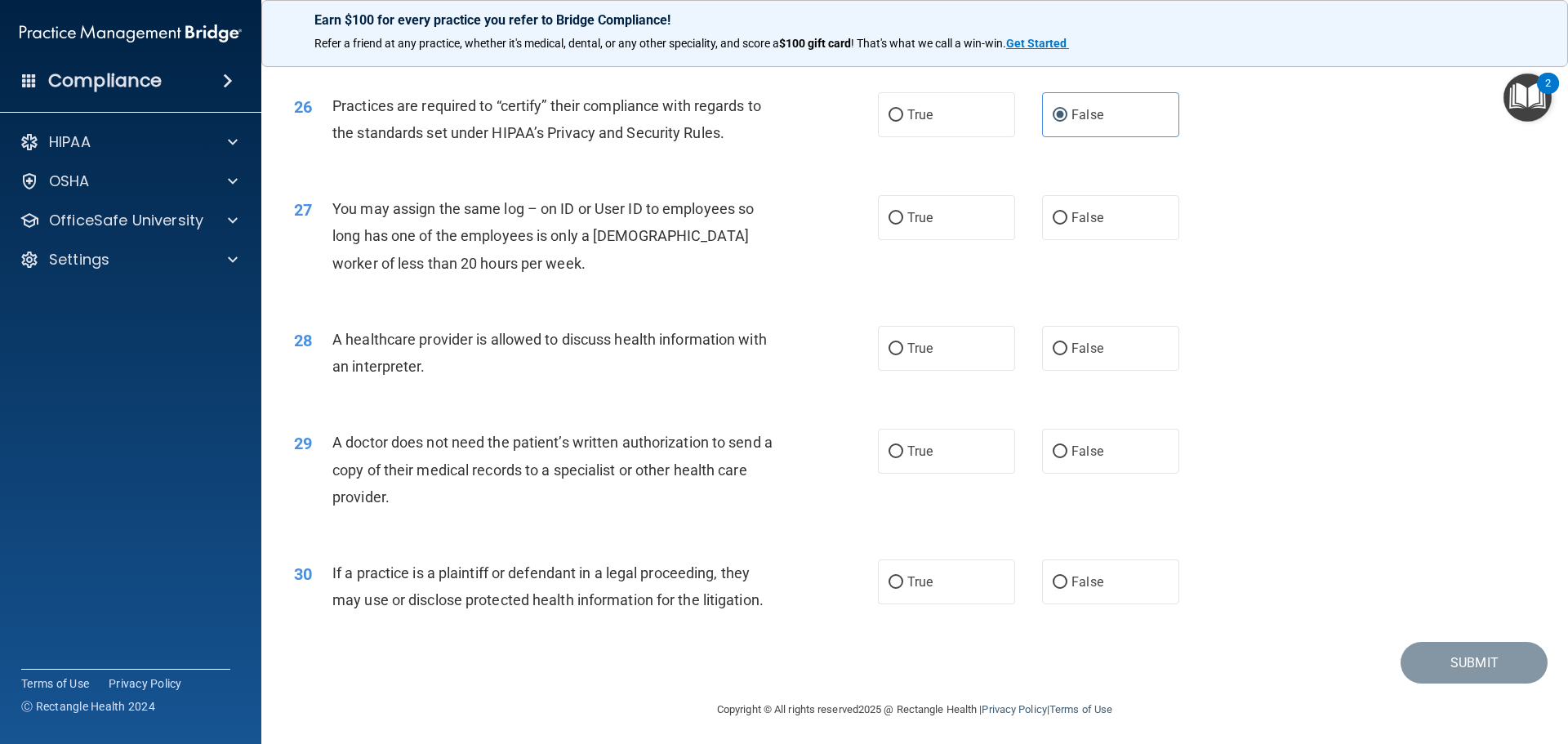
scroll to position [3057, 0]
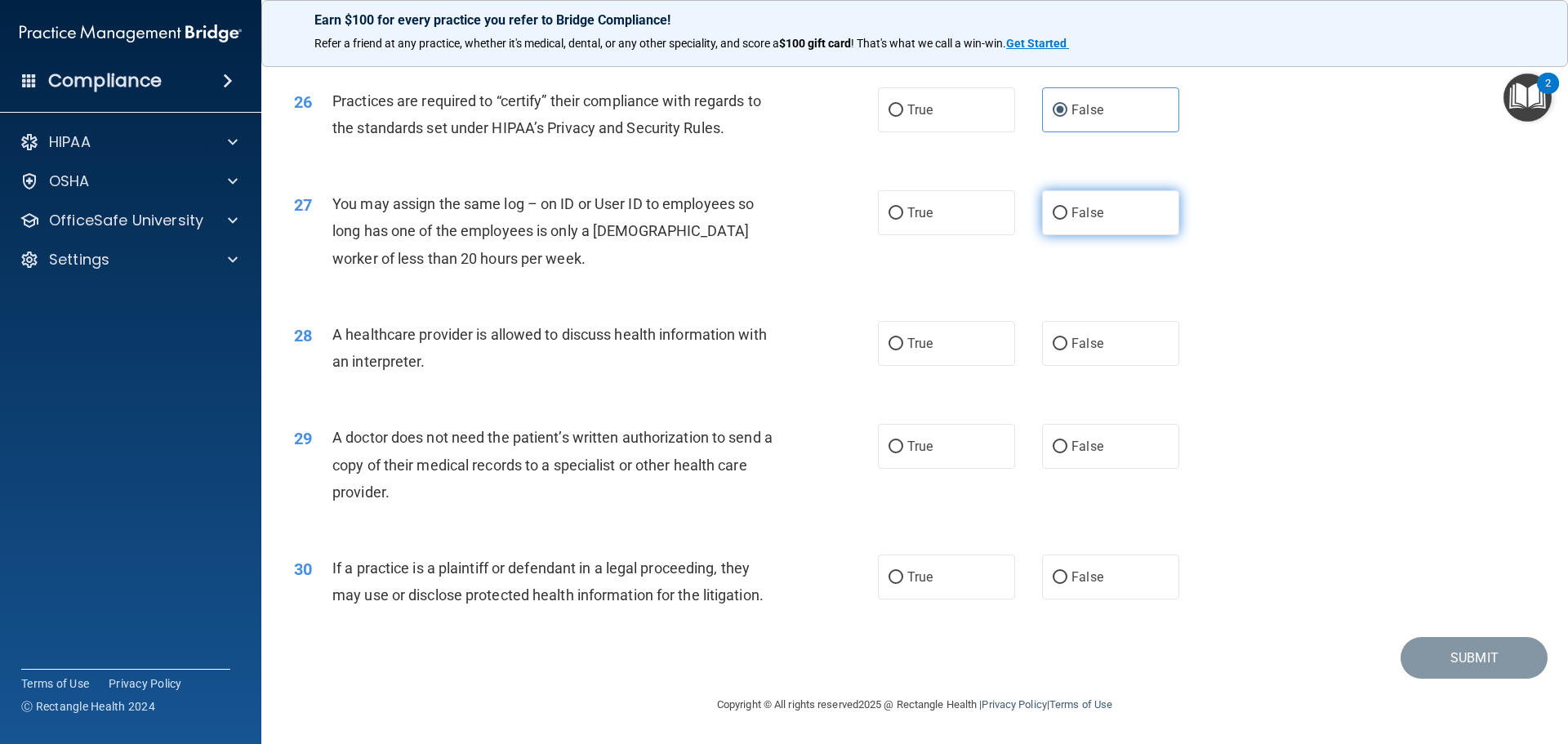
click at [1103, 217] on label "False" at bounding box center [1111, 212] width 137 height 45
click at [1068, 217] on input "False" at bounding box center [1060, 214] width 15 height 12
radio input "true"
click at [976, 346] on label "True" at bounding box center [946, 343] width 137 height 45
click at [903, 346] on input "True" at bounding box center [895, 344] width 15 height 12
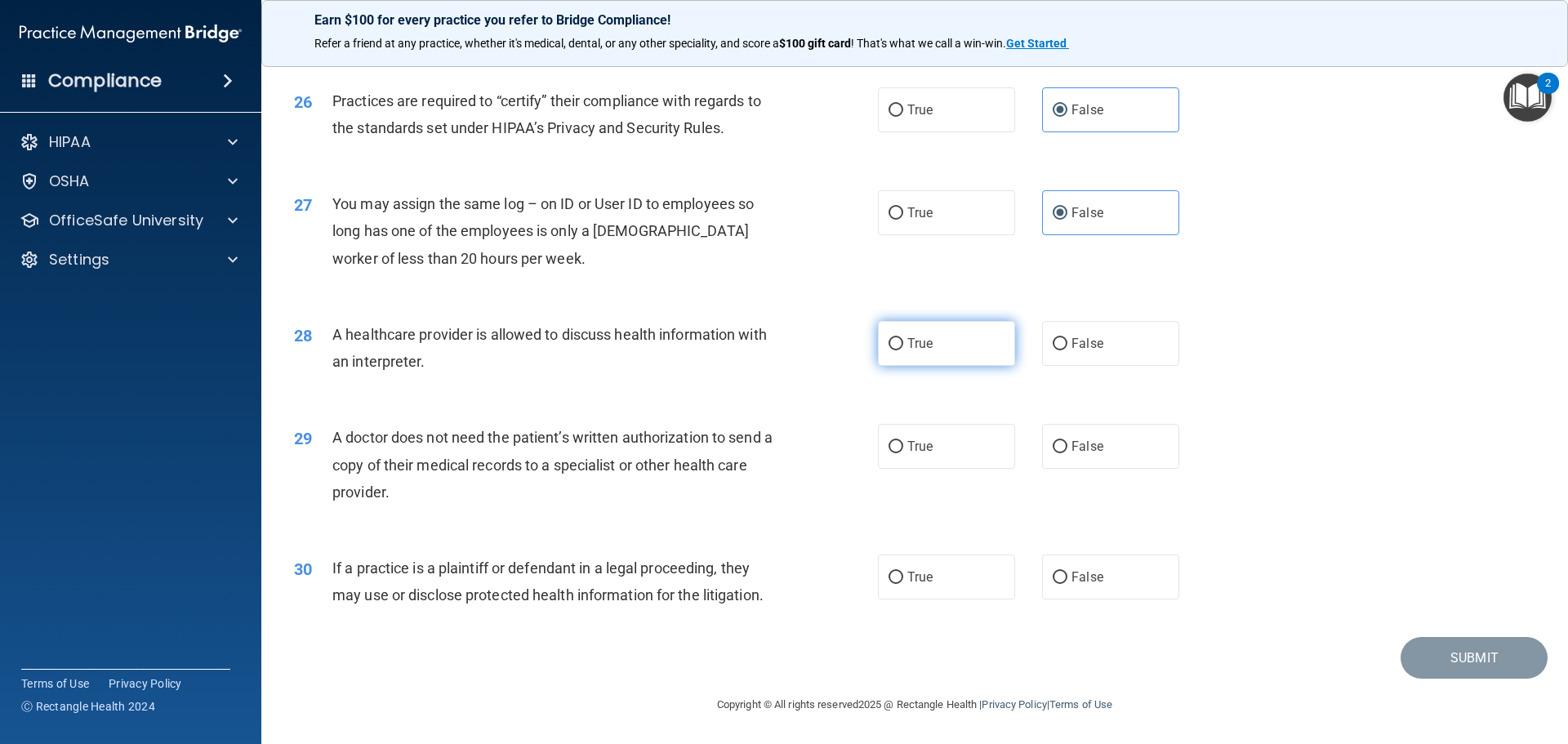
radio input "true"
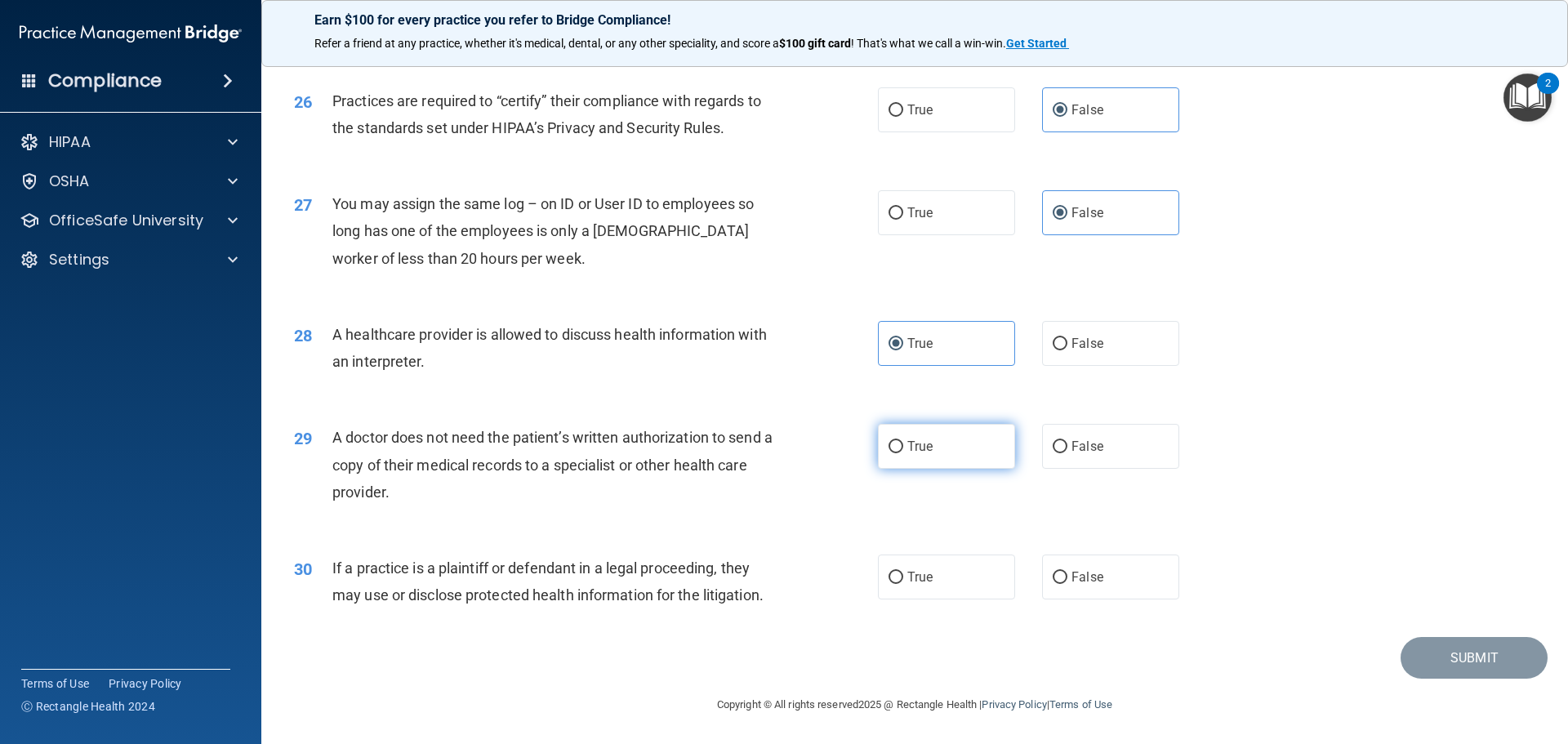
click at [977, 443] on label "True" at bounding box center [946, 446] width 137 height 45
click at [903, 443] on input "True" at bounding box center [895, 447] width 15 height 12
radio input "true"
click at [918, 590] on label "True" at bounding box center [946, 576] width 137 height 45
click at [903, 584] on input "True" at bounding box center [895, 578] width 15 height 12
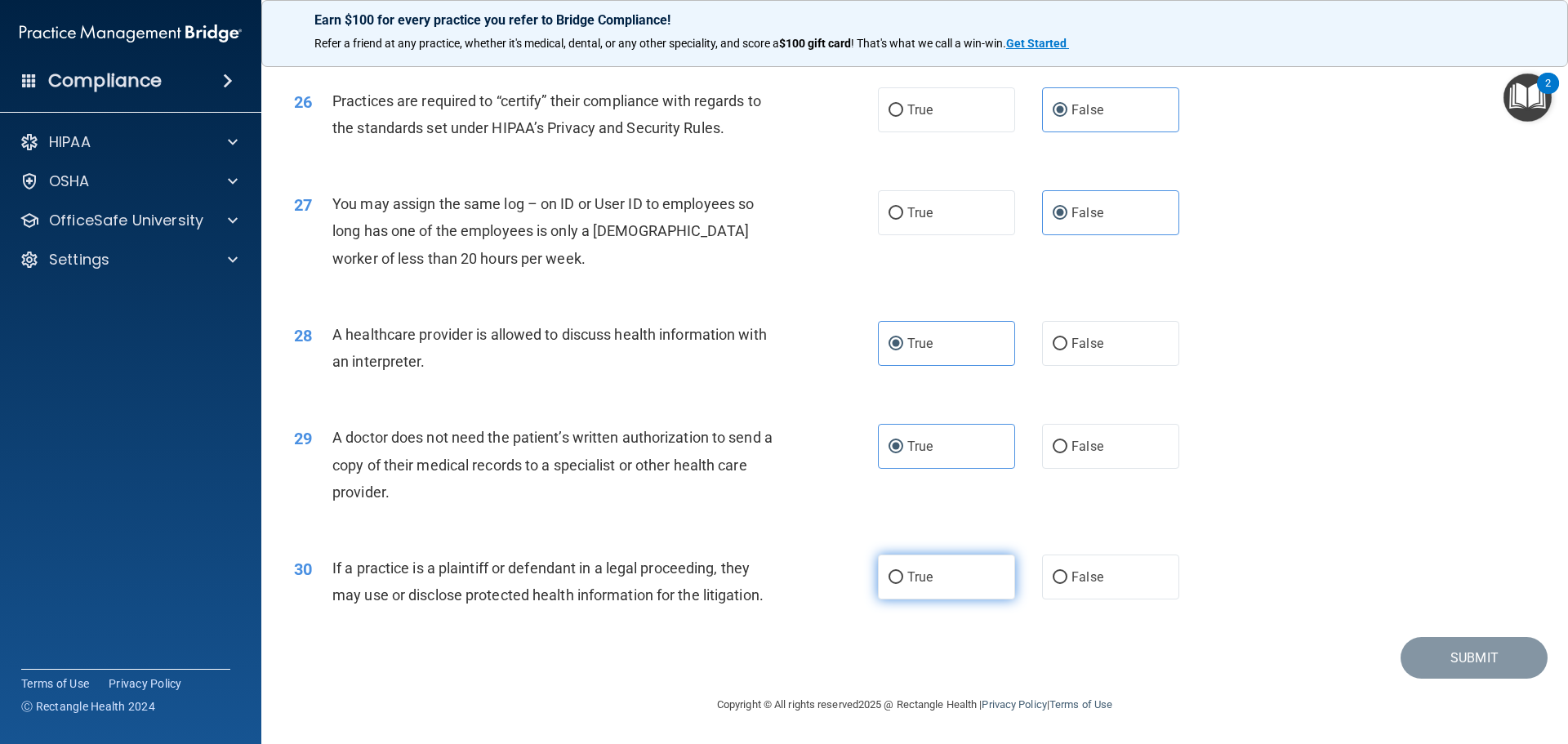
radio input "true"
click at [1484, 661] on button "Submit" at bounding box center [1473, 657] width 147 height 41
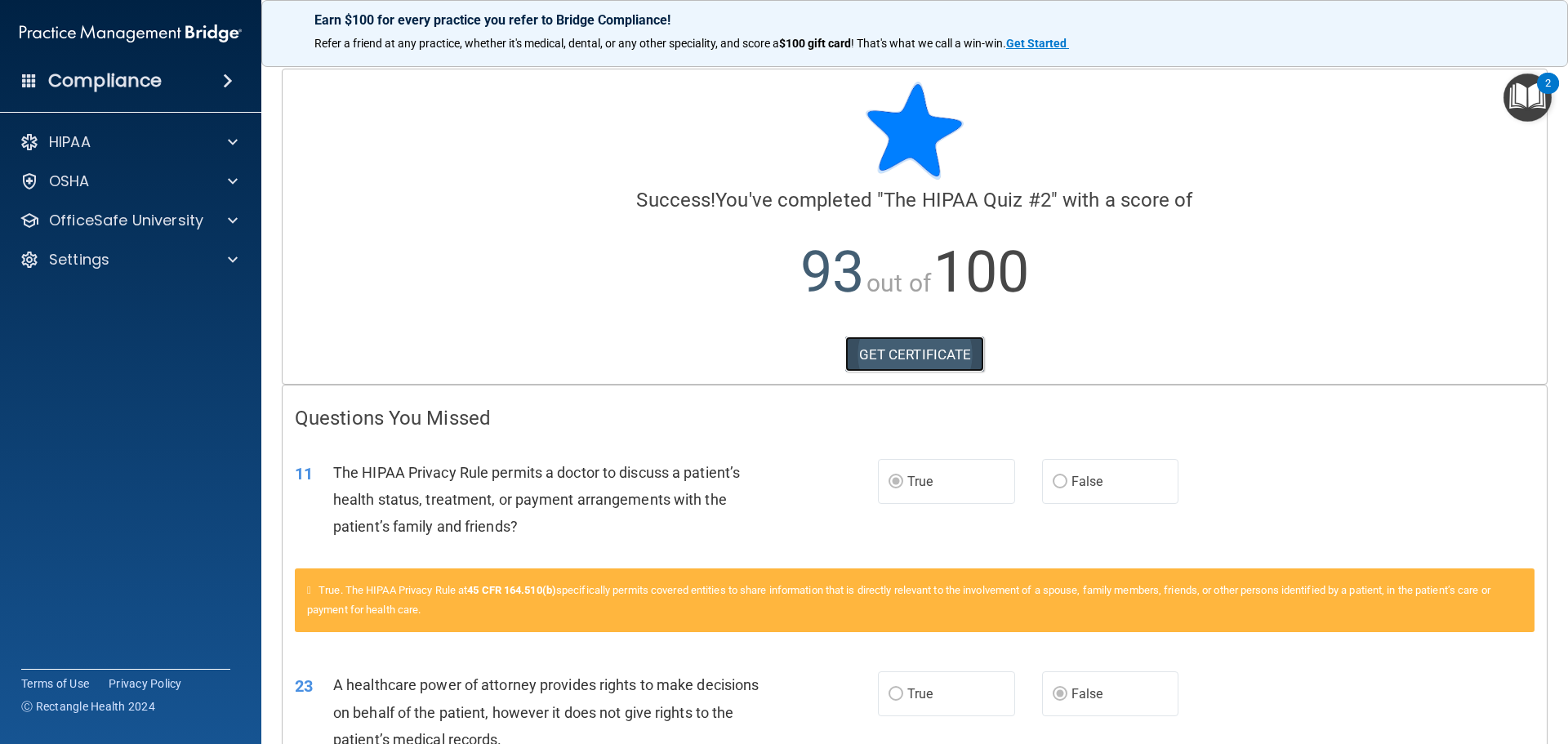
click at [851, 350] on link "GET CERTIFICATE" at bounding box center [915, 354] width 140 height 36
click at [237, 139] on div at bounding box center [230, 142] width 40 height 19
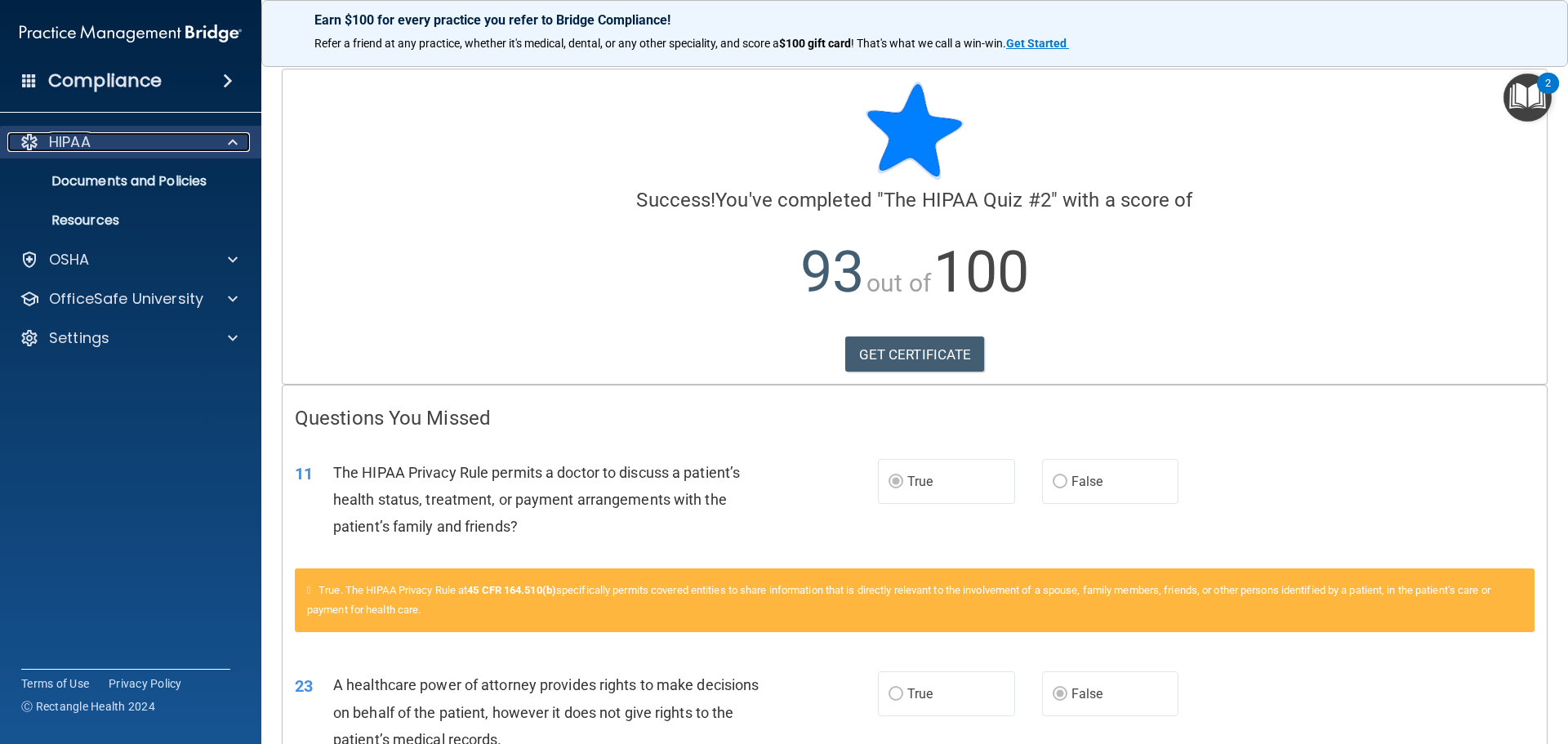
click at [55, 141] on p "HIPAA" at bounding box center [69, 142] width 41 height 19
click at [88, 143] on p "HIPAA" at bounding box center [69, 142] width 41 height 19
click at [62, 141] on p "HIPAA" at bounding box center [69, 142] width 41 height 19
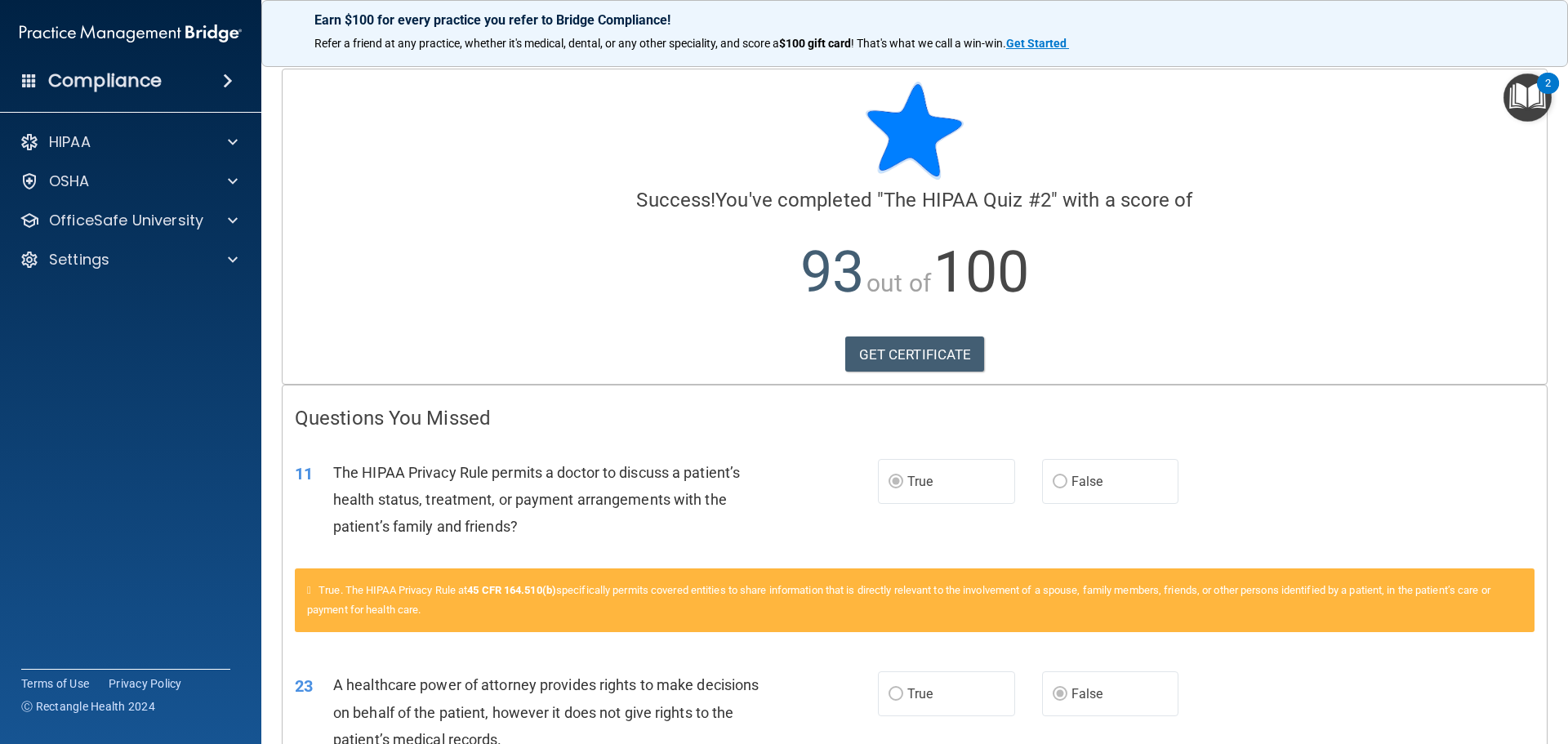
click at [192, 74] on div "Compliance" at bounding box center [130, 80] width 261 height 36
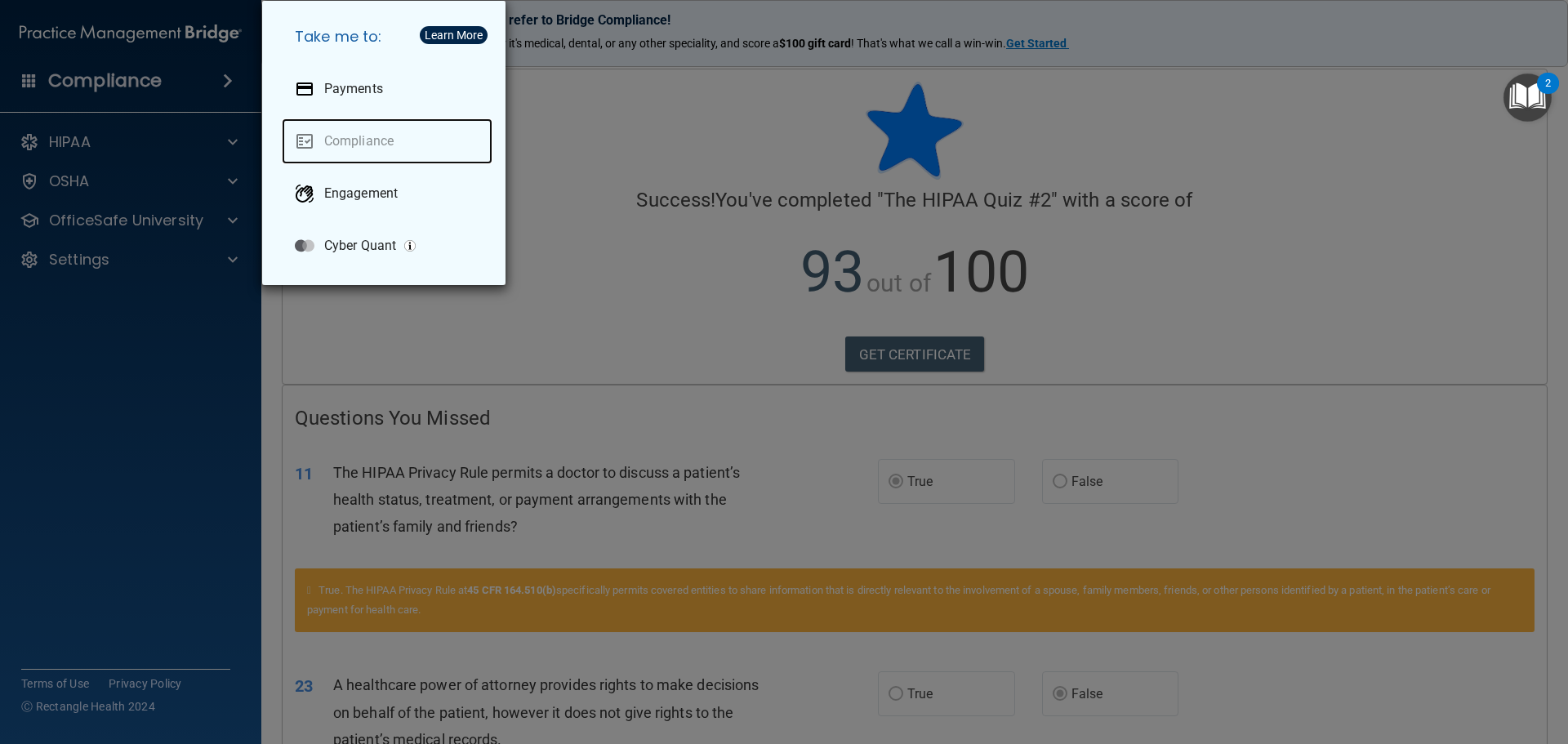
click at [380, 142] on link "Compliance" at bounding box center [387, 142] width 211 height 46
click at [378, 142] on link "Compliance" at bounding box center [387, 142] width 211 height 46
click at [108, 137] on div "Take me to: Payments Compliance Engagement Cyber Quant" at bounding box center [784, 372] width 1568 height 744
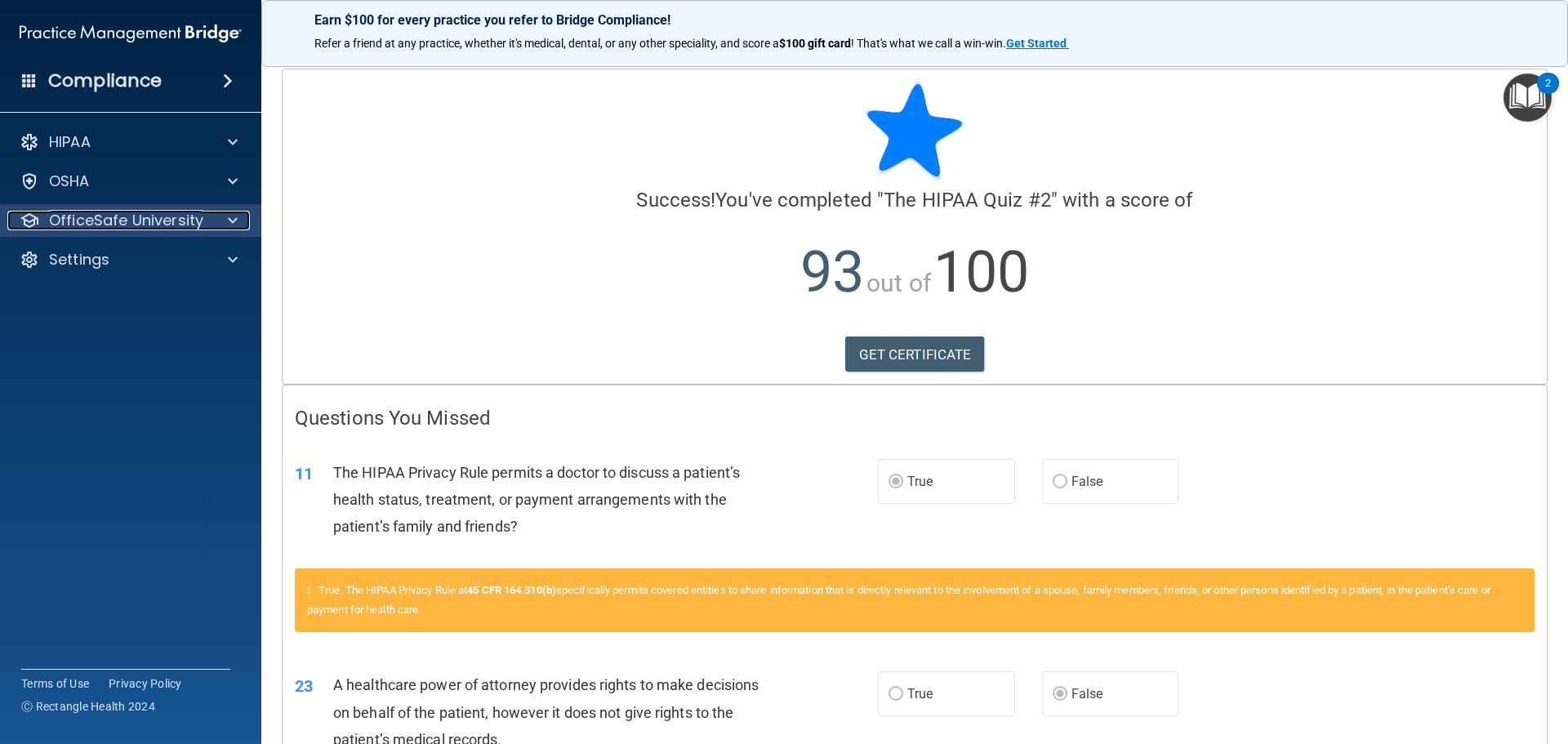
click at [102, 213] on p "OfficeSafe University" at bounding box center [126, 221] width 154 height 19
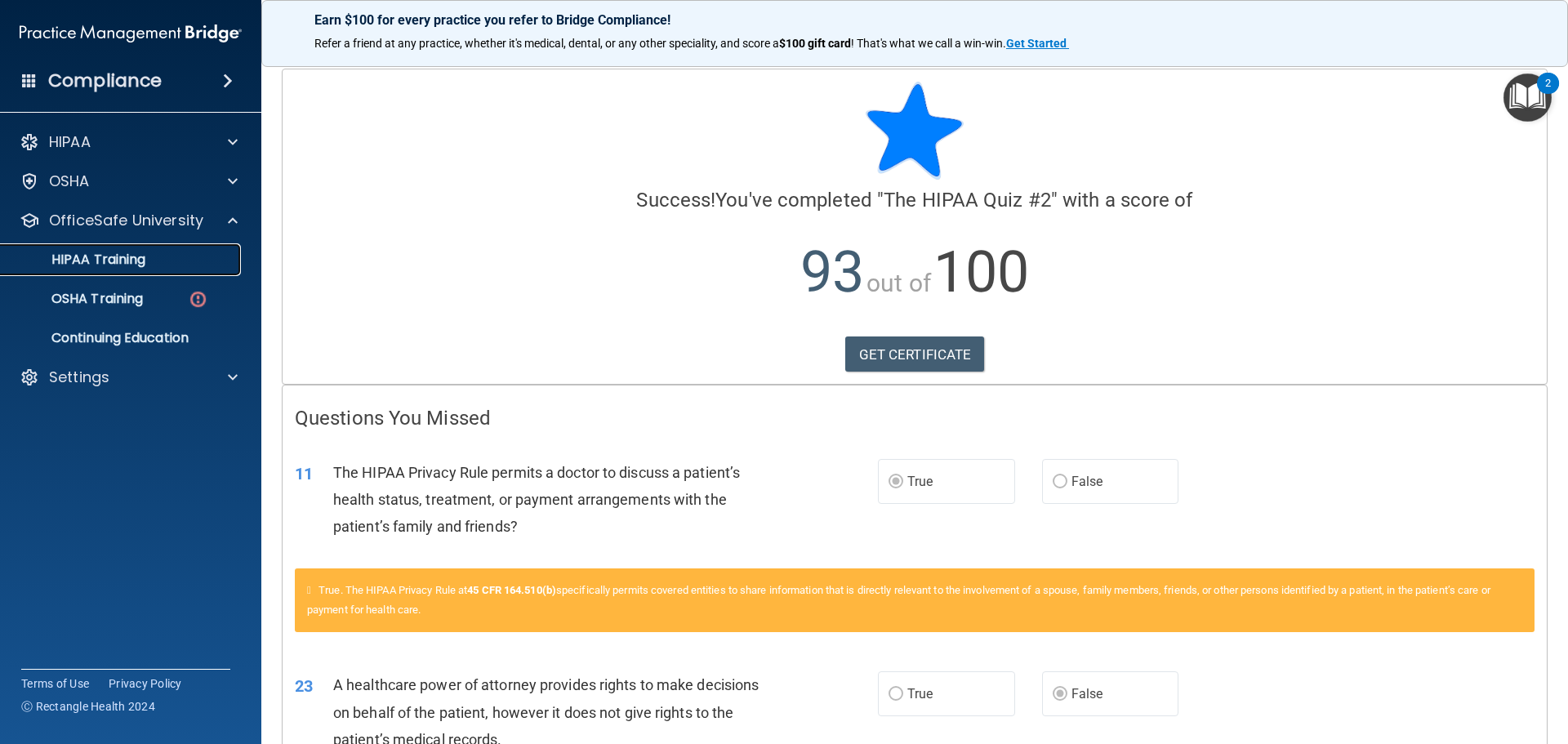
click at [85, 263] on p "HIPAA Training" at bounding box center [77, 259] width 135 height 17
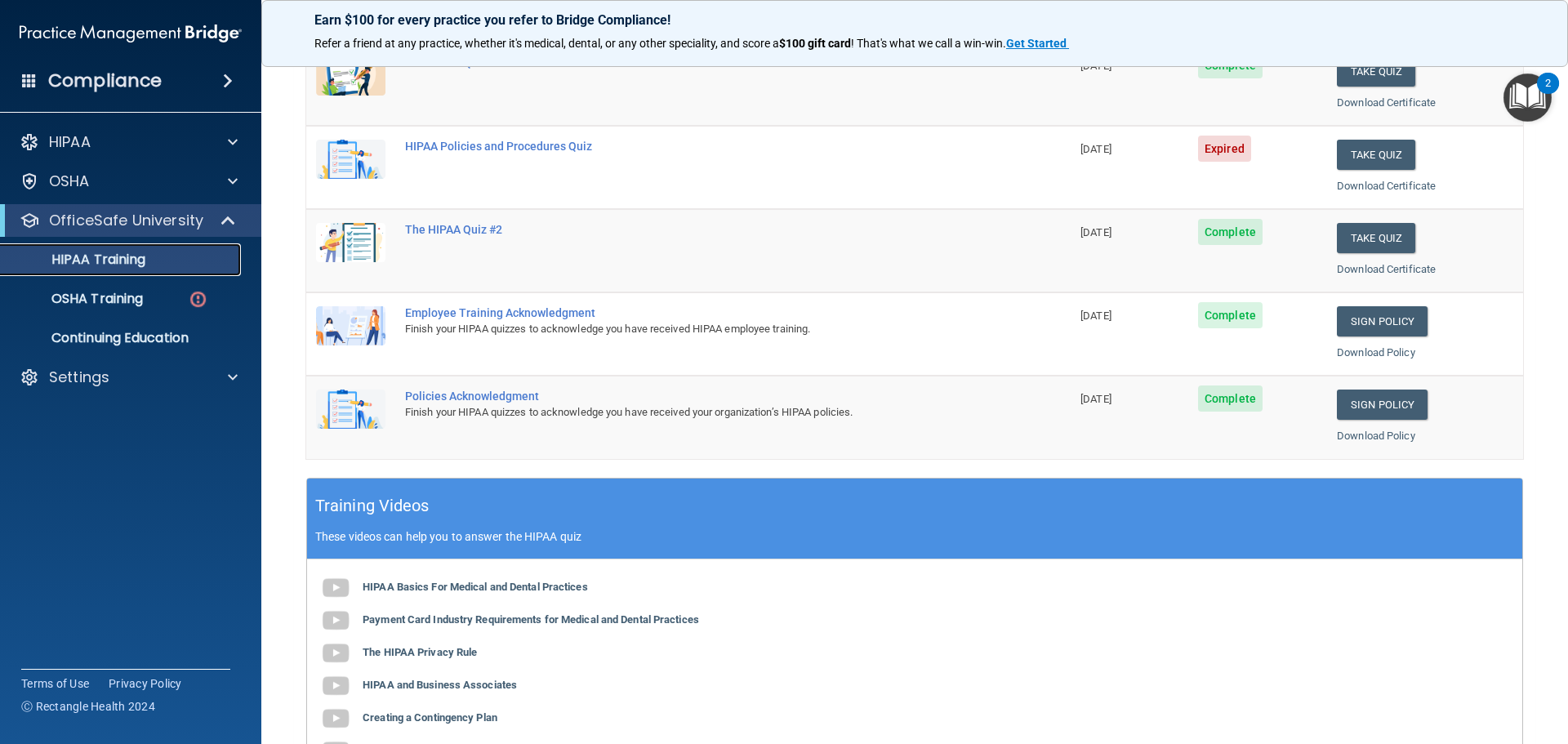
scroll to position [164, 0]
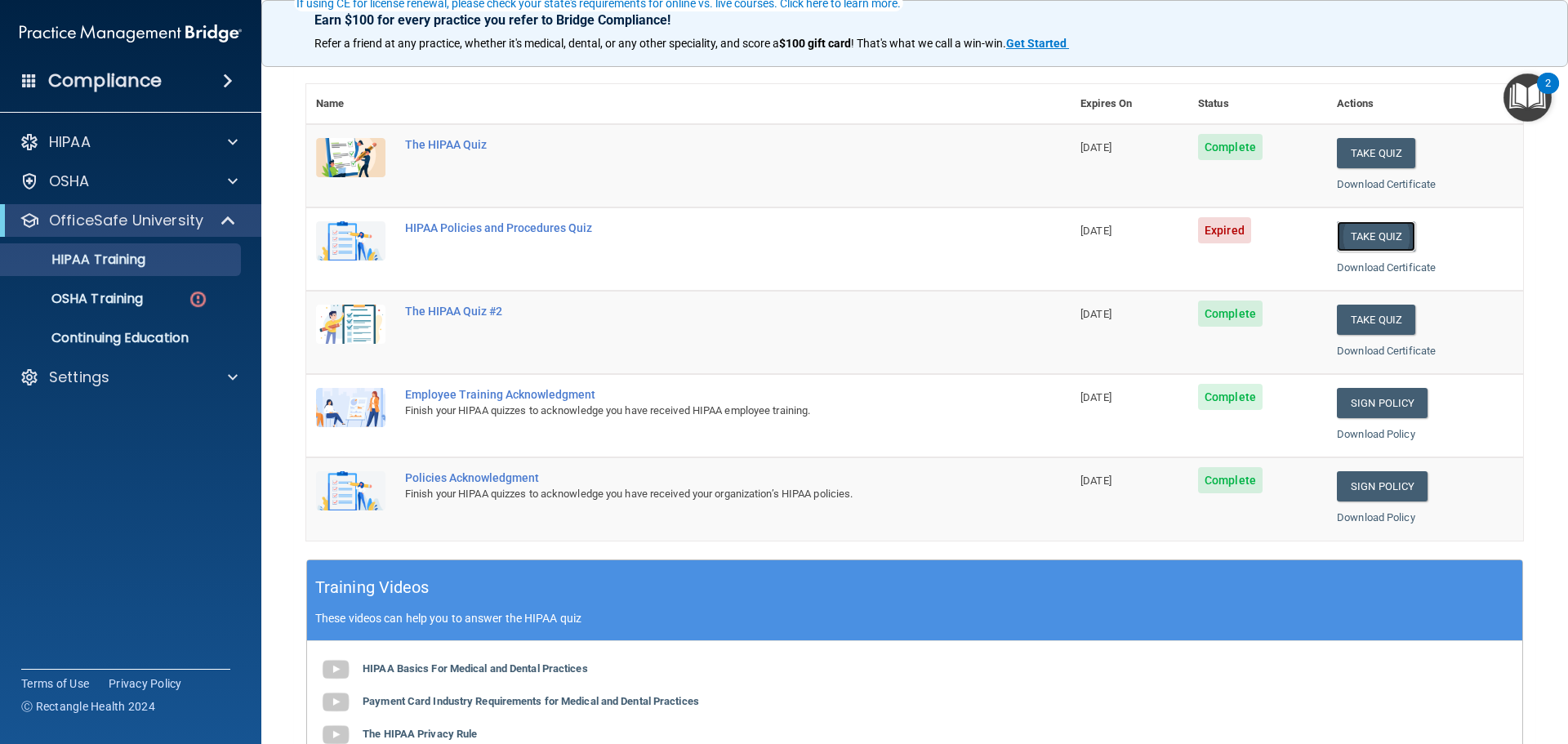
click at [1358, 237] on button "Take Quiz" at bounding box center [1375, 237] width 78 height 30
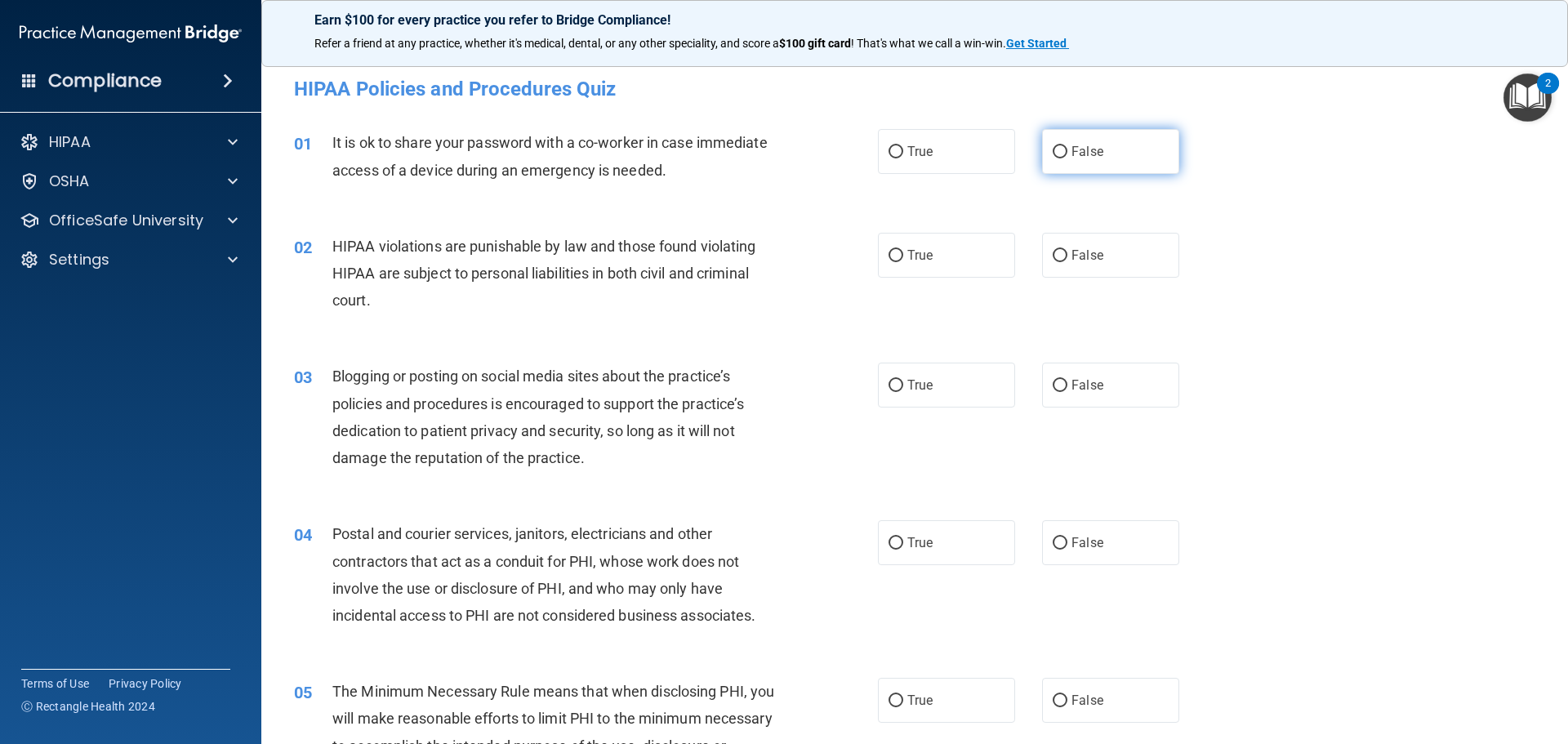
click at [1095, 145] on label "False" at bounding box center [1111, 151] width 137 height 45
click at [1068, 146] on input "False" at bounding box center [1060, 152] width 15 height 12
radio input "true"
click at [923, 253] on span "True" at bounding box center [920, 255] width 26 height 16
click at [903, 253] on input "True" at bounding box center [895, 256] width 15 height 12
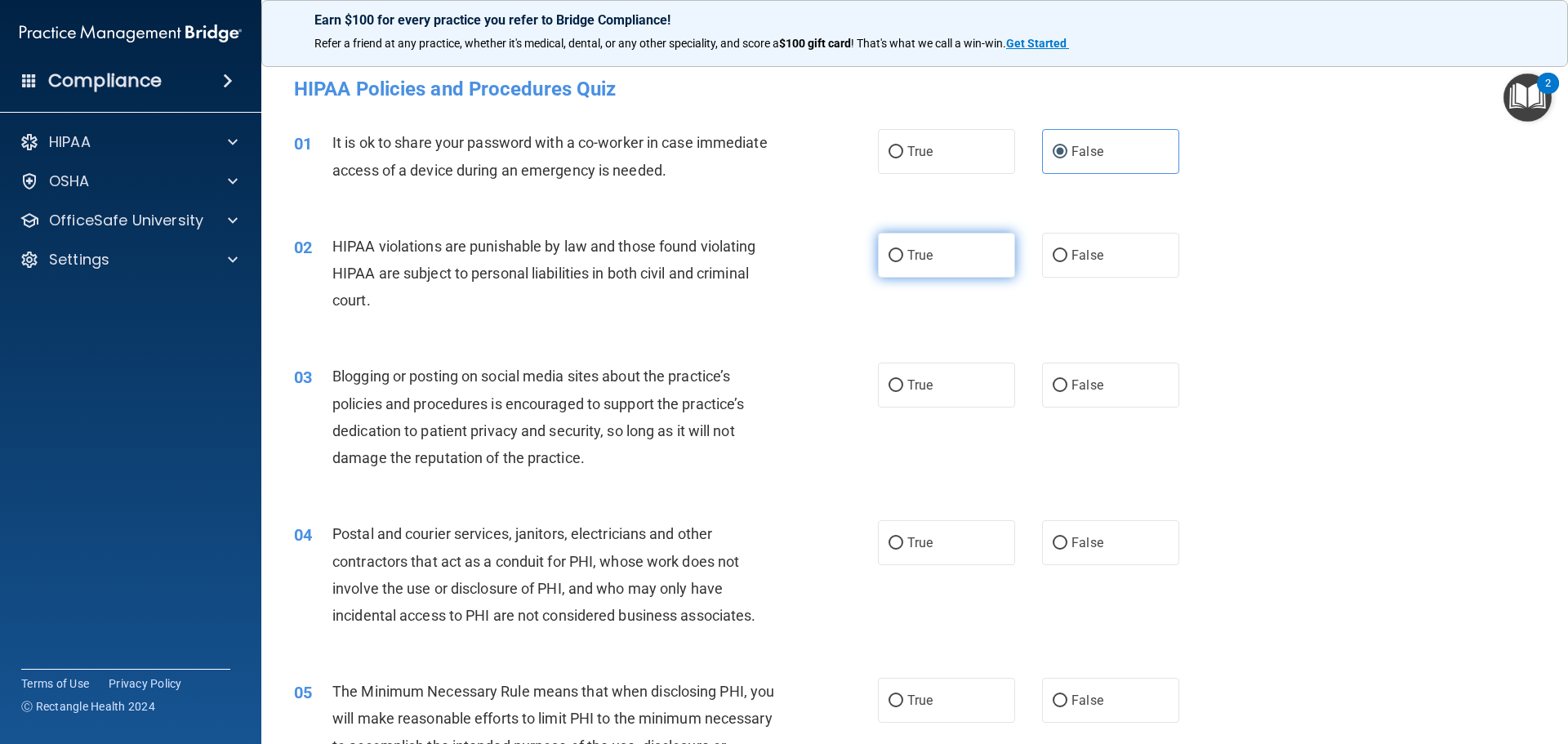
radio input "true"
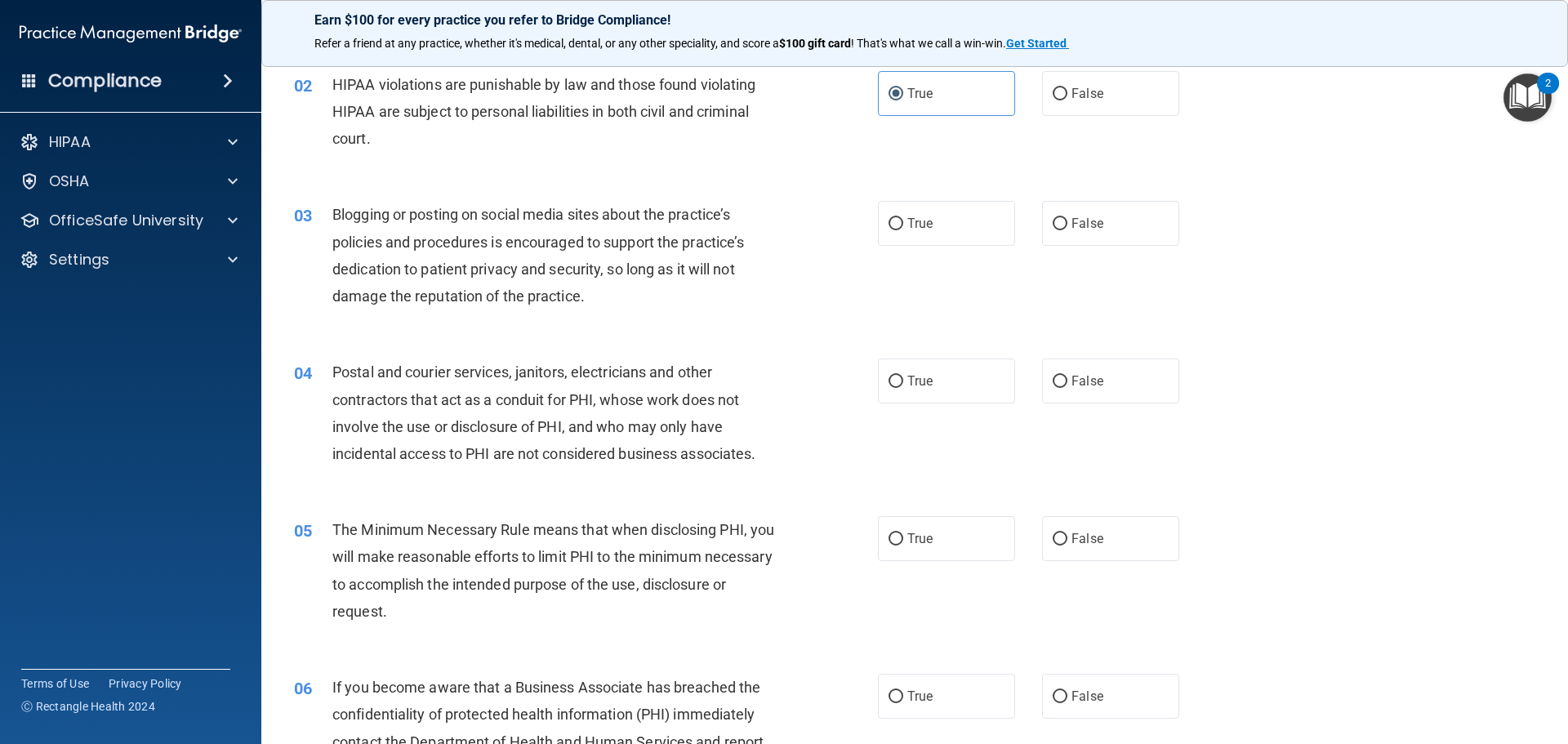
scroll to position [164, 0]
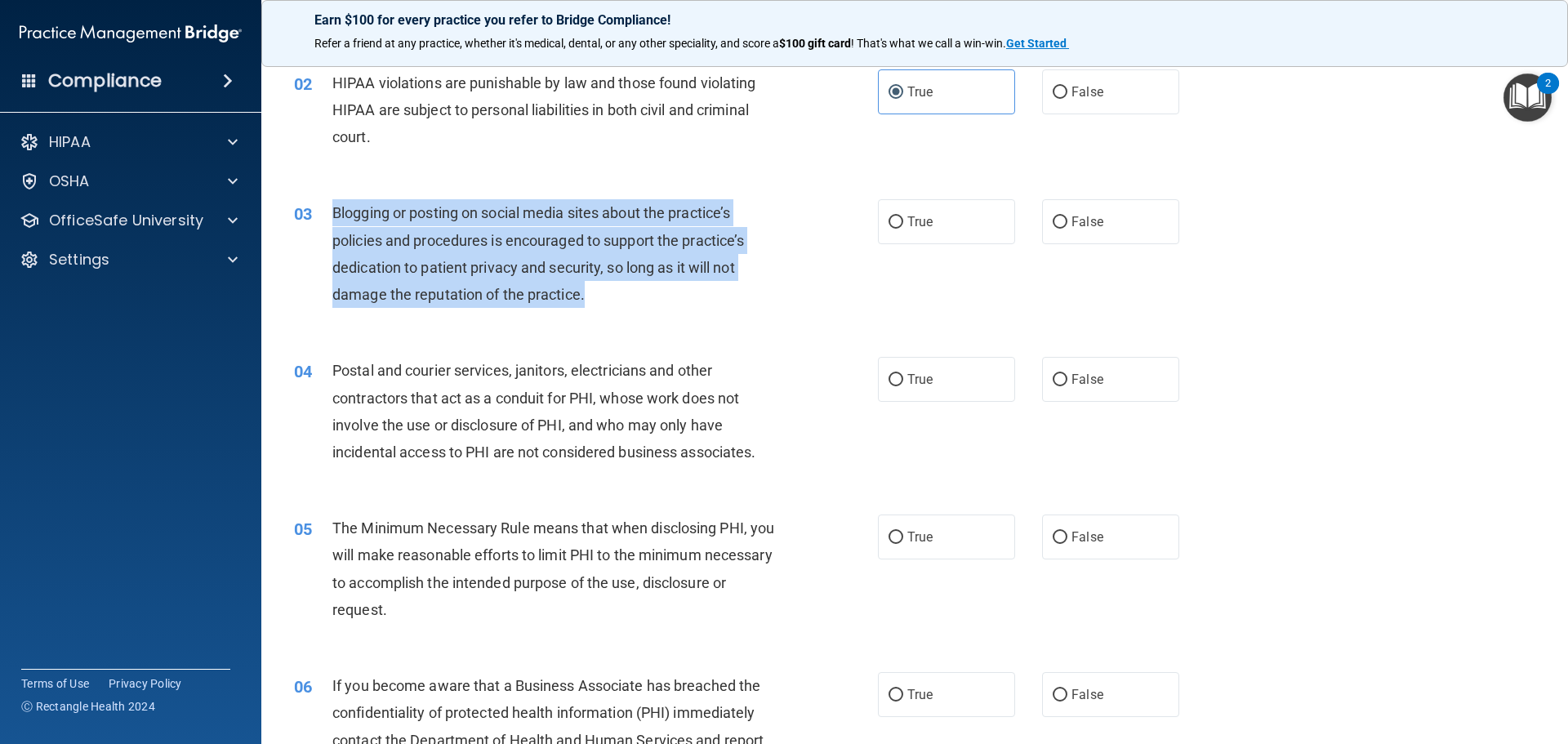
drag, startPoint x: 326, startPoint y: 211, endPoint x: 638, endPoint y: 314, distance: 328.6
click at [638, 314] on div "03 Blogging or posting on social media sites about the practice’s policies and …" at bounding box center [586, 258] width 633 height 117
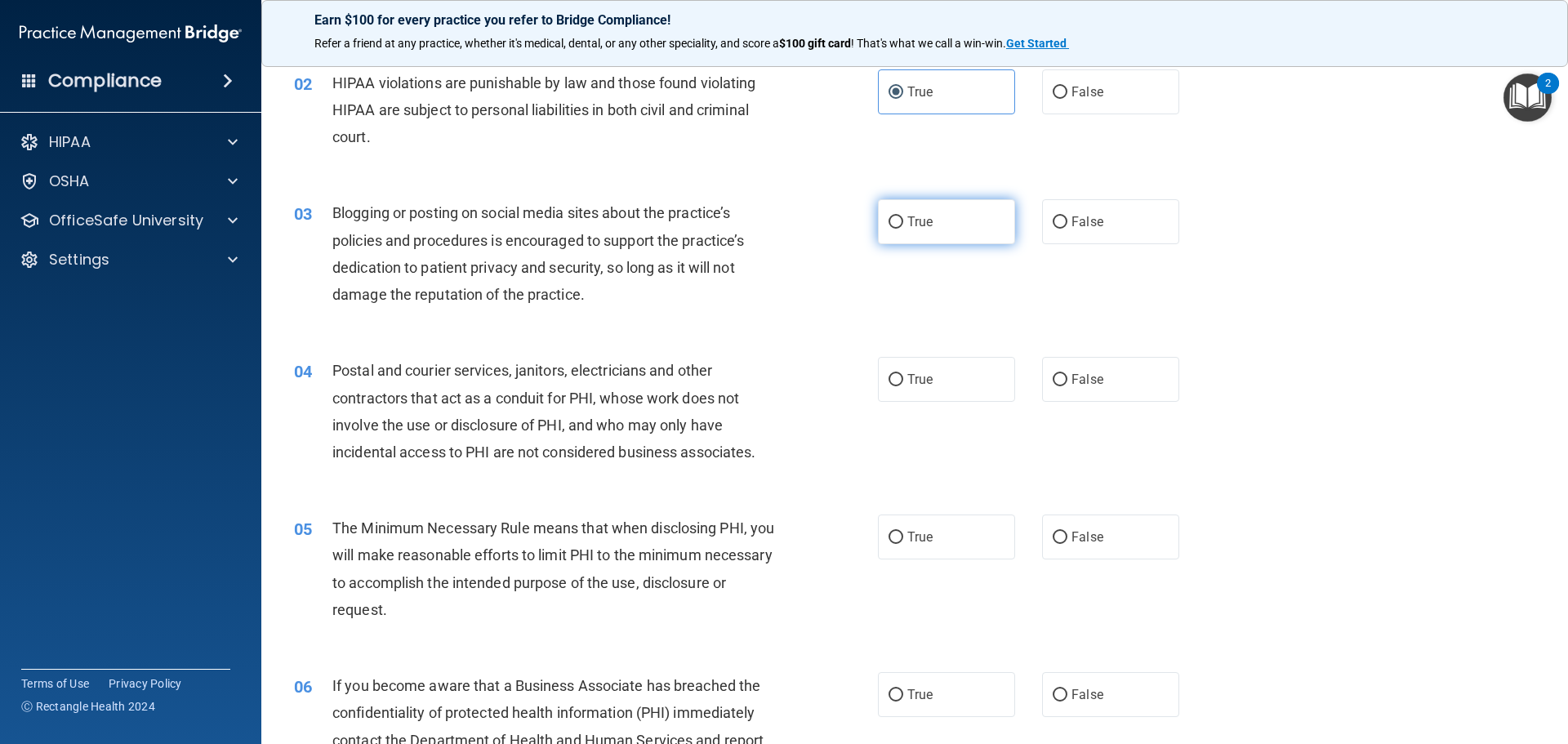
click at [955, 212] on label "True" at bounding box center [946, 222] width 137 height 45
click at [903, 216] on input "True" at bounding box center [895, 222] width 15 height 12
radio input "true"
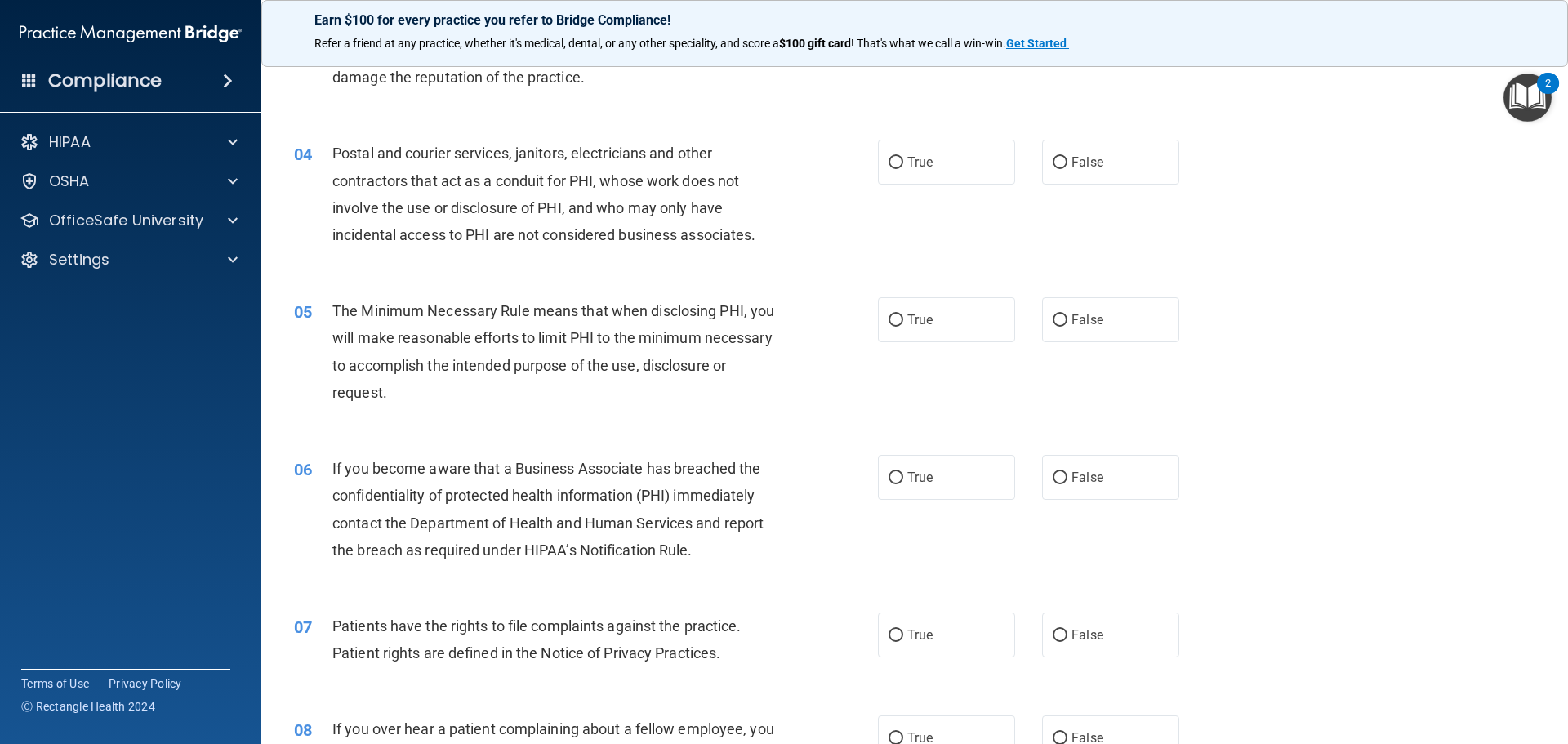
scroll to position [408, 0]
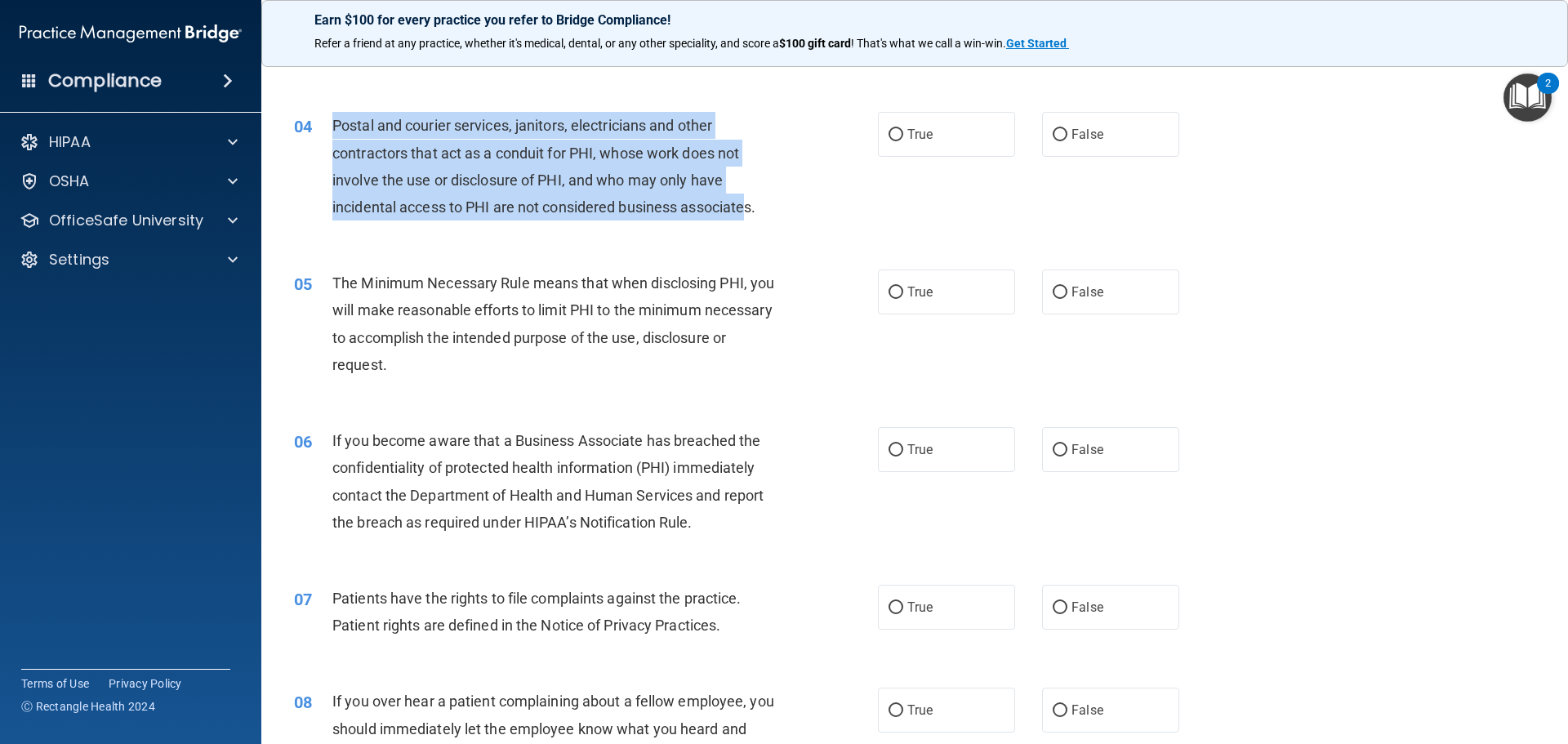
drag, startPoint x: 329, startPoint y: 114, endPoint x: 748, endPoint y: 194, distance: 426.6
click at [748, 194] on div "04 Postal and courier services, janitors, electricians and other contractors th…" at bounding box center [586, 170] width 633 height 117
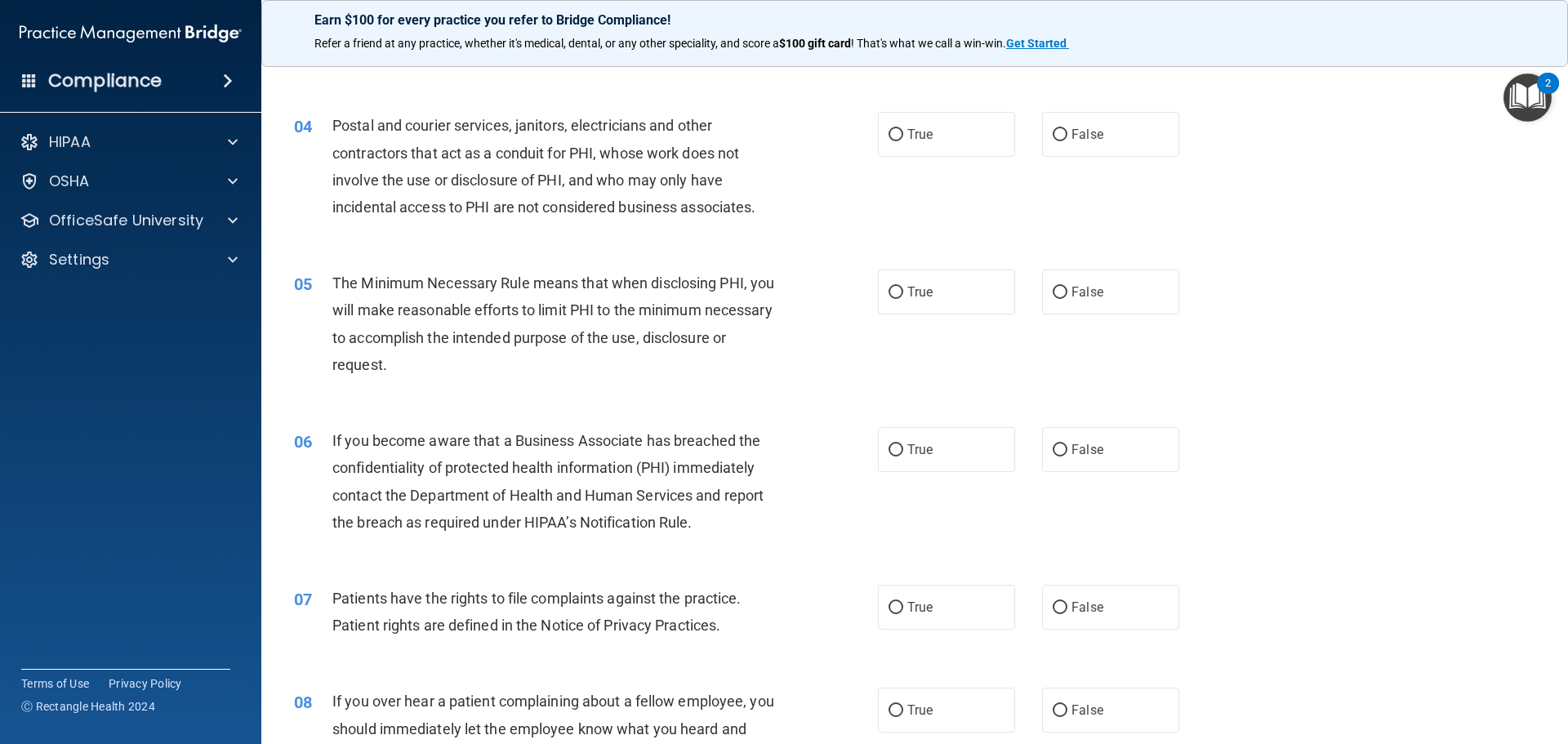
drag, startPoint x: 770, startPoint y: 199, endPoint x: 774, endPoint y: 216, distance: 17.5
click at [770, 200] on div "Postal and courier services, janitors, electricians and other contractors that …" at bounding box center [560, 165] width 456 height 108
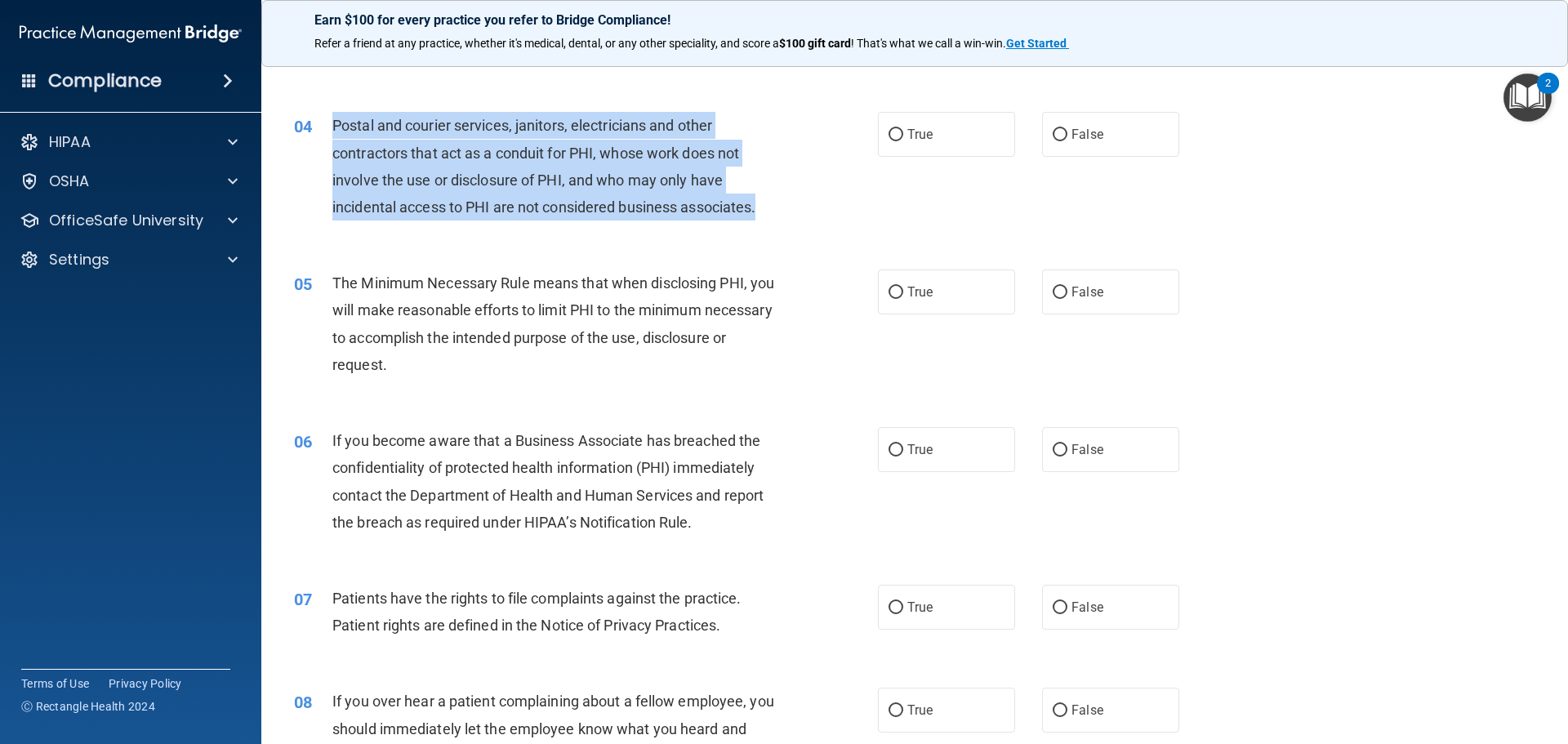
drag, startPoint x: 774, startPoint y: 217, endPoint x: 330, endPoint y: 120, distance: 454.5
click at [330, 120] on div "04 Postal and courier services, janitors, electricians and other contractors th…" at bounding box center [586, 170] width 633 height 117
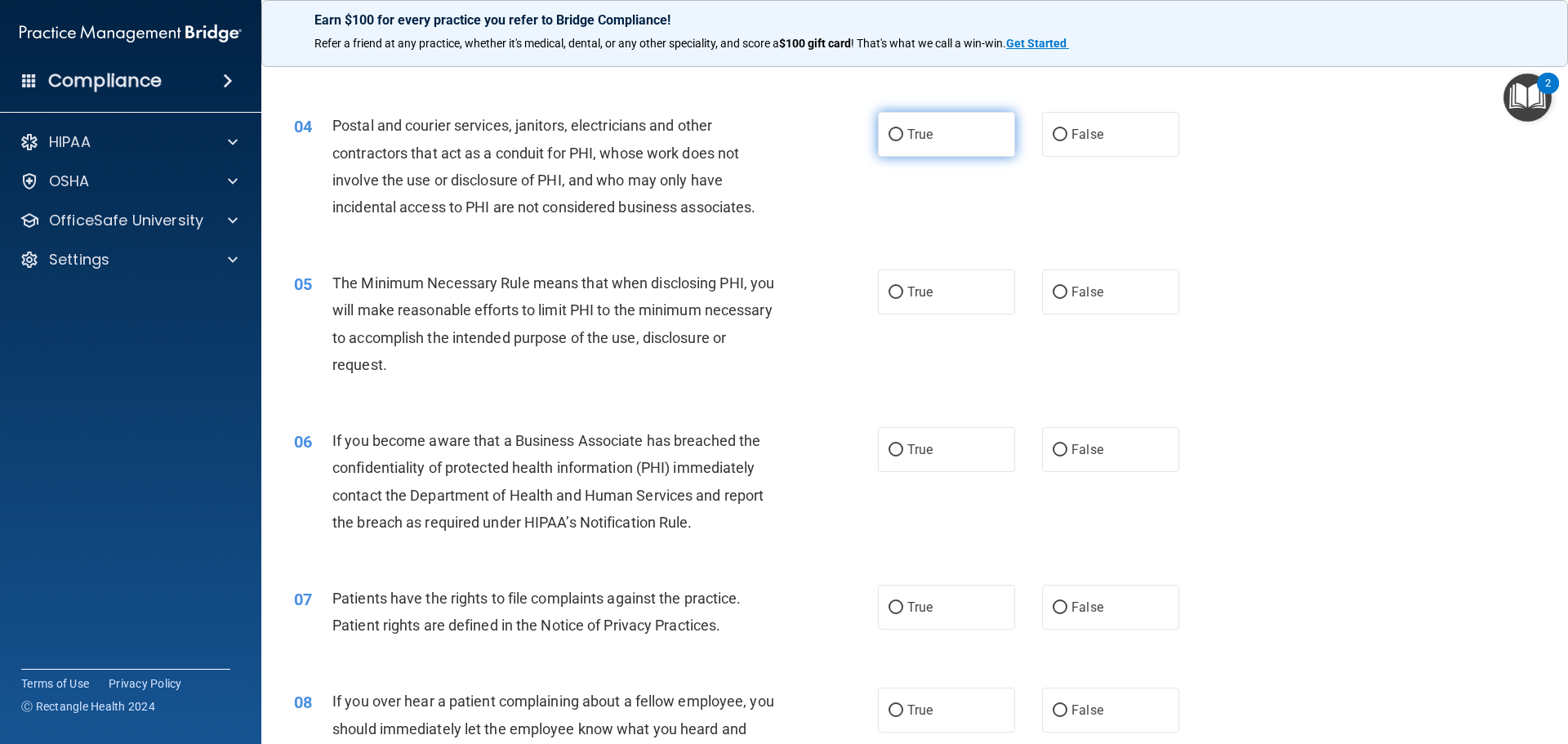
click at [937, 134] on label "True" at bounding box center [946, 134] width 137 height 45
click at [903, 134] on input "True" at bounding box center [895, 135] width 15 height 12
radio input "true"
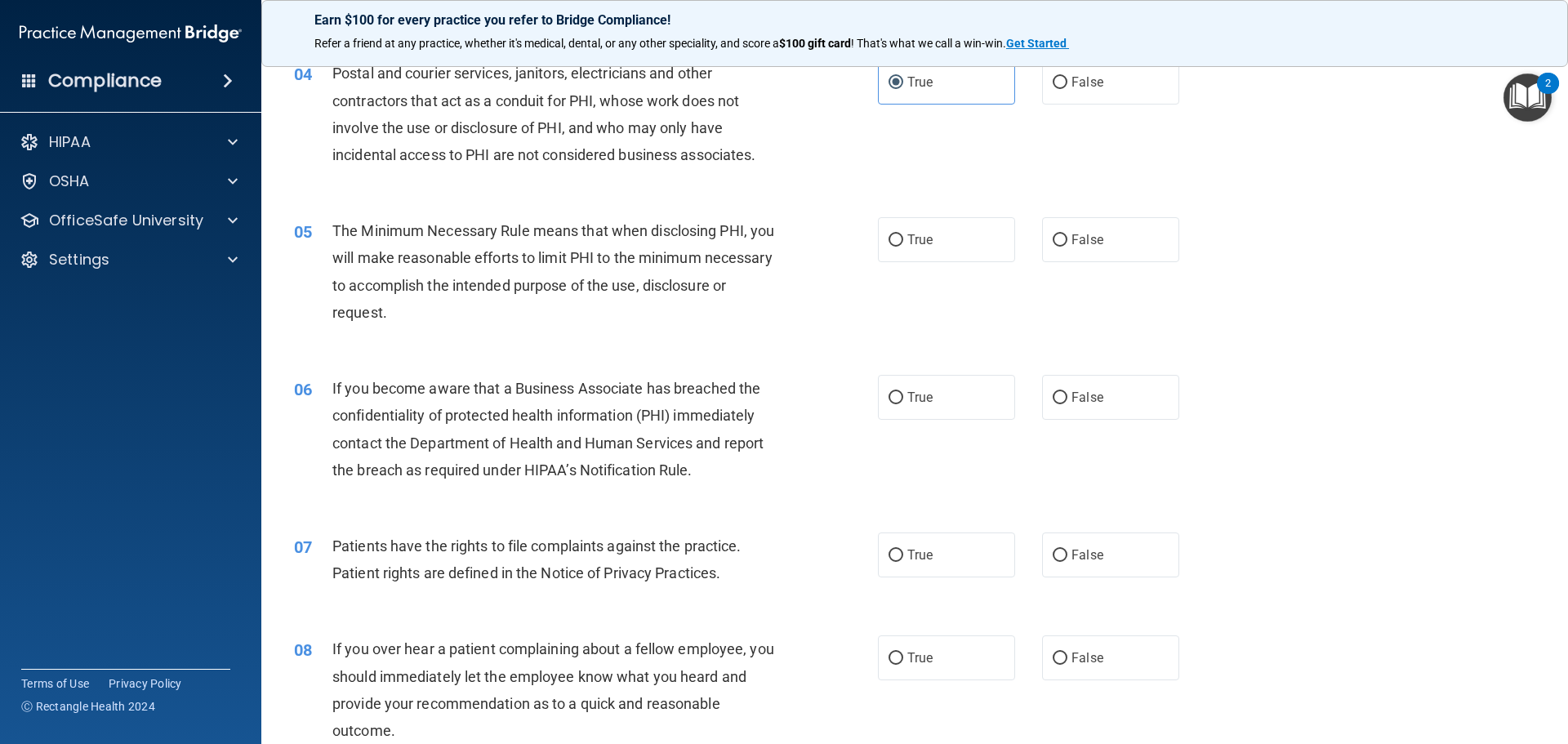
scroll to position [490, 0]
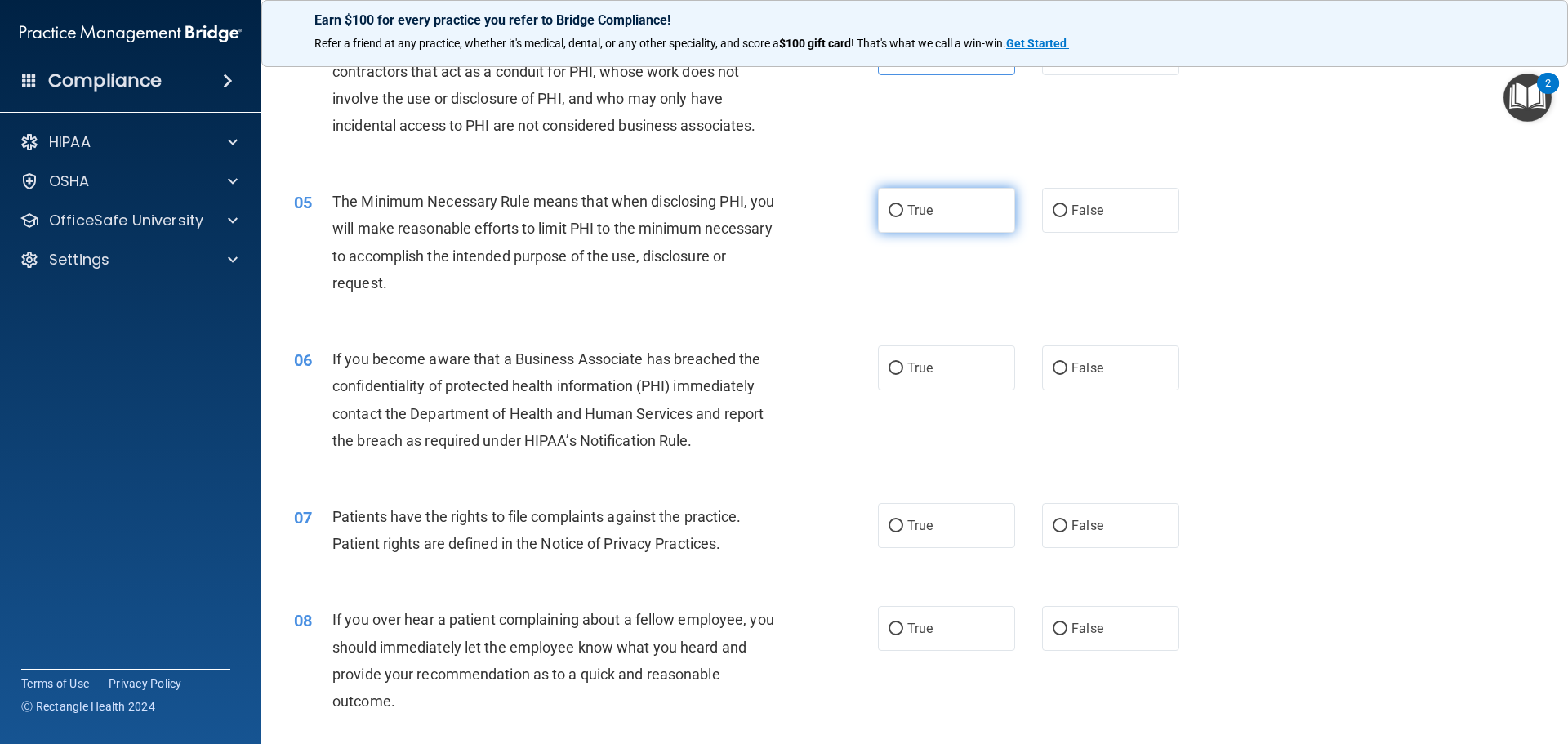
click at [930, 203] on label "True" at bounding box center [946, 210] width 137 height 45
click at [903, 205] on input "True" at bounding box center [895, 211] width 15 height 12
radio input "true"
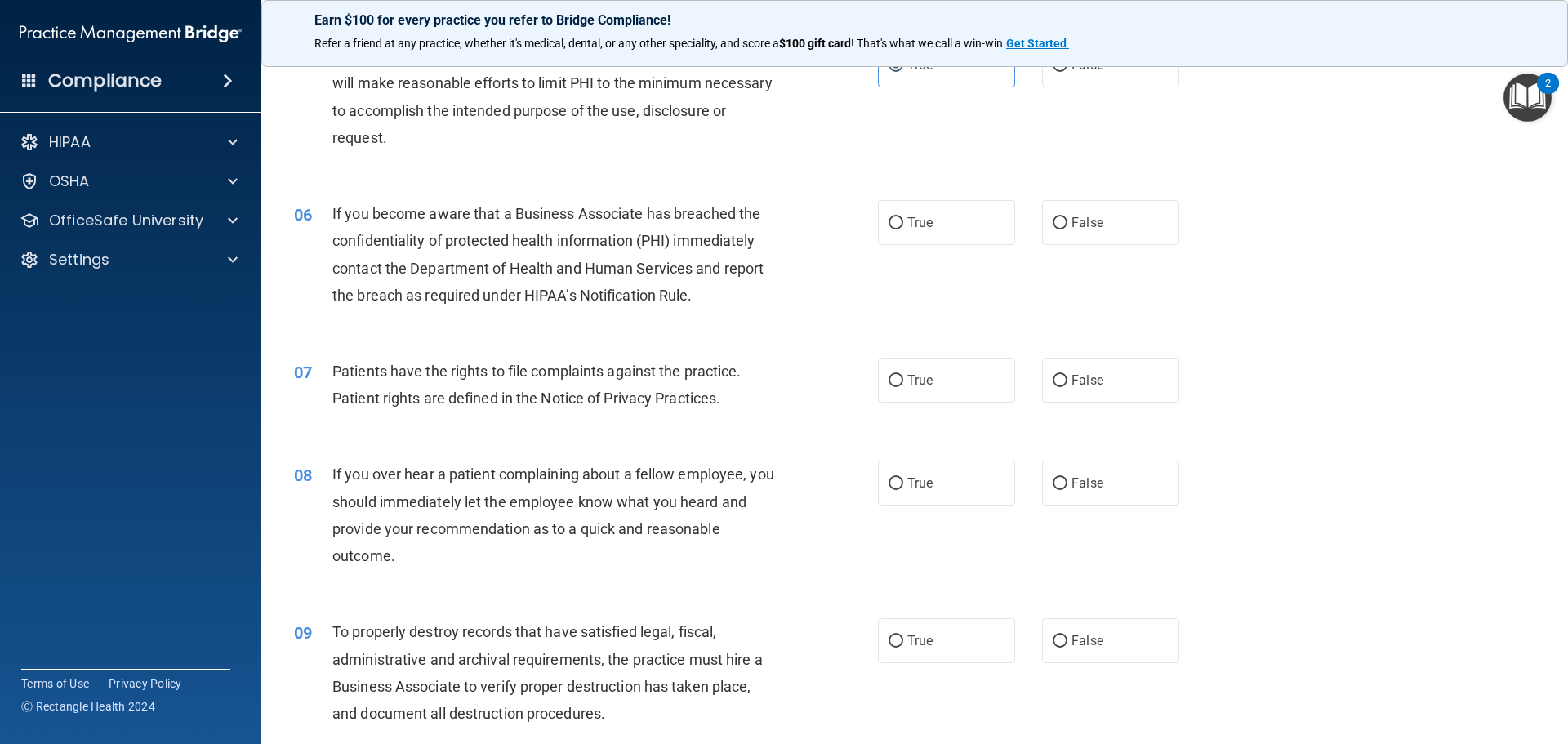
scroll to position [653, 0]
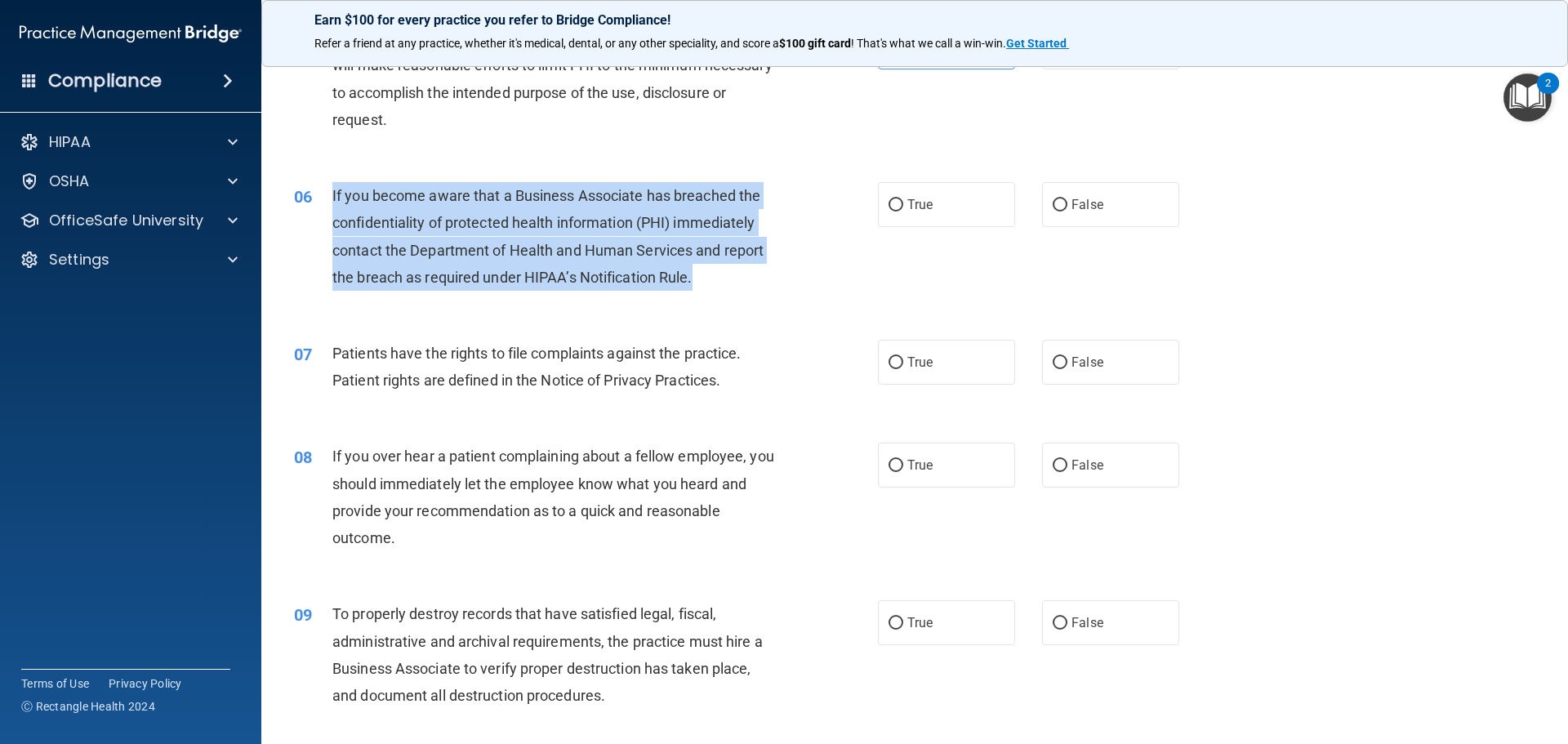
drag, startPoint x: 332, startPoint y: 193, endPoint x: 738, endPoint y: 283, distance: 415.9
click at [738, 283] on div "If you become aware that a Business Associate has breached the confidentiality …" at bounding box center [560, 236] width 456 height 108
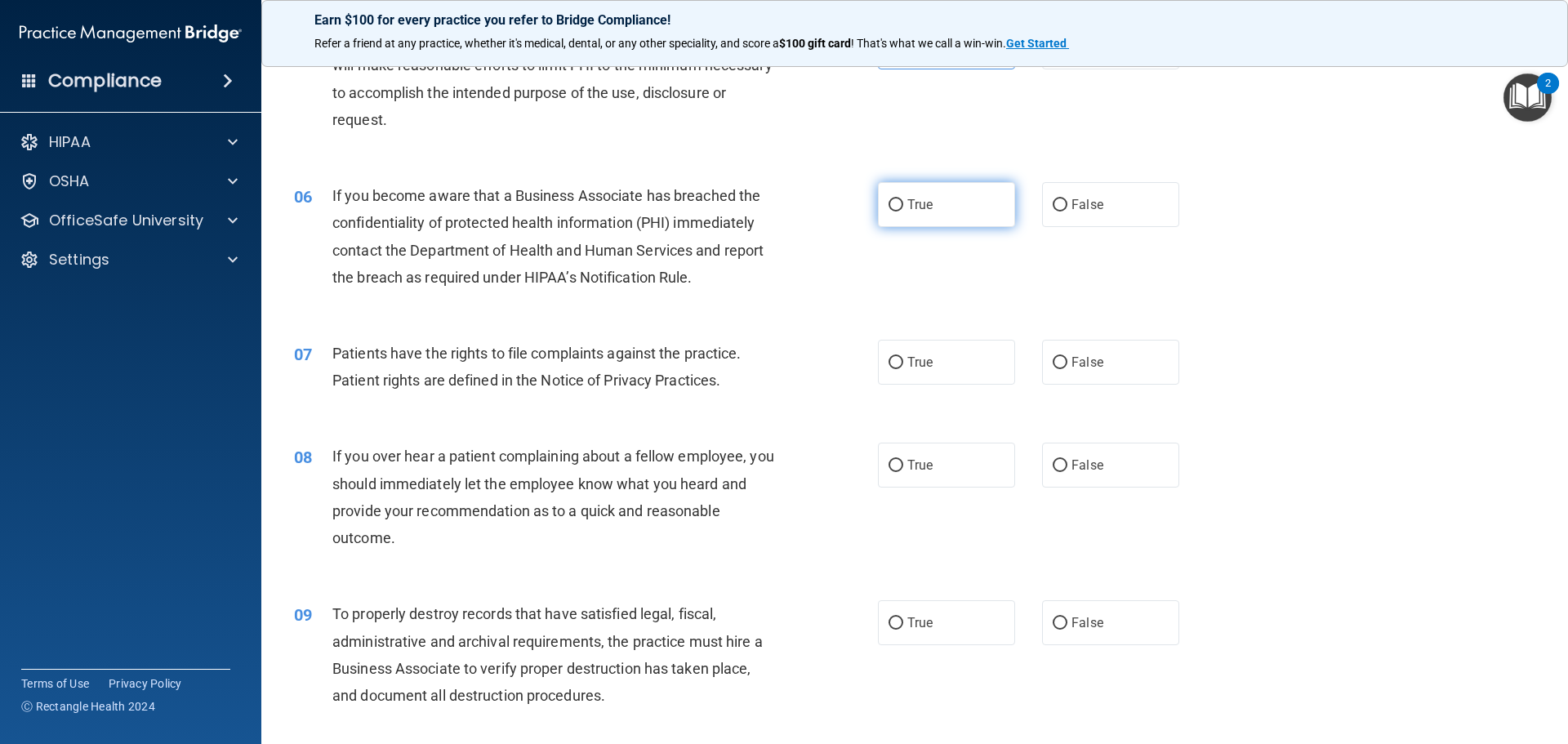
click at [915, 208] on span "True" at bounding box center [920, 205] width 26 height 16
click at [903, 208] on input "True" at bounding box center [895, 206] width 15 height 12
radio input "true"
click at [916, 364] on span "True" at bounding box center [920, 362] width 26 height 16
click at [903, 364] on input "True" at bounding box center [895, 363] width 15 height 12
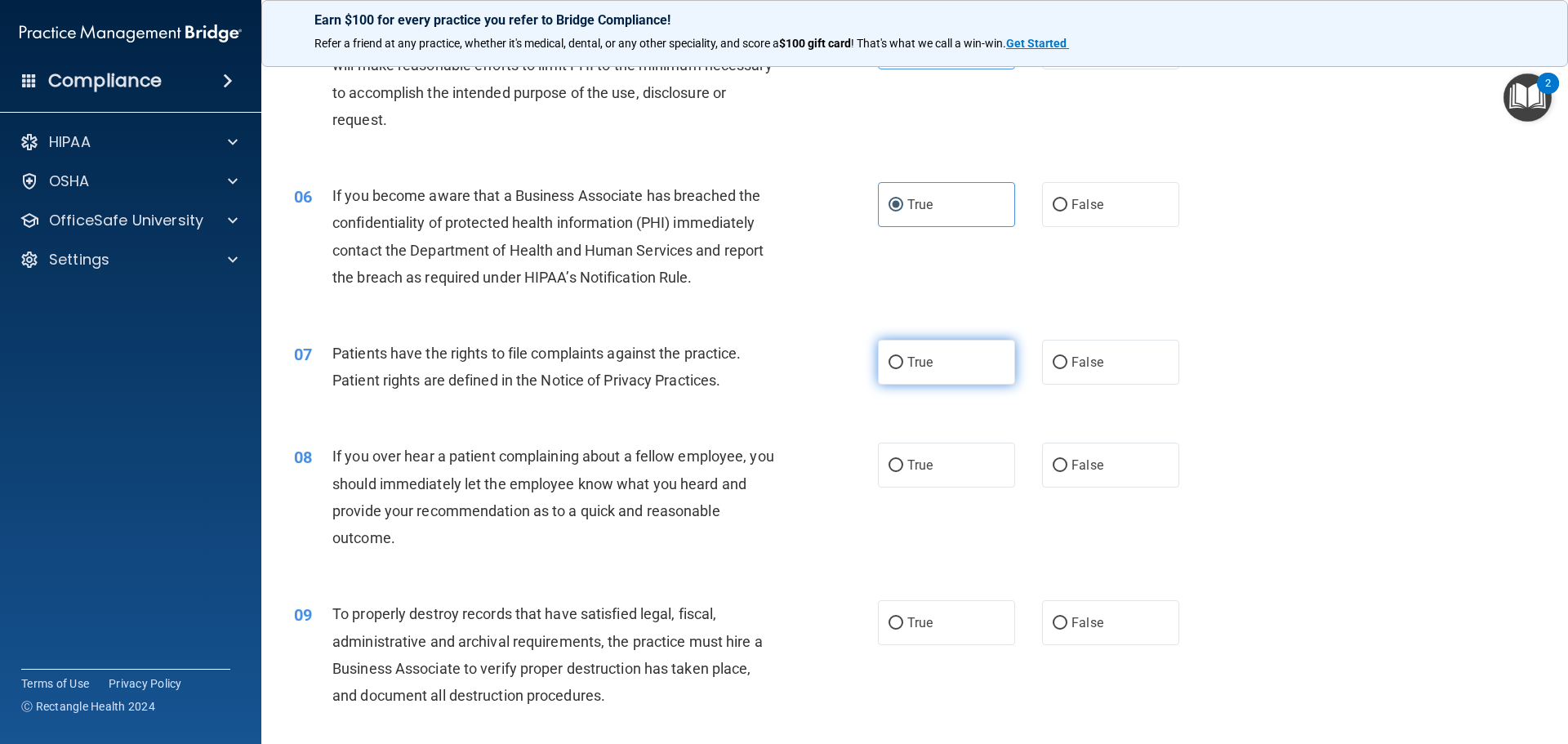
radio input "true"
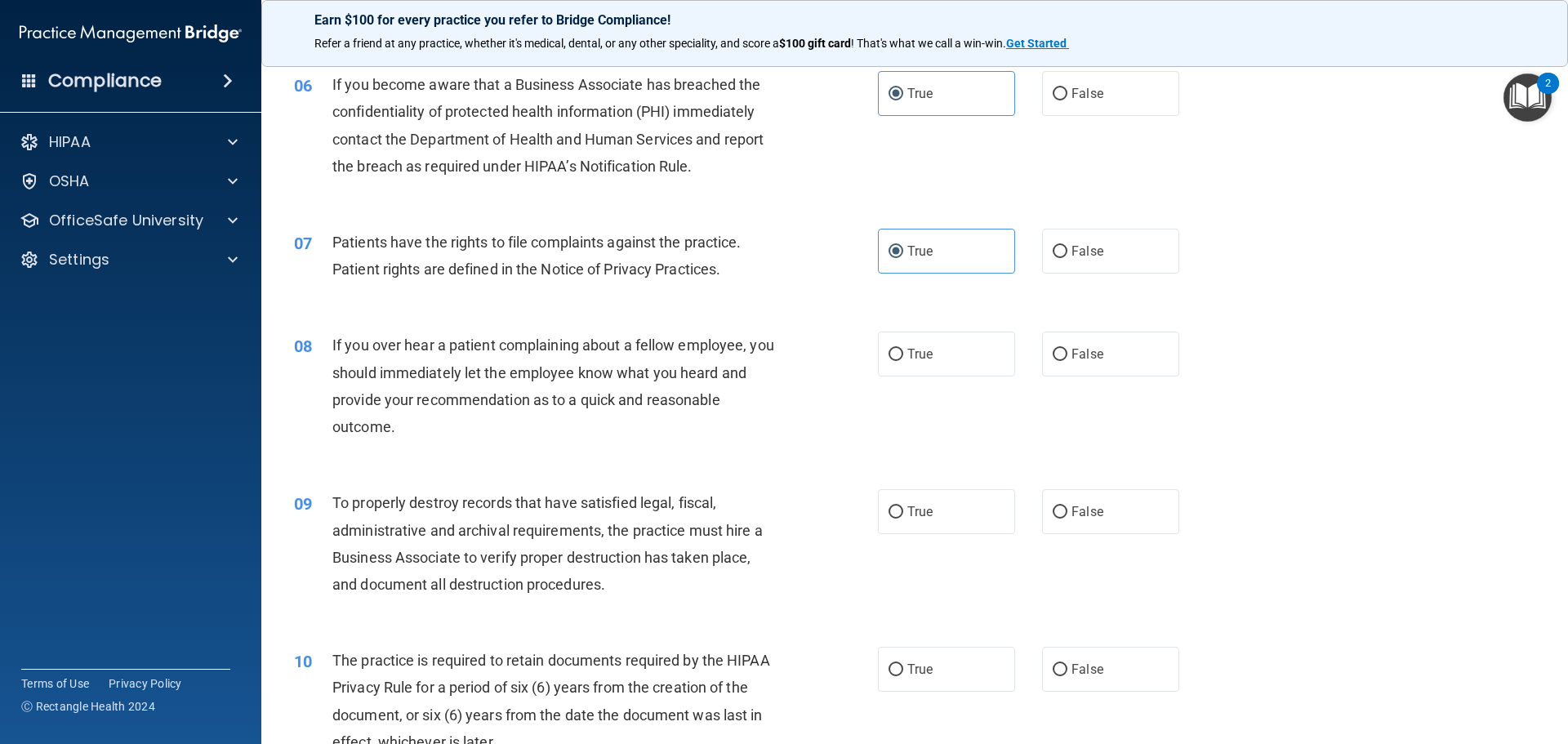
scroll to position [898, 0]
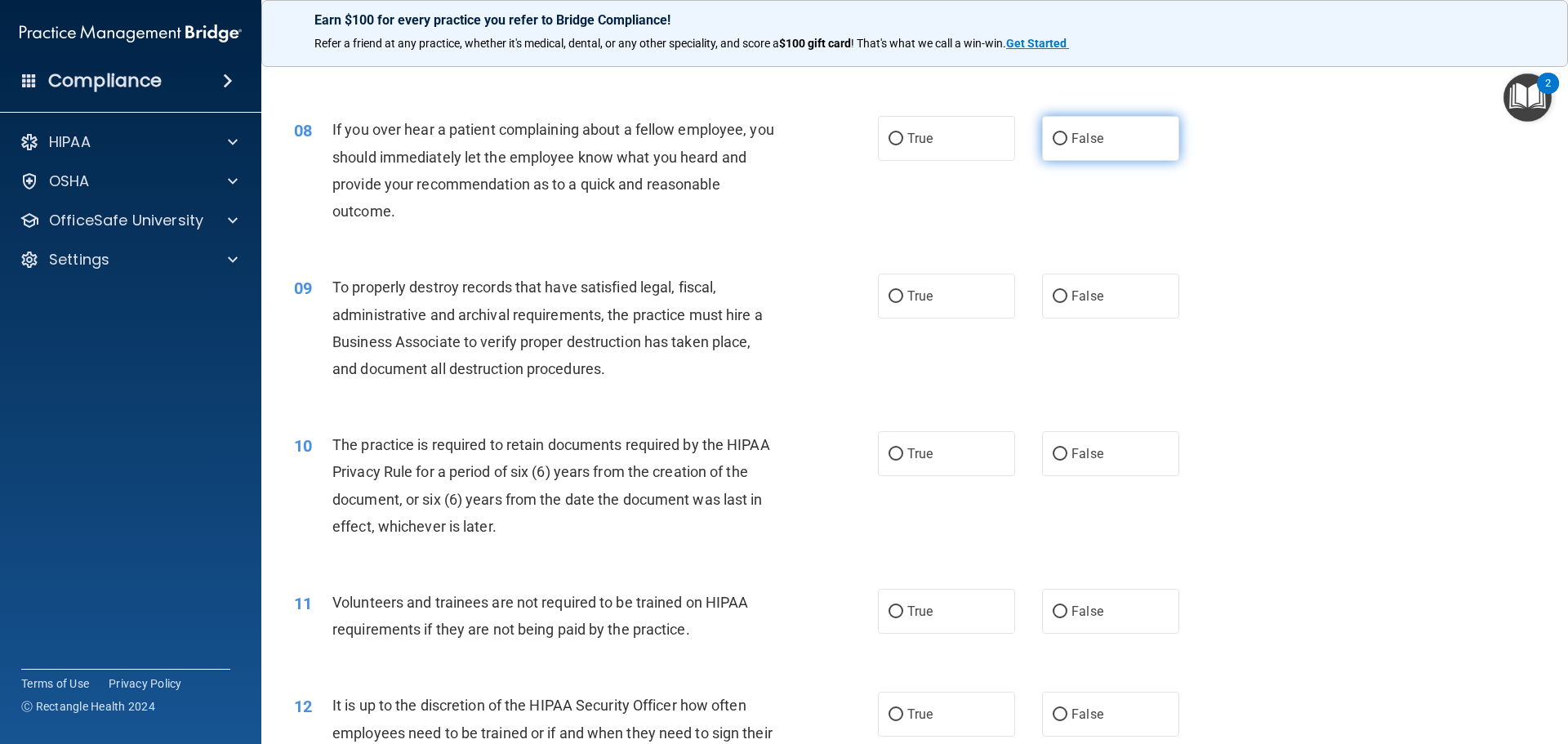
click at [1103, 136] on label "False" at bounding box center [1111, 138] width 137 height 45
click at [1068, 136] on input "False" at bounding box center [1060, 139] width 15 height 12
radio input "true"
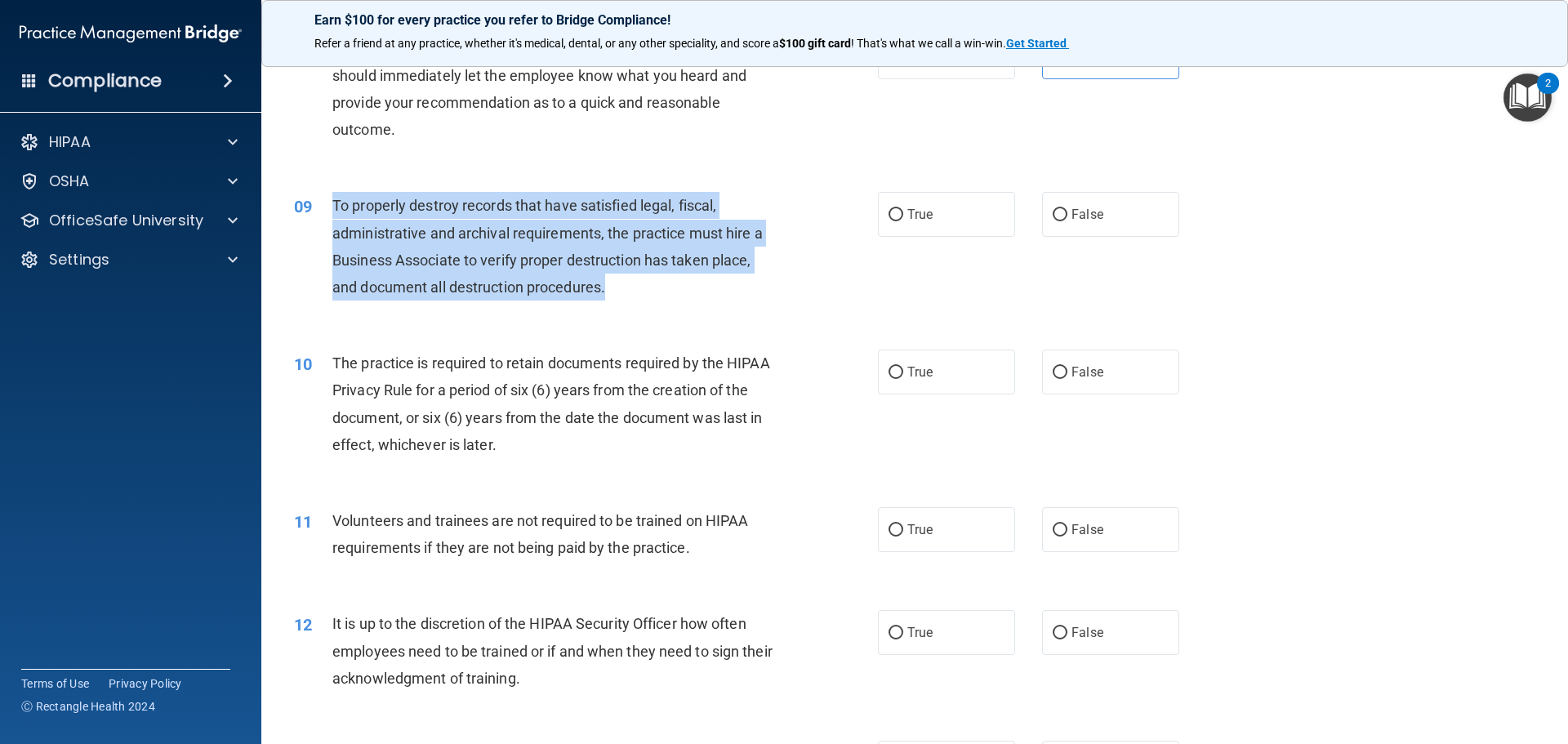
drag, startPoint x: 636, startPoint y: 283, endPoint x: 332, endPoint y: 200, distance: 315.1
click at [332, 200] on div "To properly destroy records that have satisfied legal, fiscal, administrative a…" at bounding box center [560, 245] width 456 height 108
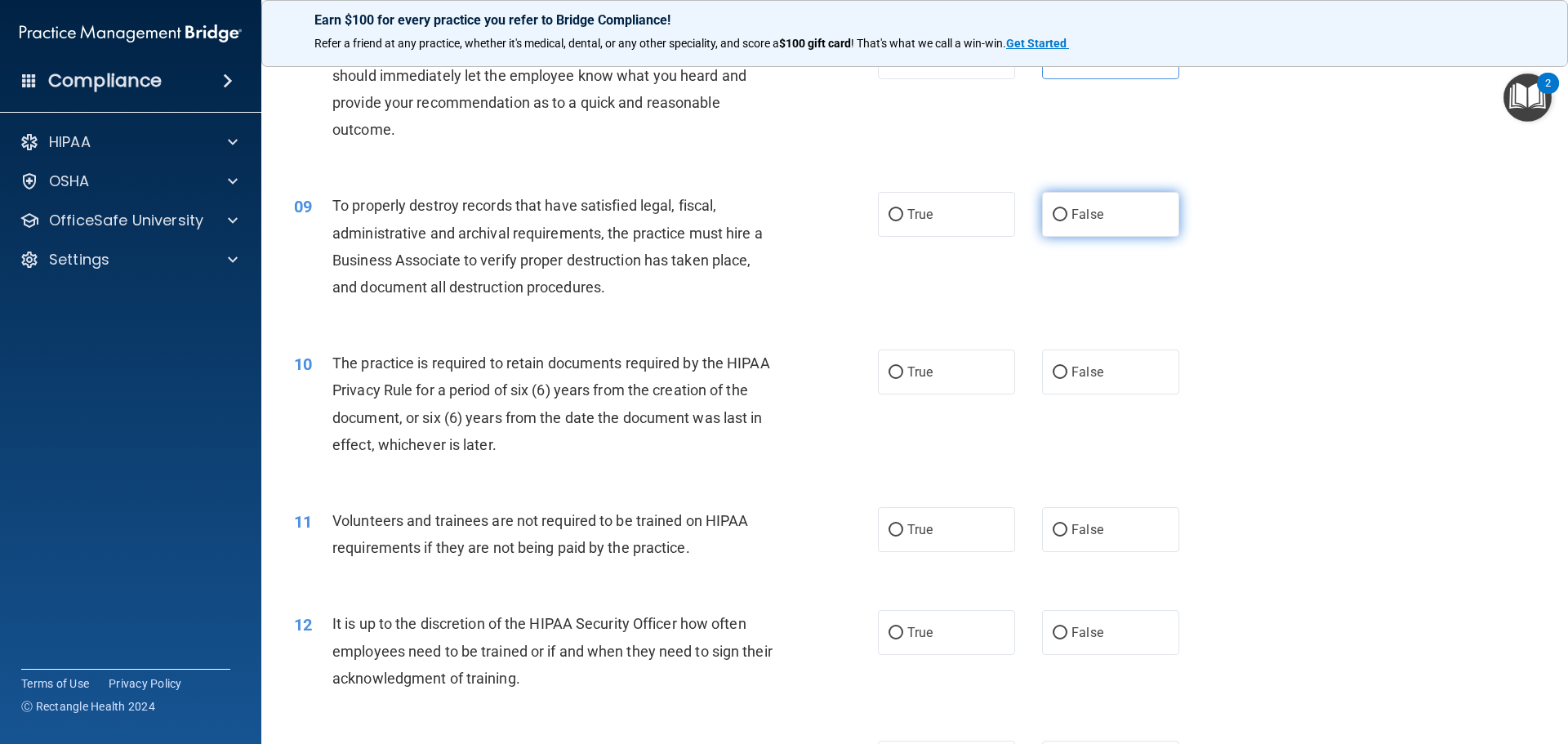
click at [1093, 208] on span "False" at bounding box center [1087, 215] width 32 height 16
click at [1068, 209] on input "False" at bounding box center [1060, 215] width 15 height 12
radio input "true"
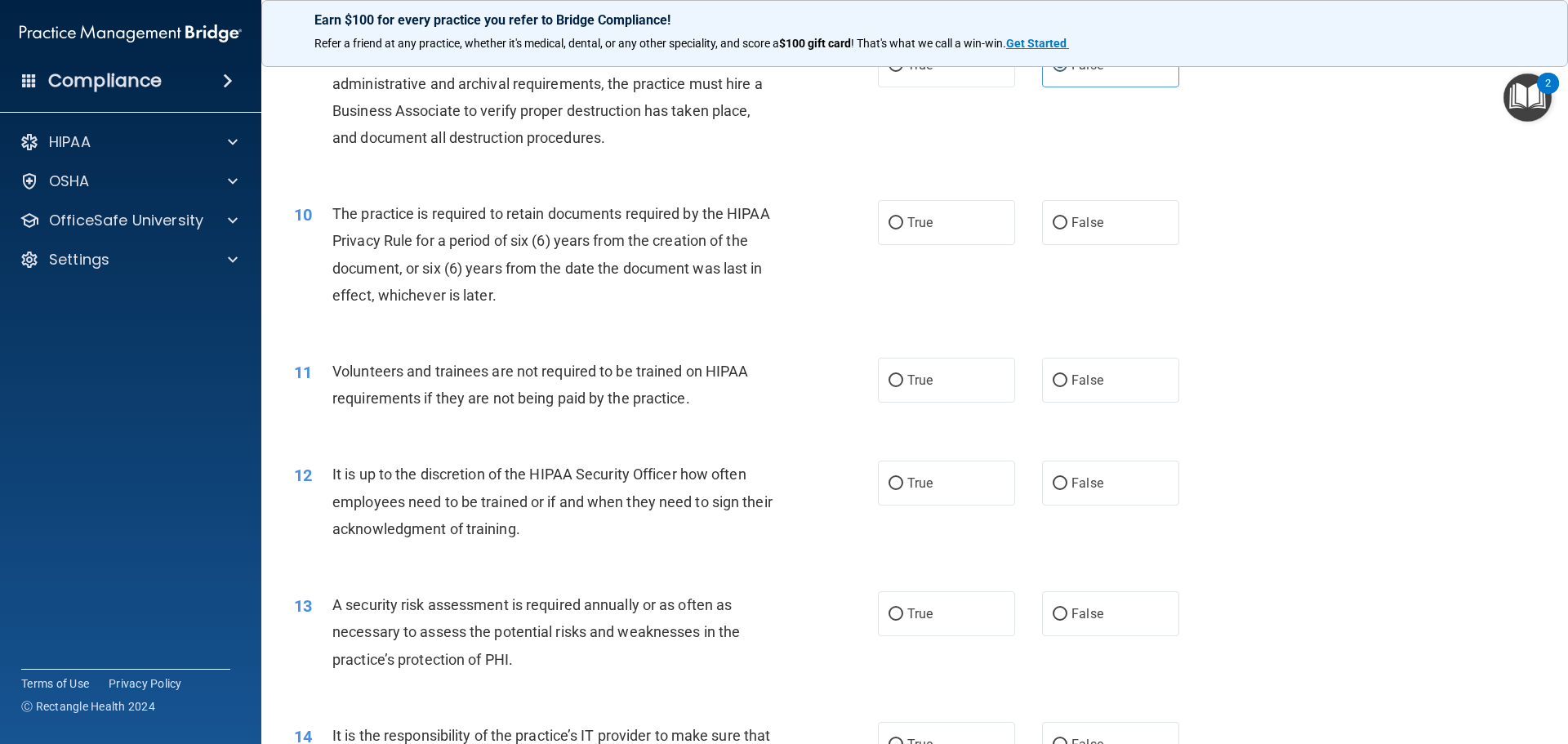
scroll to position [1225, 0]
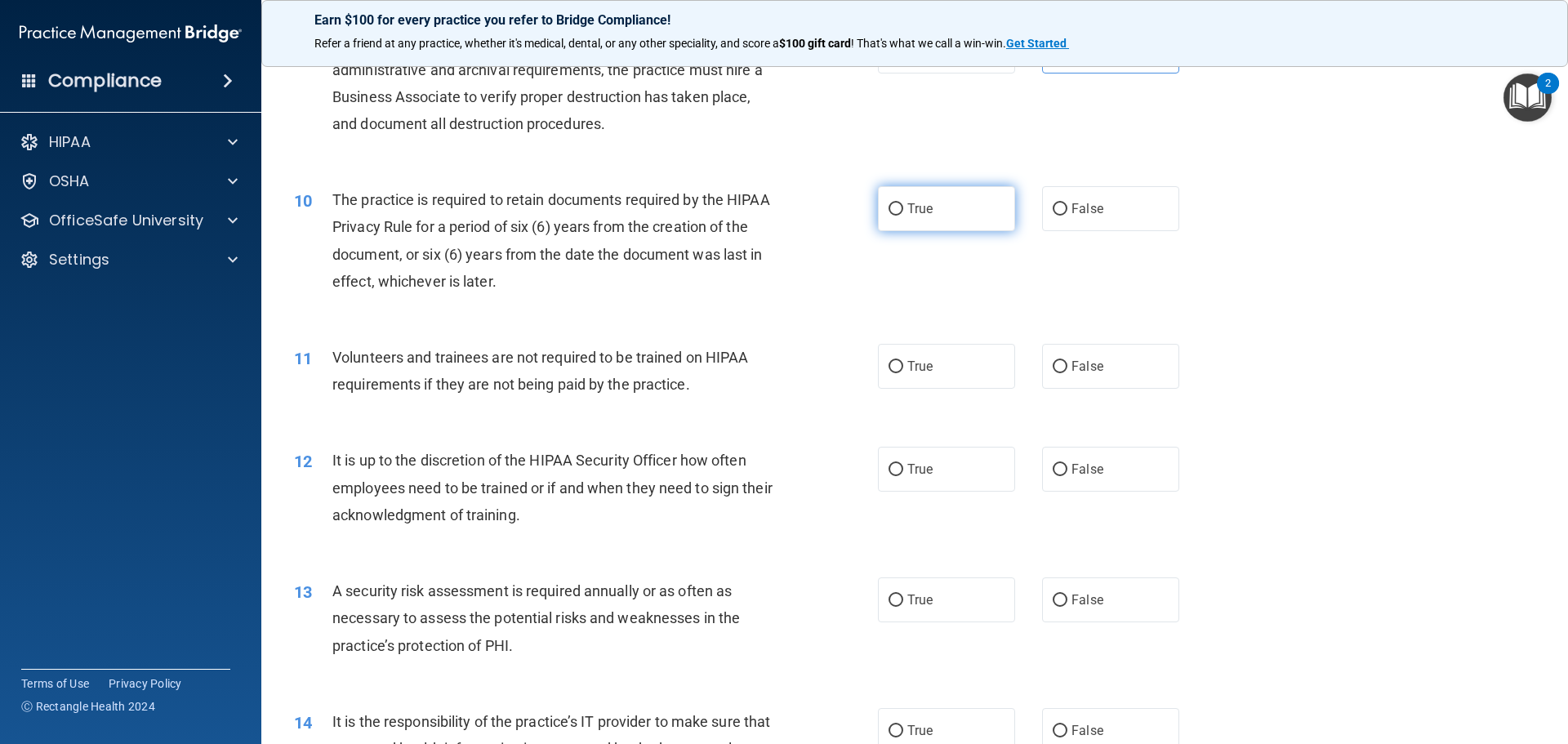
click at [908, 212] on span "True" at bounding box center [920, 208] width 26 height 16
click at [903, 212] on input "True" at bounding box center [895, 209] width 15 height 12
radio input "true"
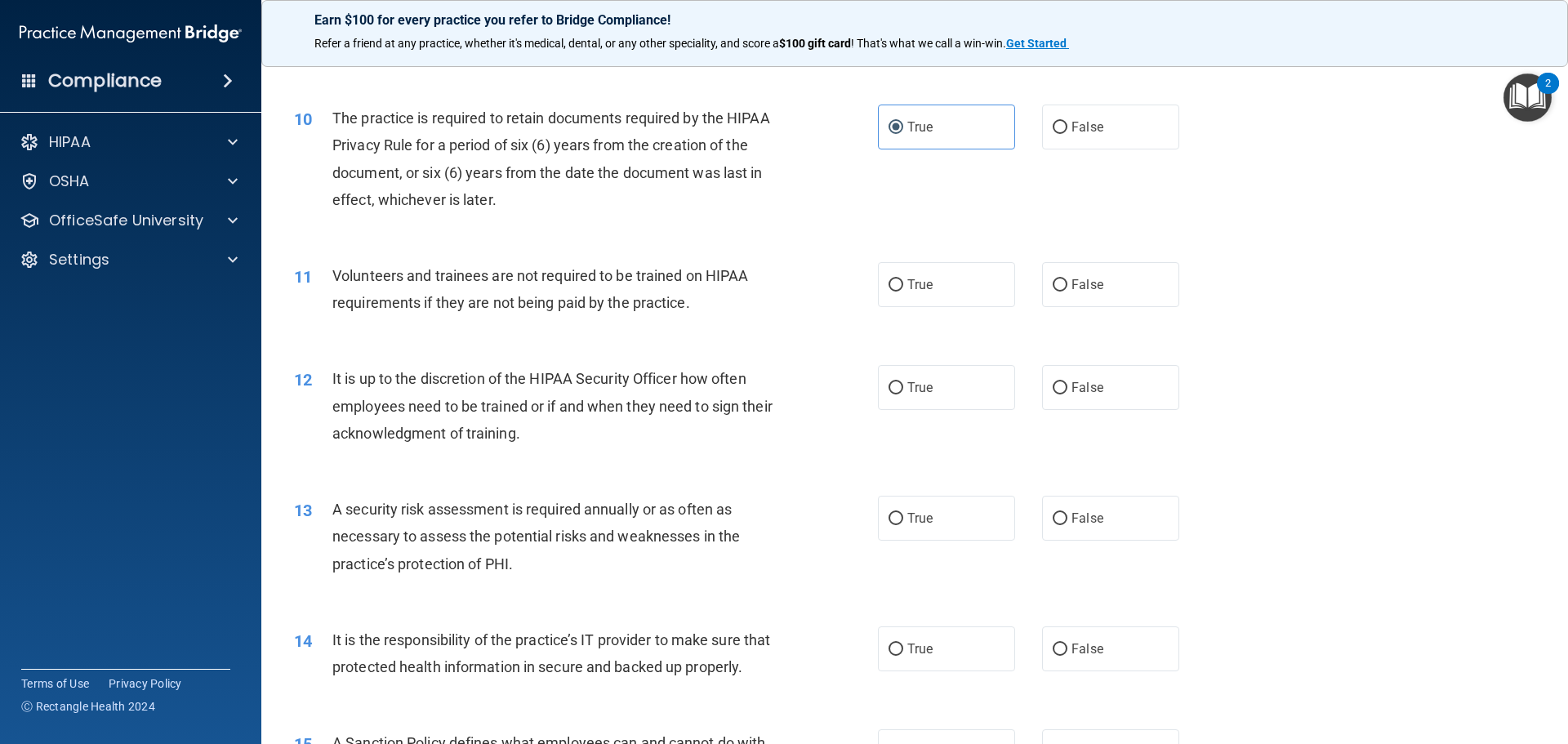
scroll to position [1388, 0]
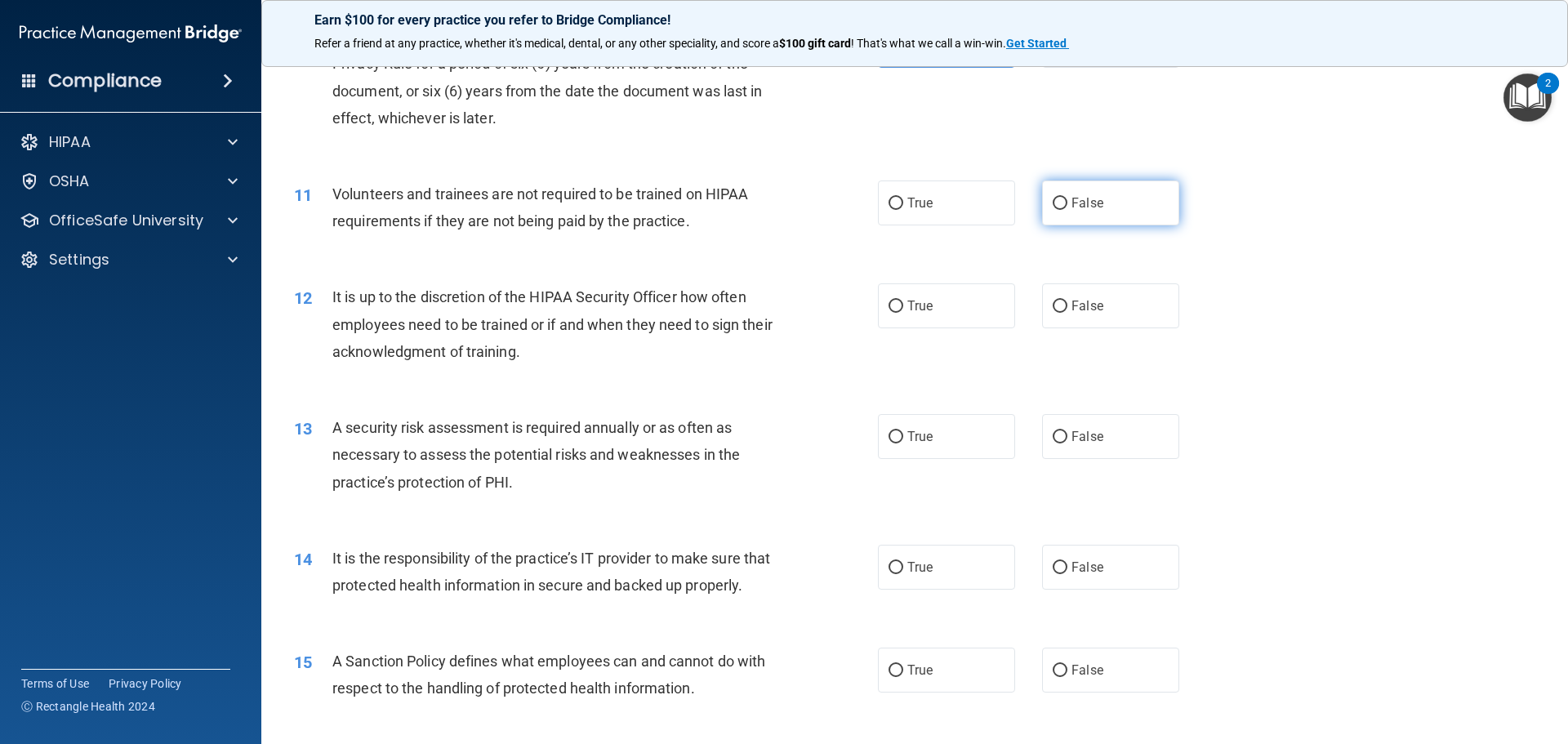
click at [1127, 202] on label "False" at bounding box center [1111, 202] width 137 height 45
click at [1068, 202] on input "False" at bounding box center [1060, 204] width 15 height 12
radio input "true"
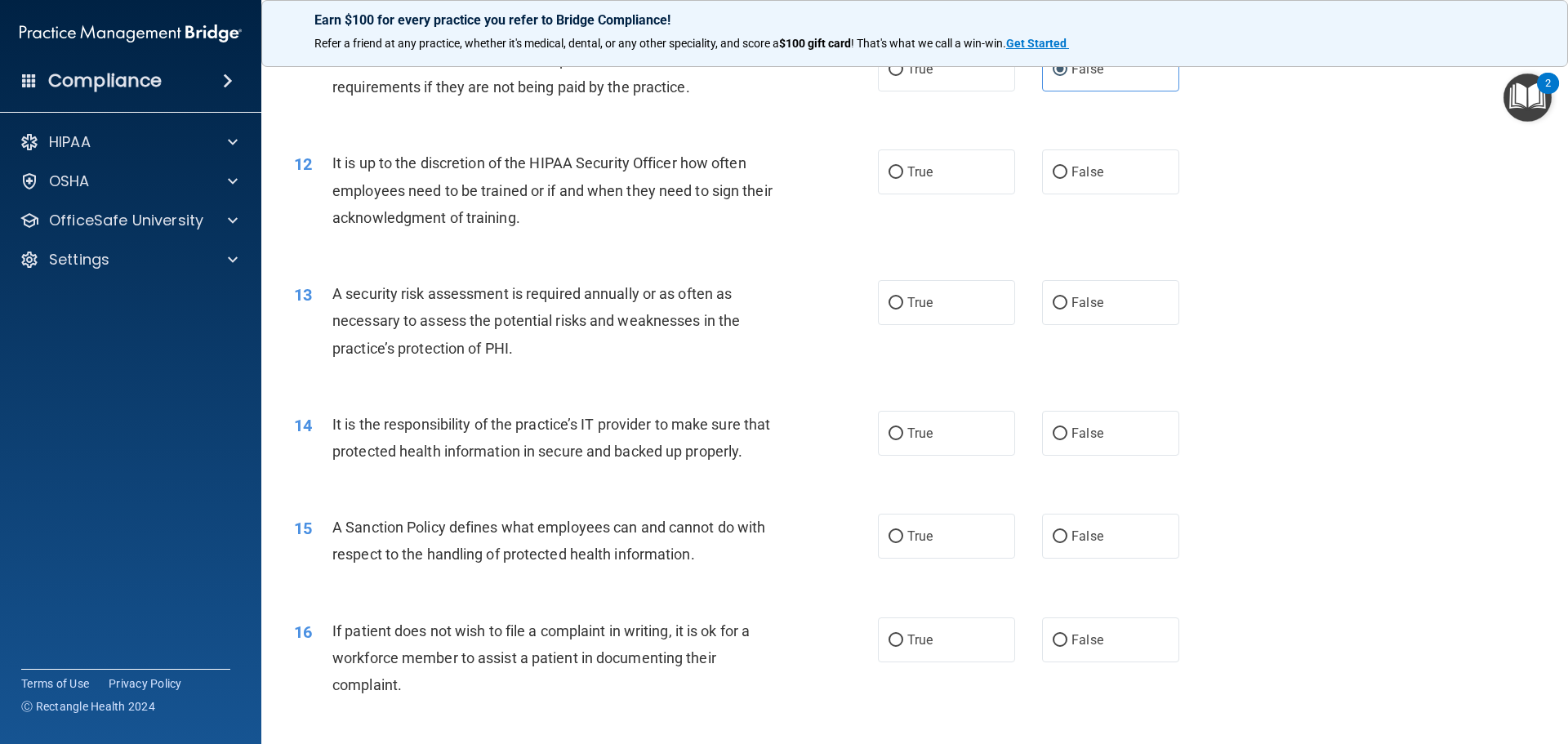
scroll to position [1551, 0]
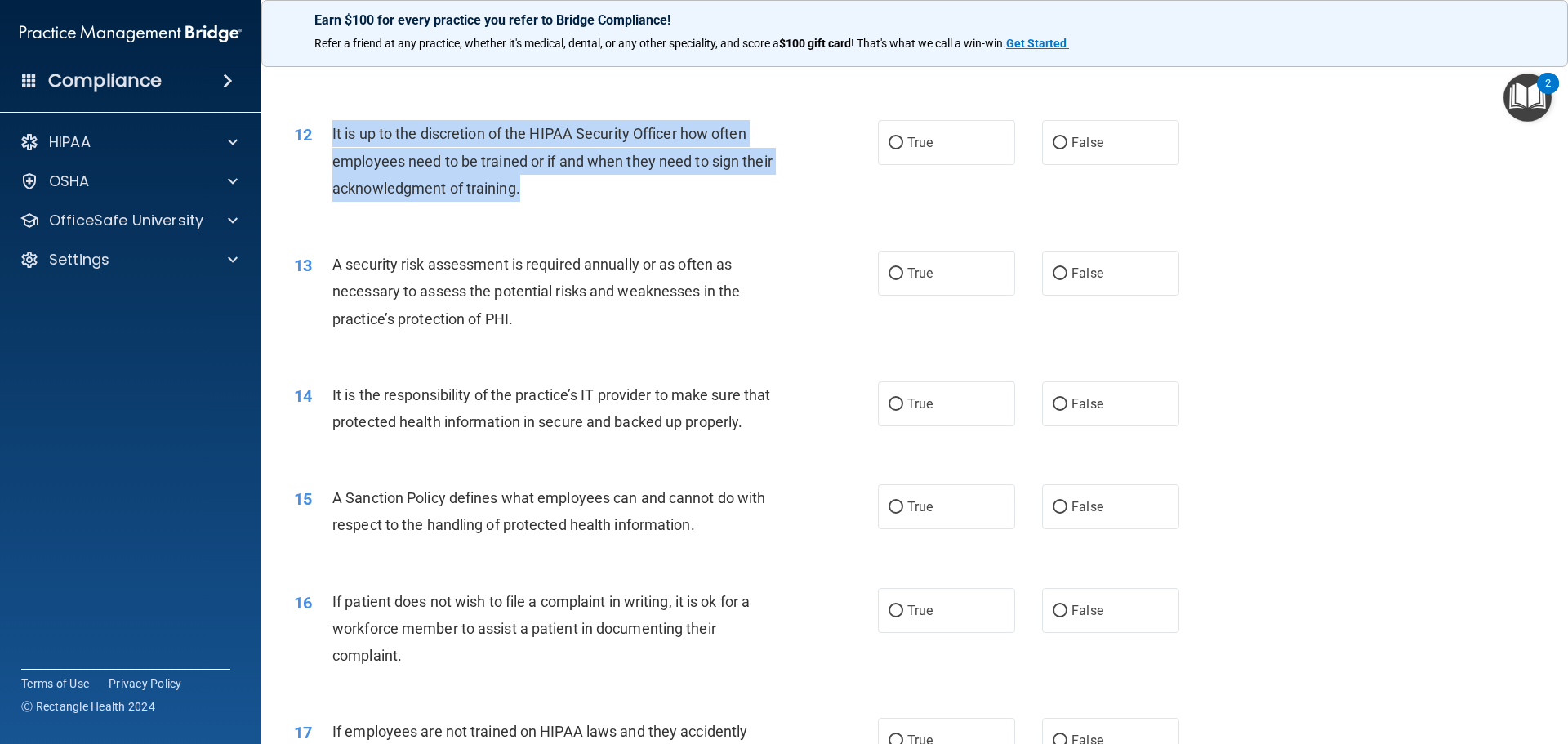
drag, startPoint x: 558, startPoint y: 192, endPoint x: 325, endPoint y: 131, distance: 240.9
click at [325, 131] on div "12 It is up to the discretion of the HIPAA Security Officer how often employees…" at bounding box center [586, 164] width 633 height 90
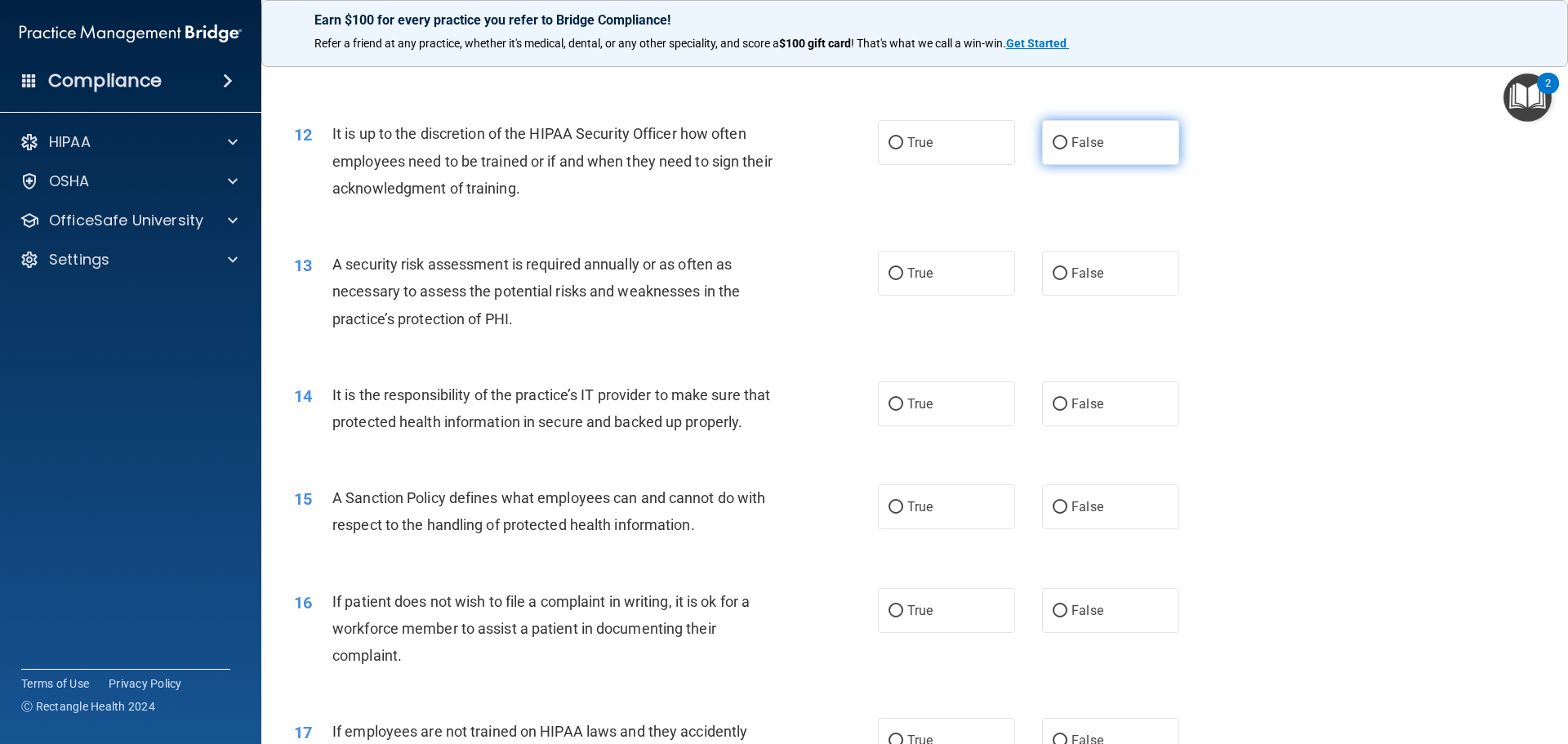
click at [1105, 152] on label "False" at bounding box center [1111, 142] width 137 height 45
click at [1068, 150] on input "False" at bounding box center [1060, 143] width 15 height 12
radio input "true"
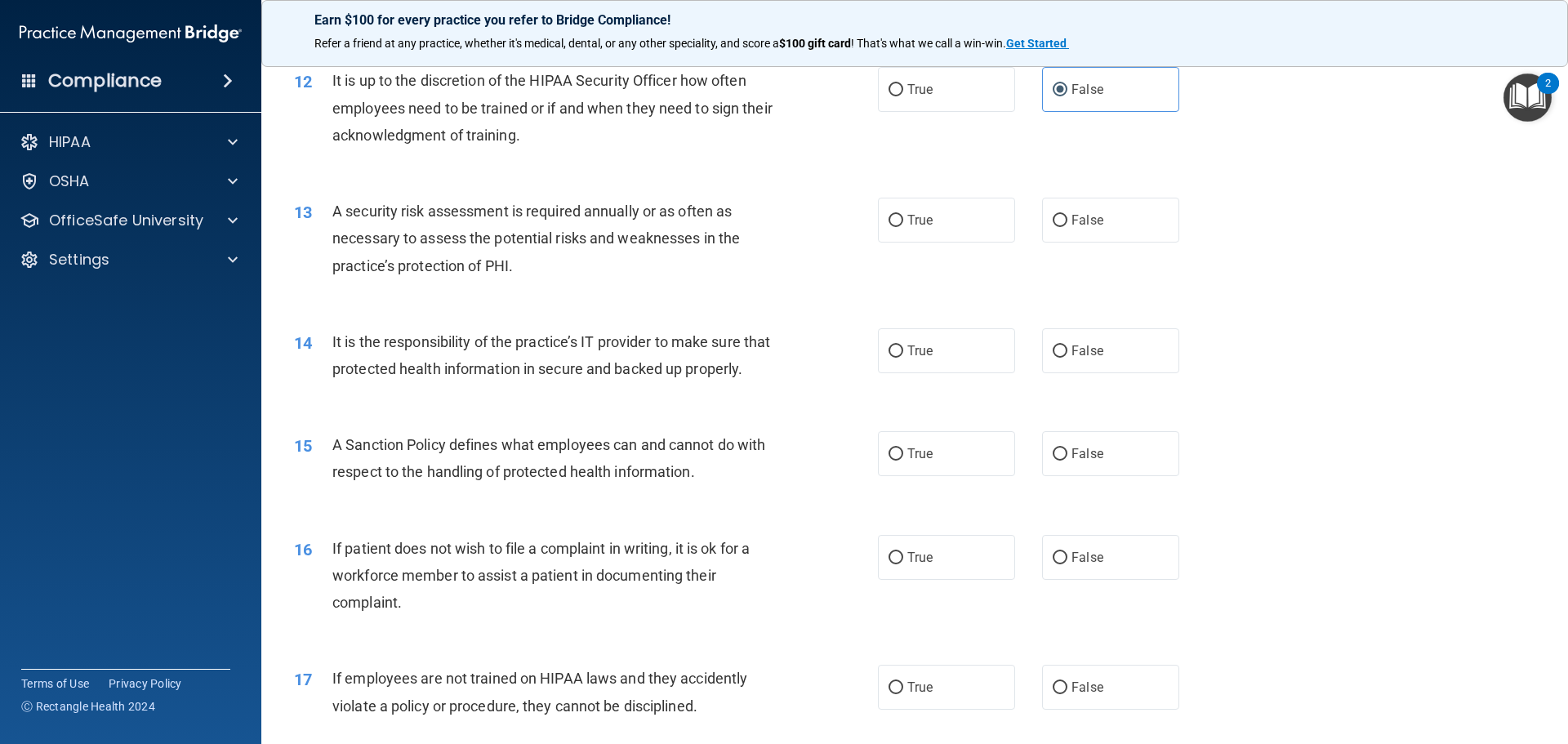
scroll to position [1633, 0]
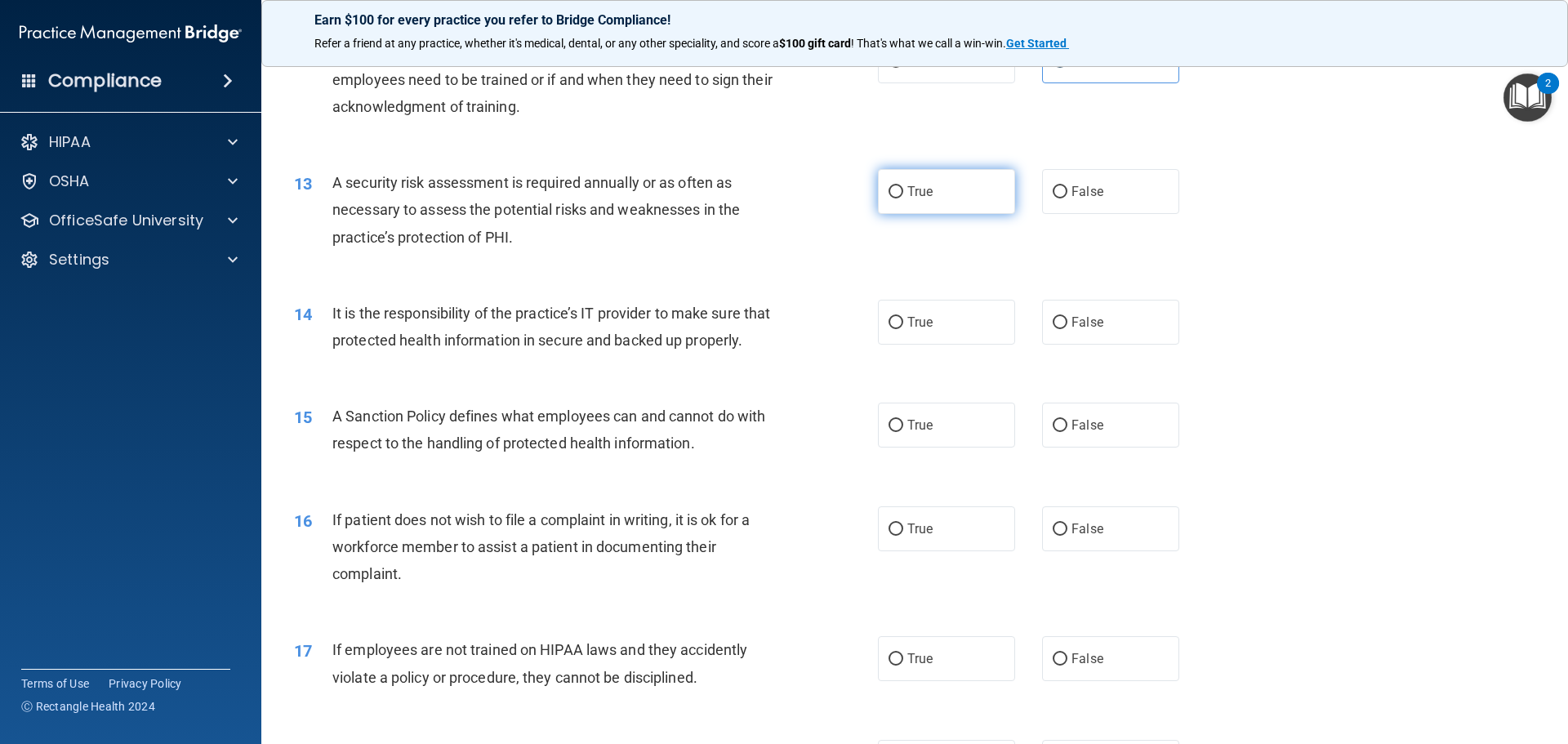
click at [982, 177] on label "True" at bounding box center [946, 191] width 137 height 45
click at [903, 186] on input "True" at bounding box center [895, 193] width 15 height 12
radio input "true"
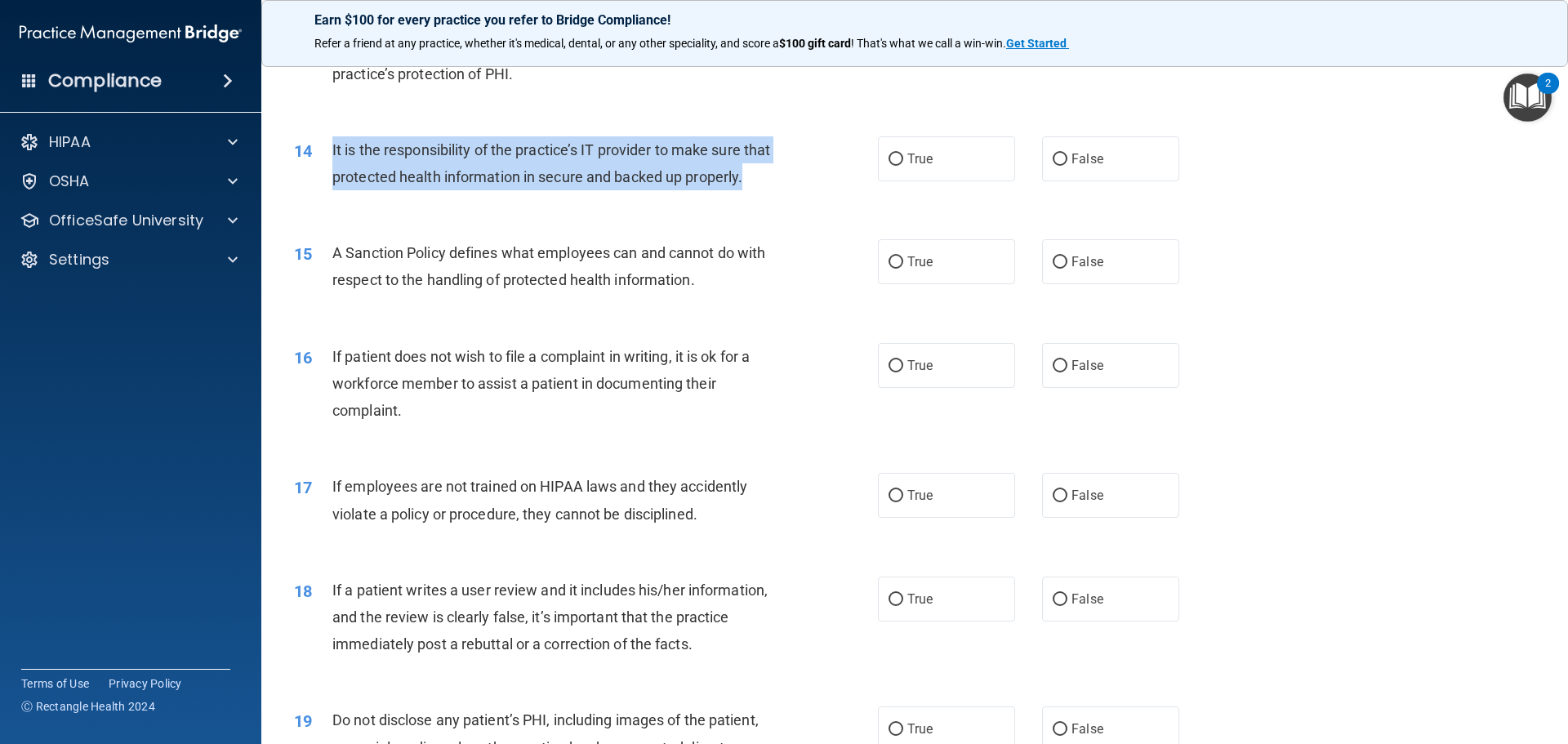
drag, startPoint x: 327, startPoint y: 144, endPoint x: 446, endPoint y: 208, distance: 135.1
click at [446, 199] on div "14 It is the responsibility of the practice’s IT provider to make sure that pro…" at bounding box center [586, 167] width 633 height 62
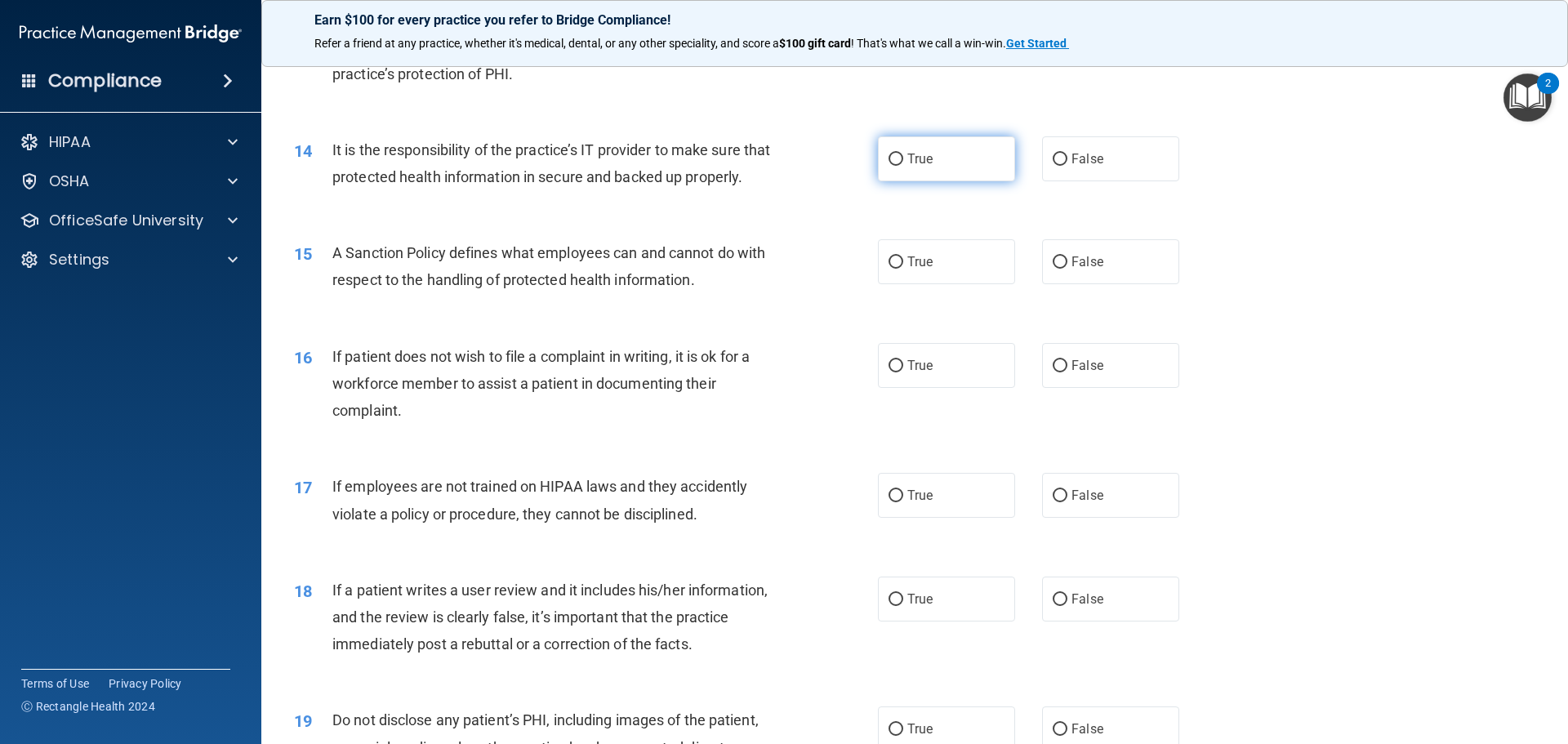
click at [897, 171] on label "True" at bounding box center [946, 158] width 137 height 45
click at [897, 165] on input "True" at bounding box center [895, 160] width 15 height 12
radio input "true"
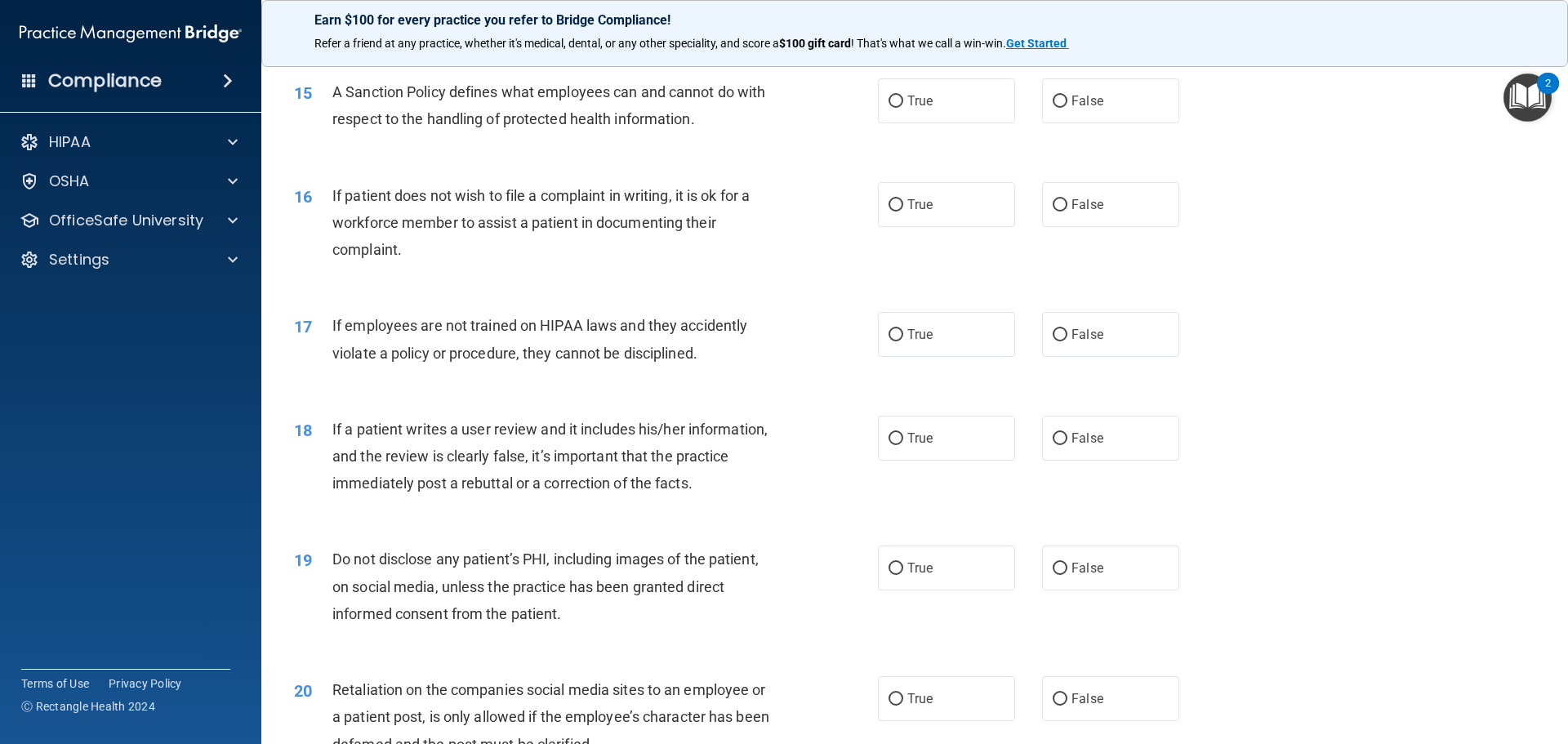
scroll to position [1959, 0]
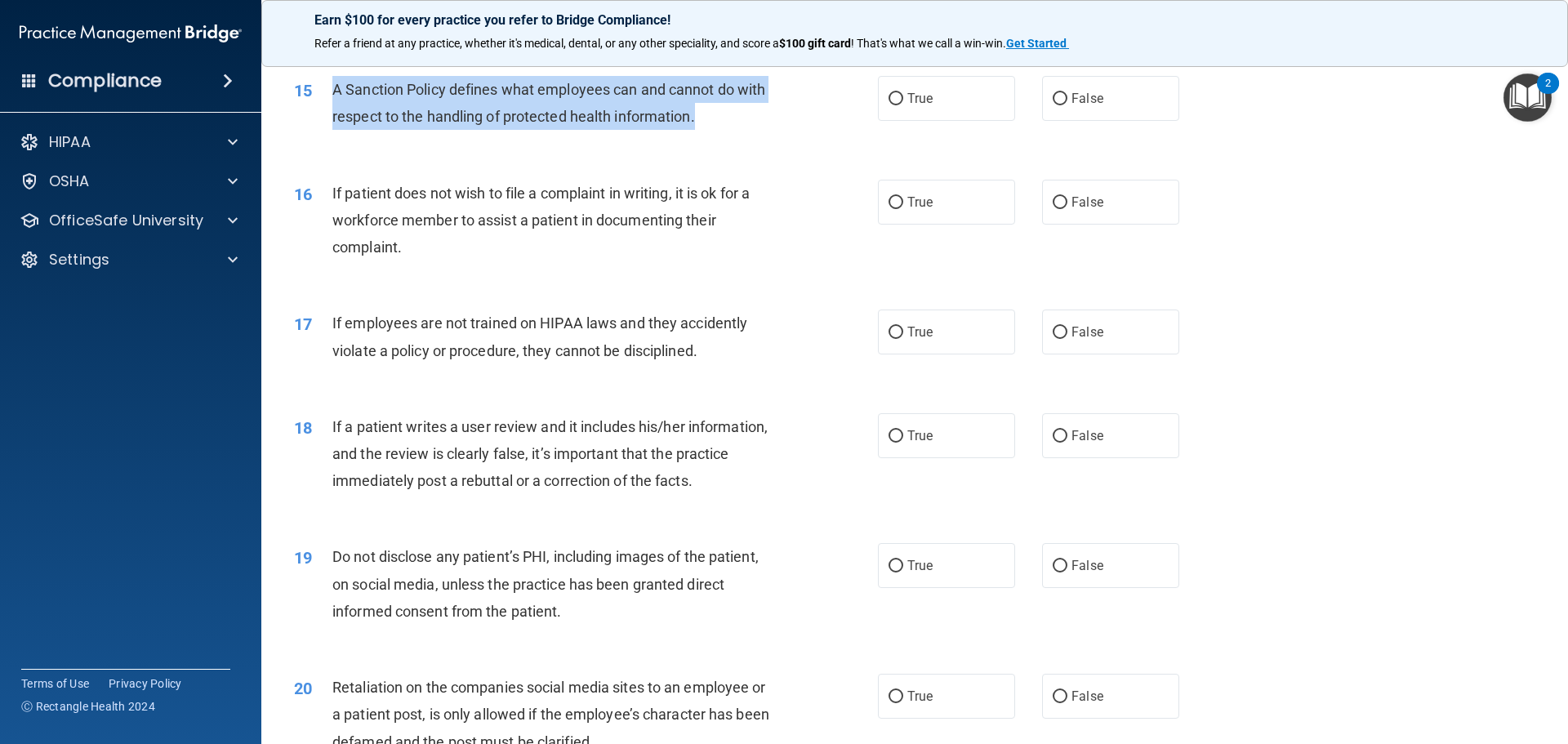
drag, startPoint x: 332, startPoint y: 112, endPoint x: 702, endPoint y: 150, distance: 371.9
click at [702, 130] on div "A Sanction Policy defines what employees can and cannot do with respect to the …" at bounding box center [560, 102] width 456 height 54
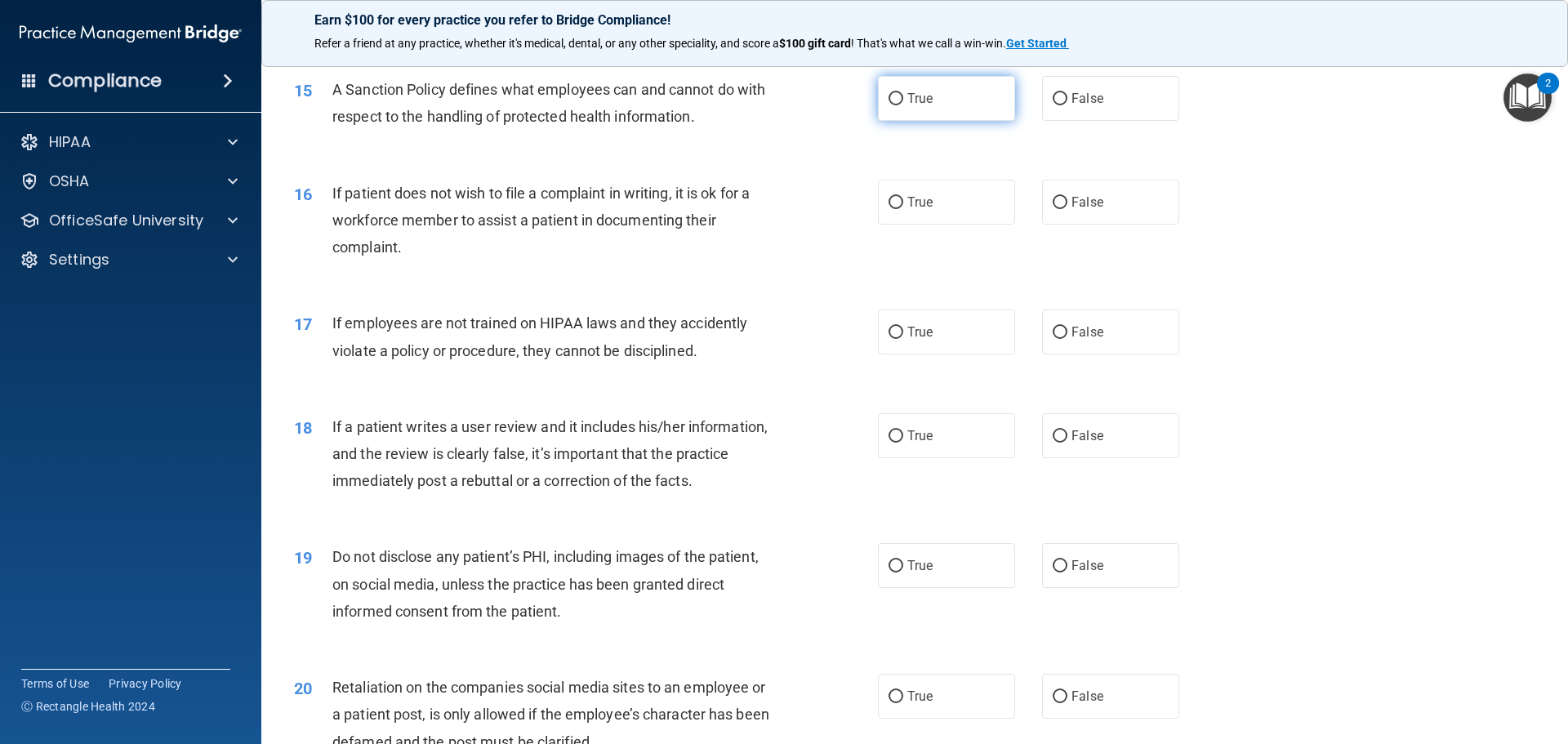
click at [956, 120] on label "True" at bounding box center [946, 98] width 137 height 45
click at [903, 106] on input "True" at bounding box center [895, 99] width 15 height 12
radio input "true"
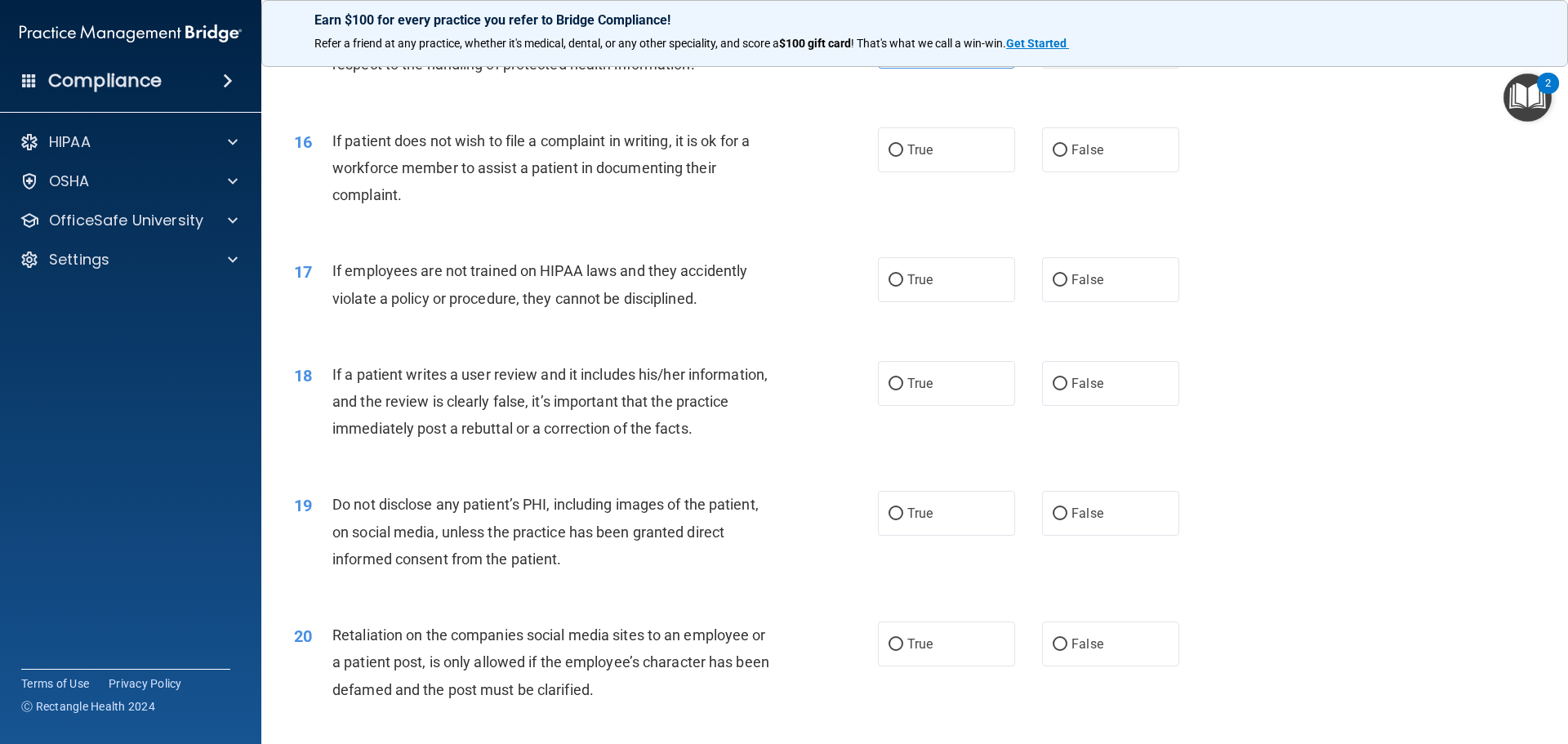
scroll to position [2041, 0]
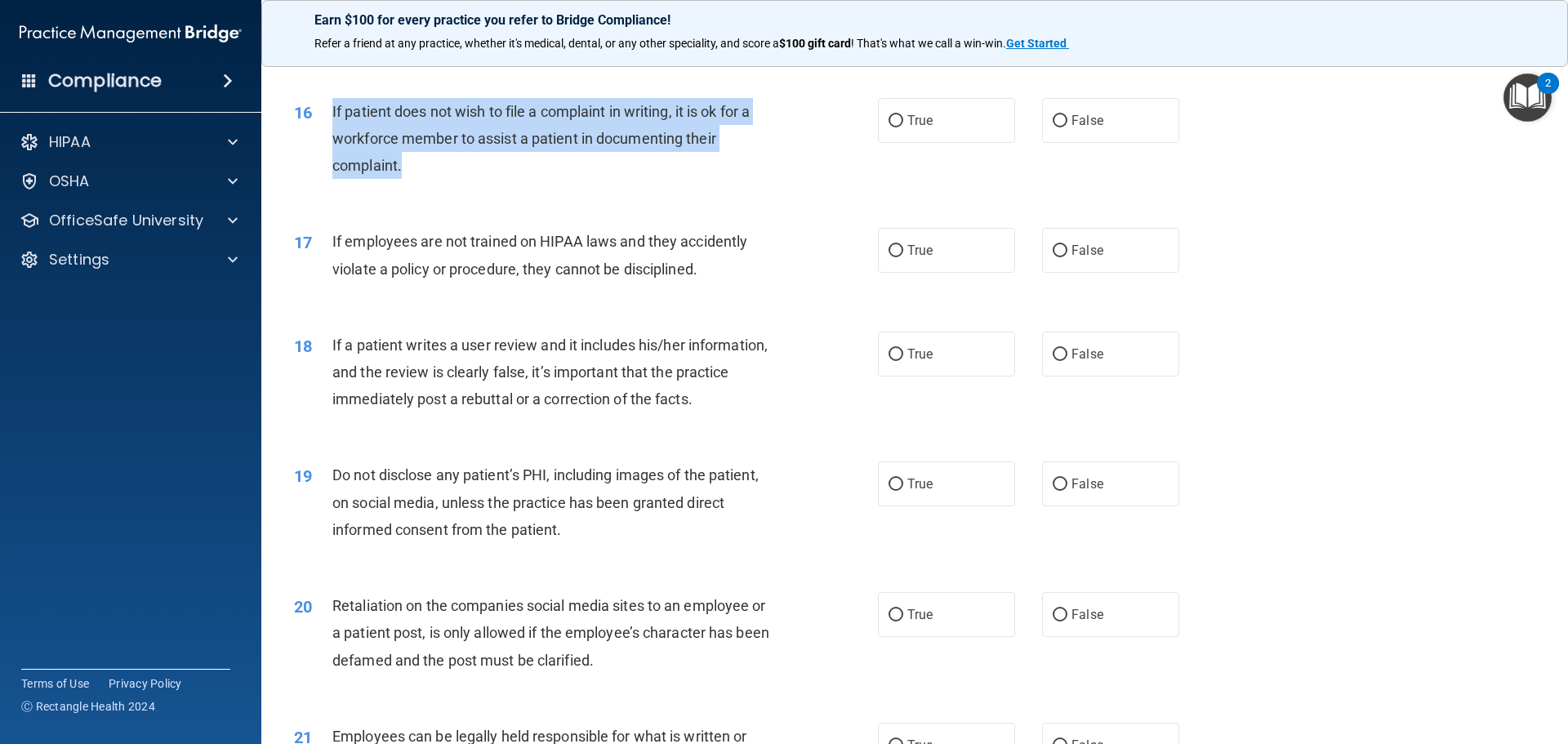
drag, startPoint x: 332, startPoint y: 131, endPoint x: 551, endPoint y: 189, distance: 226.6
click at [551, 179] on div "If patient does not wish to file a complaint in writing, it is ok for a workfor…" at bounding box center [560, 138] width 456 height 82
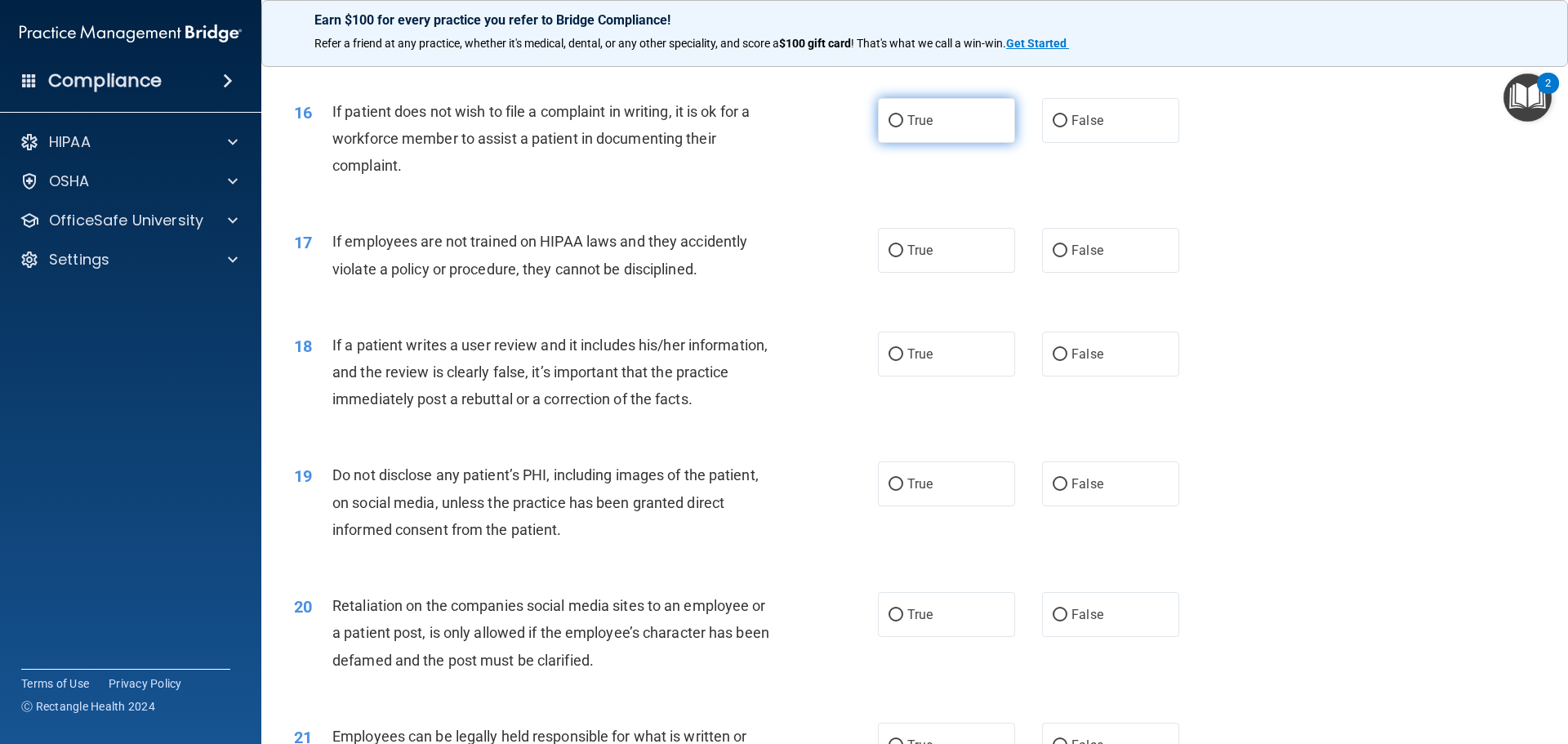
click at [923, 142] on label "True" at bounding box center [946, 120] width 137 height 45
click at [903, 128] on input "True" at bounding box center [895, 121] width 15 height 12
radio input "true"
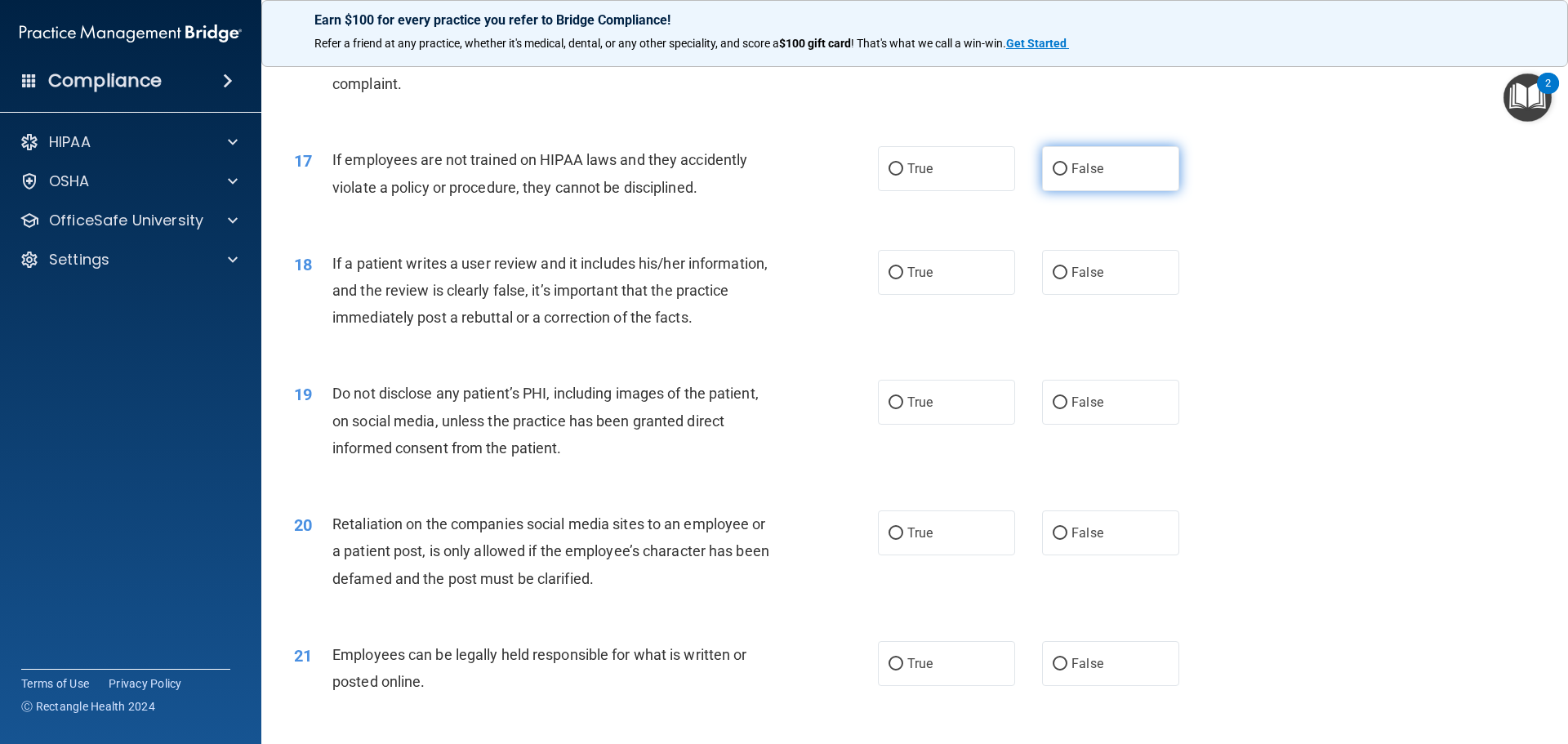
click at [1124, 191] on label "False" at bounding box center [1111, 168] width 137 height 45
click at [1068, 176] on input "False" at bounding box center [1060, 170] width 15 height 12
radio input "true"
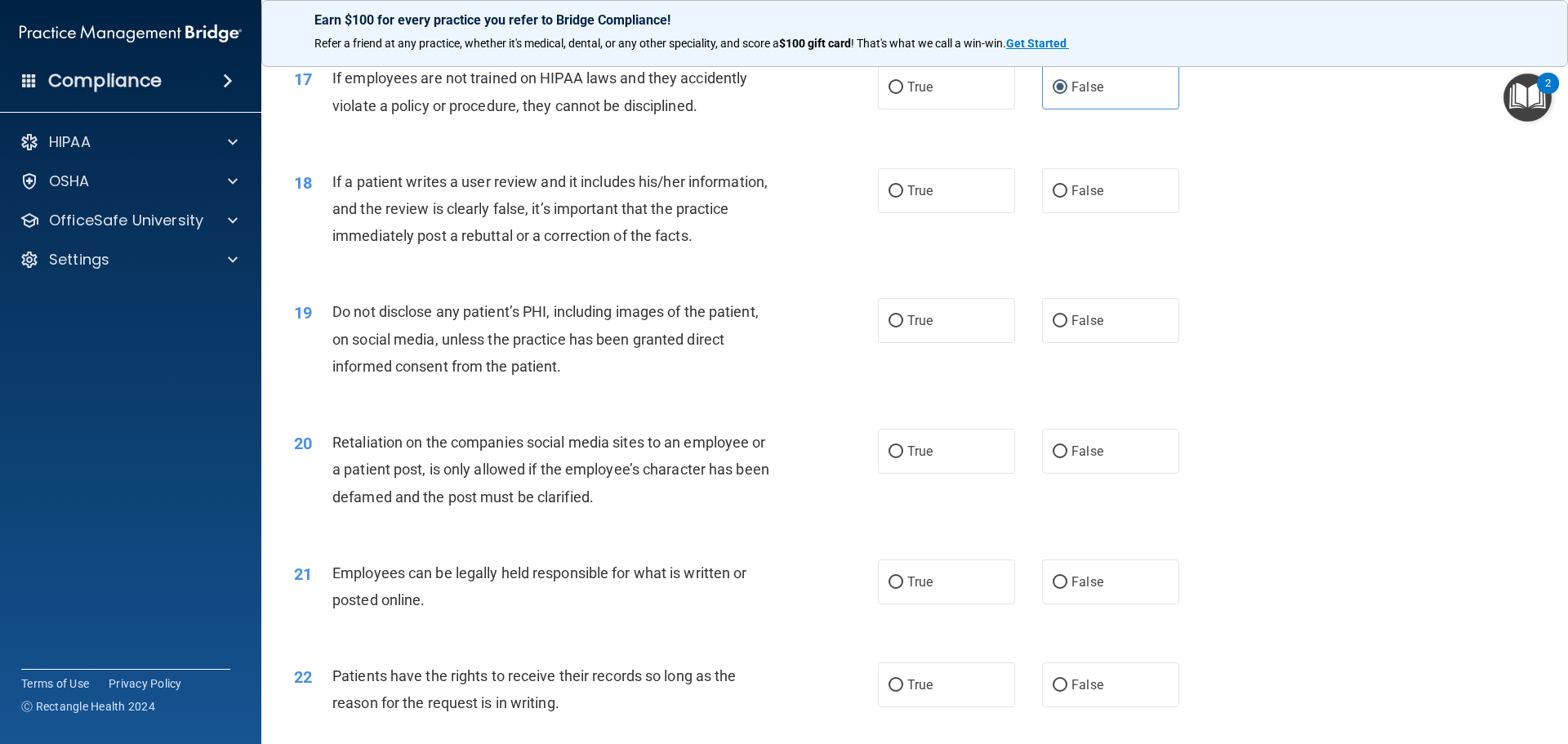
scroll to position [2287, 0]
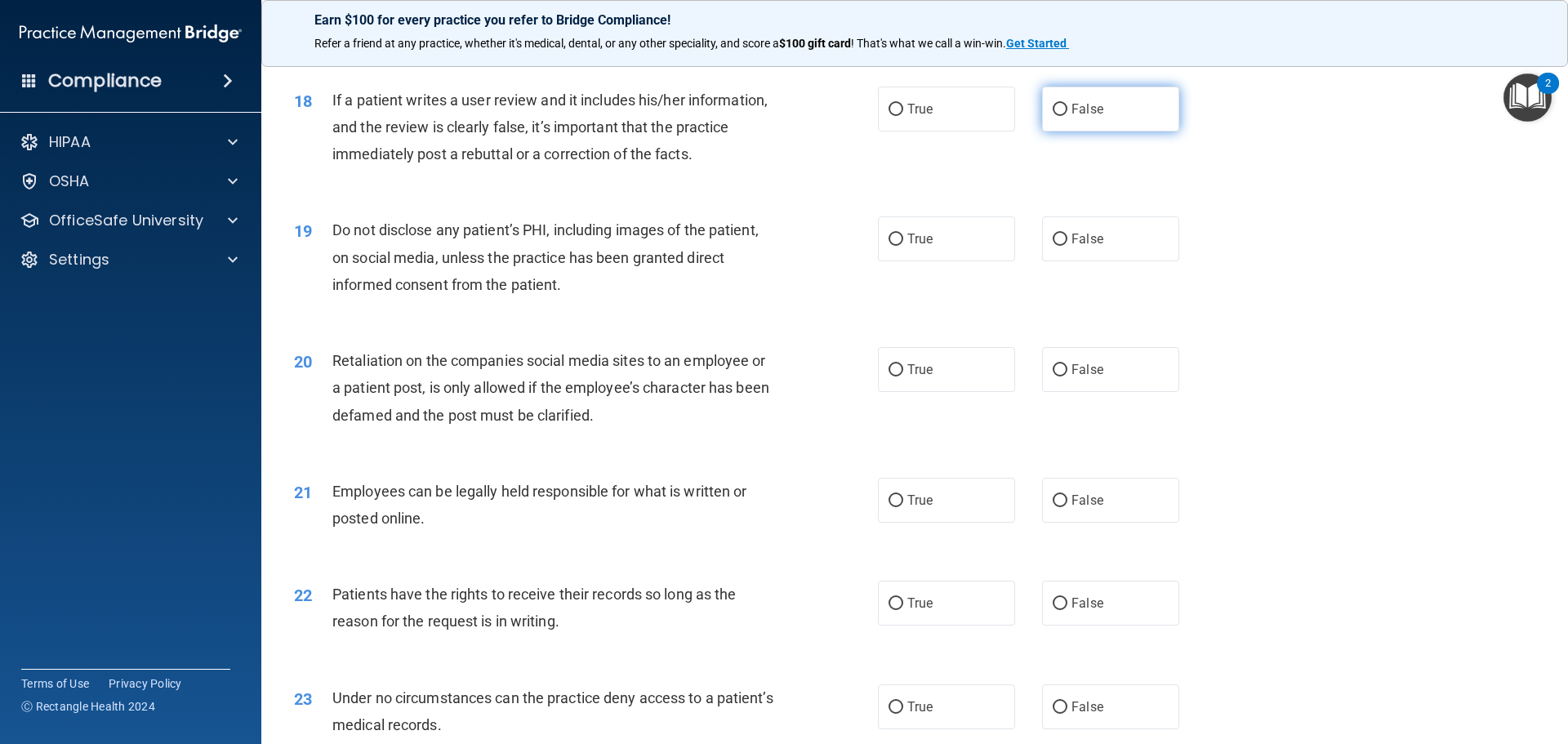
click at [1105, 131] on label "False" at bounding box center [1111, 108] width 137 height 45
click at [1068, 116] on input "False" at bounding box center [1060, 110] width 15 height 12
radio input "true"
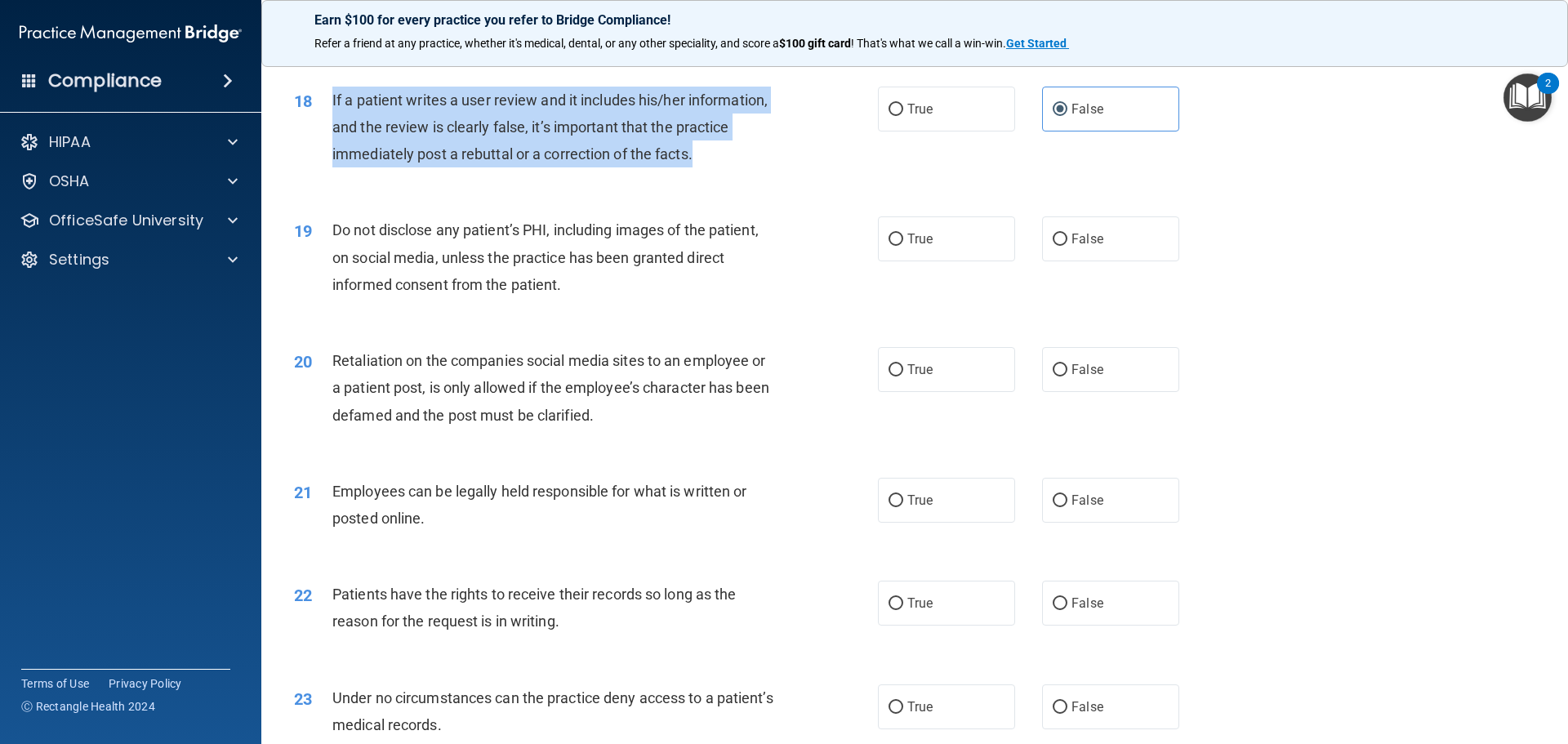
drag, startPoint x: 325, startPoint y: 120, endPoint x: 772, endPoint y: 197, distance: 453.6
click at [772, 177] on div "18 If a patient writes a user review and it includes his/her information, and t…" at bounding box center [586, 131] width 633 height 90
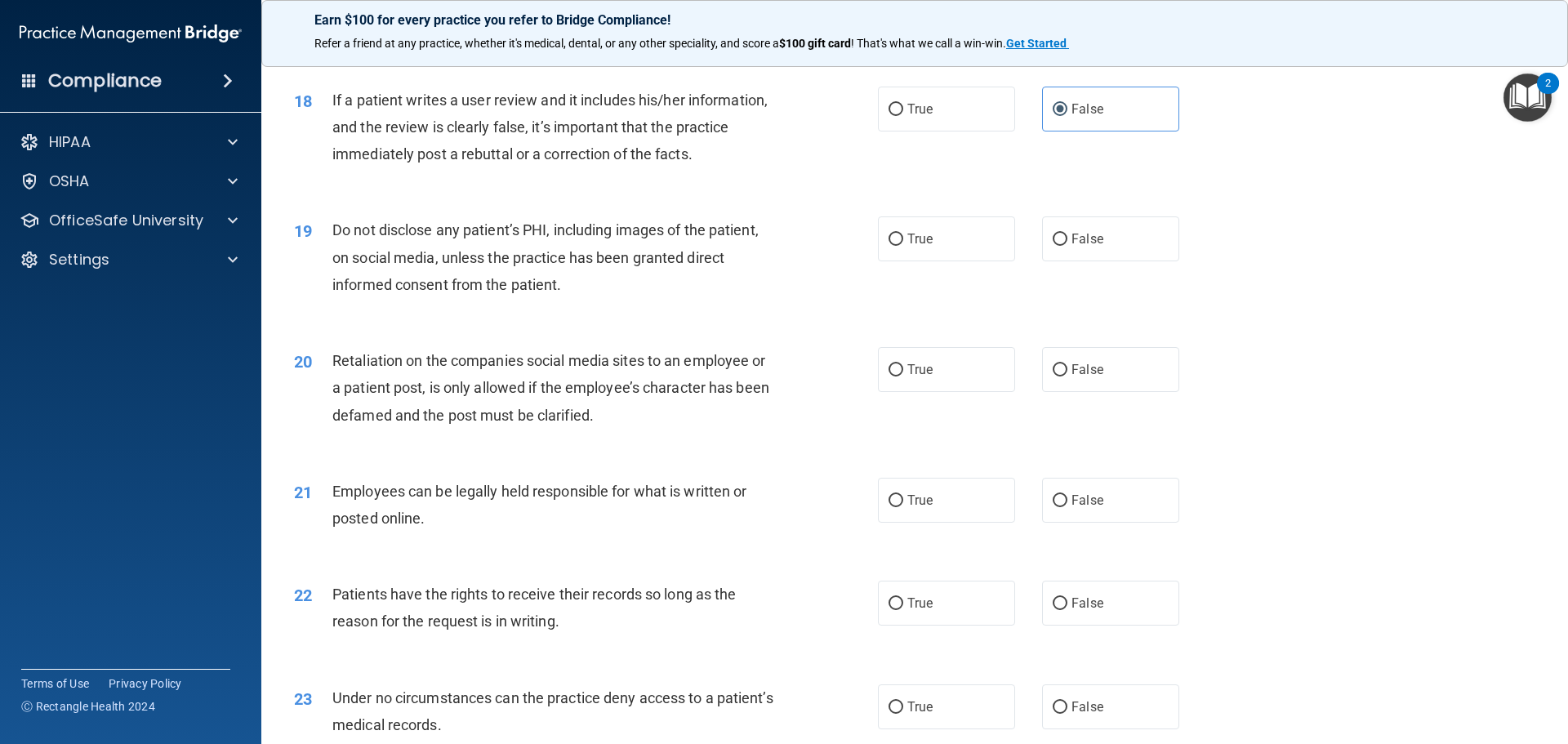
drag, startPoint x: 916, startPoint y: 267, endPoint x: 571, endPoint y: 349, distance: 354.6
click at [915, 246] on span "True" at bounding box center [920, 239] width 26 height 16
click at [903, 245] on input "True" at bounding box center [895, 240] width 15 height 12
radio input "true"
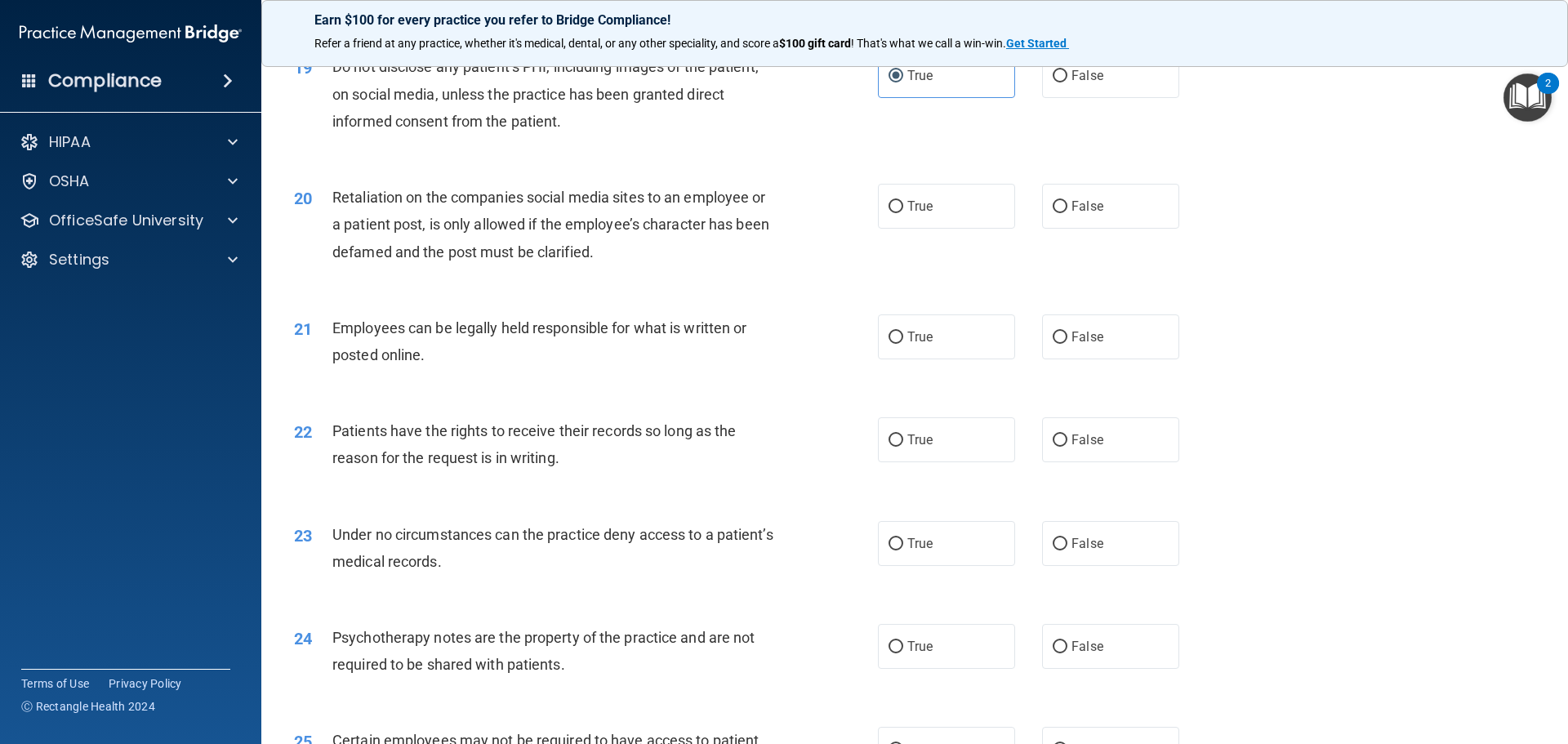
scroll to position [2531, 0]
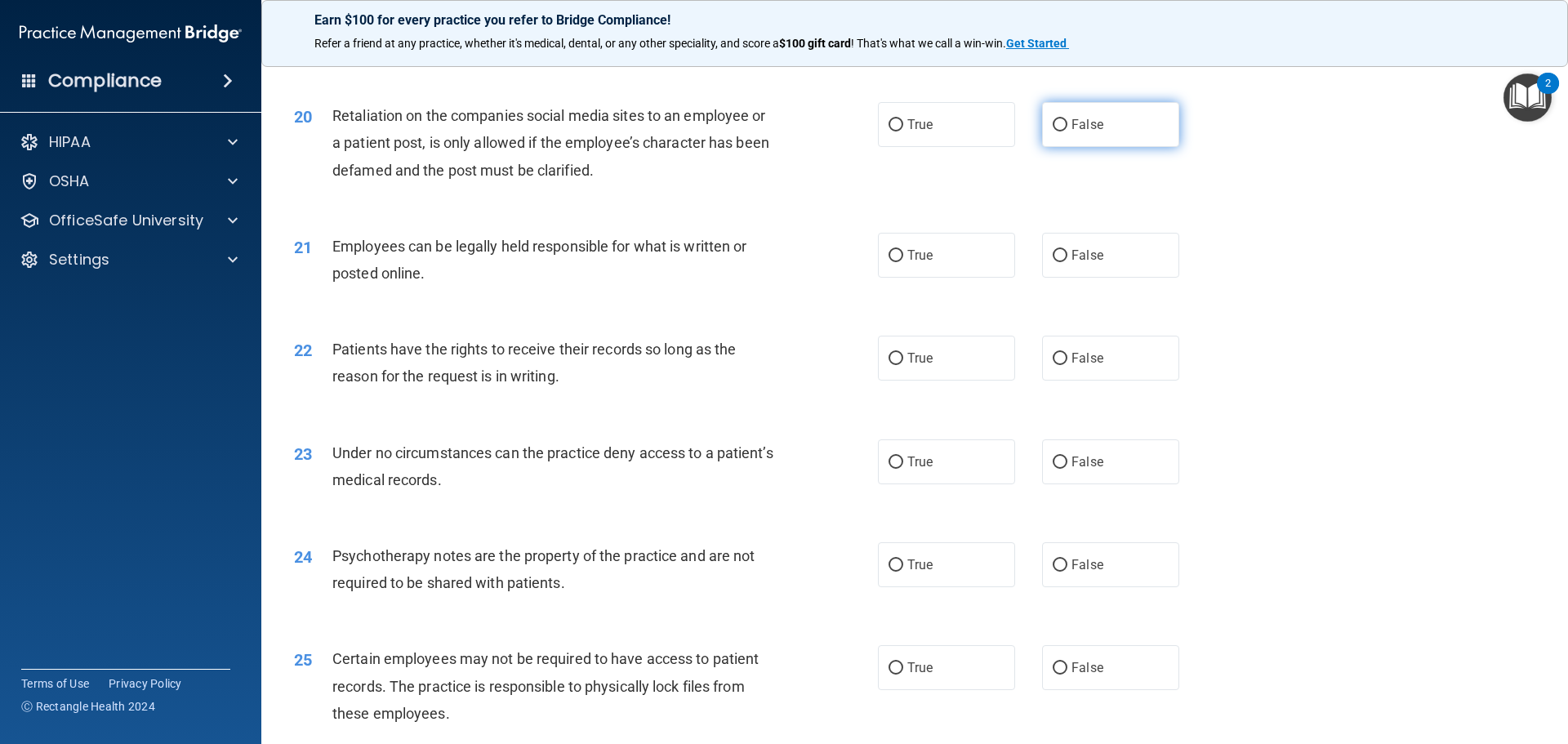
click at [1060, 147] on label "False" at bounding box center [1111, 124] width 137 height 45
click at [1060, 131] on input "False" at bounding box center [1060, 126] width 15 height 12
radio input "true"
click at [940, 278] on label "True" at bounding box center [946, 255] width 137 height 45
click at [903, 262] on input "True" at bounding box center [895, 256] width 15 height 12
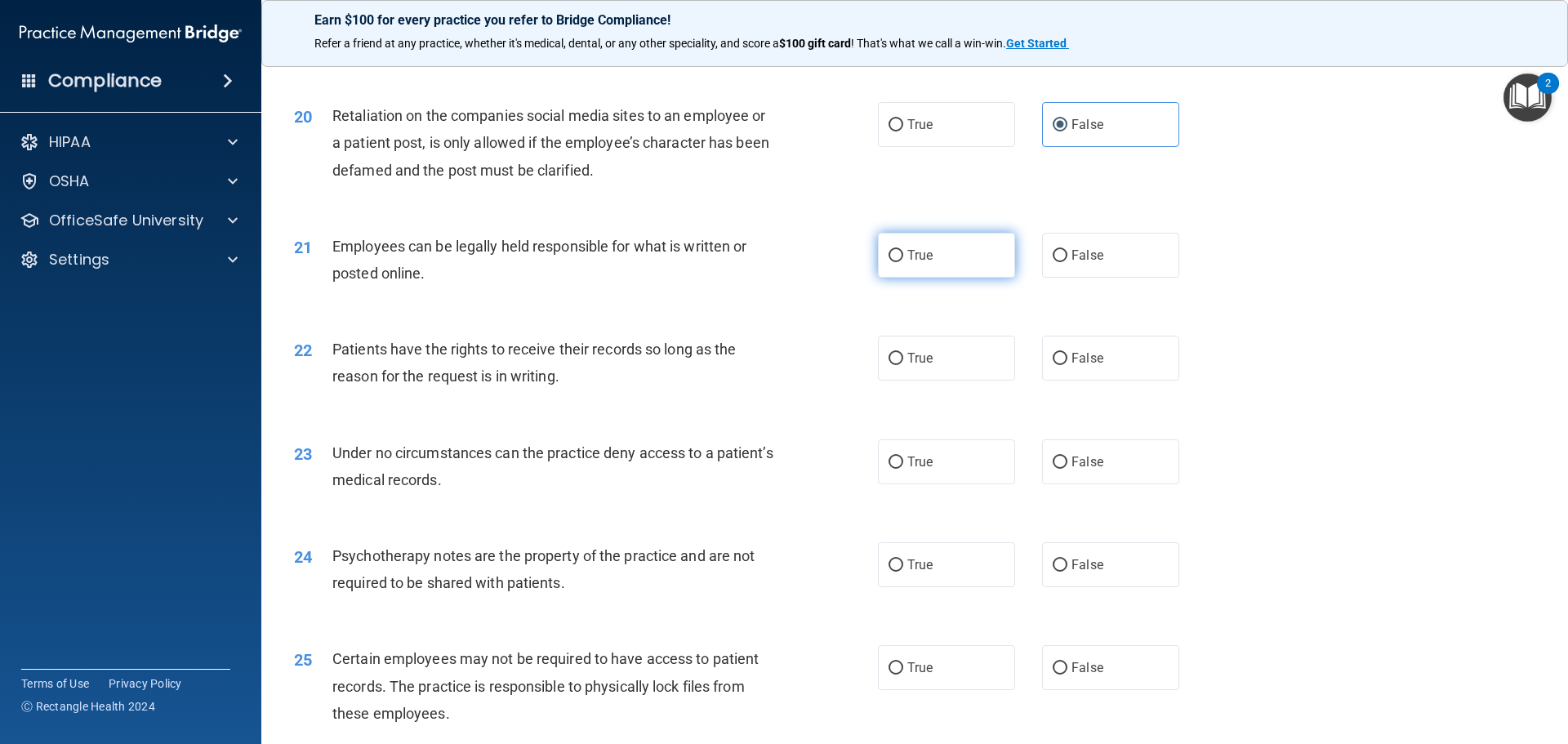
radio input "true"
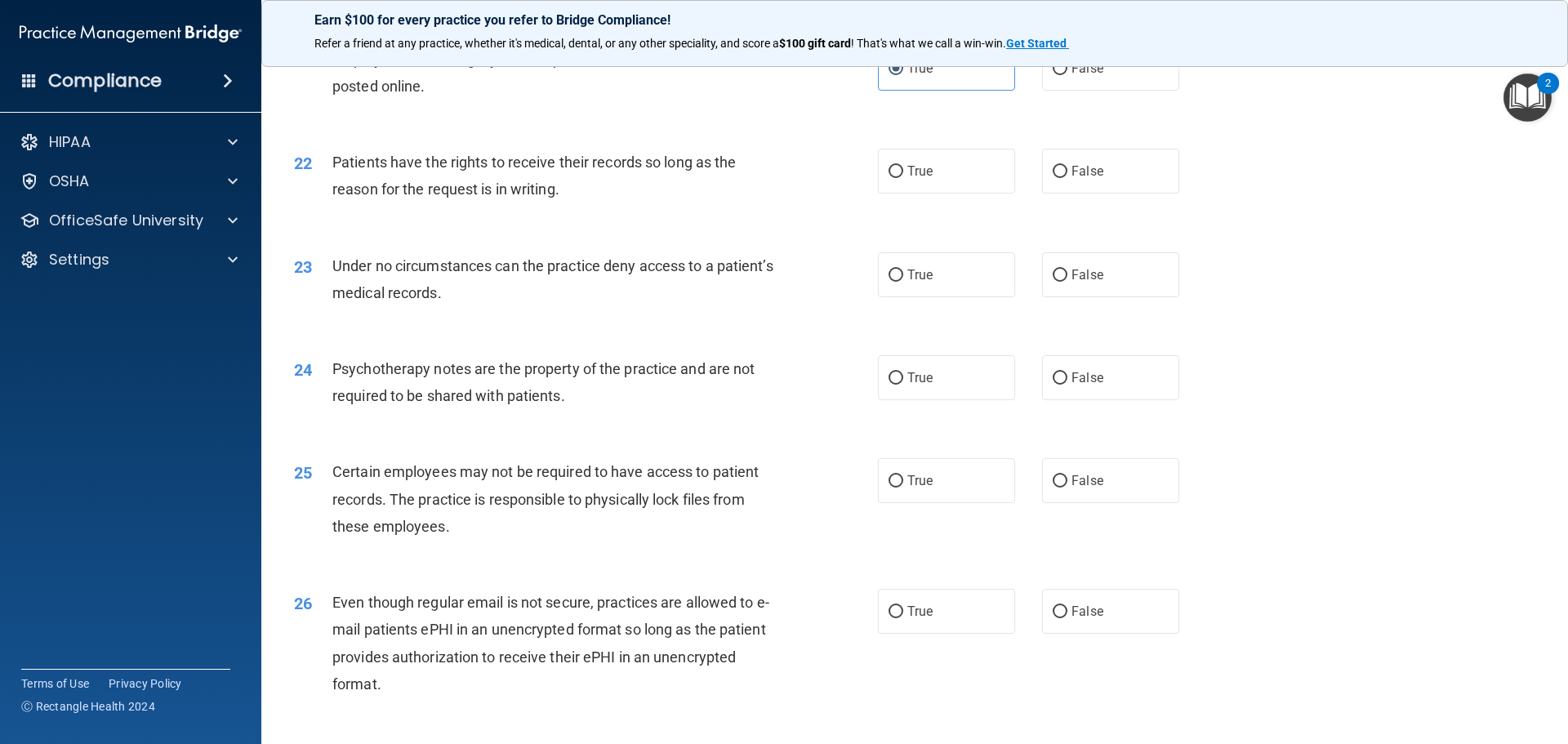
scroll to position [2776, 0]
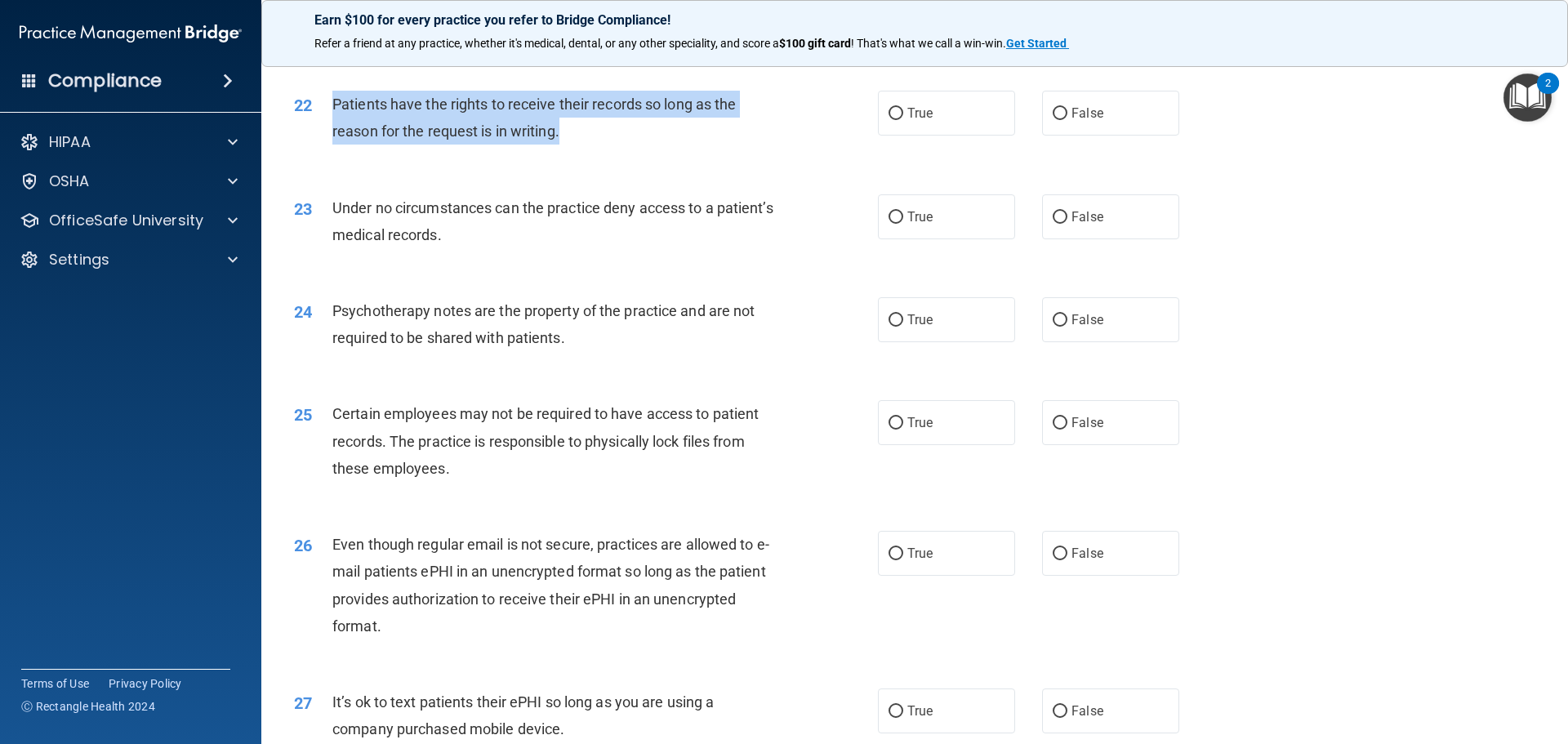
drag, startPoint x: 329, startPoint y: 128, endPoint x: 600, endPoint y: 160, distance: 272.9
click at [600, 153] on div "22 Patients have the rights to receive their records so long as the reason for …" at bounding box center [586, 121] width 633 height 62
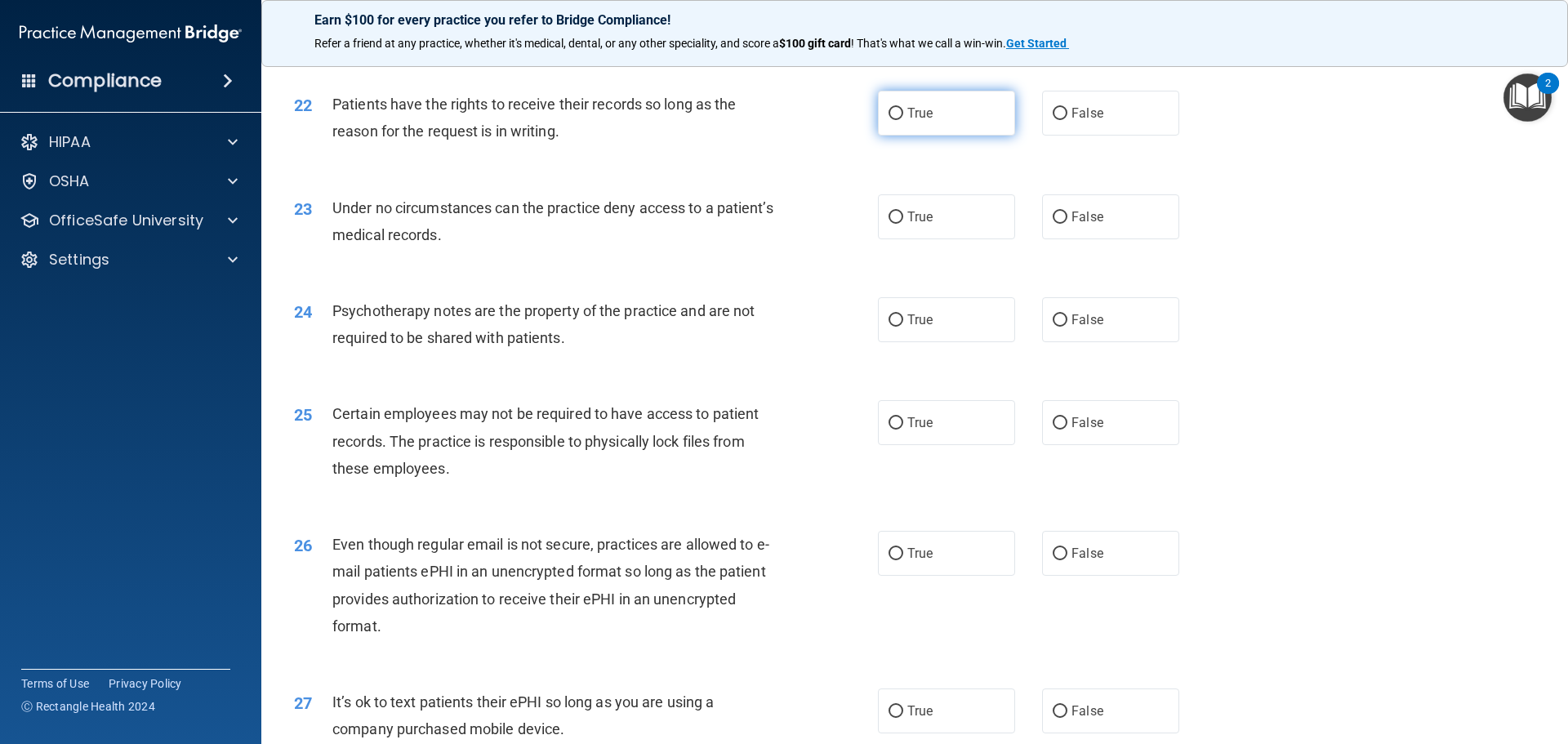
click at [954, 135] on label "True" at bounding box center [946, 113] width 137 height 45
click at [903, 120] on input "True" at bounding box center [895, 114] width 15 height 12
radio input "true"
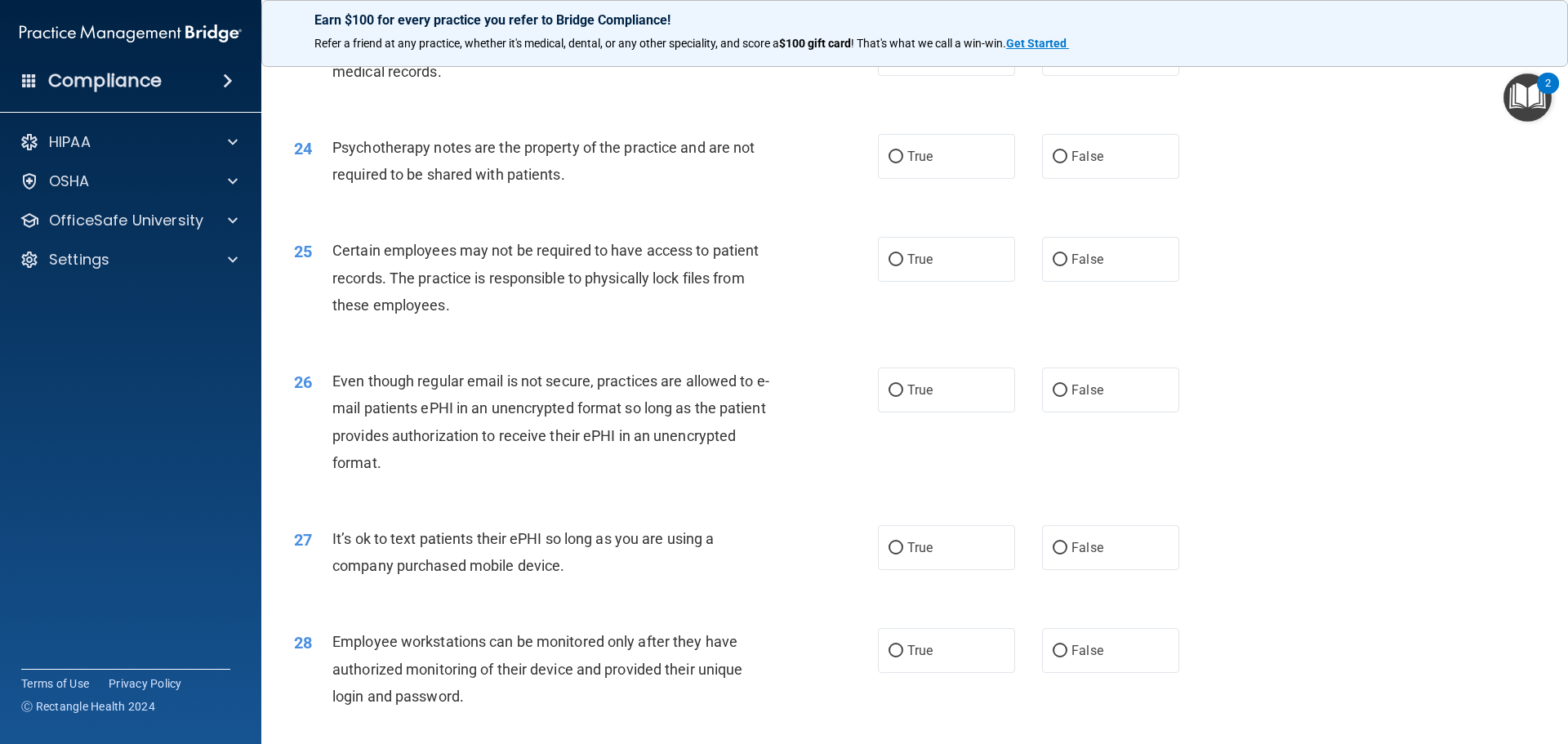
scroll to position [2858, 0]
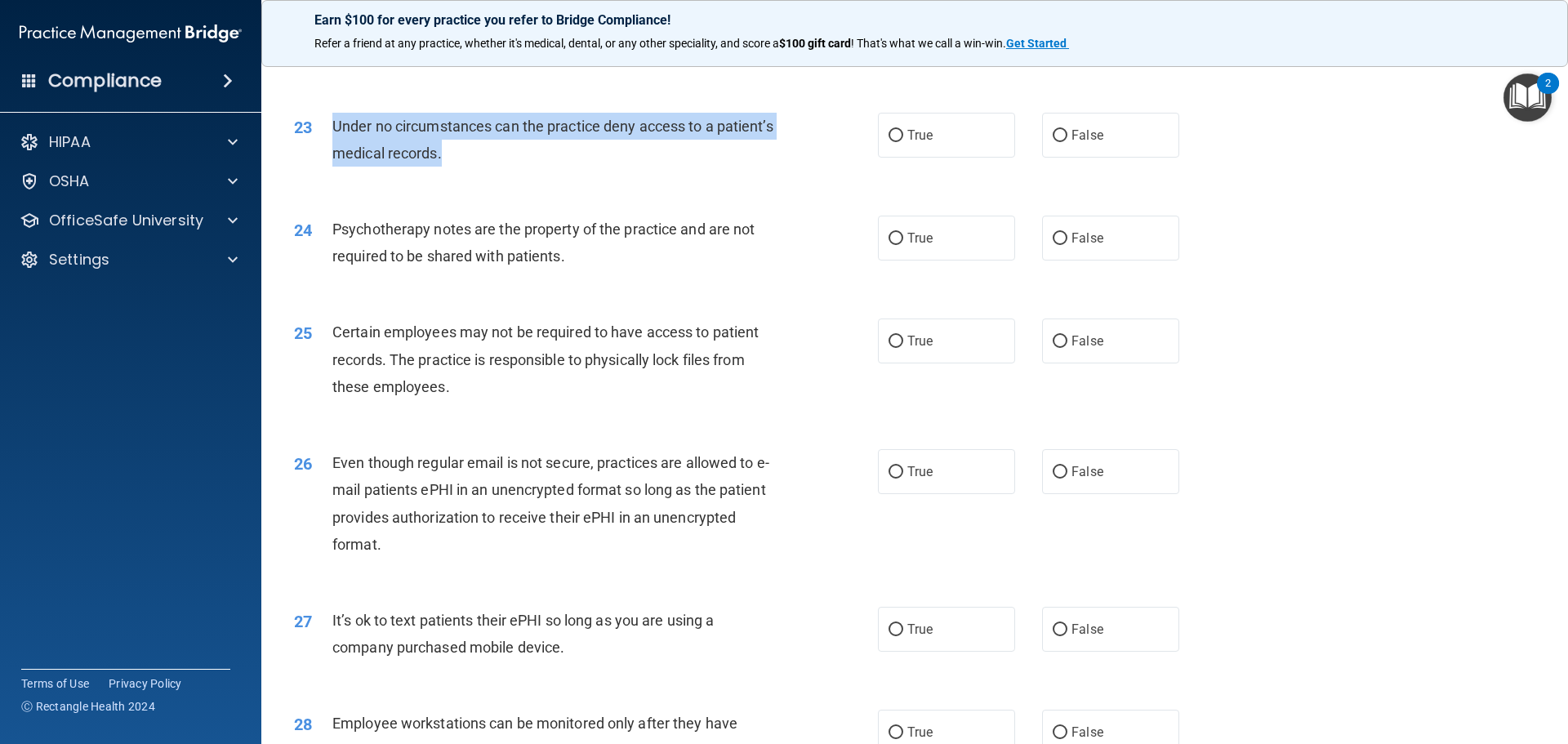
drag, startPoint x: 549, startPoint y: 182, endPoint x: 325, endPoint y: 152, distance: 226.0
click at [325, 152] on div "23 Under no circumstances can the practice deny access to a patient’s medical r…" at bounding box center [586, 143] width 633 height 62
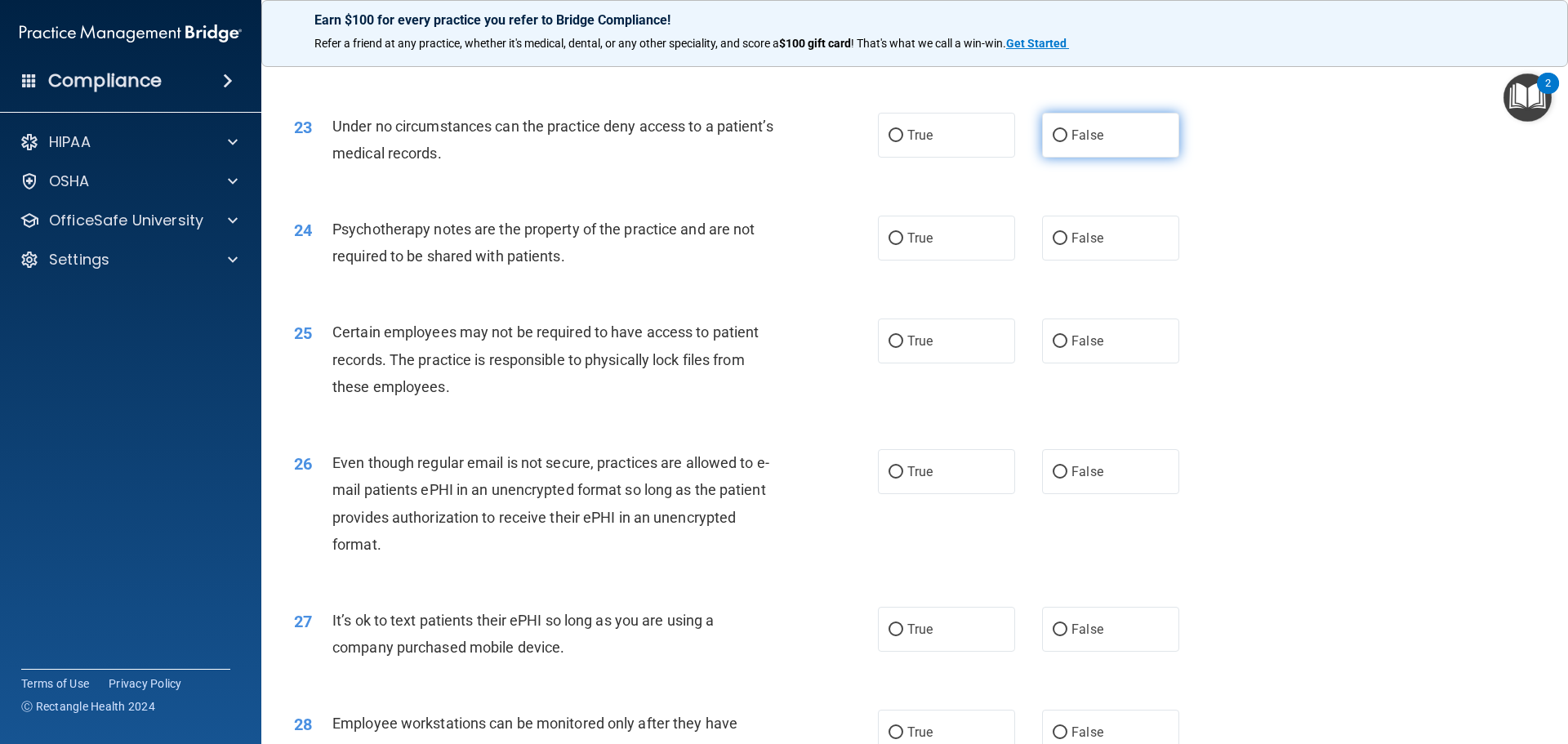
click at [1073, 157] on label "False" at bounding box center [1111, 135] width 137 height 45
click at [1068, 142] on input "False" at bounding box center [1060, 136] width 15 height 12
radio input "true"
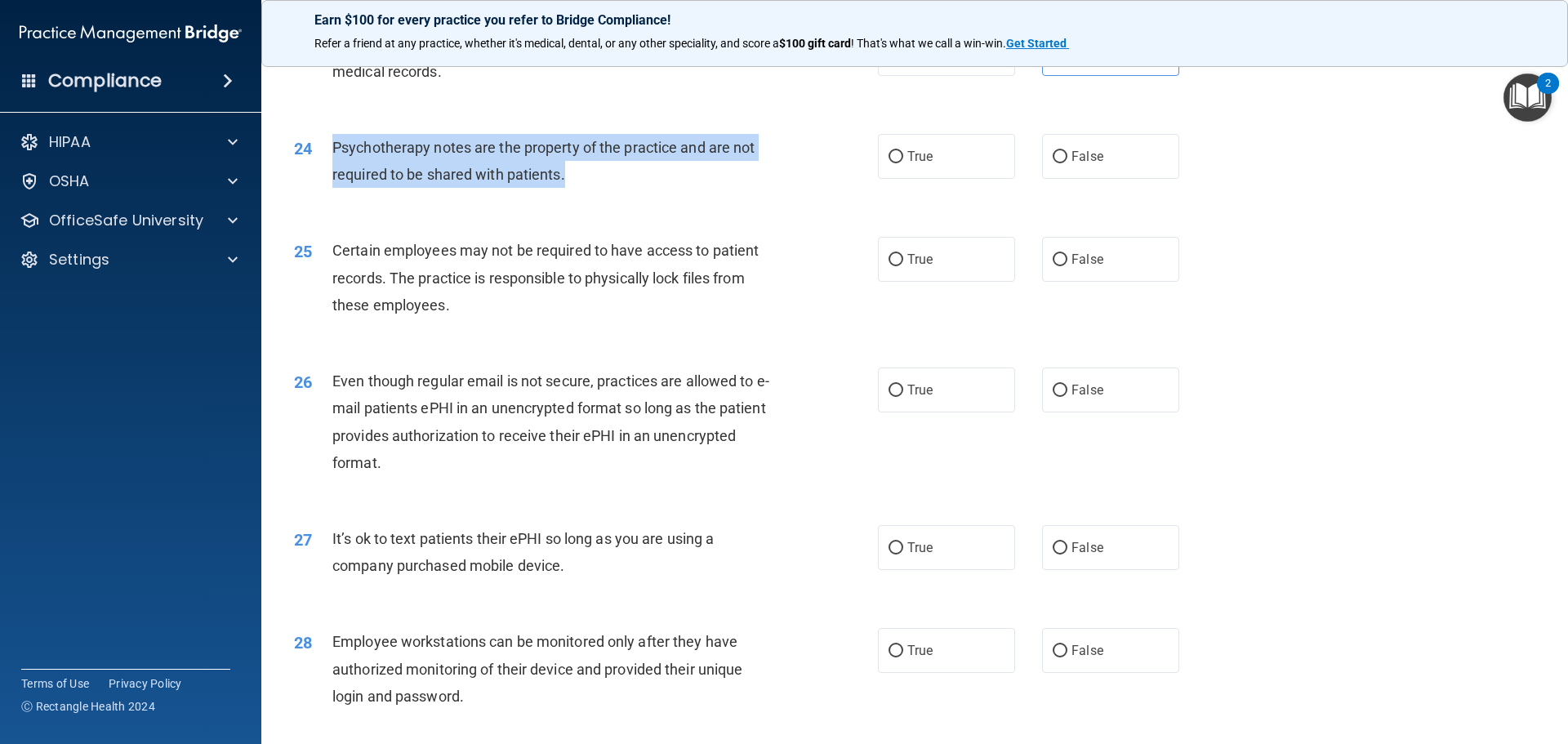
drag, startPoint x: 623, startPoint y: 218, endPoint x: 331, endPoint y: 165, distance: 296.8
click at [331, 165] on div "24 Psychotherapy notes are the property of the practice and are not required to…" at bounding box center [586, 164] width 633 height 62
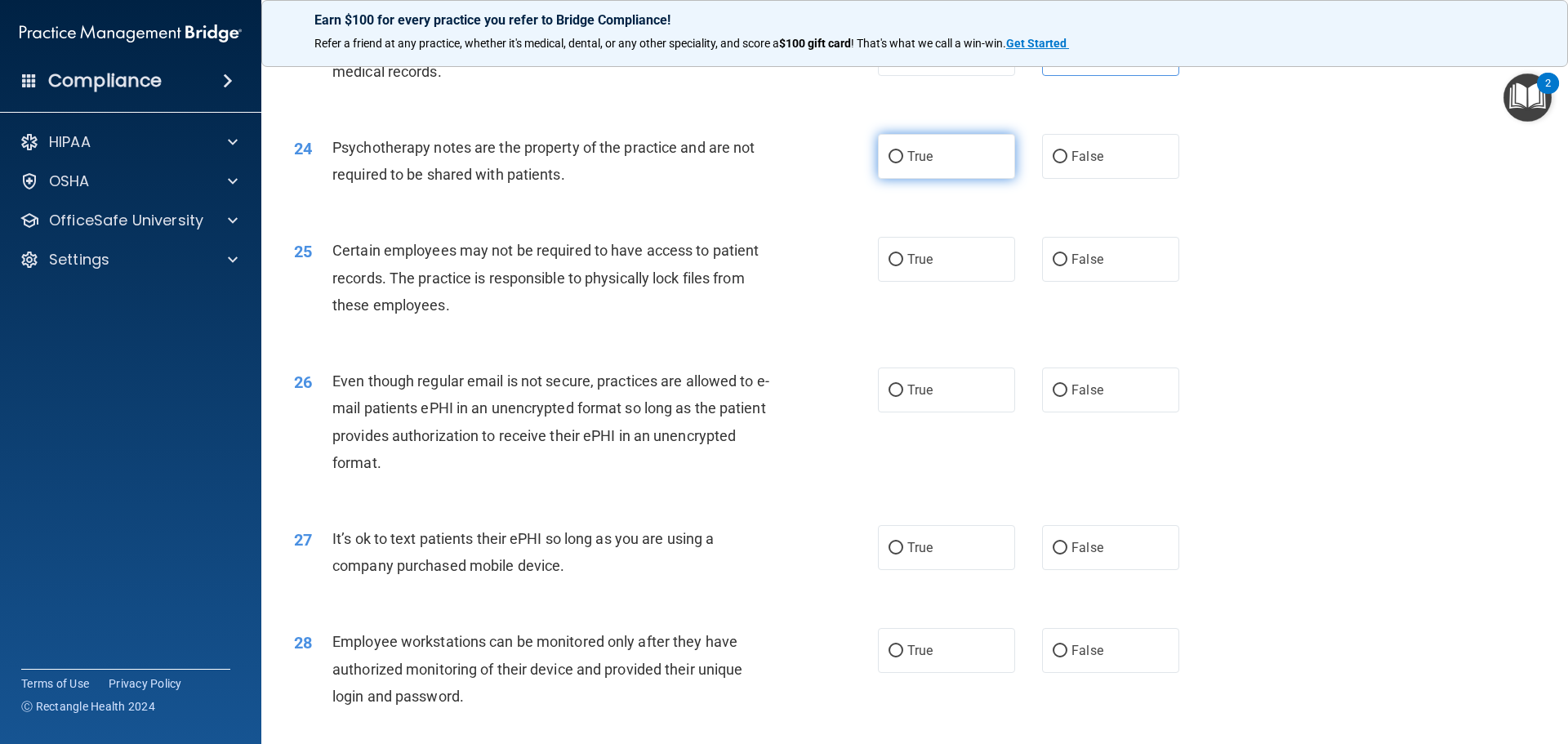
click at [958, 179] on label "True" at bounding box center [946, 156] width 137 height 45
click at [903, 164] on input "True" at bounding box center [895, 157] width 15 height 12
radio input "true"
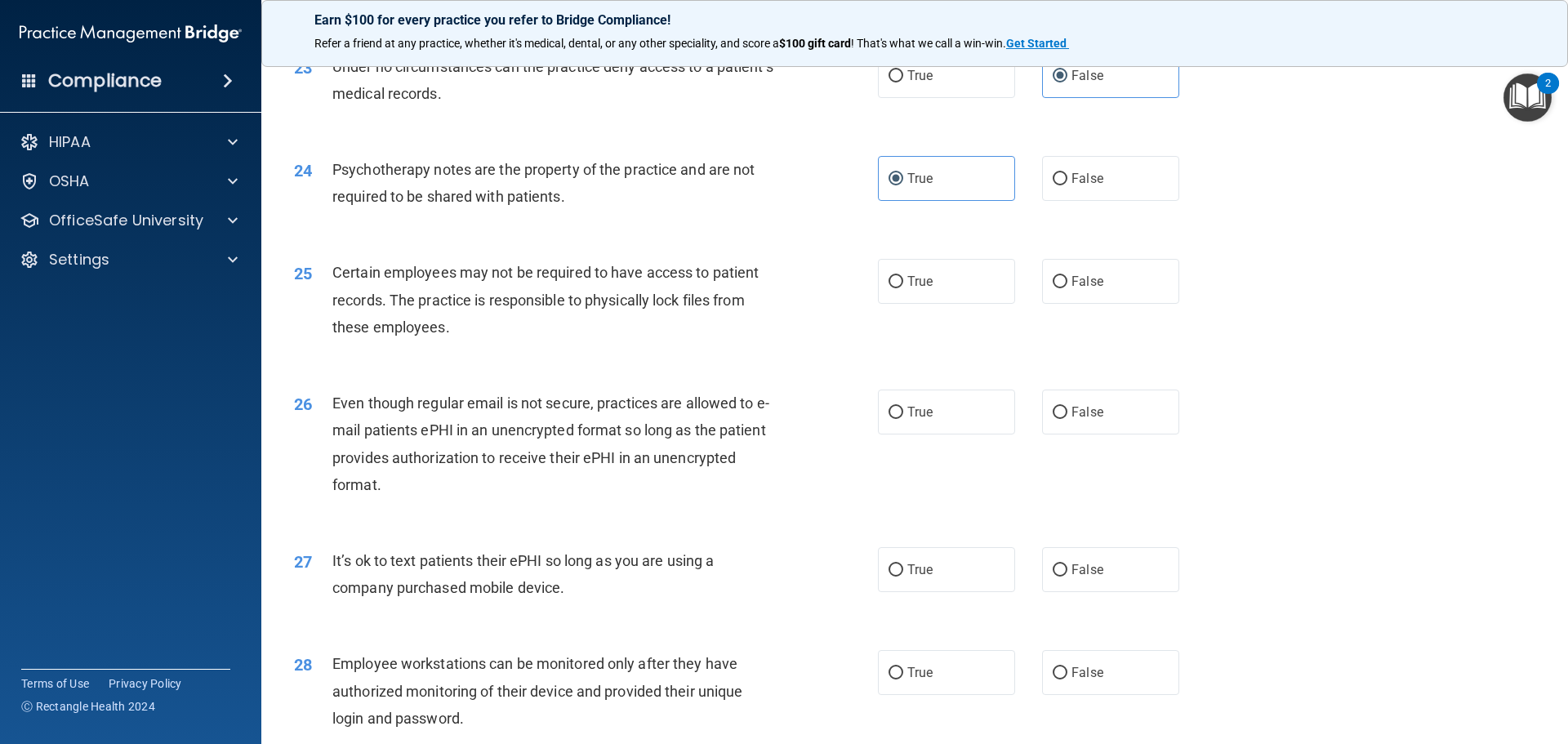
scroll to position [2947, 0]
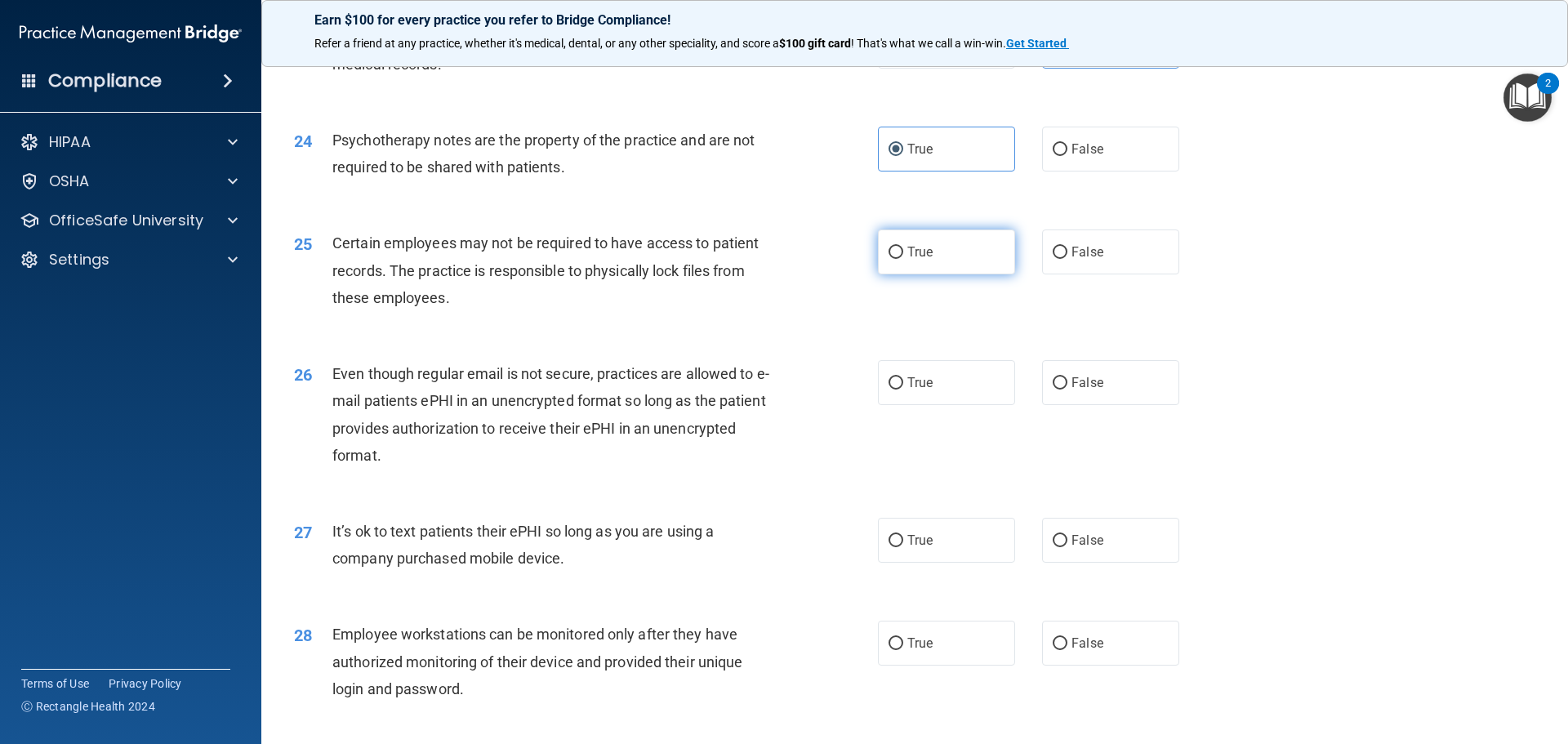
click at [912, 259] on span "True" at bounding box center [920, 252] width 26 height 16
click at [903, 259] on input "True" at bounding box center [895, 252] width 15 height 12
radio input "true"
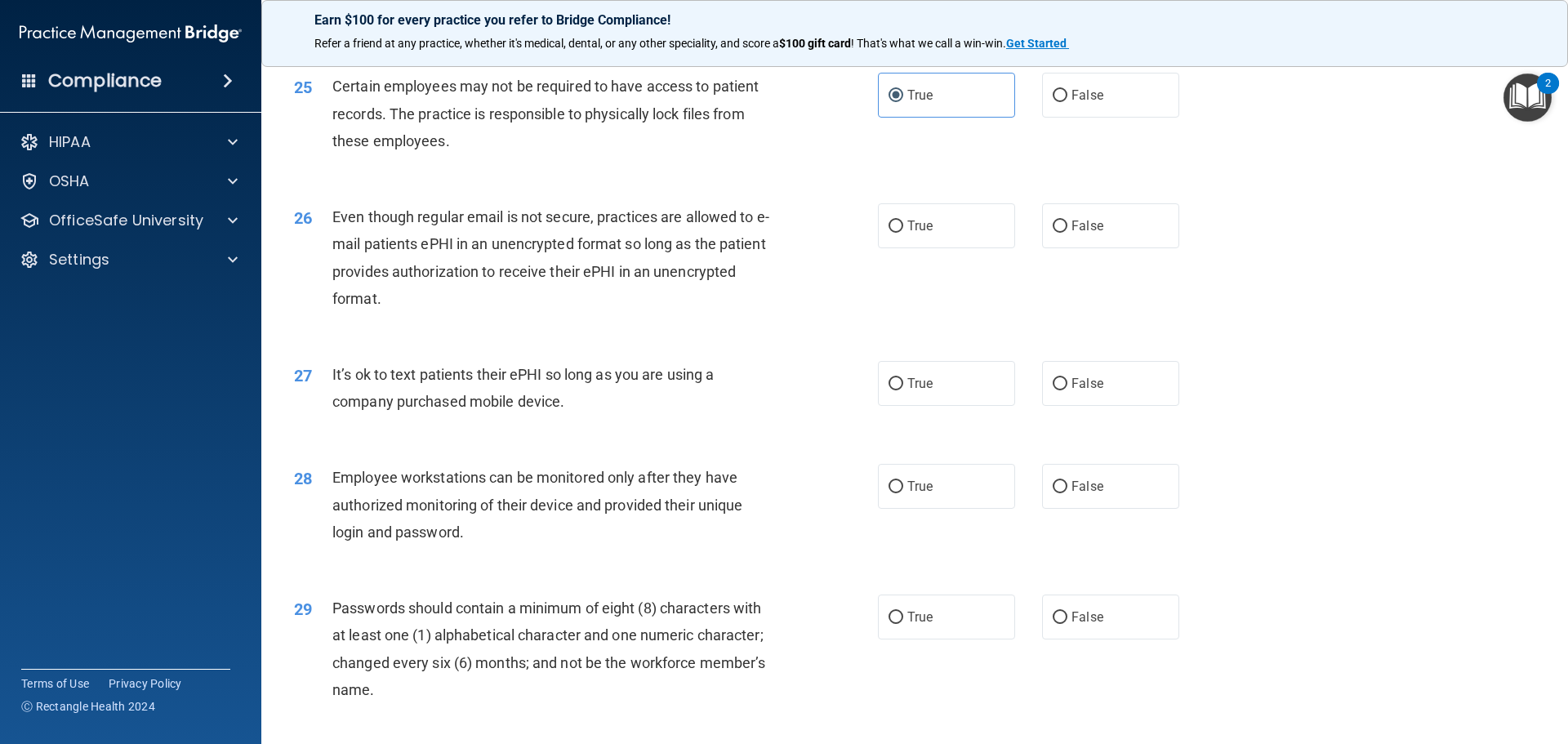
scroll to position [3111, 0]
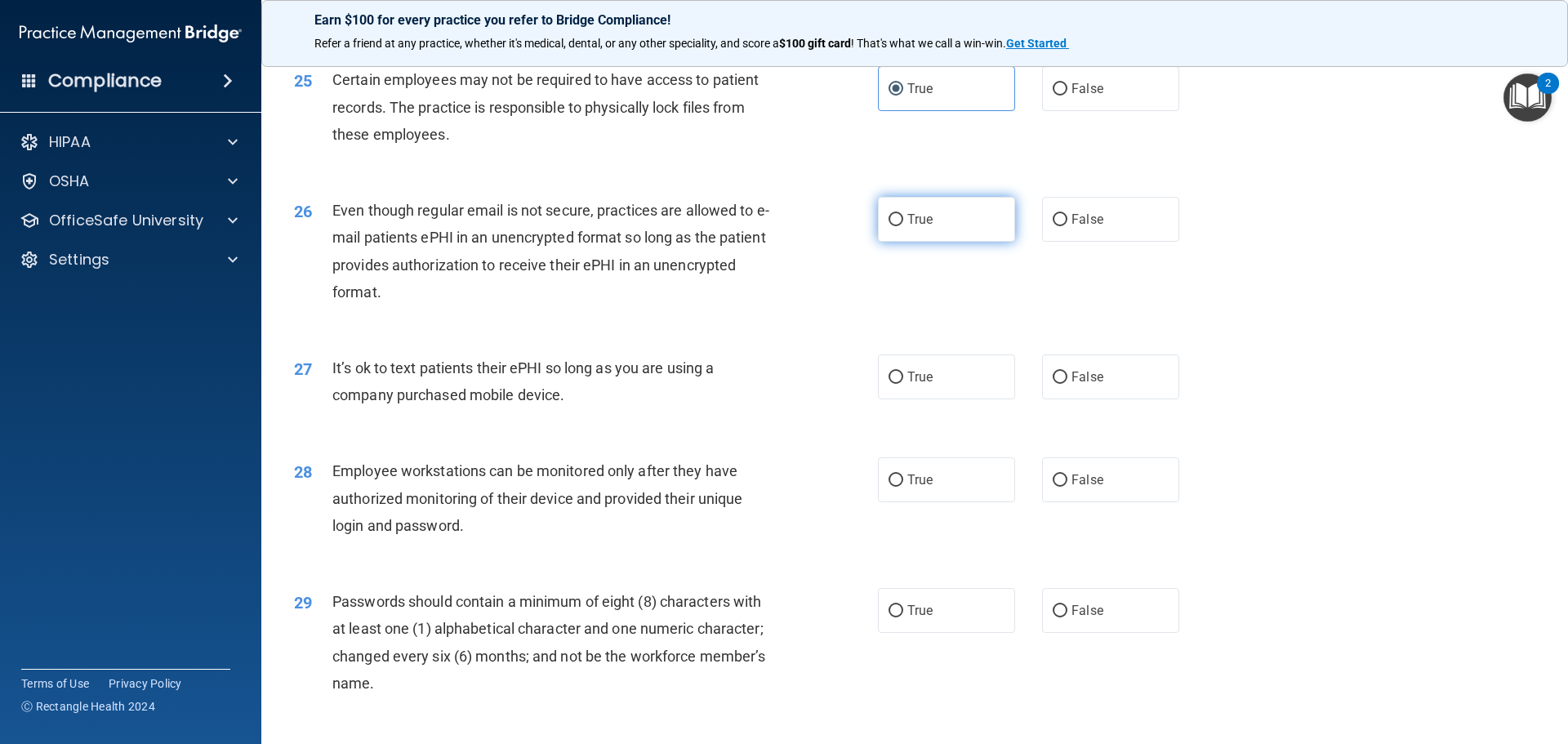
click at [923, 227] on span "True" at bounding box center [920, 219] width 26 height 16
click at [903, 226] on input "True" at bounding box center [895, 220] width 15 height 12
radio input "true"
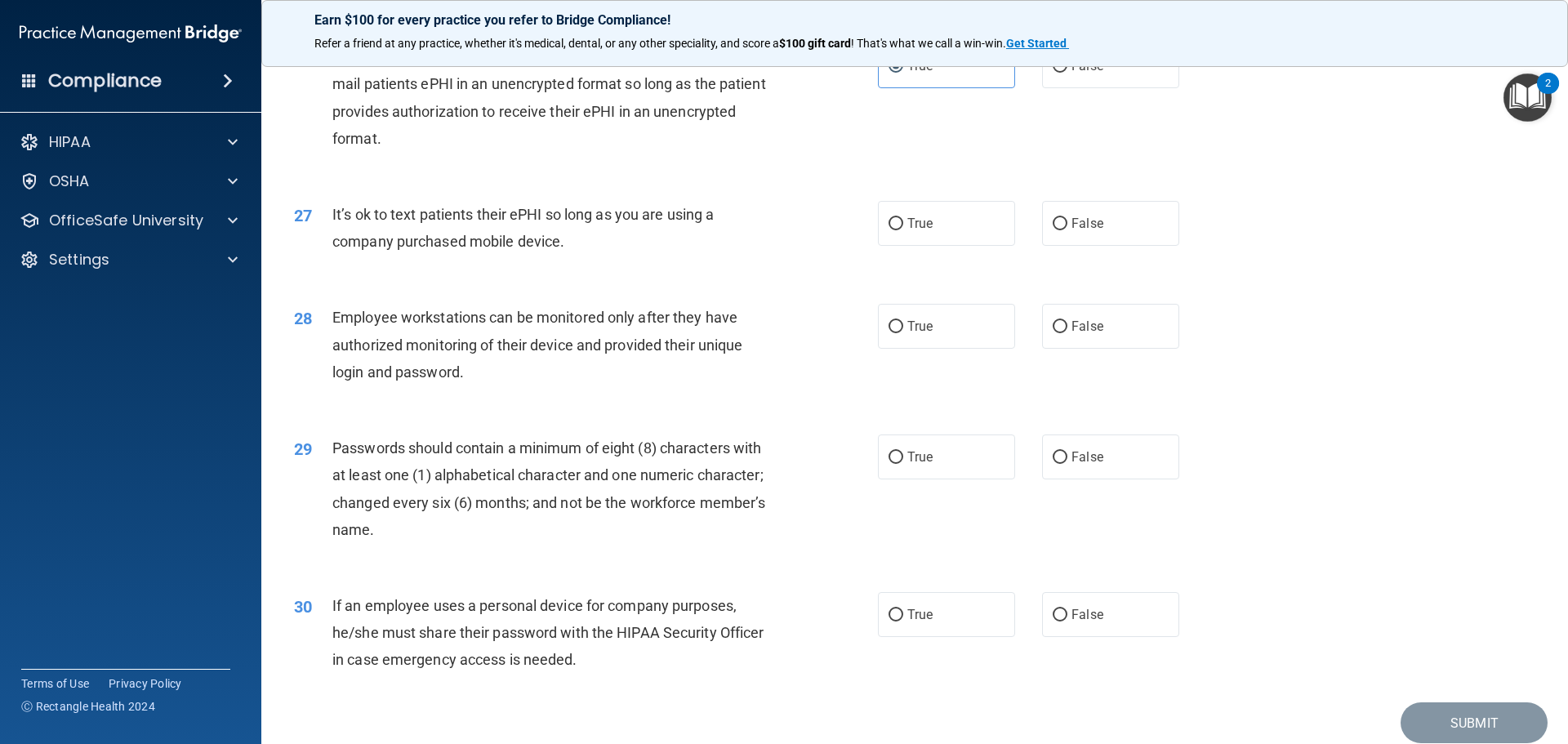
scroll to position [3273, 0]
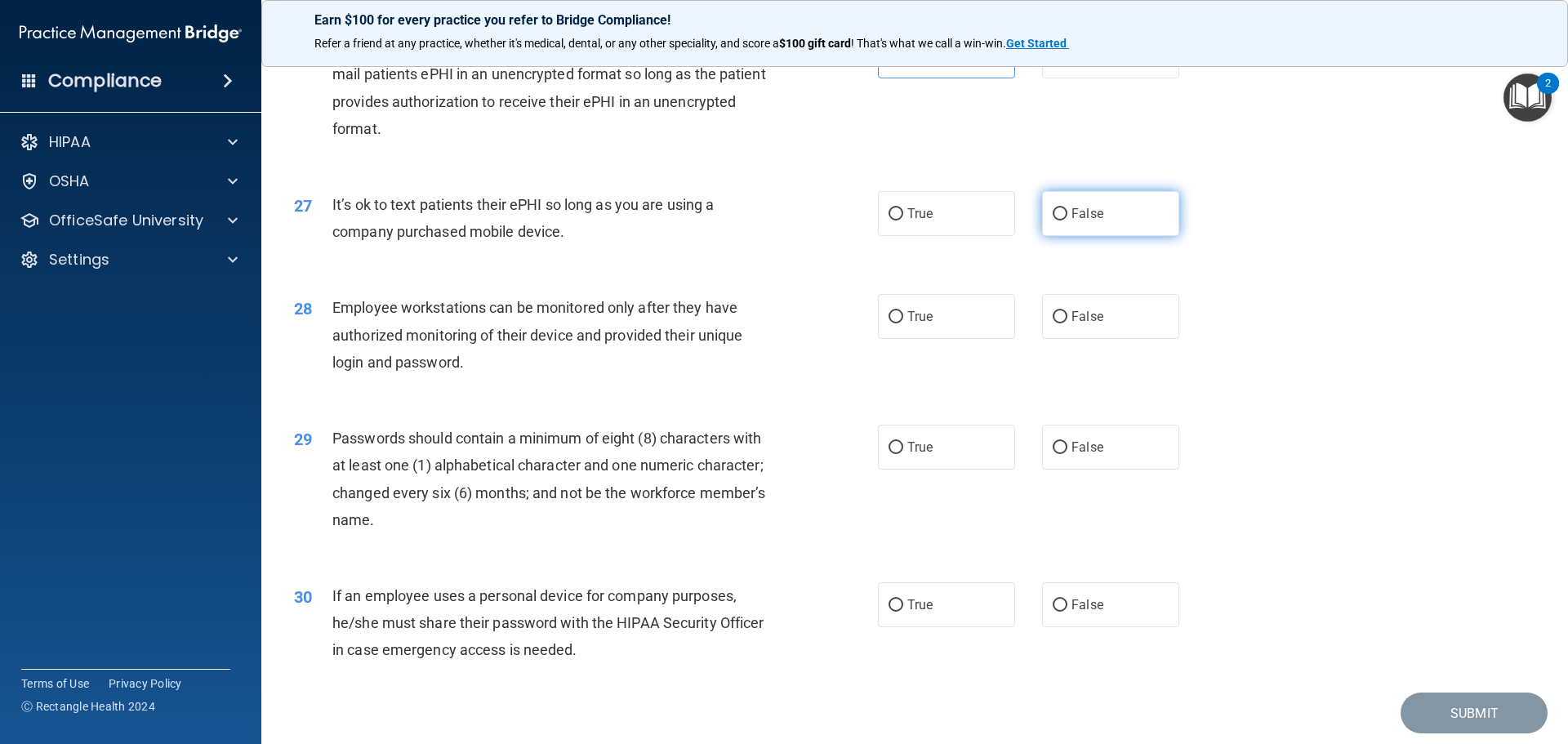
click at [1079, 230] on label "False" at bounding box center [1111, 213] width 137 height 45
click at [1056, 221] on input "False" at bounding box center [1060, 215] width 15 height 12
radio input "true"
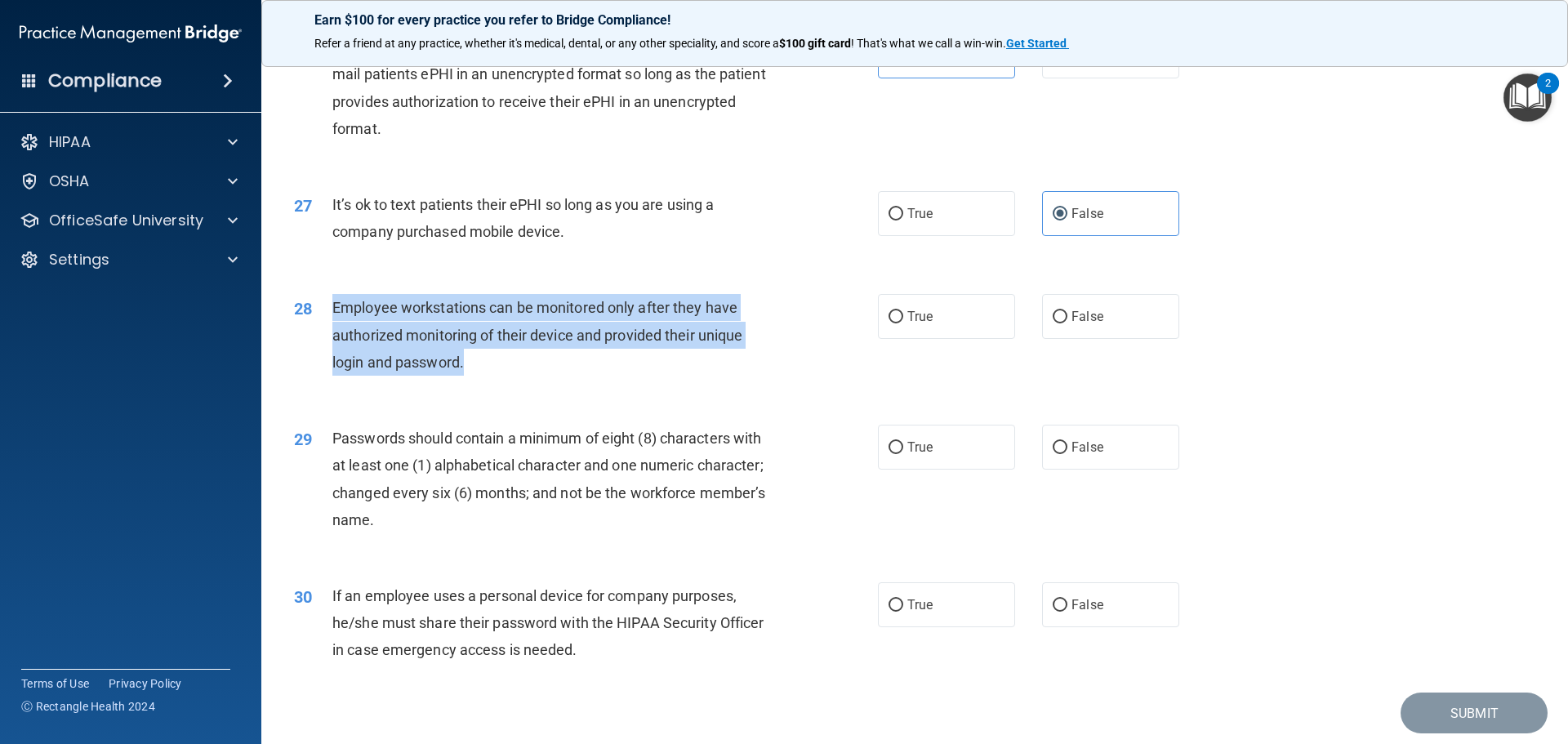
drag, startPoint x: 332, startPoint y: 332, endPoint x: 502, endPoint y: 398, distance: 182.4
click at [502, 376] on div "Employee workstations can be monitored only after they have authorized monitori…" at bounding box center [560, 334] width 456 height 82
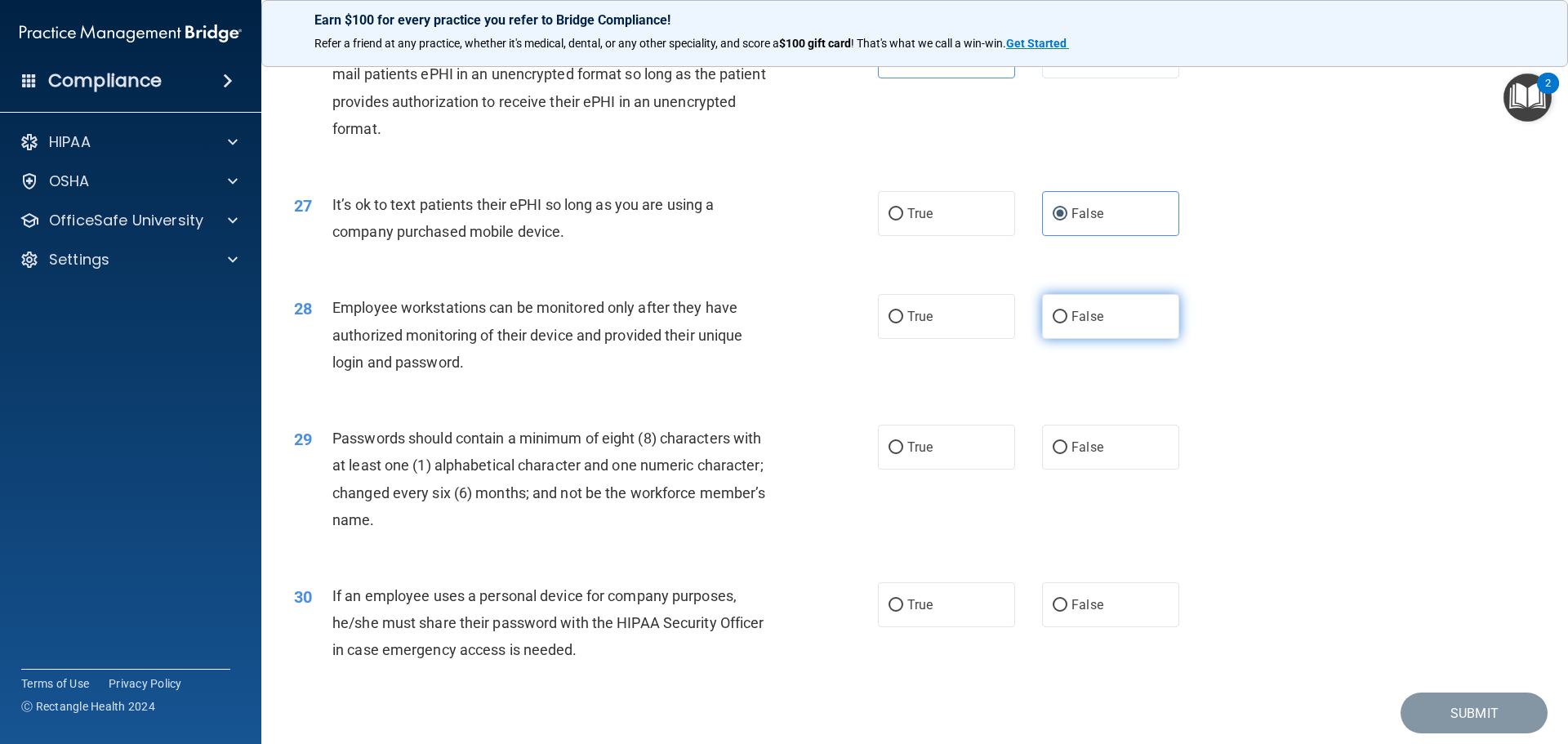
click at [1083, 325] on span "False" at bounding box center [1087, 317] width 32 height 16
click at [1068, 324] on input "False" at bounding box center [1060, 317] width 15 height 12
radio input "true"
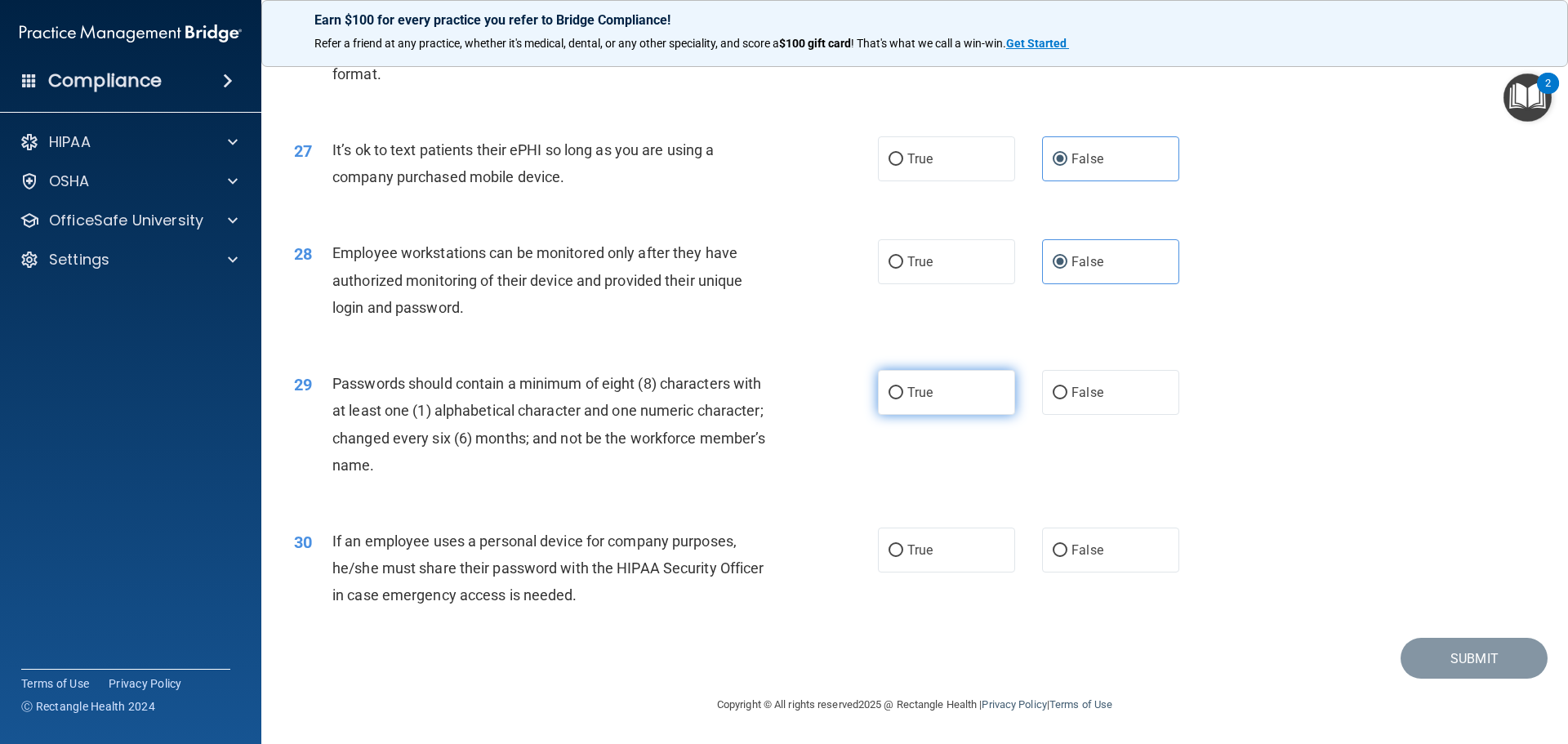
click at [900, 393] on label "True" at bounding box center [946, 392] width 137 height 45
click at [900, 393] on input "True" at bounding box center [895, 393] width 15 height 12
radio input "true"
click at [623, 588] on div "If an employee uses a personal device for company purposes, he/she must share t…" at bounding box center [560, 568] width 456 height 82
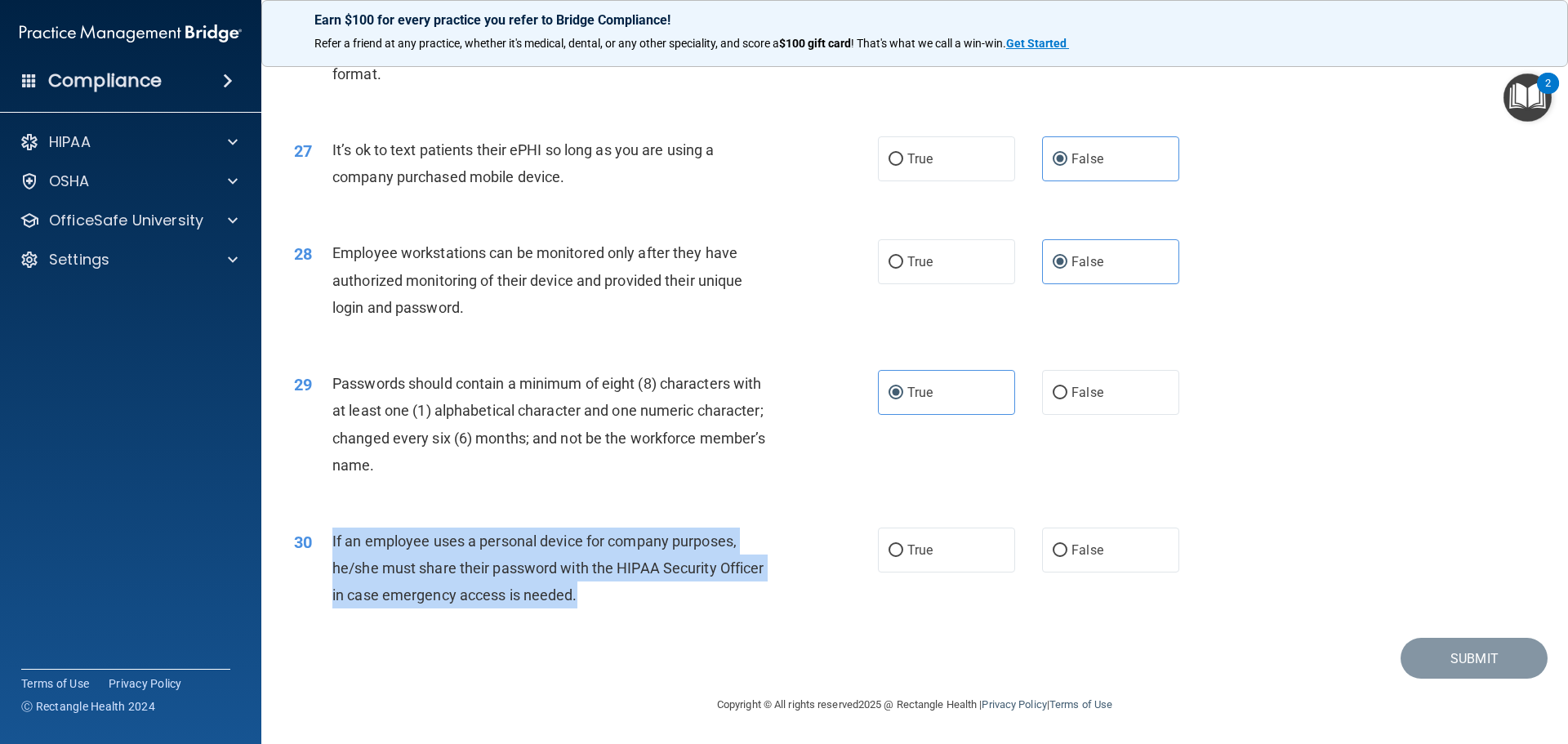
drag, startPoint x: 602, startPoint y: 599, endPoint x: 325, endPoint y: 531, distance: 285.2
click at [325, 531] on div "30 If an employee uses a personal device for company purposes, he/she must shar…" at bounding box center [586, 573] width 633 height 90
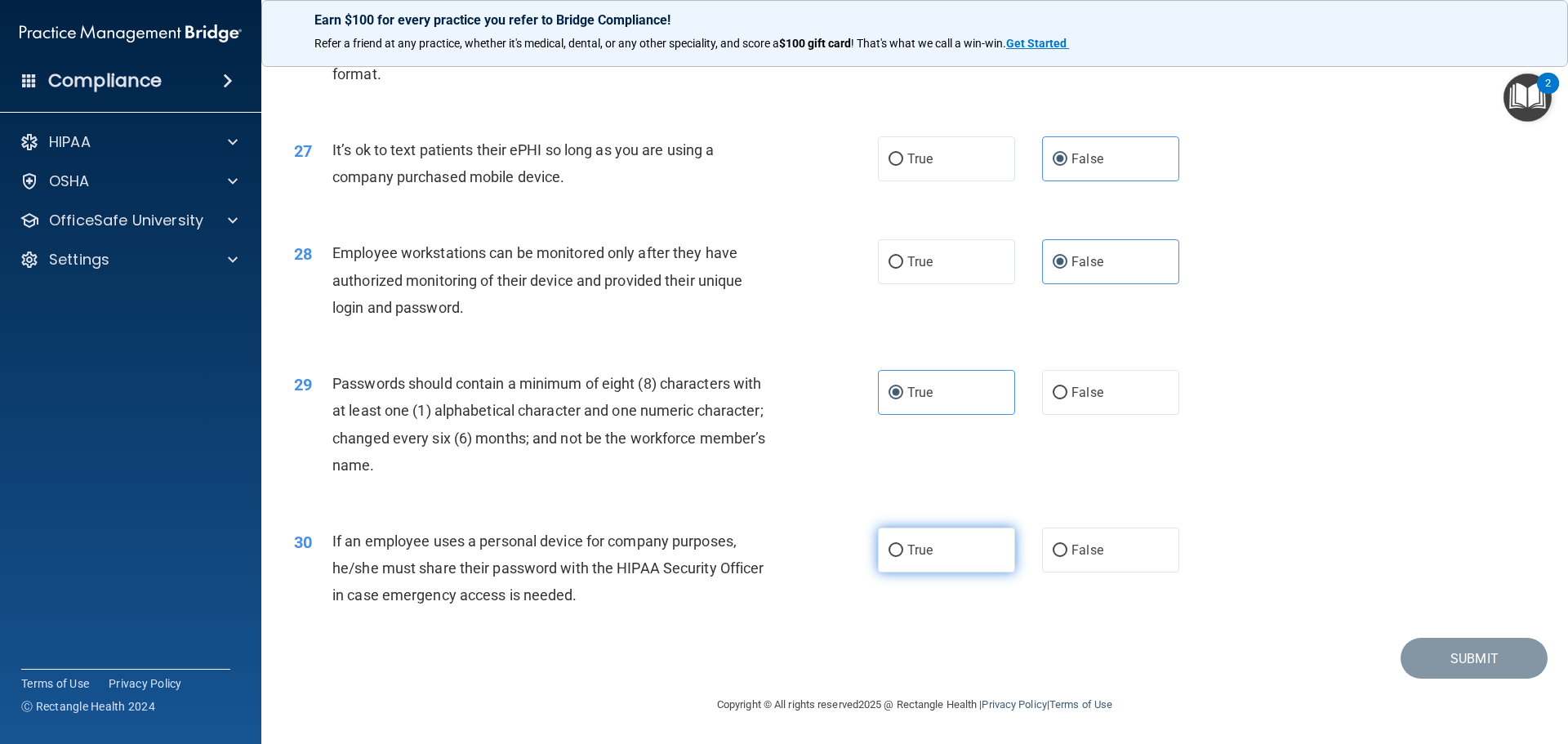
click at [930, 565] on label "True" at bounding box center [946, 550] width 137 height 45
click at [903, 557] on input "True" at bounding box center [895, 551] width 15 height 12
radio input "true"
click at [1431, 665] on button "Submit" at bounding box center [1473, 658] width 147 height 41
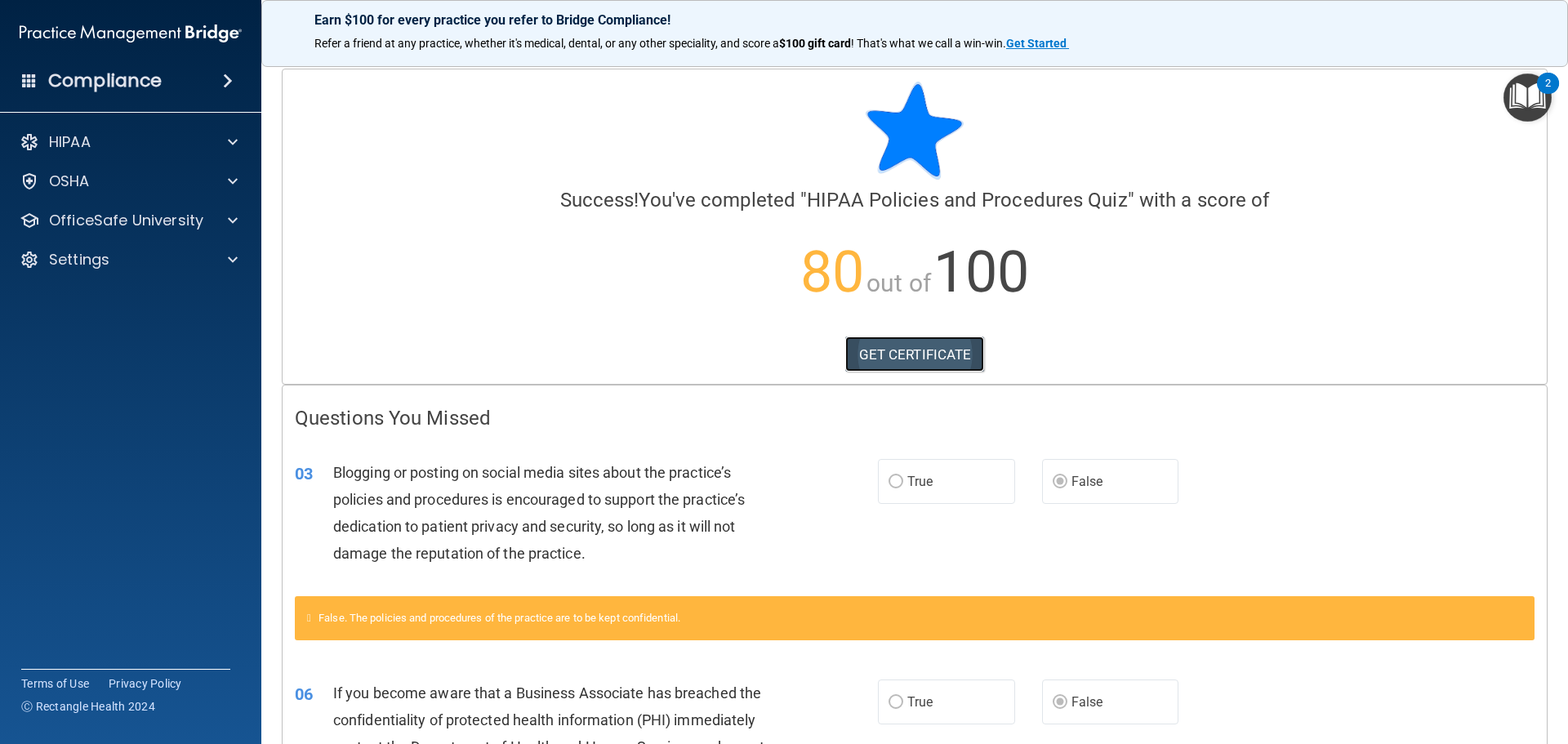
click at [913, 358] on link "GET CERTIFICATE" at bounding box center [915, 354] width 140 height 36
click at [237, 142] on span at bounding box center [232, 142] width 10 height 19
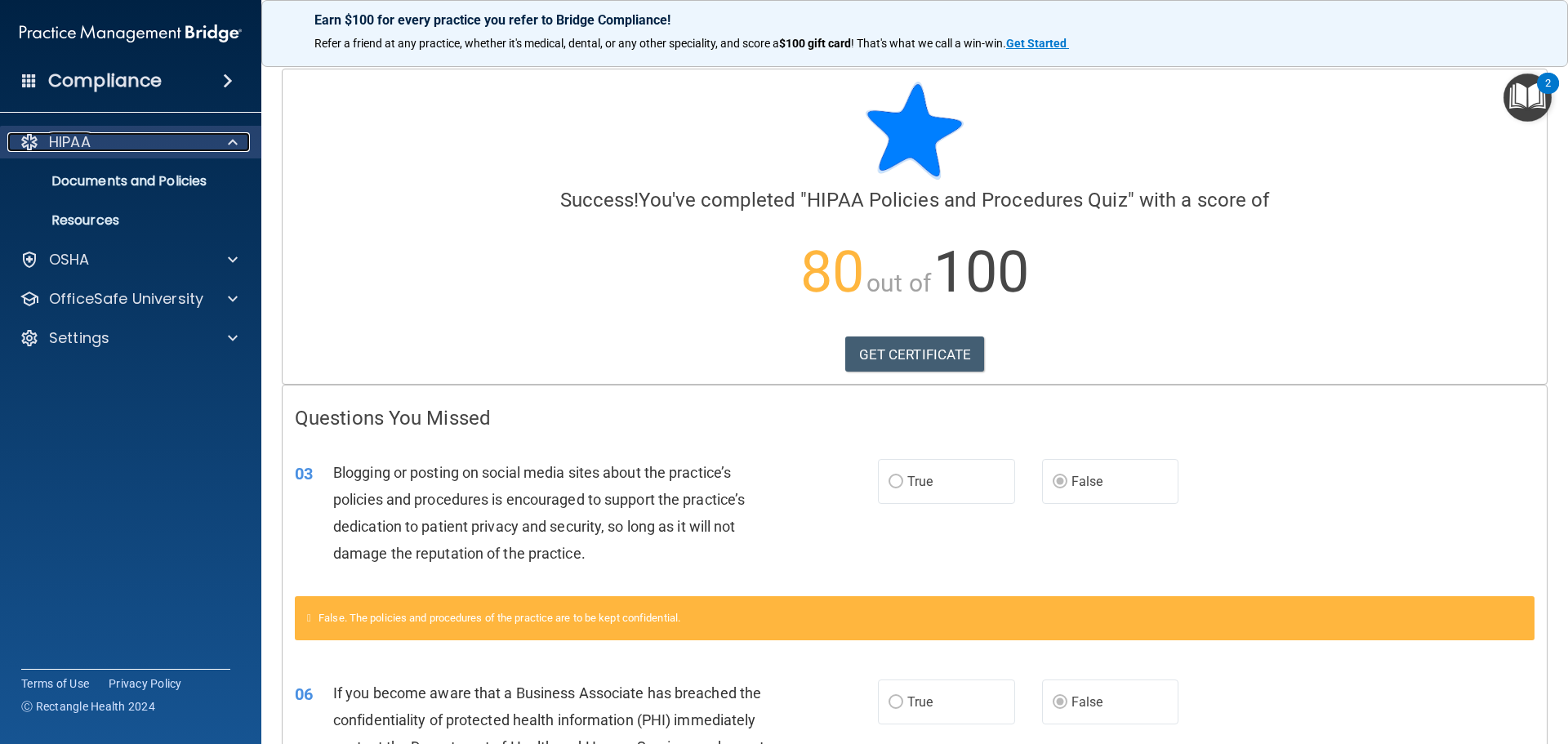
click at [53, 135] on p "HIPAA" at bounding box center [69, 142] width 41 height 19
click at [67, 134] on p "HIPAA" at bounding box center [69, 142] width 41 height 19
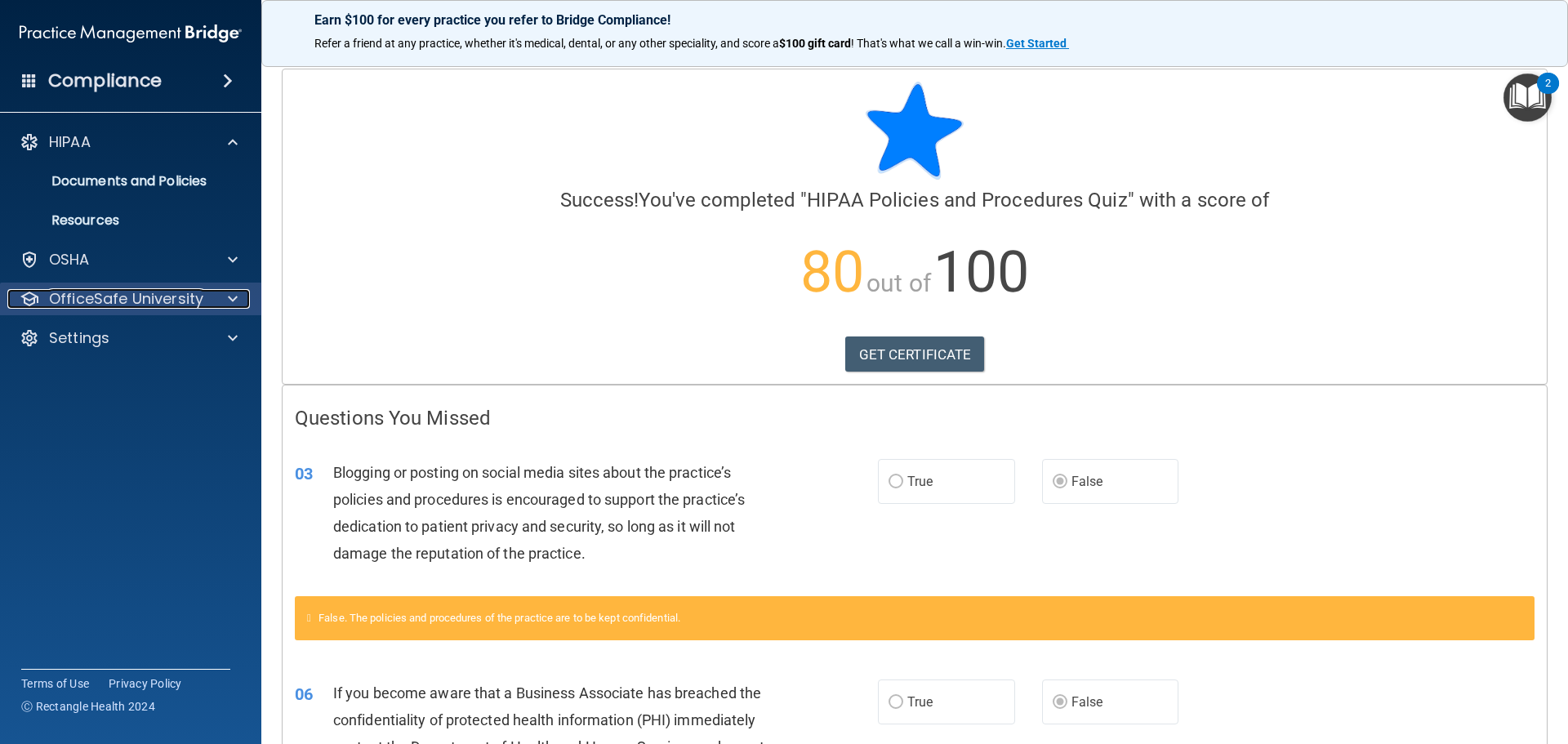
click at [211, 293] on div at bounding box center [230, 299] width 40 height 19
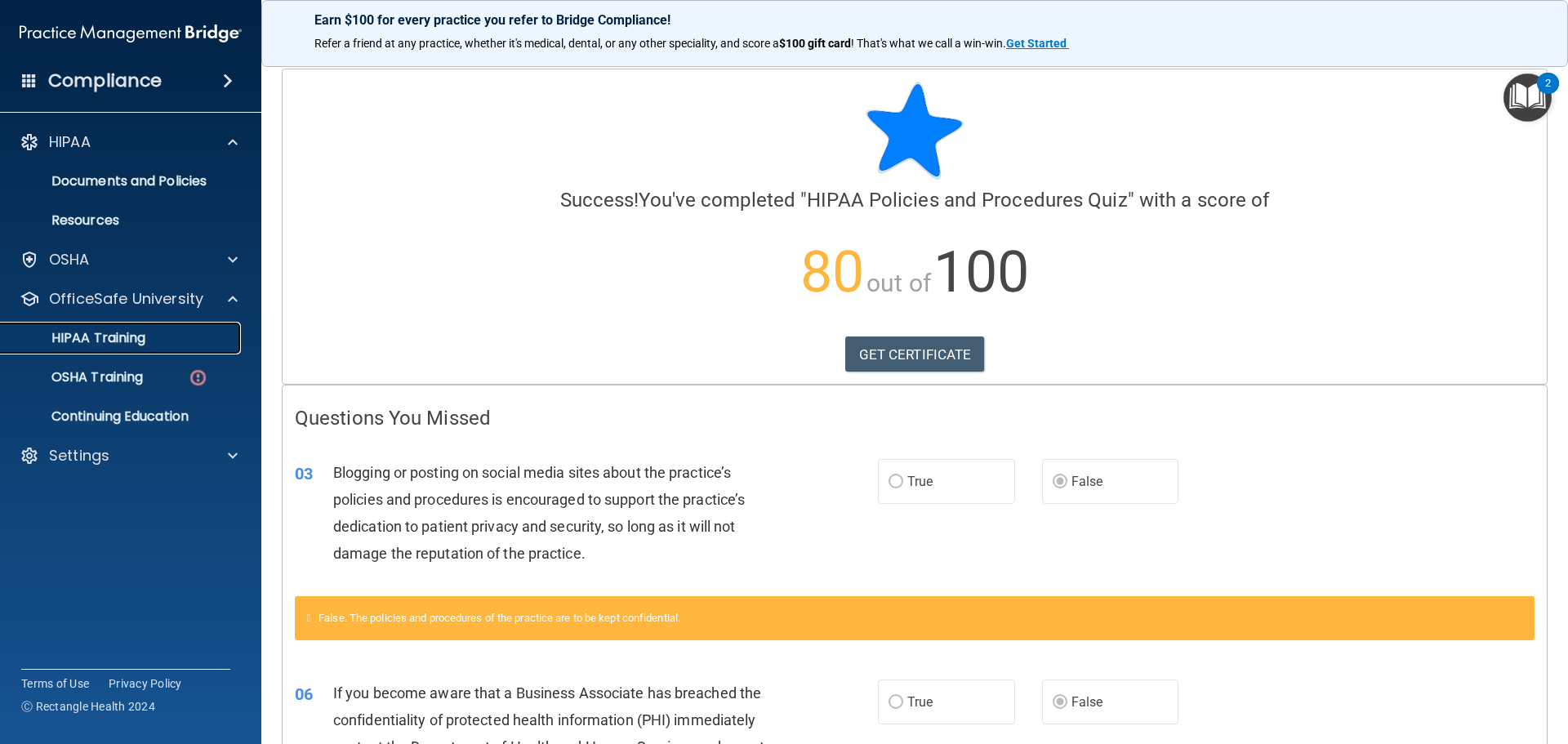
click at [113, 339] on p "HIPAA Training" at bounding box center [77, 338] width 135 height 17
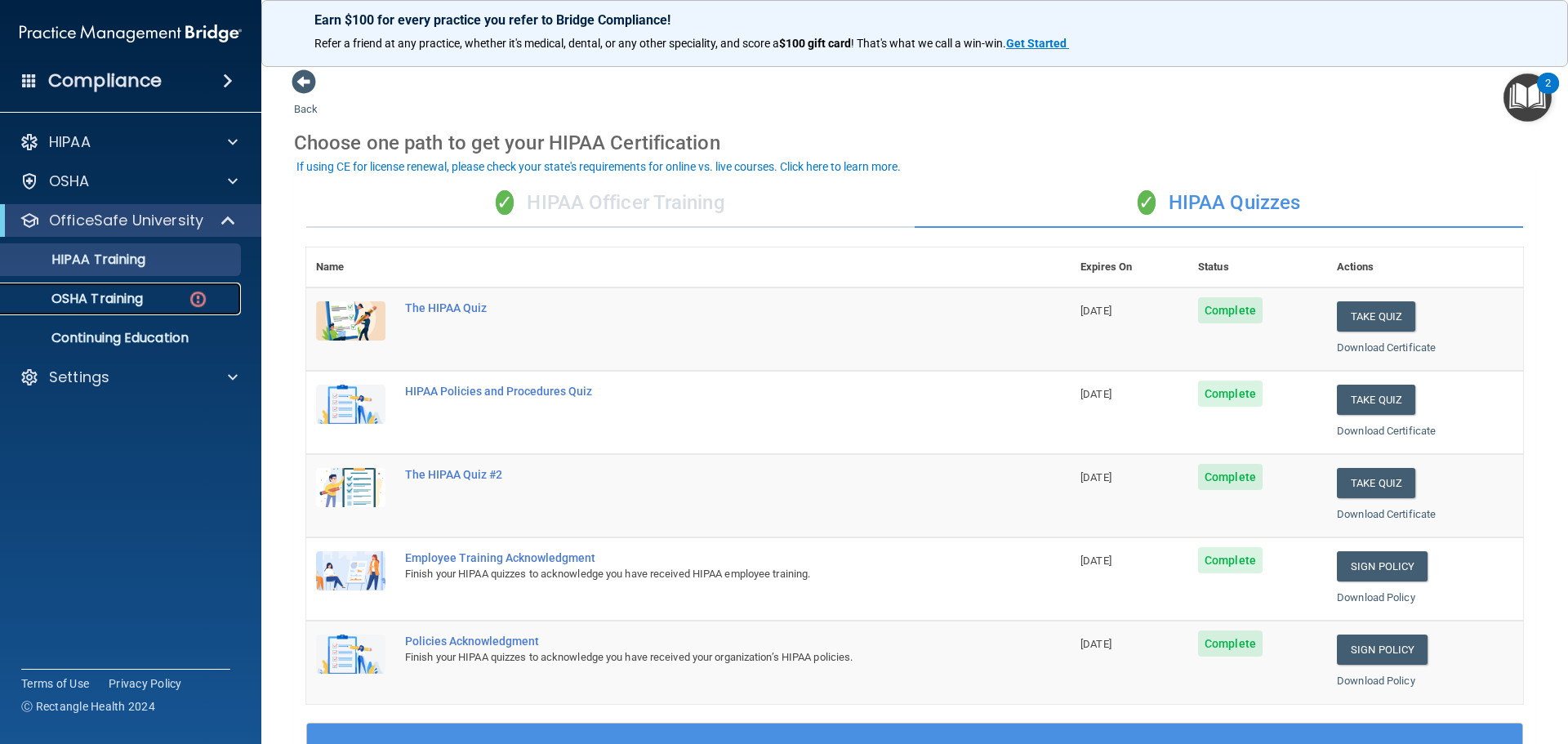
click at [115, 307] on p "OSHA Training" at bounding box center [77, 299] width 132 height 17
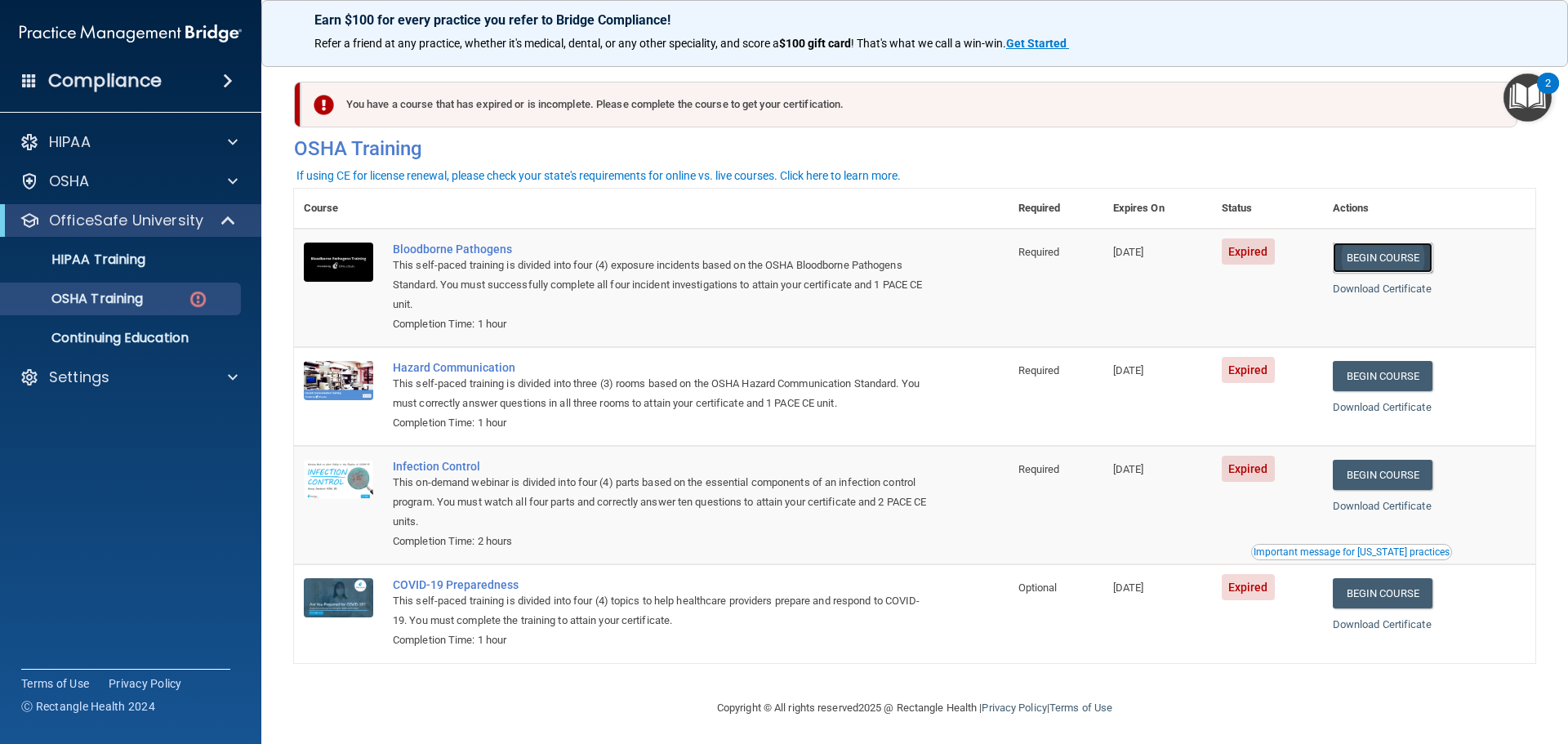
click at [1385, 257] on link "Begin Course" at bounding box center [1382, 258] width 99 height 30
